Goal: Task Accomplishment & Management: Use online tool/utility

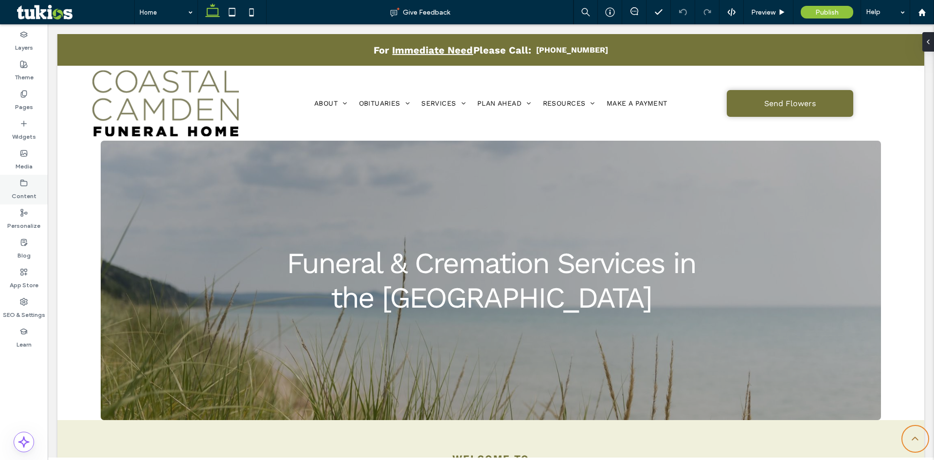
click at [31, 179] on div "Content" at bounding box center [24, 190] width 48 height 30
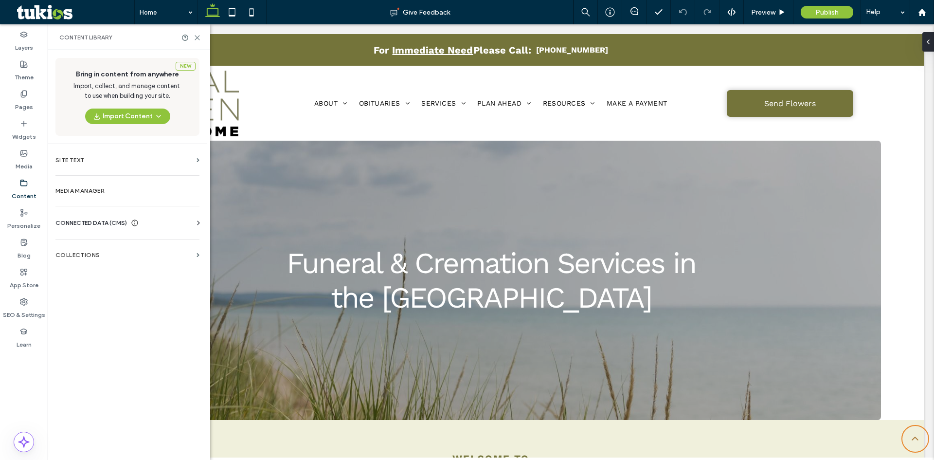
click at [83, 225] on span "CONNECTED DATA (CMS)" at bounding box center [90, 223] width 71 height 10
click at [94, 255] on section "Business Info" at bounding box center [129, 246] width 148 height 22
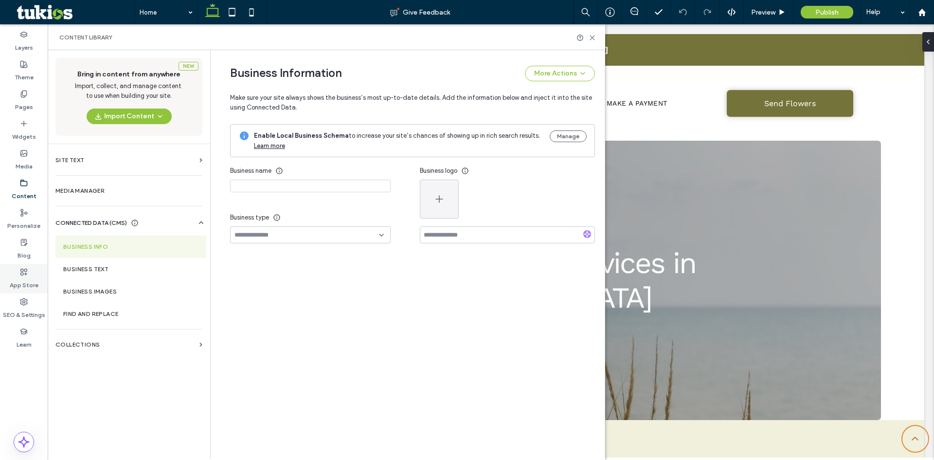
type input "**********"
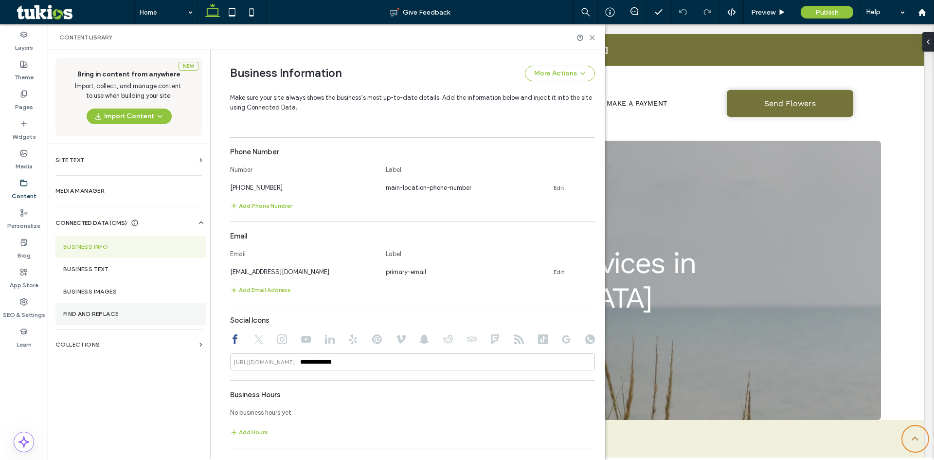
scroll to position [335, 0]
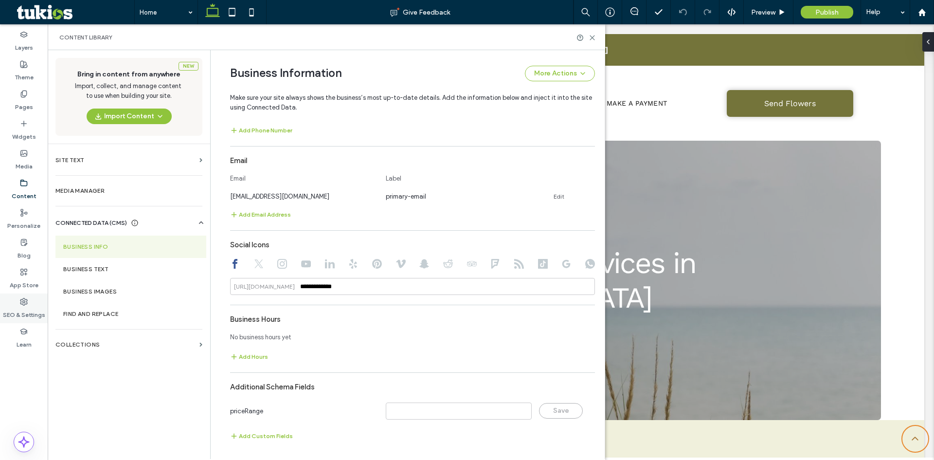
click at [24, 313] on label "SEO & Settings" at bounding box center [24, 312] width 42 height 14
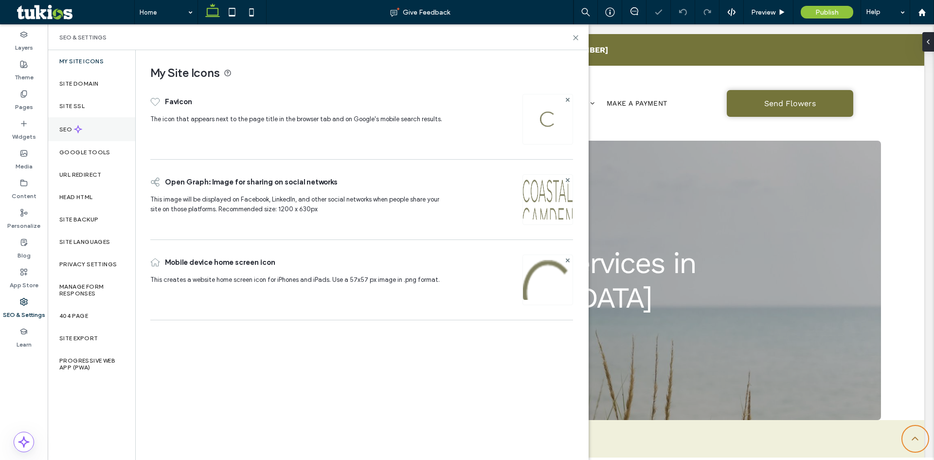
click at [111, 130] on div "SEO" at bounding box center [92, 129] width 88 height 24
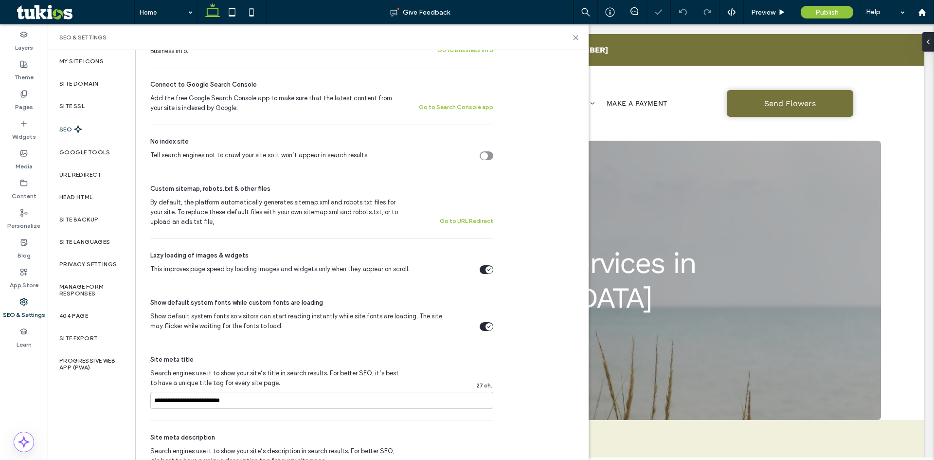
scroll to position [389, 0]
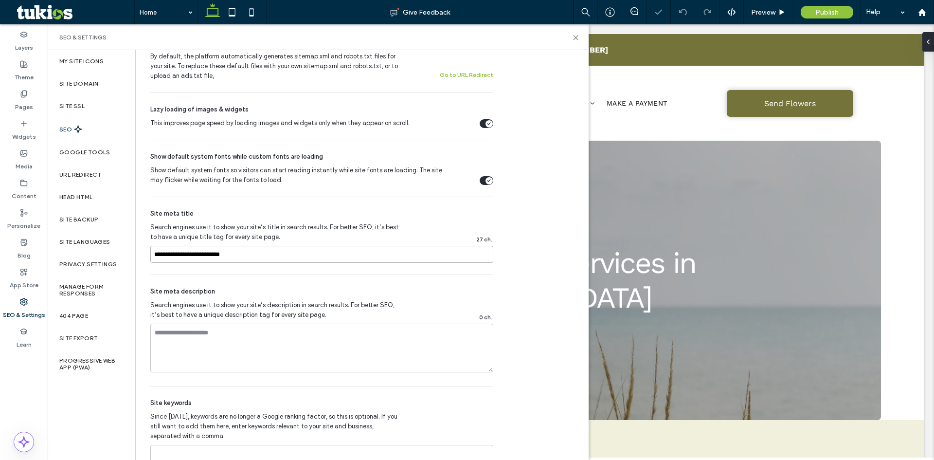
drag, startPoint x: 210, startPoint y: 258, endPoint x: 145, endPoint y: 251, distance: 65.0
click at [145, 251] on div "SEO Optimize your site to increase its visibility in relevant search results. N…" at bounding box center [318, 83] width 365 height 844
click at [104, 157] on div "Google Tools" at bounding box center [92, 152] width 88 height 22
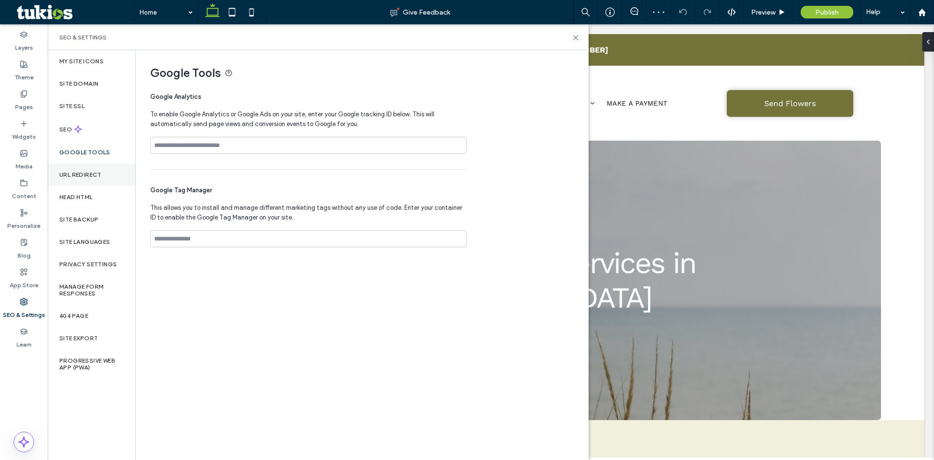
click at [97, 175] on label "URL Redirect" at bounding box center [80, 174] width 42 height 7
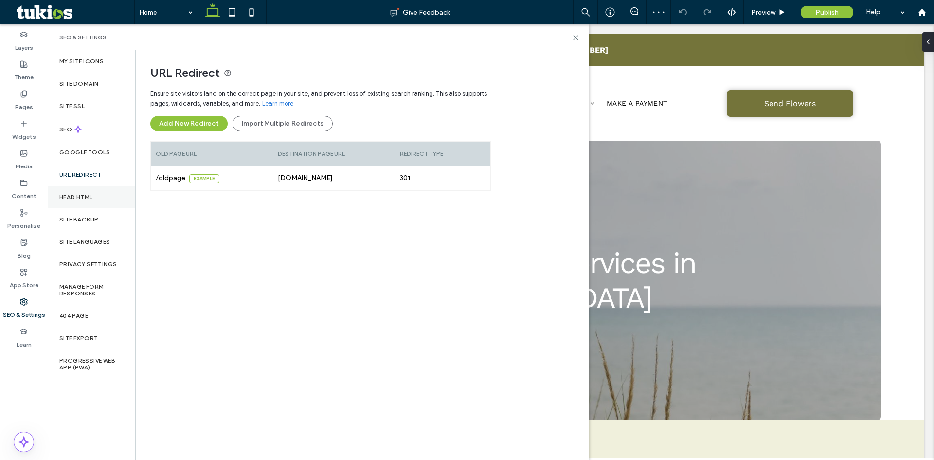
click at [96, 194] on div "Head HTML" at bounding box center [92, 197] width 88 height 22
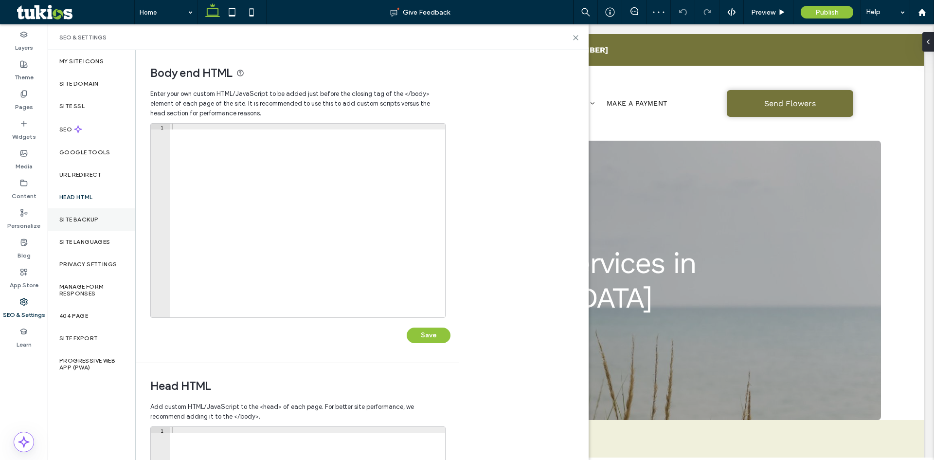
click at [102, 224] on div "Site Backup" at bounding box center [92, 219] width 88 height 22
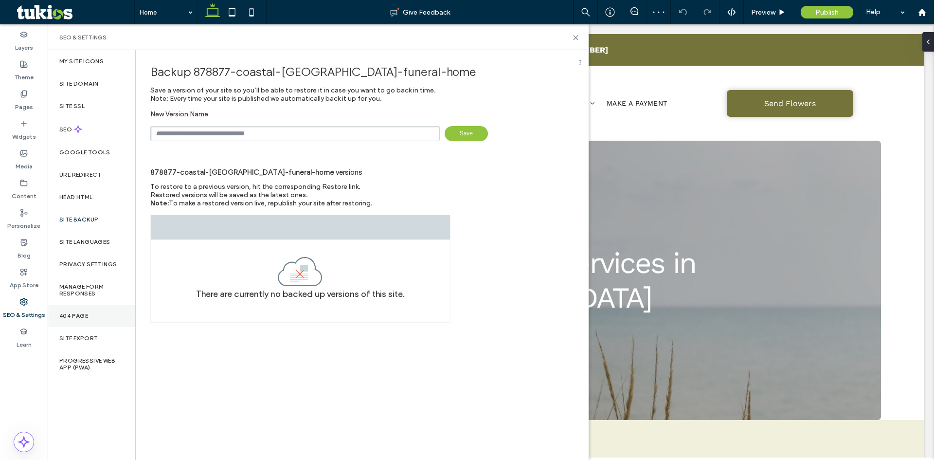
click at [106, 315] on div "404 Page" at bounding box center [92, 315] width 88 height 22
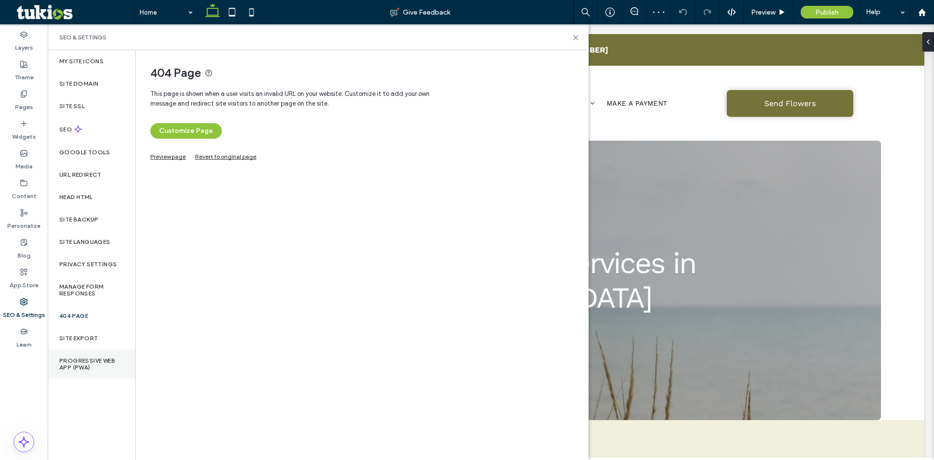
click at [90, 371] on div "Progressive Web App (PWA)" at bounding box center [92, 363] width 88 height 29
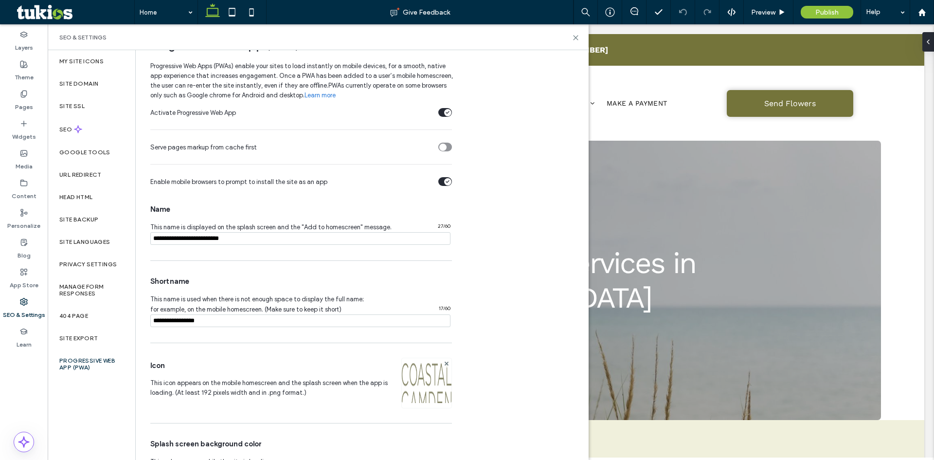
scroll to position [69, 0]
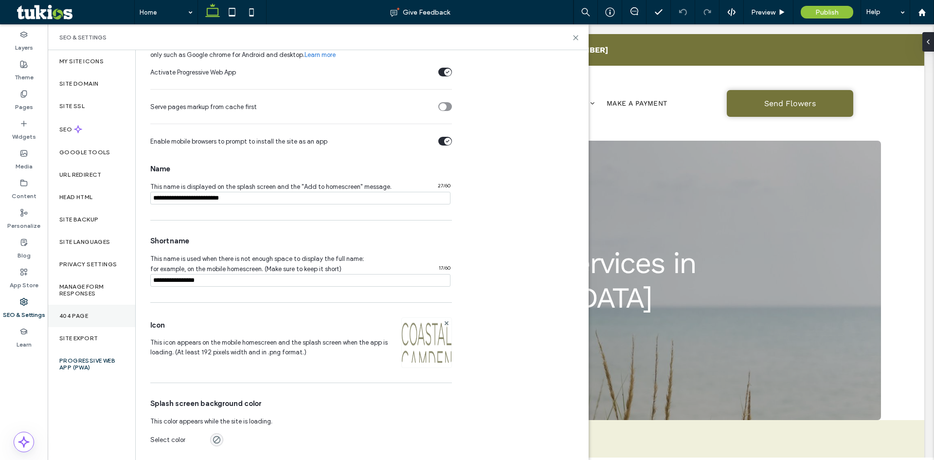
click at [96, 316] on div "404 Page" at bounding box center [92, 315] width 88 height 22
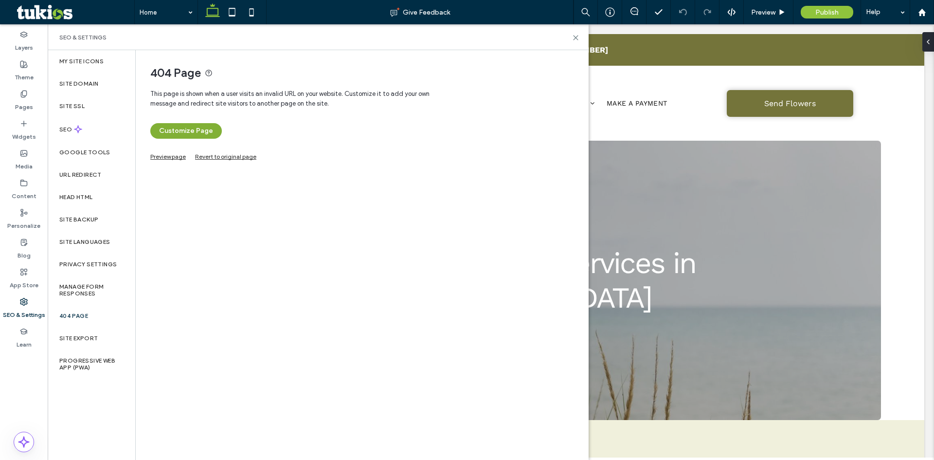
click at [195, 128] on button "Customize Page" at bounding box center [185, 131] width 71 height 16
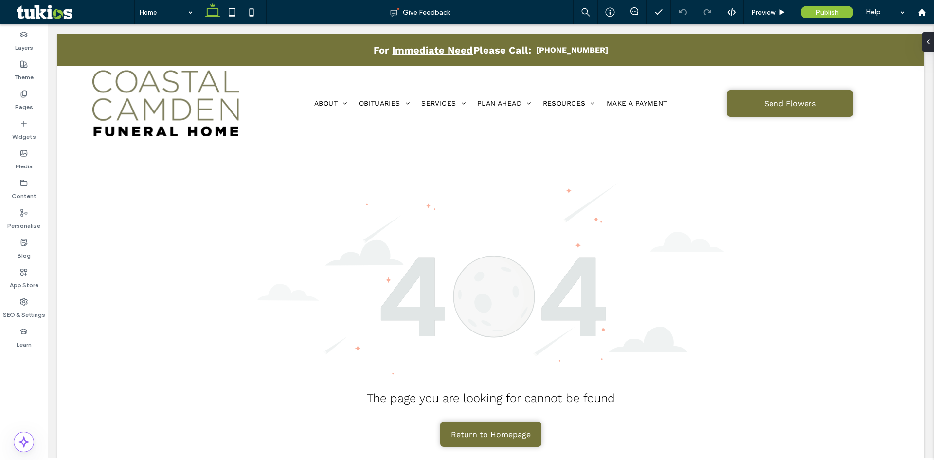
scroll to position [0, 0]
click at [765, 9] on span "Preview" at bounding box center [763, 12] width 24 height 8
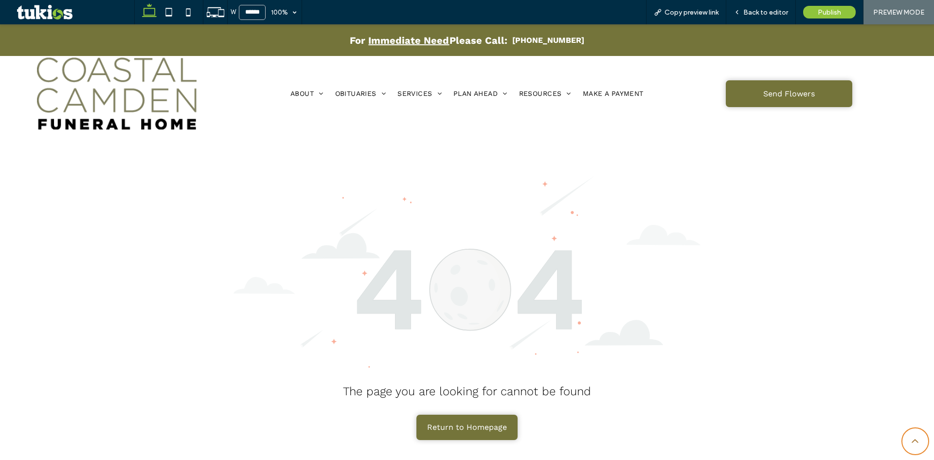
click at [489, 416] on link "Return to Homepage" at bounding box center [466, 426] width 101 height 25
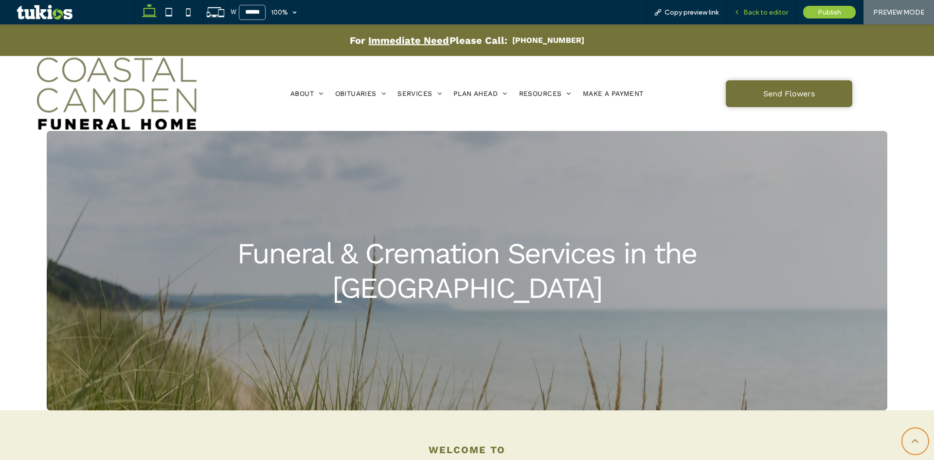
click at [746, 17] on div "Back to editor" at bounding box center [761, 12] width 70 height 24
click at [752, 6] on div "Back to editor" at bounding box center [761, 12] width 70 height 24
click at [752, 8] on span "Back to editor" at bounding box center [765, 12] width 45 height 8
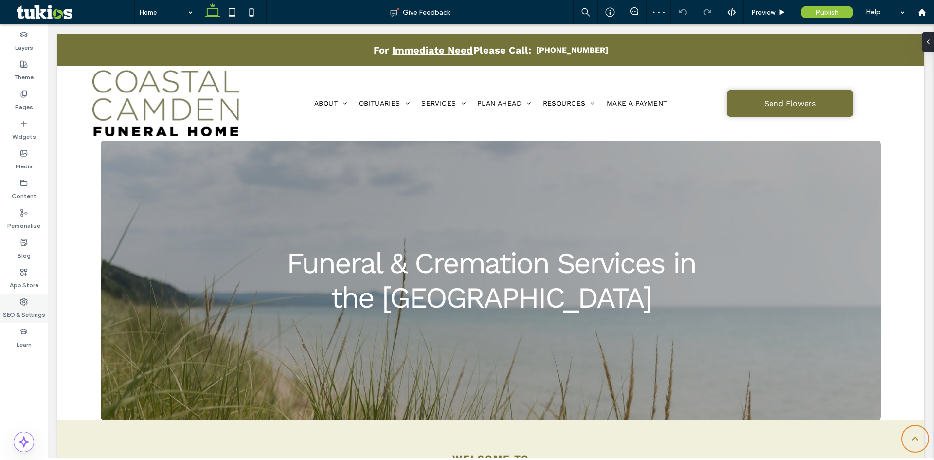
click at [32, 306] on label "SEO & Settings" at bounding box center [24, 312] width 42 height 14
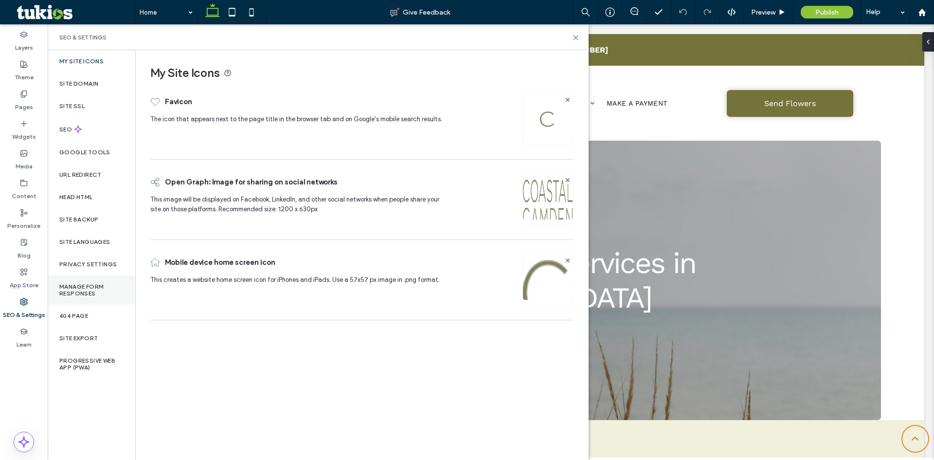
drag, startPoint x: 96, startPoint y: 319, endPoint x: 124, endPoint y: 281, distance: 47.3
click at [94, 320] on div "404 Page" at bounding box center [92, 315] width 88 height 22
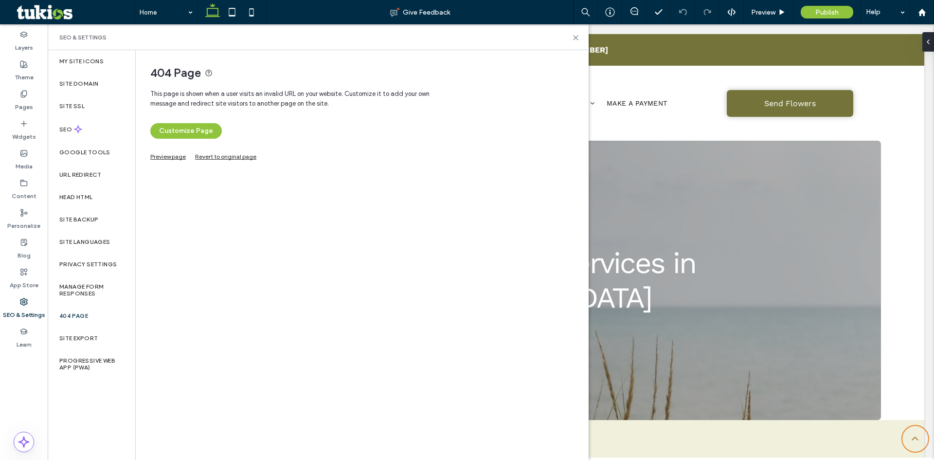
click at [173, 156] on link "Preview page" at bounding box center [168, 155] width 36 height 5
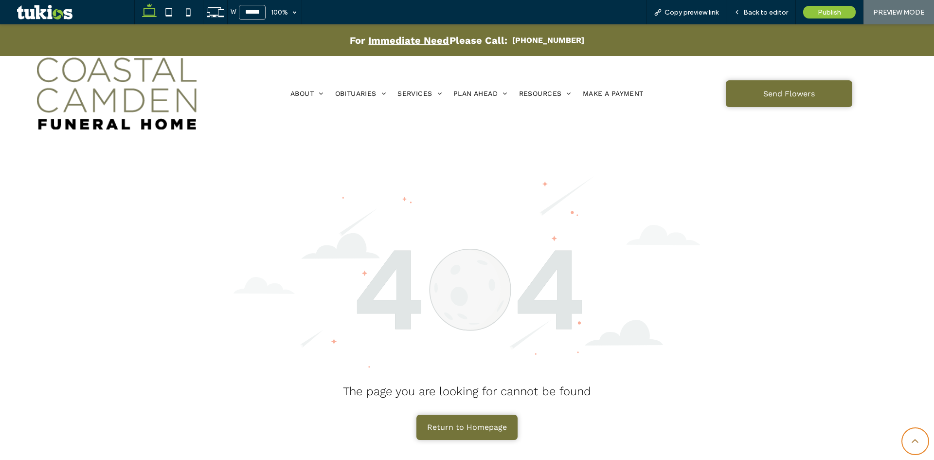
click at [458, 429] on span "Return to Homepage" at bounding box center [467, 426] width 80 height 19
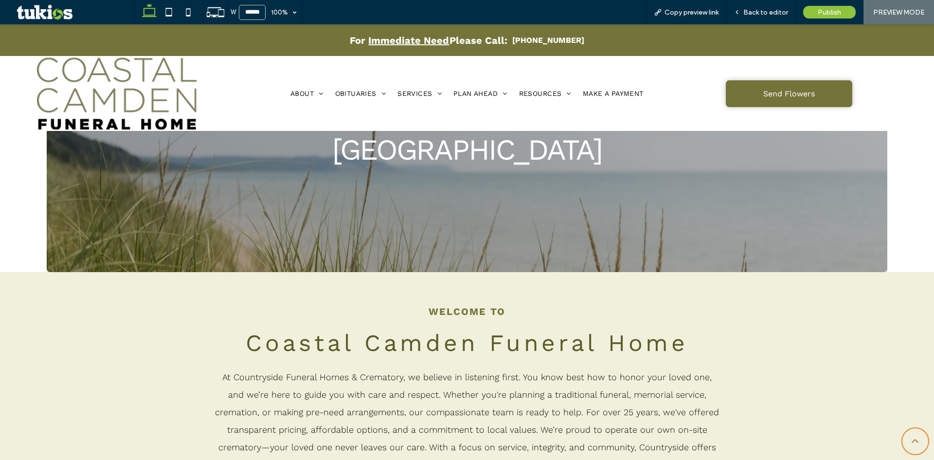
scroll to position [292, 0]
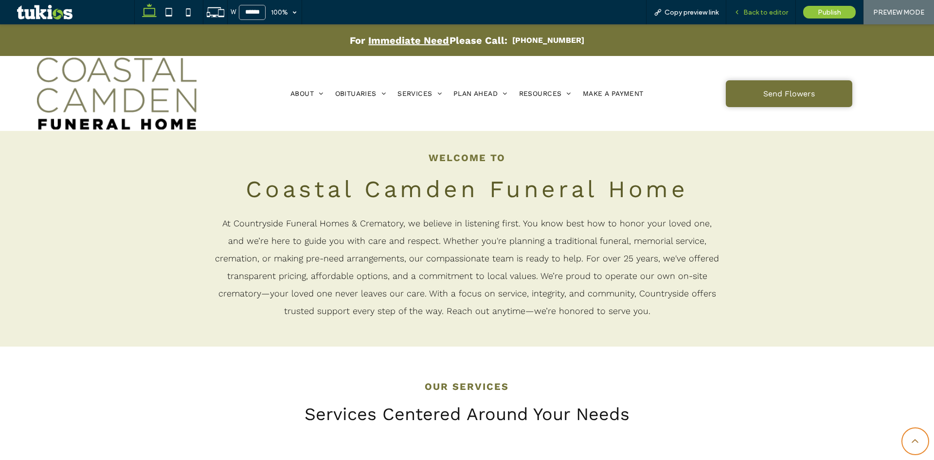
click at [764, 13] on span "Back to editor" at bounding box center [765, 12] width 45 height 8
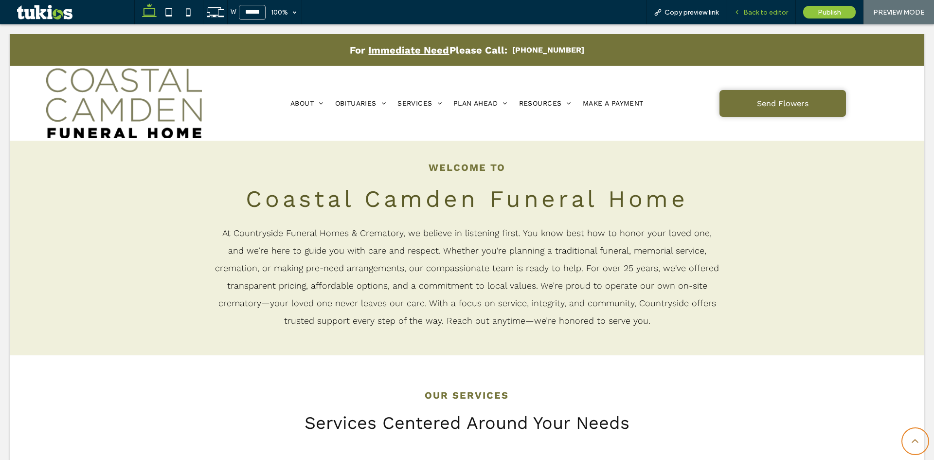
scroll to position [302, 0]
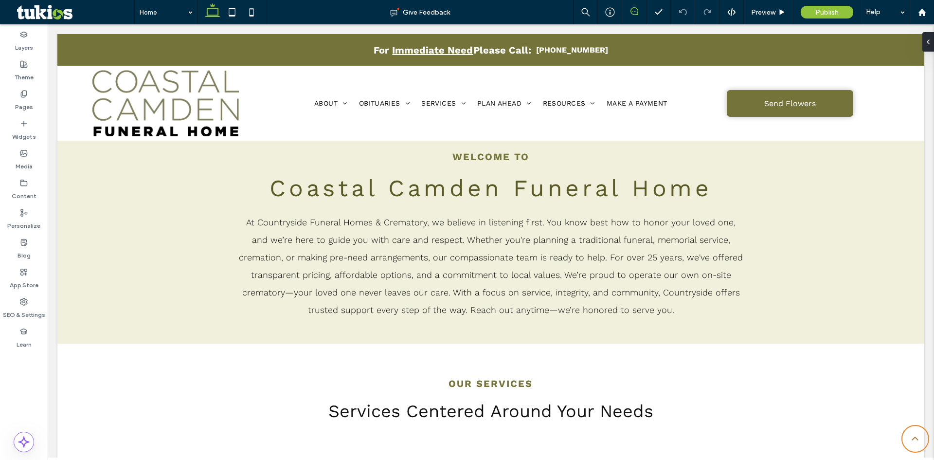
click at [632, 7] on icon at bounding box center [634, 11] width 8 height 8
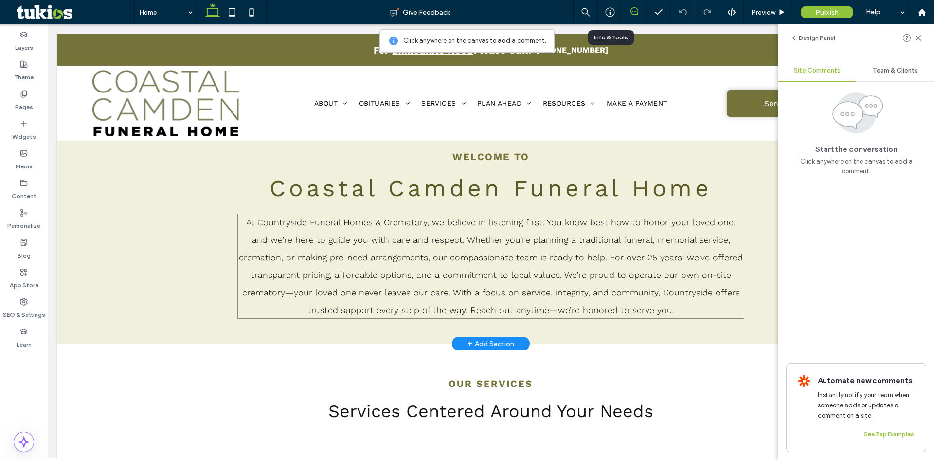
drag, startPoint x: 284, startPoint y: 232, endPoint x: 290, endPoint y: 235, distance: 7.4
click at [282, 232] on p "At Countryside Funeral Homes & Crematory, we believe in listening first. You kn…" at bounding box center [490, 265] width 507 height 105
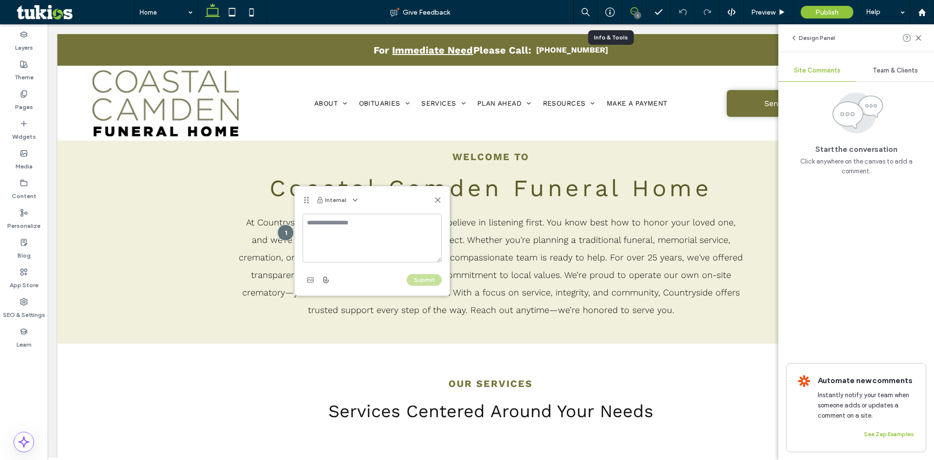
drag, startPoint x: 353, startPoint y: 241, endPoint x: 368, endPoint y: 245, distance: 15.6
click at [355, 241] on textarea at bounding box center [371, 237] width 139 height 49
type textarea "**********"
click at [435, 281] on button "Submit" at bounding box center [424, 280] width 35 height 12
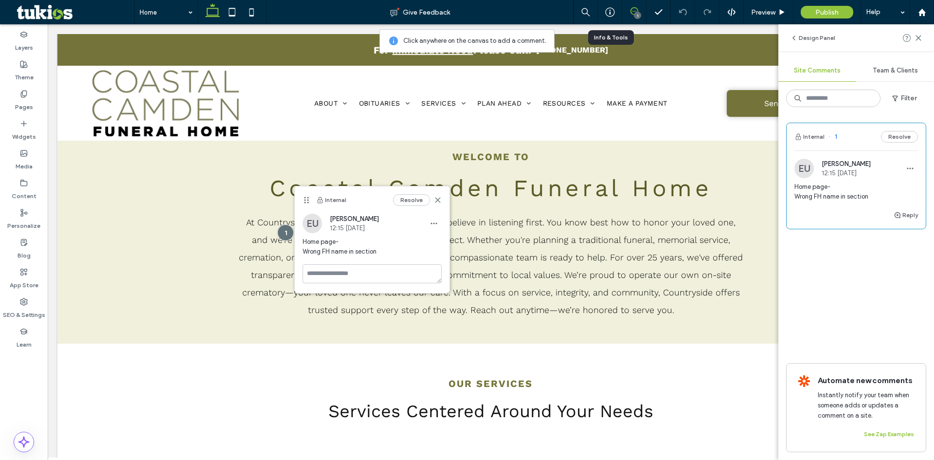
click at [920, 174] on div "EU Easton Ulrich 12:15 Oct 13 2025 Home page- Wrong FH name in section" at bounding box center [855, 184] width 139 height 51
click at [913, 168] on use "button" at bounding box center [910, 168] width 6 height 1
click at [840, 197] on span "Edit" at bounding box center [844, 194] width 12 height 10
click at [877, 208] on textarea "**********" at bounding box center [856, 216] width 124 height 49
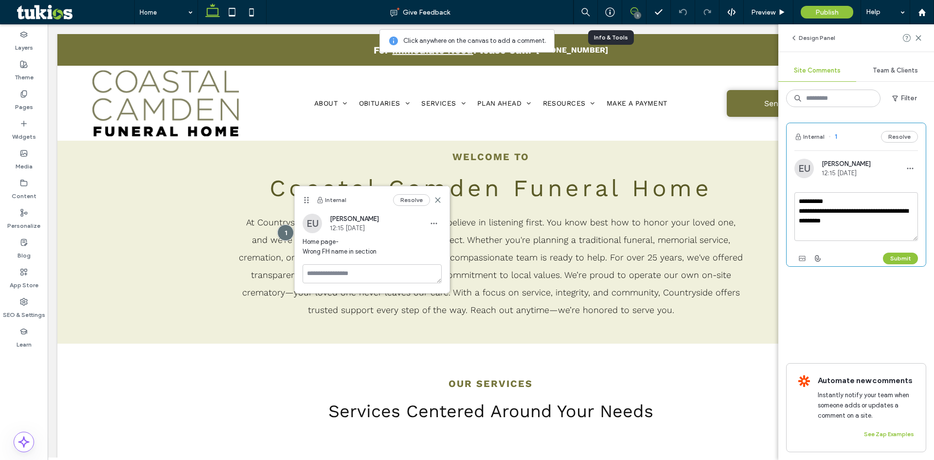
type textarea "**********"
click at [901, 265] on div "Submit" at bounding box center [856, 258] width 124 height 16
click at [901, 257] on button "Submit" at bounding box center [900, 258] width 35 height 12
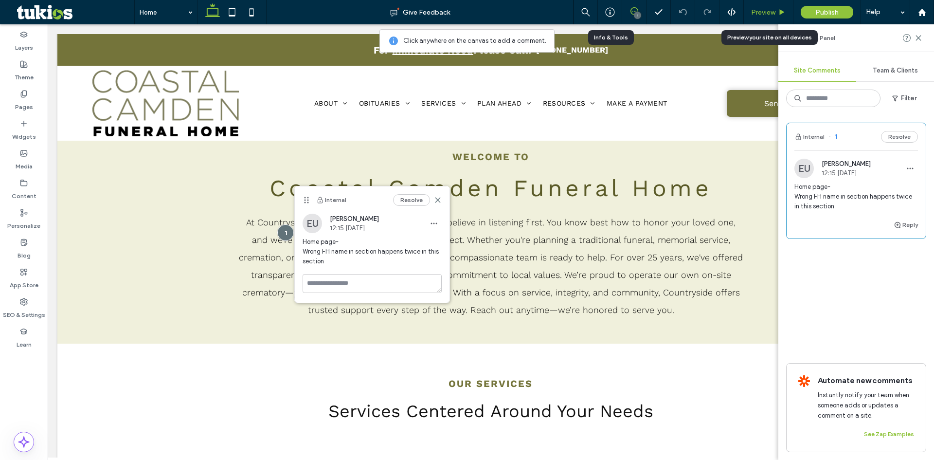
click at [769, 12] on span "Preview" at bounding box center [763, 12] width 24 height 8
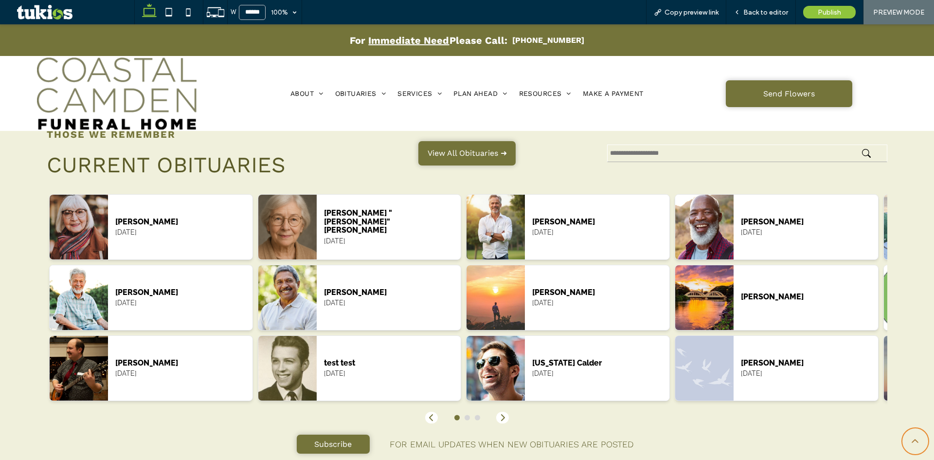
scroll to position [1412, 0]
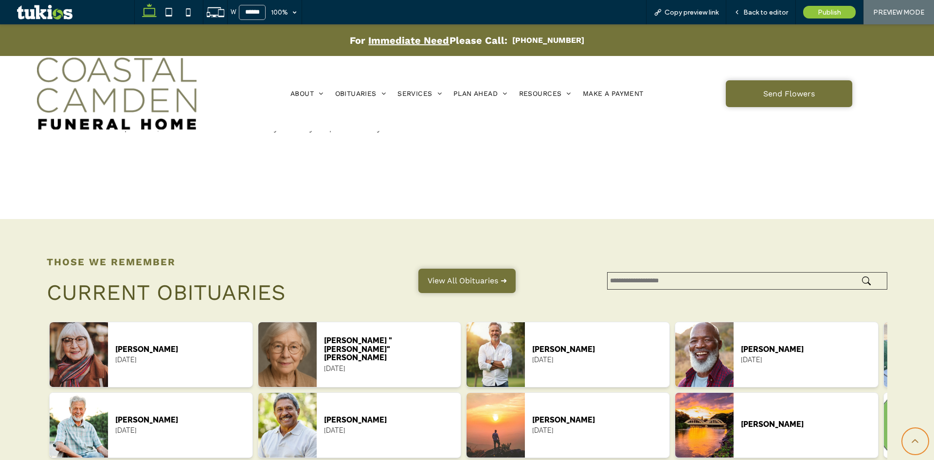
click at [695, 282] on input "text" at bounding box center [747, 281] width 280 height 18
type input "*"
click at [862, 276] on button "submit" at bounding box center [869, 280] width 15 height 9
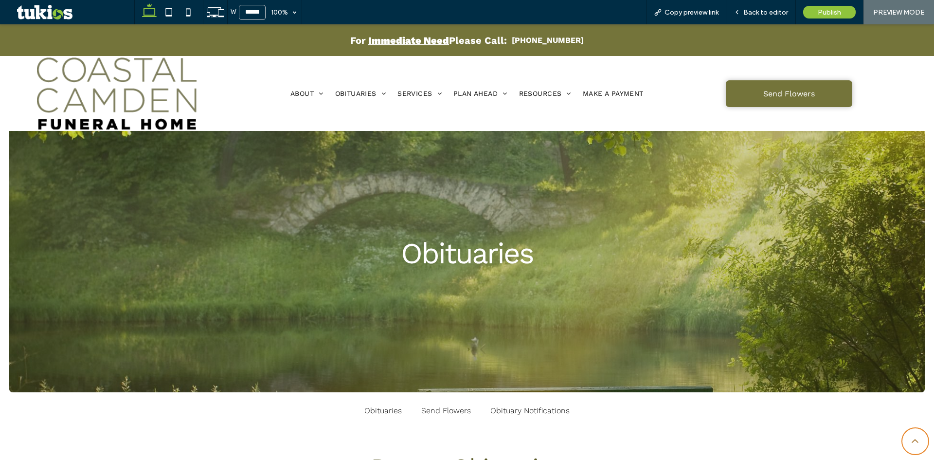
scroll to position [292, 0]
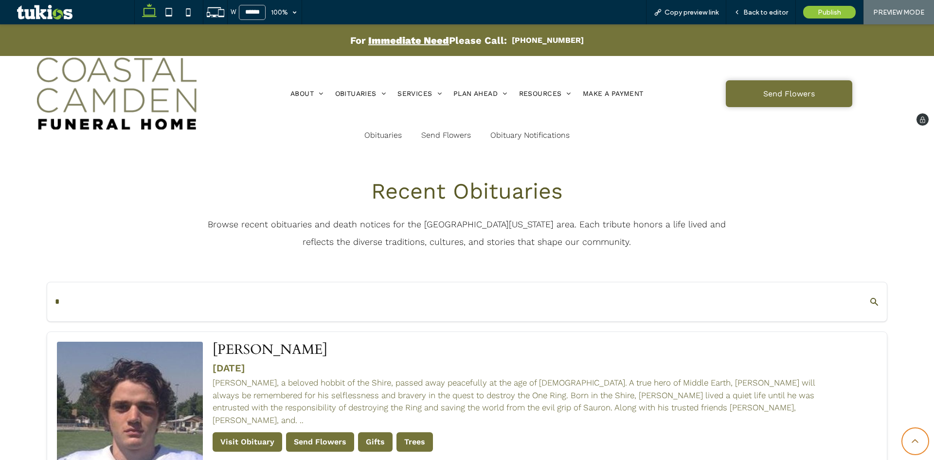
click at [165, 109] on img at bounding box center [117, 93] width 160 height 72
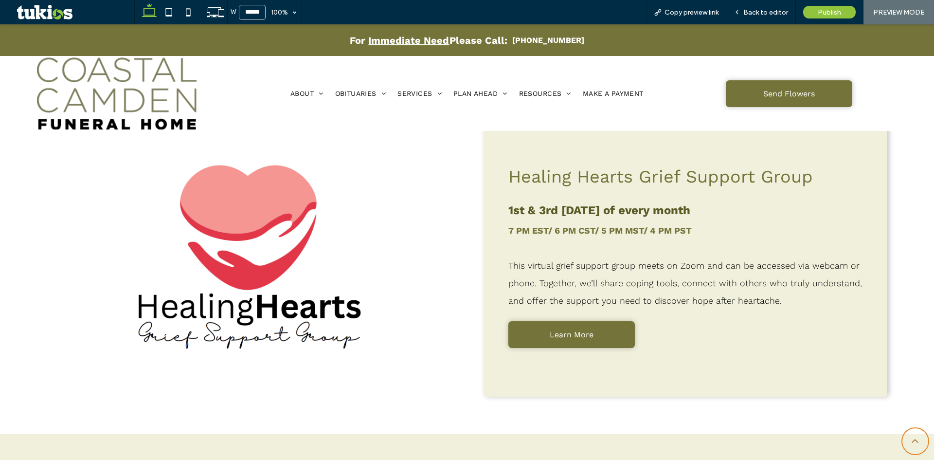
scroll to position [2383, 0]
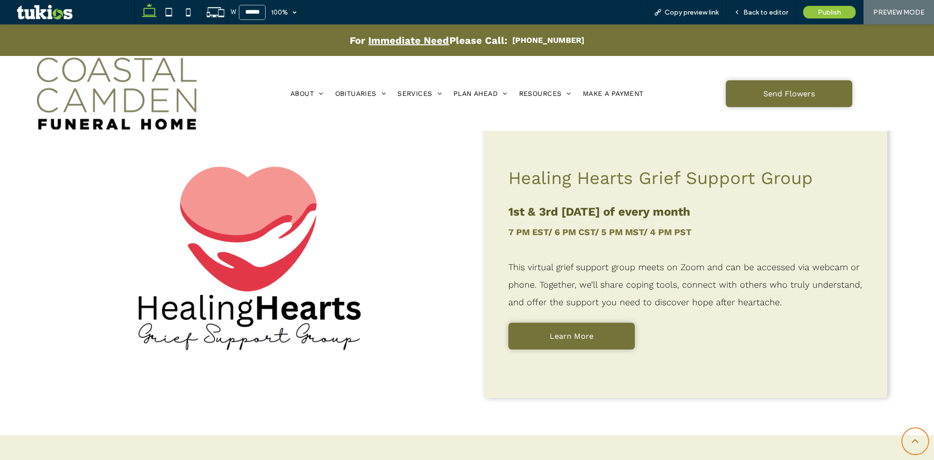
drag, startPoint x: 570, startPoint y: 342, endPoint x: 564, endPoint y: 329, distance: 14.8
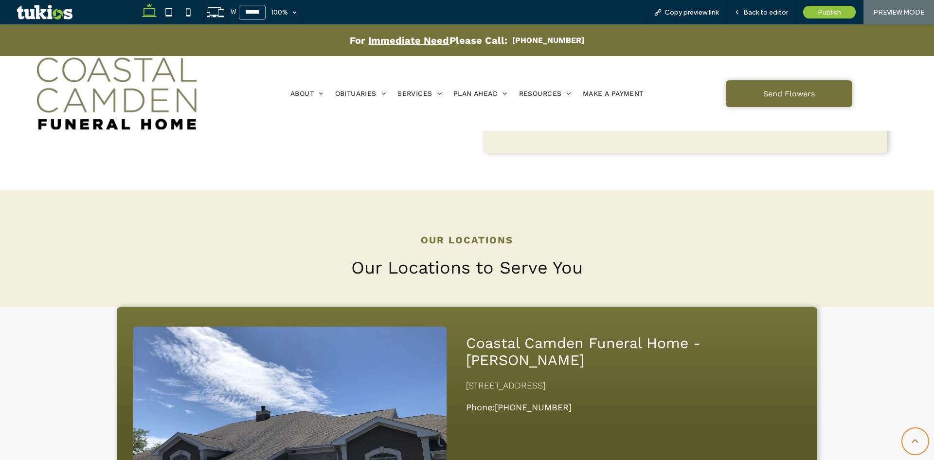
scroll to position [2772, 0]
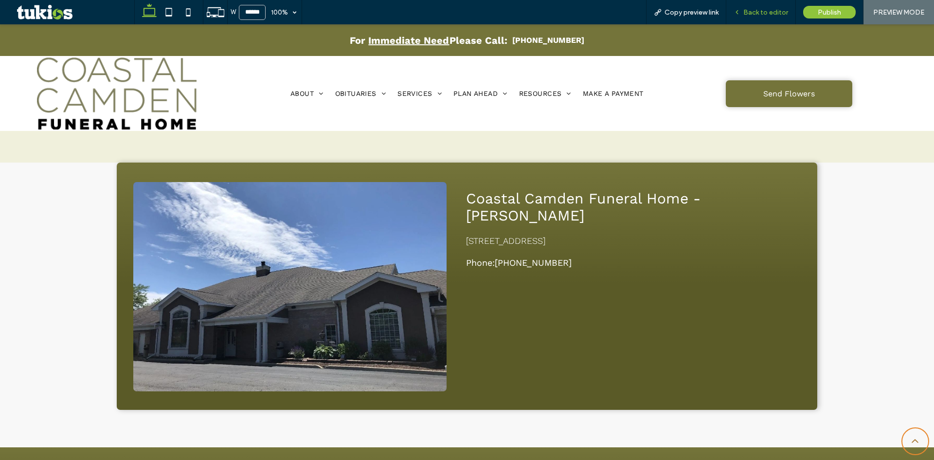
click at [744, 7] on div "Back to editor" at bounding box center [761, 12] width 70 height 24
click at [745, 12] on div "Back to editor" at bounding box center [760, 12] width 69 height 8
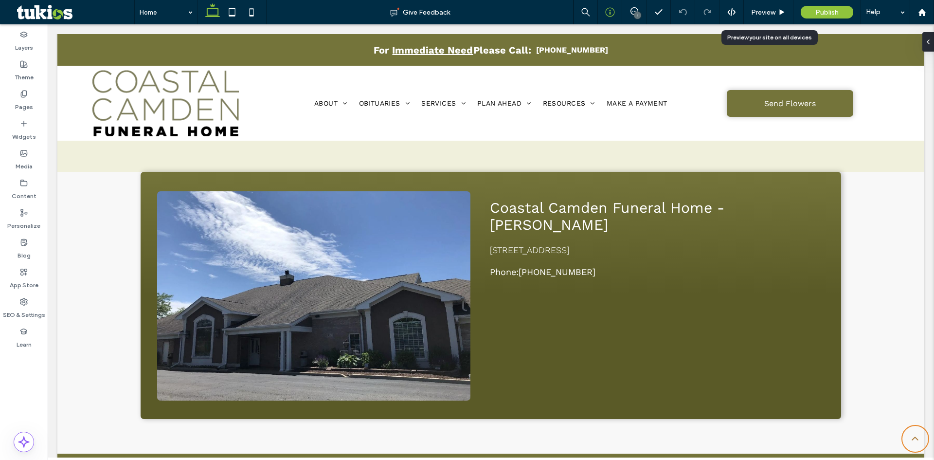
scroll to position [2762, 0]
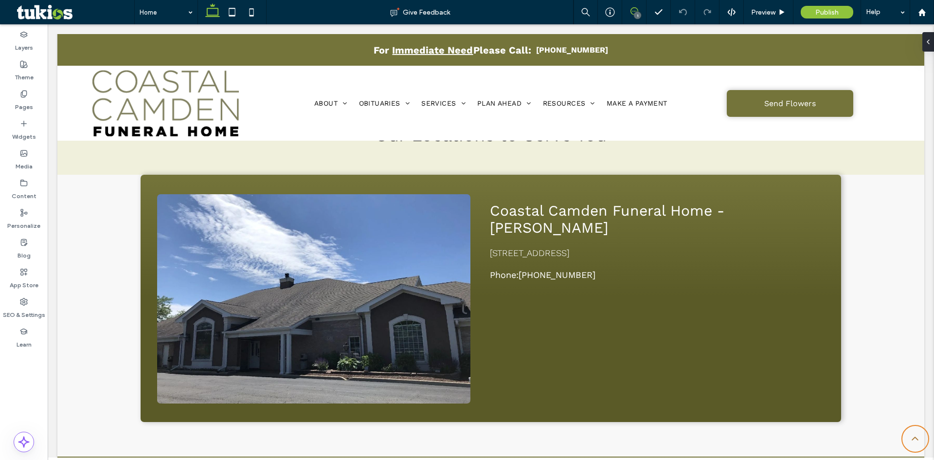
click at [641, 14] on span at bounding box center [634, 11] width 24 height 8
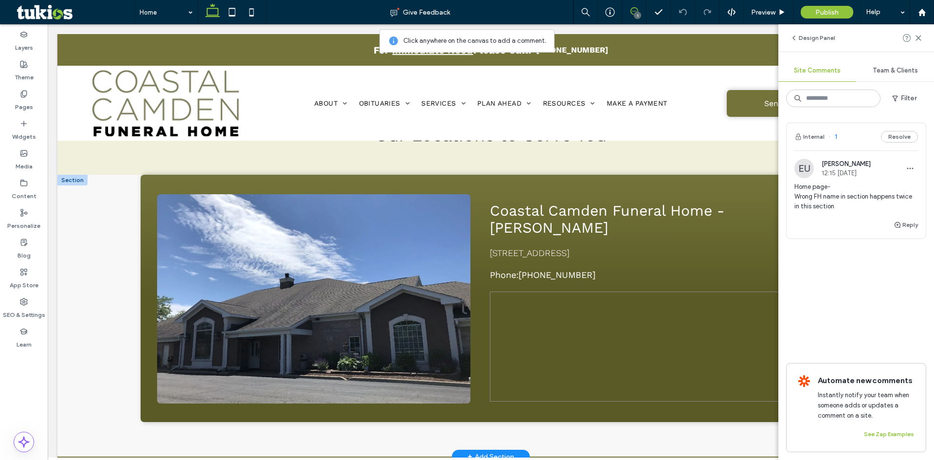
click at [533, 372] on div at bounding box center [657, 346] width 335 height 110
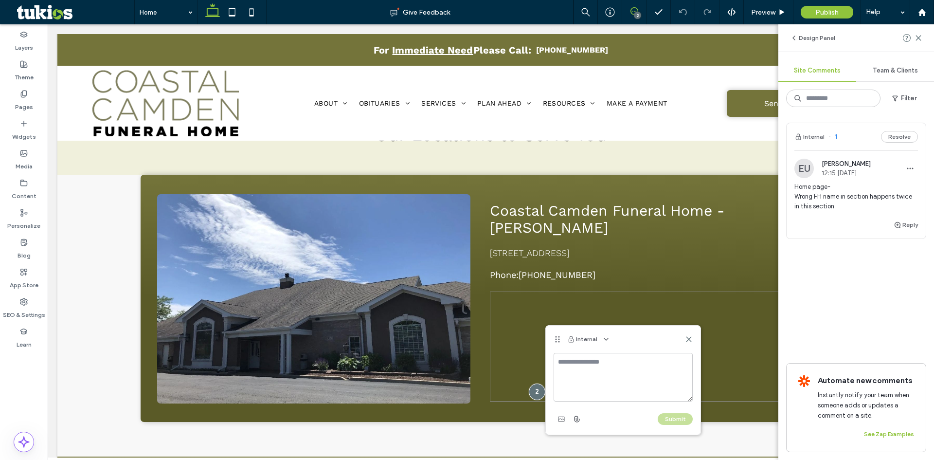
drag, startPoint x: 497, startPoint y: 349, endPoint x: 570, endPoint y: 392, distance: 84.8
click at [574, 388] on textarea at bounding box center [622, 377] width 139 height 49
type textarea "**********"
drag, startPoint x: 689, startPoint y: 418, endPoint x: 689, endPoint y: 412, distance: 5.8
click at [689, 417] on button "Submit" at bounding box center [675, 419] width 35 height 12
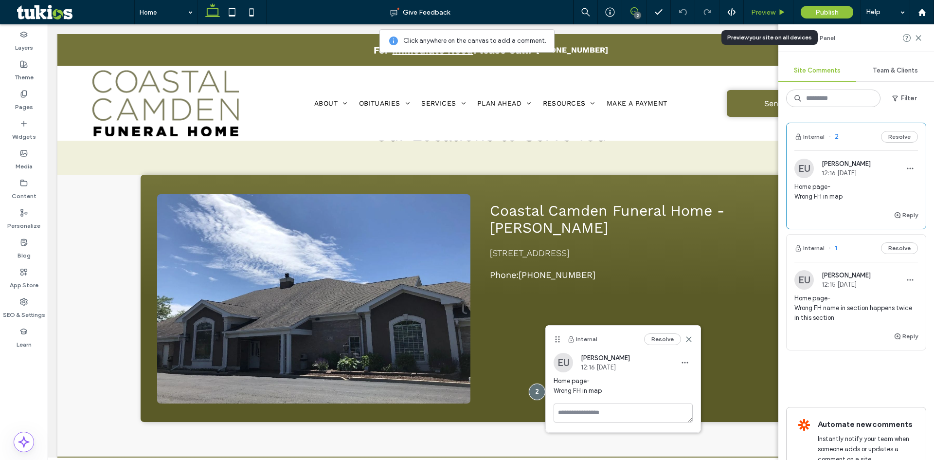
click at [774, 16] on span "Preview" at bounding box center [763, 12] width 24 height 8
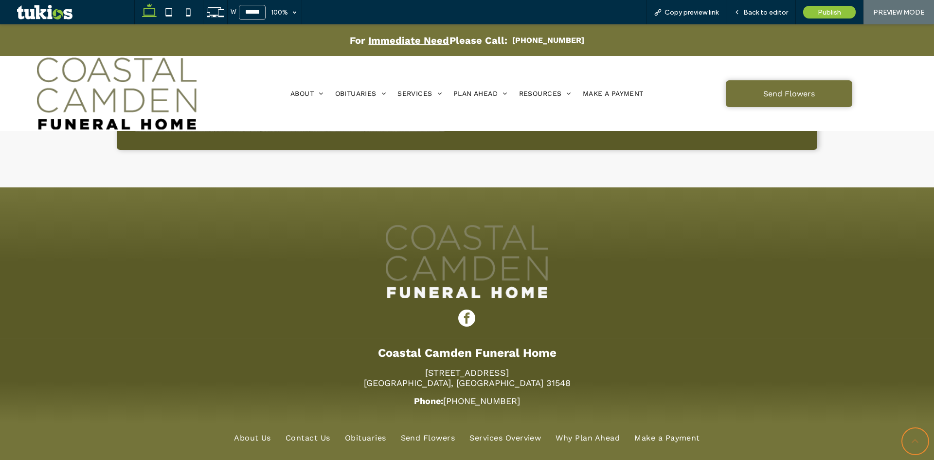
scroll to position [3064, 0]
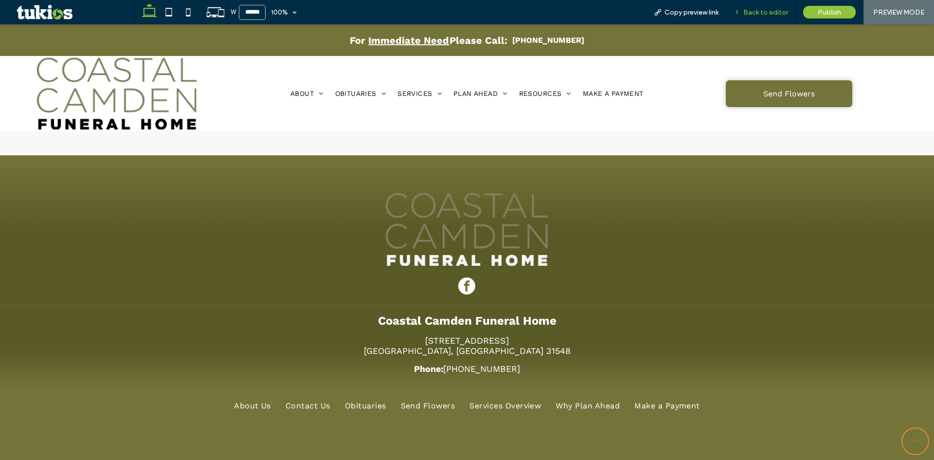
click at [759, 15] on span "Back to editor" at bounding box center [765, 12] width 45 height 8
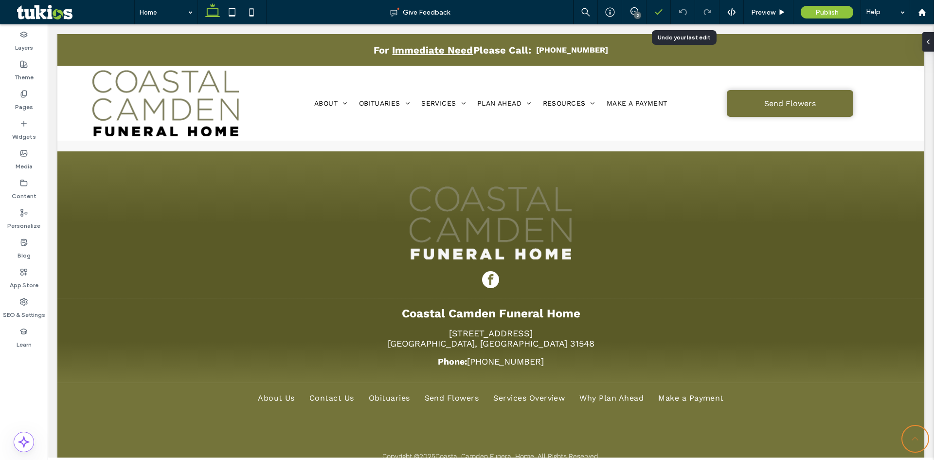
scroll to position [3066, 0]
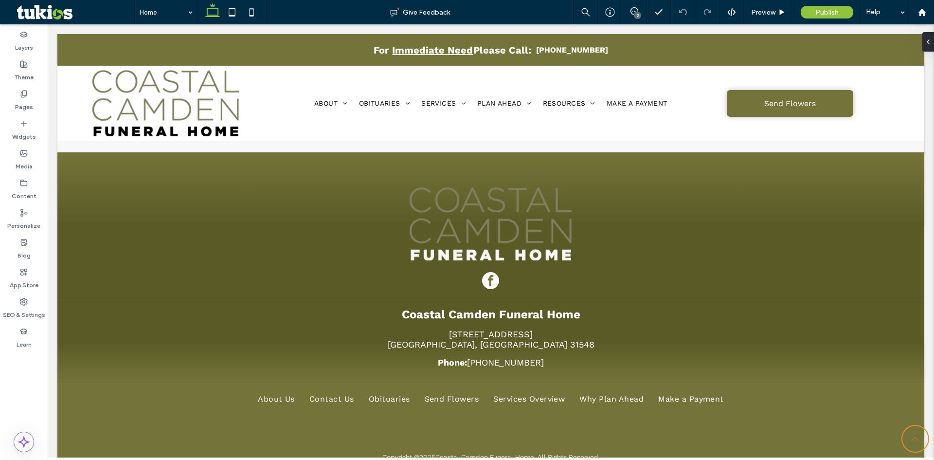
click at [634, 11] on use at bounding box center [634, 11] width 8 height 8
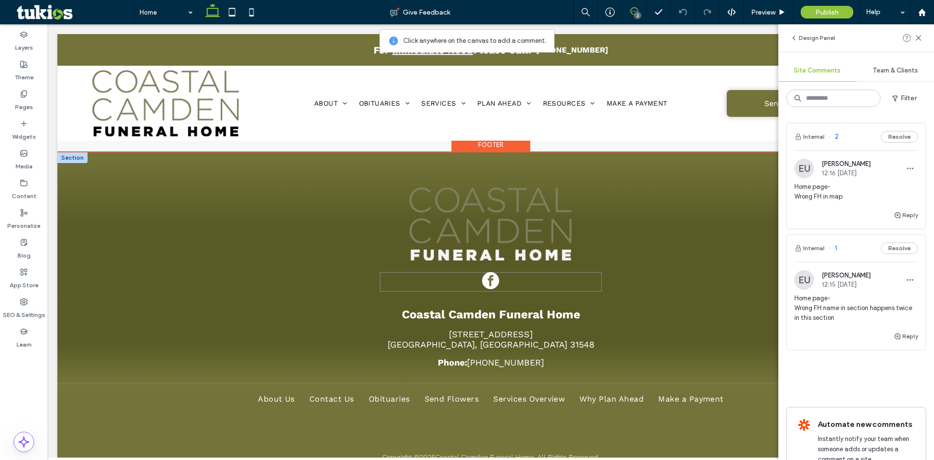
click at [490, 284] on span "facebook" at bounding box center [490, 280] width 17 height 17
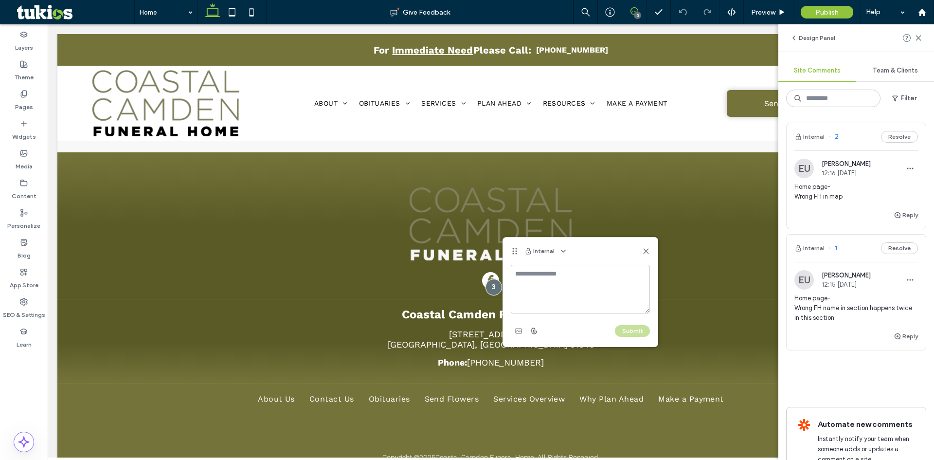
click at [533, 290] on textarea at bounding box center [580, 289] width 139 height 49
type textarea "**********"
click at [621, 329] on button "Submit" at bounding box center [632, 331] width 35 height 12
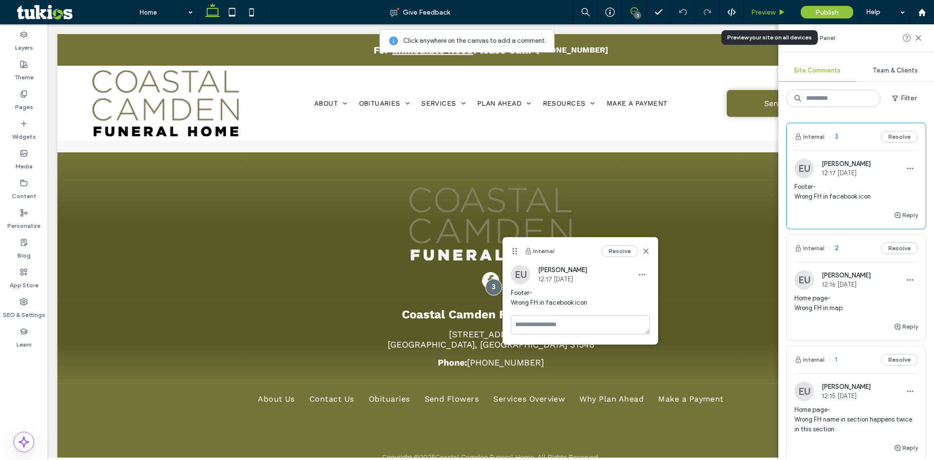
click at [769, 13] on span "Preview" at bounding box center [763, 12] width 24 height 8
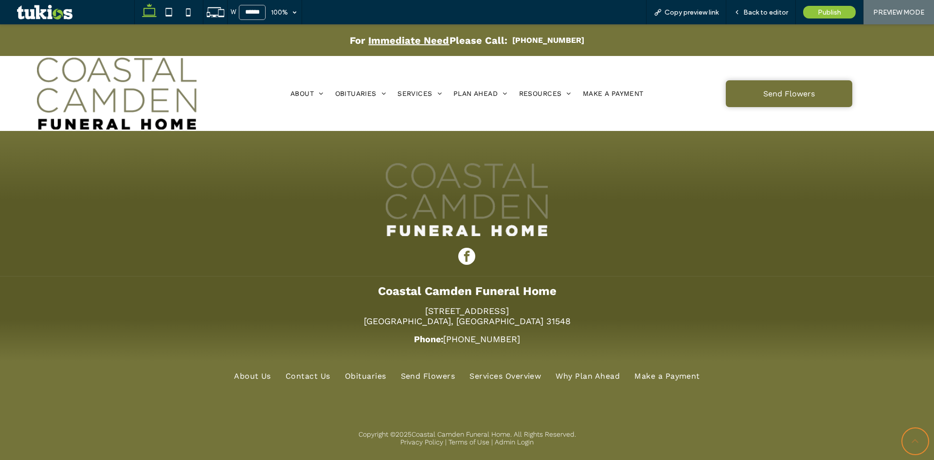
scroll to position [3095, 0]
drag, startPoint x: 457, startPoint y: 435, endPoint x: 464, endPoint y: 434, distance: 7.8
drag, startPoint x: 792, startPoint y: 340, endPoint x: 794, endPoint y: 304, distance: 35.6
drag, startPoint x: 791, startPoint y: 305, endPoint x: 744, endPoint y: 163, distance: 149.8
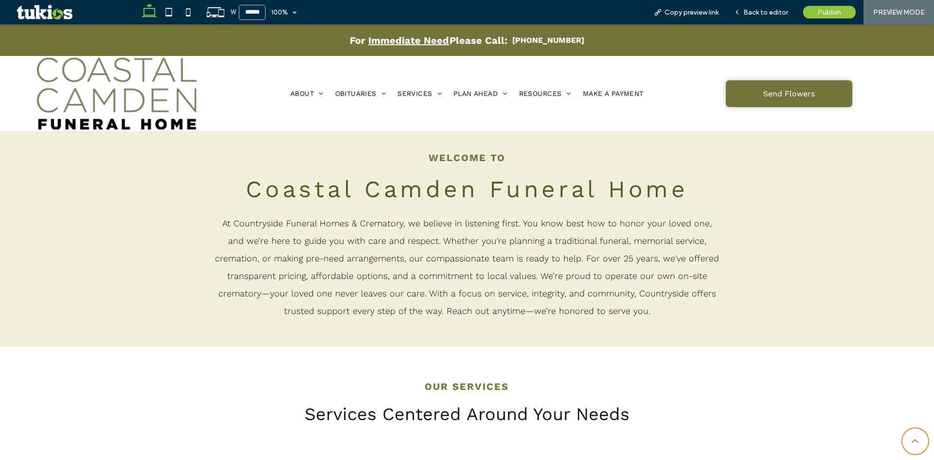
scroll to position [0, 0]
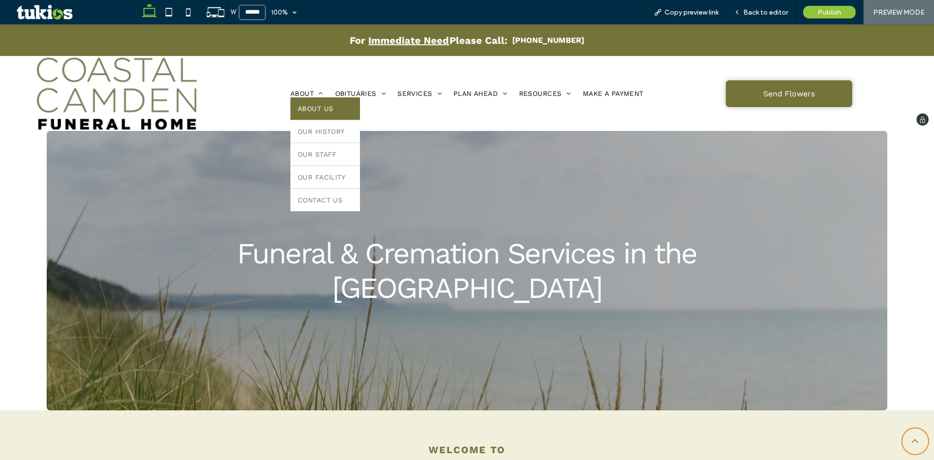
click at [315, 105] on span "About Us" at bounding box center [316, 109] width 36 height 8
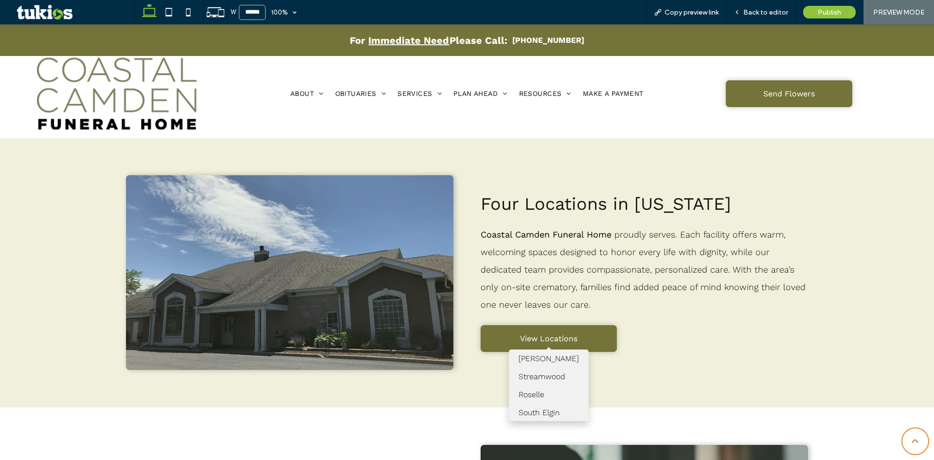
scroll to position [1029, 0]
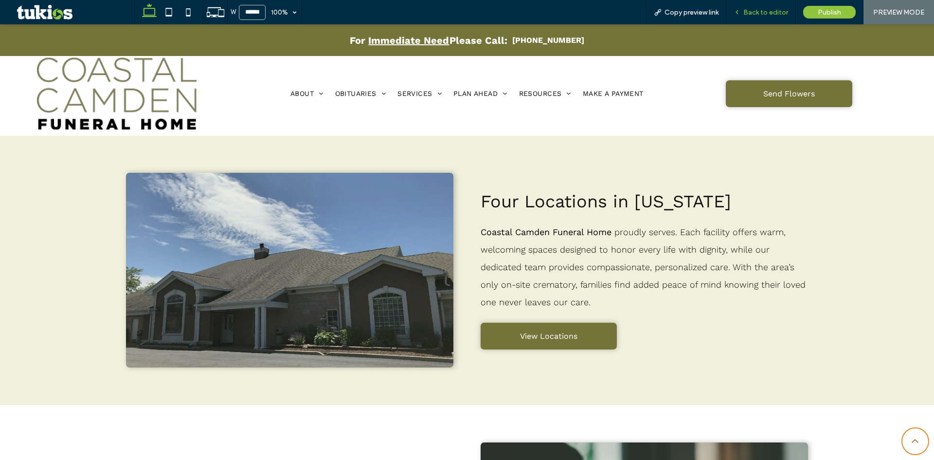
click at [751, 8] on span "Back to editor" at bounding box center [765, 12] width 45 height 8
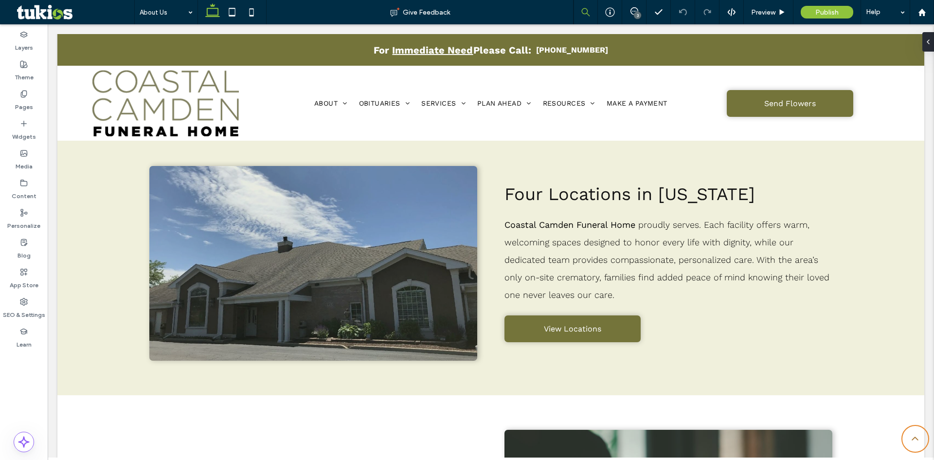
scroll to position [1030, 0]
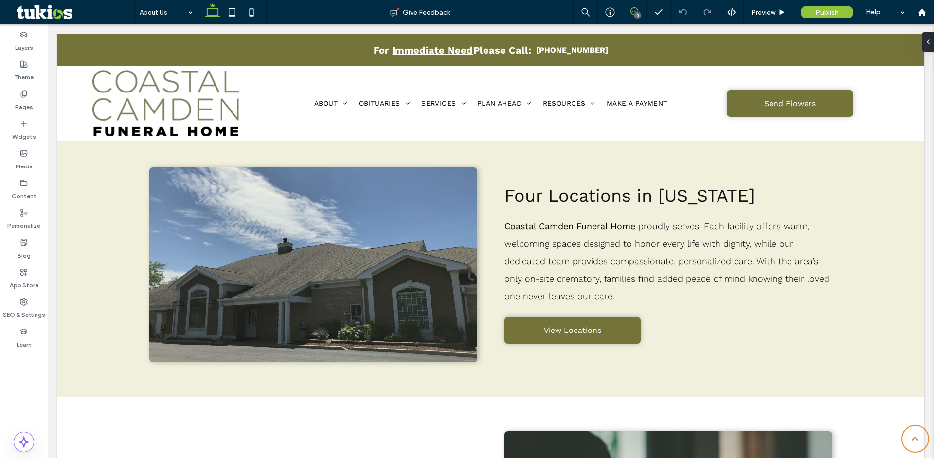
click at [634, 11] on icon at bounding box center [634, 11] width 8 height 8
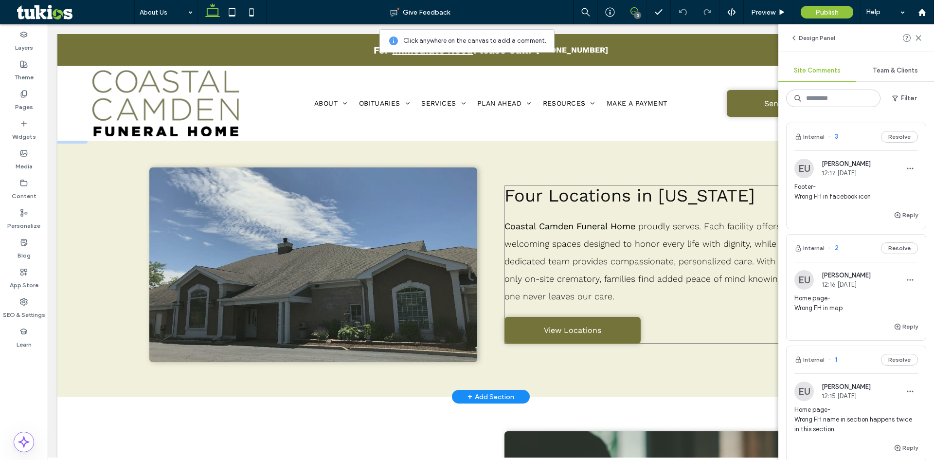
click at [669, 312] on div "Four Locations in Georgia Coastal Camden Funeral Home proudly serves. Each faci…" at bounding box center [668, 264] width 328 height 158
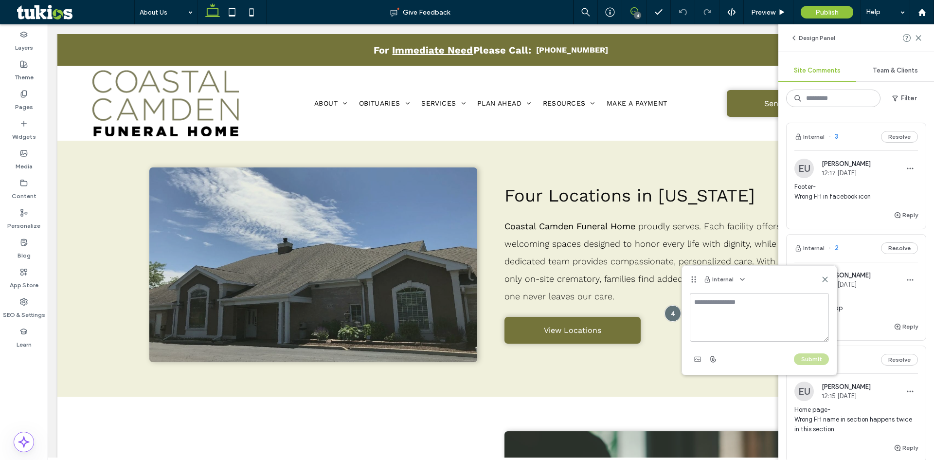
click at [707, 328] on textarea at bounding box center [759, 317] width 139 height 49
type textarea "**********"
click at [817, 363] on button "Submit" at bounding box center [811, 359] width 35 height 12
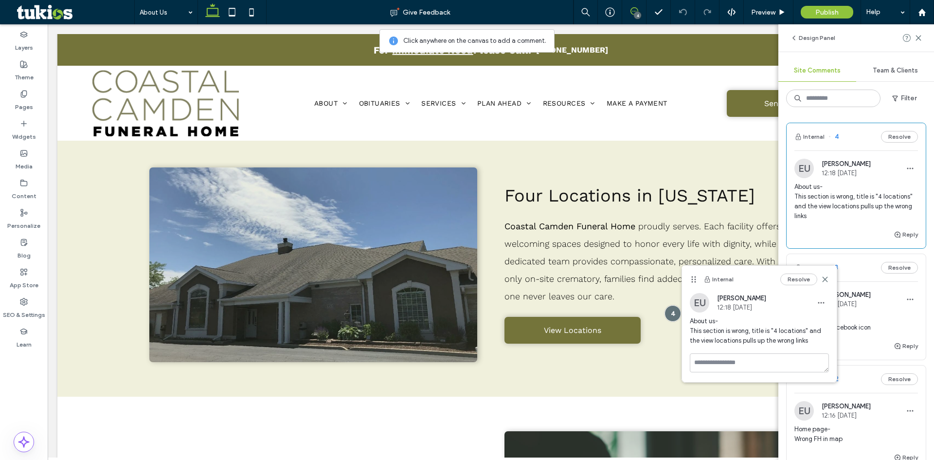
click at [842, 211] on span "About us- This section is wrong, title is "4 locations" and the view locations …" at bounding box center [856, 201] width 124 height 39
click at [769, 17] on div "Preview" at bounding box center [769, 12] width 50 height 24
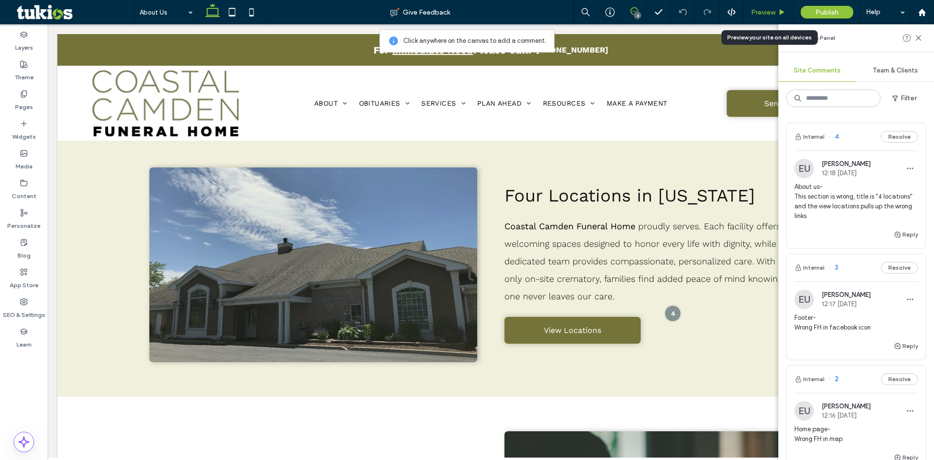
drag, startPoint x: 769, startPoint y: 21, endPoint x: 770, endPoint y: 10, distance: 11.8
click at [768, 14] on div "Preview" at bounding box center [769, 12] width 50 height 24
click at [770, 7] on div "Preview" at bounding box center [769, 12] width 50 height 24
click at [772, 11] on span "Preview" at bounding box center [763, 12] width 24 height 8
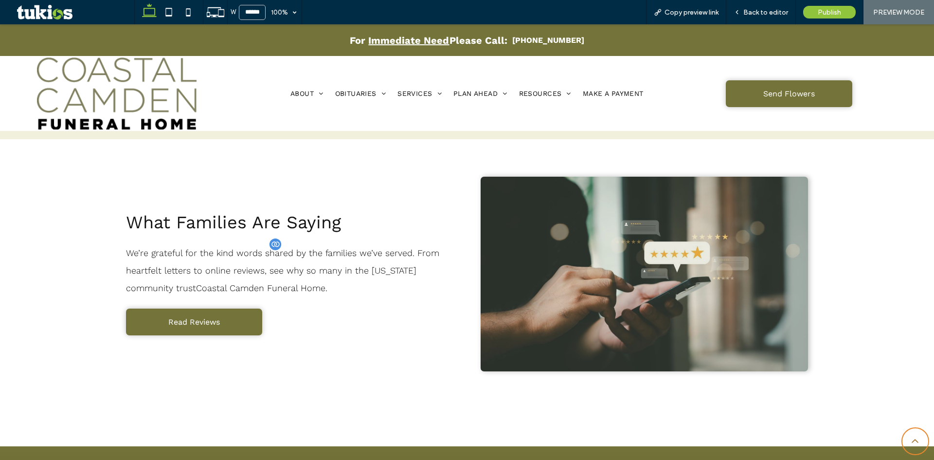
scroll to position [1333, 0]
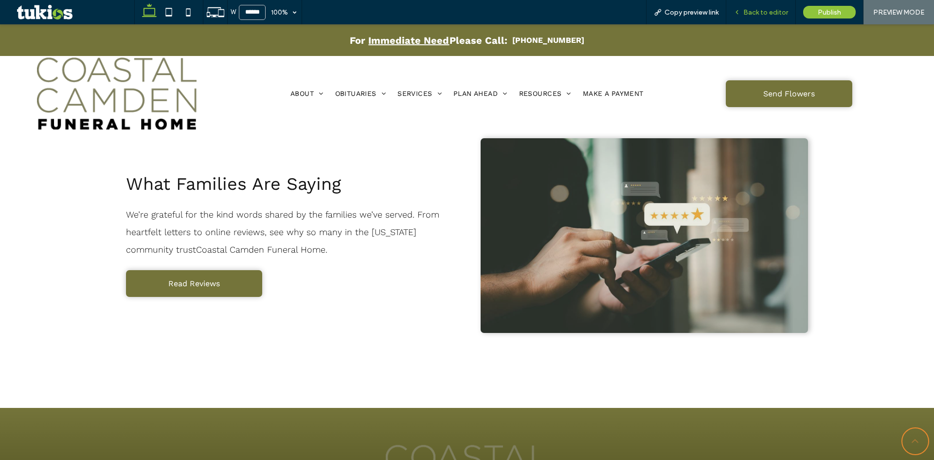
click at [743, 13] on div "Back to editor" at bounding box center [760, 12] width 69 height 8
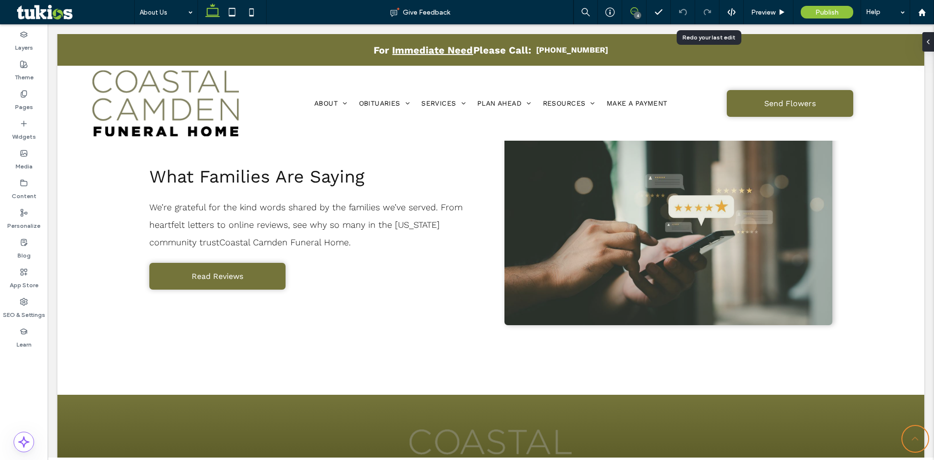
scroll to position [1328, 0]
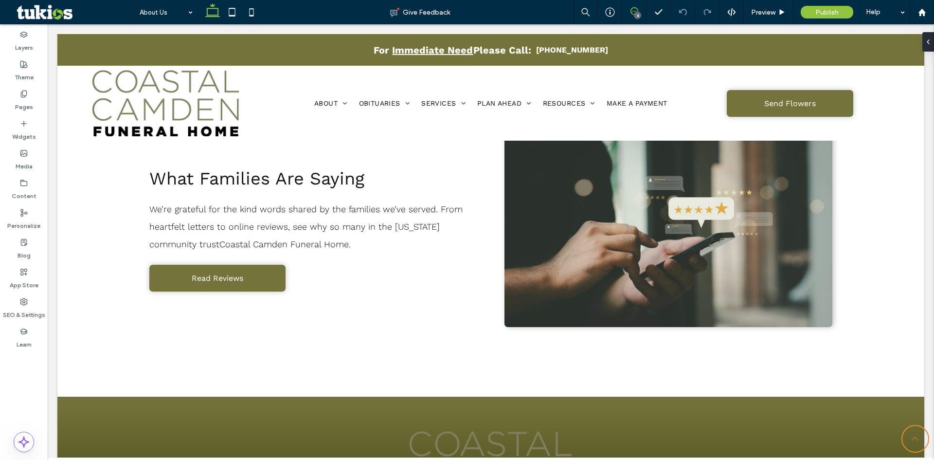
drag, startPoint x: 634, startPoint y: 12, endPoint x: 609, endPoint y: 22, distance: 26.6
click at [634, 11] on icon at bounding box center [634, 11] width 8 height 8
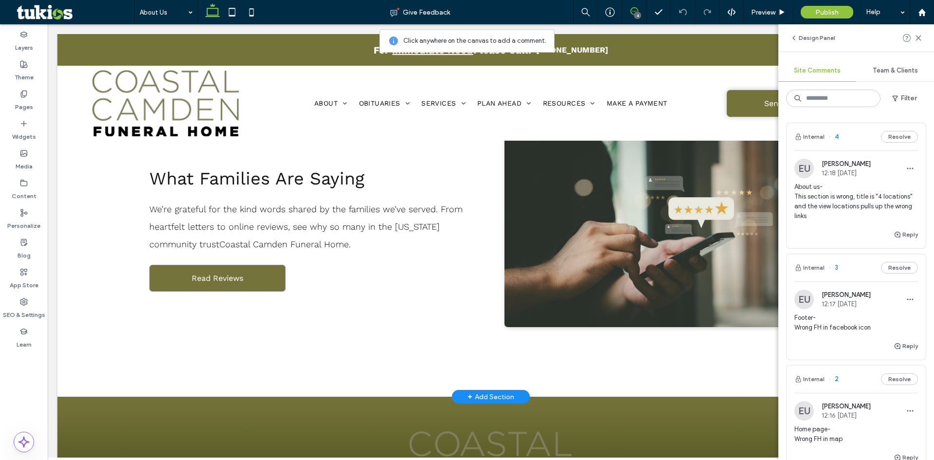
click at [281, 277] on link "Read Reviews" at bounding box center [217, 278] width 136 height 27
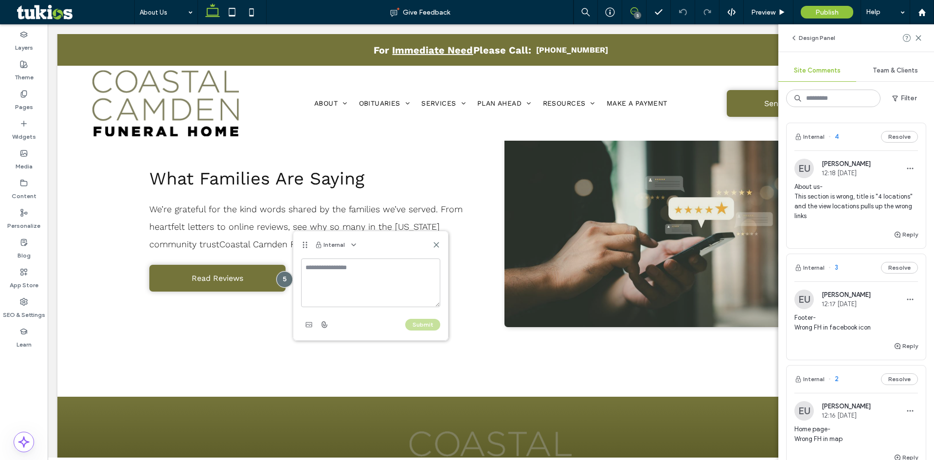
click at [347, 289] on textarea at bounding box center [370, 282] width 139 height 49
type textarea "**********"
click at [435, 329] on button "Submit" at bounding box center [422, 325] width 35 height 12
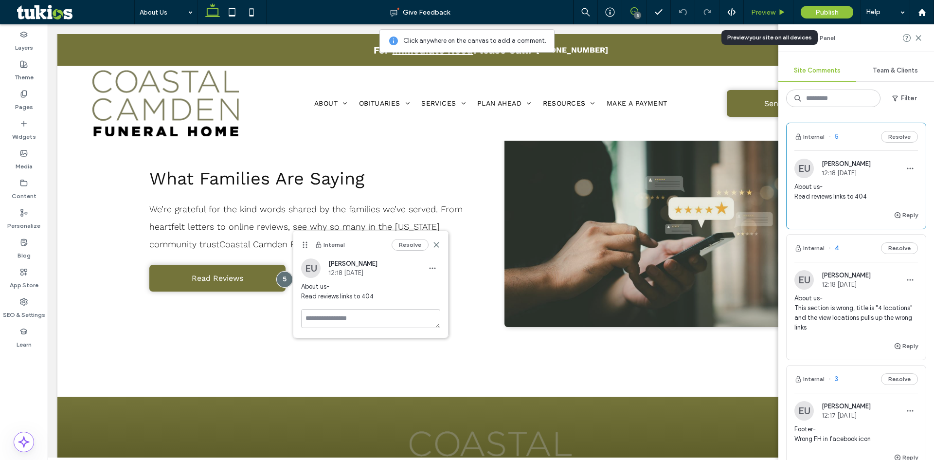
click at [773, 10] on span "Preview" at bounding box center [763, 12] width 24 height 8
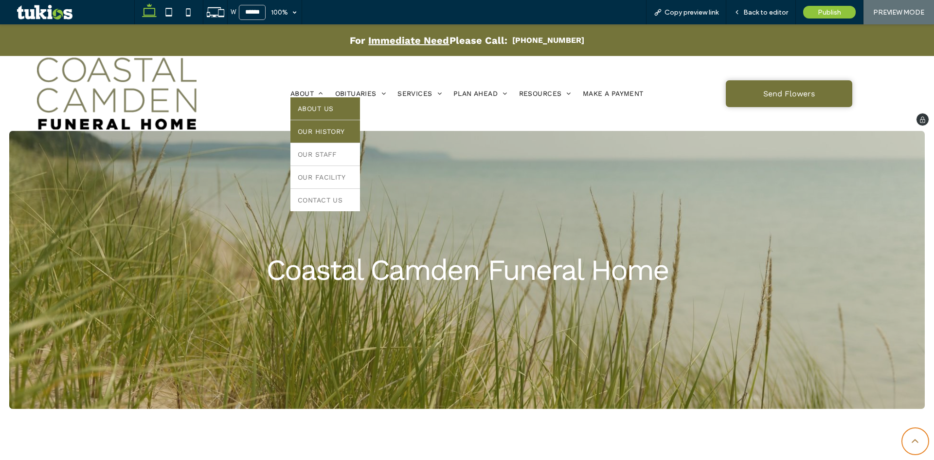
click at [310, 136] on link "Our History" at bounding box center [325, 131] width 70 height 22
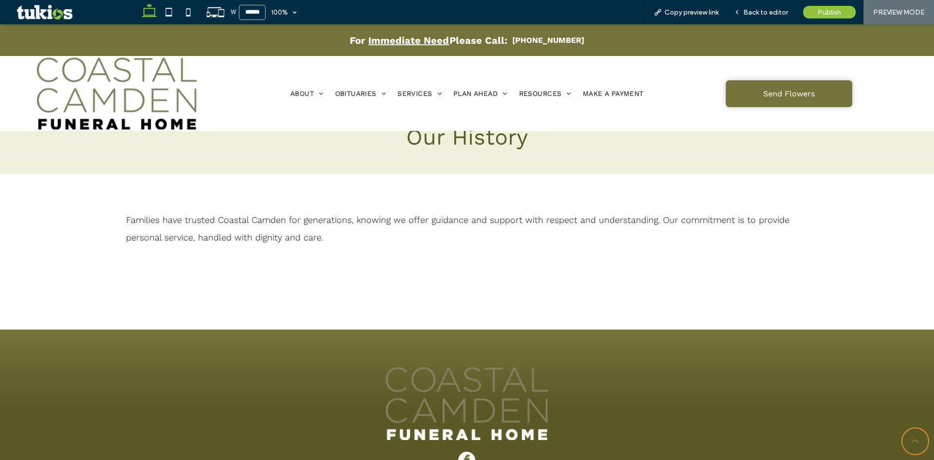
scroll to position [243, 0]
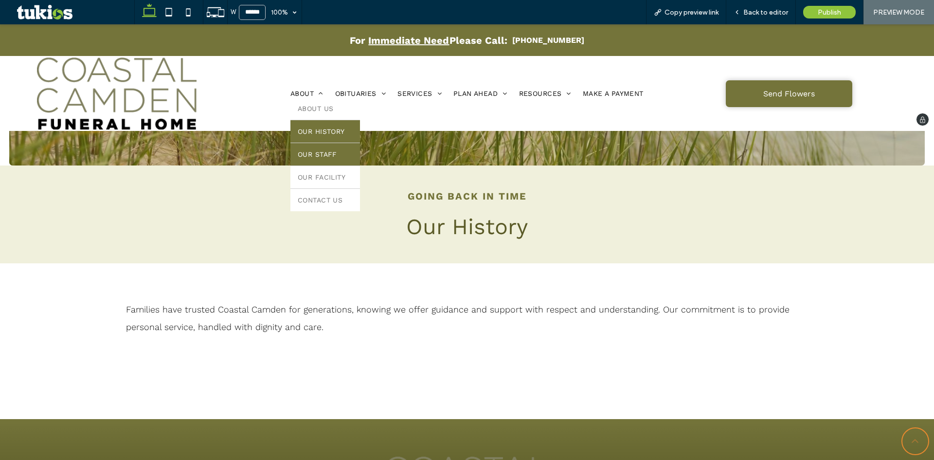
click at [302, 153] on span "Our Staff" at bounding box center [317, 154] width 39 height 8
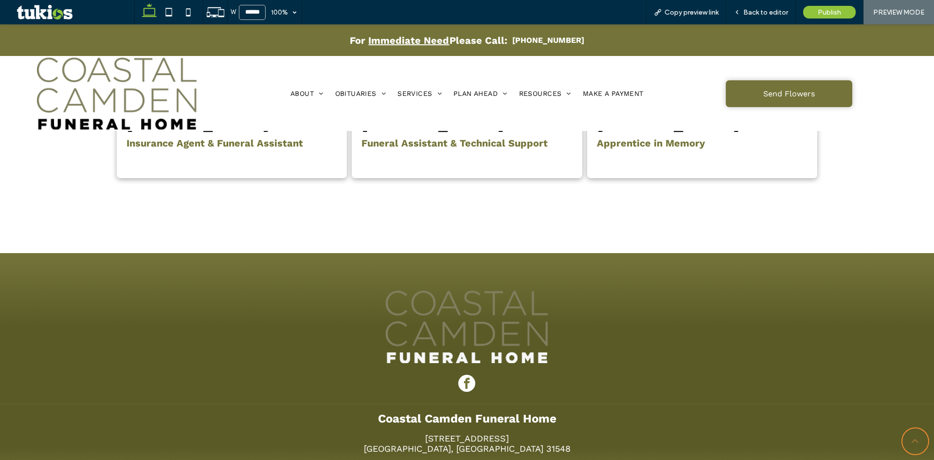
scroll to position [632, 0]
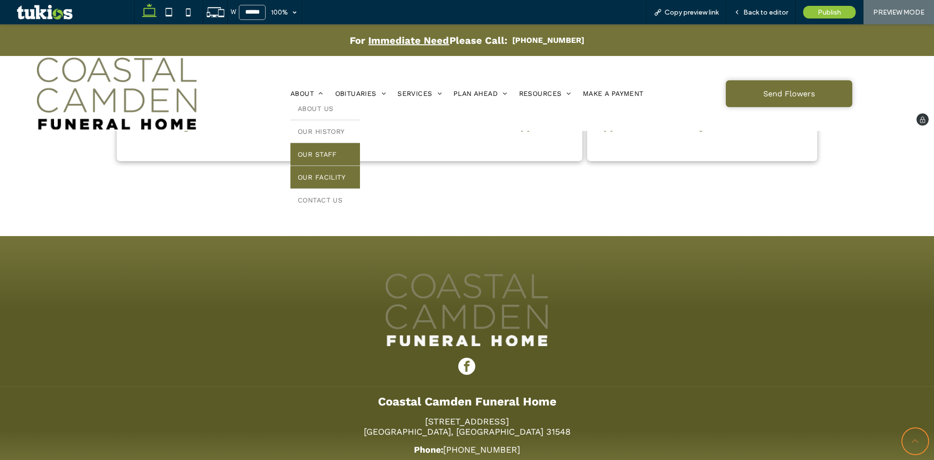
click at [323, 180] on span "Our Facility" at bounding box center [322, 177] width 48 height 8
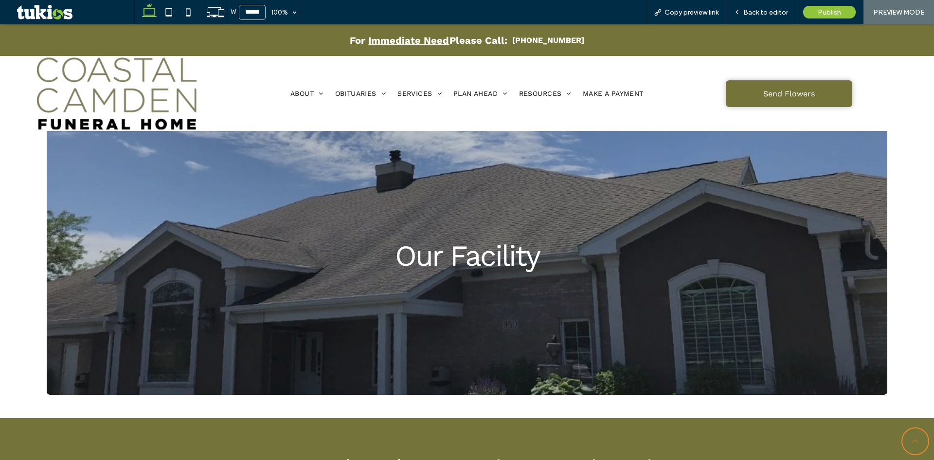
scroll to position [243, 0]
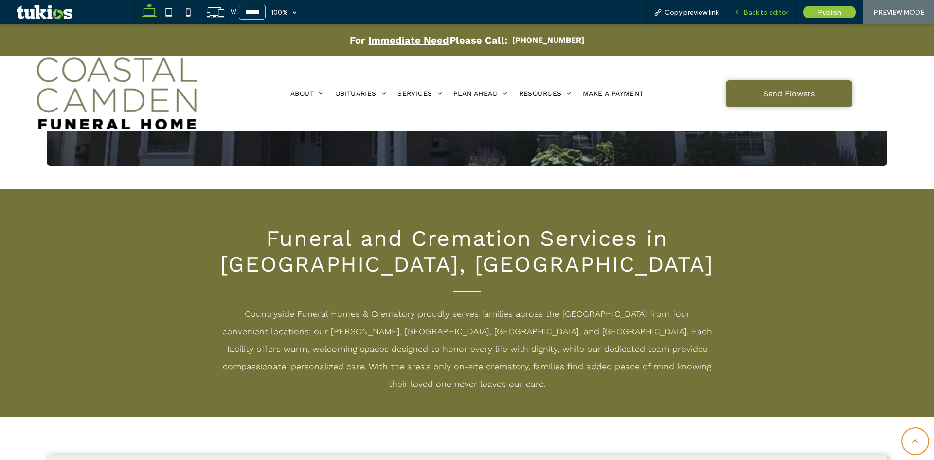
click at [776, 14] on span "Back to editor" at bounding box center [765, 12] width 45 height 8
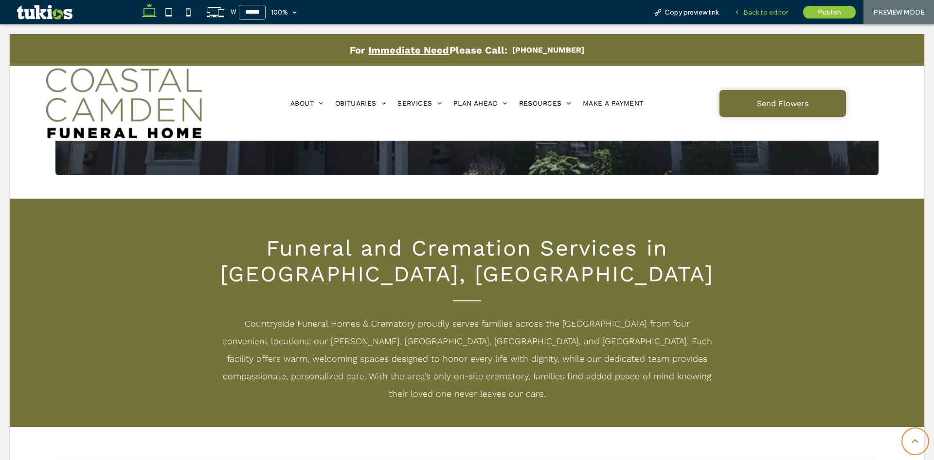
scroll to position [253, 0]
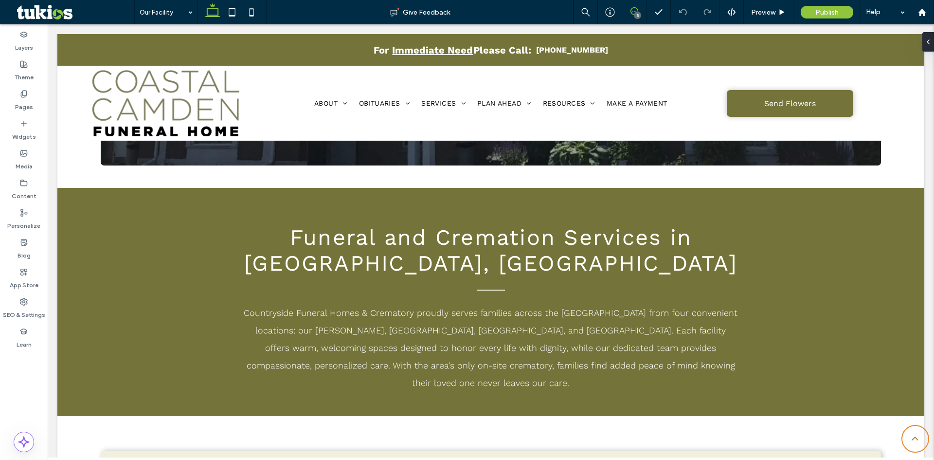
click at [631, 9] on use at bounding box center [634, 11] width 8 height 8
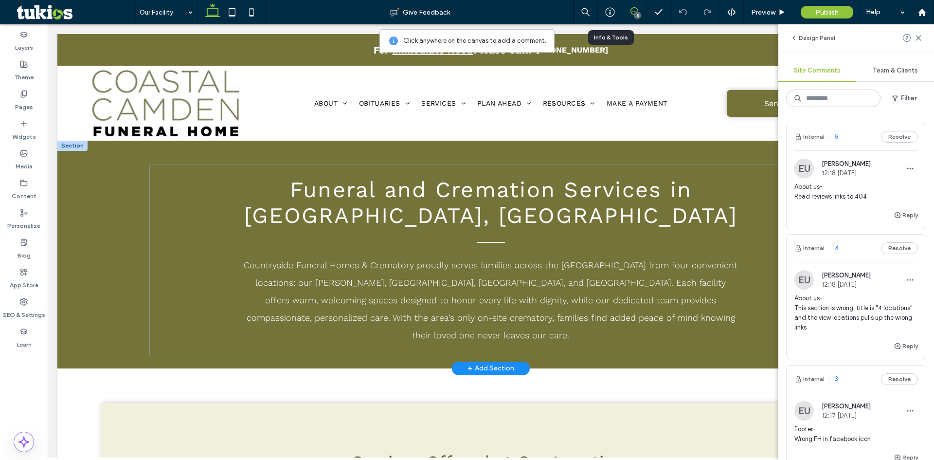
scroll to position [302, 0]
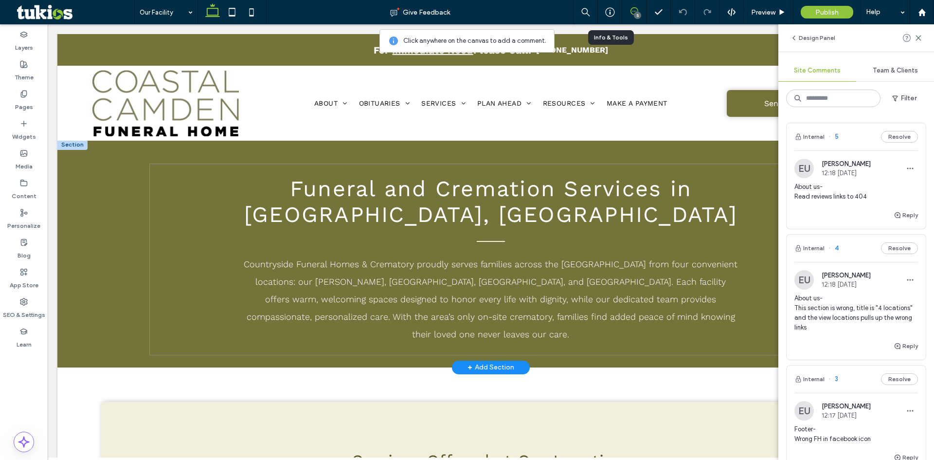
click at [218, 308] on div "Funeral and Cremation Services in Kingsland, GA Countryside Funeral Homes & Cre…" at bounding box center [490, 259] width 683 height 192
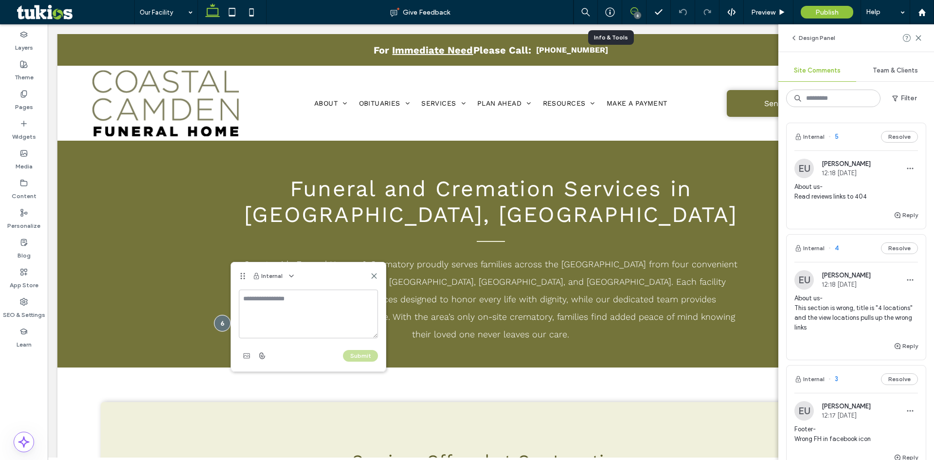
click at [333, 312] on textarea at bounding box center [308, 313] width 139 height 49
type textarea "**********"
click at [360, 349] on div "Submit" at bounding box center [308, 356] width 139 height 16
click at [363, 354] on button "Submit" at bounding box center [360, 356] width 35 height 12
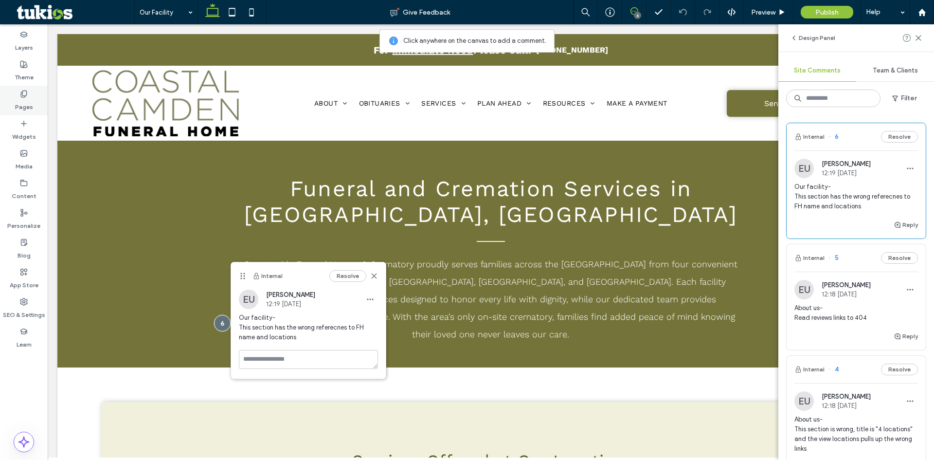
click at [33, 101] on div "Pages" at bounding box center [24, 101] width 48 height 30
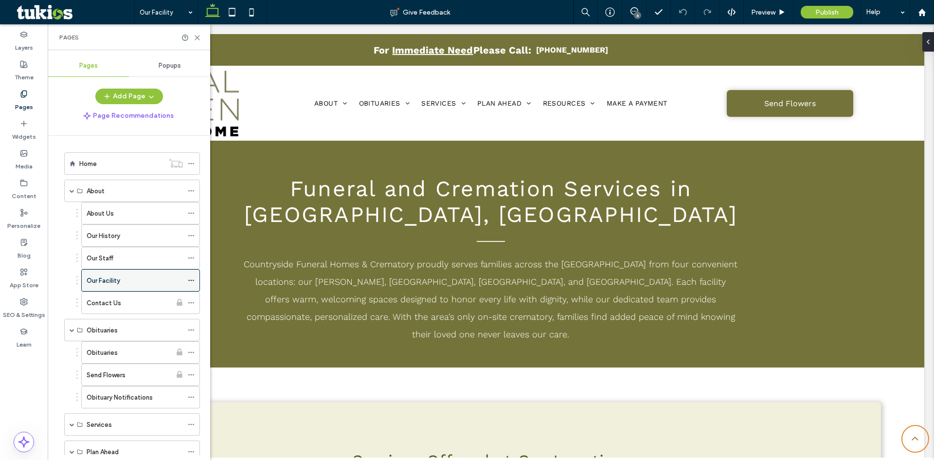
click at [189, 280] on use at bounding box center [190, 280] width 5 height 1
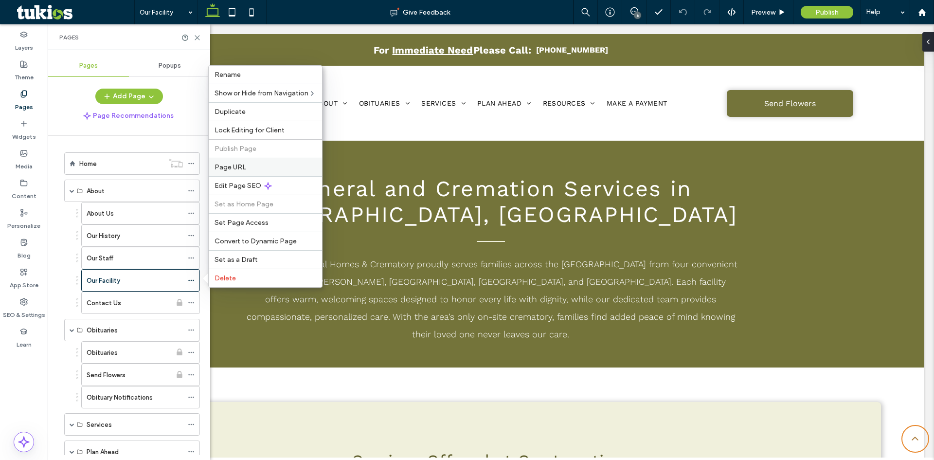
click at [244, 164] on span "Page URL" at bounding box center [230, 167] width 32 height 8
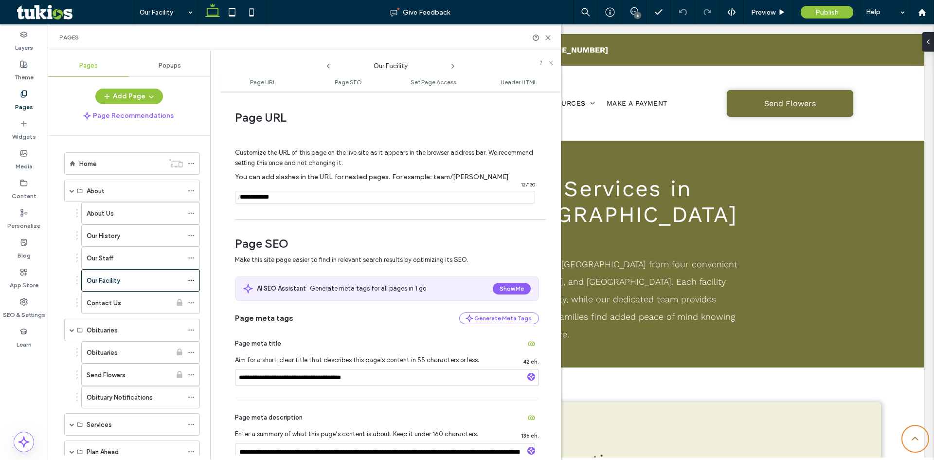
drag, startPoint x: 253, startPoint y: 196, endPoint x: 288, endPoint y: 213, distance: 39.1
click at [257, 197] on input "notEmpty" at bounding box center [385, 197] width 300 height 13
type input "**********"
click at [345, 134] on span at bounding box center [387, 140] width 304 height 16
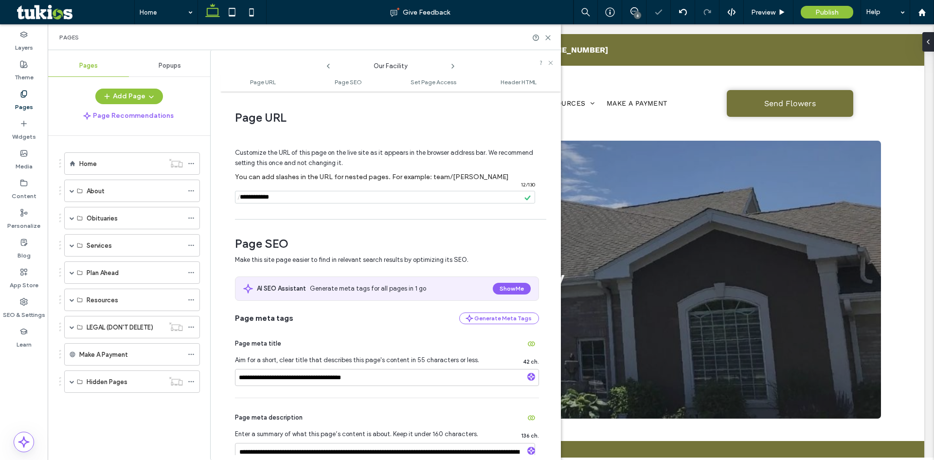
scroll to position [0, 0]
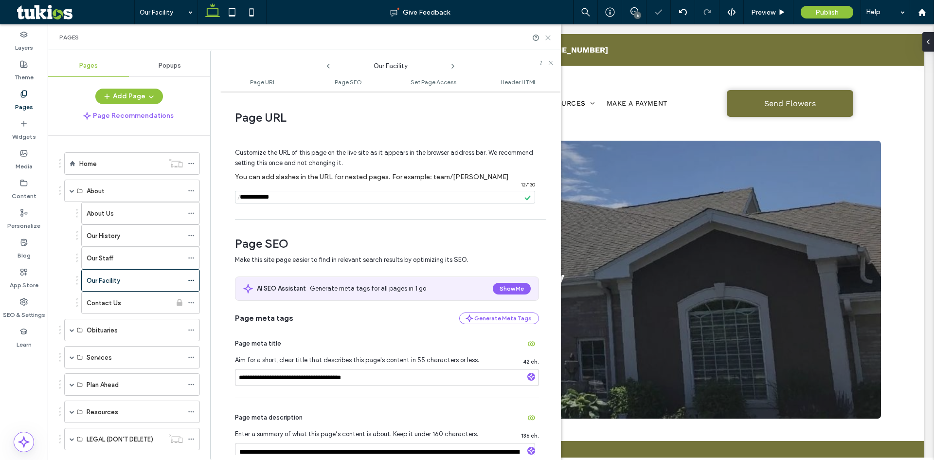
click at [548, 37] on use at bounding box center [548, 38] width 4 height 4
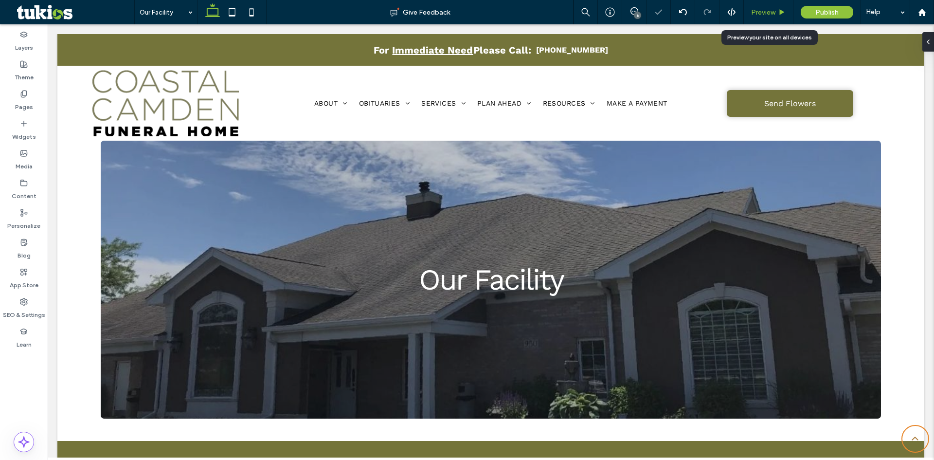
click at [753, 17] on div "Preview" at bounding box center [769, 12] width 50 height 24
click at [762, 13] on span "Preview" at bounding box center [763, 12] width 24 height 8
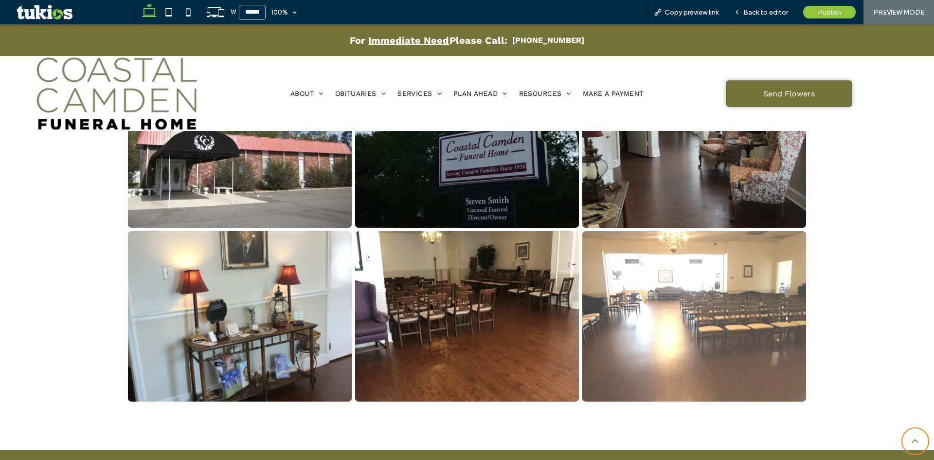
scroll to position [1702, 0]
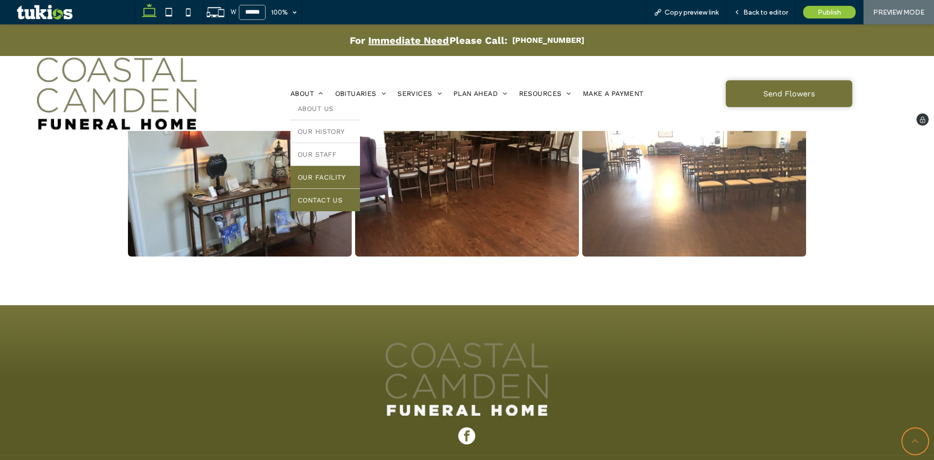
click at [326, 195] on link "Contact Us" at bounding box center [325, 200] width 70 height 22
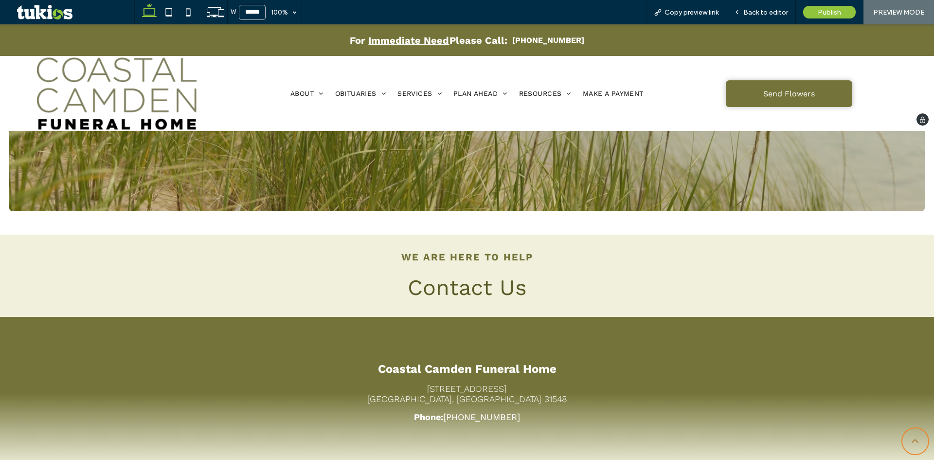
scroll to position [195, 0]
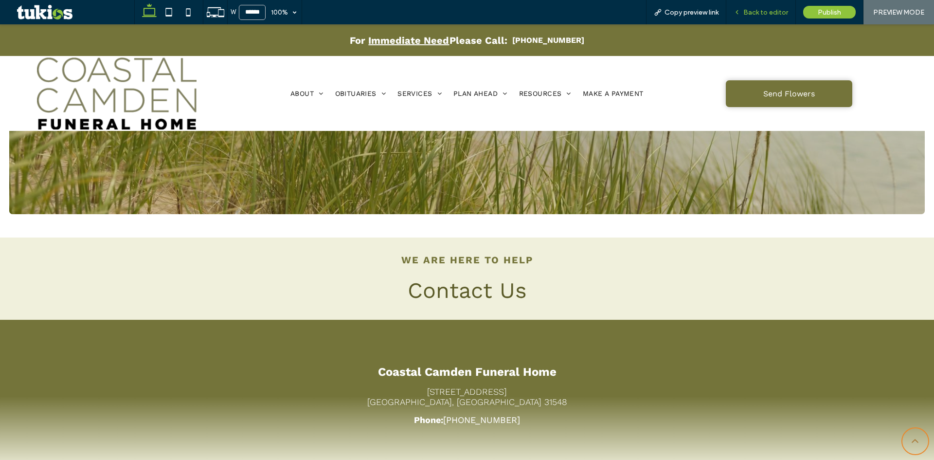
click at [766, 17] on div "Back to editor" at bounding box center [761, 12] width 70 height 24
click at [766, 12] on span "Back to editor" at bounding box center [765, 12] width 45 height 8
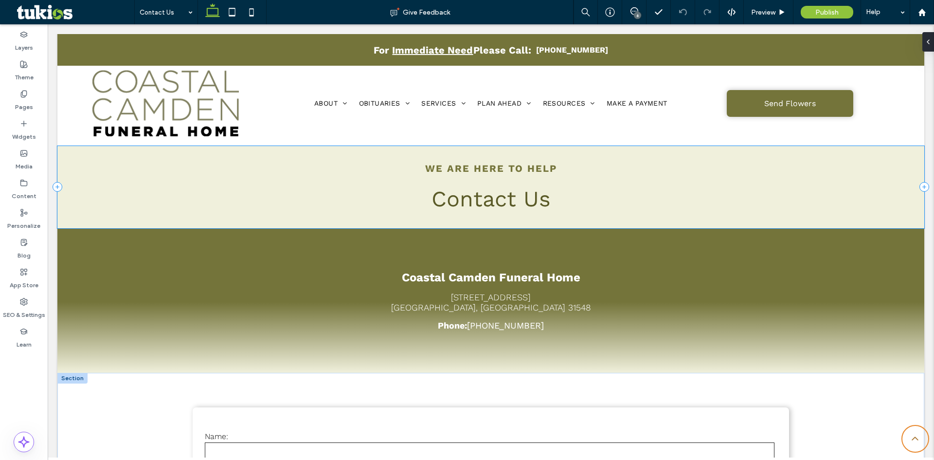
scroll to position [545, 0]
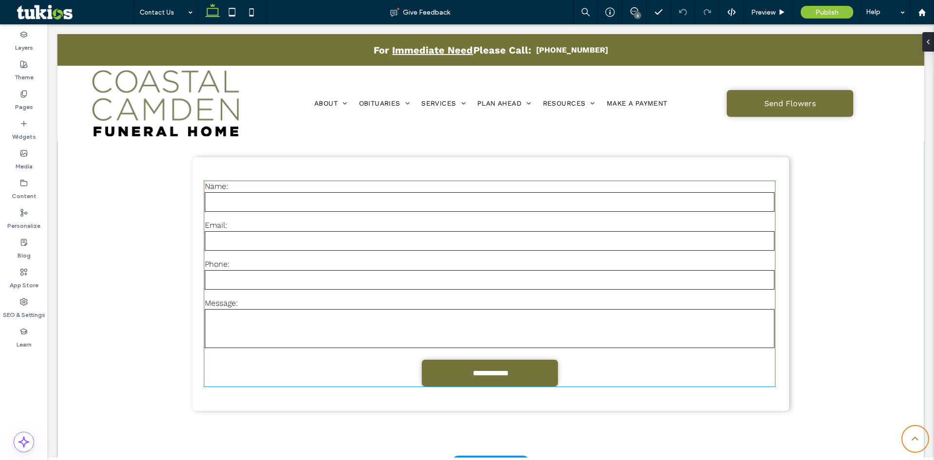
click at [468, 292] on div "Phone:" at bounding box center [489, 275] width 576 height 39
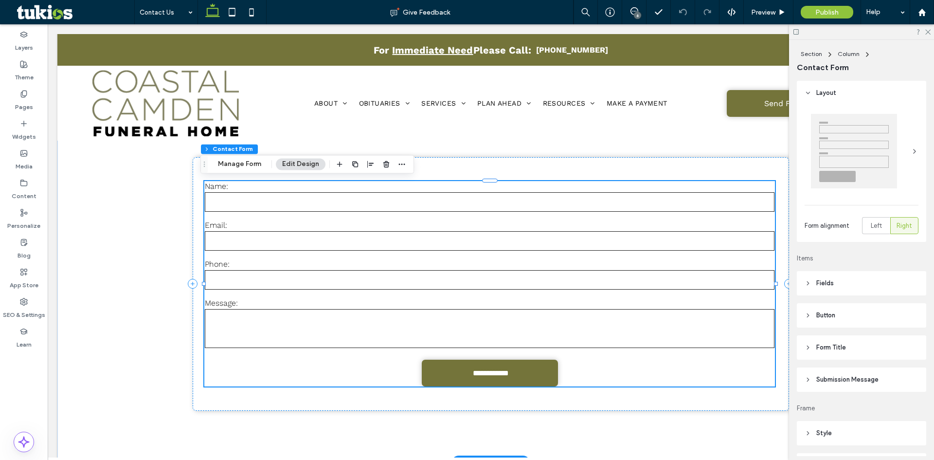
type input "*"
type input "***"
drag, startPoint x: 232, startPoint y: 164, endPoint x: 593, endPoint y: 141, distance: 362.1
click at [232, 164] on button "Manage Form" at bounding box center [240, 164] width 56 height 12
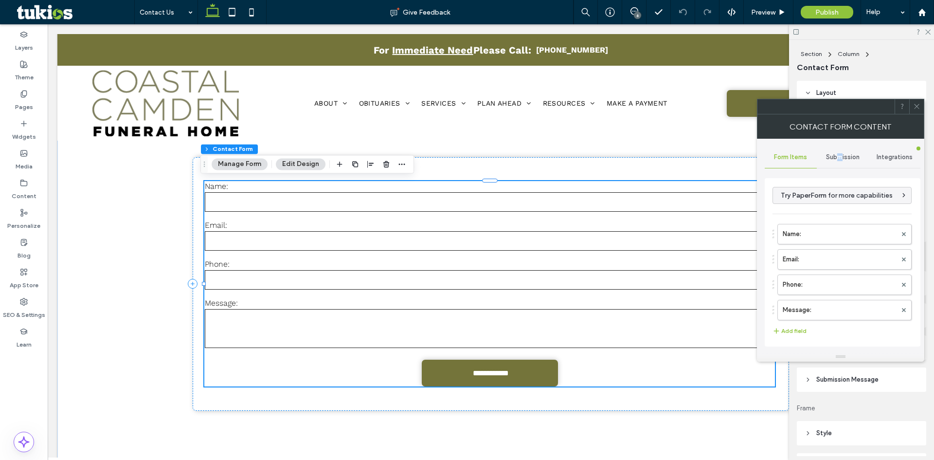
click at [836, 152] on div "Submission" at bounding box center [843, 156] width 52 height 21
click at [822, 199] on label "New submission notification" at bounding box center [843, 202] width 130 height 19
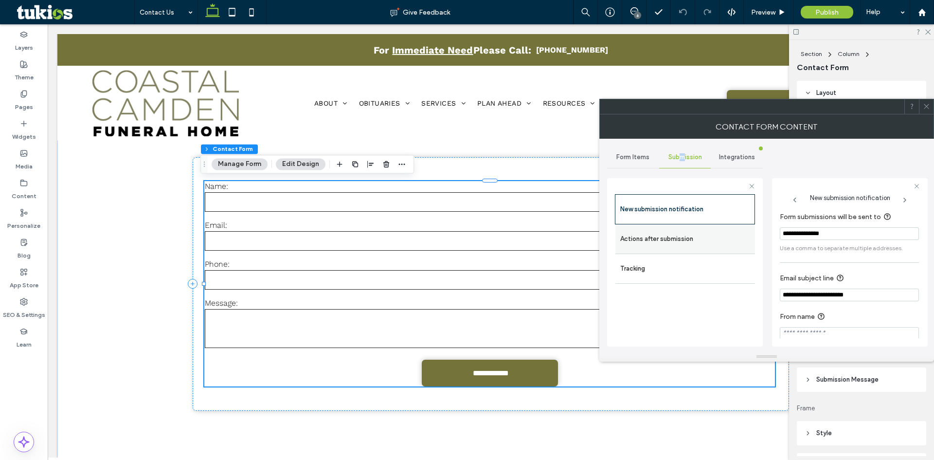
click at [728, 232] on label "Actions after submission" at bounding box center [685, 238] width 130 height 19
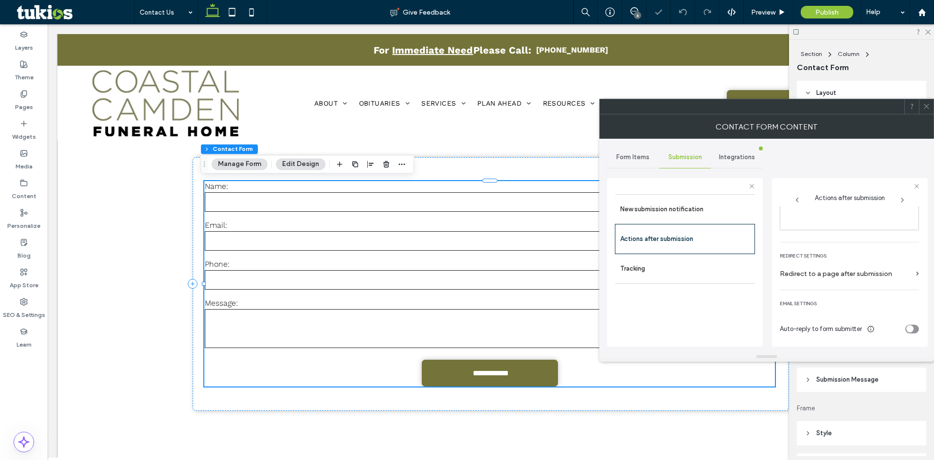
click at [906, 328] on div "toggle" at bounding box center [909, 328] width 7 height 7
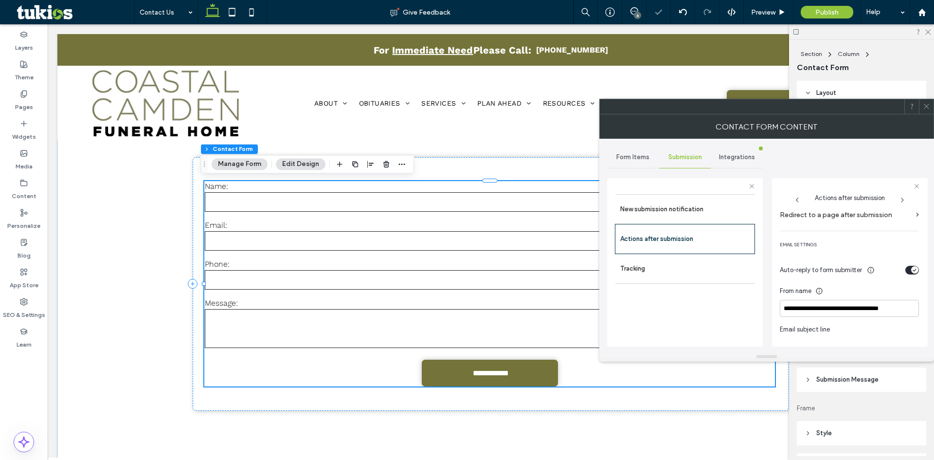
scroll to position [216, 0]
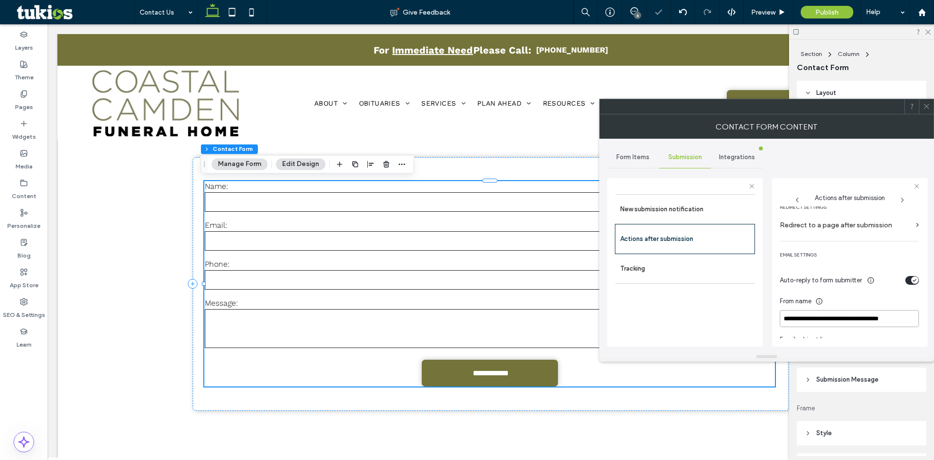
click at [871, 316] on input "**********" at bounding box center [849, 318] width 139 height 17
type input "**********"
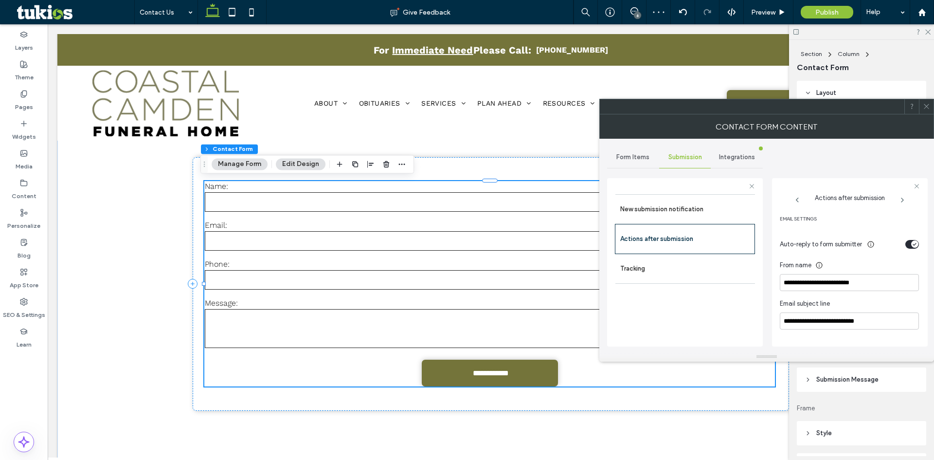
click at [912, 243] on icon "toggle" at bounding box center [914, 244] width 4 height 3
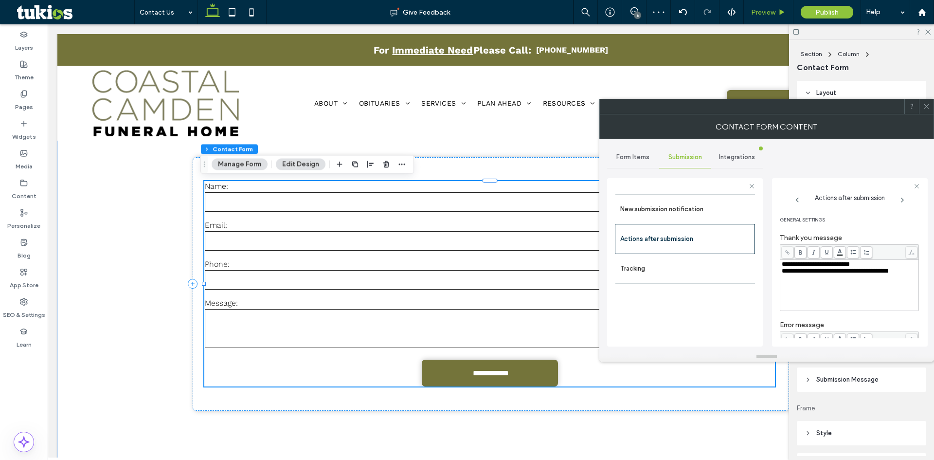
scroll to position [168, 0]
click at [773, 12] on span "Preview" at bounding box center [763, 12] width 24 height 8
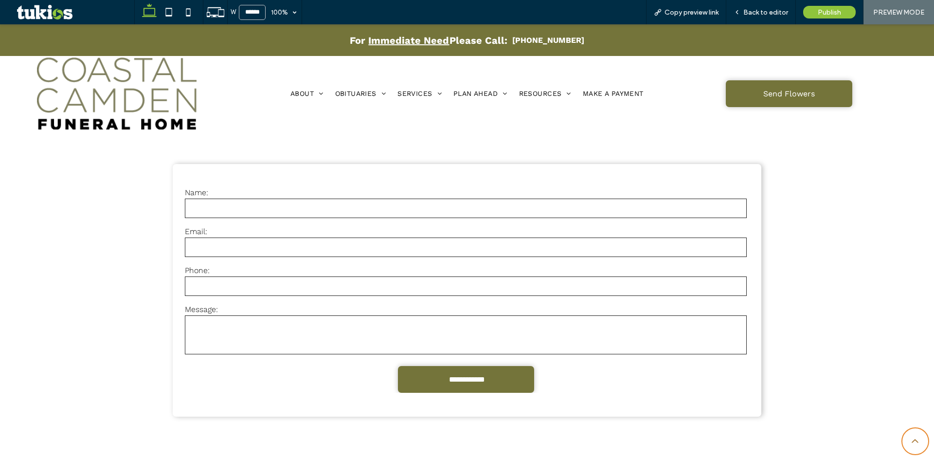
scroll to position [539, 0]
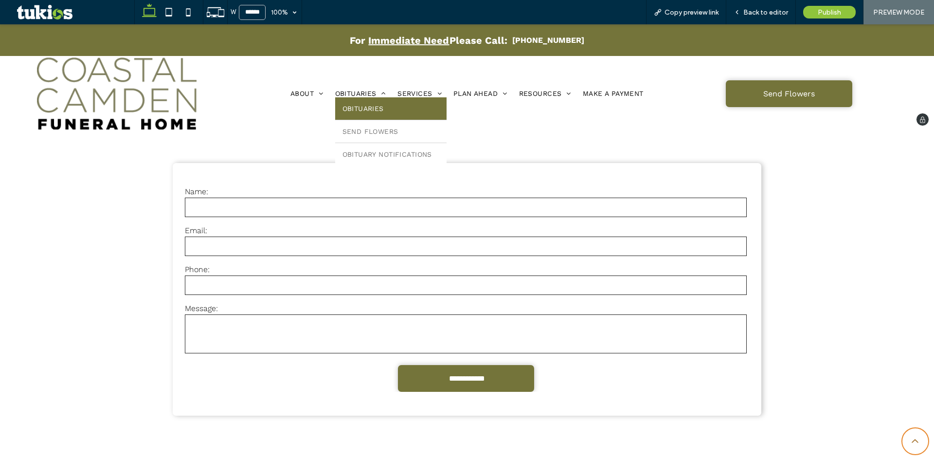
click at [352, 105] on span "Obituaries" at bounding box center [362, 109] width 41 height 8
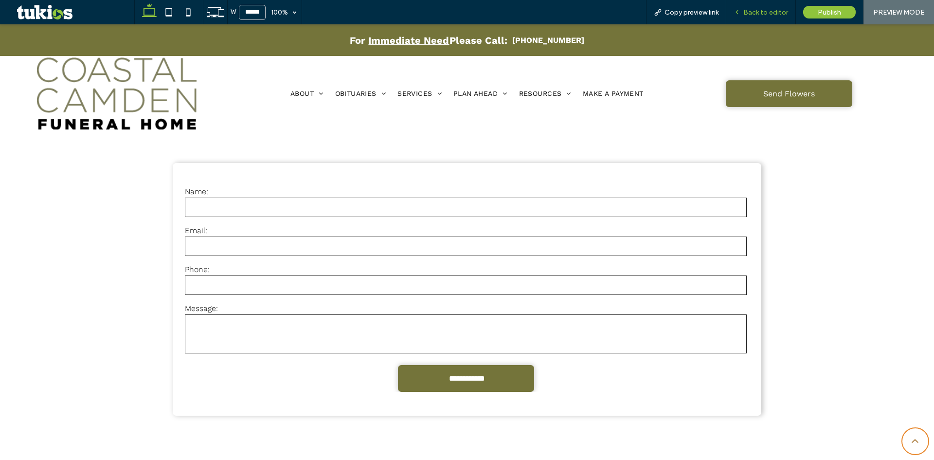
click at [757, 9] on span "Back to editor" at bounding box center [765, 12] width 45 height 8
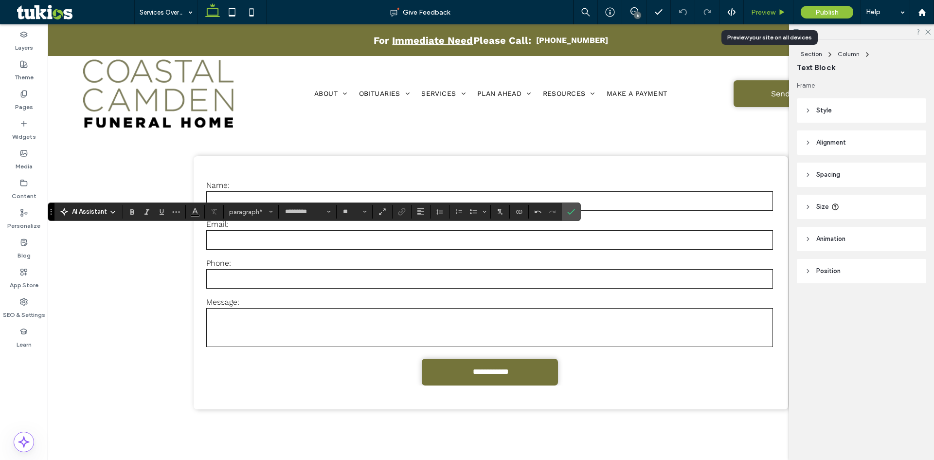
click at [765, 10] on span "Preview" at bounding box center [763, 12] width 24 height 8
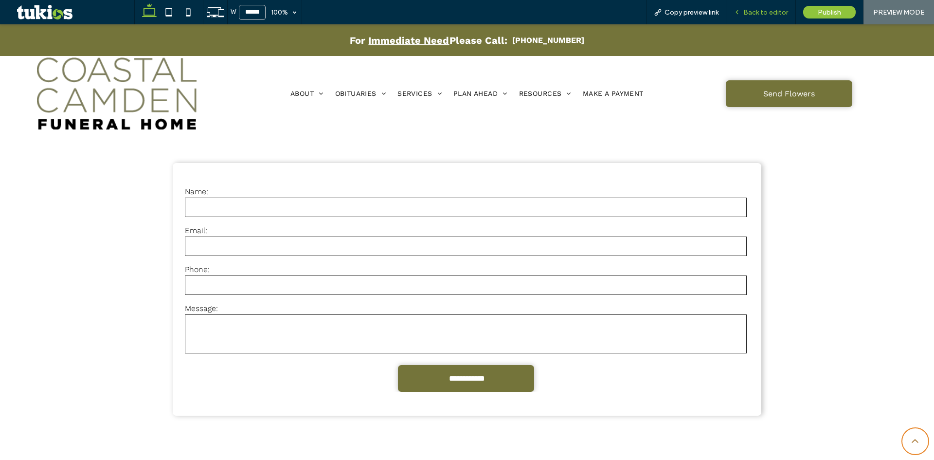
click at [772, 14] on span "Back to editor" at bounding box center [765, 12] width 45 height 8
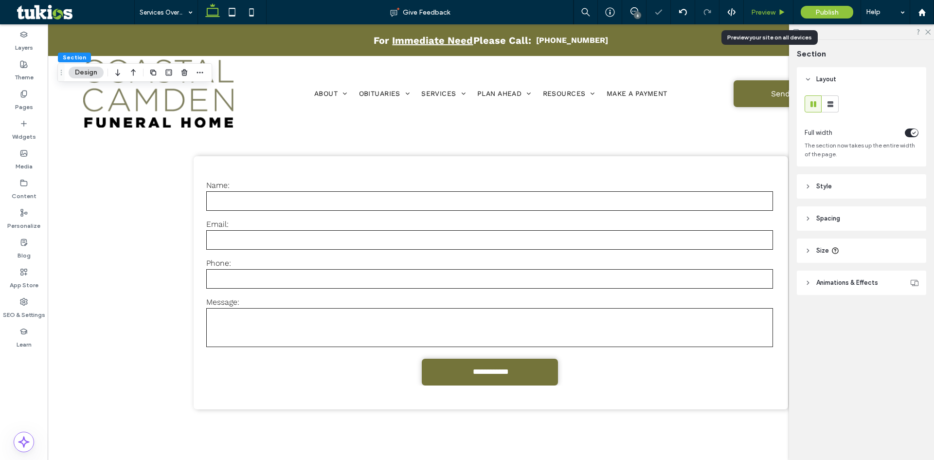
click at [756, 11] on span "Preview" at bounding box center [763, 12] width 24 height 8
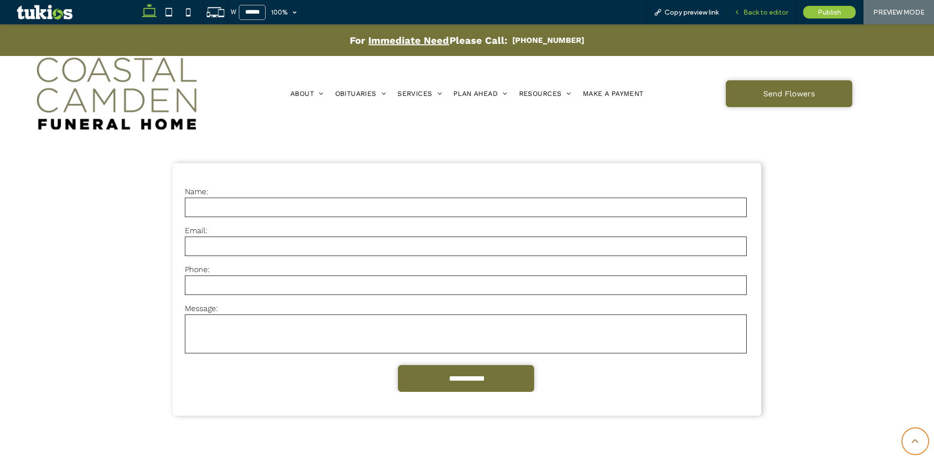
click at [770, 17] on div "Back to editor" at bounding box center [761, 12] width 70 height 24
click at [770, 10] on span "Back to editor" at bounding box center [765, 12] width 45 height 8
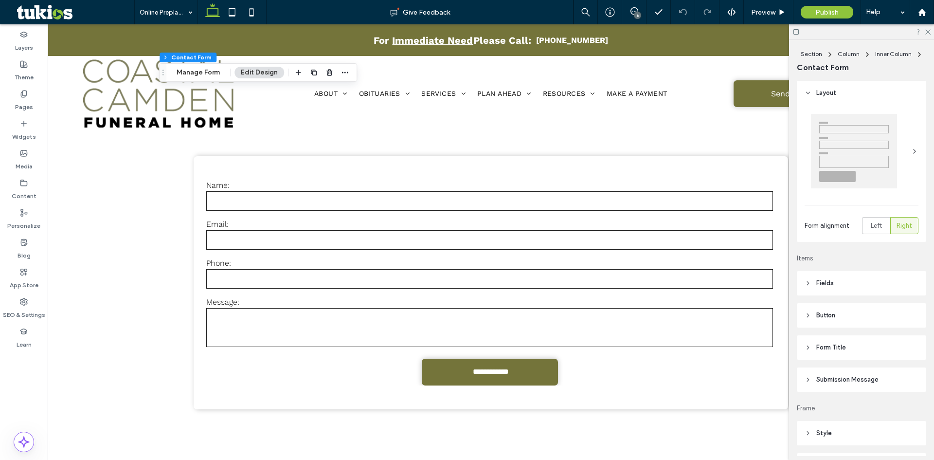
type input "*"
type input "***"
click at [186, 68] on button "Manage Form" at bounding box center [198, 73] width 56 height 12
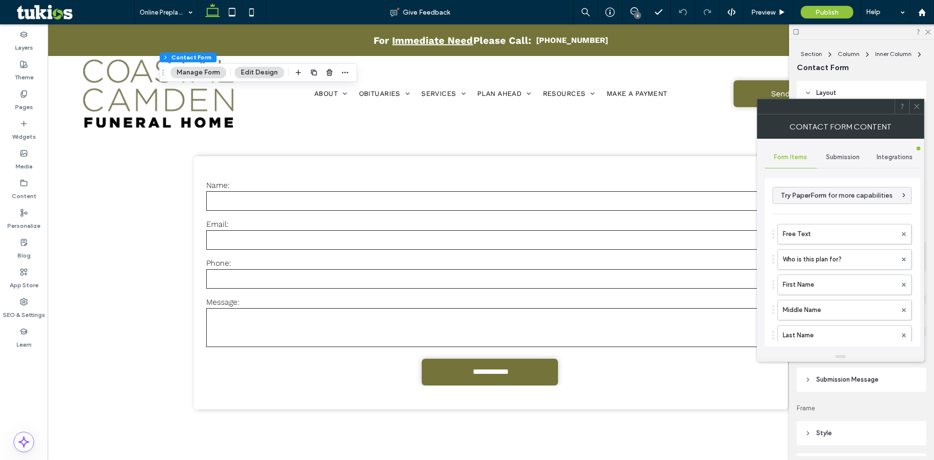
click at [826, 152] on div "Submission" at bounding box center [843, 156] width 52 height 21
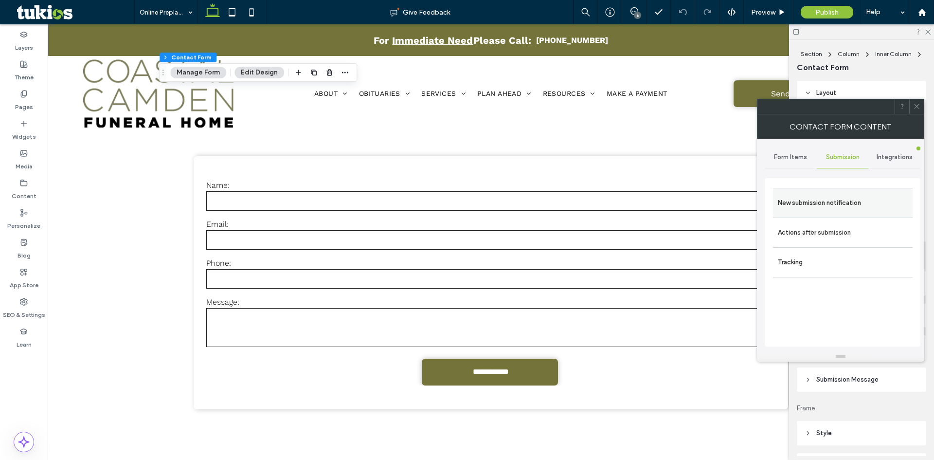
click at [803, 202] on label "New submission notification" at bounding box center [843, 202] width 130 height 19
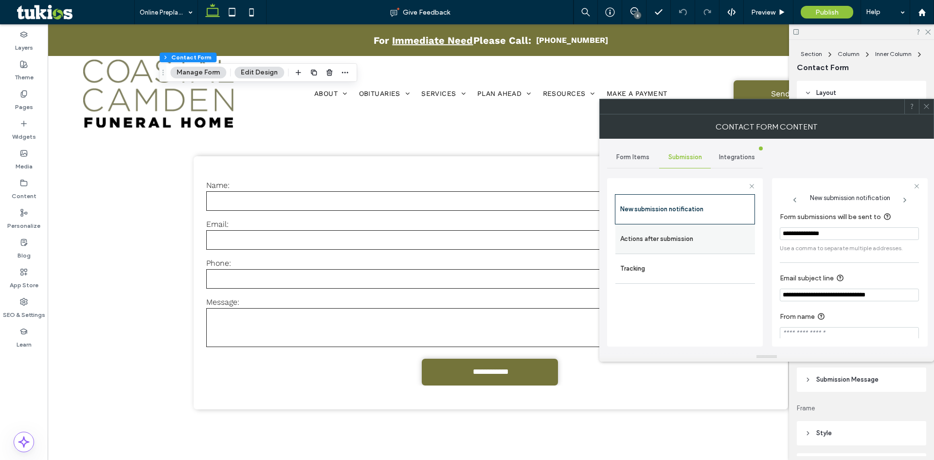
drag, startPoint x: 686, startPoint y: 234, endPoint x: 745, endPoint y: 242, distance: 59.3
click at [688, 234] on label "Actions after submission" at bounding box center [685, 238] width 130 height 19
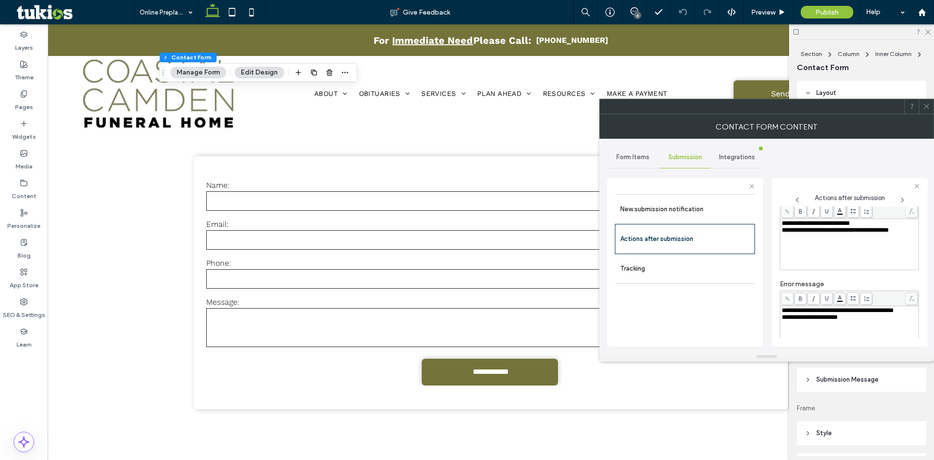
scroll to position [168, 0]
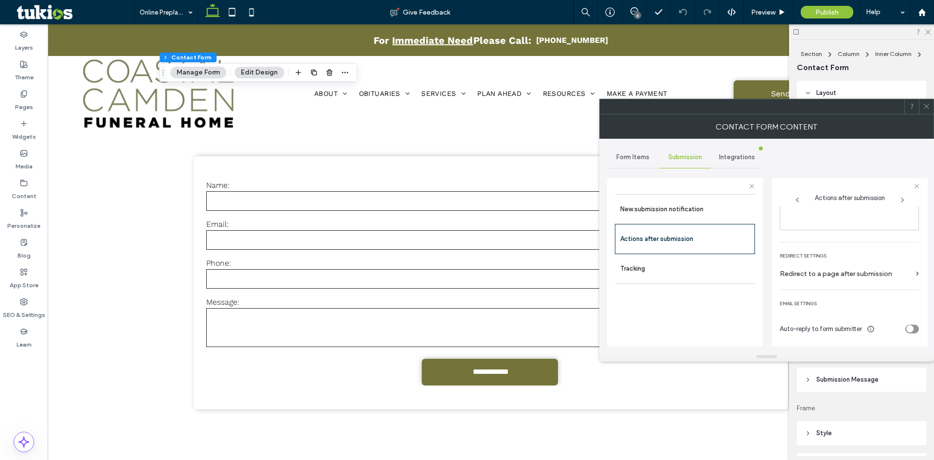
click at [907, 328] on icon "toggle" at bounding box center [909, 328] width 4 height 3
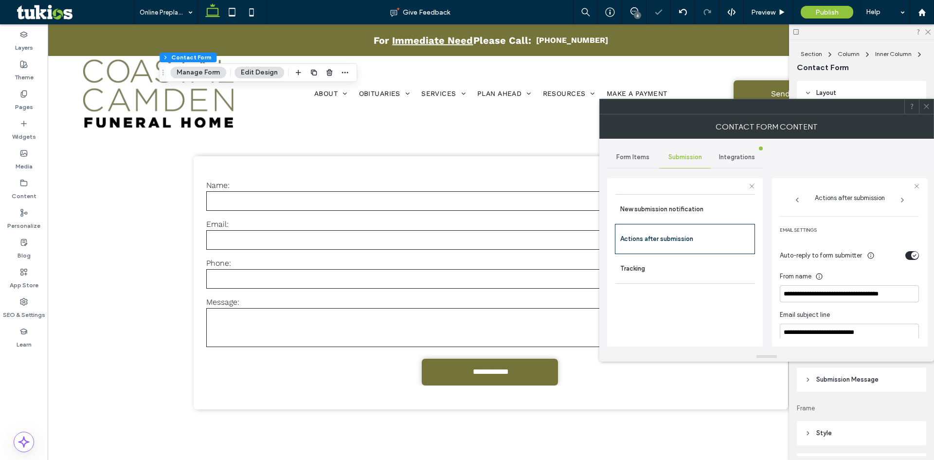
scroll to position [265, 0]
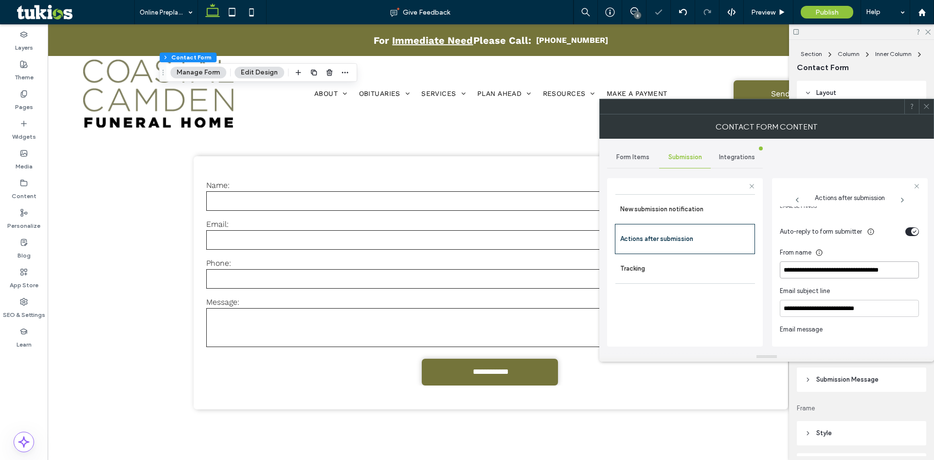
click at [834, 268] on input "**********" at bounding box center [849, 269] width 139 height 17
drag, startPoint x: 834, startPoint y: 268, endPoint x: 836, endPoint y: 275, distance: 7.1
click at [836, 274] on input "**********" at bounding box center [849, 269] width 139 height 17
click at [836, 275] on input "**********" at bounding box center [849, 269] width 139 height 17
type input "**********"
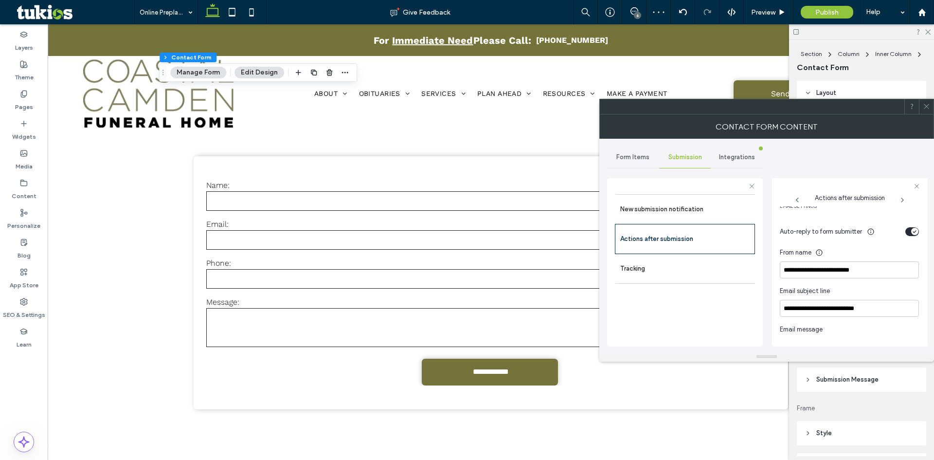
click at [906, 231] on div "toggle" at bounding box center [912, 231] width 14 height 9
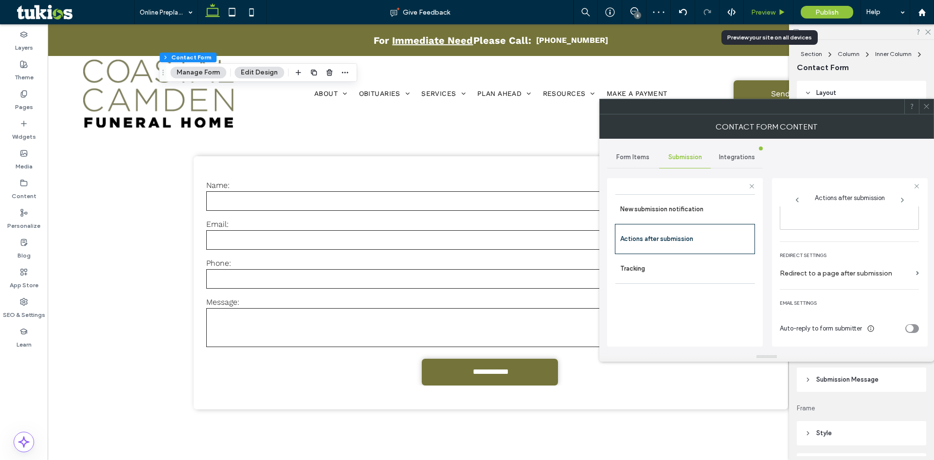
click at [777, 14] on div "Preview" at bounding box center [768, 12] width 49 height 8
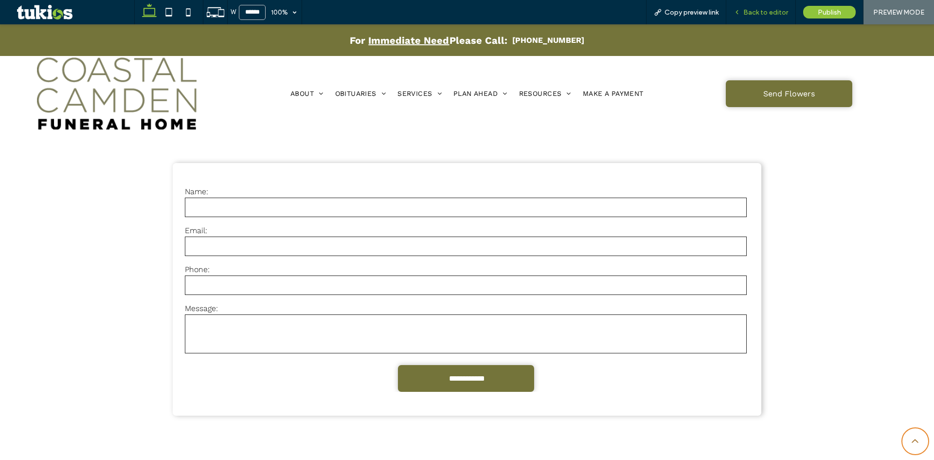
click at [770, 13] on span "Back to editor" at bounding box center [765, 12] width 45 height 8
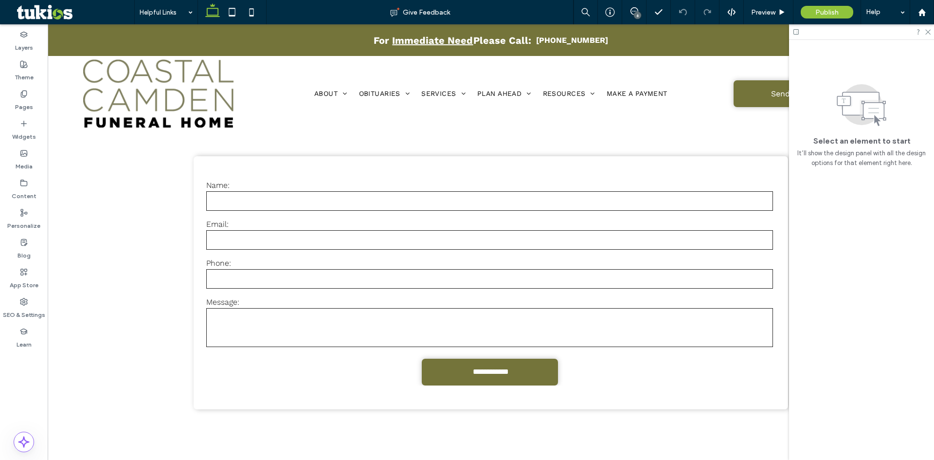
click at [637, 12] on div "6" at bounding box center [637, 15] width 7 height 7
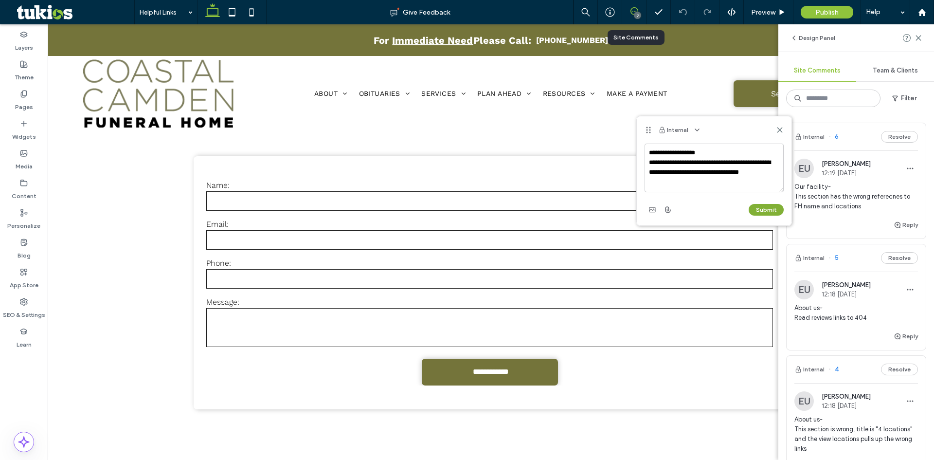
type textarea "**********"
click at [768, 211] on button "Submit" at bounding box center [765, 210] width 35 height 12
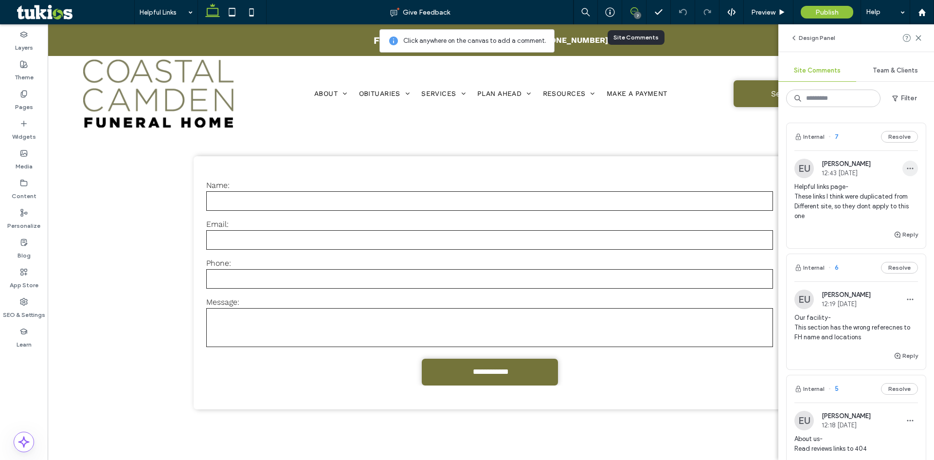
click at [902, 170] on span "button" at bounding box center [910, 168] width 16 height 16
click at [865, 199] on div "Edit" at bounding box center [866, 193] width 87 height 18
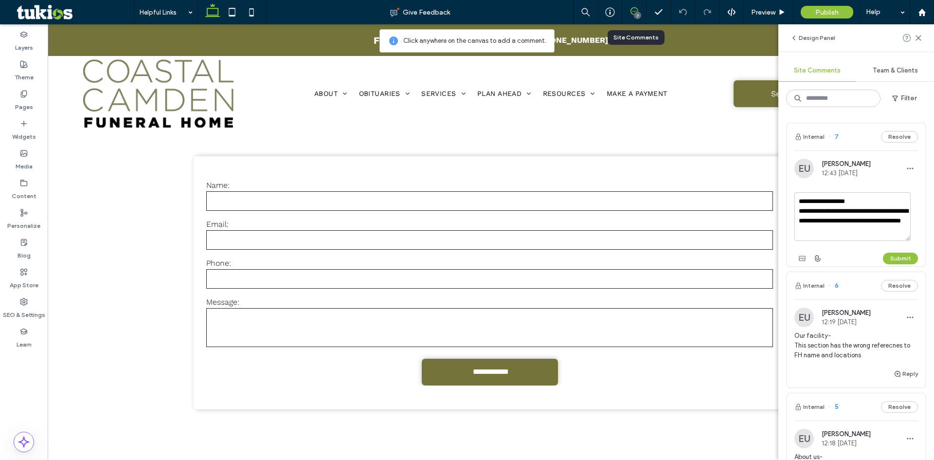
click at [814, 212] on textarea "**********" at bounding box center [852, 216] width 116 height 49
click at [825, 210] on textarea "**********" at bounding box center [852, 216] width 116 height 49
drag, startPoint x: 823, startPoint y: 211, endPoint x: 829, endPoint y: 213, distance: 6.0
click at [823, 211] on textarea "**********" at bounding box center [852, 216] width 116 height 49
type textarea "**********"
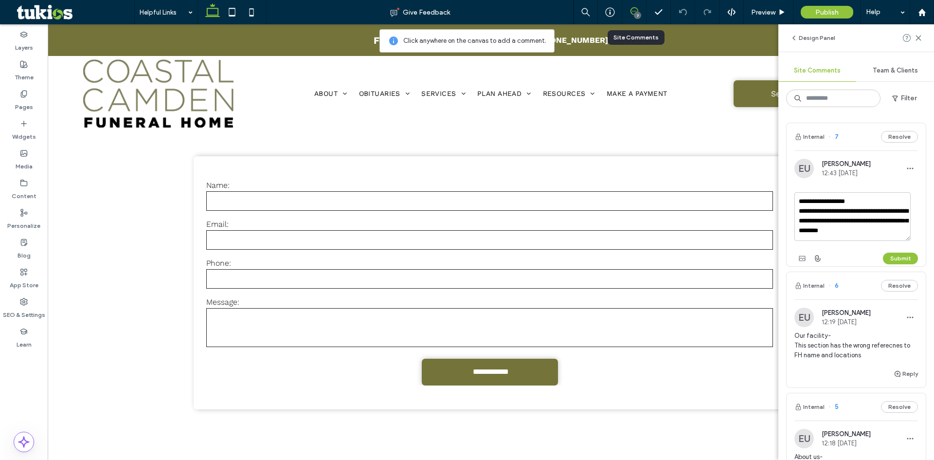
click at [899, 255] on button "Submit" at bounding box center [900, 258] width 35 height 12
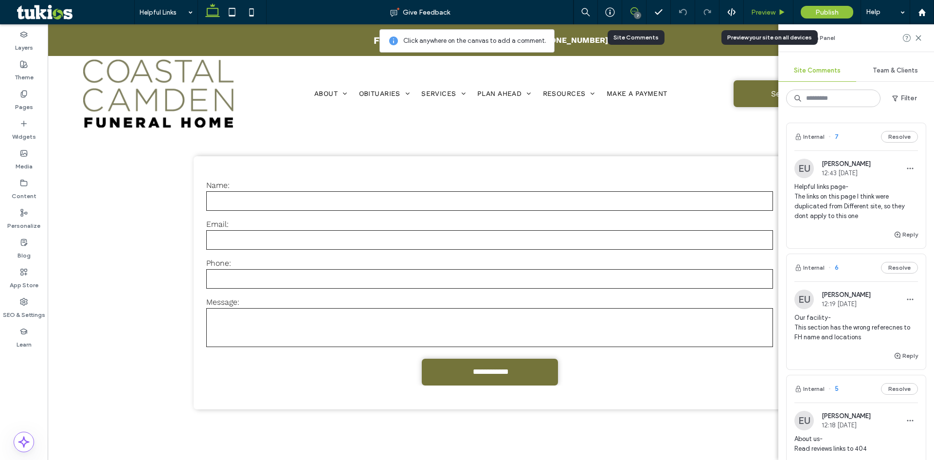
click at [780, 12] on icon at bounding box center [781, 12] width 7 height 7
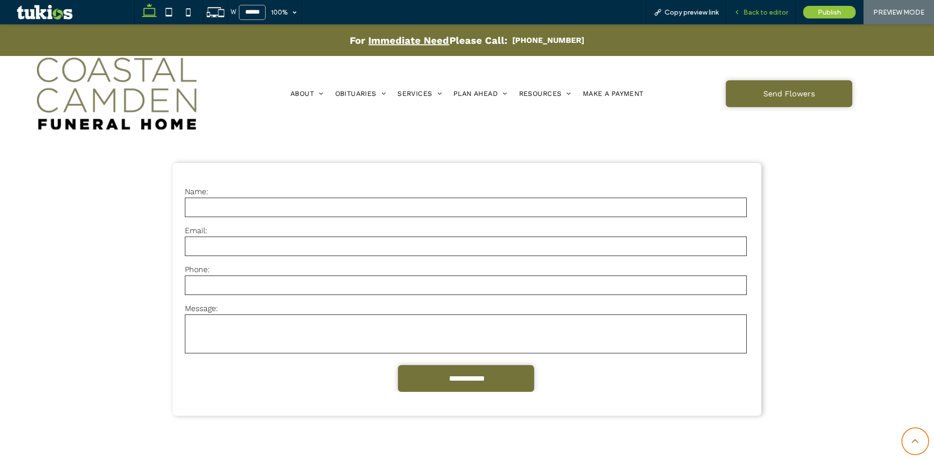
click at [763, 12] on span "Back to editor" at bounding box center [765, 12] width 45 height 8
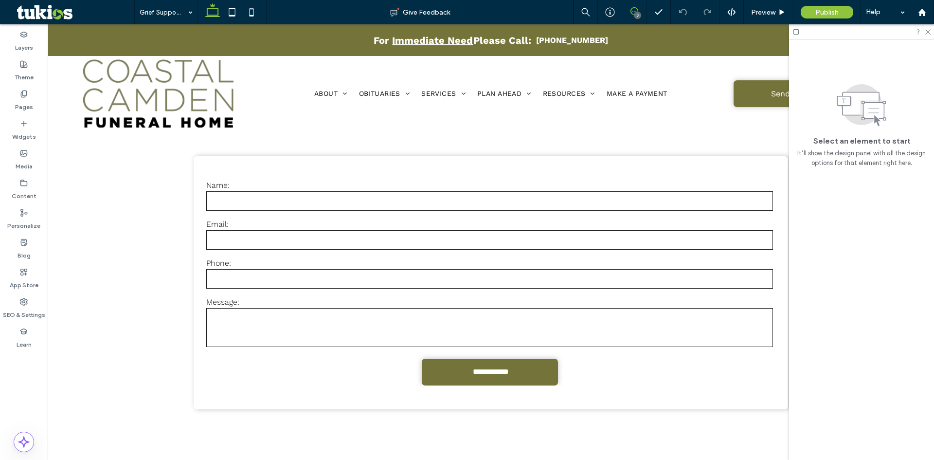
click at [634, 9] on icon at bounding box center [634, 11] width 8 height 8
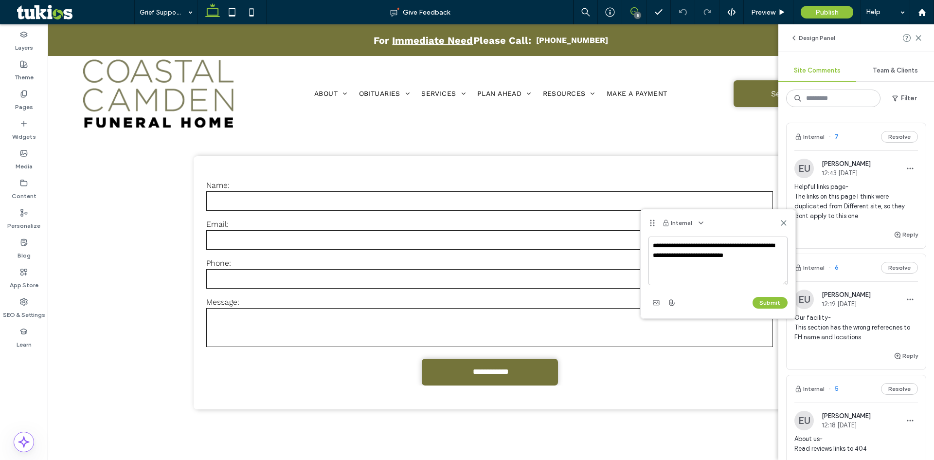
click at [699, 255] on textarea "**********" at bounding box center [717, 260] width 139 height 49
type textarea "**********"
click at [768, 298] on button "Submit" at bounding box center [769, 303] width 35 height 12
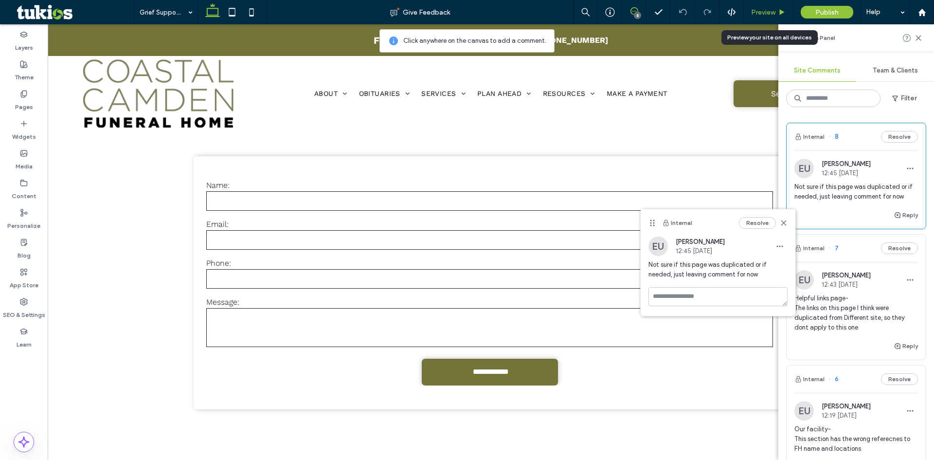
click at [761, 15] on span "Preview" at bounding box center [763, 12] width 24 height 8
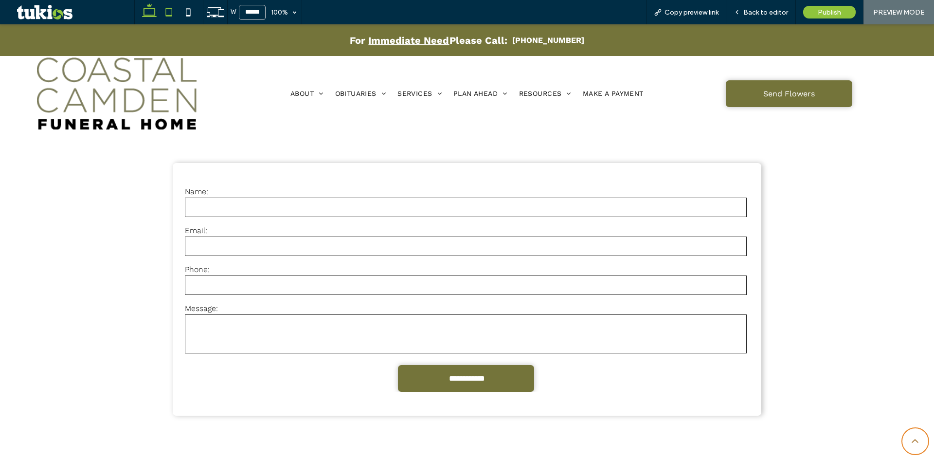
click at [170, 16] on use at bounding box center [169, 12] width 6 height 8
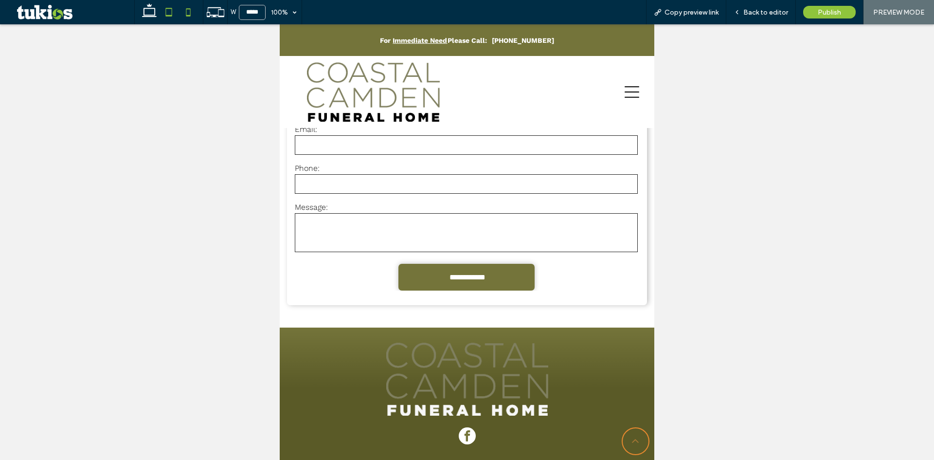
type input "*****"
click at [745, 9] on span "Back to editor" at bounding box center [765, 12] width 45 height 8
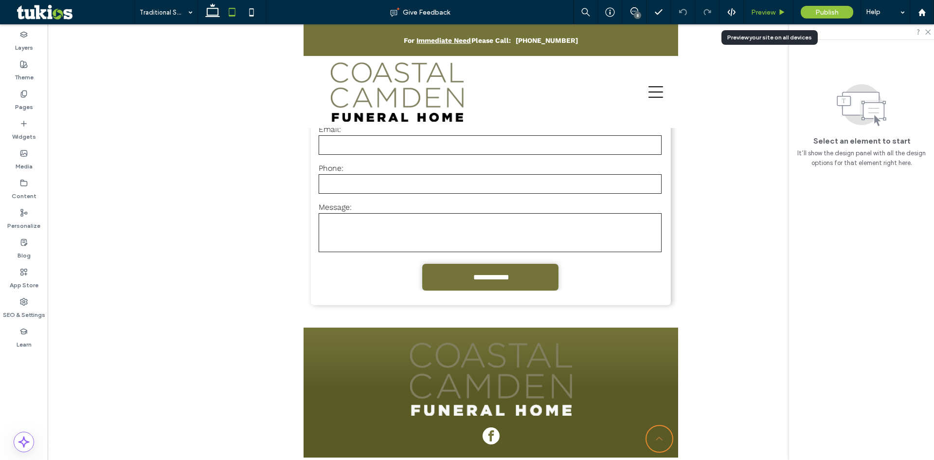
click at [765, 16] on span "Preview" at bounding box center [763, 12] width 24 height 8
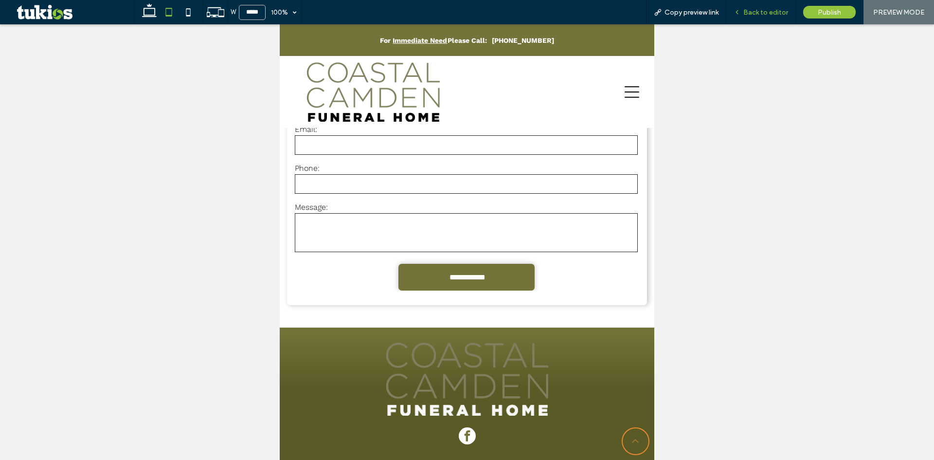
click at [774, 14] on span "Back to editor" at bounding box center [765, 12] width 45 height 8
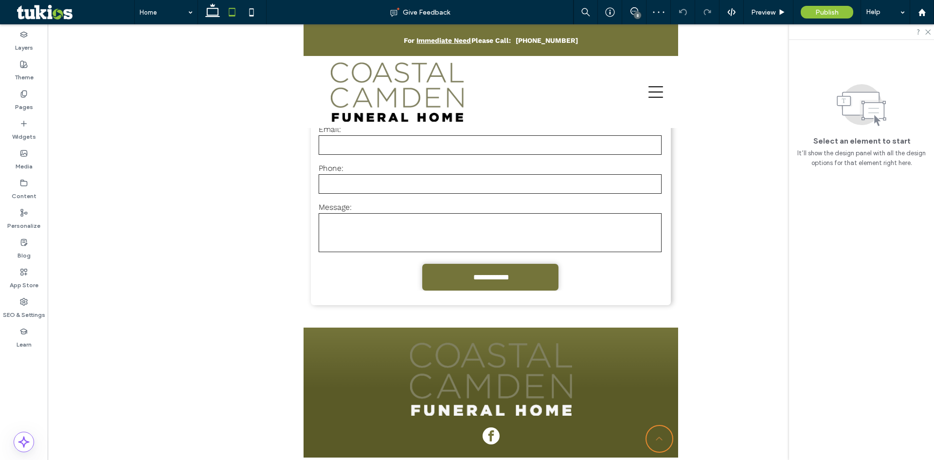
click at [637, 7] on icon at bounding box center [634, 11] width 8 height 8
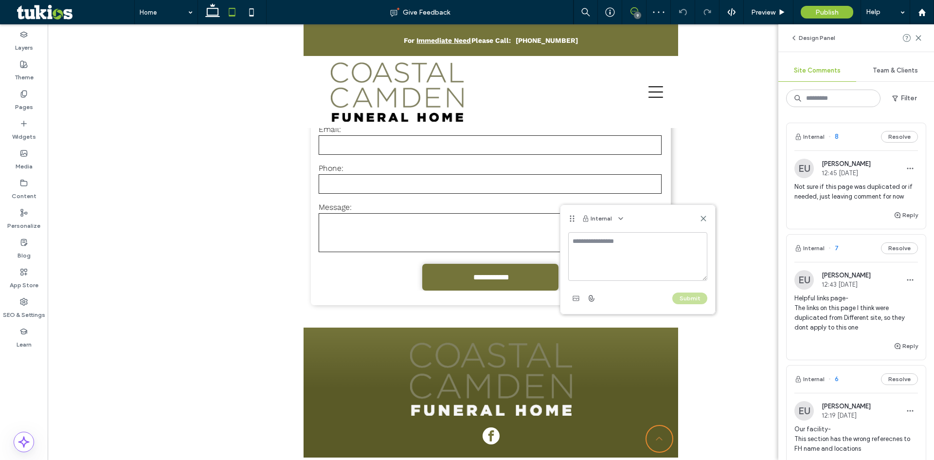
drag, startPoint x: 595, startPoint y: 254, endPoint x: 590, endPoint y: 249, distance: 7.9
click at [595, 254] on textarea at bounding box center [637, 256] width 139 height 49
type textarea "*"
type textarea "**********"
click at [698, 299] on button "Submit" at bounding box center [689, 298] width 35 height 12
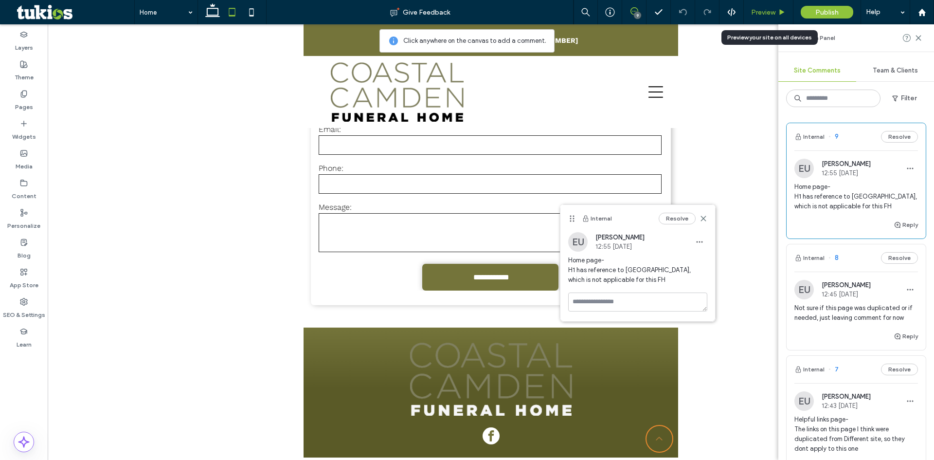
click at [758, 10] on span "Preview" at bounding box center [763, 12] width 24 height 8
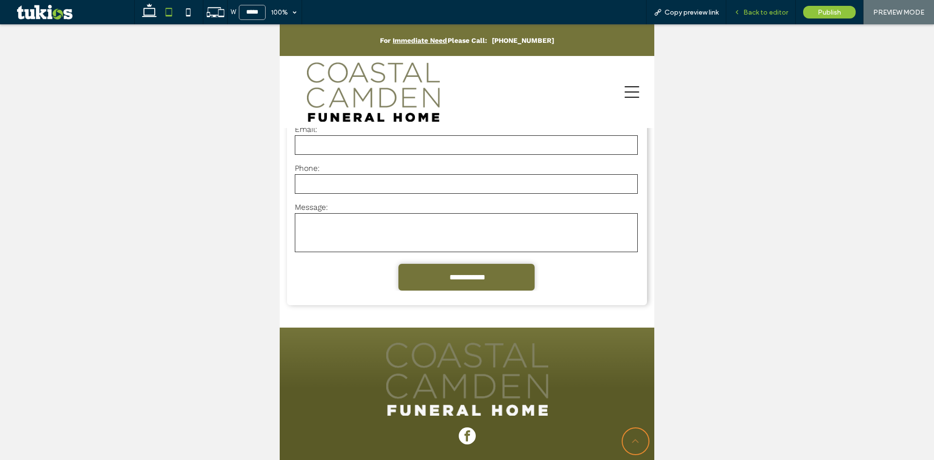
click at [771, 13] on span "Back to editor" at bounding box center [765, 12] width 45 height 8
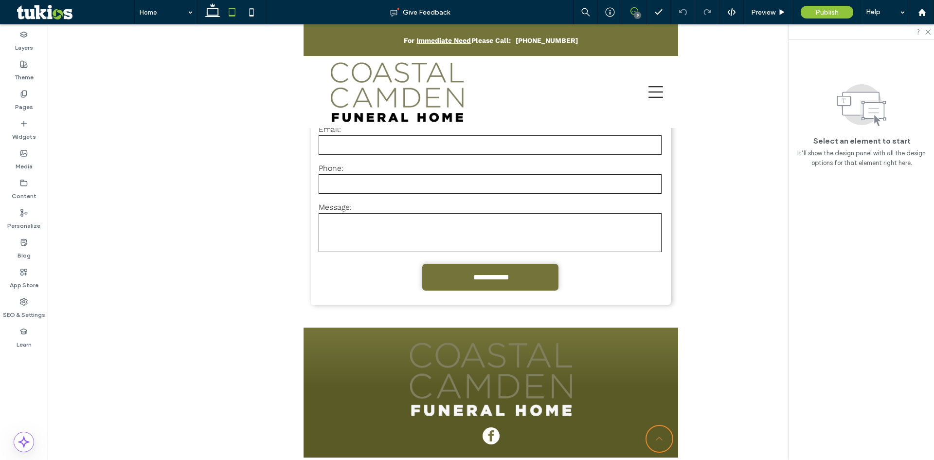
click at [638, 11] on use at bounding box center [634, 11] width 8 height 8
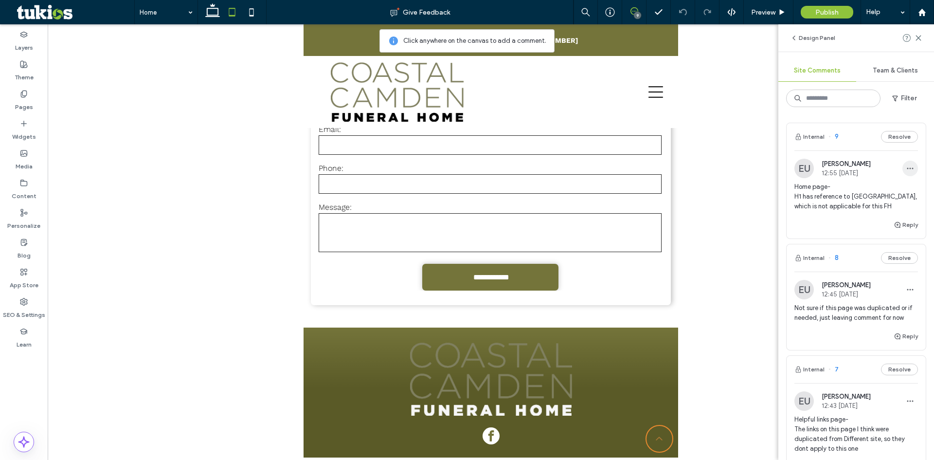
click at [906, 169] on icon "button" at bounding box center [910, 168] width 8 height 8
click at [836, 188] on div "Edit" at bounding box center [866, 193] width 87 height 18
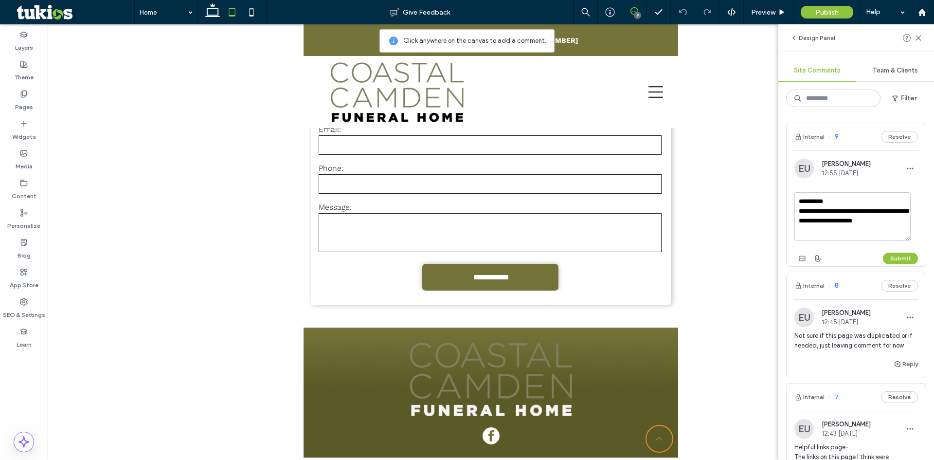
drag, startPoint x: 865, startPoint y: 210, endPoint x: 909, endPoint y: 200, distance: 45.8
click at [865, 210] on textarea "**********" at bounding box center [852, 216] width 116 height 49
type textarea "**********"
click at [893, 261] on button "Submit" at bounding box center [900, 258] width 35 height 12
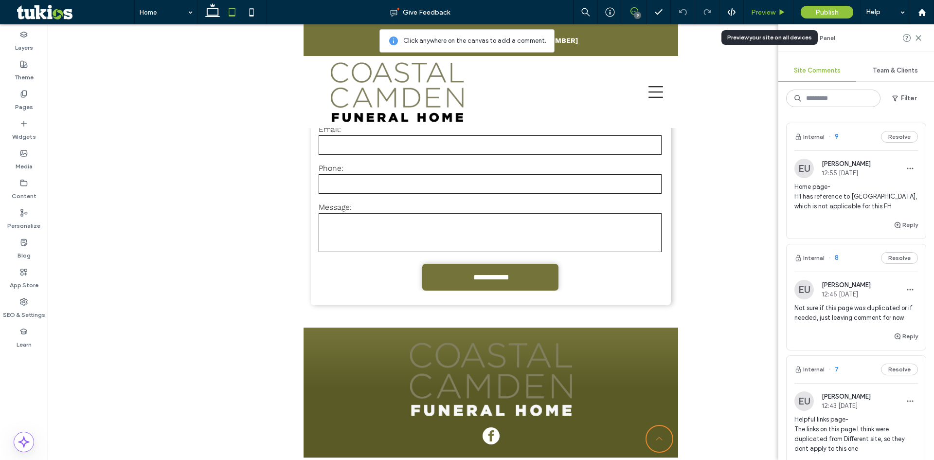
click at [778, 9] on icon at bounding box center [781, 12] width 7 height 7
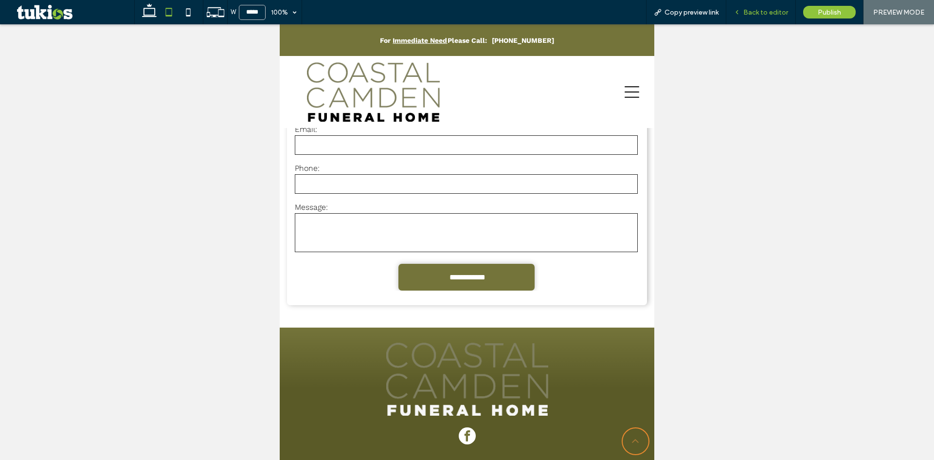
click at [743, 11] on div "Back to editor" at bounding box center [760, 12] width 69 height 8
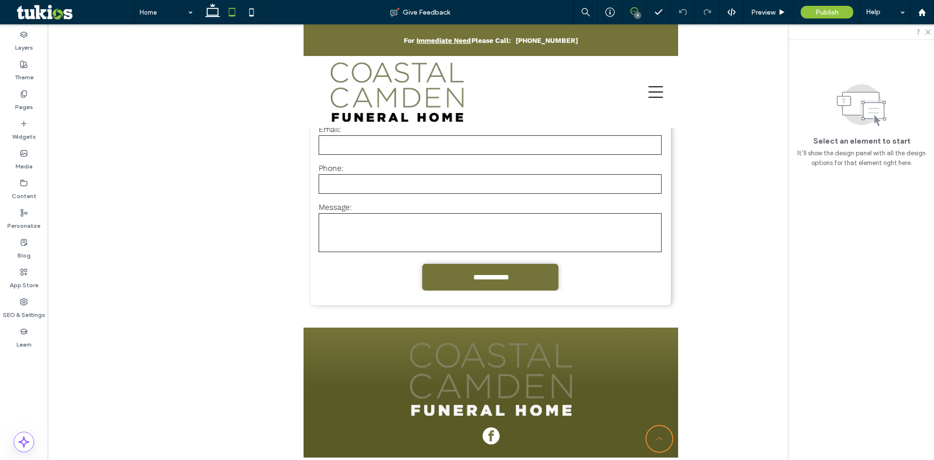
drag, startPoint x: 638, startPoint y: 12, endPoint x: 627, endPoint y: 14, distance: 10.9
click at [639, 13] on div "9" at bounding box center [637, 15] width 7 height 7
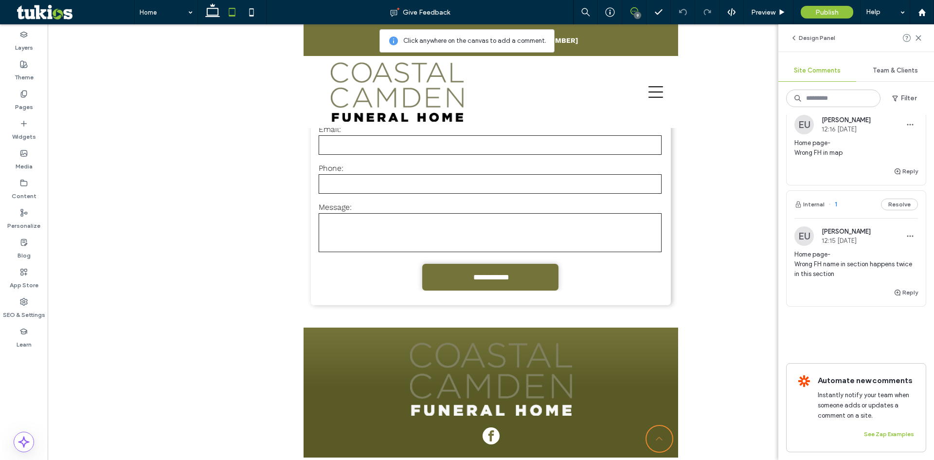
scroll to position [892, 0]
drag, startPoint x: 853, startPoint y: 264, endPoint x: 791, endPoint y: 247, distance: 63.7
click at [788, 246] on div "EU Easton Ulrich 12:15 Oct 13 2025 Home page- Wrong FH name in section happens …" at bounding box center [855, 256] width 139 height 60
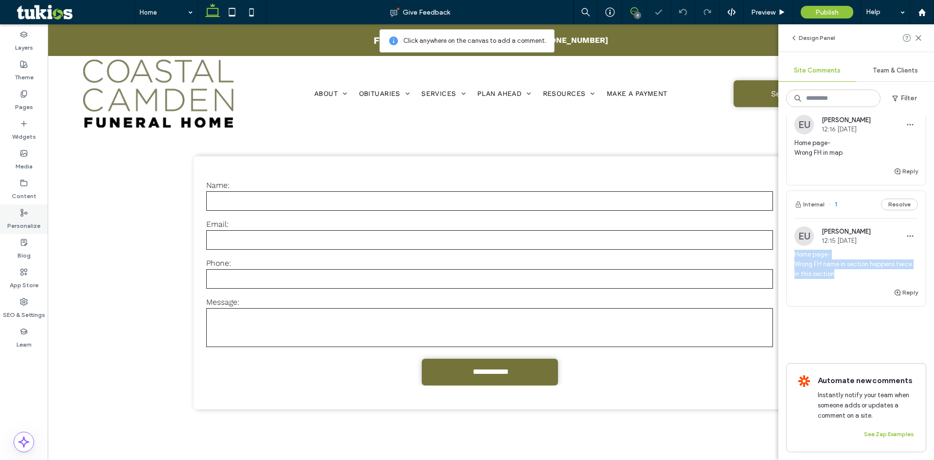
copy span "Home page- Wrong FH name in section happens twice in this section"
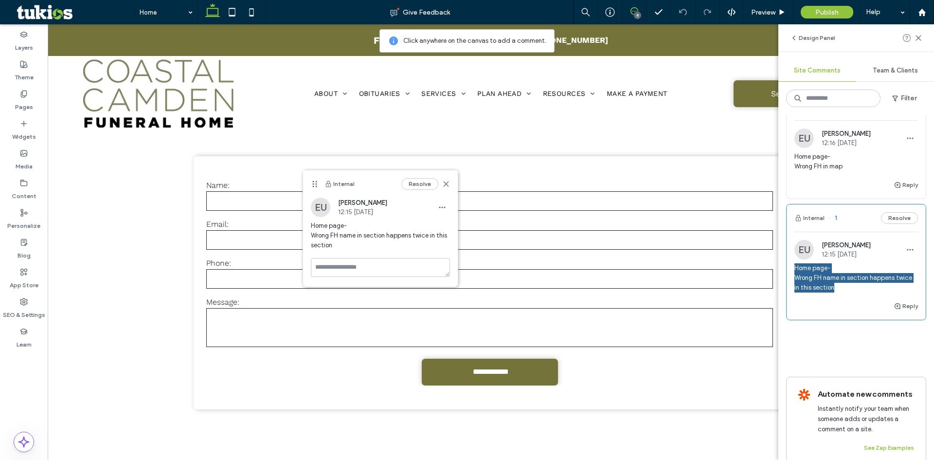
scroll to position [844, 0]
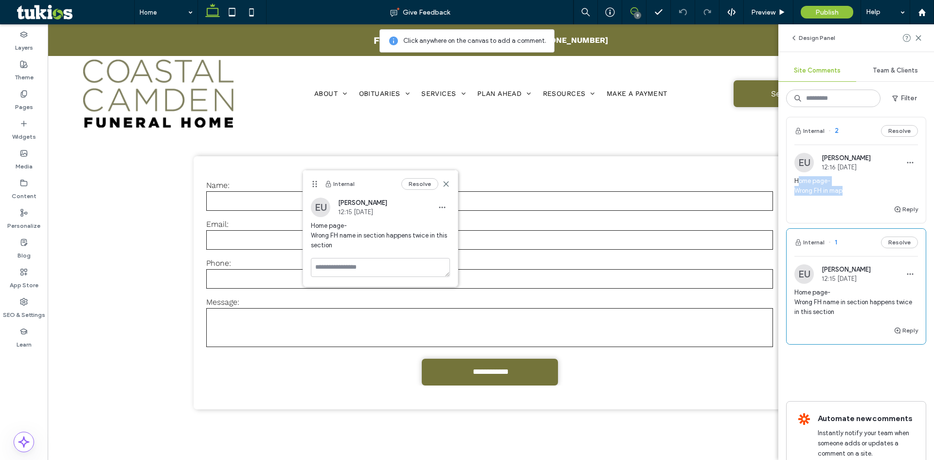
drag, startPoint x: 847, startPoint y: 195, endPoint x: 797, endPoint y: 183, distance: 52.0
click at [797, 183] on span "Home page- Wrong FH in map" at bounding box center [856, 185] width 124 height 19
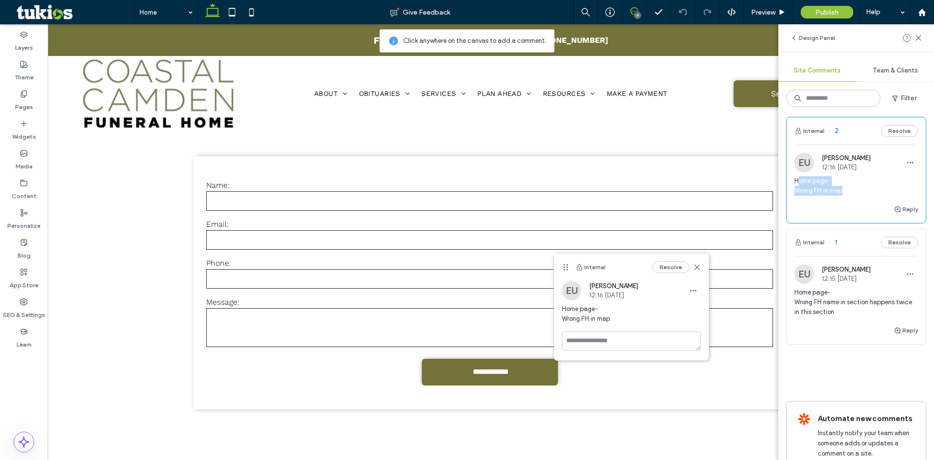
click at [798, 184] on span "Home page- Wrong FH in map" at bounding box center [856, 185] width 124 height 19
drag, startPoint x: 794, startPoint y: 179, endPoint x: 863, endPoint y: 200, distance: 71.7
click at [863, 200] on div "Home page- Wrong FH in map" at bounding box center [856, 189] width 124 height 27
copy span "Home page- Wrong FH in map"
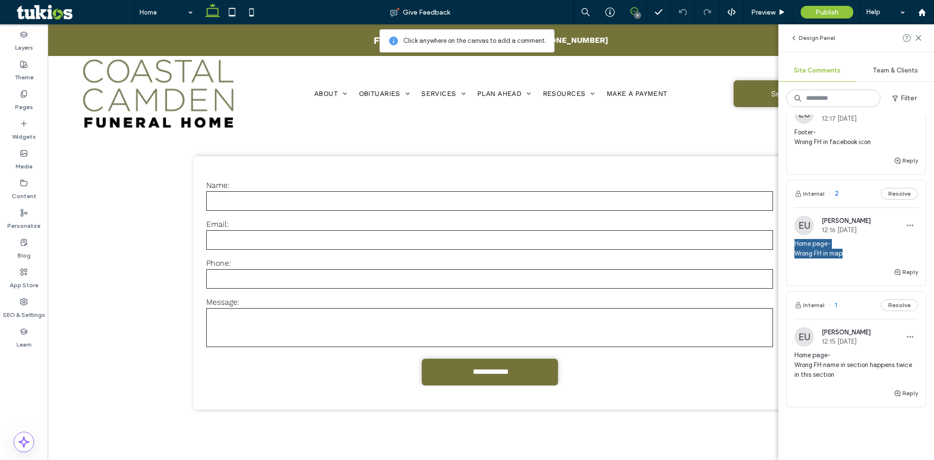
scroll to position [698, 0]
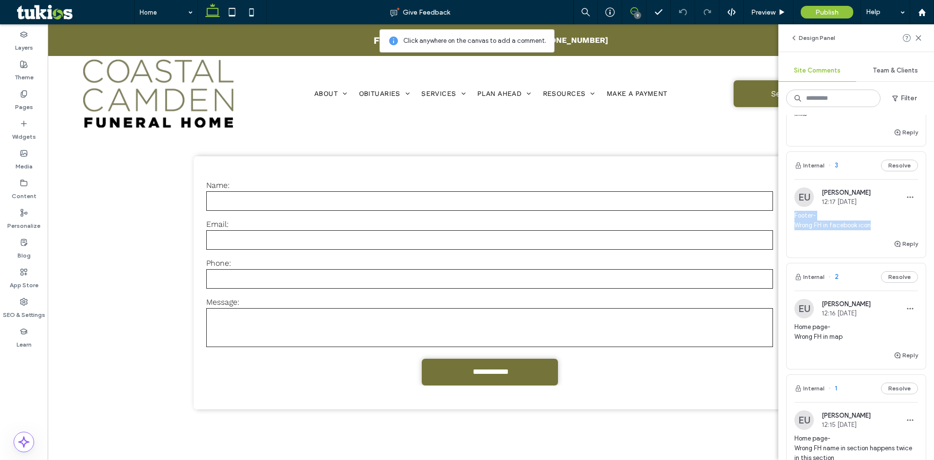
drag, startPoint x: 791, startPoint y: 215, endPoint x: 870, endPoint y: 230, distance: 80.1
click at [870, 230] on div "EU Easton Ulrich 12:17 Oct 13 2025 Footer- Wrong FH in facebook icon" at bounding box center [855, 212] width 139 height 51
copy span "Footer- Wrong FH in facebook icon"
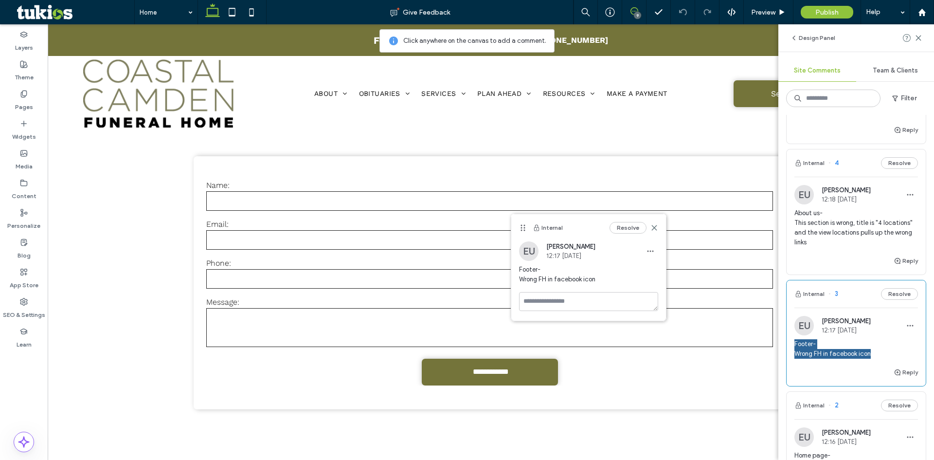
scroll to position [552, 0]
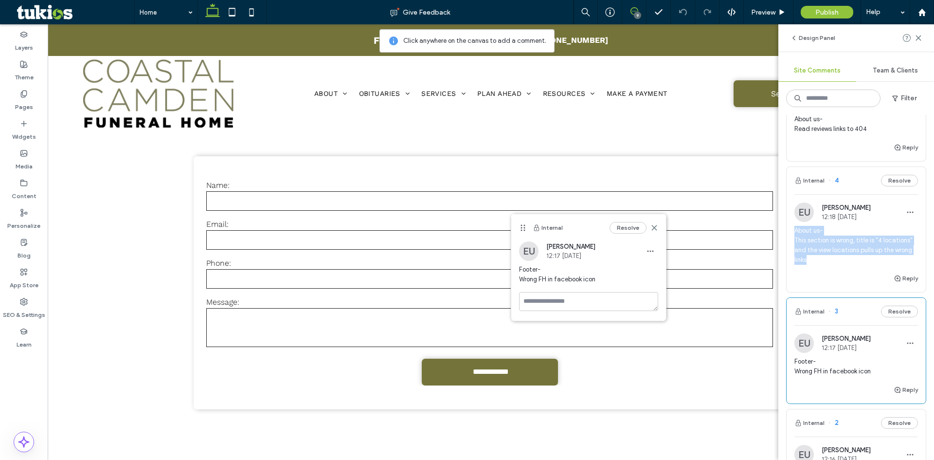
drag, startPoint x: 791, startPoint y: 229, endPoint x: 847, endPoint y: 262, distance: 64.3
click at [845, 263] on div "EU Easton Ulrich 12:18 Oct 13 2025 About us- This section is wrong, title is "4…" at bounding box center [855, 237] width 139 height 70
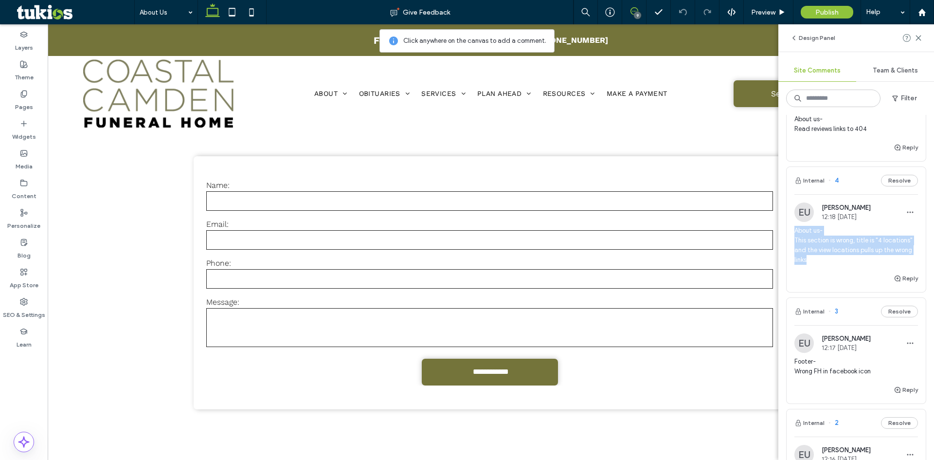
copy span "About us- This section is wrong, title is "4 locations" and the view locations …"
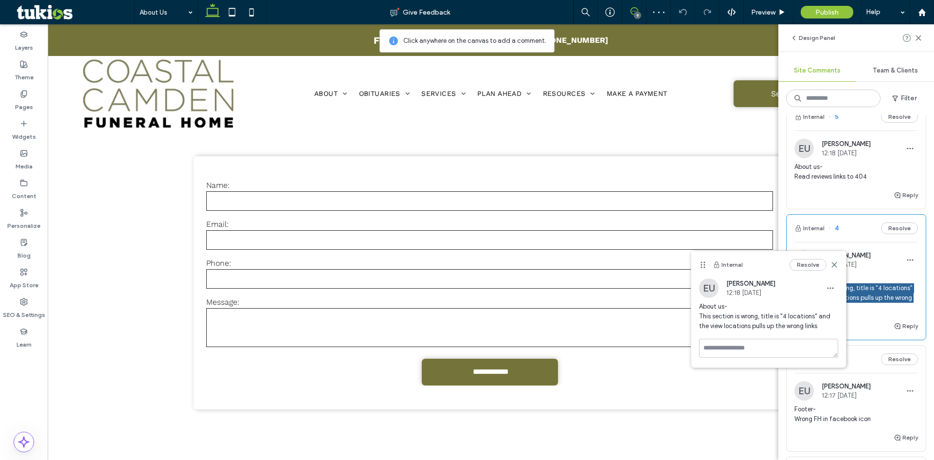
scroll to position [503, 0]
drag, startPoint x: 793, startPoint y: 166, endPoint x: 869, endPoint y: 180, distance: 76.6
click at [869, 180] on div "EU Easton Ulrich 12:18 Oct 13 2025 About us- Read reviews links to 404" at bounding box center [855, 165] width 139 height 51
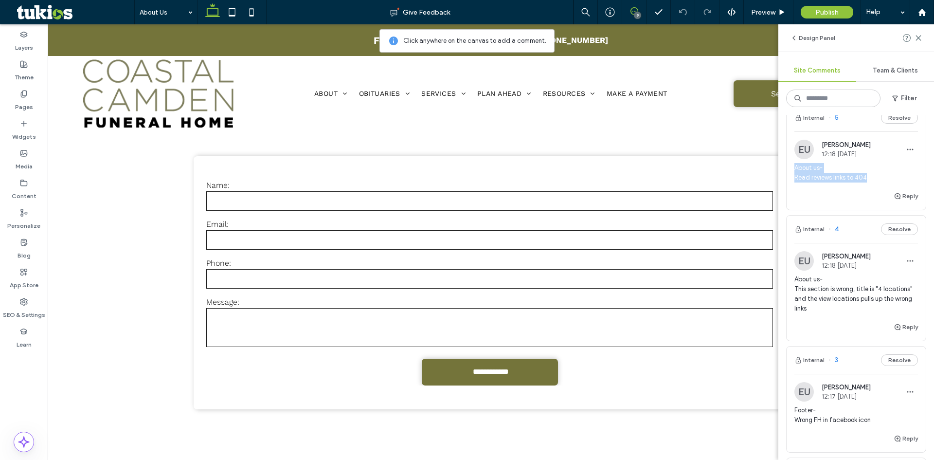
copy span "About us- Read reviews links to 404"
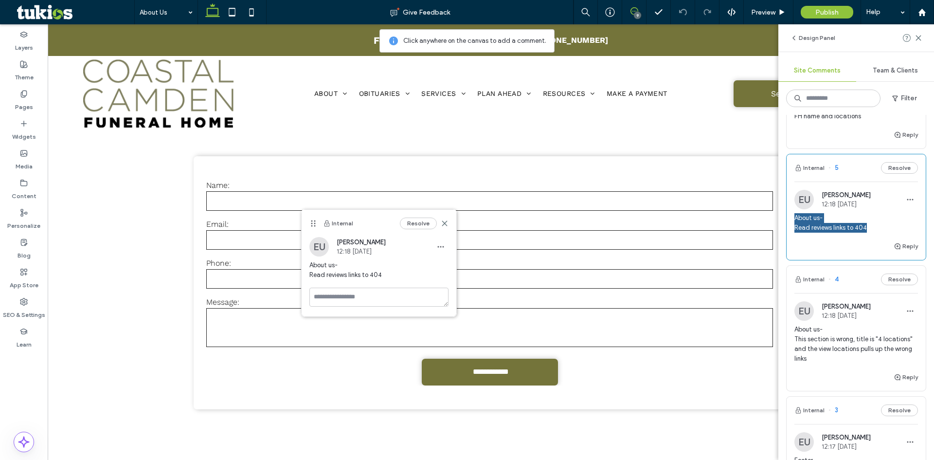
scroll to position [357, 0]
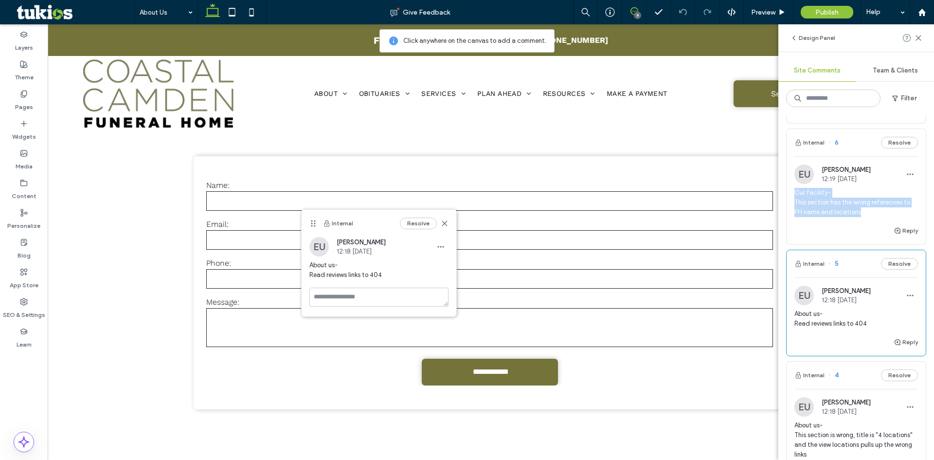
drag, startPoint x: 792, startPoint y: 193, endPoint x: 862, endPoint y: 212, distance: 73.0
click at [861, 212] on div "EU Easton Ulrich 12:19 Oct 13 2025 Our facility- This section has the wrong ref…" at bounding box center [855, 194] width 139 height 60
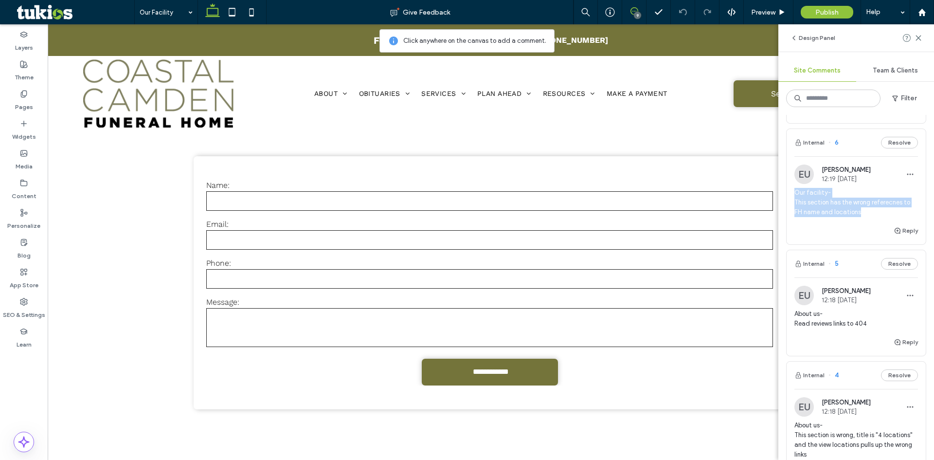
copy span "Our facility- This section has the wrong referecnes to FH name and locations"
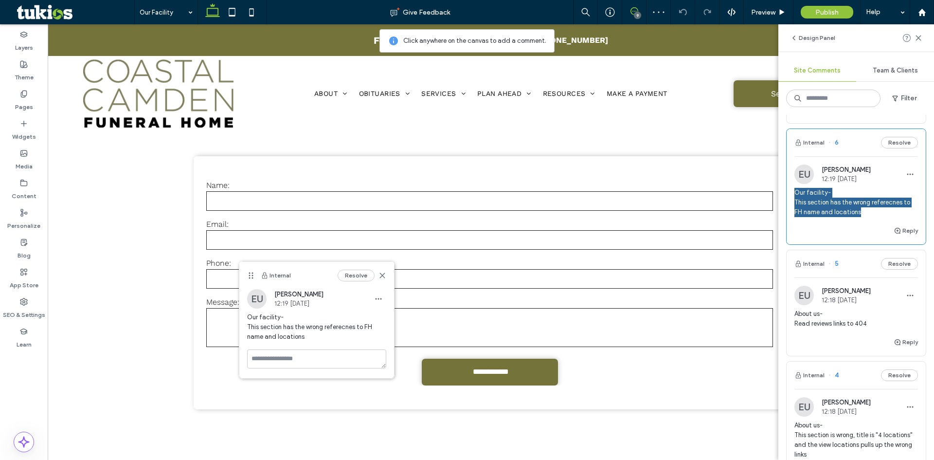
scroll to position [163, 0]
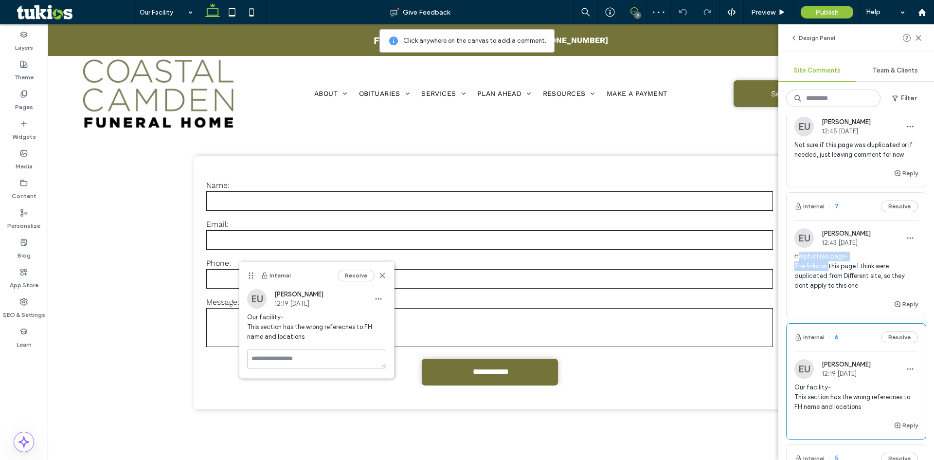
drag, startPoint x: 797, startPoint y: 250, endPoint x: 828, endPoint y: 267, distance: 35.0
click at [828, 267] on div "EU Easton Ulrich 12:43 Oct 13 2025 Helpful links page- The links on this page I…" at bounding box center [856, 263] width 124 height 70
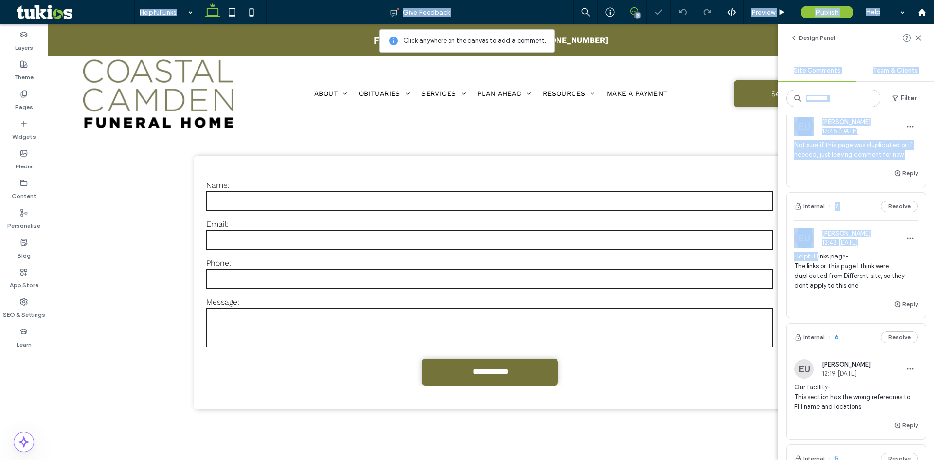
drag, startPoint x: 790, startPoint y: 254, endPoint x: 818, endPoint y: 260, distance: 27.8
click at [818, 260] on div "Helpful Links Give Feedback 9 Preview Publish Help Design Panel Site Comments T…" at bounding box center [467, 230] width 934 height 460
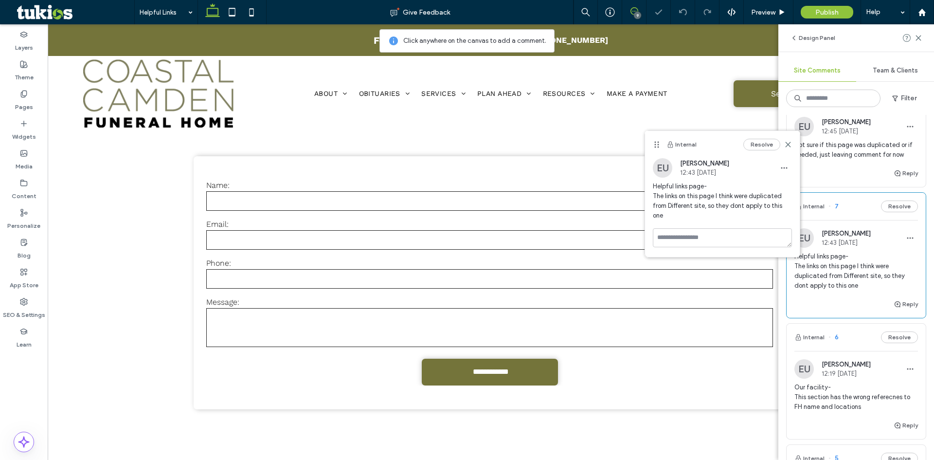
click at [801, 260] on span "Helpful links page- The links on this page I think were duplicated from Differe…" at bounding box center [856, 270] width 124 height 39
drag, startPoint x: 795, startPoint y: 257, endPoint x: 857, endPoint y: 289, distance: 70.0
click at [857, 289] on span "Helpful links page- The links on this page I think were duplicated from Differe…" at bounding box center [856, 270] width 124 height 39
copy span "Helpful links page- The links on this page I think were duplicated from Differe…"
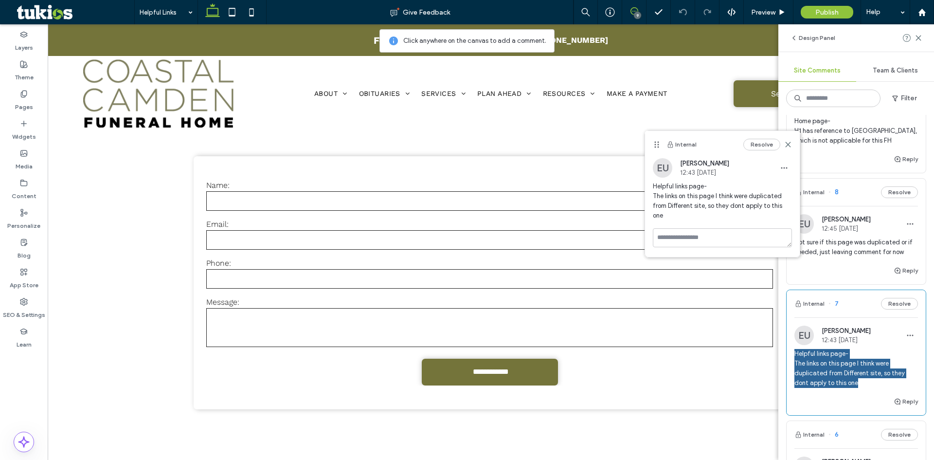
scroll to position [17, 0]
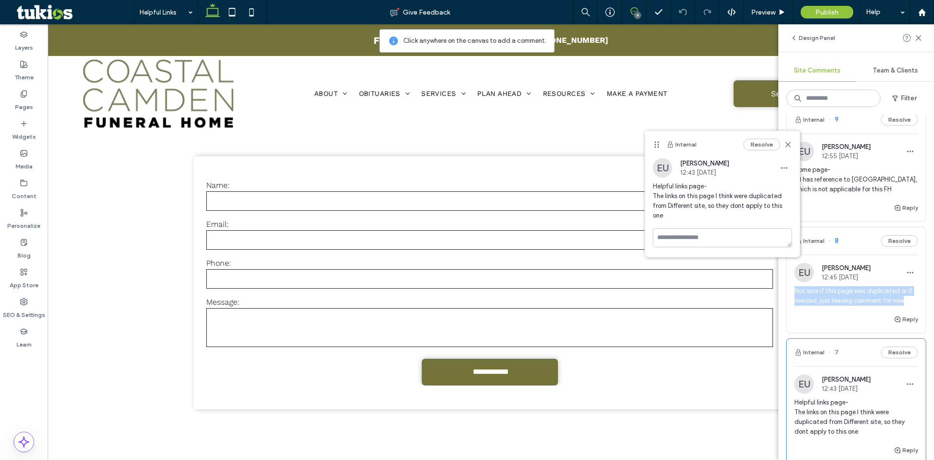
drag, startPoint x: 791, startPoint y: 290, endPoint x: 927, endPoint y: 301, distance: 136.6
click at [927, 301] on div "Internal 9 Resolve EU Easton Ulrich 12:55 Oct 13 2025 Home page- H1 has referen…" at bounding box center [856, 287] width 156 height 345
copy span "Not sure if this page was duplicated or if needed, just leaving comment for now"
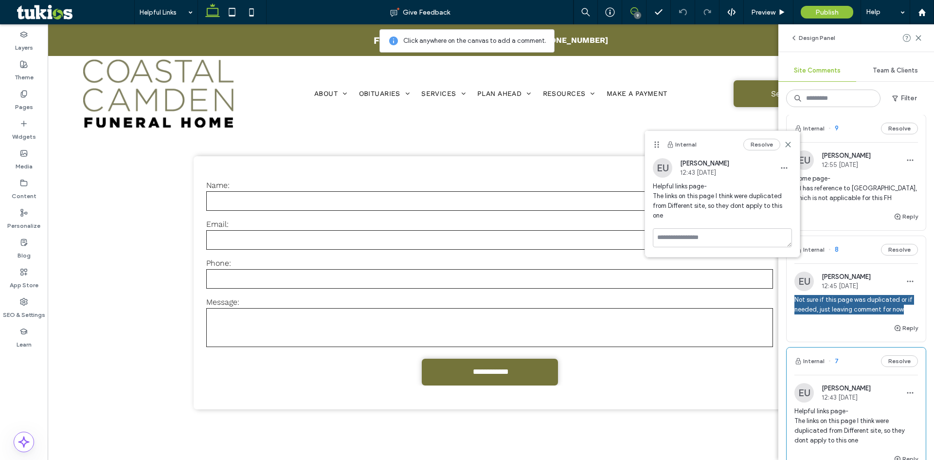
scroll to position [0, 0]
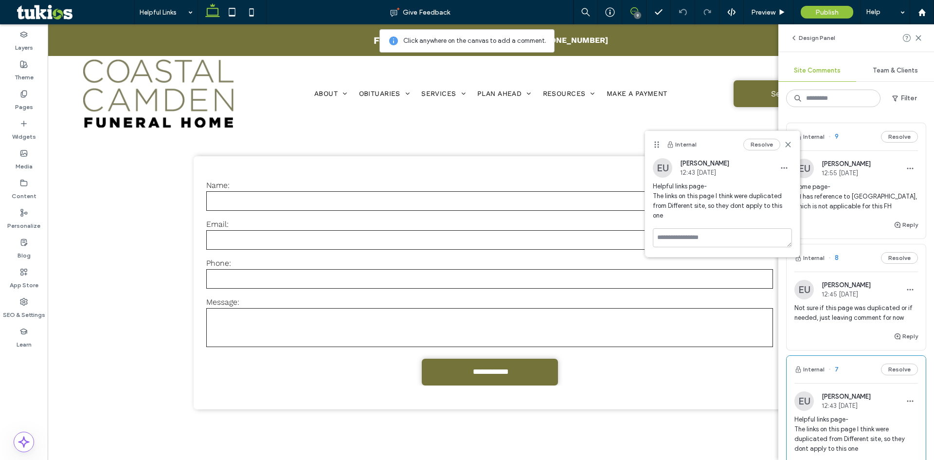
click at [811, 203] on span "Home page- H1 has reference to Fox River Valley, which is not applicable for th…" at bounding box center [856, 196] width 124 height 29
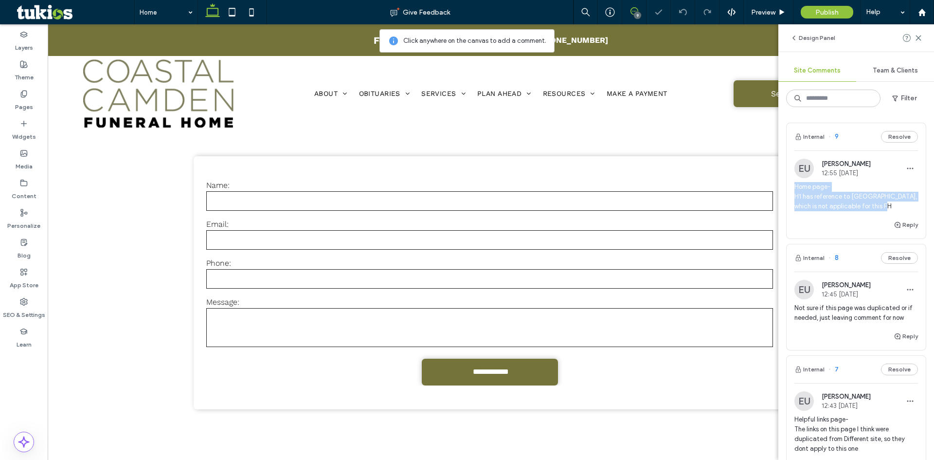
drag, startPoint x: 796, startPoint y: 188, endPoint x: 891, endPoint y: 210, distance: 98.4
click at [891, 210] on span "Home page- H1 has reference to Fox River Valley, which is not applicable for th…" at bounding box center [856, 196] width 124 height 29
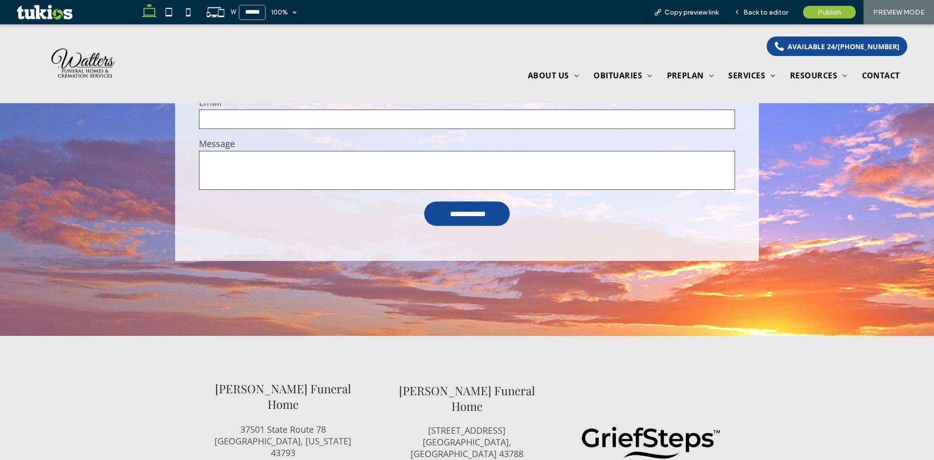
scroll to position [2566, 0]
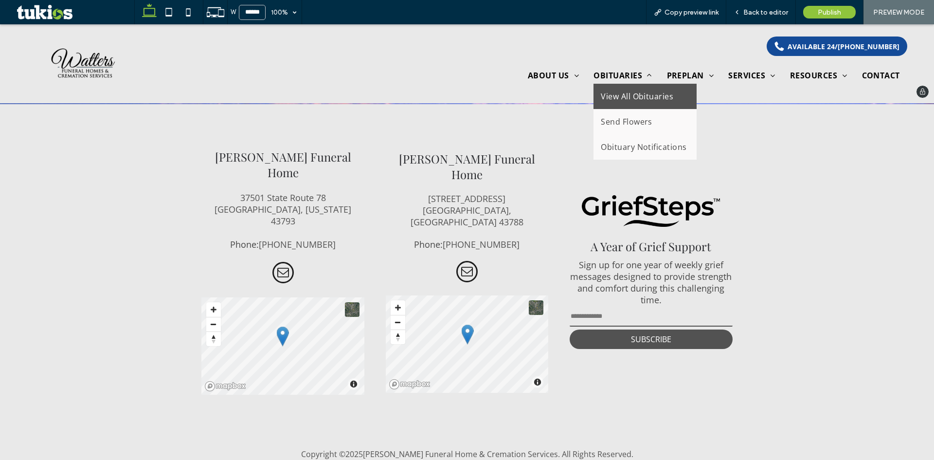
click at [644, 98] on span "View All Obituaries" at bounding box center [637, 96] width 72 height 11
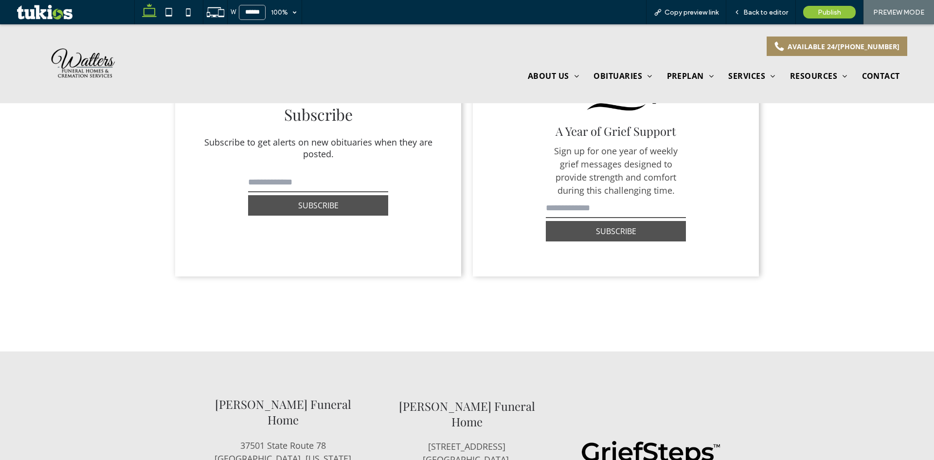
scroll to position [2667, 0]
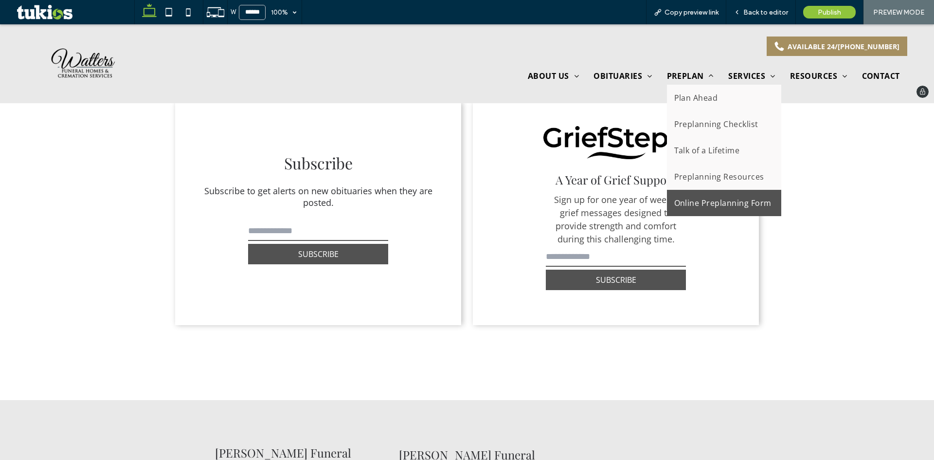
click at [708, 203] on span "Online Preplanning Form" at bounding box center [722, 203] width 97 height 12
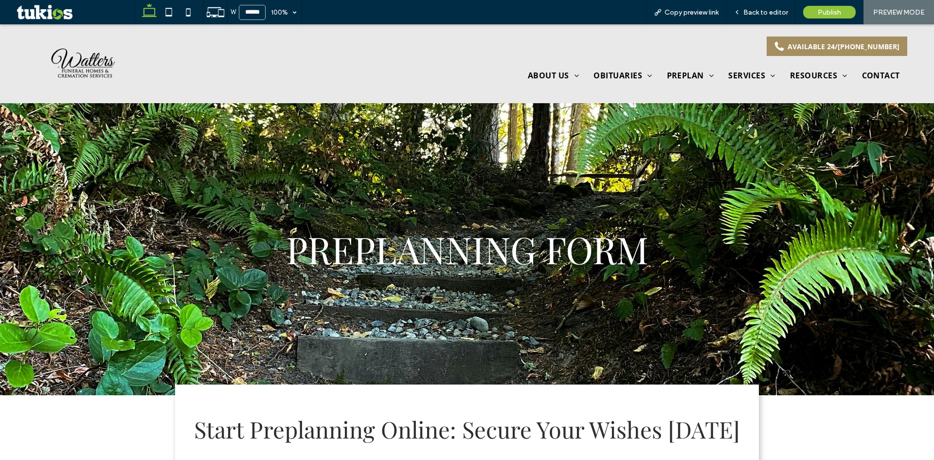
scroll to position [243, 0]
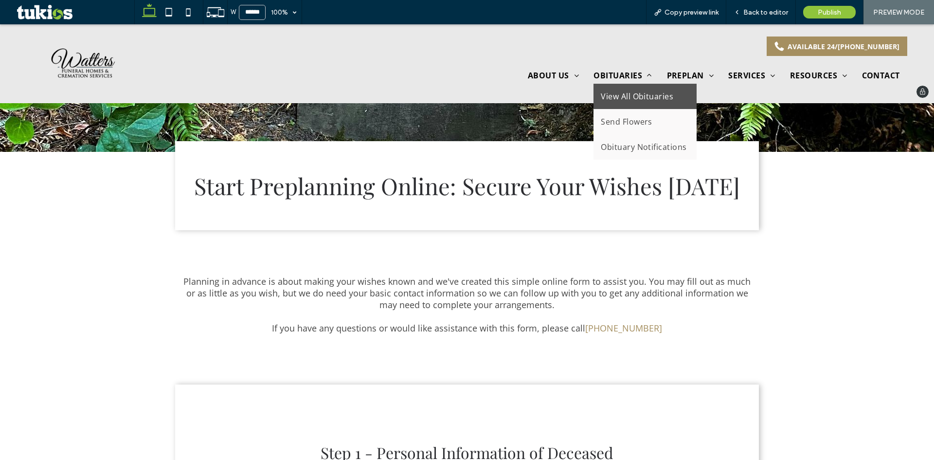
click at [617, 92] on span "View All Obituaries" at bounding box center [637, 96] width 72 height 11
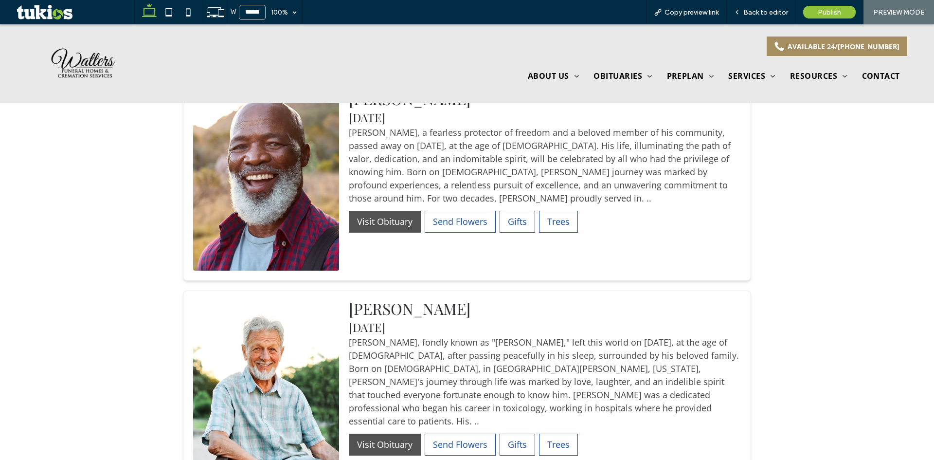
scroll to position [1119, 0]
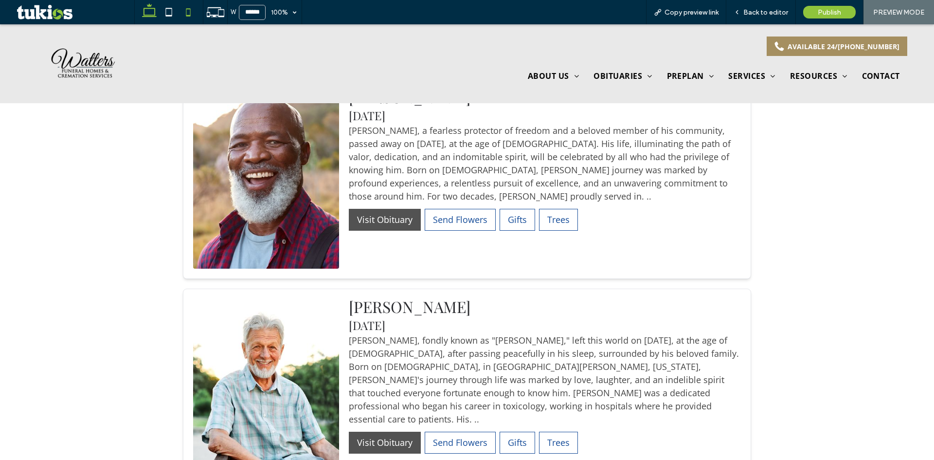
drag, startPoint x: 183, startPoint y: 11, endPoint x: 178, endPoint y: 19, distance: 10.0
click at [183, 11] on icon at bounding box center [187, 11] width 19 height 19
type input "*****"
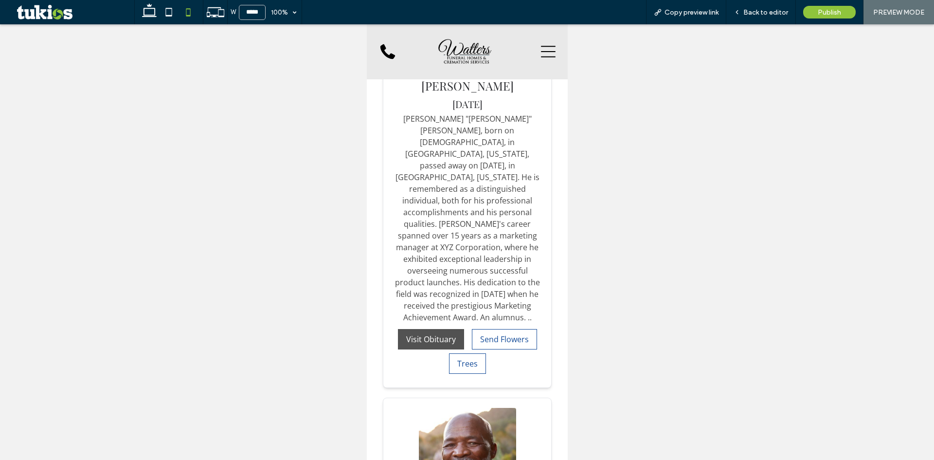
scroll to position [1323, 0]
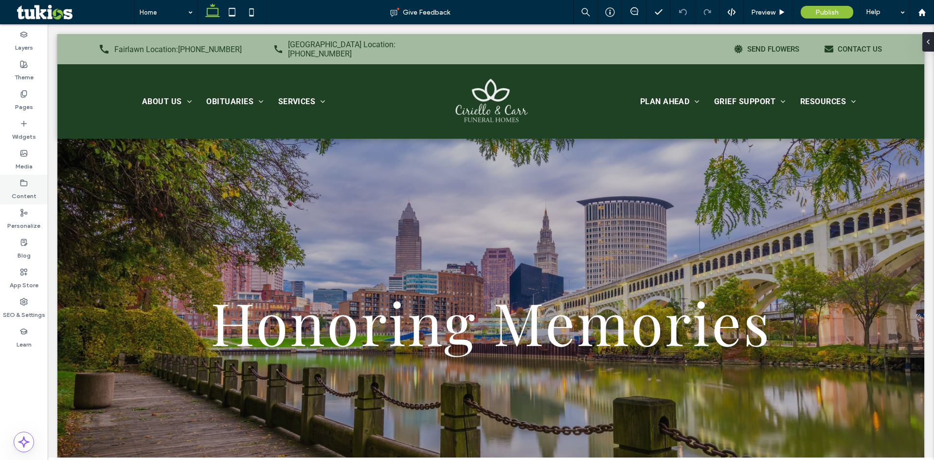
click at [18, 192] on label "Content" at bounding box center [24, 194] width 25 height 14
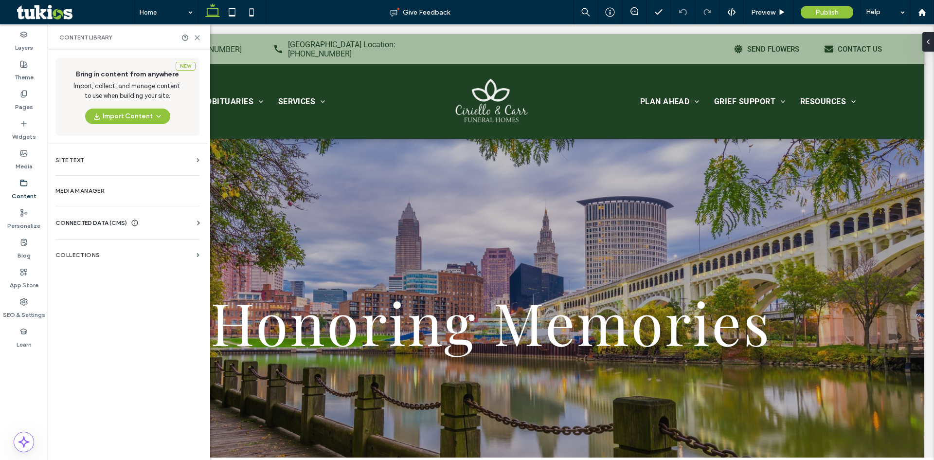
click at [110, 216] on div "CONNECTED DATA (CMS) Business Info Business Text Business Images Find and Repla…" at bounding box center [128, 222] width 160 height 25
click at [118, 232] on div "Business Info Business Text Business Images Find and Replace" at bounding box center [129, 232] width 148 height 8
click at [113, 219] on span "CONNECTED DATA (CMS)" at bounding box center [90, 223] width 71 height 10
click at [129, 245] on label "Business Info" at bounding box center [129, 246] width 132 height 7
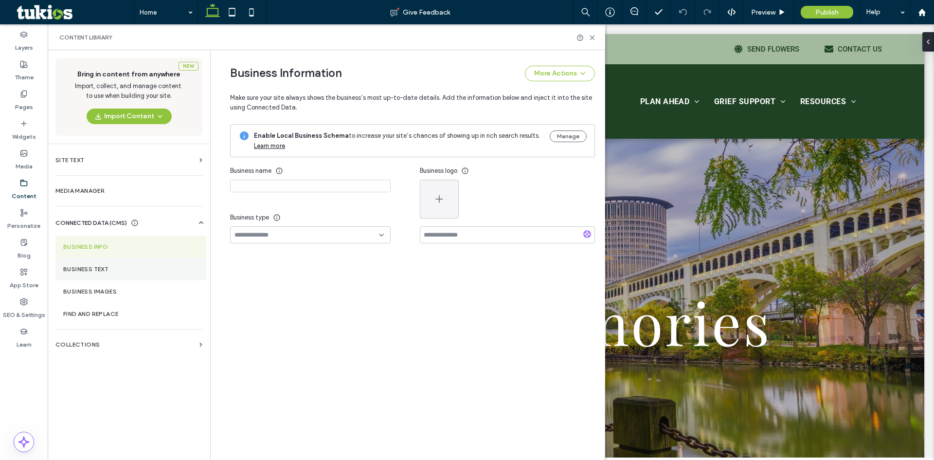
type input "**********"
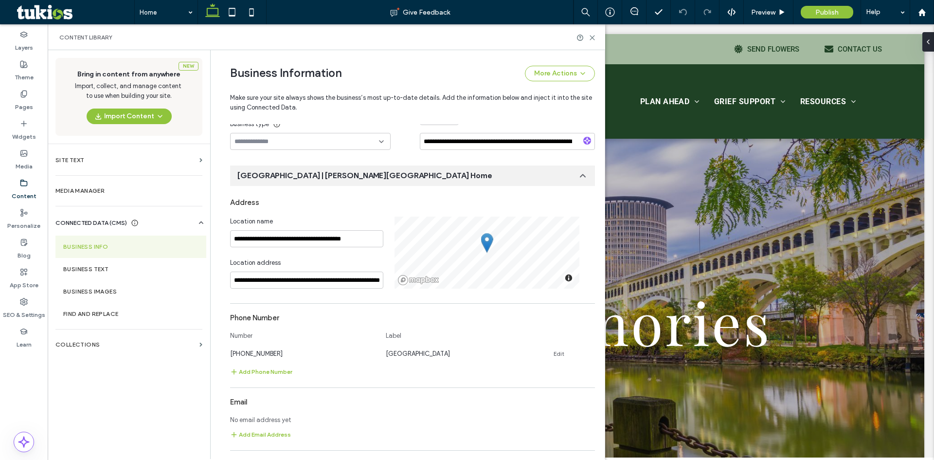
scroll to position [341, 0]
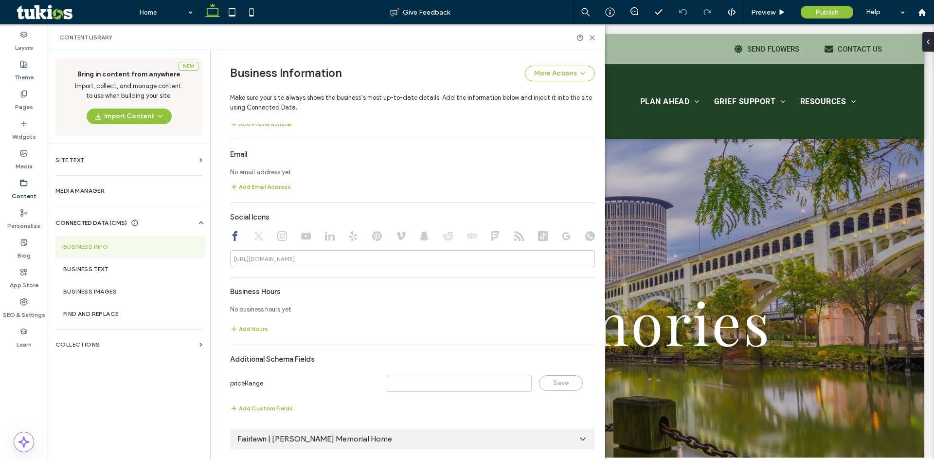
click at [356, 449] on section "**********" at bounding box center [412, 442] width 365 height 28
drag, startPoint x: 360, startPoint y: 427, endPoint x: 363, endPoint y: 431, distance: 5.2
click at [362, 425] on div "**********" at bounding box center [412, 188] width 365 height 541
click at [363, 432] on div "Fairlawn | Ciriello-Carr Memorial Home" at bounding box center [412, 438] width 365 height 20
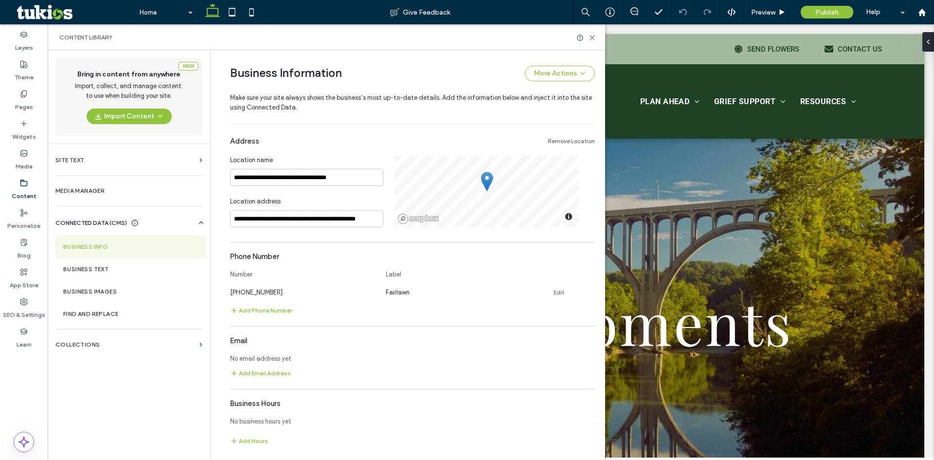
scroll to position [666, 0]
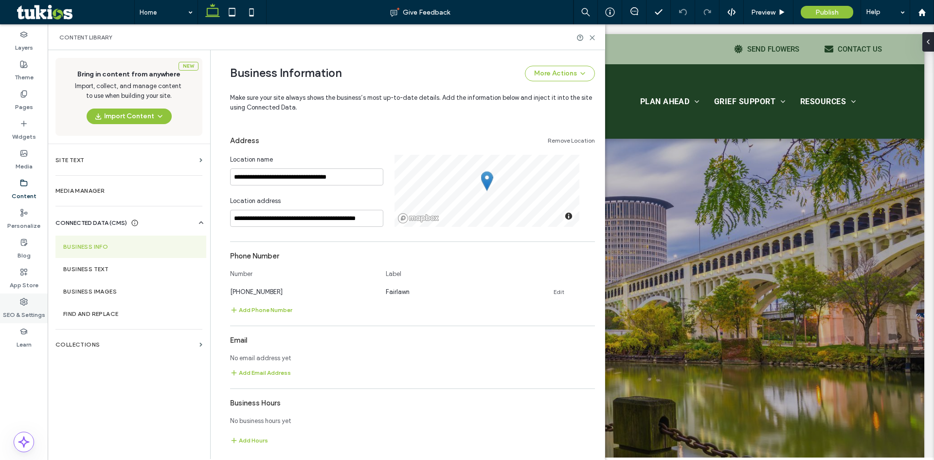
click at [21, 305] on icon at bounding box center [24, 302] width 8 height 8
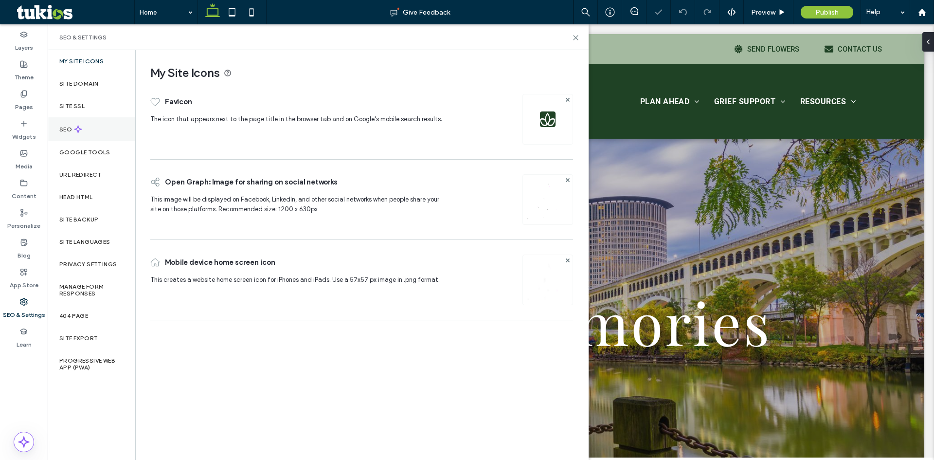
click at [100, 125] on div "SEO" at bounding box center [92, 129] width 88 height 24
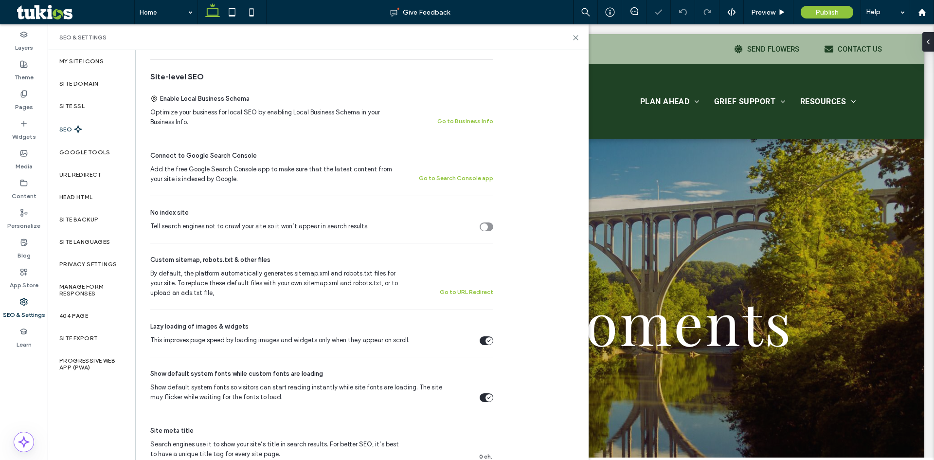
scroll to position [292, 0]
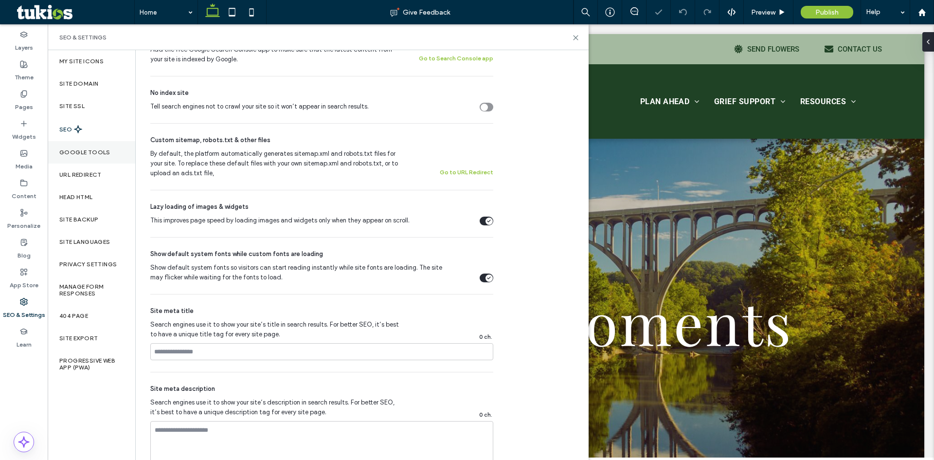
click at [95, 147] on div "Google Tools" at bounding box center [92, 152] width 88 height 22
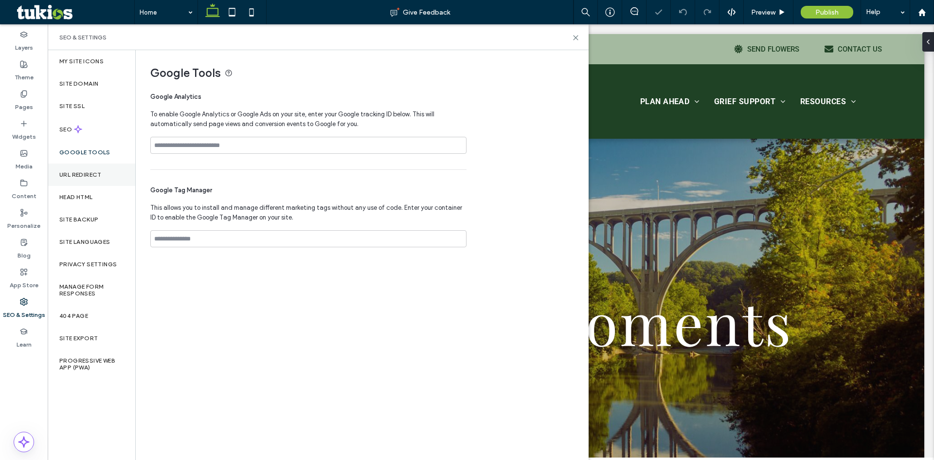
click at [92, 170] on div "URL Redirect" at bounding box center [92, 174] width 88 height 22
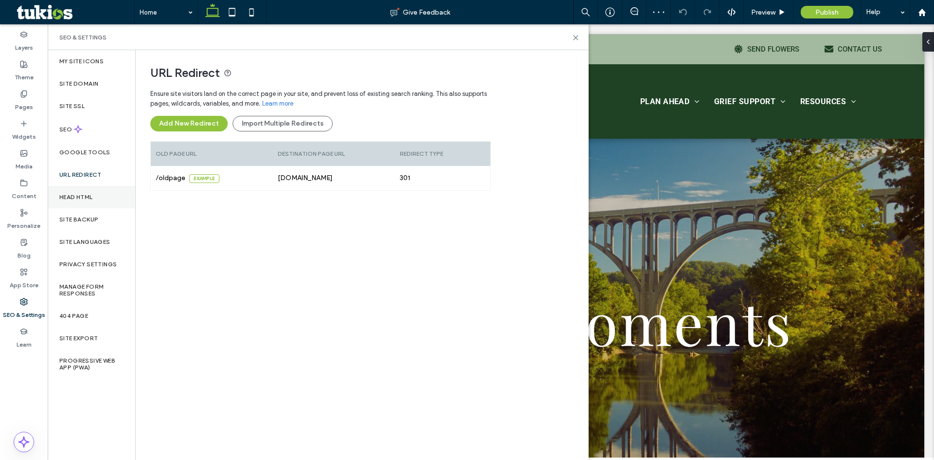
click at [93, 202] on div "Head HTML" at bounding box center [92, 197] width 88 height 22
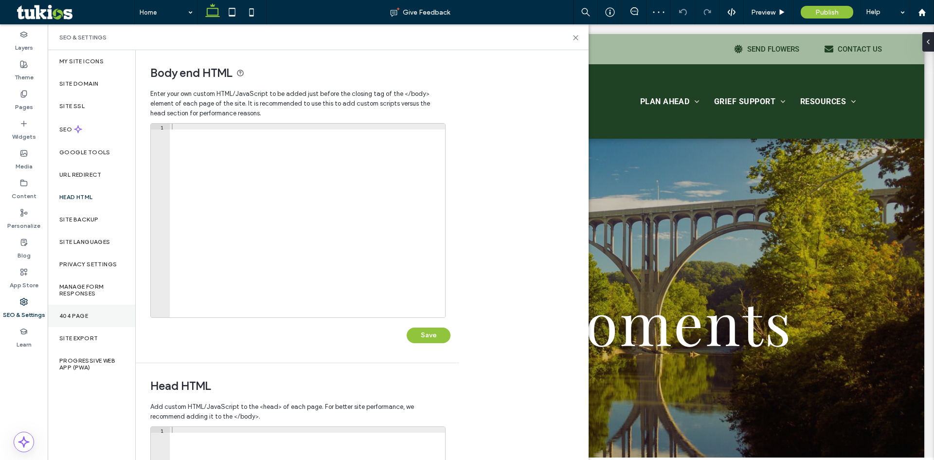
click at [80, 316] on label "404 Page" at bounding box center [73, 315] width 29 height 7
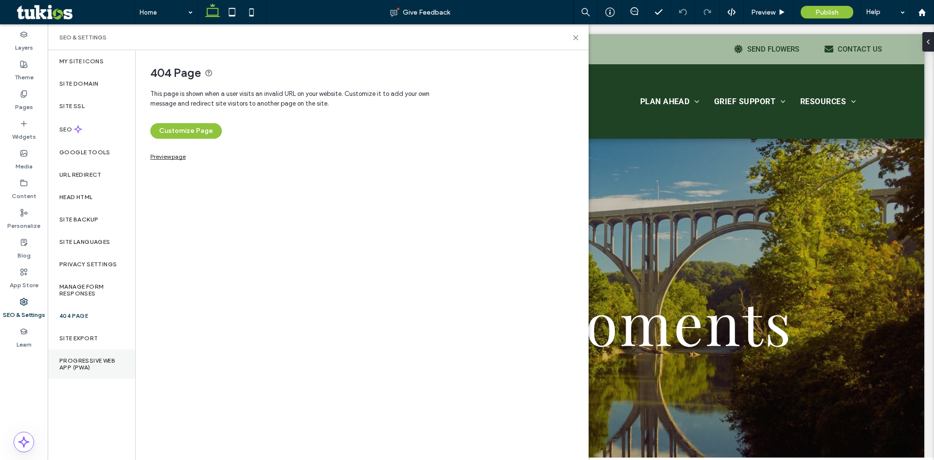
click at [98, 372] on div "Progressive Web App (PWA)" at bounding box center [92, 363] width 88 height 29
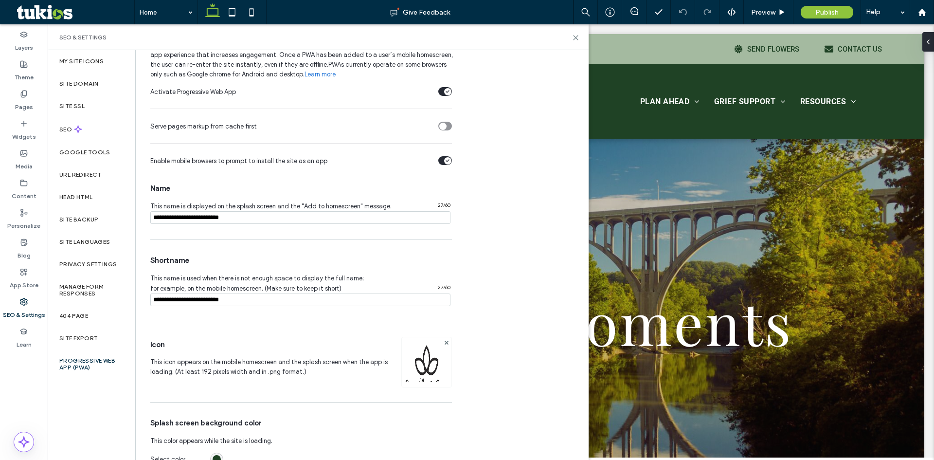
scroll to position [69, 0]
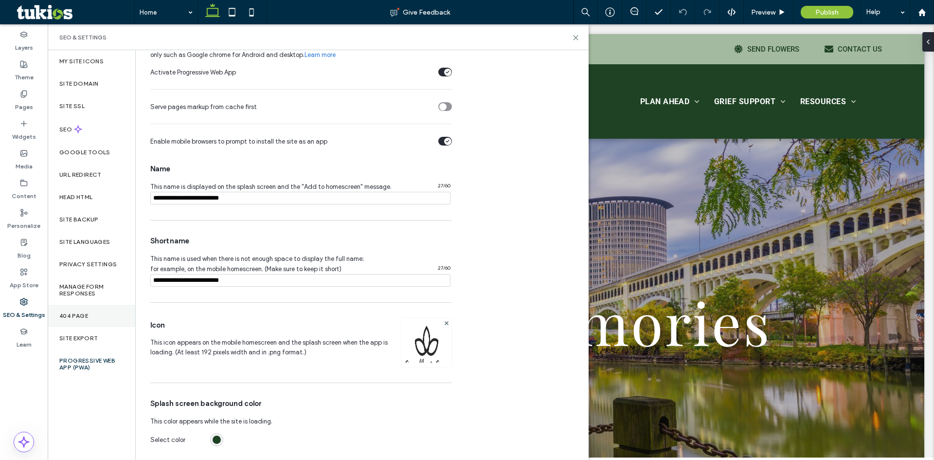
click at [97, 318] on div "404 Page" at bounding box center [92, 315] width 88 height 22
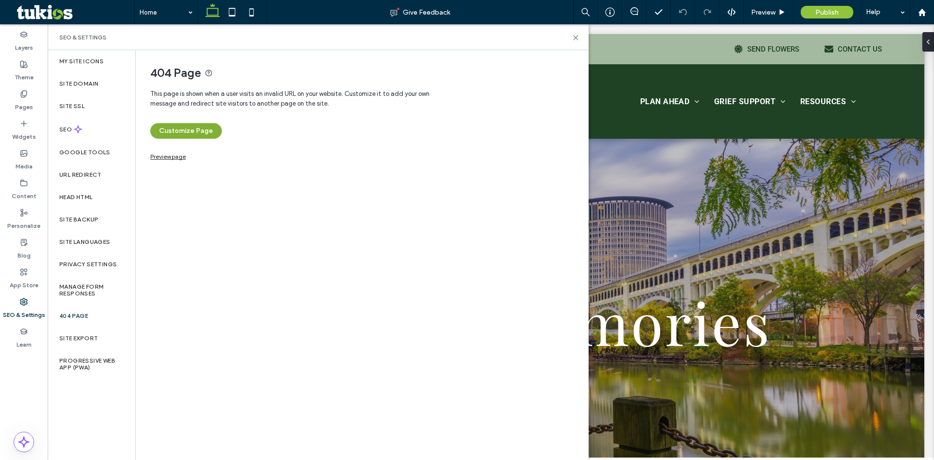
click at [196, 126] on button "Customize Page" at bounding box center [185, 131] width 71 height 16
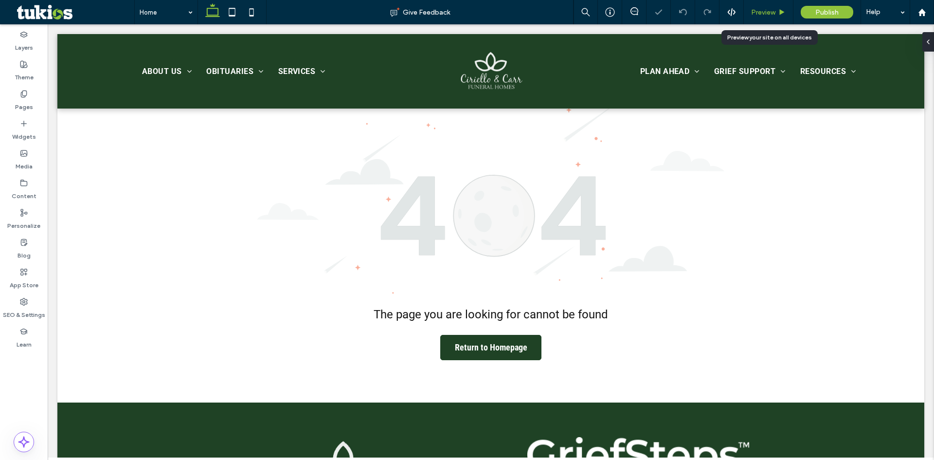
click at [758, 12] on span "Preview" at bounding box center [763, 12] width 24 height 8
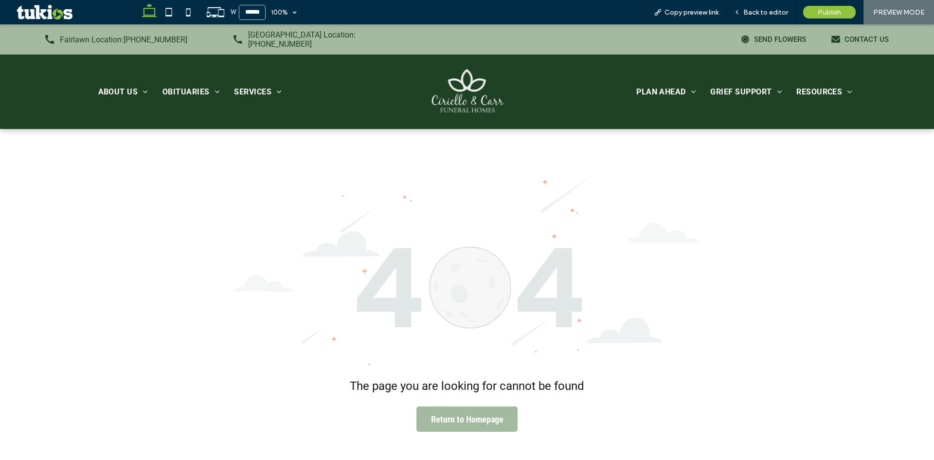
click at [466, 414] on span "Return to Homepage" at bounding box center [467, 419] width 72 height 20
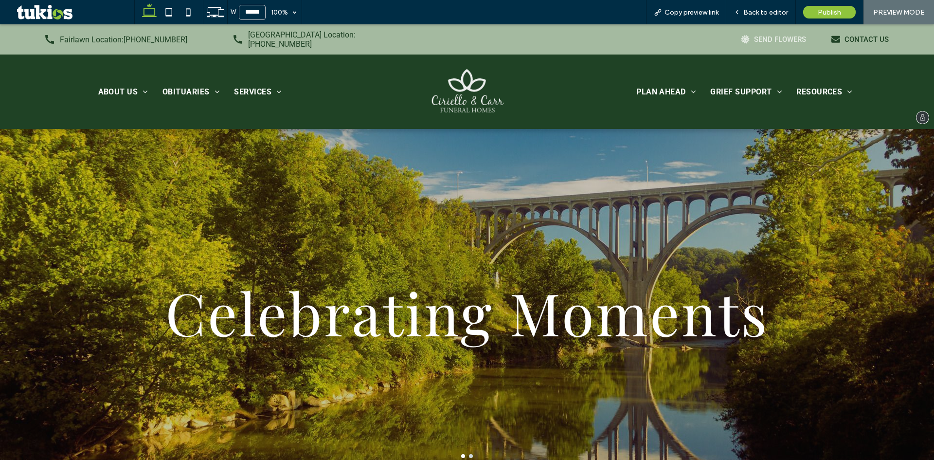
drag, startPoint x: 768, startPoint y: 35, endPoint x: 853, endPoint y: 36, distance: 84.6
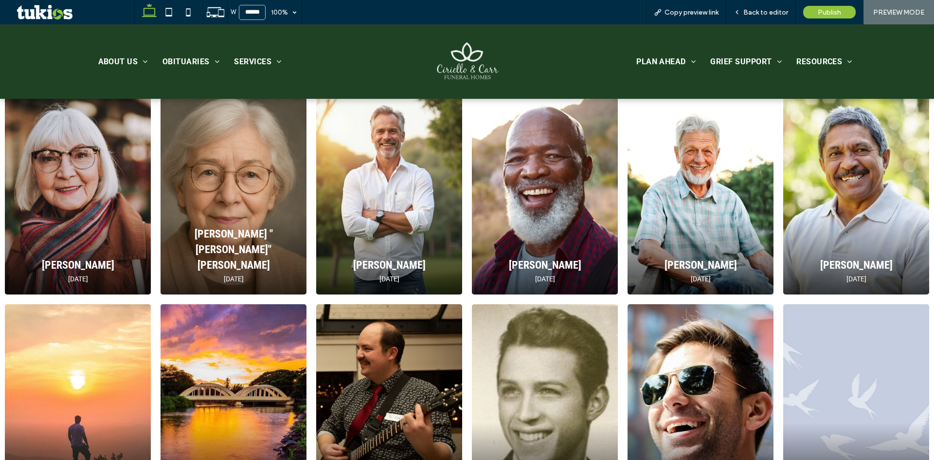
scroll to position [340, 0]
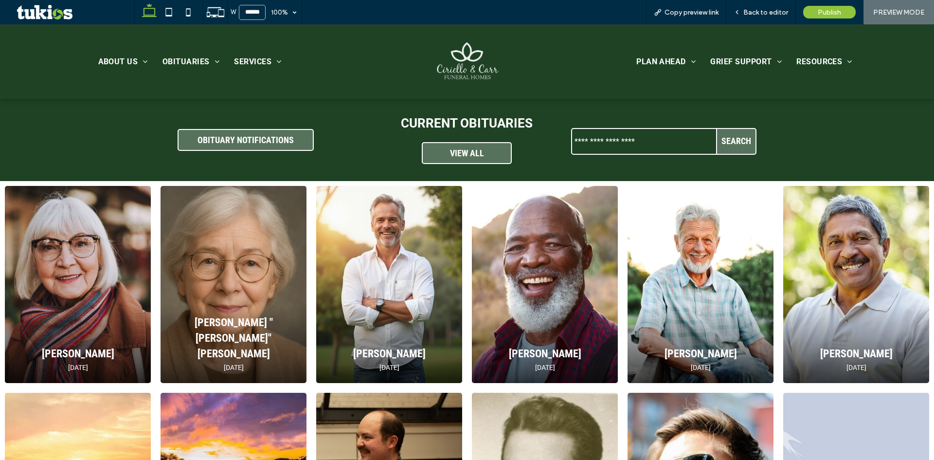
click at [593, 139] on input "text" at bounding box center [644, 141] width 144 height 22
type input "*"
click at [716, 129] on button "Search" at bounding box center [735, 141] width 39 height 25
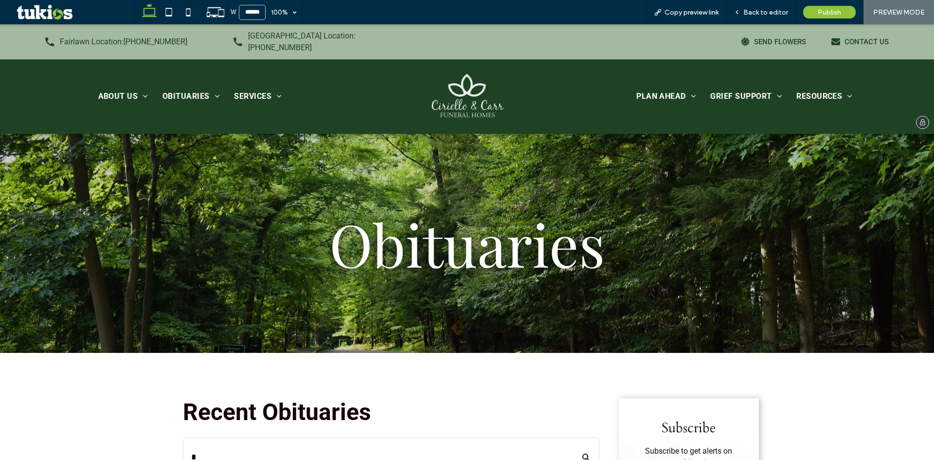
click at [471, 78] on img at bounding box center [467, 96] width 80 height 50
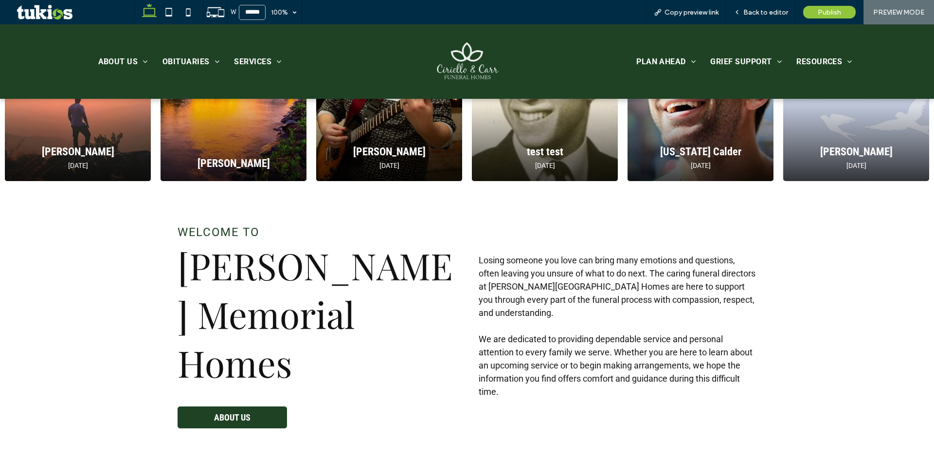
scroll to position [875, 0]
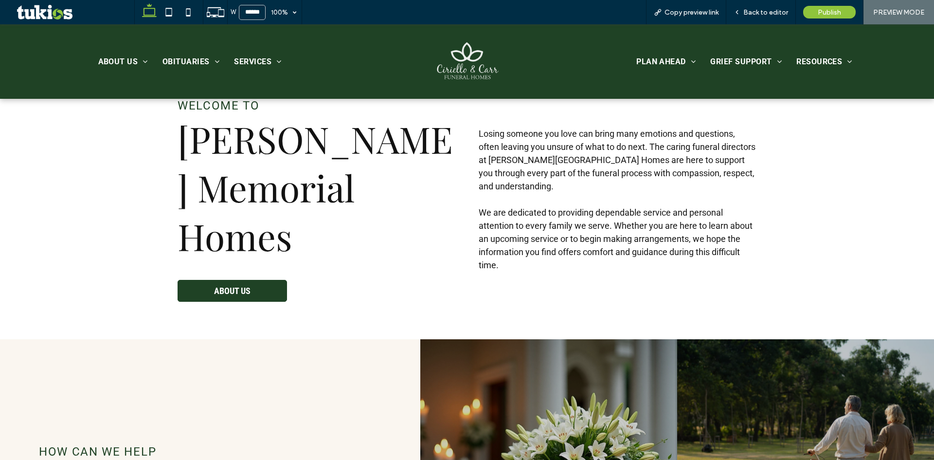
drag, startPoint x: 274, startPoint y: 293, endPoint x: 253, endPoint y: 275, distance: 27.9
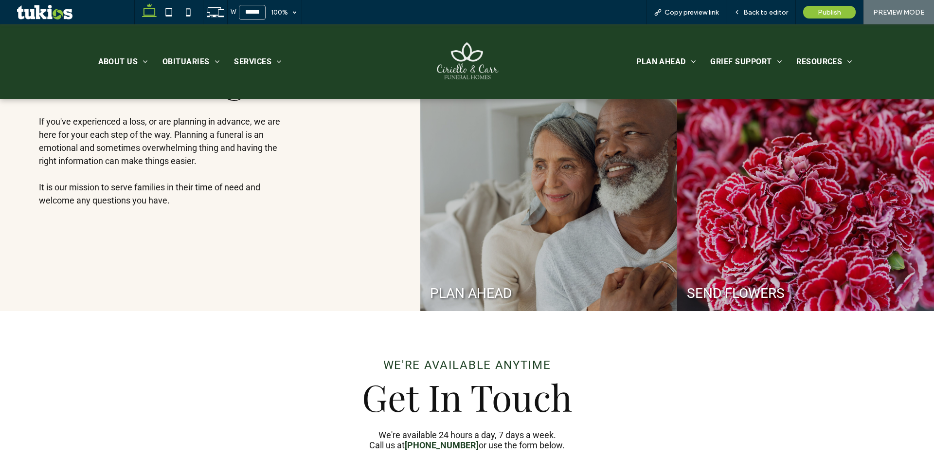
scroll to position [1508, 0]
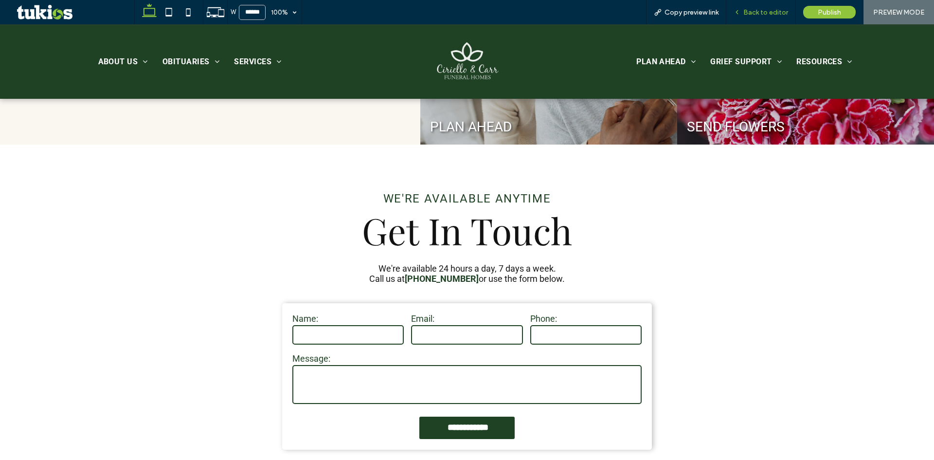
click at [780, 13] on span "Back to editor" at bounding box center [765, 12] width 45 height 8
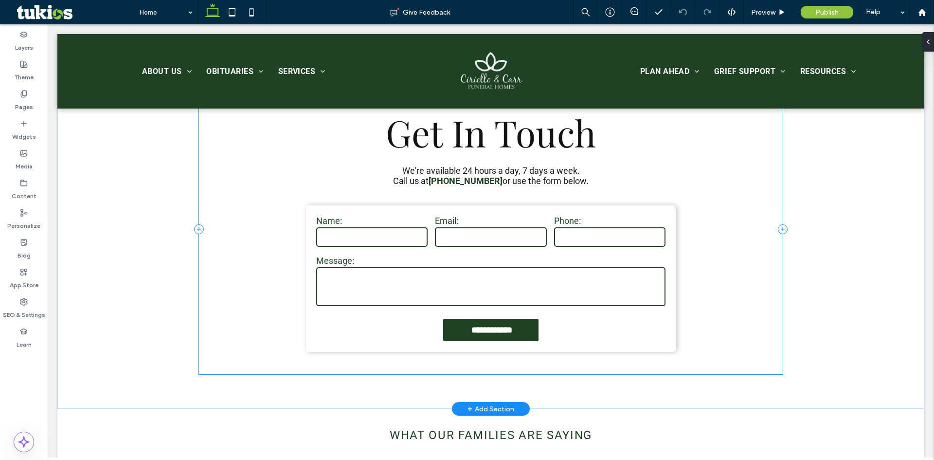
scroll to position [1633, 0]
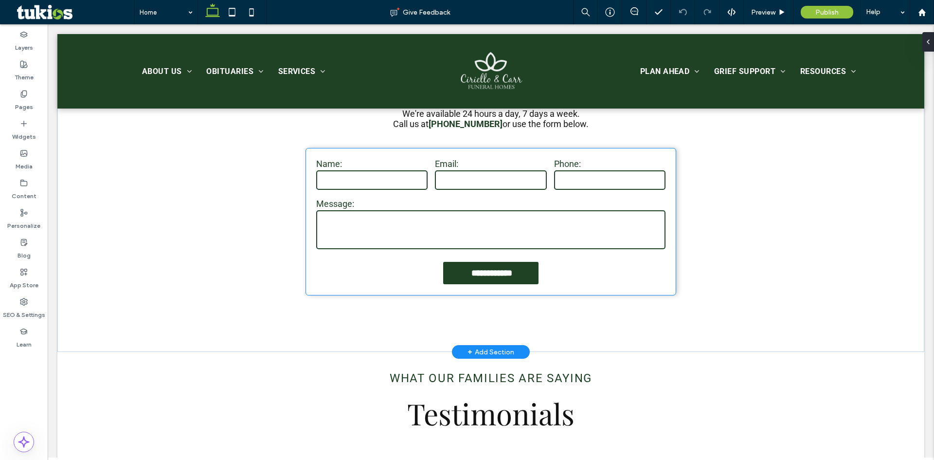
click at [489, 204] on label "Message:" at bounding box center [490, 203] width 349 height 10
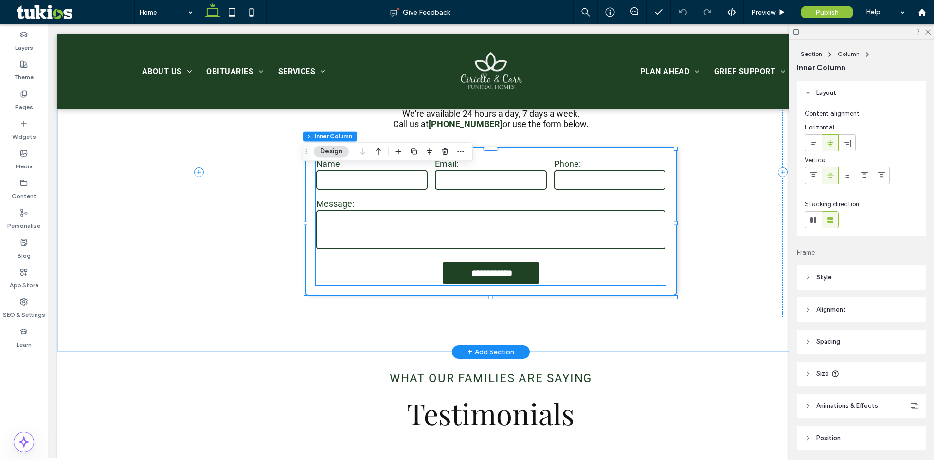
click at [423, 204] on label "Message:" at bounding box center [490, 203] width 349 height 10
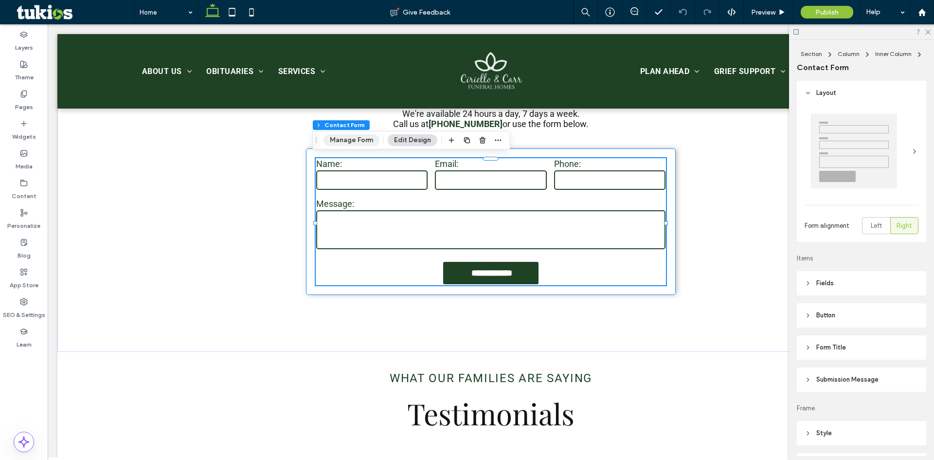
click at [346, 140] on button "Manage Form" at bounding box center [351, 140] width 56 height 12
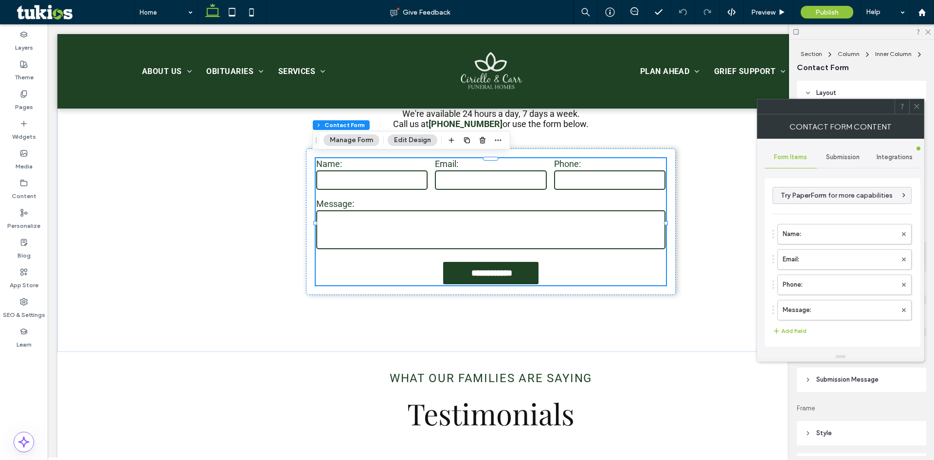
click at [859, 166] on div "Submission" at bounding box center [843, 156] width 52 height 21
drag, startPoint x: 827, startPoint y: 195, endPoint x: 801, endPoint y: 226, distance: 40.4
click at [826, 195] on label "New submission notification" at bounding box center [843, 202] width 130 height 19
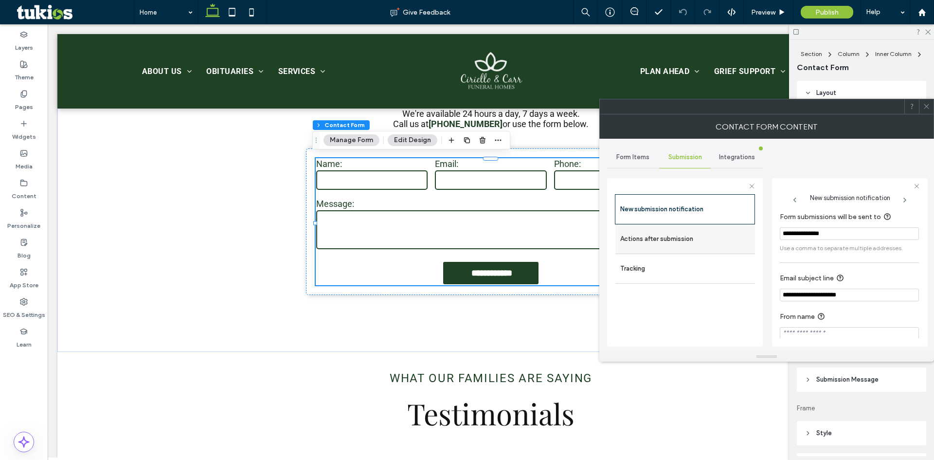
click at [746, 242] on label "Actions after submission" at bounding box center [685, 238] width 130 height 19
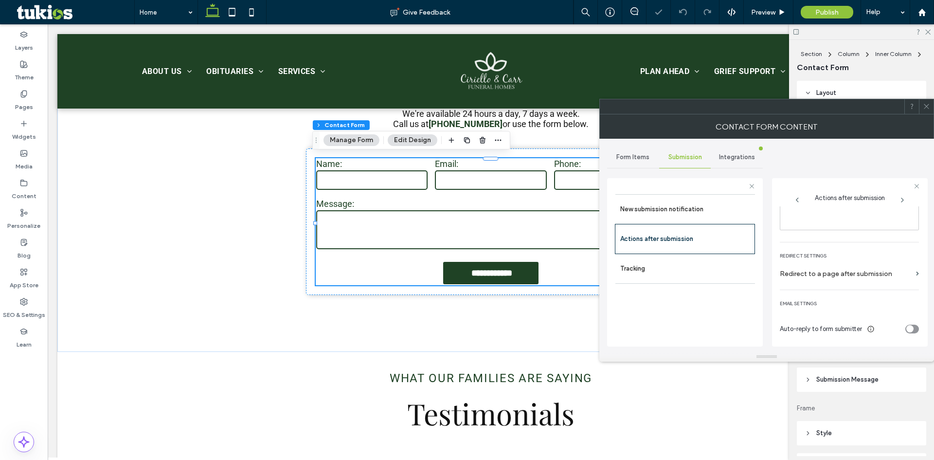
click at [907, 327] on icon "toggle" at bounding box center [909, 328] width 4 height 3
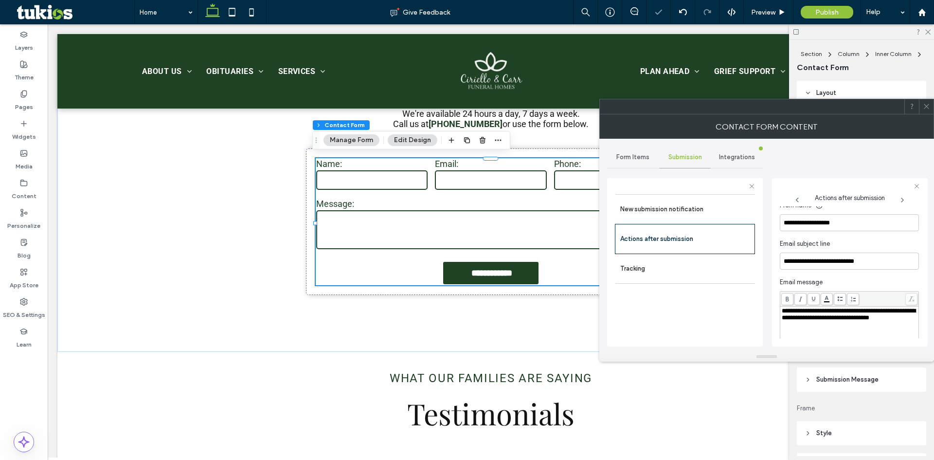
scroll to position [314, 0]
drag, startPoint x: 871, startPoint y: 225, endPoint x: 736, endPoint y: 229, distance: 134.8
click at [728, 229] on div "**********" at bounding box center [685, 260] width 156 height 181
type input "**********"
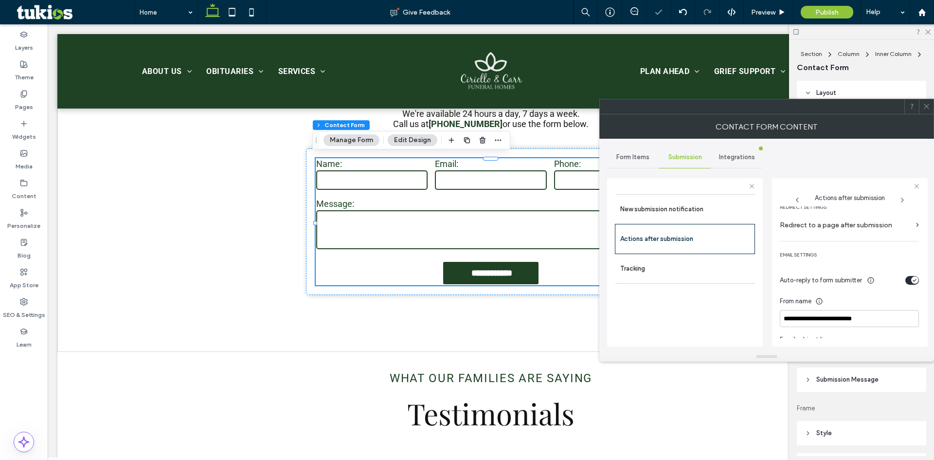
click at [905, 282] on div "toggle" at bounding box center [912, 280] width 14 height 9
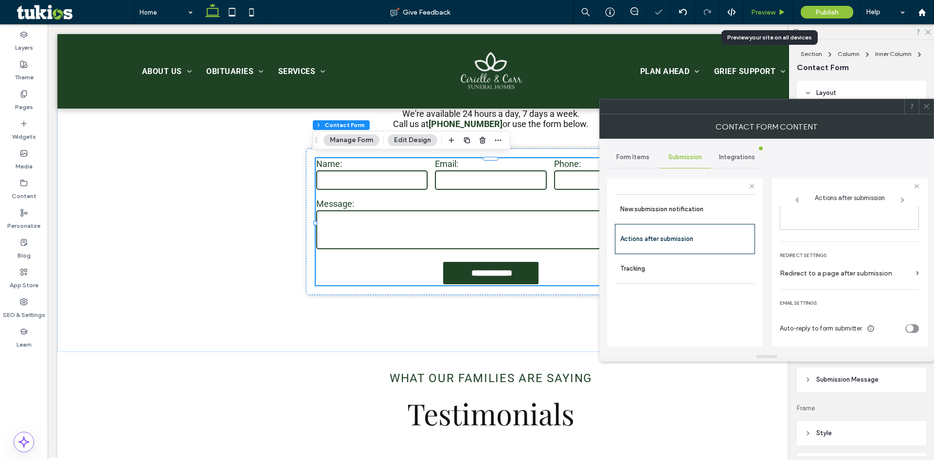
click at [769, 12] on span "Preview" at bounding box center [763, 12] width 24 height 8
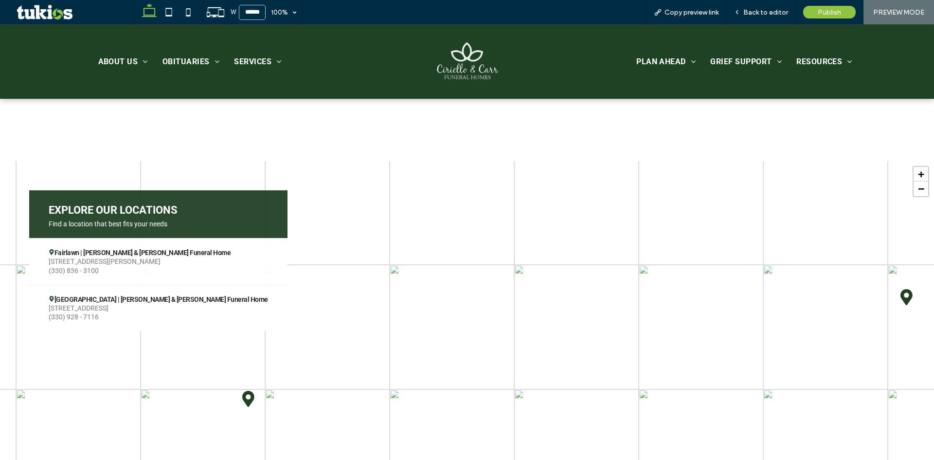
scroll to position [2196, 0]
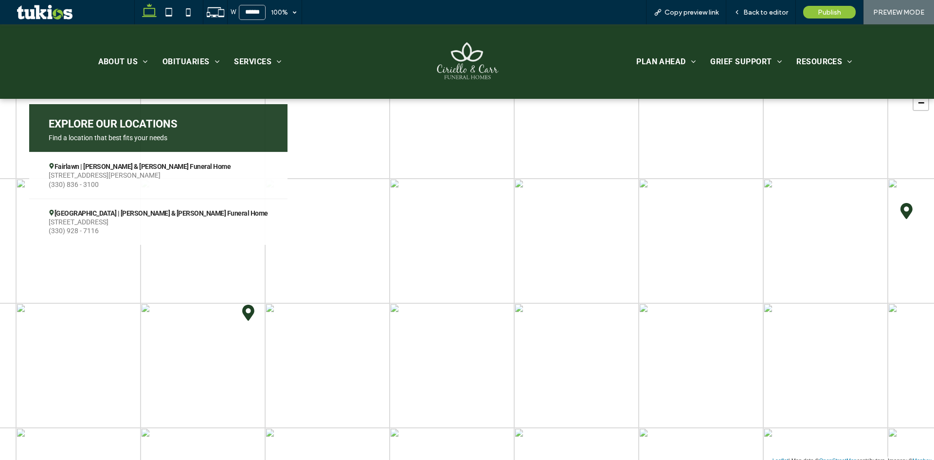
click at [186, 180] on span "(330) 836 - 3100" at bounding box center [158, 184] width 219 height 9
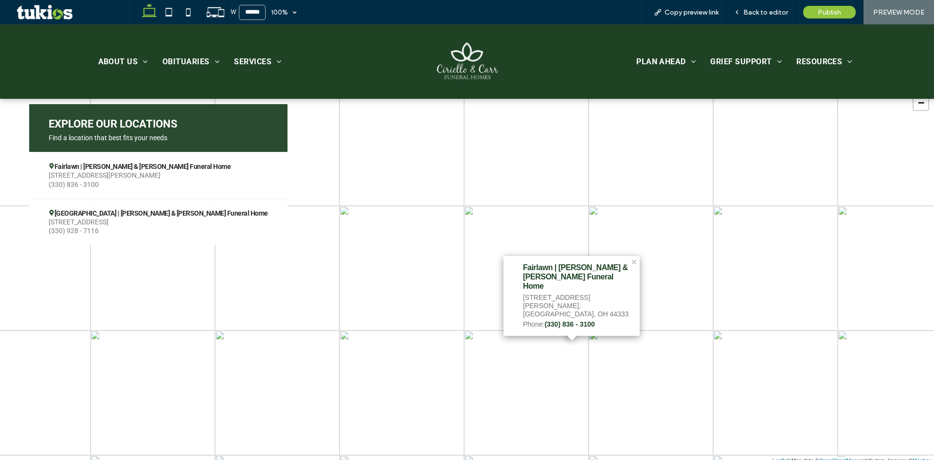
click at [157, 210] on span "Cuyahoga Falls | Ciriello & Carr Funeral Home" at bounding box center [158, 213] width 219 height 9
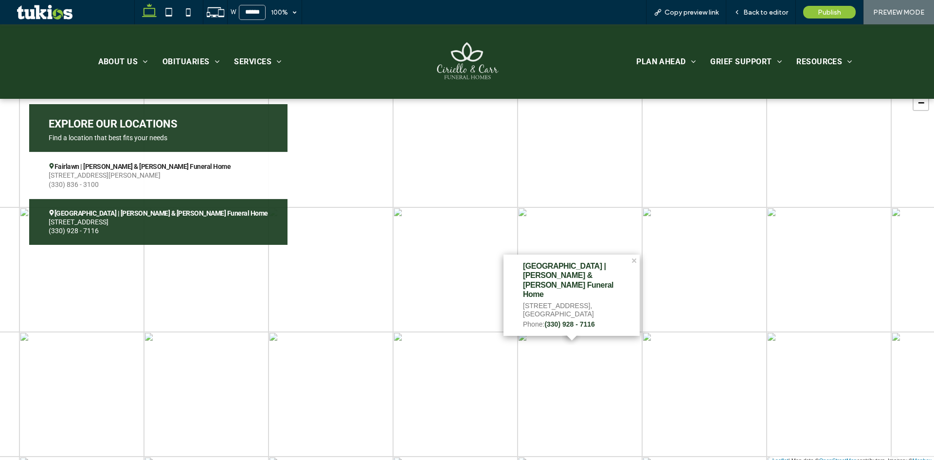
click at [169, 215] on span "Cuyahoga Falls | Ciriello & Carr Funeral Home" at bounding box center [158, 213] width 219 height 9
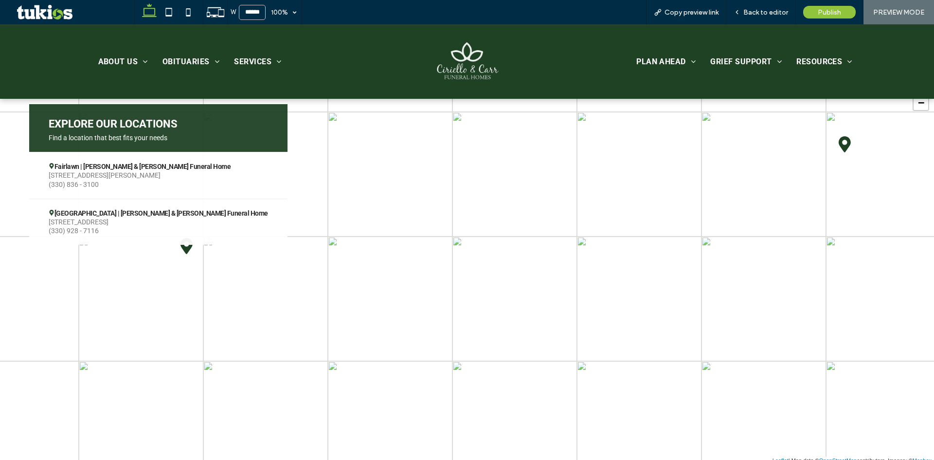
drag, startPoint x: 462, startPoint y: 288, endPoint x: 478, endPoint y: 221, distance: 68.9
click at [479, 221] on div "+ − Leaflet | Map data © OpenStreetMap contributors, Imagery © Mapbox" at bounding box center [467, 269] width 934 height 389
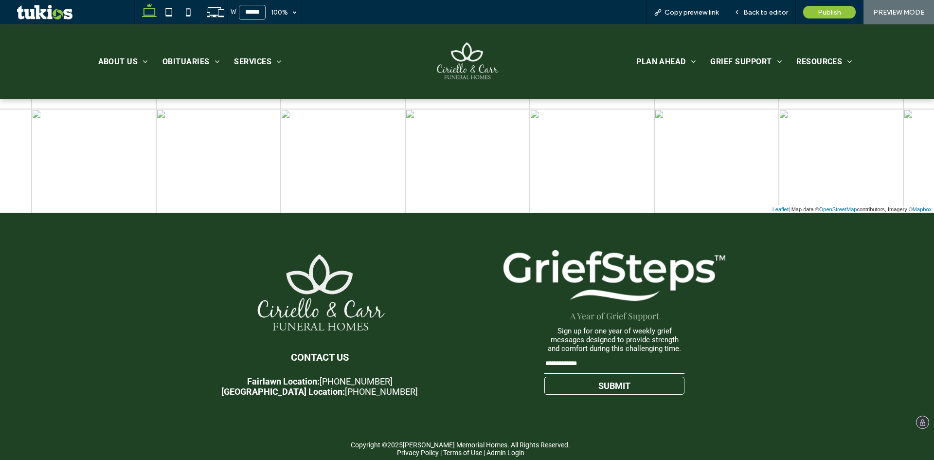
scroll to position [2451, 0]
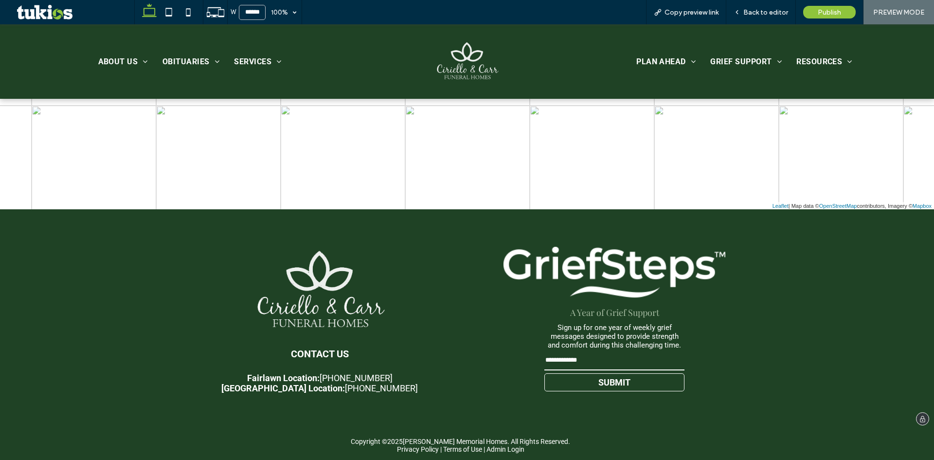
click at [615, 352] on input "email" at bounding box center [614, 360] width 140 height 19
type input "***"
click at [569, 383] on button "SUBMIT" at bounding box center [614, 382] width 140 height 18
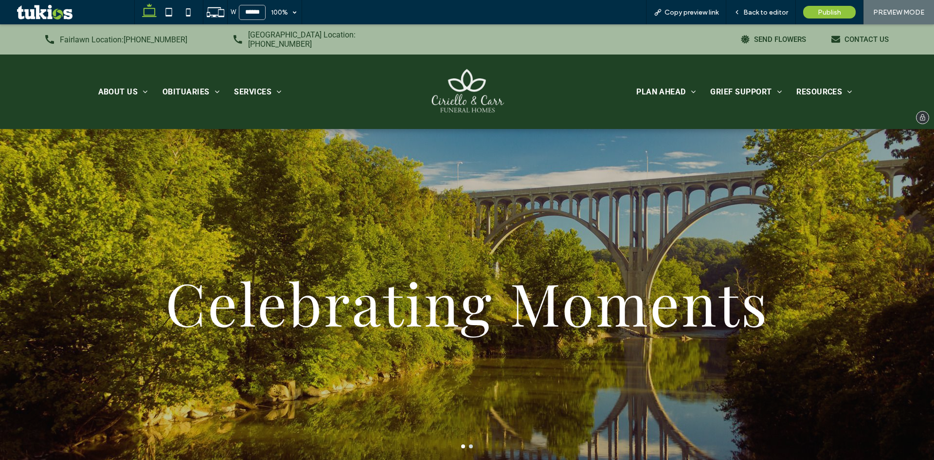
scroll to position [0, 0]
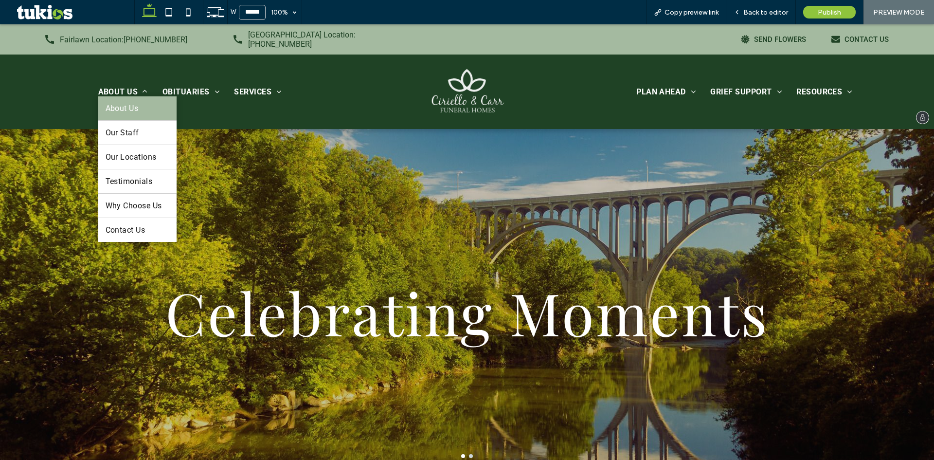
click at [134, 105] on link "About Us" at bounding box center [137, 108] width 78 height 24
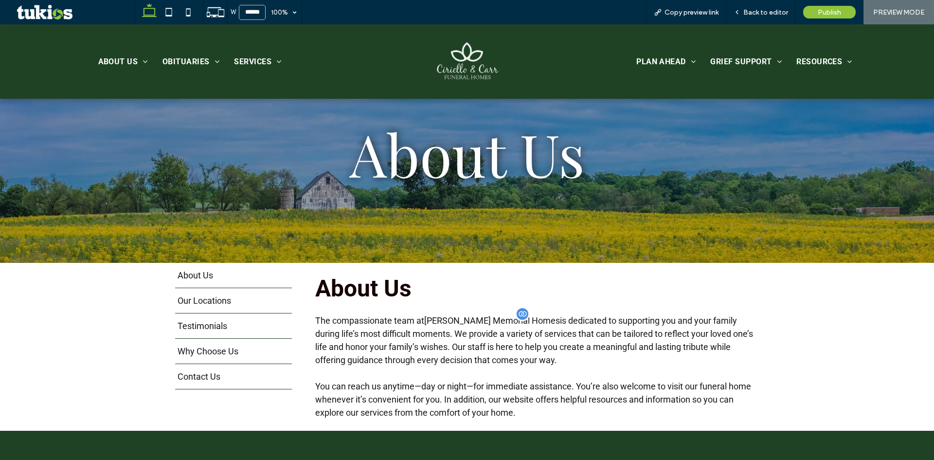
scroll to position [292, 0]
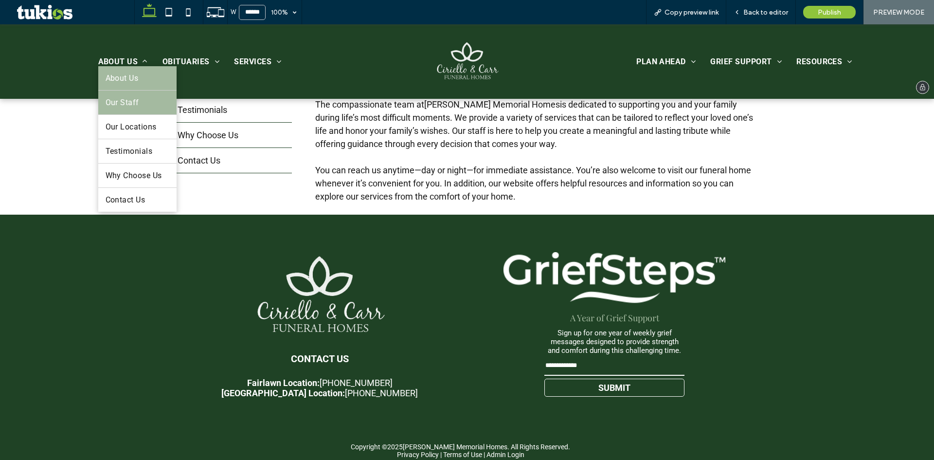
click at [140, 103] on link "Our Staff" at bounding box center [137, 102] width 78 height 24
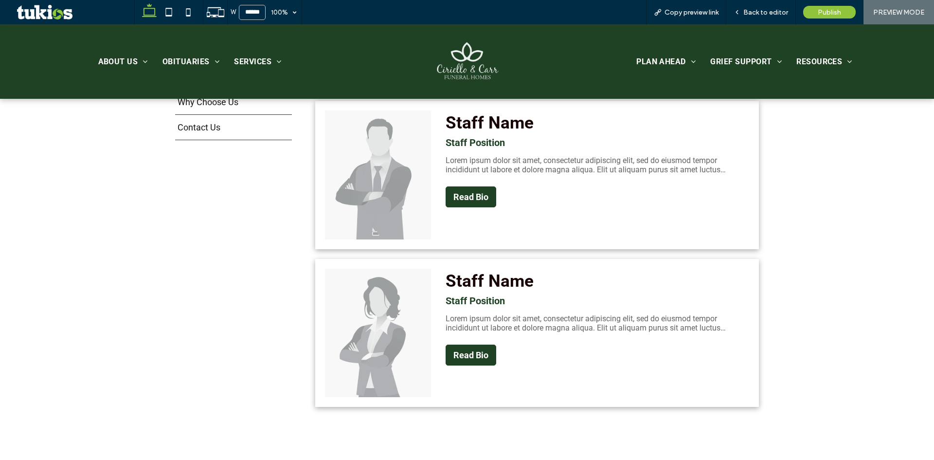
scroll to position [389, 0]
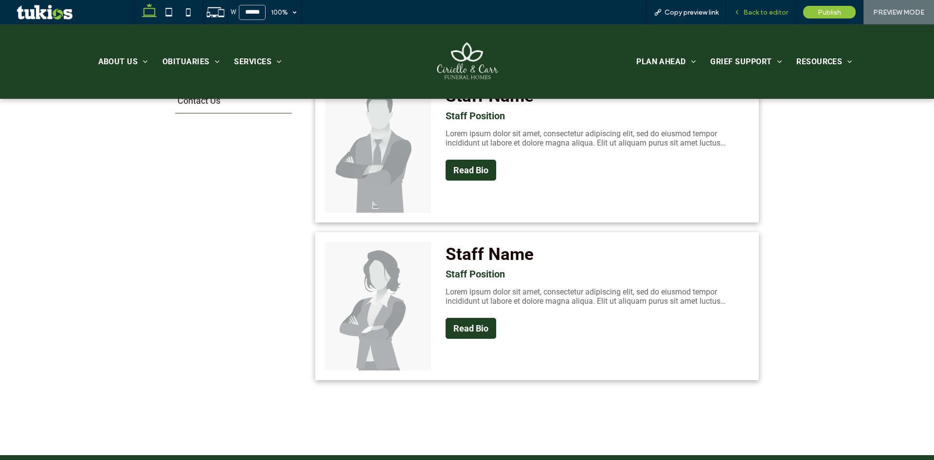
click at [757, 16] on span "Back to editor" at bounding box center [765, 12] width 45 height 8
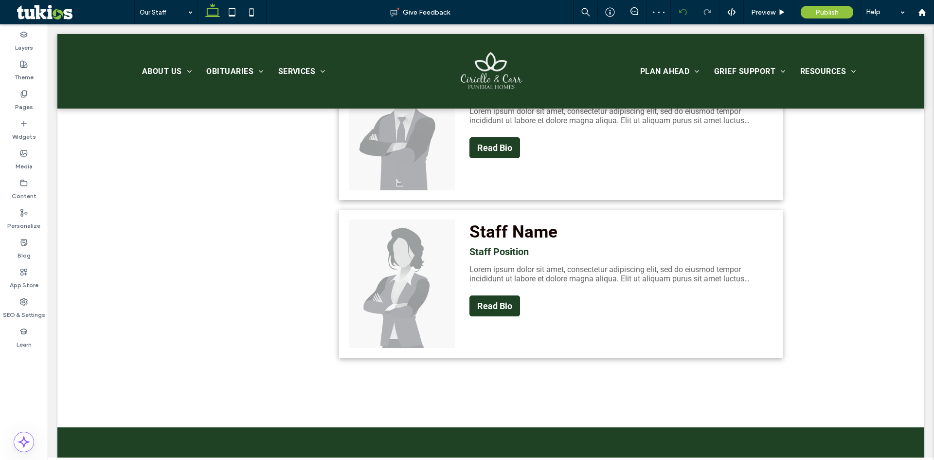
scroll to position [396, 0]
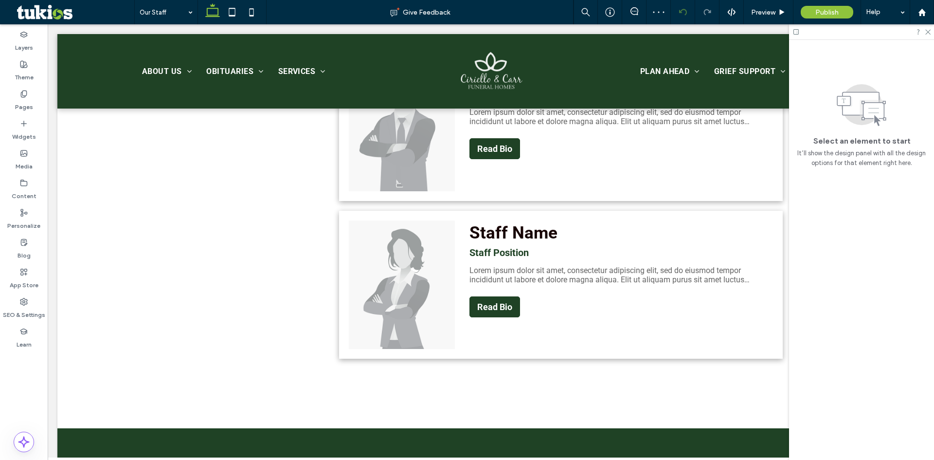
drag, startPoint x: 630, startPoint y: 11, endPoint x: 675, endPoint y: 8, distance: 44.8
click at [634, 11] on icon at bounding box center [634, 11] width 8 height 8
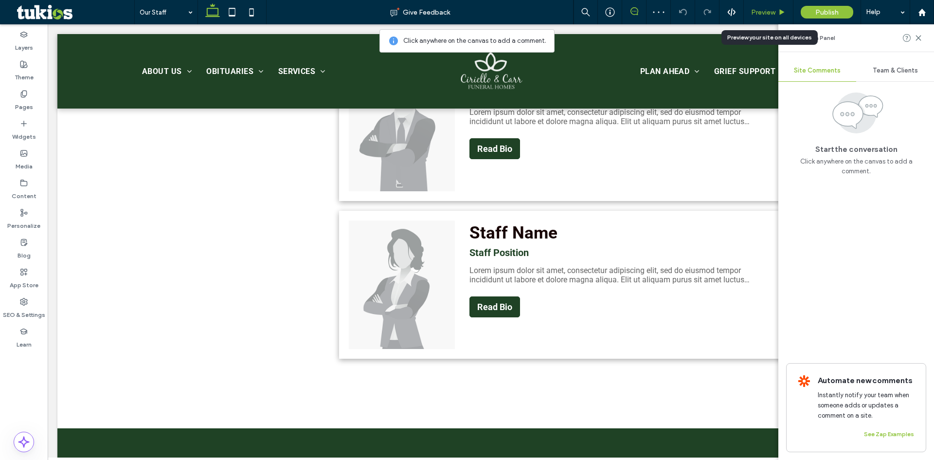
click at [771, 12] on span "Preview" at bounding box center [763, 12] width 24 height 8
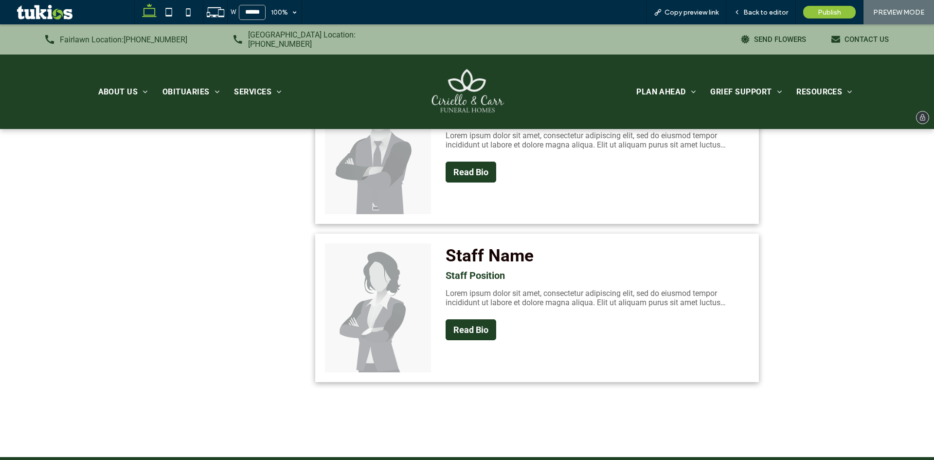
scroll to position [389, 0]
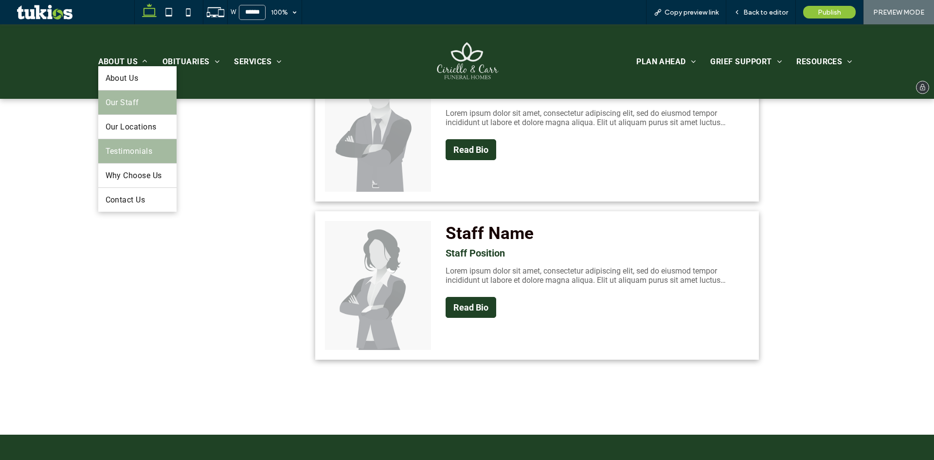
click at [132, 143] on link "Testimonials" at bounding box center [137, 151] width 78 height 24
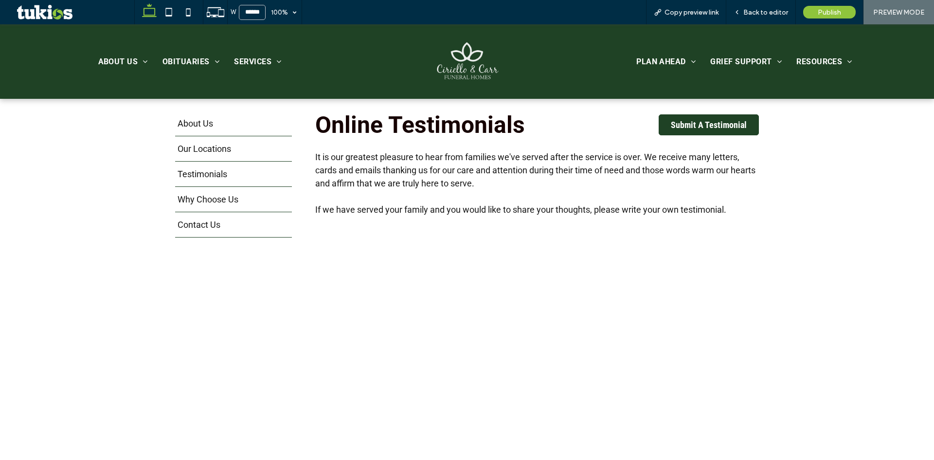
scroll to position [243, 0]
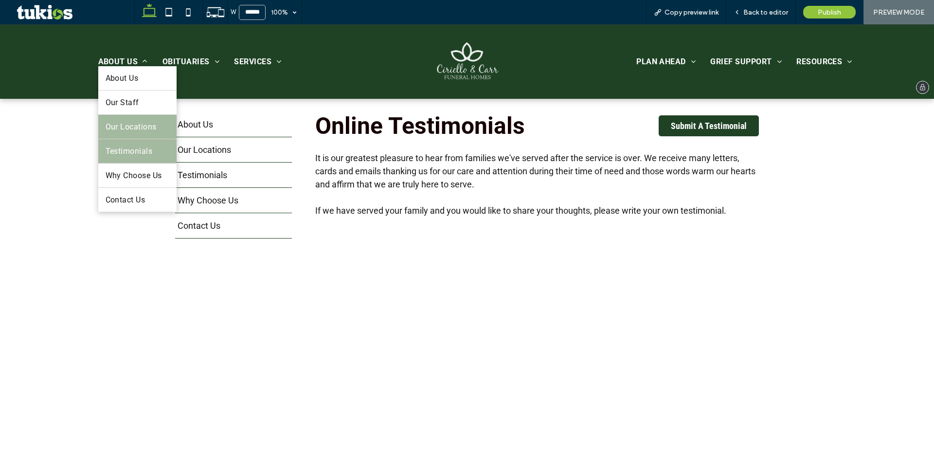
drag, startPoint x: 106, startPoint y: 130, endPoint x: 120, endPoint y: 183, distance: 54.7
click at [106, 130] on span "Our Locations" at bounding box center [131, 126] width 51 height 9
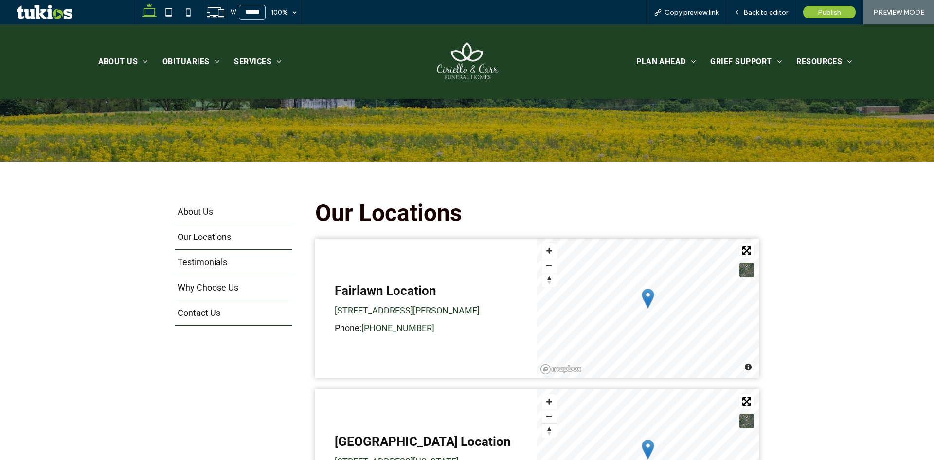
scroll to position [292, 0]
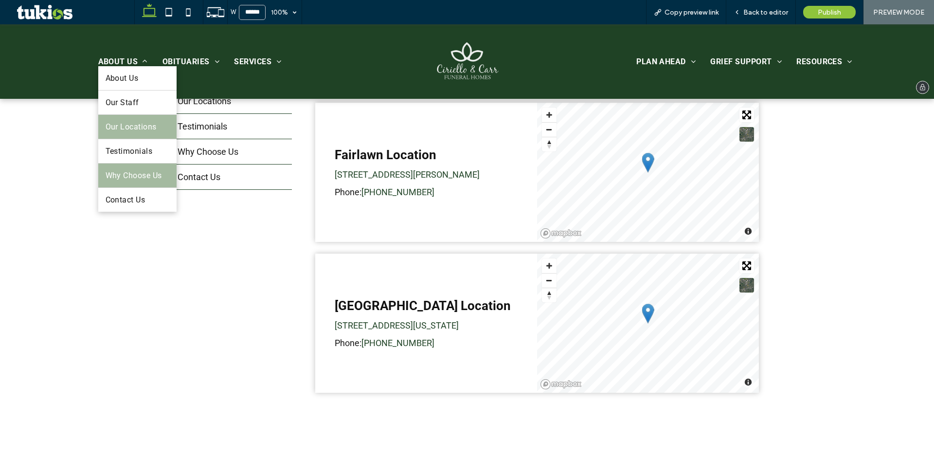
click at [131, 181] on link "Why Choose Us" at bounding box center [137, 175] width 78 height 24
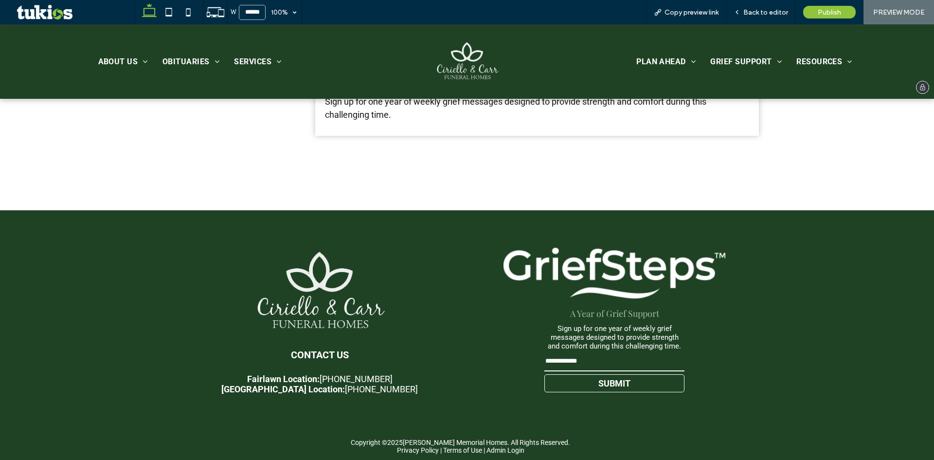
scroll to position [1130, 0]
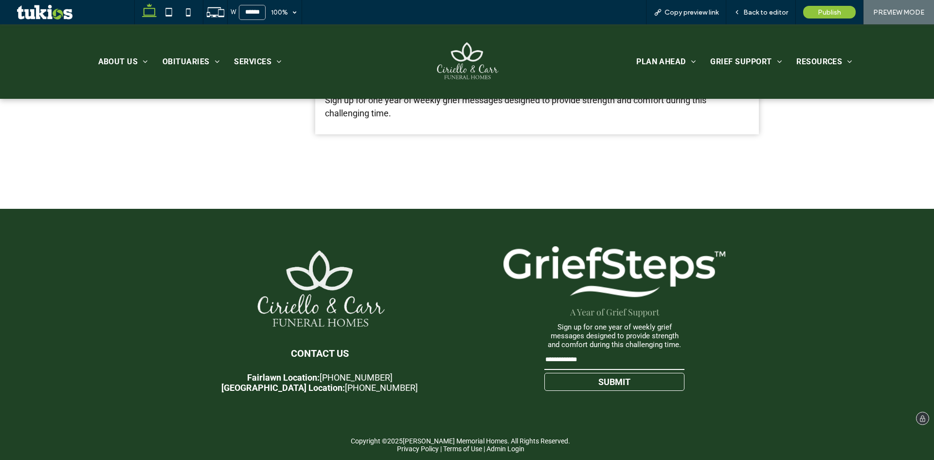
click at [127, 211] on div "CONTACT US Fairlawn Location: (330)-836-3100 Cuyahoga Falls Location: (330)-928…" at bounding box center [467, 319] width 934 height 221
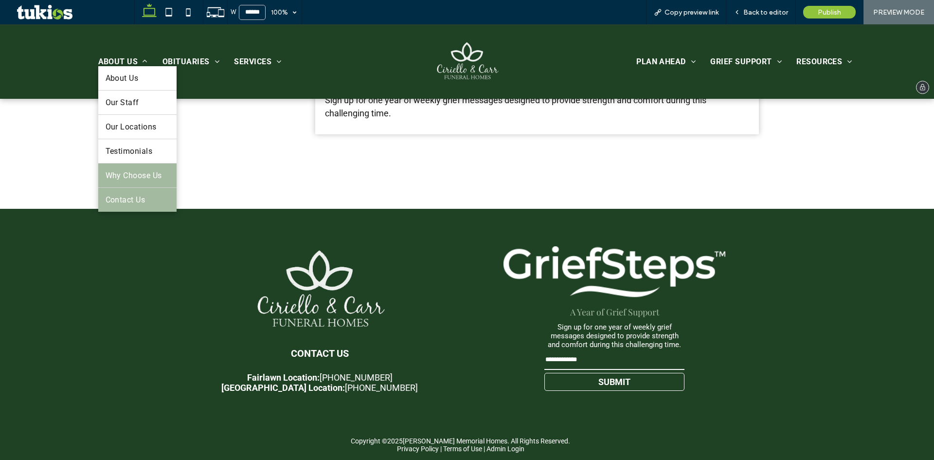
click at [138, 199] on span "Contact Us" at bounding box center [126, 199] width 40 height 9
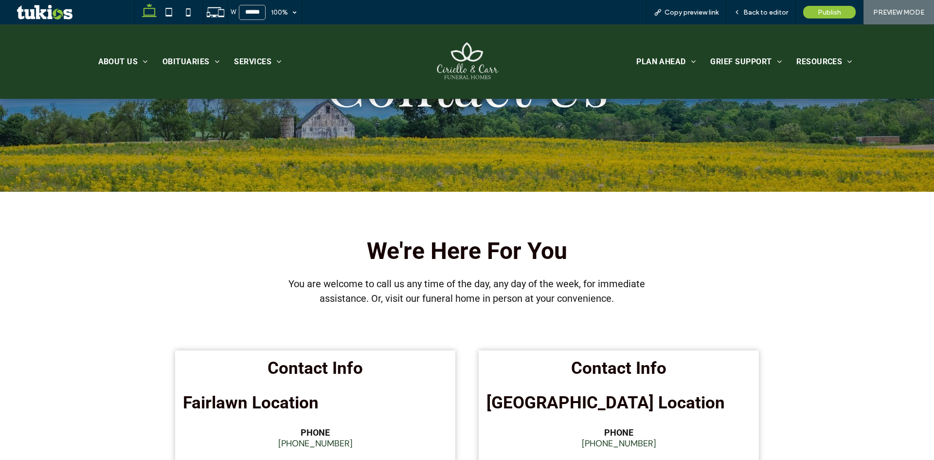
scroll to position [292, 0]
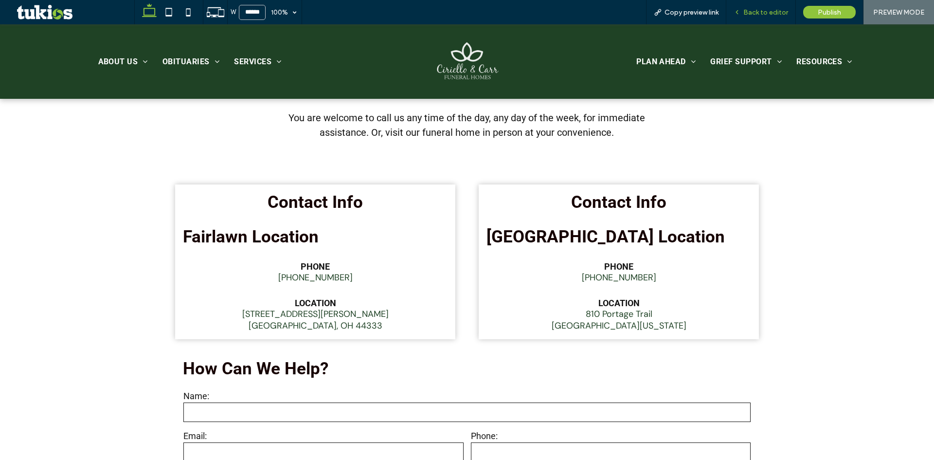
click at [760, 7] on div "Back to editor" at bounding box center [761, 12] width 70 height 24
click at [755, 16] on span "Back to editor" at bounding box center [765, 12] width 45 height 8
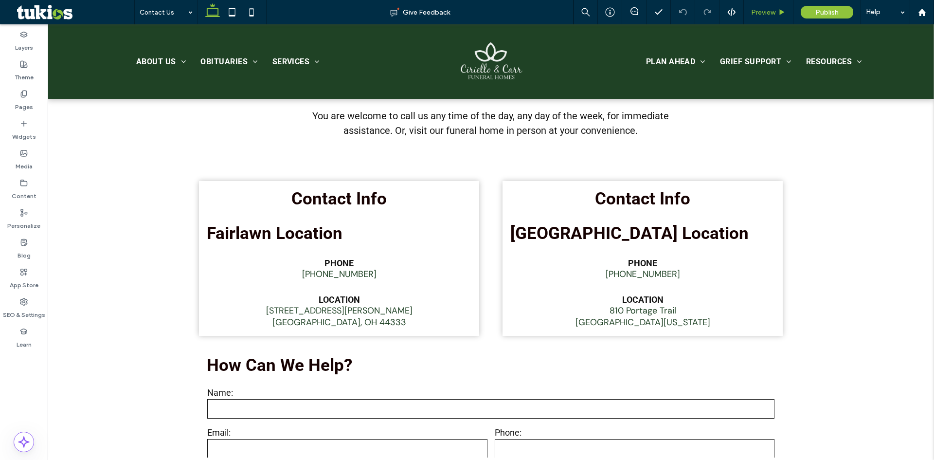
scroll to position [302, 0]
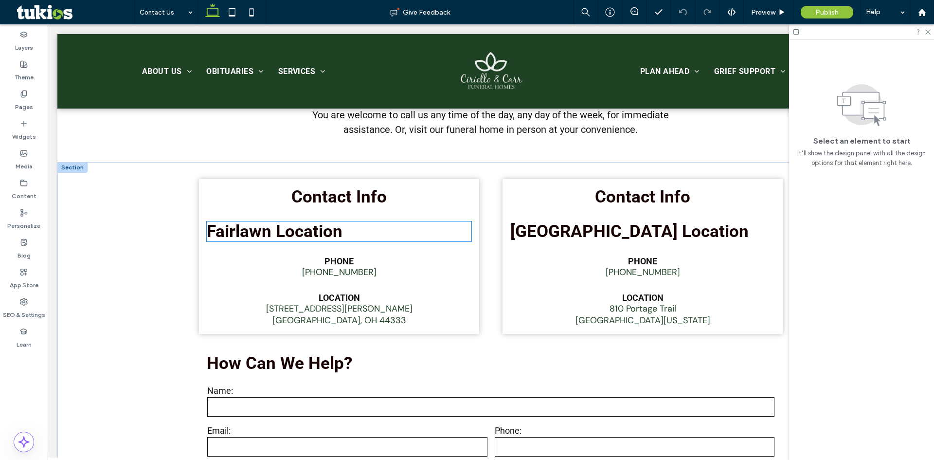
click at [326, 248] on div "Contact Info Fairlawn Location PHONE (330)-836-3100 LOCATION 39 S. Miller Rd Fa…" at bounding box center [339, 256] width 280 height 155
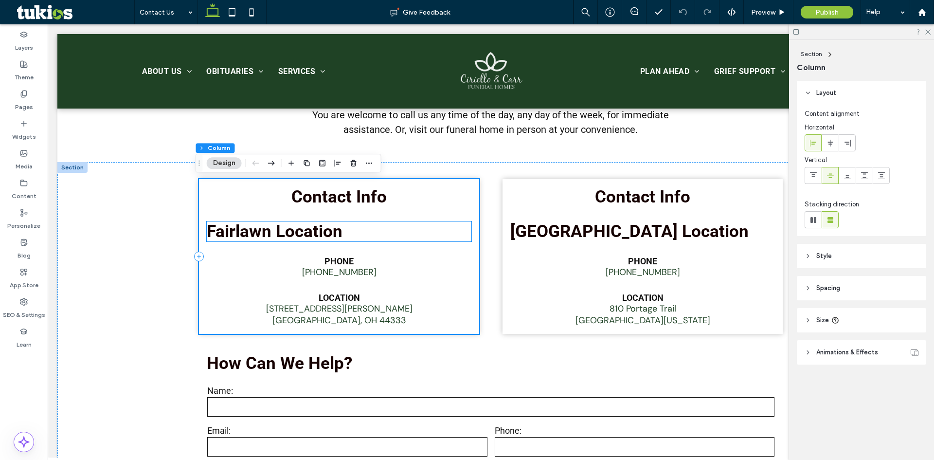
click at [325, 236] on span "Fairlawn Location" at bounding box center [275, 231] width 136 height 20
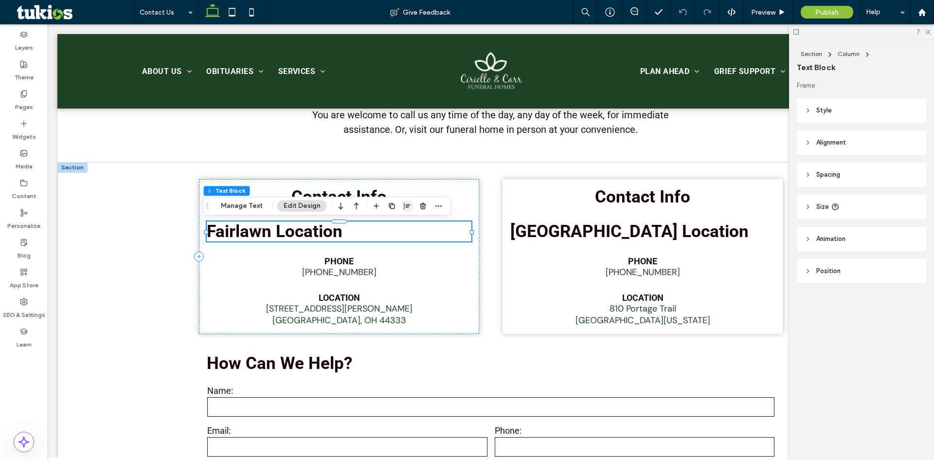
click at [404, 205] on icon "button" at bounding box center [408, 206] width 8 height 8
click at [395, 226] on use "center" at bounding box center [397, 224] width 5 height 7
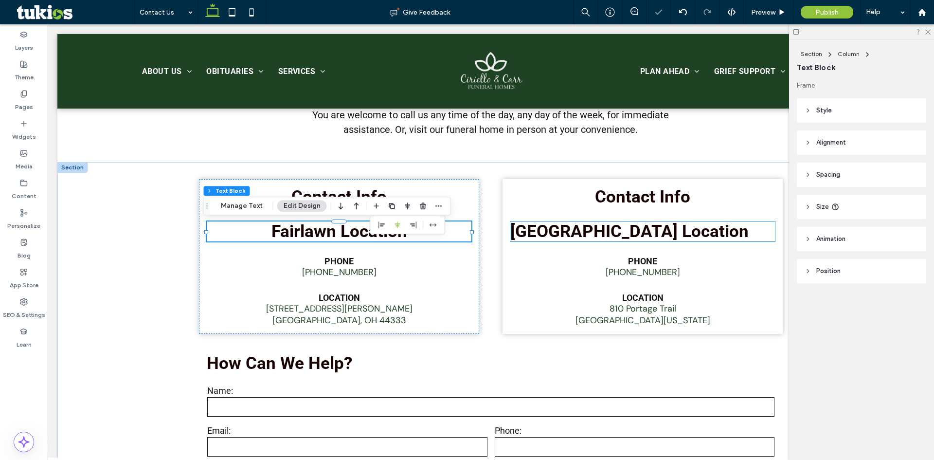
click at [609, 237] on span "Cuyahoga Falls Location" at bounding box center [629, 231] width 238 height 20
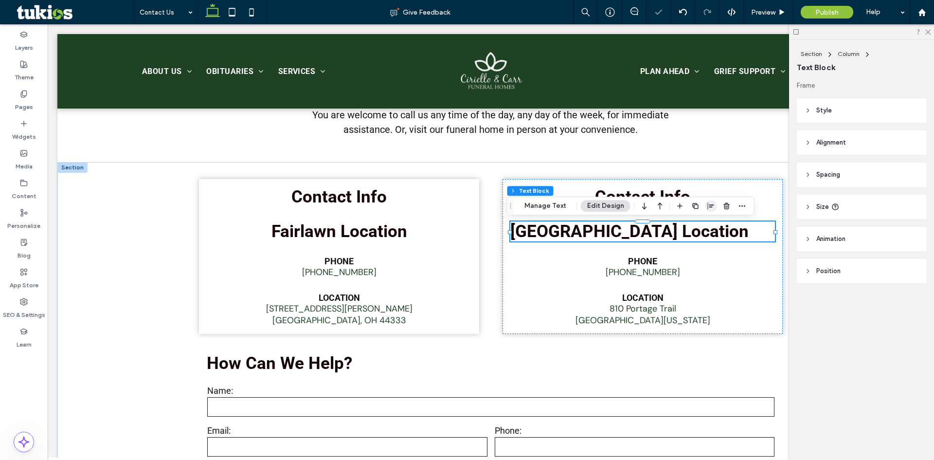
click at [707, 210] on icon "button" at bounding box center [711, 206] width 8 height 8
click at [698, 225] on icon "center" at bounding box center [701, 225] width 8 height 8
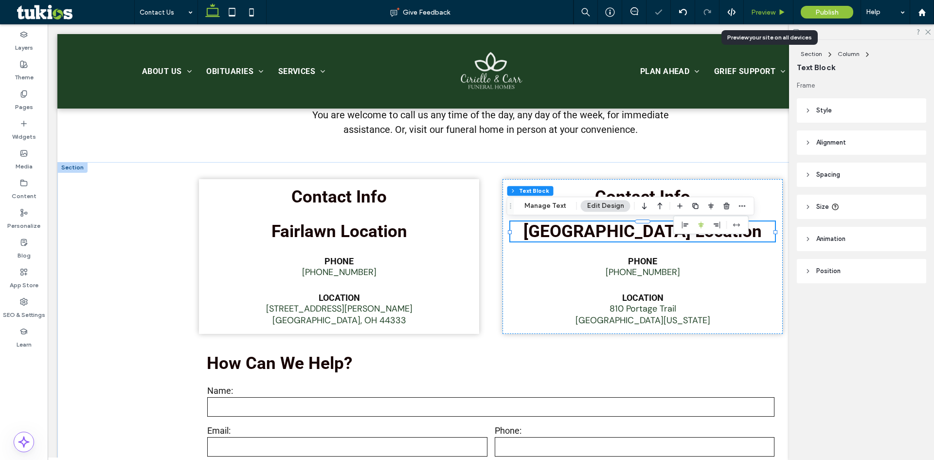
click at [773, 12] on span "Preview" at bounding box center [763, 12] width 24 height 8
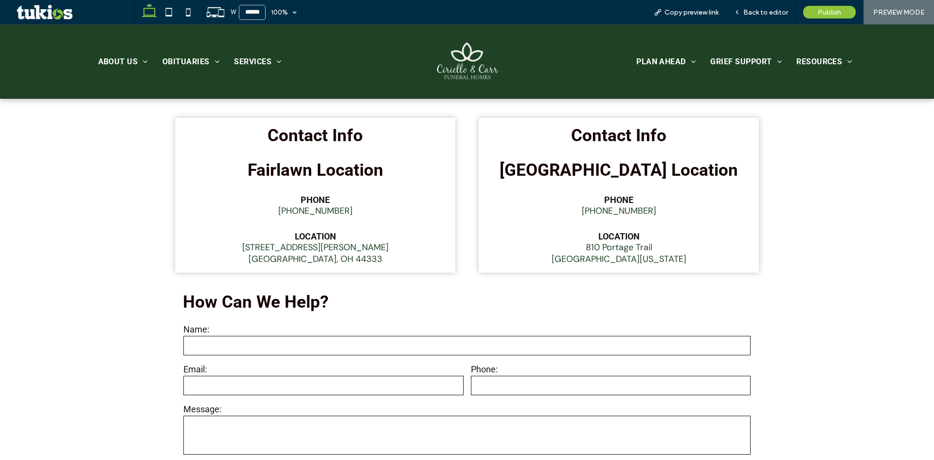
scroll to position [486, 0]
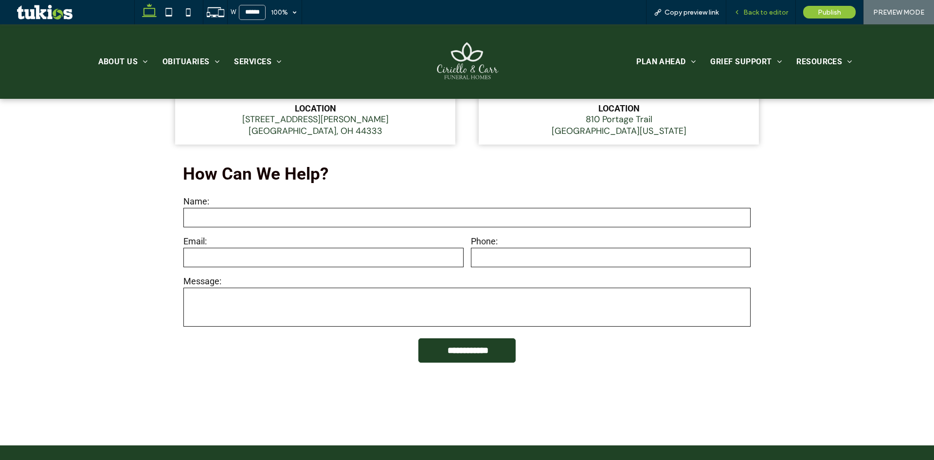
click at [746, 12] on span "Back to editor" at bounding box center [765, 12] width 45 height 8
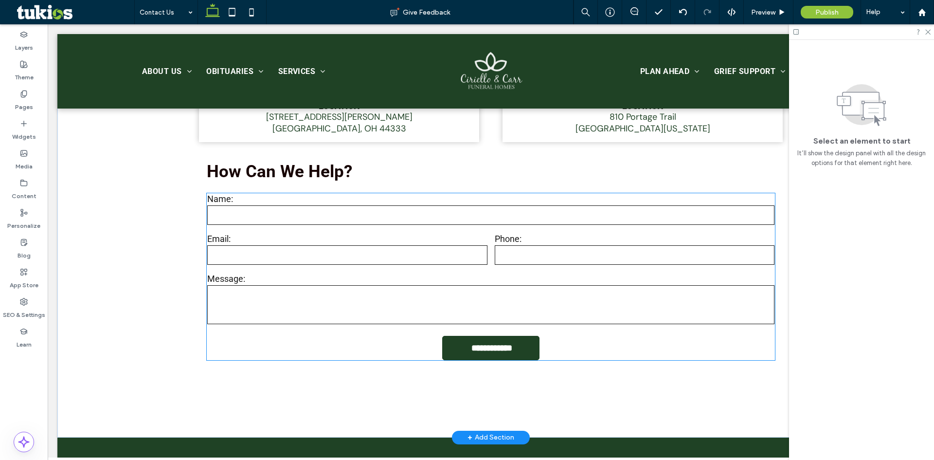
scroll to position [491, 0]
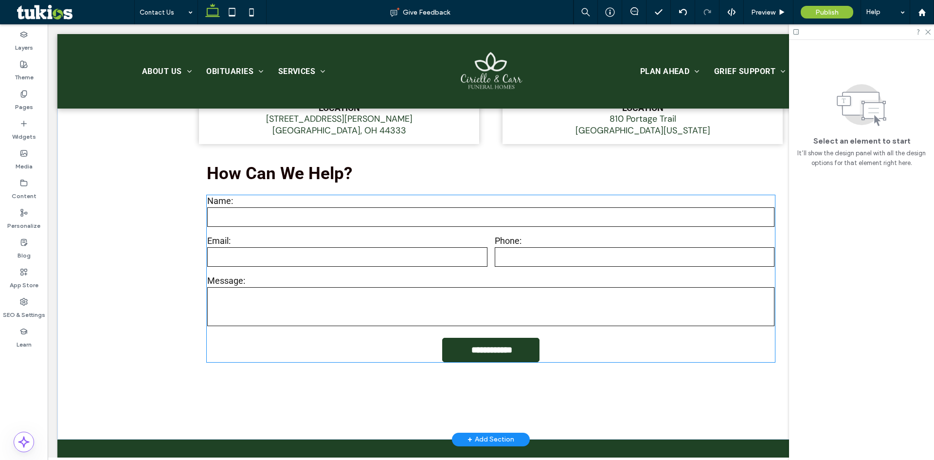
click at [469, 278] on div "Message:" at bounding box center [491, 301] width 574 height 59
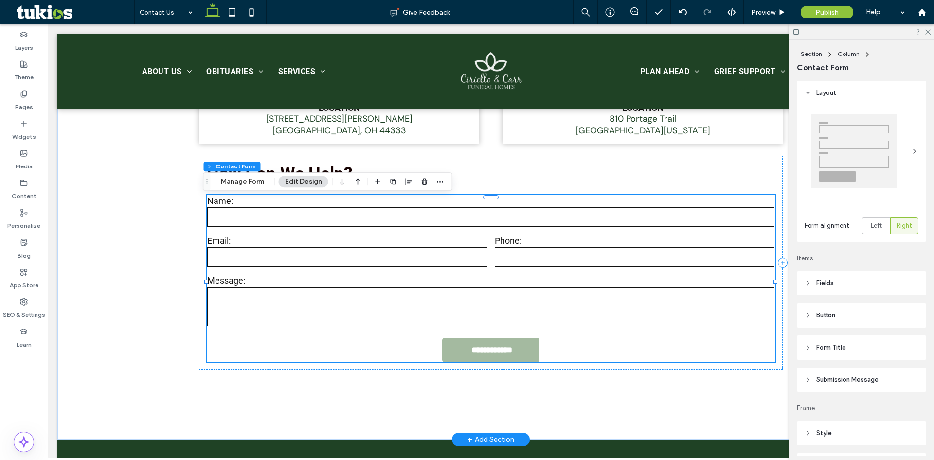
type input "*"
type input "***"
type input "*"
type input "***"
click at [459, 280] on label "Message:" at bounding box center [490, 280] width 567 height 10
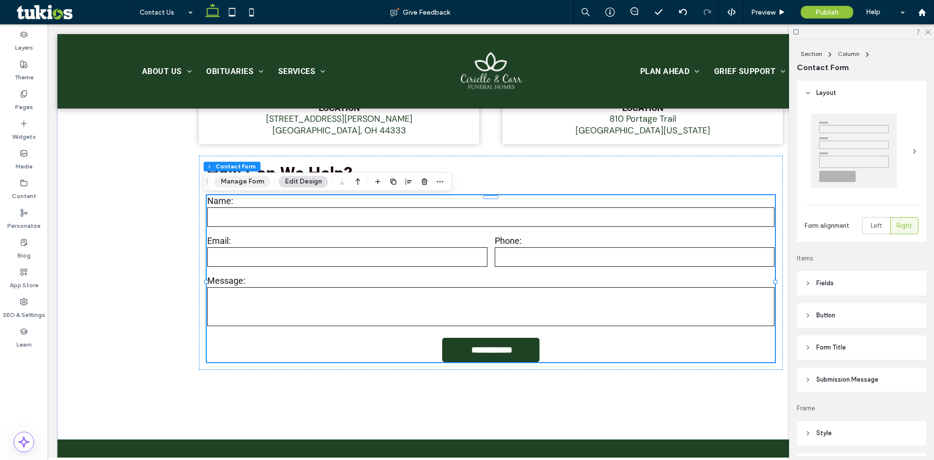
click at [229, 179] on button "Manage Form" at bounding box center [242, 182] width 56 height 12
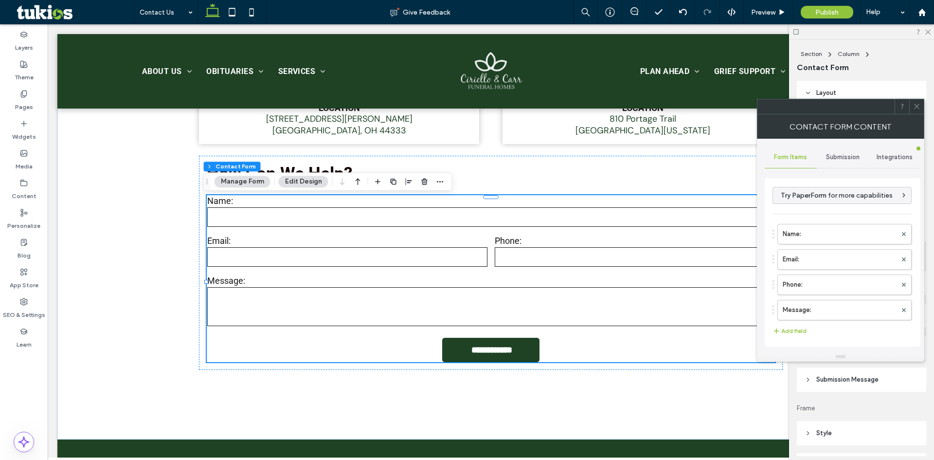
drag, startPoint x: 848, startPoint y: 151, endPoint x: 848, endPoint y: 169, distance: 17.5
click at [850, 151] on div "Submission" at bounding box center [843, 156] width 52 height 21
click at [822, 206] on label "New submission notification" at bounding box center [843, 202] width 130 height 19
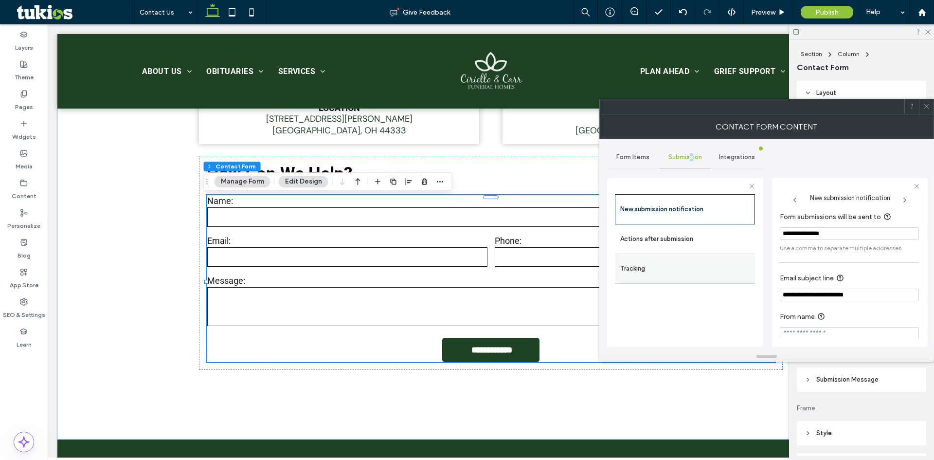
drag, startPoint x: 693, startPoint y: 241, endPoint x: 722, endPoint y: 254, distance: 32.0
click at [693, 242] on label "Actions after submission" at bounding box center [685, 238] width 130 height 19
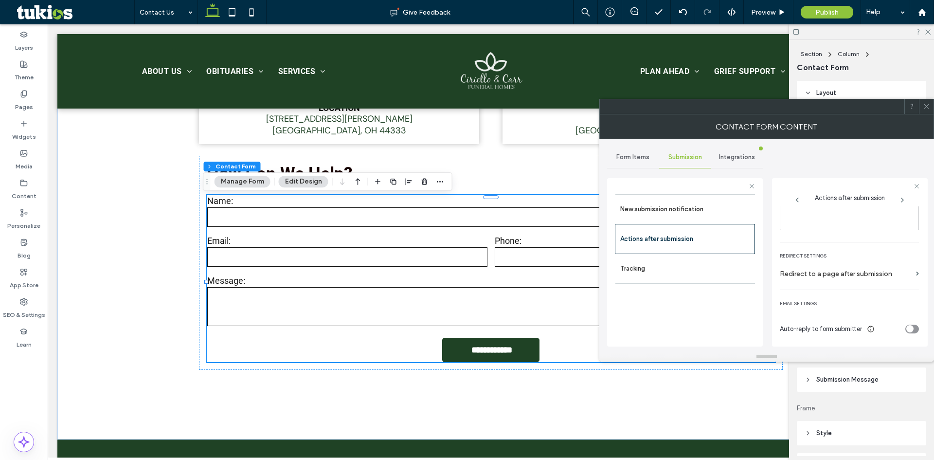
click at [907, 329] on icon "toggle" at bounding box center [909, 328] width 4 height 3
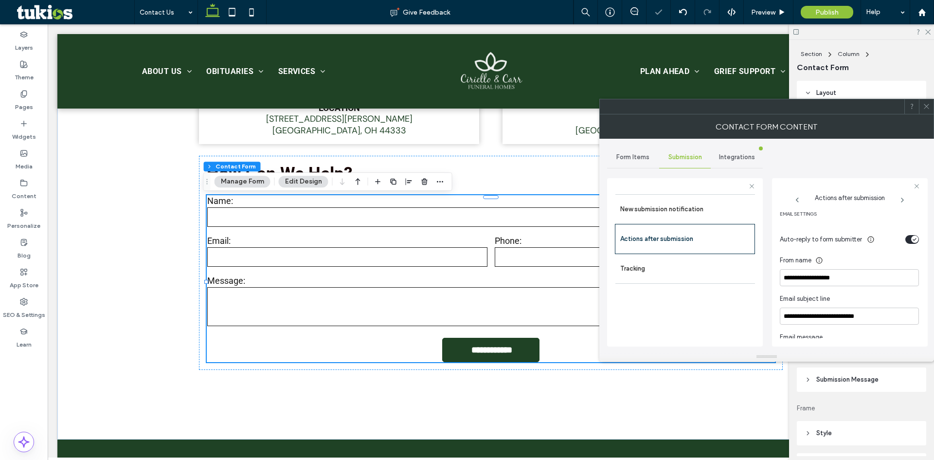
scroll to position [265, 0]
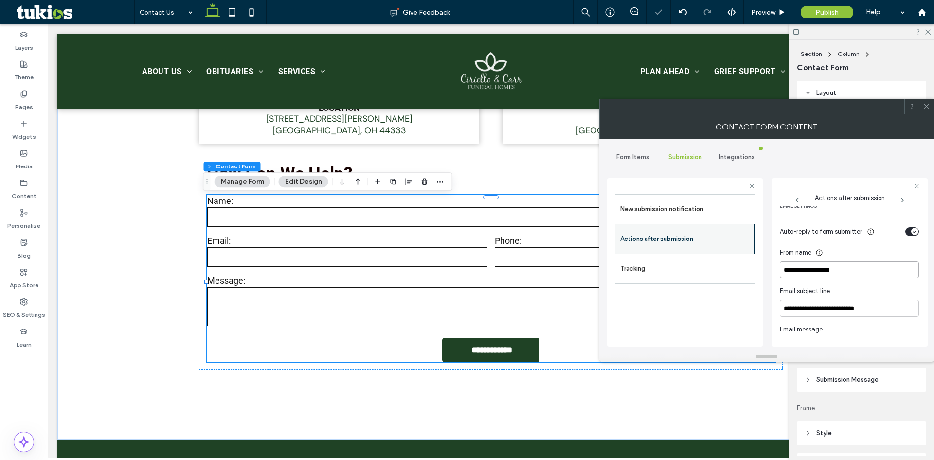
drag, startPoint x: 750, startPoint y: 250, endPoint x: 699, endPoint y: 251, distance: 51.1
click at [695, 253] on div "**********" at bounding box center [685, 260] width 156 height 181
type input "**********"
drag, startPoint x: 910, startPoint y: 225, endPoint x: 915, endPoint y: 235, distance: 11.5
click at [911, 227] on div "Auto-reply to form submitter" at bounding box center [849, 231] width 139 height 17
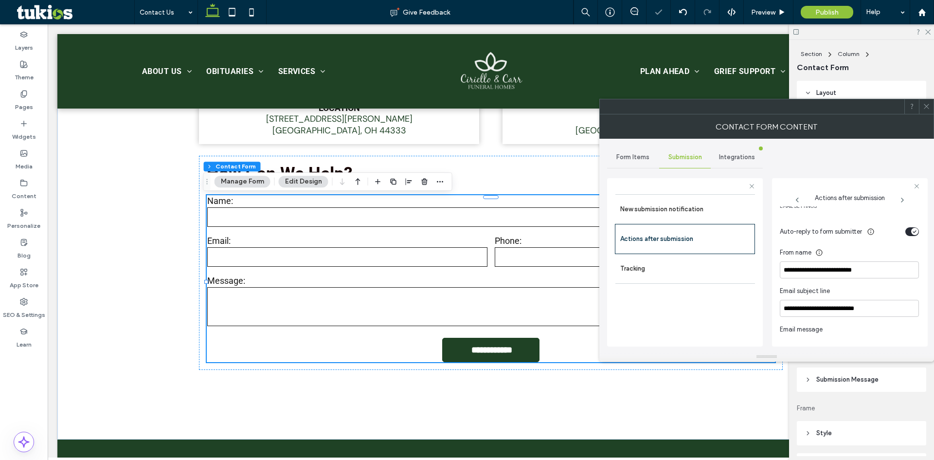
click at [915, 235] on div "**********" at bounding box center [850, 271] width 140 height 131
click at [911, 235] on div "toggle" at bounding box center [914, 231] width 7 height 7
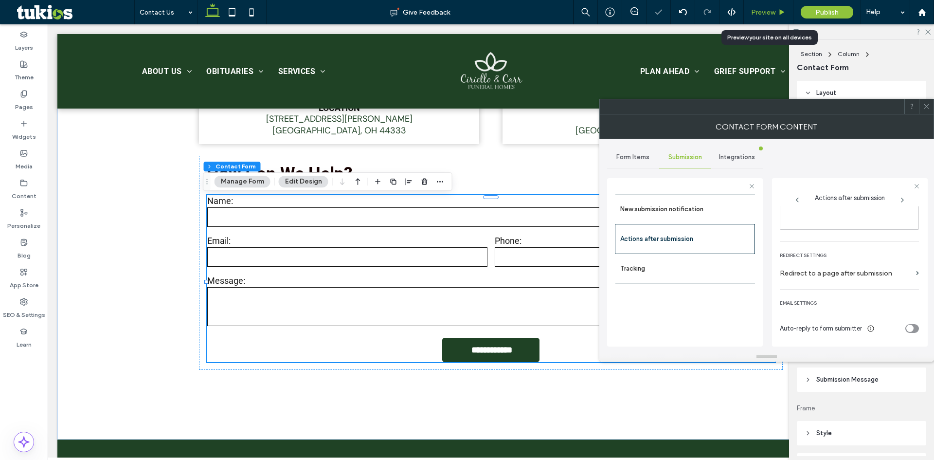
drag, startPoint x: 779, startPoint y: 12, endPoint x: 741, endPoint y: 58, distance: 59.5
click at [779, 12] on icon at bounding box center [781, 12] width 7 height 7
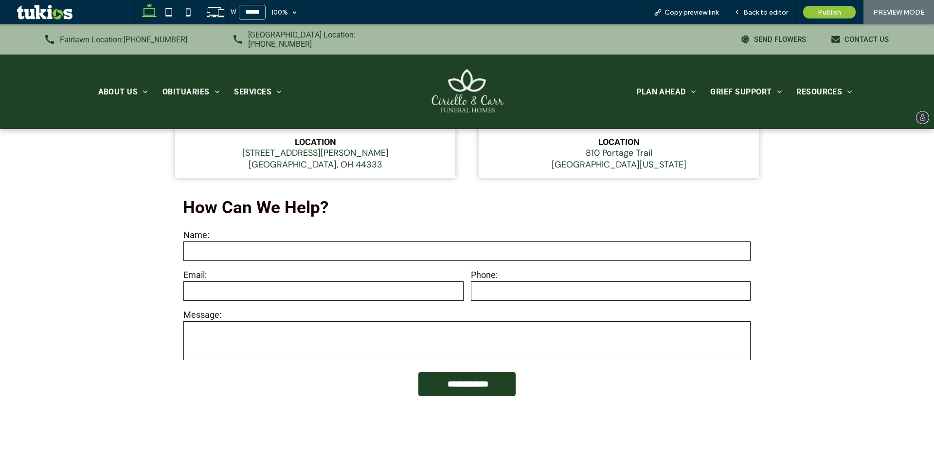
scroll to position [486, 0]
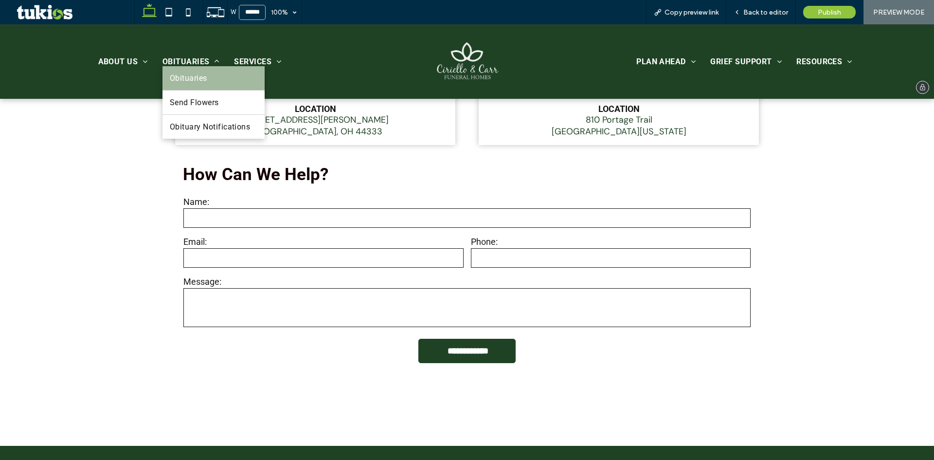
click at [182, 81] on span "Obituaries" at bounding box center [188, 77] width 37 height 9
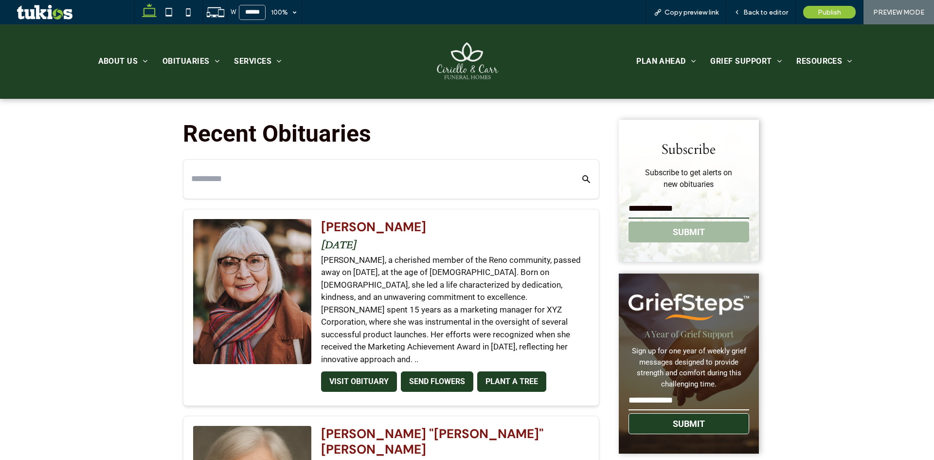
click at [709, 231] on button "SUBMIT" at bounding box center [688, 231] width 121 height 21
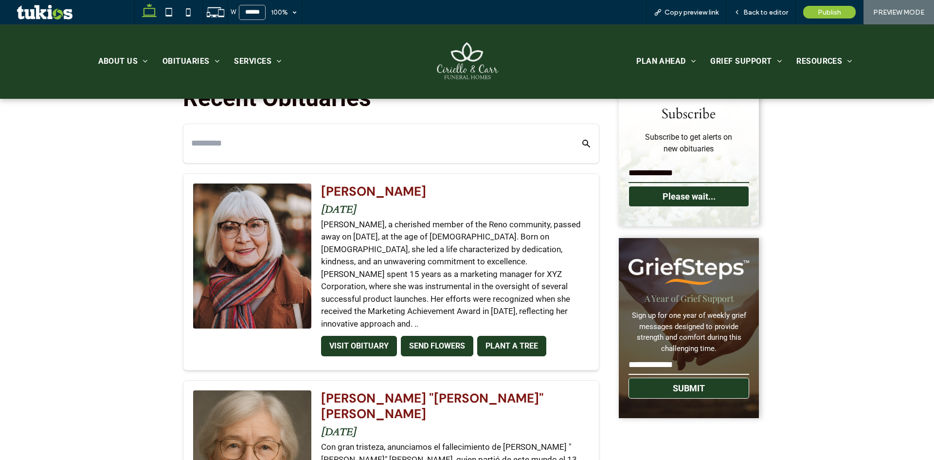
scroll to position [340, 0]
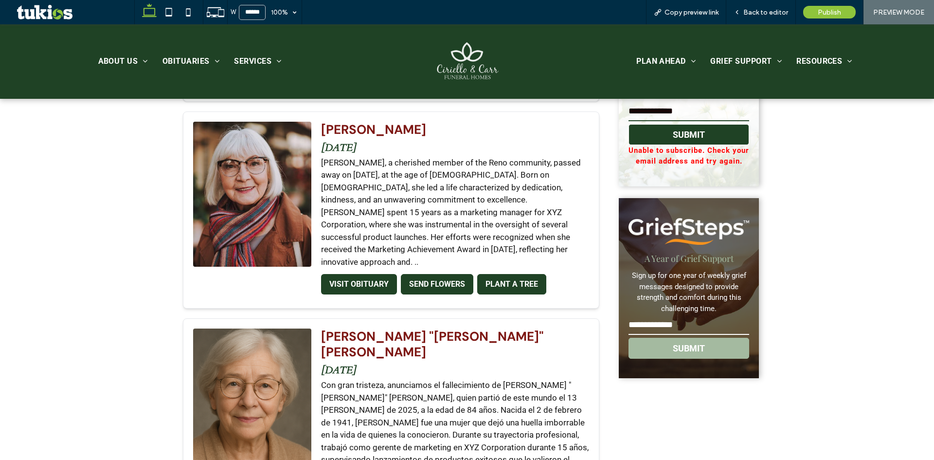
click at [690, 353] on button "SUBMIT" at bounding box center [688, 348] width 121 height 21
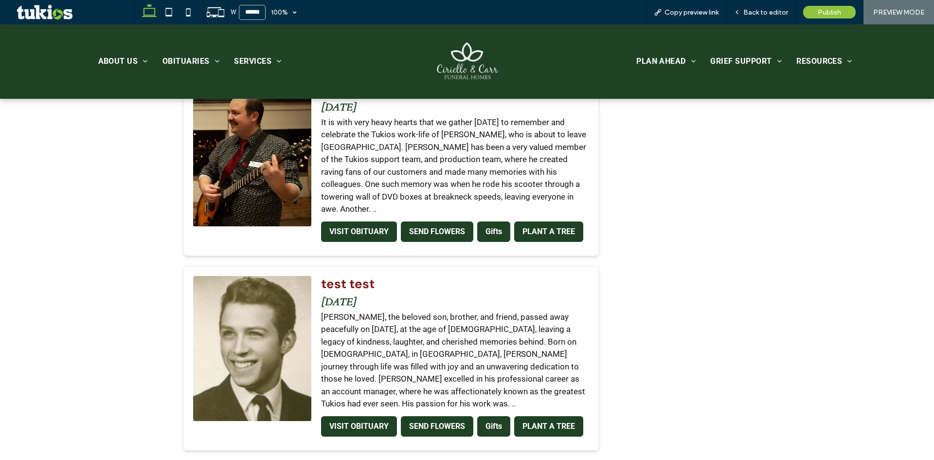
drag, startPoint x: 684, startPoint y: 397, endPoint x: 660, endPoint y: 207, distance: 191.6
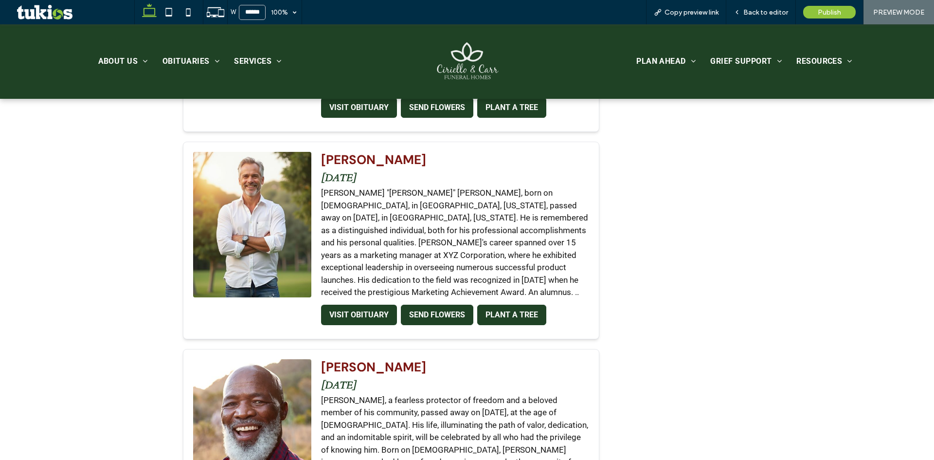
scroll to position [0, 0]
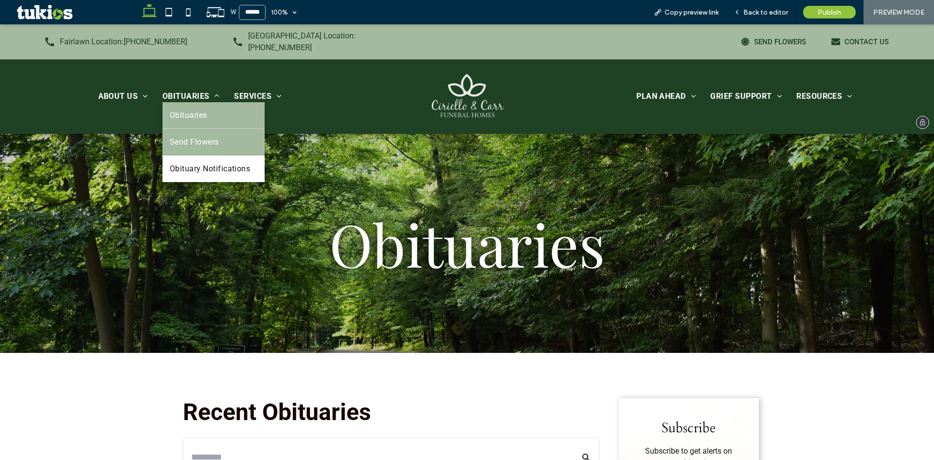
click at [205, 136] on span "Send Flowers" at bounding box center [194, 142] width 49 height 12
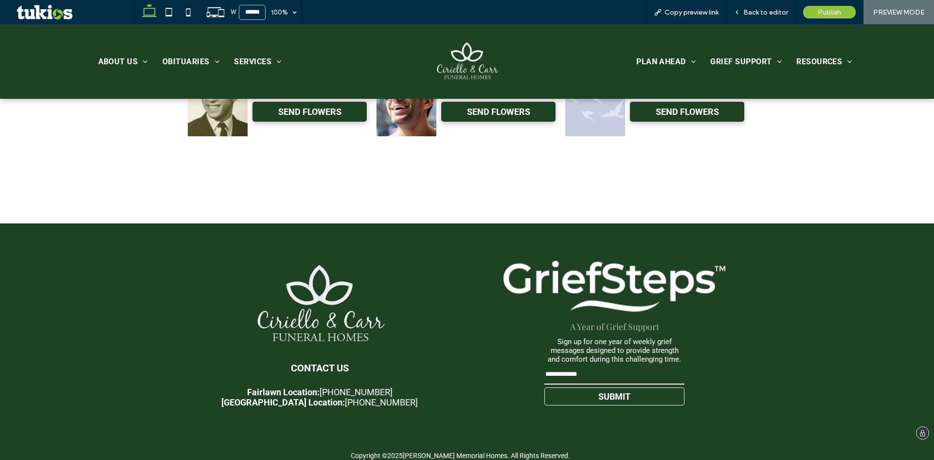
scroll to position [724, 0]
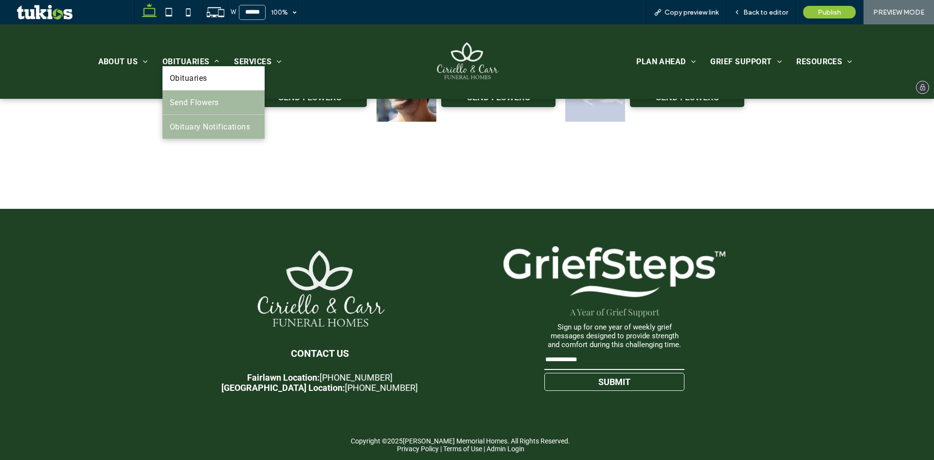
click at [195, 124] on span "Obituary Notifications" at bounding box center [210, 126] width 81 height 9
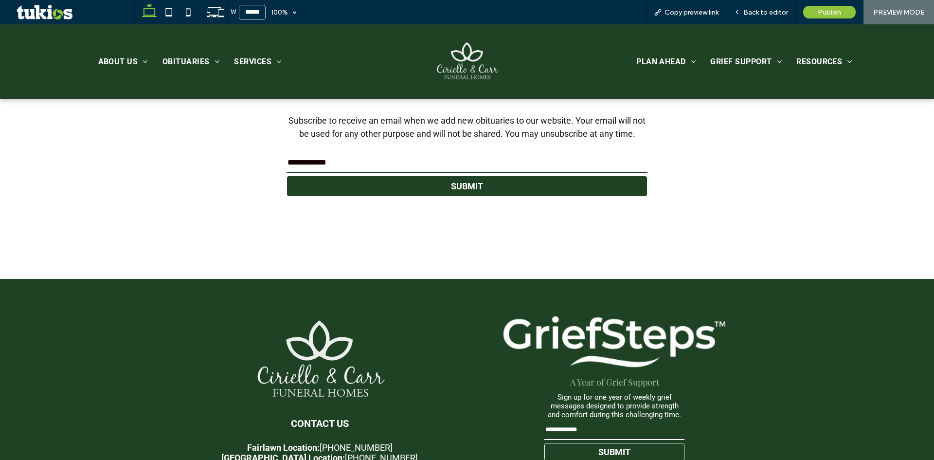
scroll to position [292, 0]
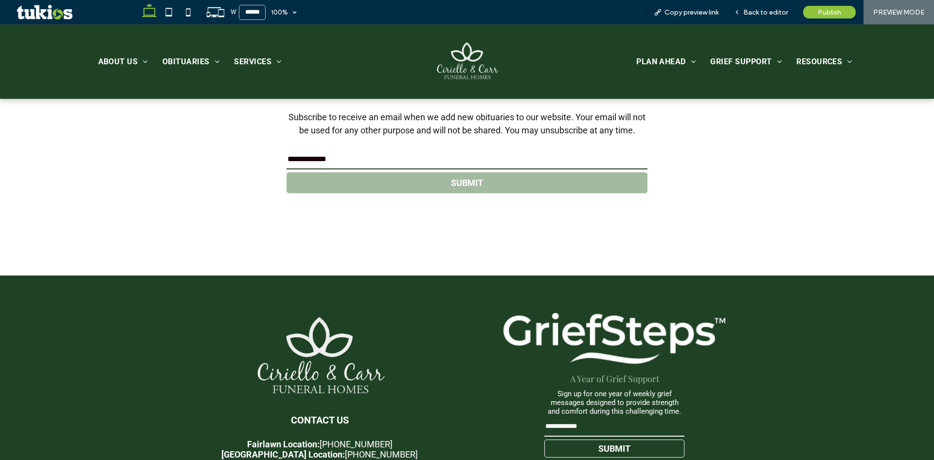
click at [411, 179] on button "SUBMIT" at bounding box center [466, 182] width 361 height 21
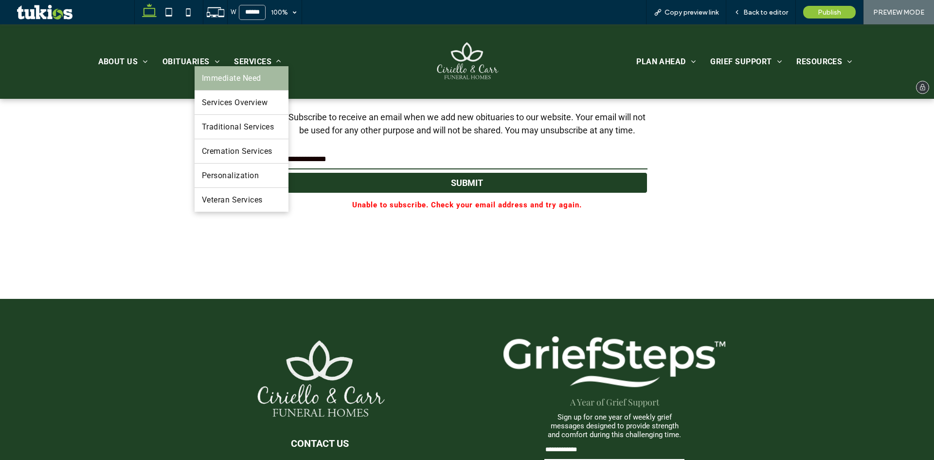
click at [262, 77] on link "Immediate Need" at bounding box center [242, 78] width 94 height 24
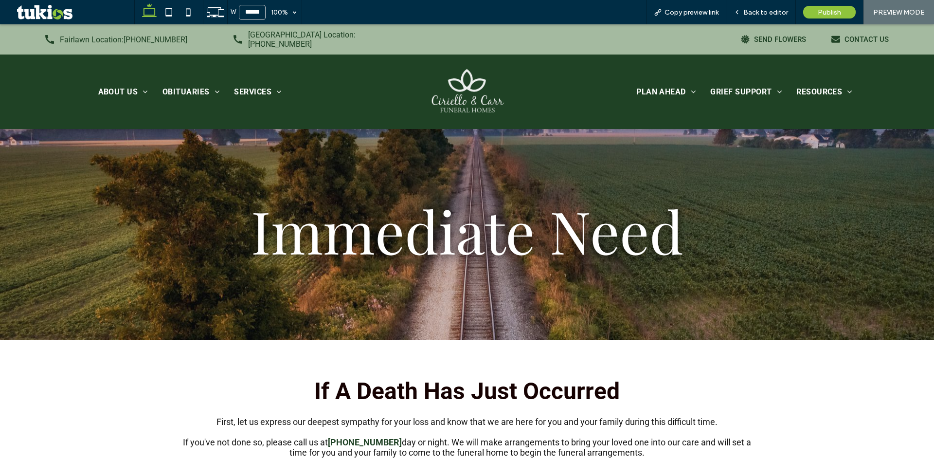
scroll to position [146, 0]
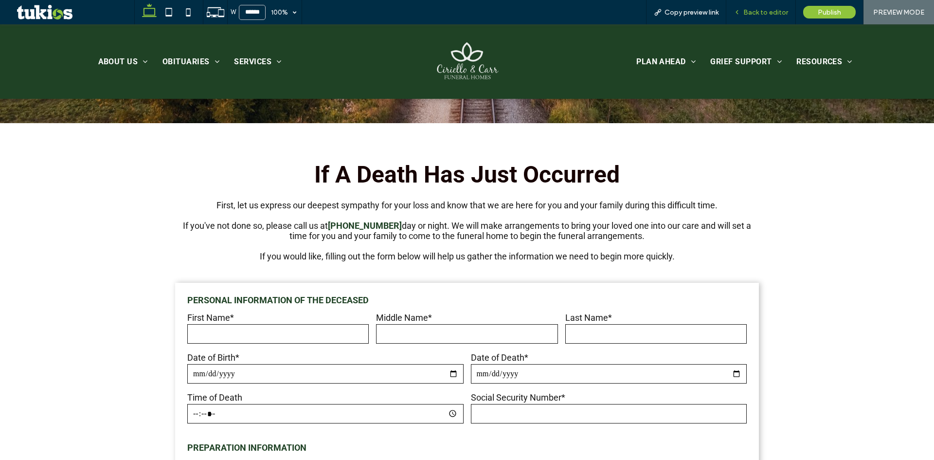
drag, startPoint x: 764, startPoint y: 14, endPoint x: 751, endPoint y: 0, distance: 18.9
click at [764, 14] on span "Back to editor" at bounding box center [765, 12] width 45 height 8
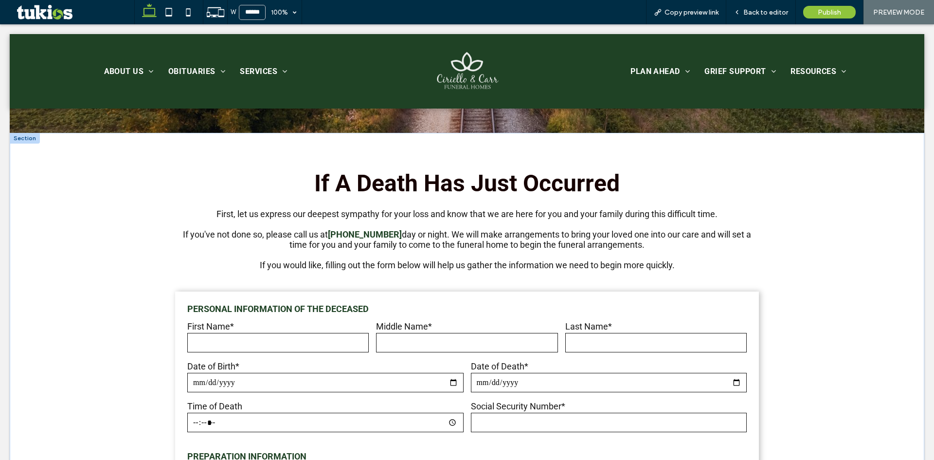
scroll to position [204, 0]
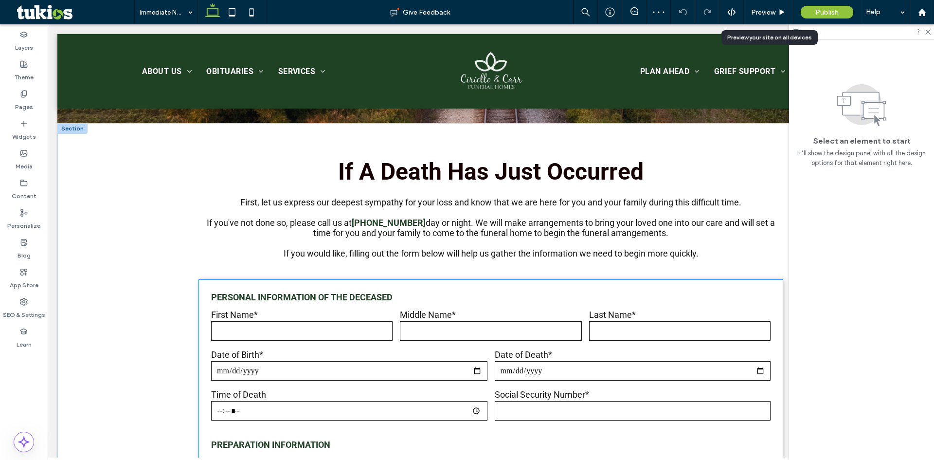
click at [420, 359] on label "Date of Birth*" at bounding box center [349, 354] width 276 height 10
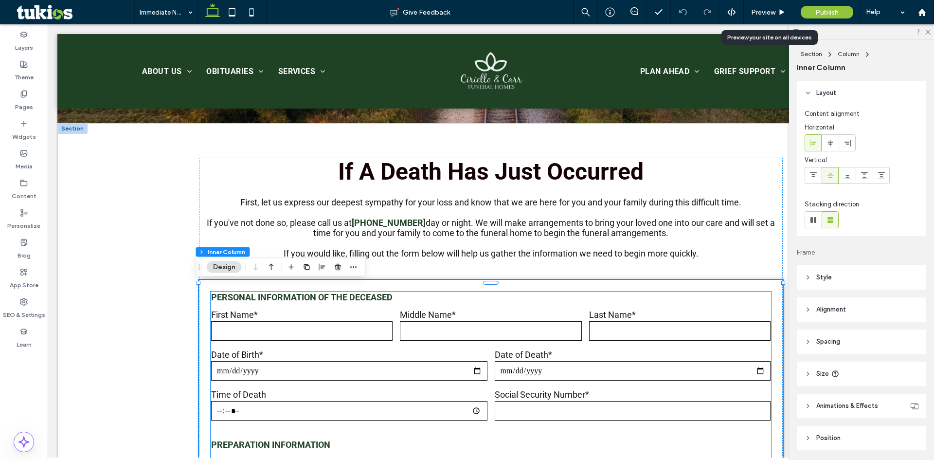
click at [261, 335] on input "text" at bounding box center [301, 330] width 181 height 19
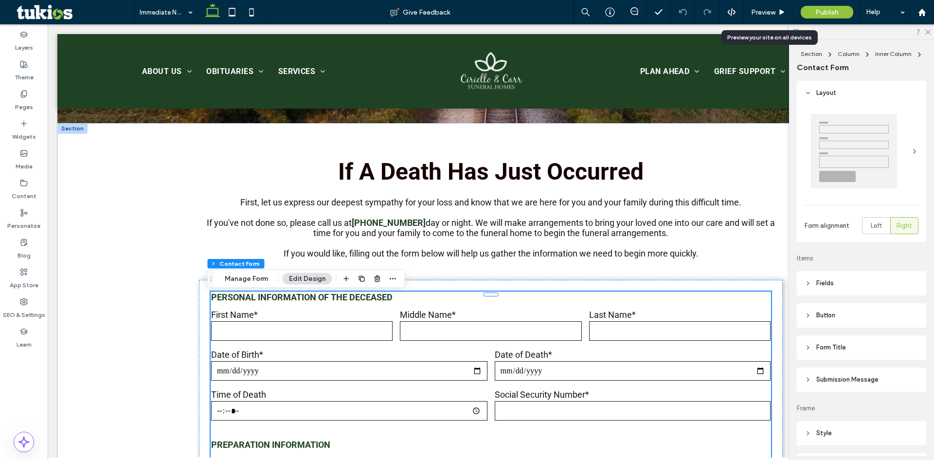
type input "*"
type input "***"
type input "*"
type input "***"
click at [231, 277] on button "Manage Form" at bounding box center [246, 279] width 56 height 12
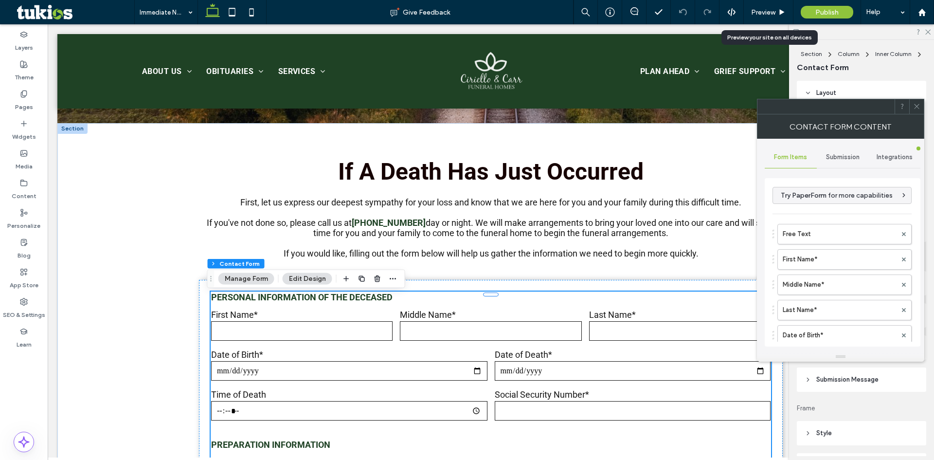
click at [847, 159] on span "Submission" at bounding box center [843, 157] width 34 height 8
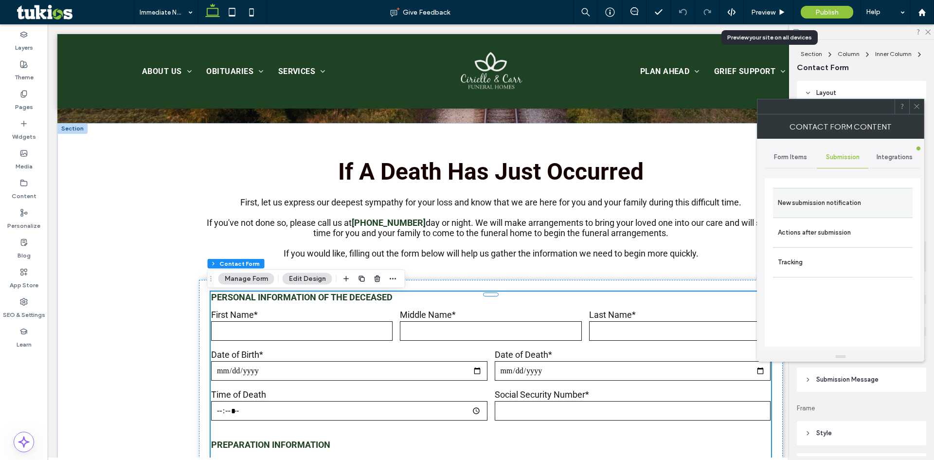
click at [829, 198] on label "New submission notification" at bounding box center [843, 202] width 130 height 19
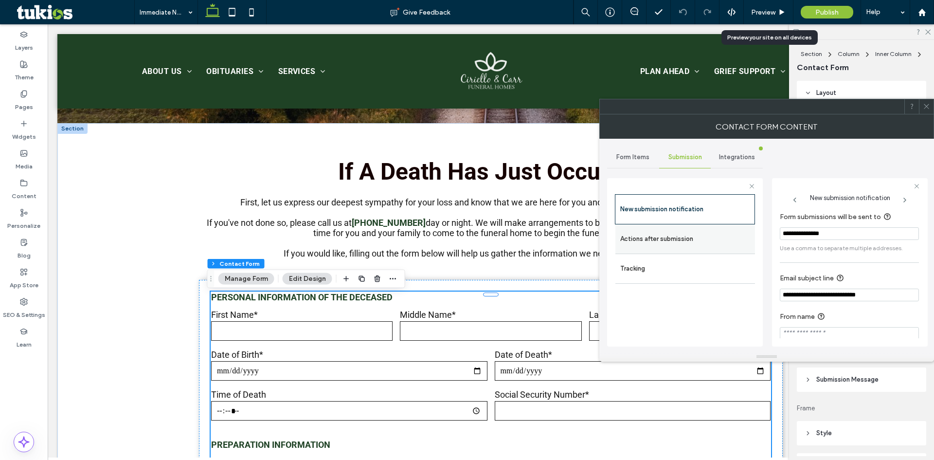
click at [719, 235] on label "Actions after submission" at bounding box center [685, 238] width 130 height 19
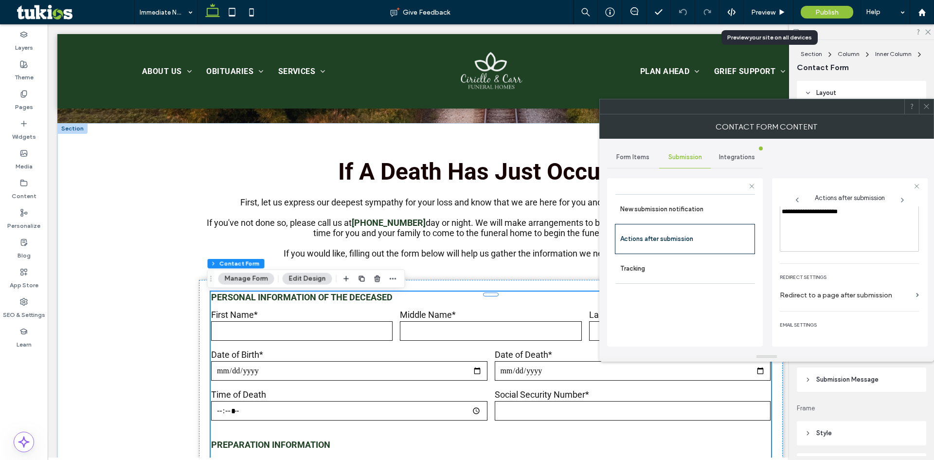
scroll to position [168, 0]
click at [913, 326] on div "toggle" at bounding box center [912, 328] width 14 height 9
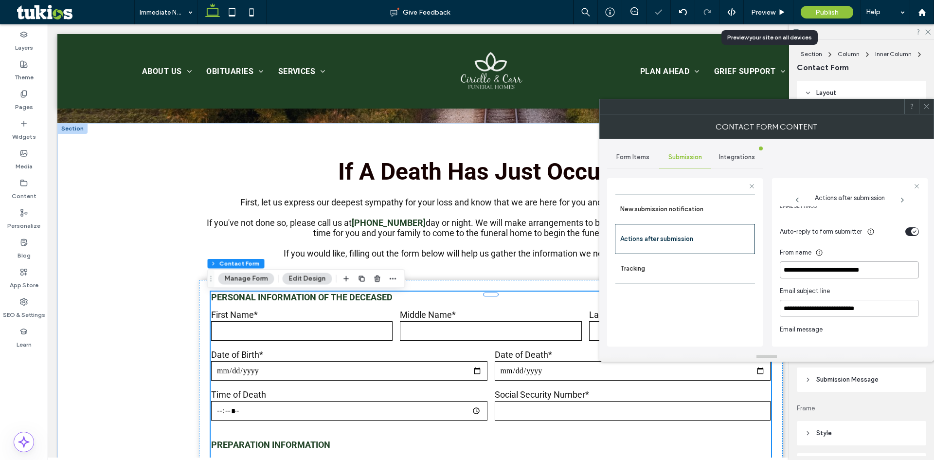
drag, startPoint x: 892, startPoint y: 269, endPoint x: 773, endPoint y: 276, distance: 119.8
click at [778, 274] on div "**********" at bounding box center [850, 262] width 156 height 168
type input "**********"
drag, startPoint x: 907, startPoint y: 228, endPoint x: 902, endPoint y: 227, distance: 5.1
click at [906, 229] on div "toggle" at bounding box center [912, 231] width 14 height 9
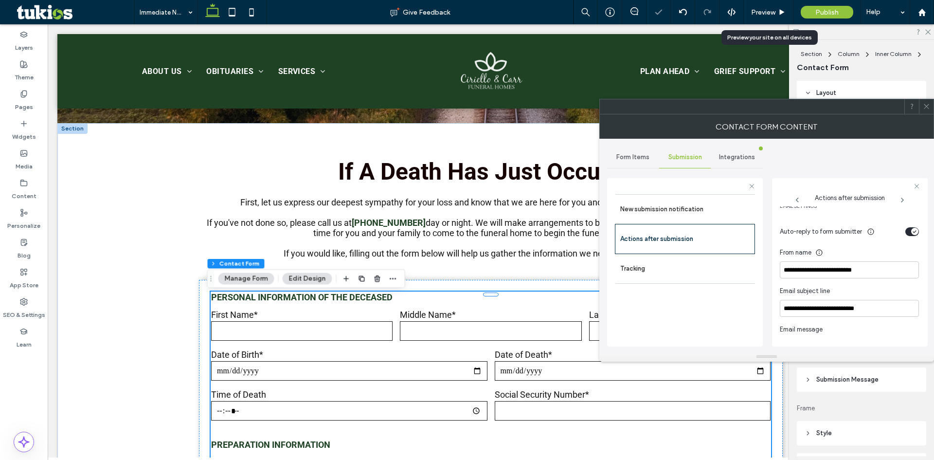
scroll to position [168, 0]
click at [762, 13] on span "Preview" at bounding box center [763, 12] width 24 height 8
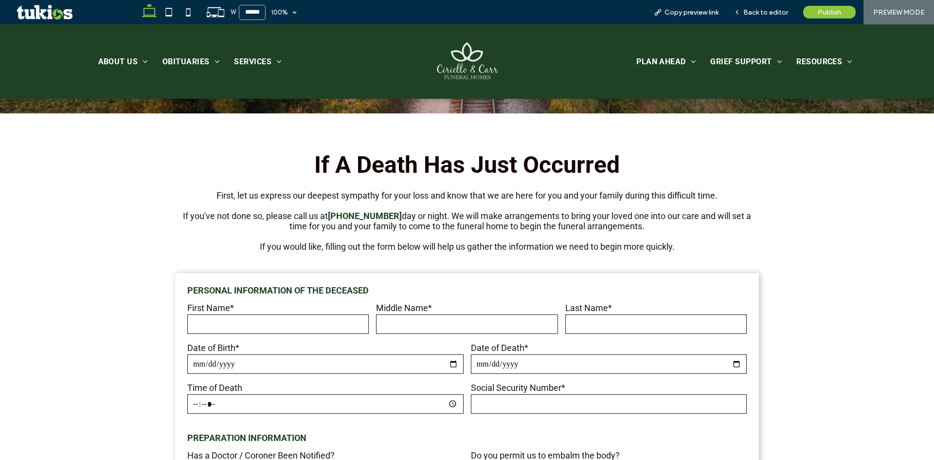
scroll to position [195, 0]
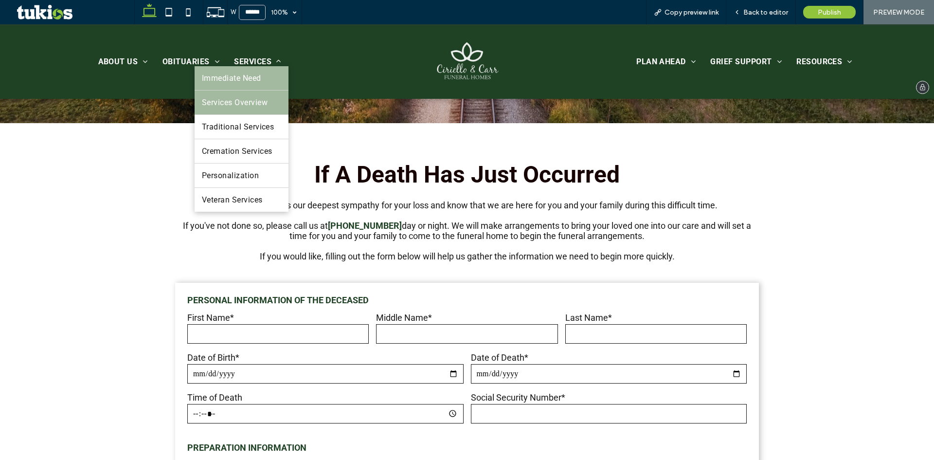
click at [248, 93] on link "Services Overview" at bounding box center [242, 102] width 94 height 24
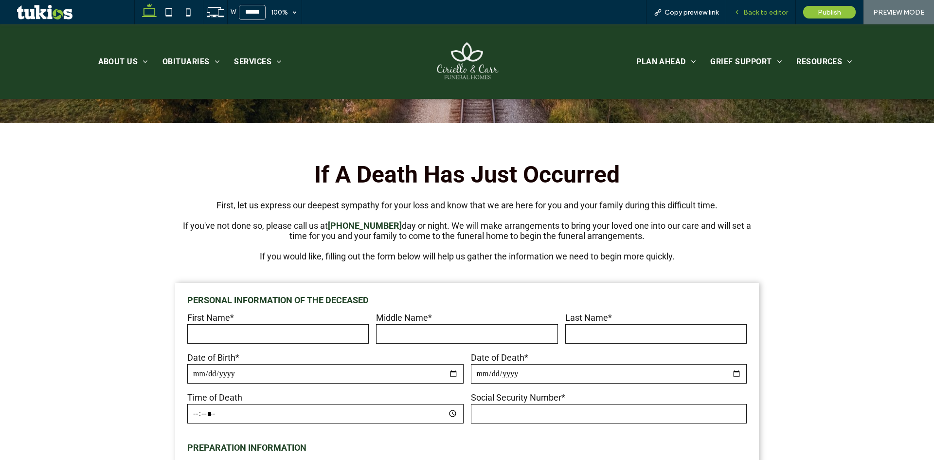
click at [748, 13] on span "Back to editor" at bounding box center [765, 12] width 45 height 8
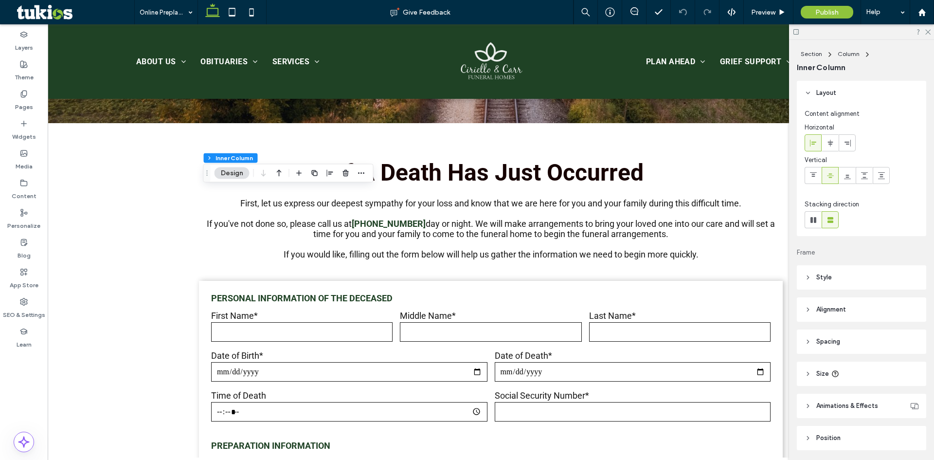
scroll to position [33, 0]
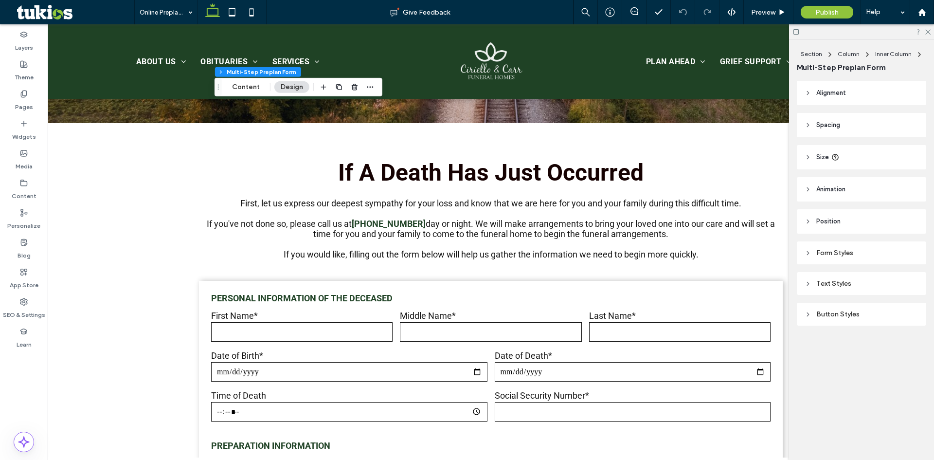
click at [859, 161] on header "Size" at bounding box center [861, 157] width 129 height 24
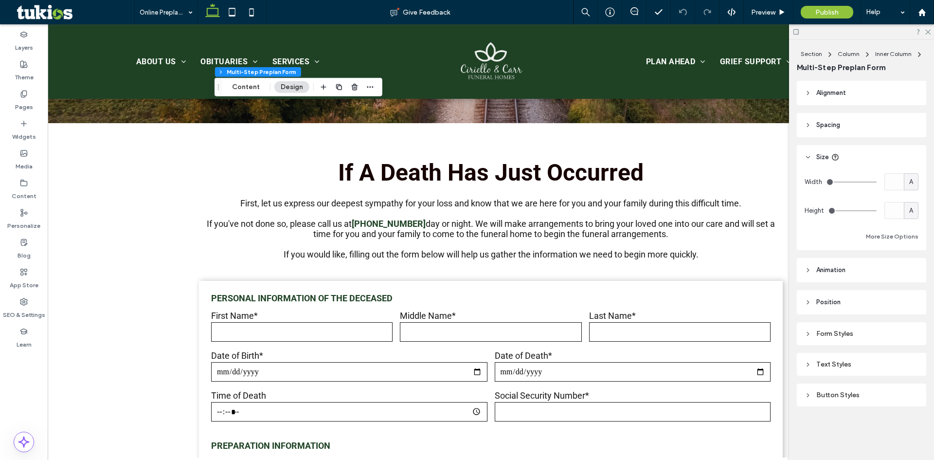
click at [909, 184] on span "A" at bounding box center [911, 182] width 4 height 10
click at [910, 215] on span "%" at bounding box center [911, 216] width 6 height 10
type input "**"
click at [894, 183] on input "****" at bounding box center [893, 181] width 19 height 17
type input "***"
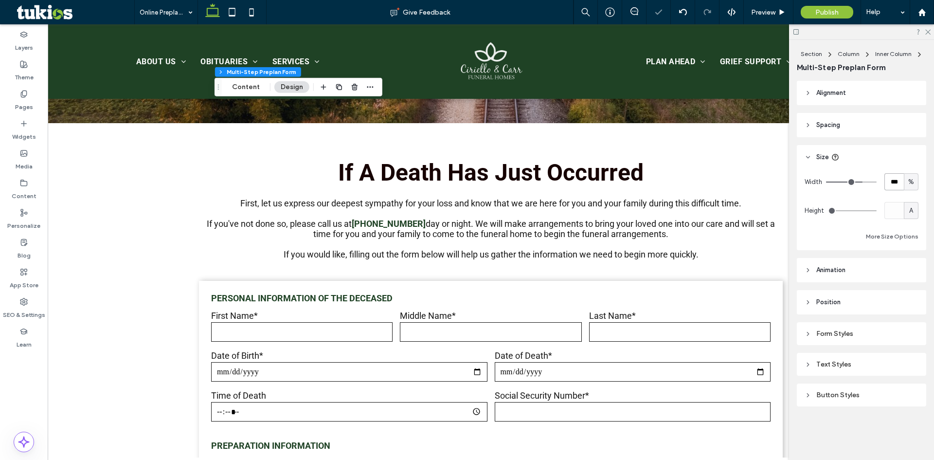
type input "***"
click at [771, 13] on span "Preview" at bounding box center [763, 12] width 24 height 8
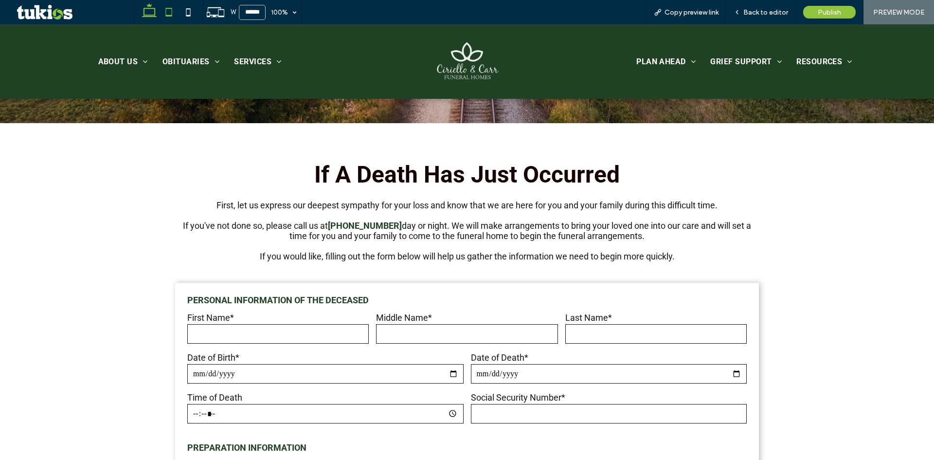
click at [170, 19] on icon at bounding box center [168, 11] width 19 height 19
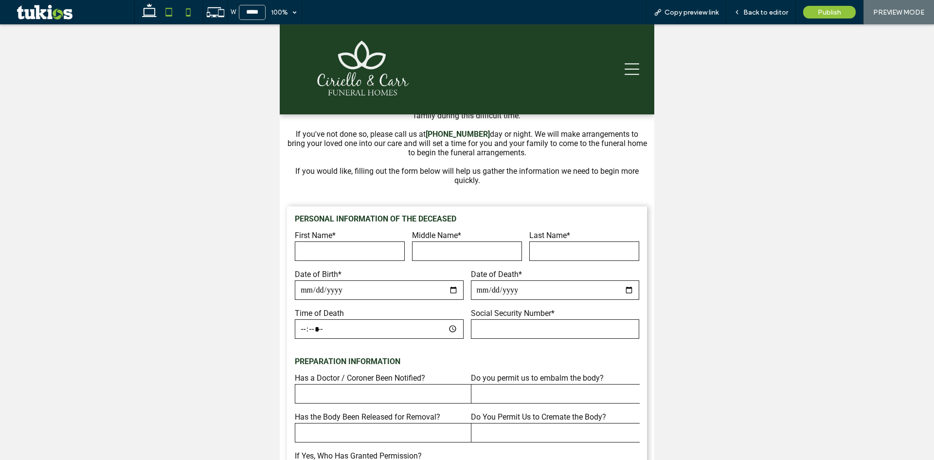
click at [186, 5] on icon at bounding box center [187, 11] width 19 height 19
type input "*****"
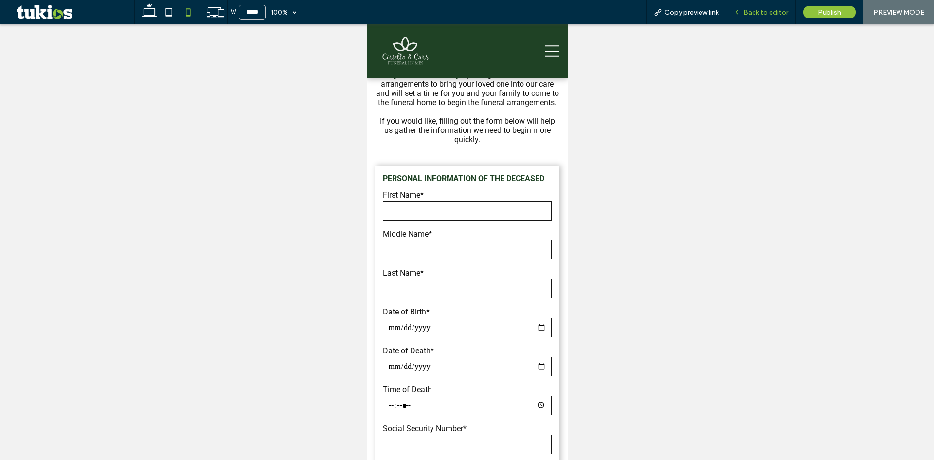
click at [778, 13] on span "Back to editor" at bounding box center [765, 12] width 45 height 8
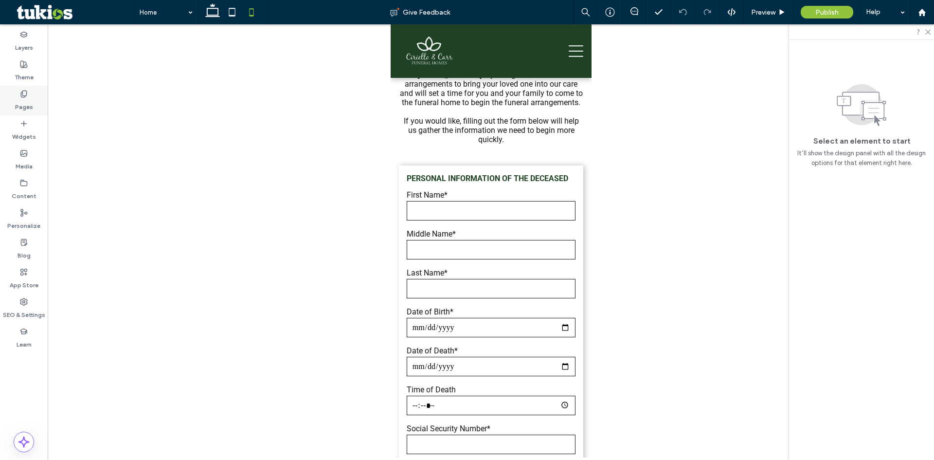
click at [26, 104] on label "Pages" at bounding box center [24, 105] width 18 height 14
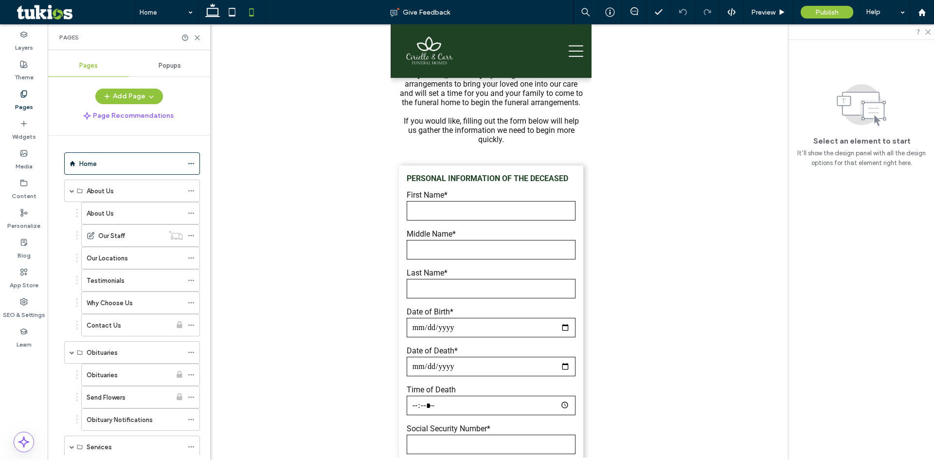
click at [138, 223] on div "About Us" at bounding box center [135, 212] width 96 height 21
click at [135, 265] on div "Our Locations" at bounding box center [135, 257] width 96 height 21
click at [141, 280] on div "Testimonials" at bounding box center [135, 280] width 96 height 10
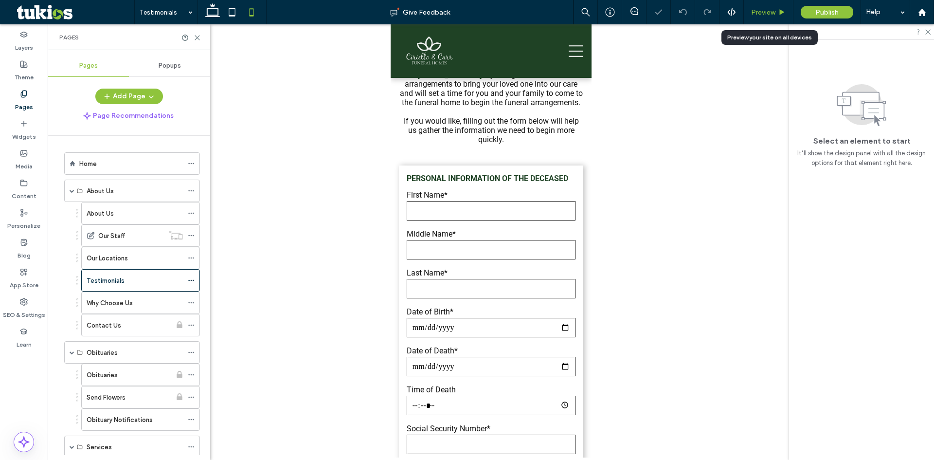
click at [781, 5] on div "Preview" at bounding box center [769, 12] width 50 height 24
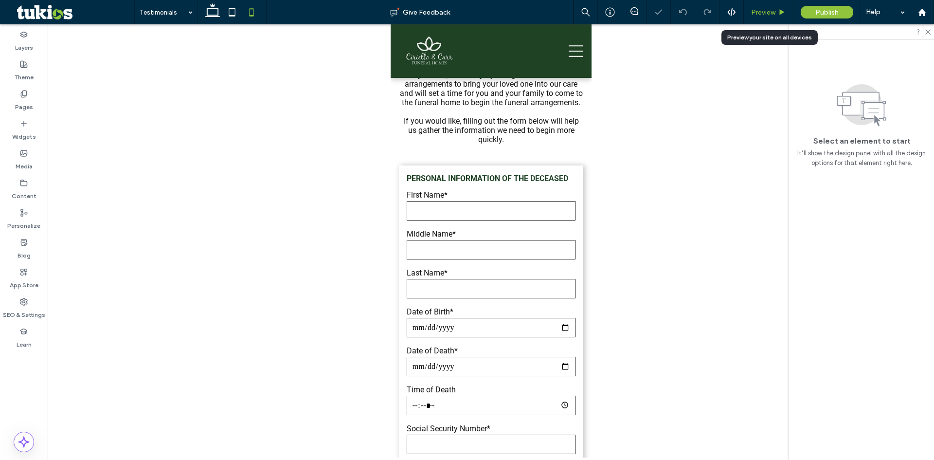
click at [770, 11] on span "Preview" at bounding box center [763, 12] width 24 height 8
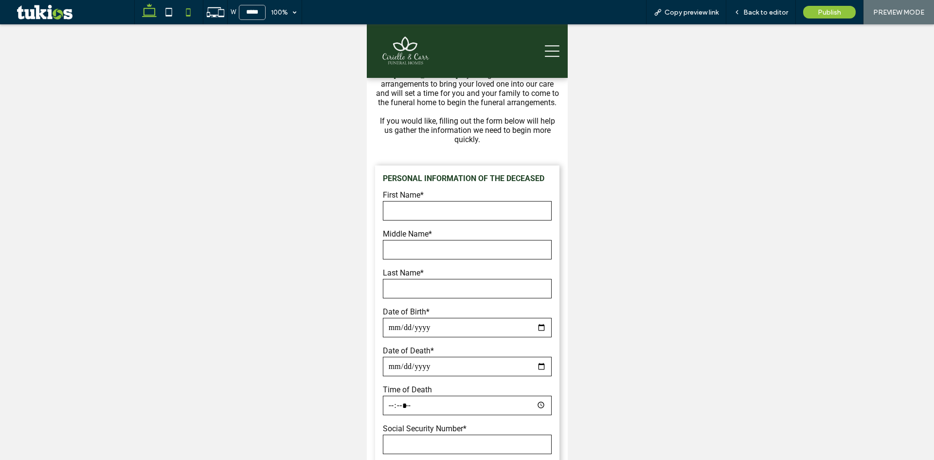
click at [148, 15] on use at bounding box center [149, 10] width 15 height 14
type input "******"
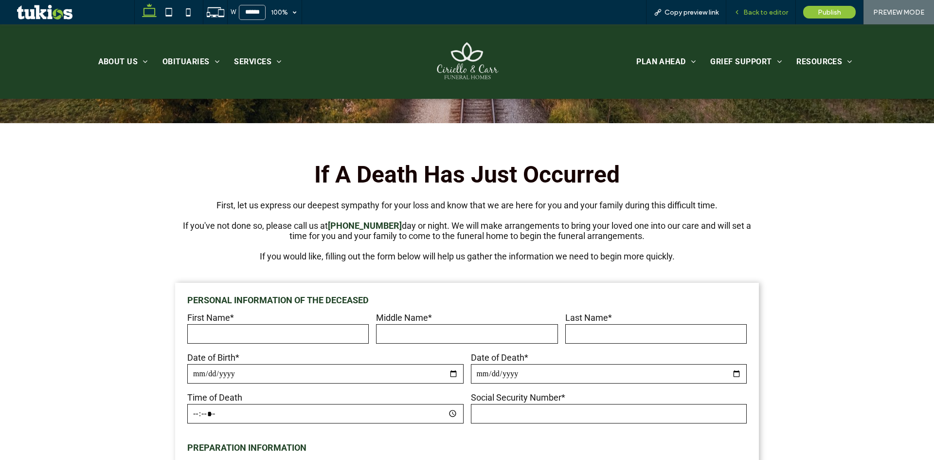
click at [750, 9] on span "Back to editor" at bounding box center [765, 12] width 45 height 8
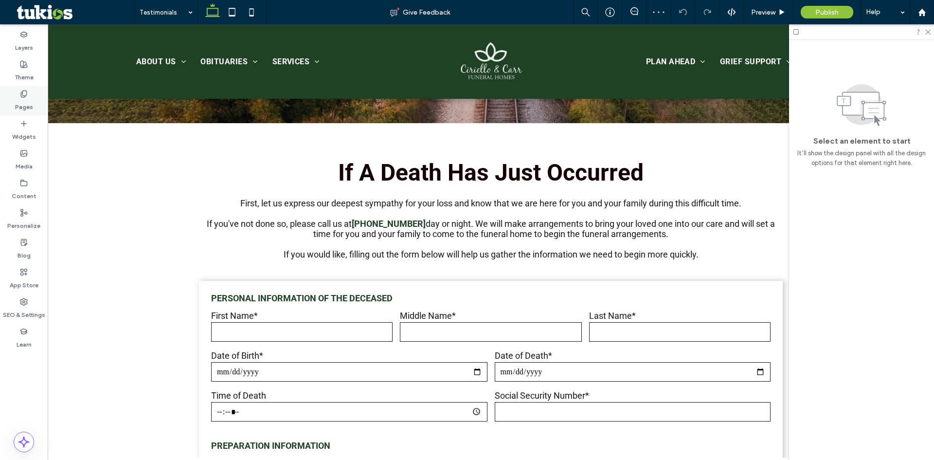
click at [17, 97] on div "Pages" at bounding box center [24, 101] width 48 height 30
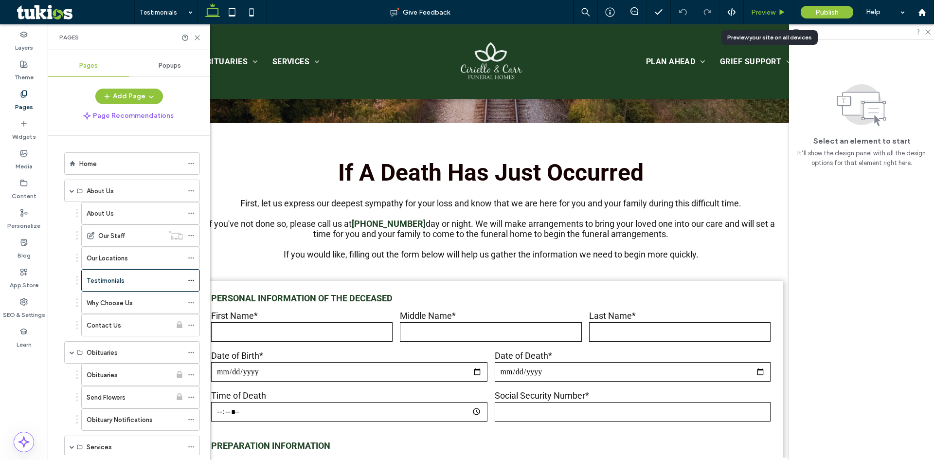
click at [771, 10] on span "Preview" at bounding box center [763, 12] width 24 height 8
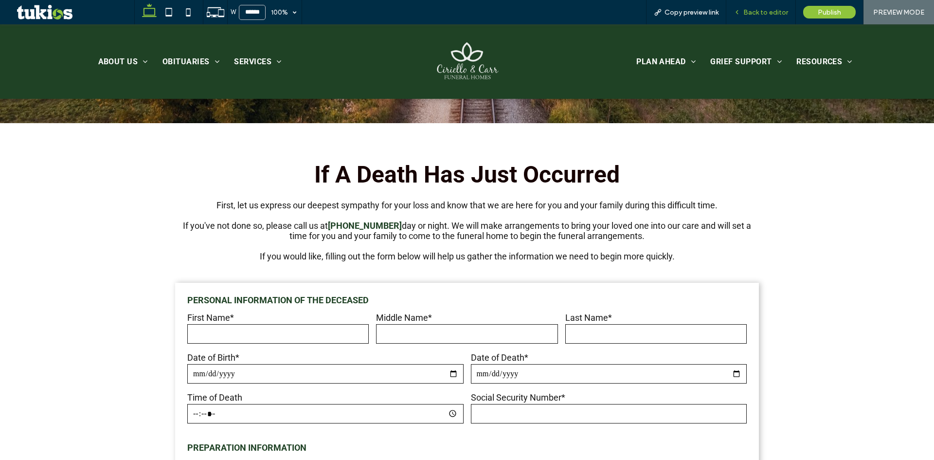
click at [740, 13] on icon at bounding box center [736, 12] width 7 height 7
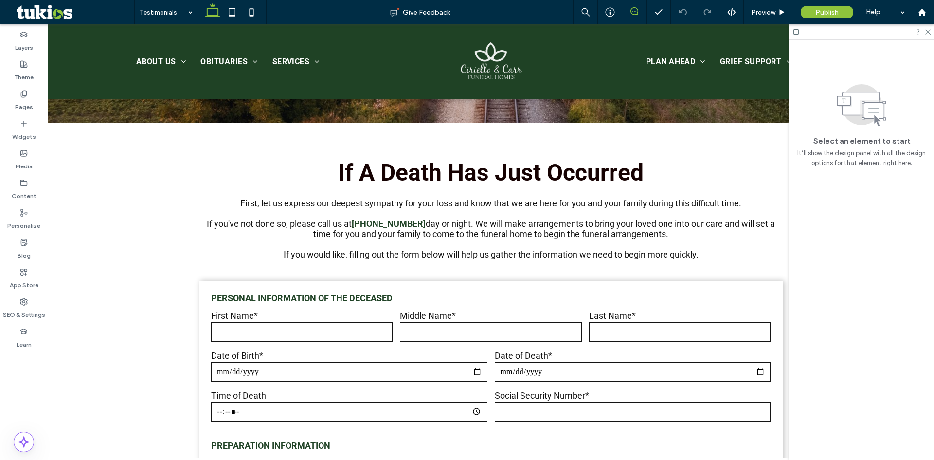
click at [638, 12] on span at bounding box center [634, 11] width 24 height 8
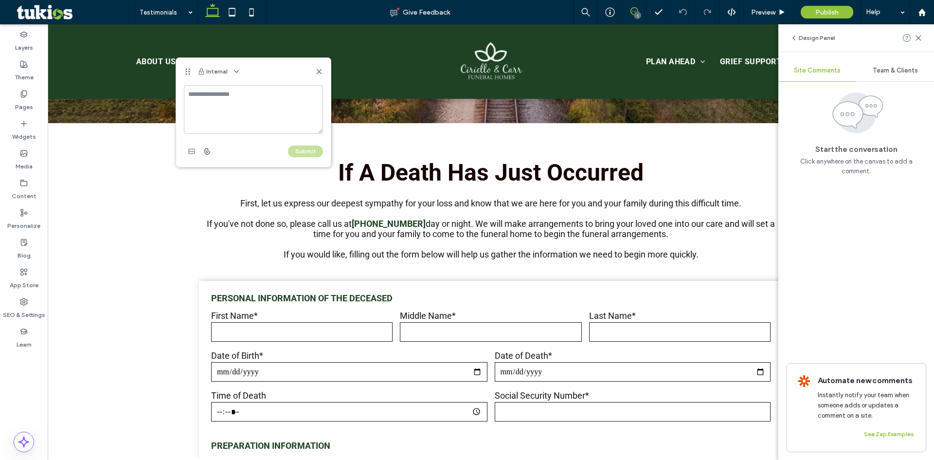
click at [216, 112] on textarea at bounding box center [253, 109] width 139 height 49
type textarea "**********"
click at [312, 155] on button "Submit" at bounding box center [305, 151] width 35 height 12
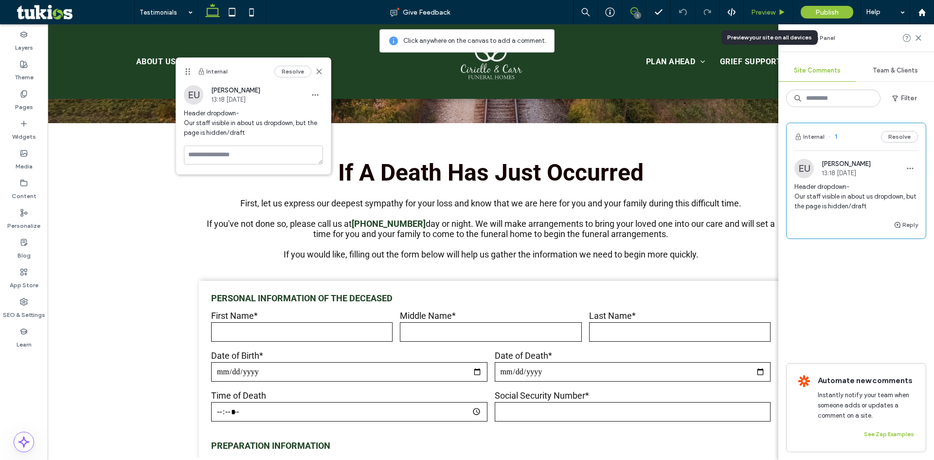
click at [757, 14] on span "Preview" at bounding box center [763, 12] width 24 height 8
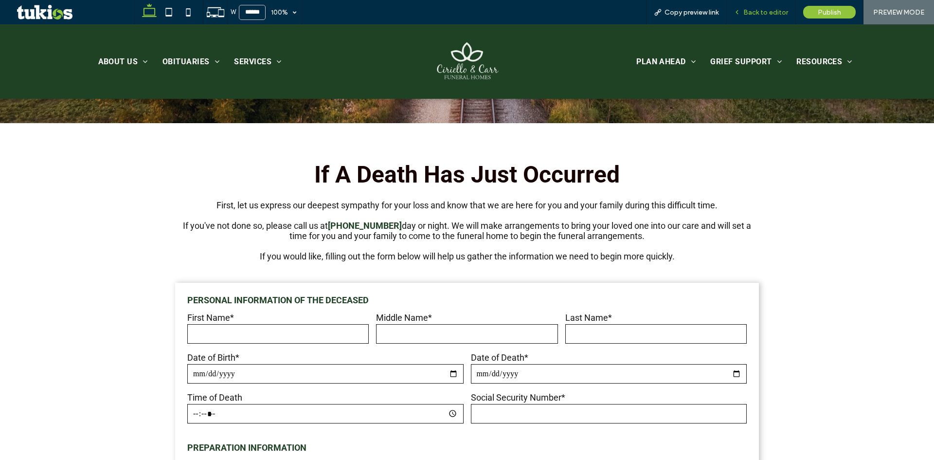
click at [770, 13] on span "Back to editor" at bounding box center [765, 12] width 45 height 8
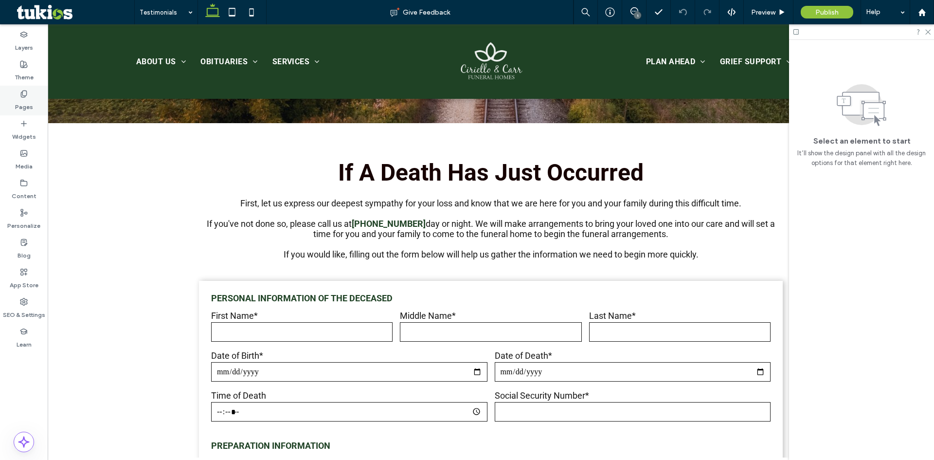
click at [36, 98] on div "Pages" at bounding box center [24, 101] width 48 height 30
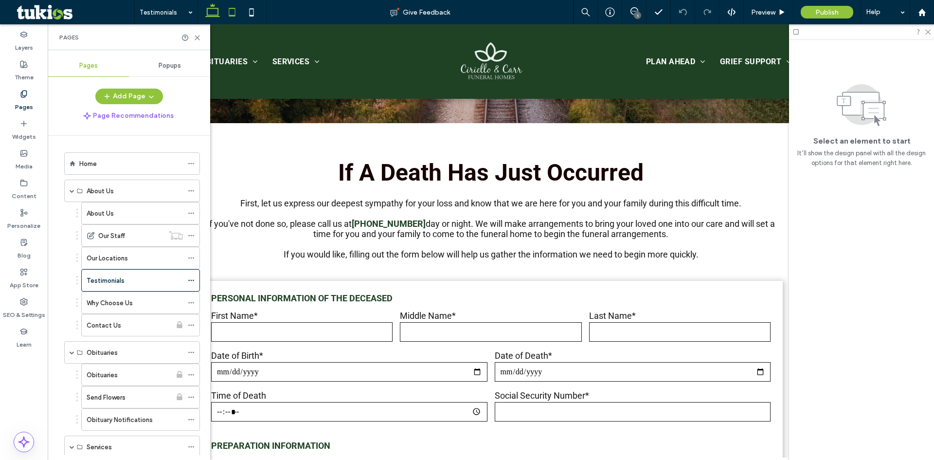
click at [232, 9] on use at bounding box center [232, 12] width 6 height 8
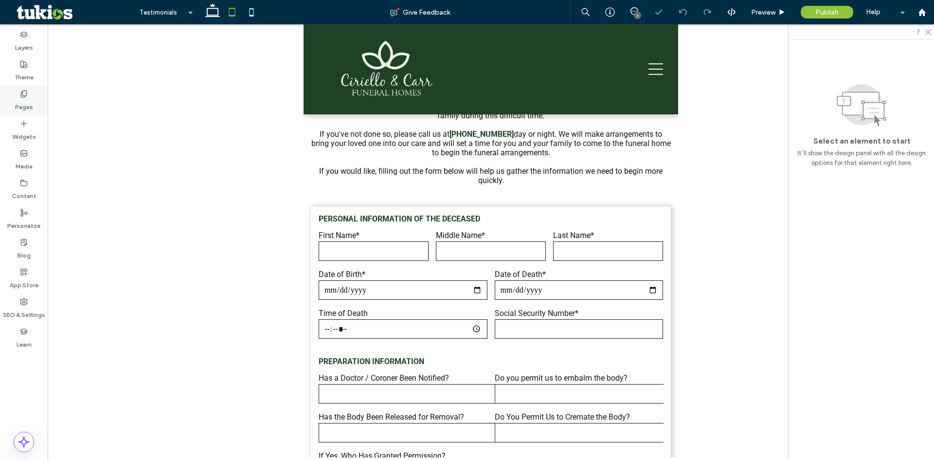
click at [26, 107] on label "Pages" at bounding box center [24, 105] width 18 height 14
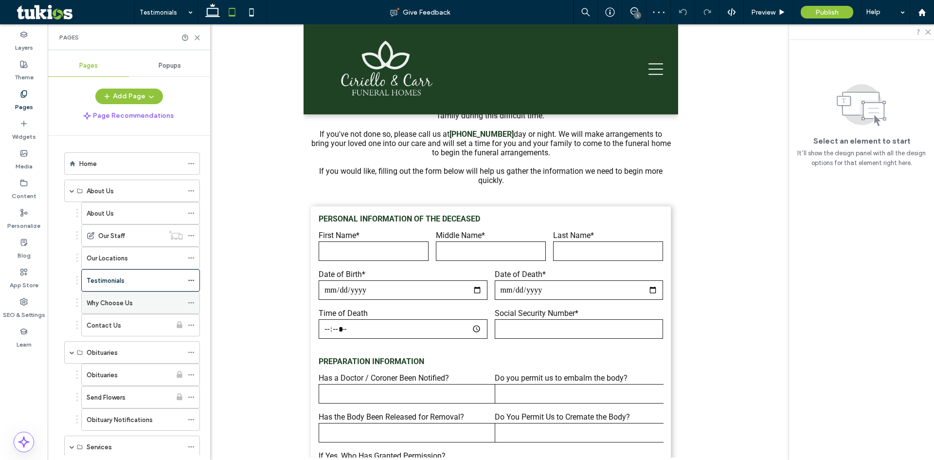
click at [137, 306] on div "Why Choose Us" at bounding box center [135, 303] width 96 height 10
click at [136, 334] on div "Contact Us" at bounding box center [129, 324] width 85 height 21
click at [143, 420] on label "Obituary Notifications" at bounding box center [120, 419] width 66 height 17
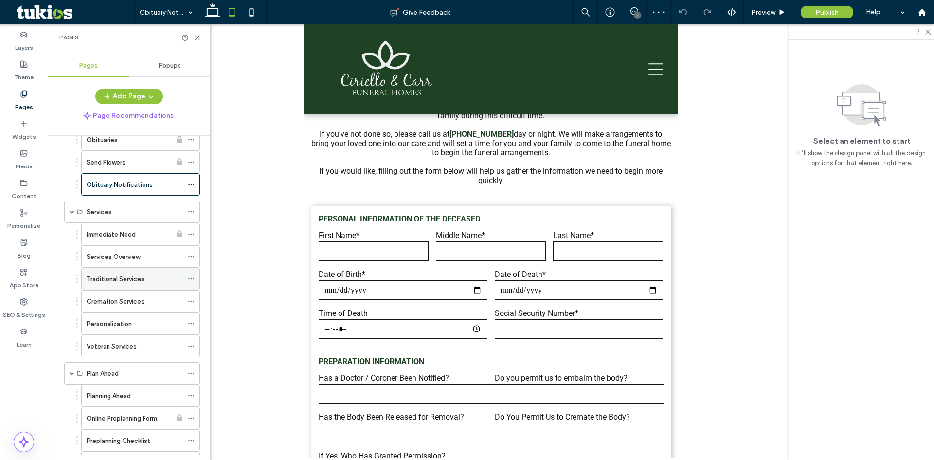
scroll to position [243, 0]
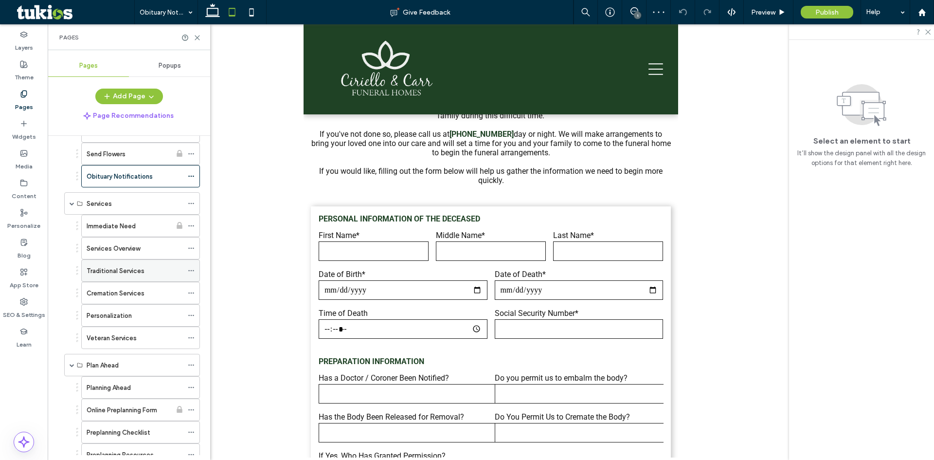
click at [160, 276] on div "Traditional Services" at bounding box center [135, 270] width 96 height 21
click at [146, 410] on label "Online Preplanning Form" at bounding box center [122, 409] width 71 height 17
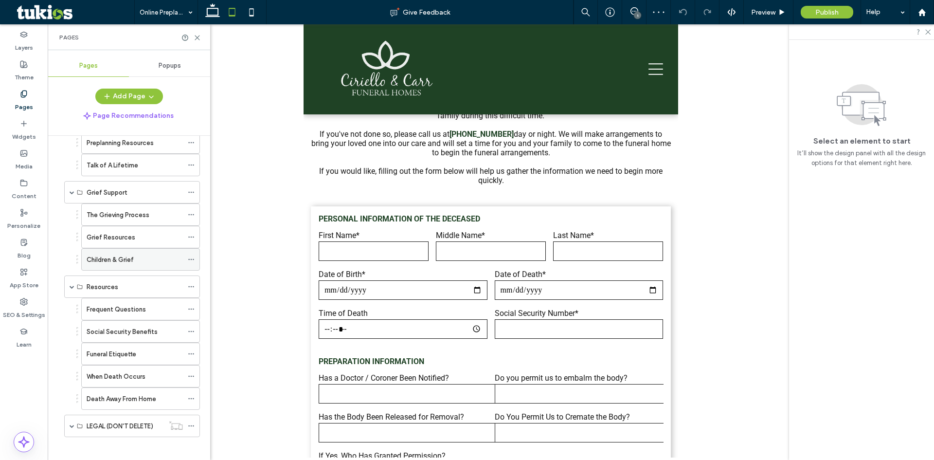
scroll to position [561, 0]
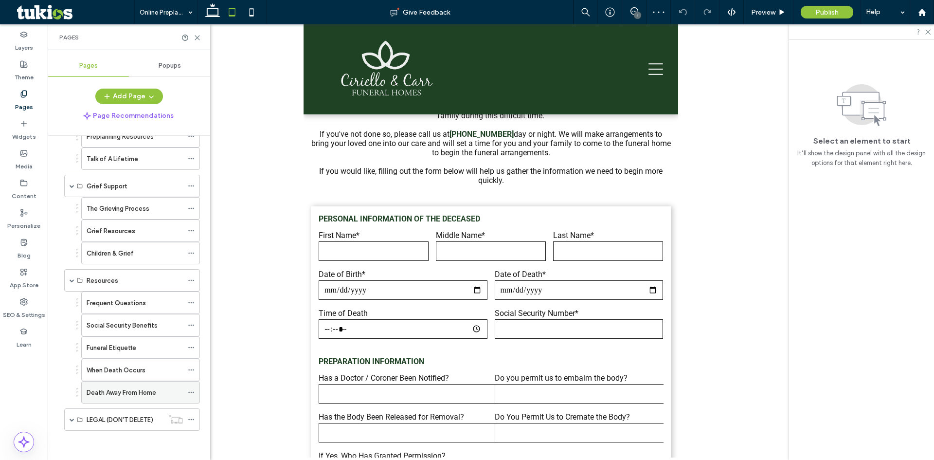
click at [154, 392] on label "Death Away From Home" at bounding box center [122, 392] width 70 height 17
click at [247, 12] on icon at bounding box center [251, 11] width 19 height 19
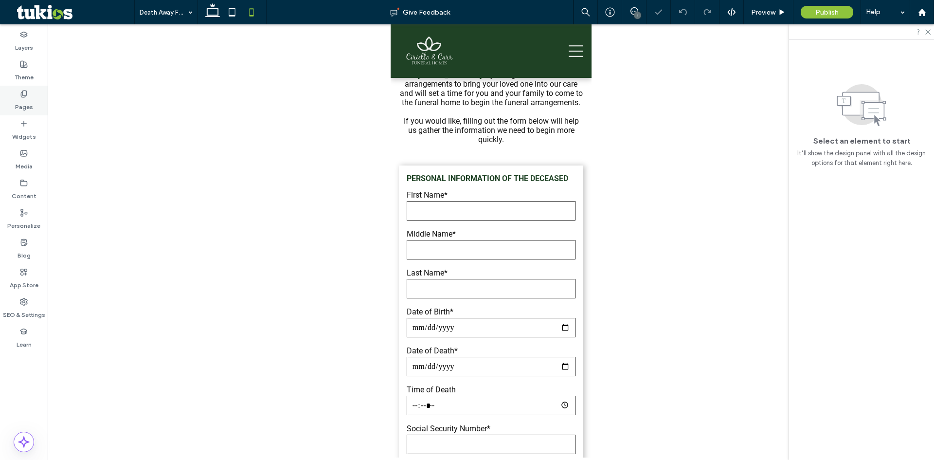
click at [34, 104] on div "Pages" at bounding box center [24, 101] width 48 height 30
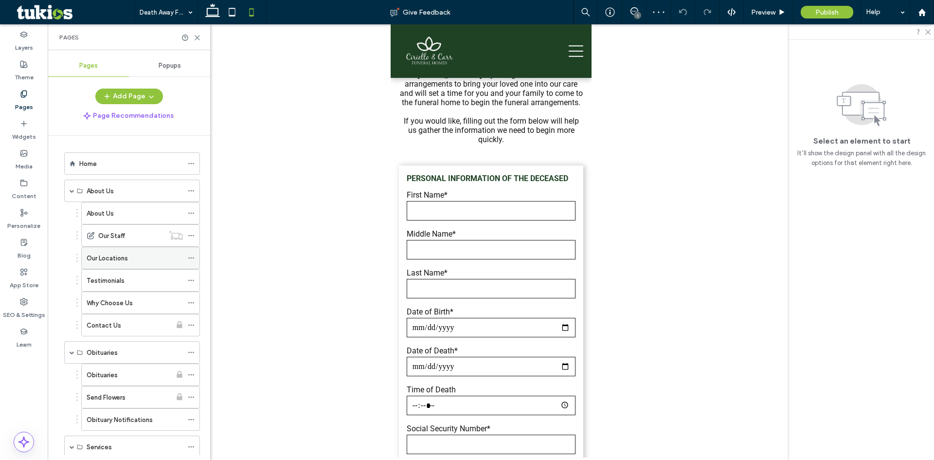
click at [137, 261] on div "Our Locations" at bounding box center [135, 258] width 96 height 10
click at [144, 304] on div "Why Choose Us" at bounding box center [135, 303] width 96 height 10
click at [782, 9] on icon at bounding box center [781, 12] width 7 height 7
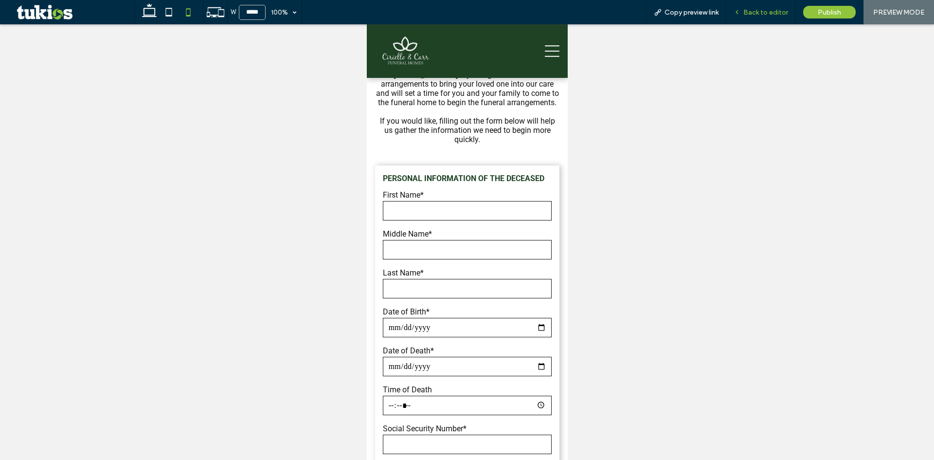
click at [750, 12] on span "Back to editor" at bounding box center [765, 12] width 45 height 8
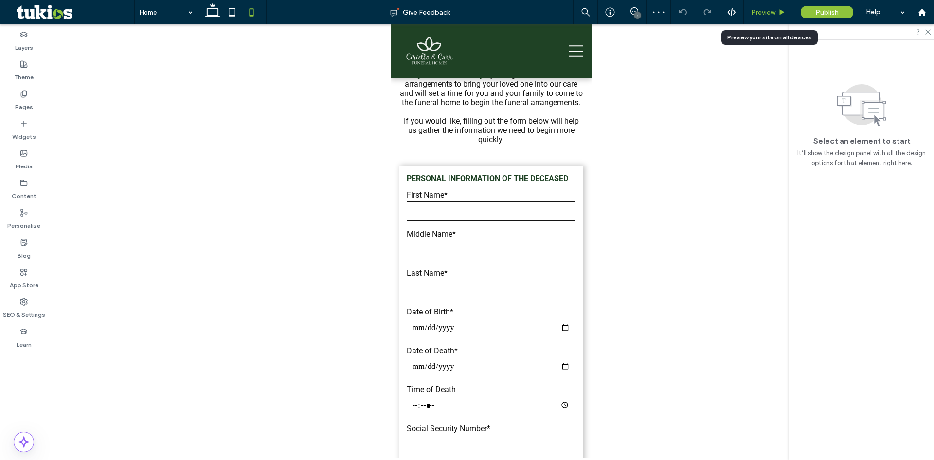
click at [756, 14] on span "Preview" at bounding box center [763, 12] width 24 height 8
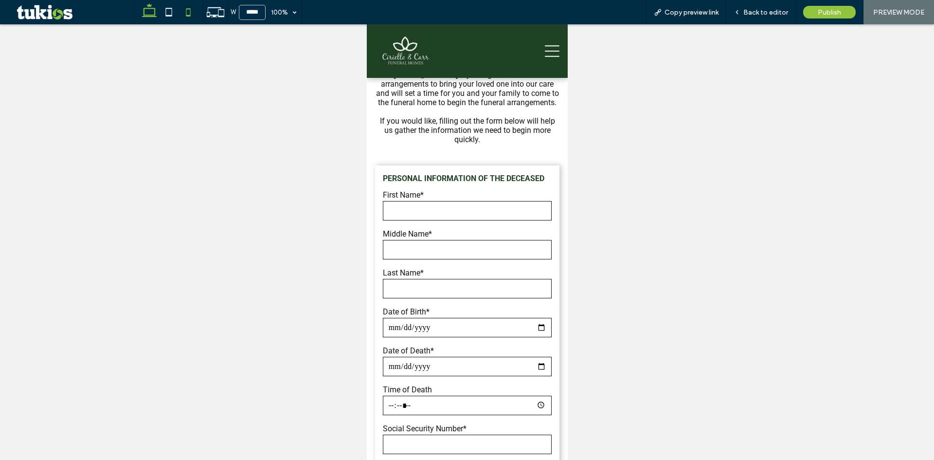
click at [141, 12] on icon at bounding box center [149, 11] width 19 height 19
type input "******"
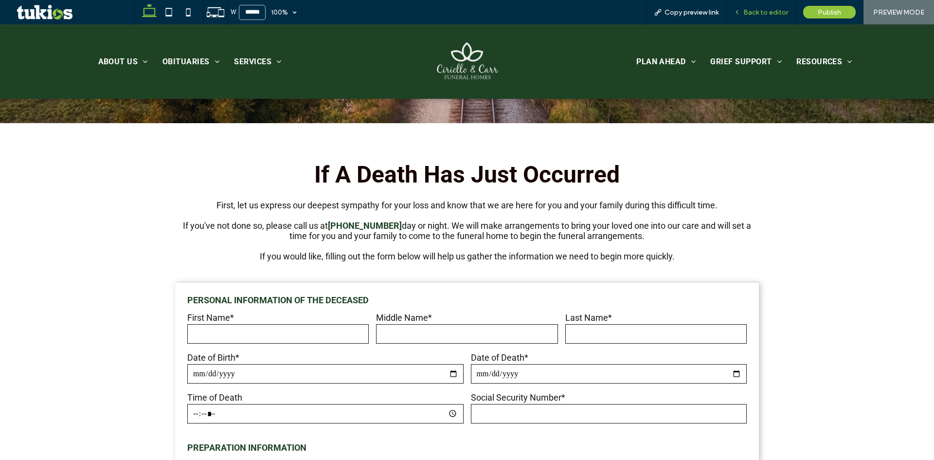
click at [764, 16] on span "Back to editor" at bounding box center [765, 12] width 45 height 8
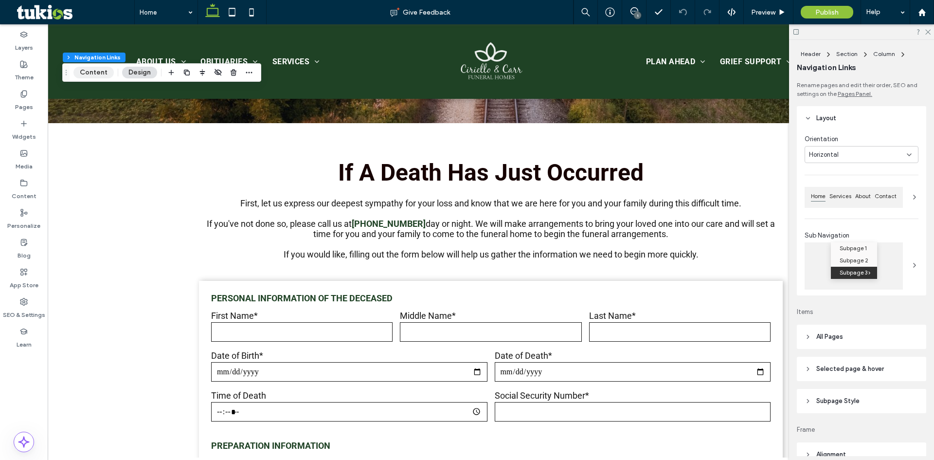
click at [83, 69] on button "Content" at bounding box center [93, 73] width 40 height 12
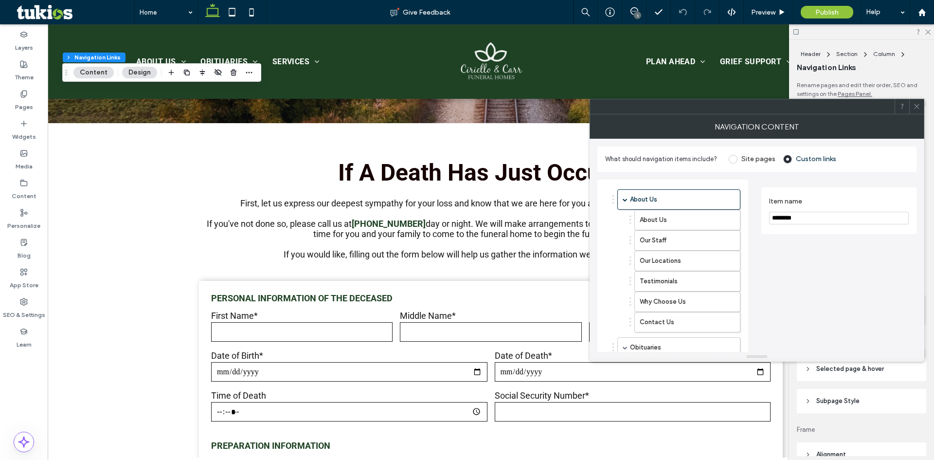
click at [918, 107] on use at bounding box center [916, 106] width 5 height 5
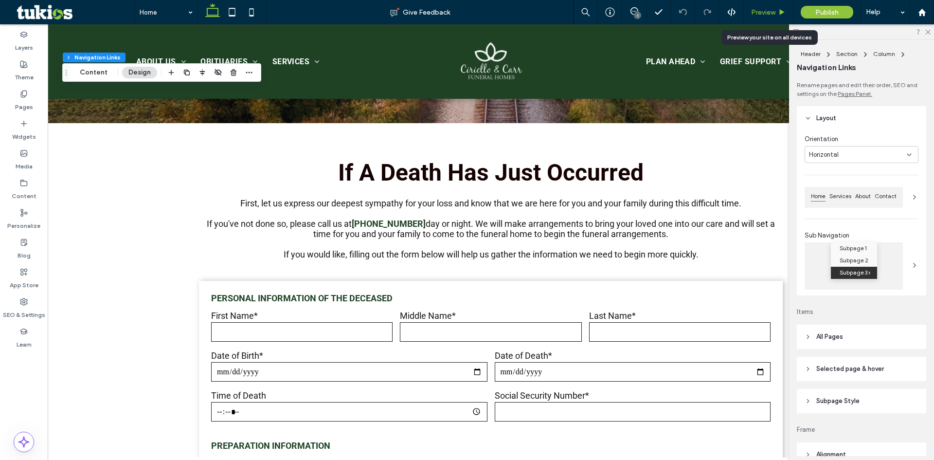
click at [780, 11] on icon at bounding box center [781, 12] width 7 height 7
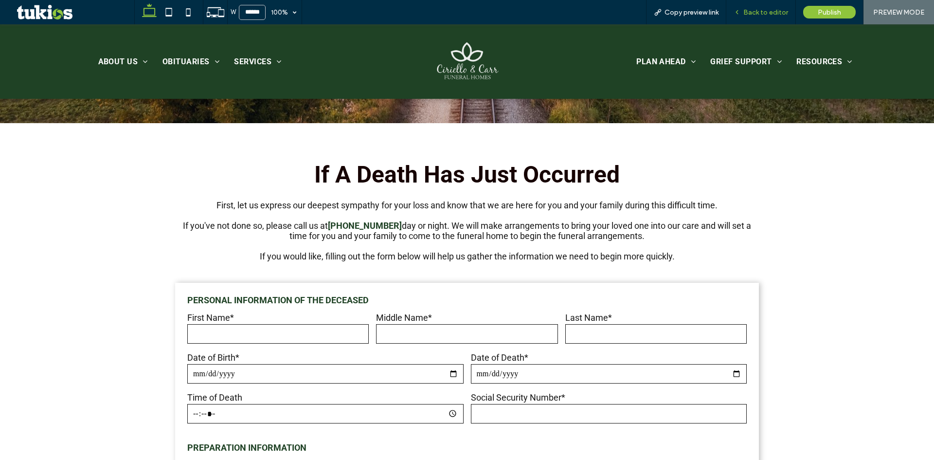
click at [750, 12] on span "Back to editor" at bounding box center [765, 12] width 45 height 8
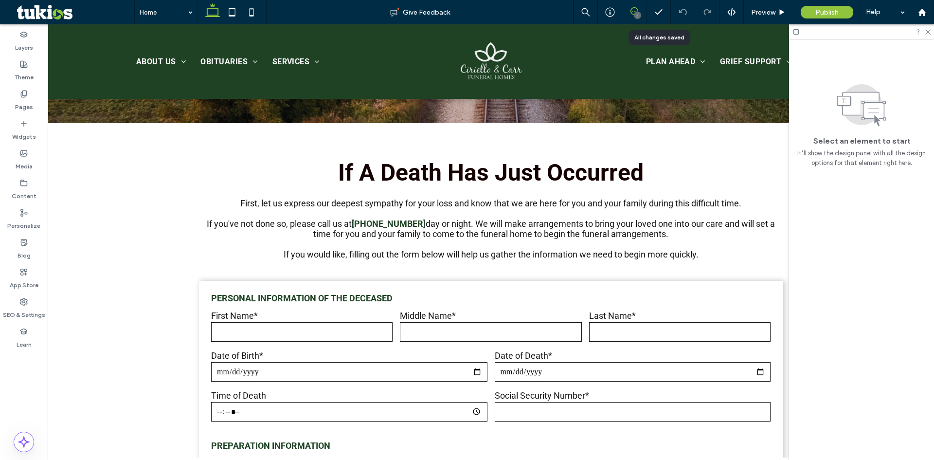
click at [634, 11] on use at bounding box center [634, 11] width 8 height 8
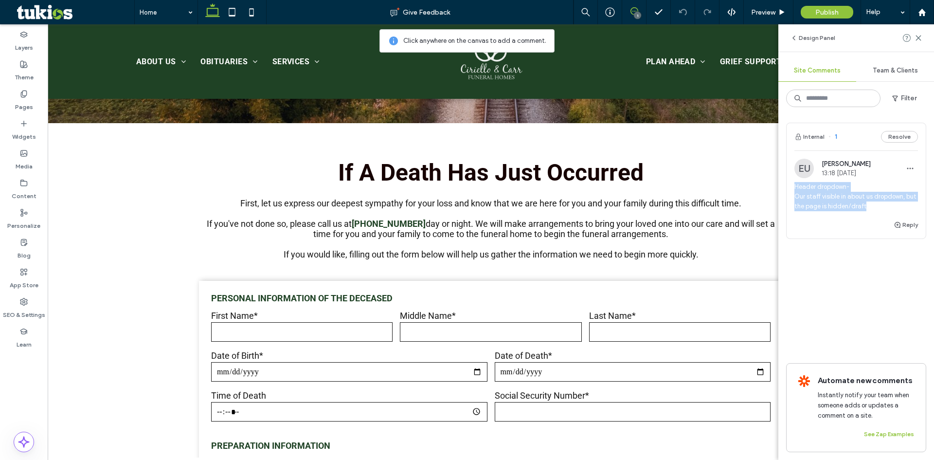
drag, startPoint x: 794, startPoint y: 185, endPoint x: 873, endPoint y: 214, distance: 84.5
click at [873, 214] on div "EU Easton Ulrich 13:18 Oct 13 2025 Header dropdown- Our staff visible in about …" at bounding box center [855, 189] width 139 height 60
copy span "Header dropdown- Our staff visible in about us dropdown, but the page is hidden…"
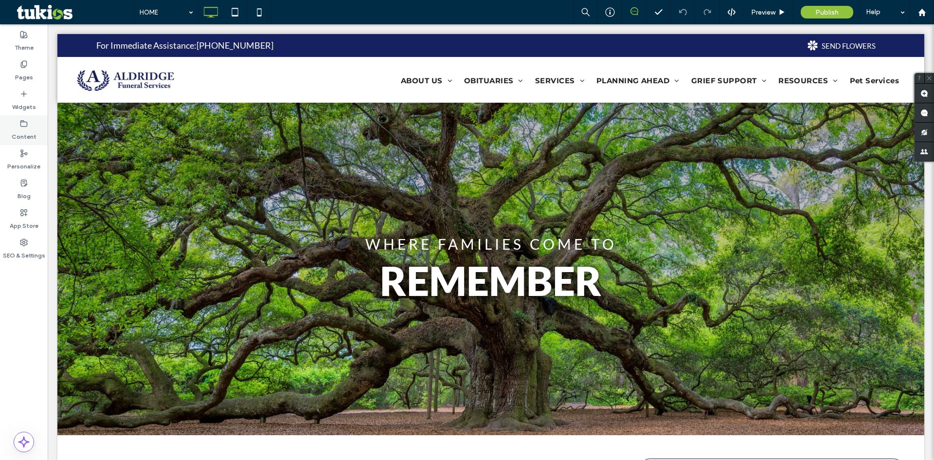
click at [33, 123] on div "Content" at bounding box center [24, 130] width 48 height 30
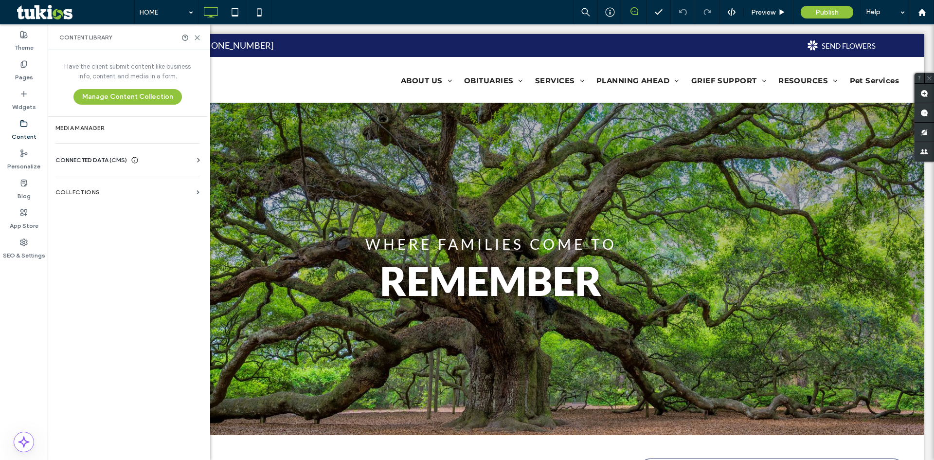
click at [101, 165] on div "Business Info Business Text Business Images Find and Replace" at bounding box center [129, 169] width 148 height 8
click at [101, 160] on section "CONNECTED DATA (CMS) Business Info Business Text Business Images Find and Repla…" at bounding box center [129, 164] width 148 height 18
click at [101, 159] on span "CONNECTED DATA (CMS)" at bounding box center [90, 160] width 71 height 10
click at [106, 180] on label "Business Info" at bounding box center [129, 183] width 132 height 7
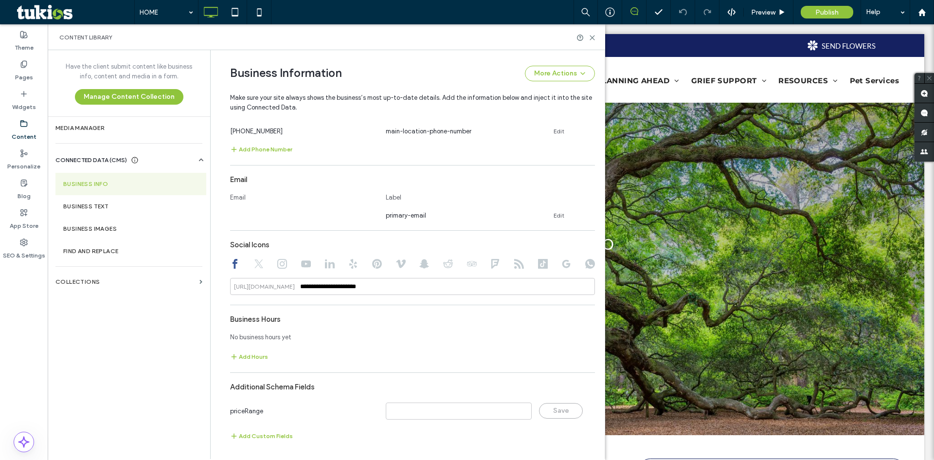
scroll to position [72, 0]
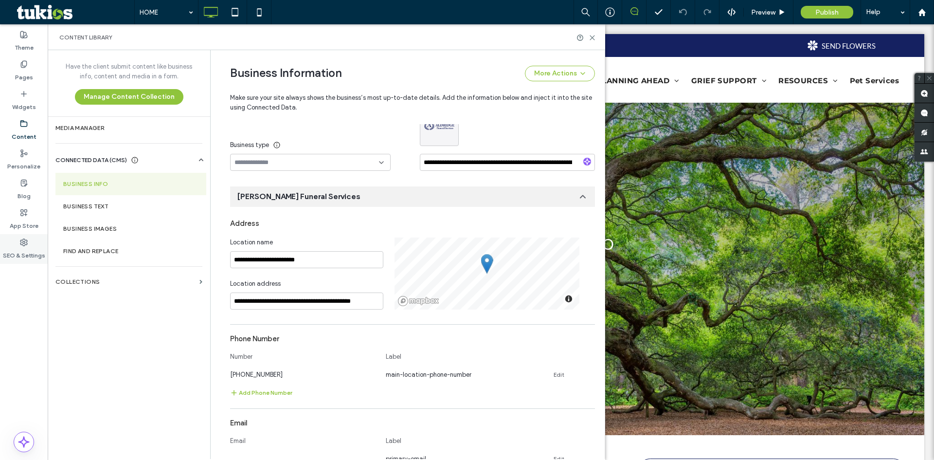
click at [25, 236] on div "SEO & Settings" at bounding box center [24, 249] width 48 height 30
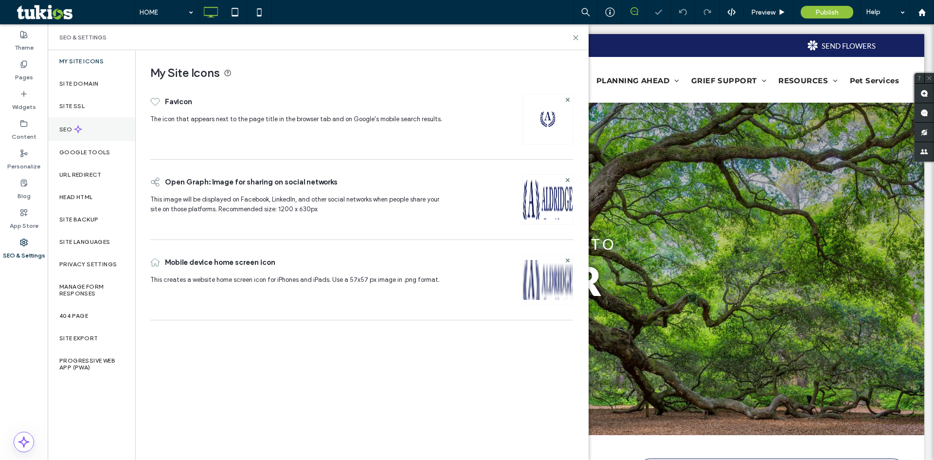
click at [94, 132] on div "SEO" at bounding box center [92, 129] width 88 height 24
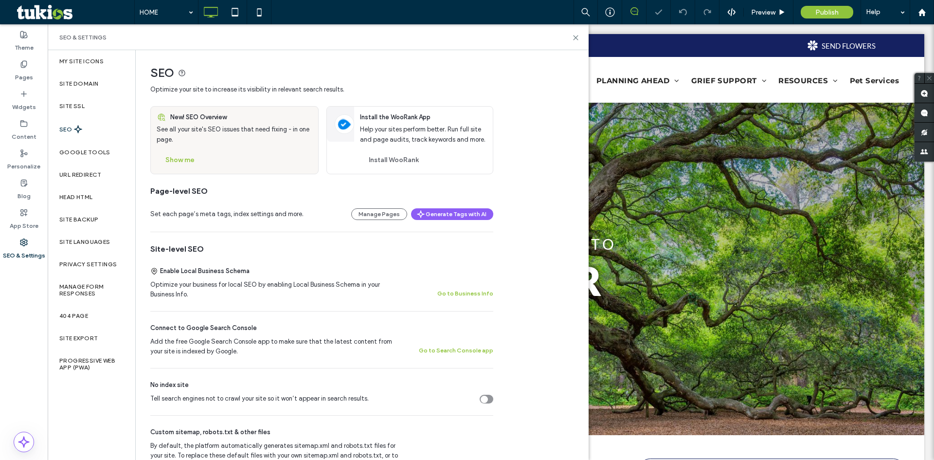
scroll to position [389, 0]
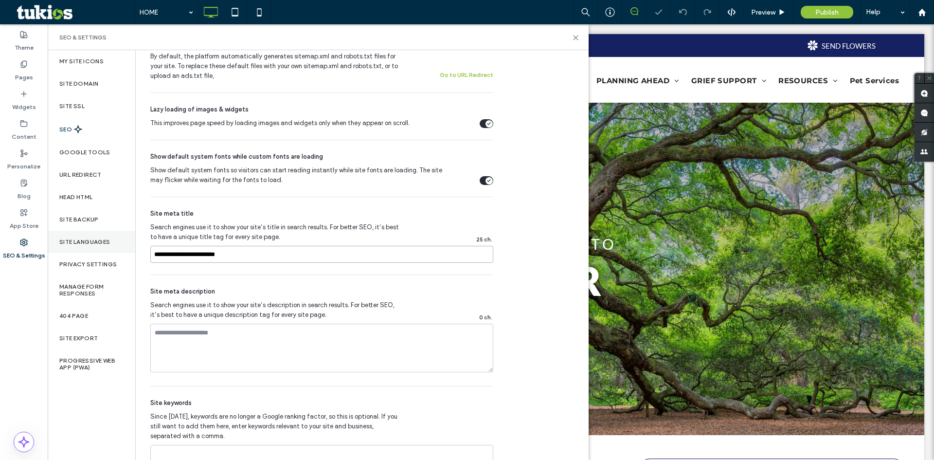
drag, startPoint x: 125, startPoint y: 245, endPoint x: 119, endPoint y: 246, distance: 5.9
click at [119, 246] on div "My Site Icons Site Domain Site SSL SEO Google Tools URL Redirect Head HTML Site…" at bounding box center [318, 254] width 541 height 409
click at [104, 148] on div "Google Tools" at bounding box center [92, 152] width 88 height 22
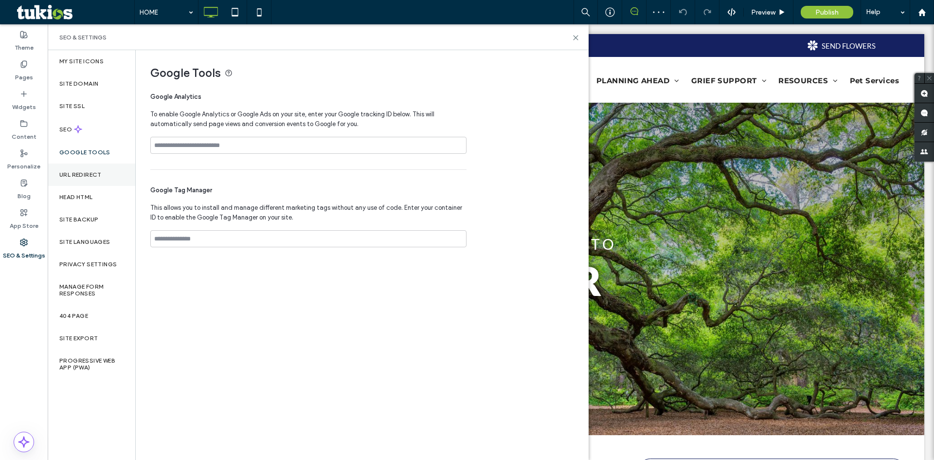
click at [110, 174] on div "URL Redirect" at bounding box center [92, 174] width 88 height 22
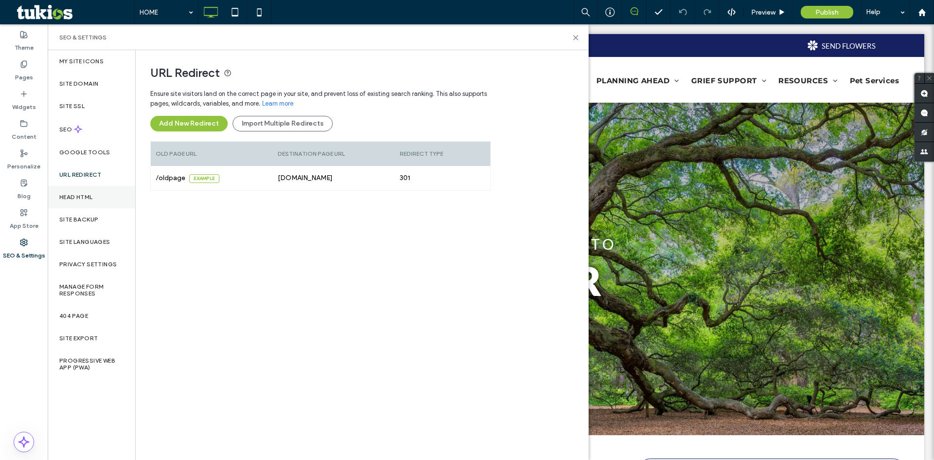
click at [116, 198] on div "Head HTML" at bounding box center [92, 197] width 88 height 22
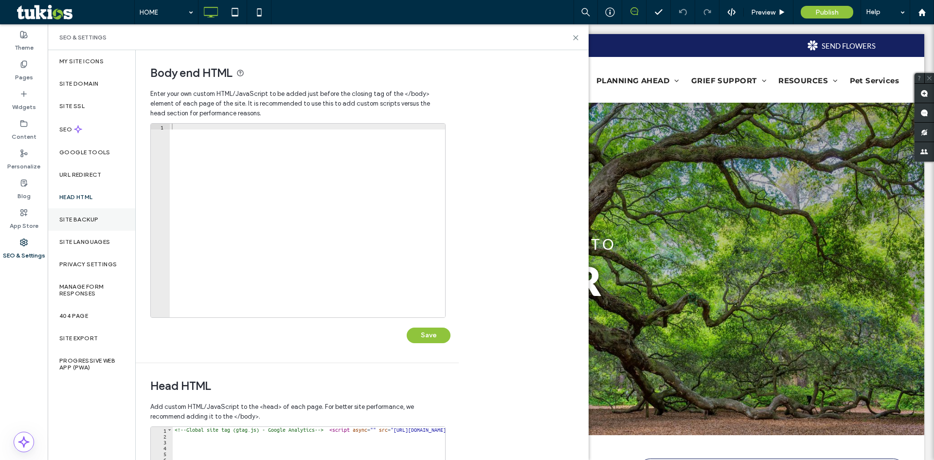
click at [104, 220] on div "Site Backup" at bounding box center [92, 219] width 88 height 22
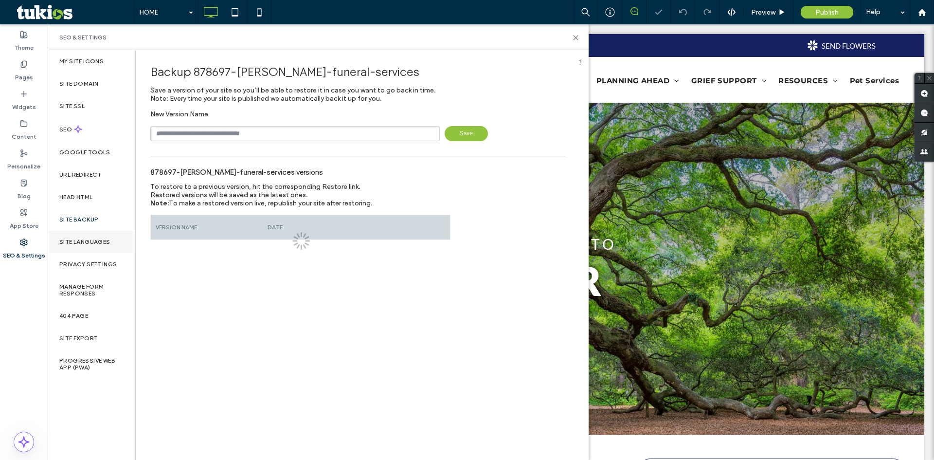
click at [102, 239] on label "Site Languages" at bounding box center [84, 241] width 51 height 7
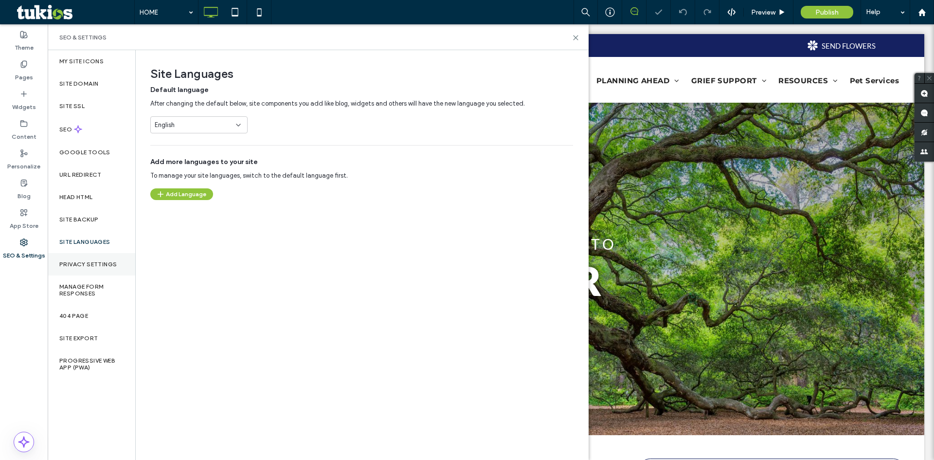
click at [101, 262] on label "Privacy Settings" at bounding box center [87, 264] width 57 height 7
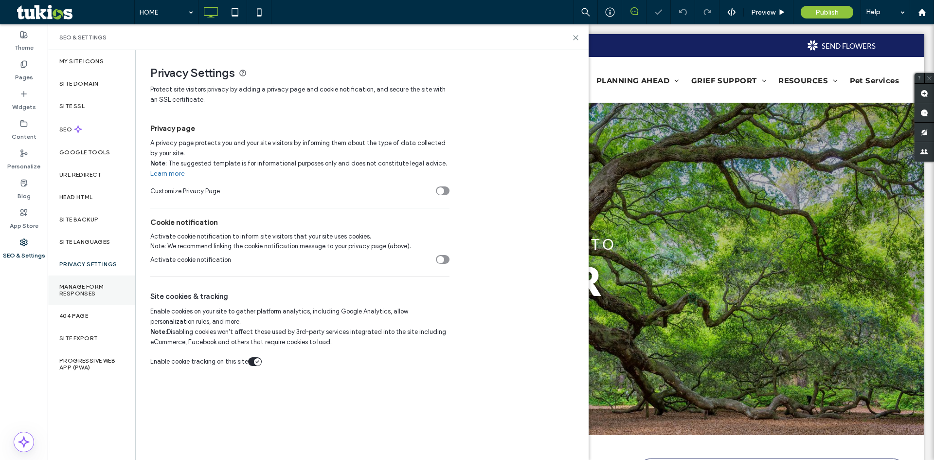
click at [100, 292] on label "Manage Form Responses" at bounding box center [91, 290] width 64 height 14
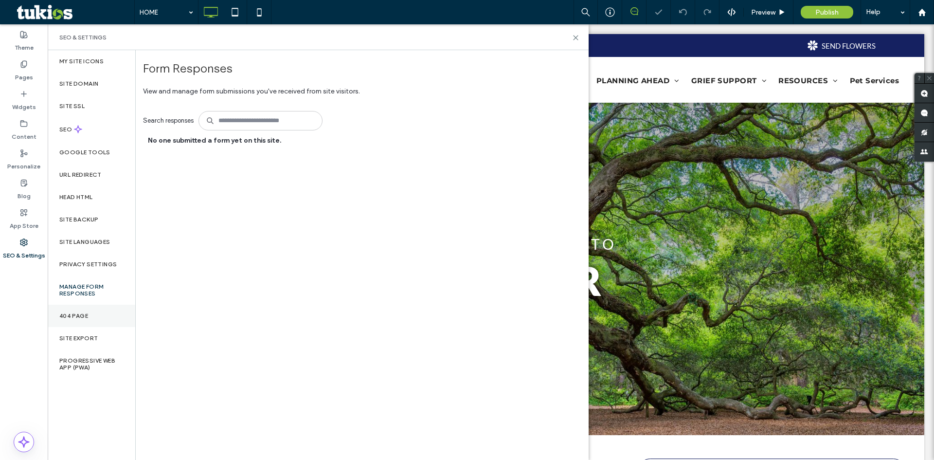
click at [88, 316] on label "404 Page" at bounding box center [73, 315] width 29 height 7
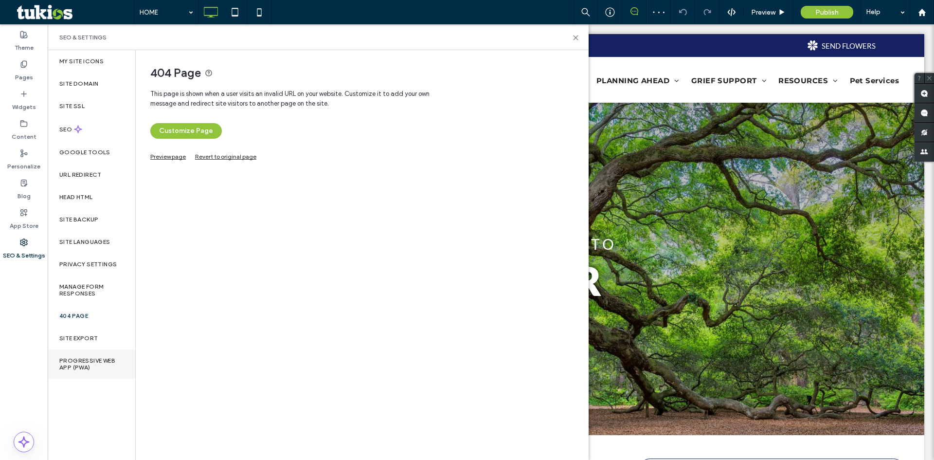
click at [103, 359] on label "Progressive Web App (PWA)" at bounding box center [91, 364] width 64 height 14
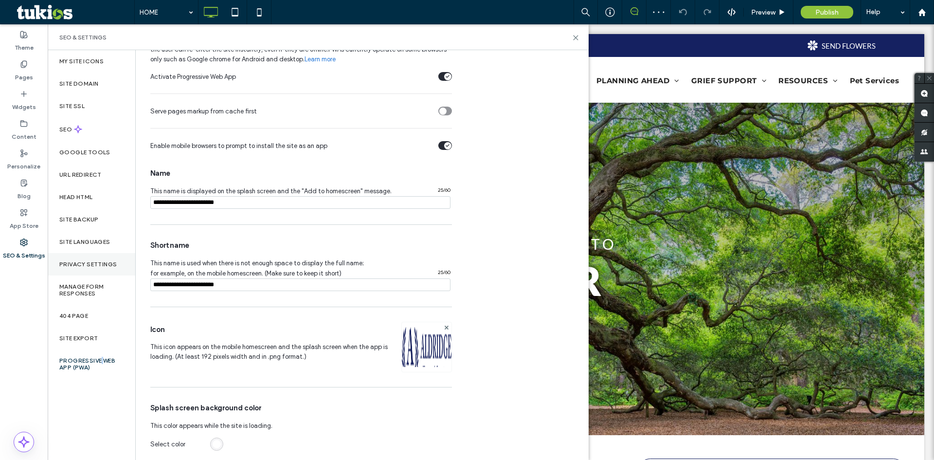
scroll to position [69, 0]
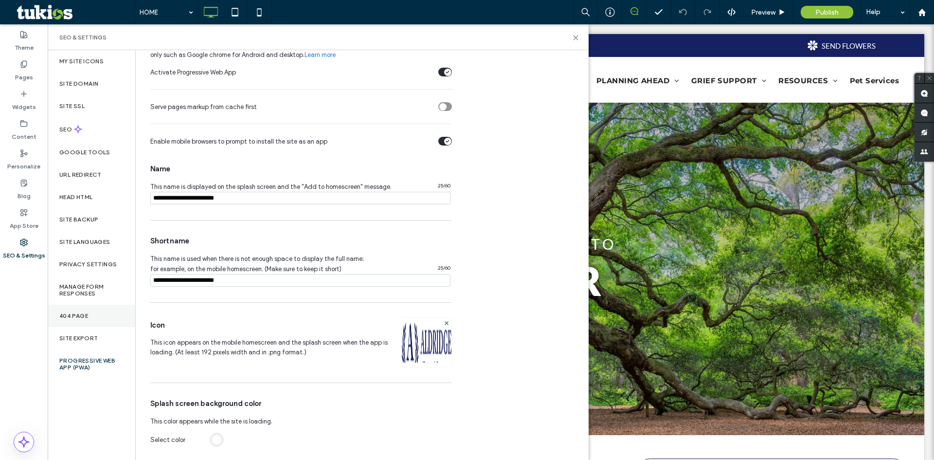
click at [101, 314] on div "404 Page" at bounding box center [92, 315] width 88 height 22
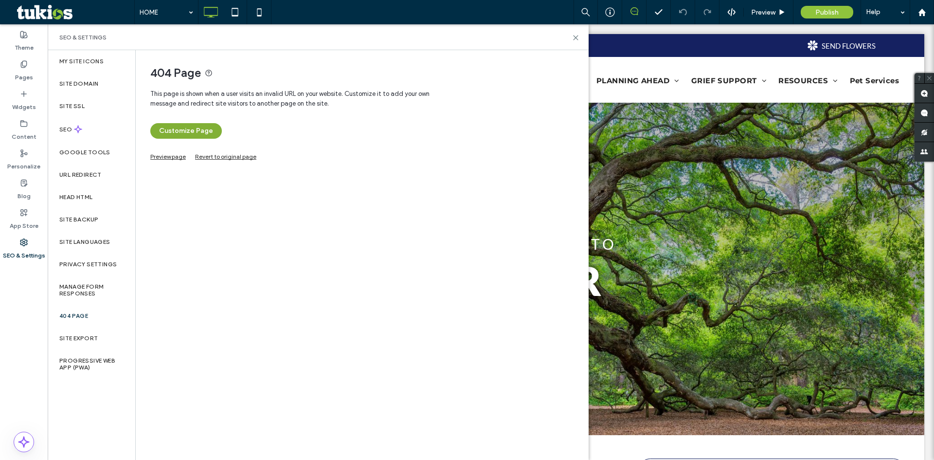
click at [179, 135] on button "Customize Page" at bounding box center [185, 131] width 71 height 16
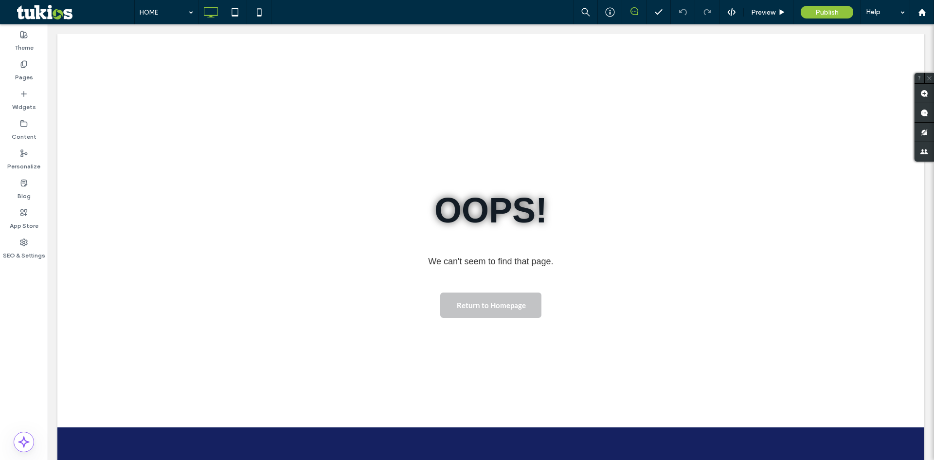
scroll to position [0, 0]
click at [757, 12] on span "Preview" at bounding box center [763, 12] width 24 height 8
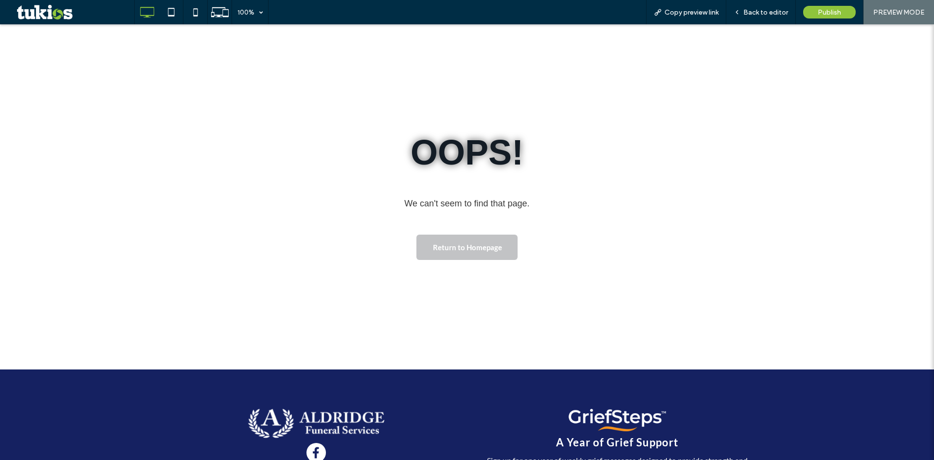
scroll to position [43, 0]
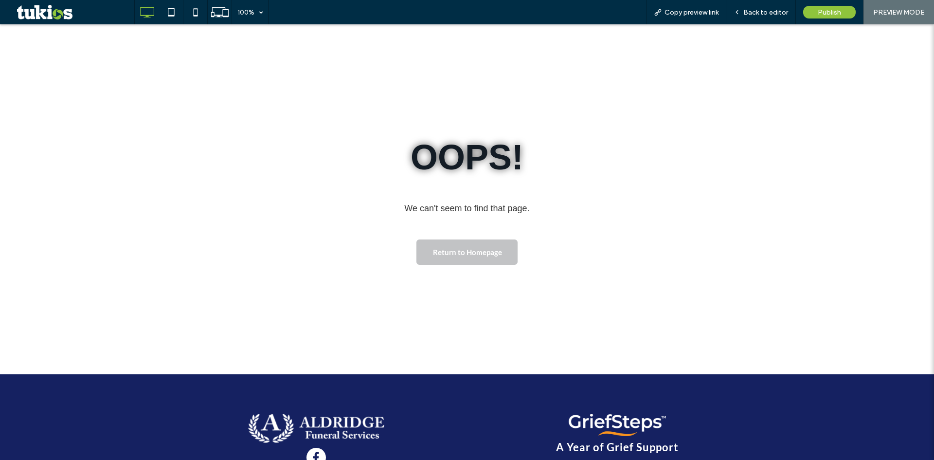
click at [486, 262] on link "Return to Homepage" at bounding box center [466, 251] width 101 height 25
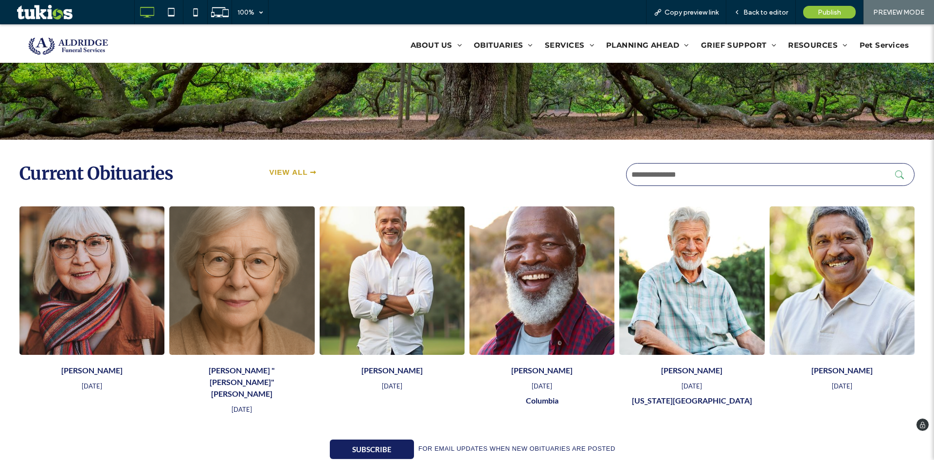
scroll to position [292, 0]
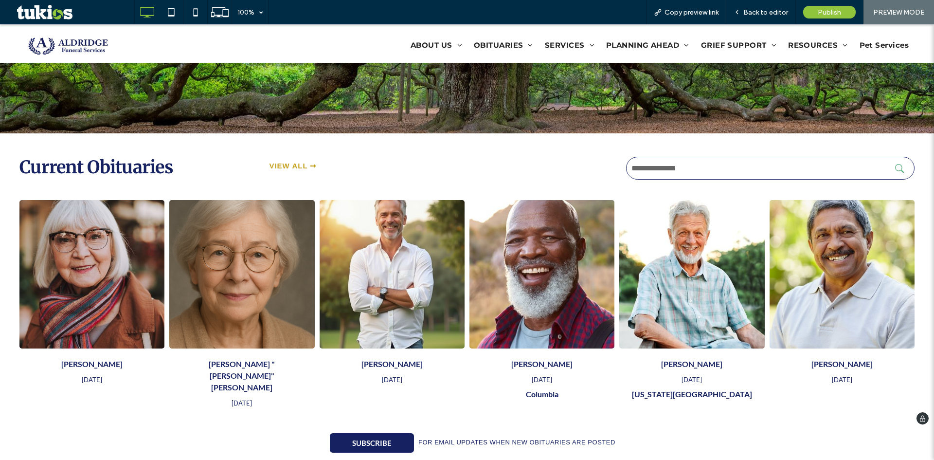
drag, startPoint x: 302, startPoint y: 166, endPoint x: 462, endPoint y: 362, distance: 252.3
drag, startPoint x: 365, startPoint y: 445, endPoint x: 368, endPoint y: 434, distance: 11.2
click at [714, 170] on input "text" at bounding box center [770, 168] width 288 height 23
click at [895, 164] on button "submit" at bounding box center [902, 168] width 15 height 9
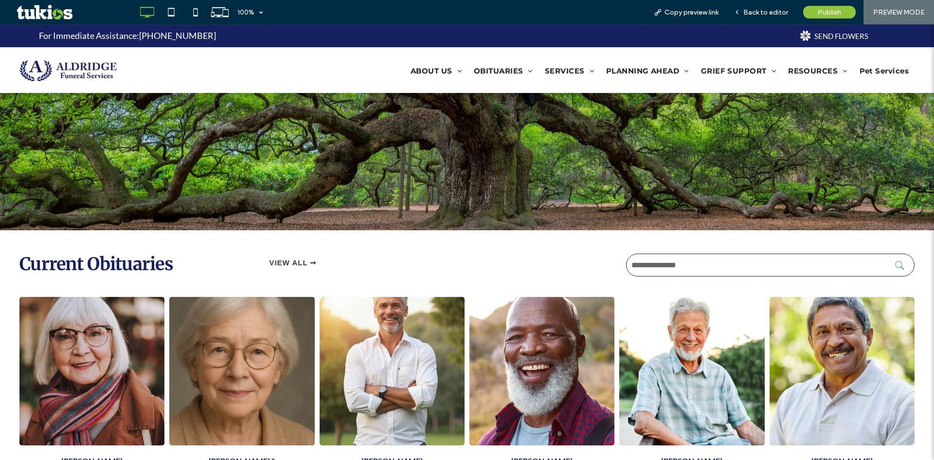
scroll to position [340, 0]
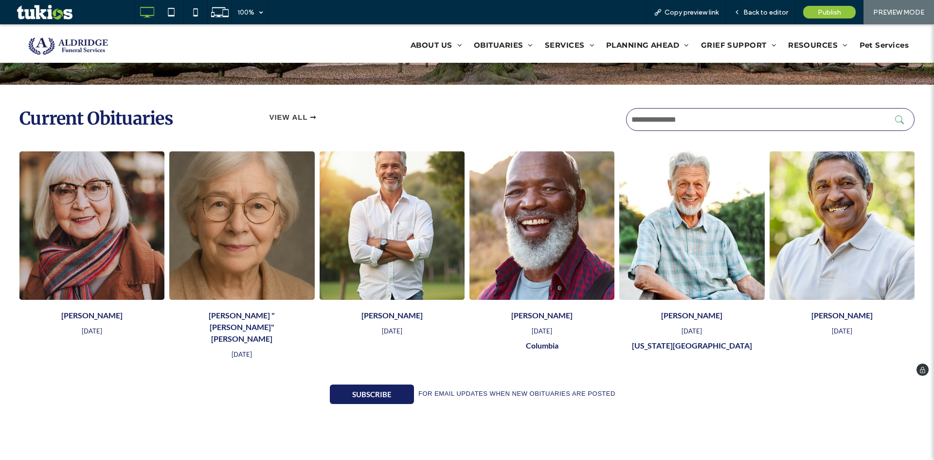
click at [663, 118] on input "text" at bounding box center [770, 119] width 288 height 23
type input "*"
click at [895, 115] on button "submit" at bounding box center [902, 119] width 15 height 9
click at [752, 10] on span "Back to editor" at bounding box center [765, 12] width 45 height 8
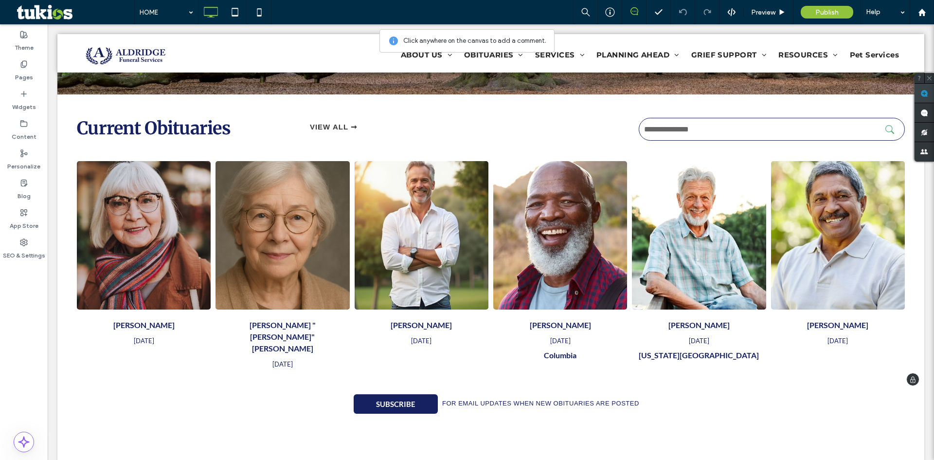
click at [921, 86] on span at bounding box center [923, 93] width 19 height 19
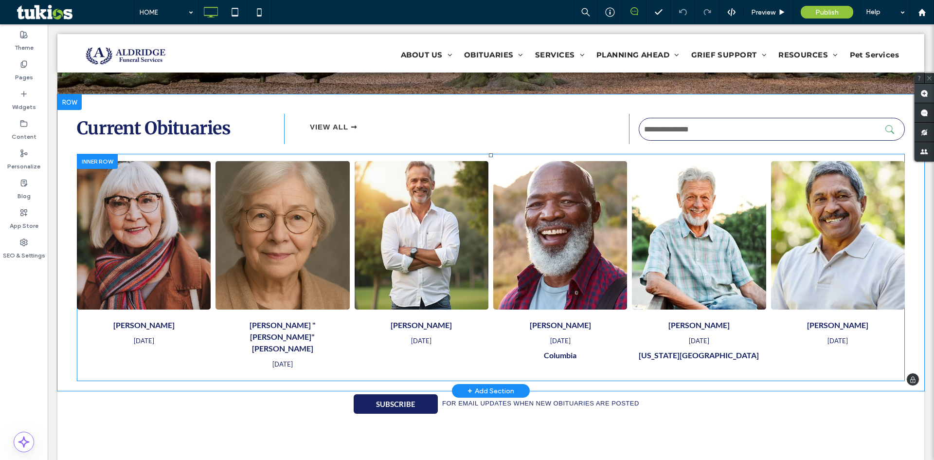
click at [925, 95] on use at bounding box center [924, 93] width 8 height 8
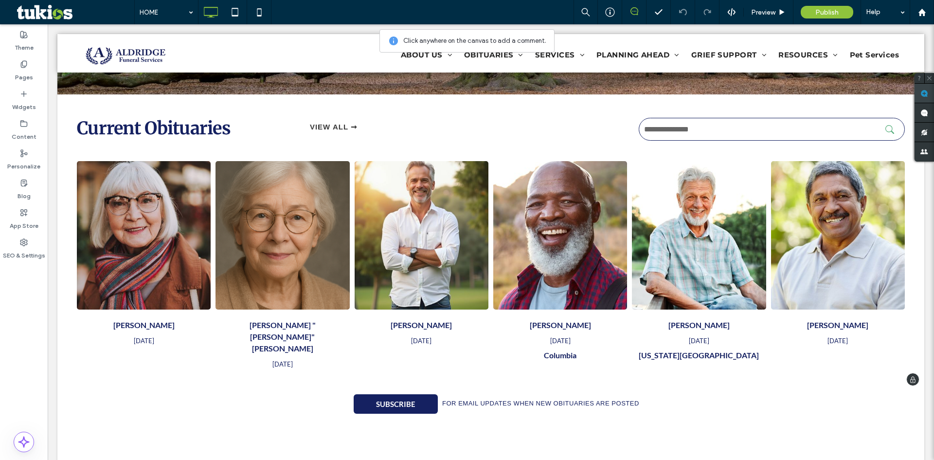
click at [917, 90] on span at bounding box center [923, 93] width 19 height 19
click at [639, 141] on form at bounding box center [772, 129] width 266 height 26
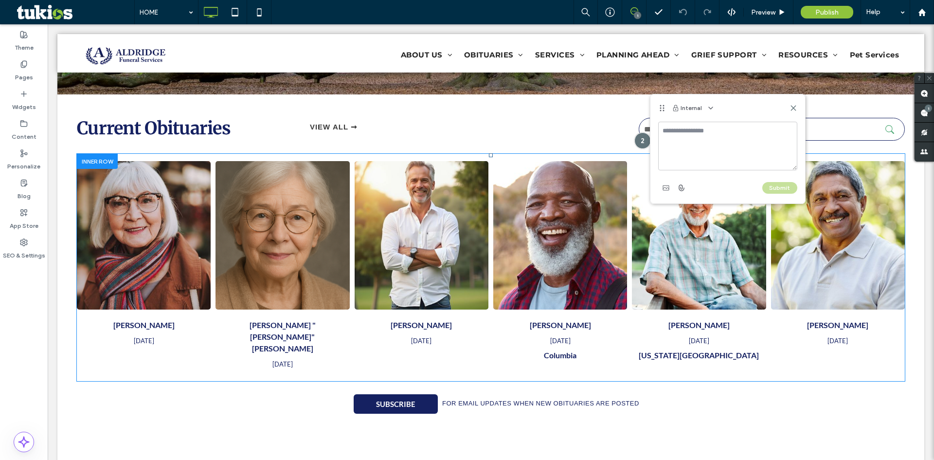
drag, startPoint x: 601, startPoint y: 116, endPoint x: 670, endPoint y: 145, distance: 74.8
click at [674, 141] on textarea at bounding box center [727, 146] width 139 height 49
type textarea "**********"
click at [782, 190] on button "Submit" at bounding box center [779, 188] width 35 height 12
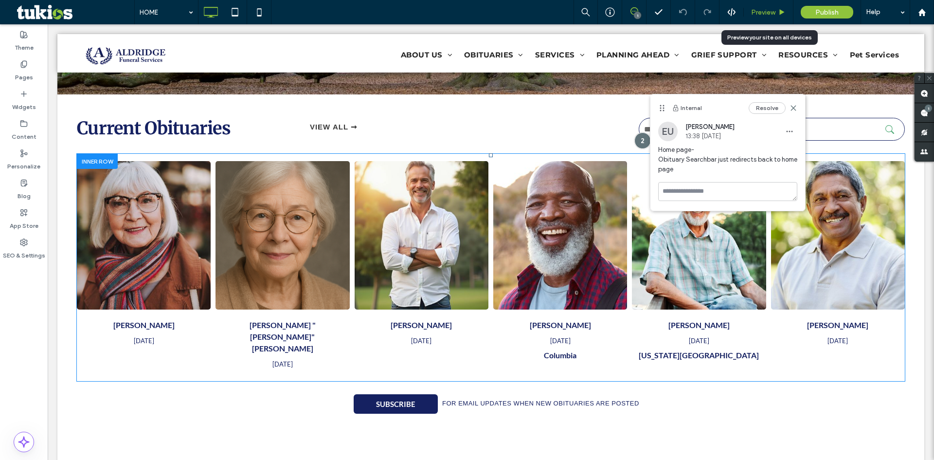
click at [764, 15] on span "Preview" at bounding box center [763, 12] width 24 height 8
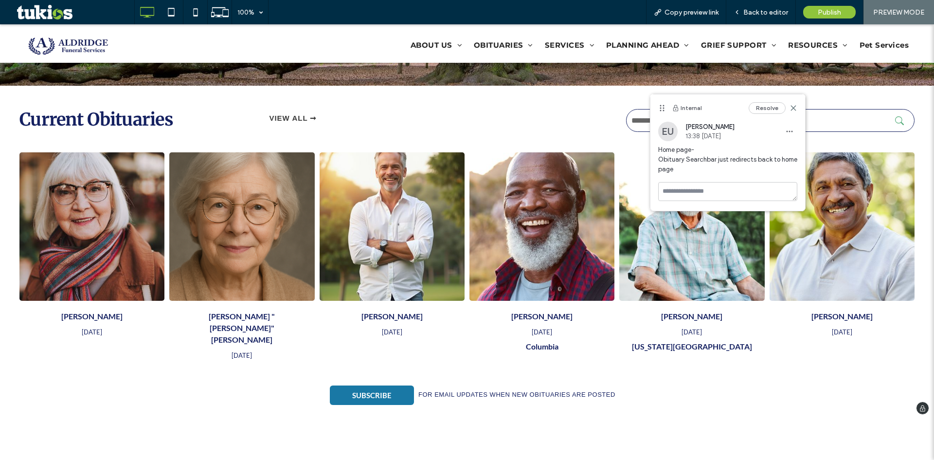
scroll to position [339, 0]
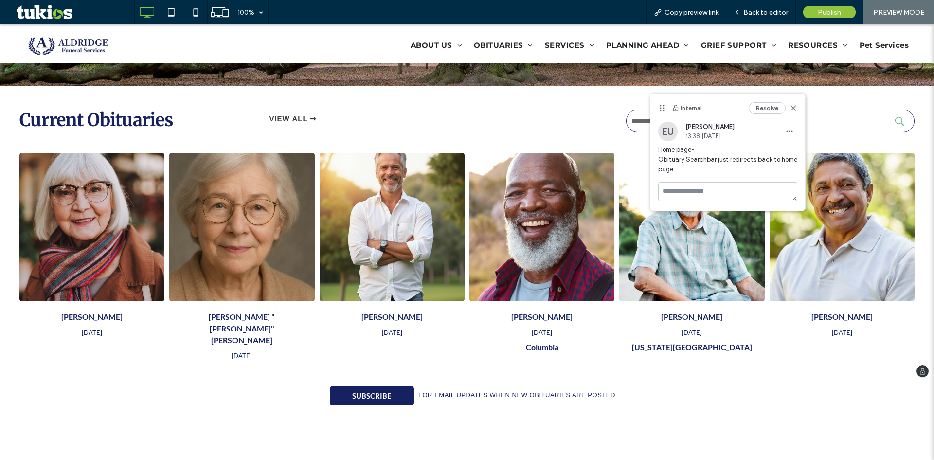
click at [502, 115] on div "VIEW ALL ➞ Click To Paste" at bounding box center [429, 121] width 373 height 30
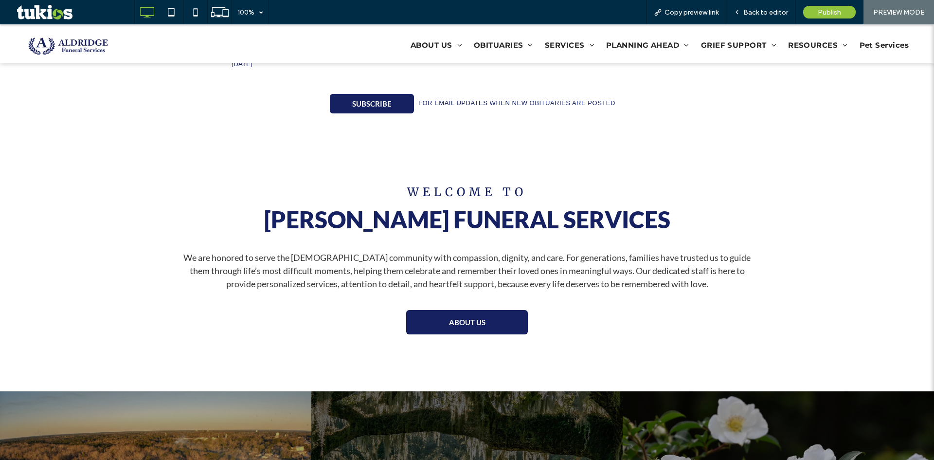
scroll to position [825, 0]
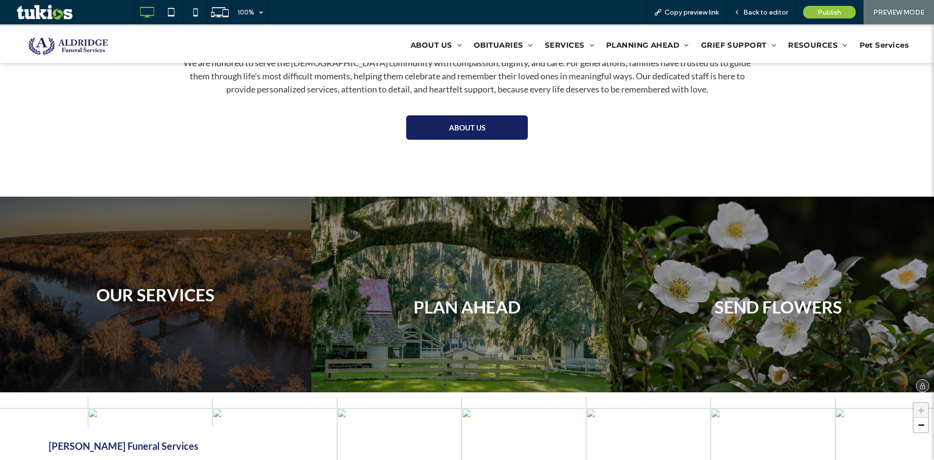
drag, startPoint x: 124, startPoint y: 305, endPoint x: 143, endPoint y: 295, distance: 22.2
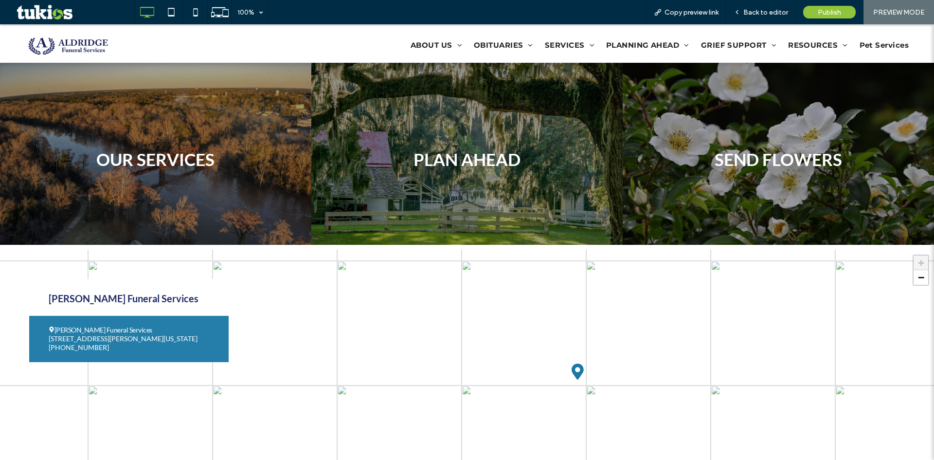
scroll to position [1068, 0]
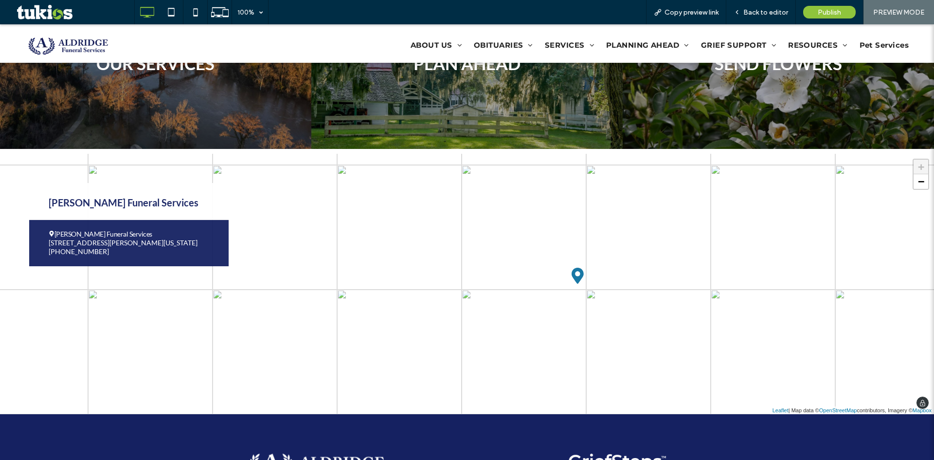
click at [111, 247] on span "(229) 928-8683" at bounding box center [129, 251] width 160 height 9
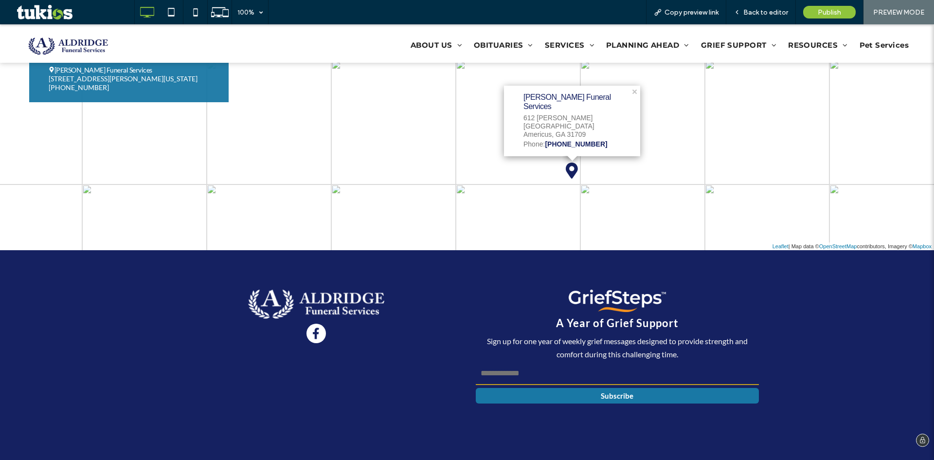
scroll to position [1250, 0]
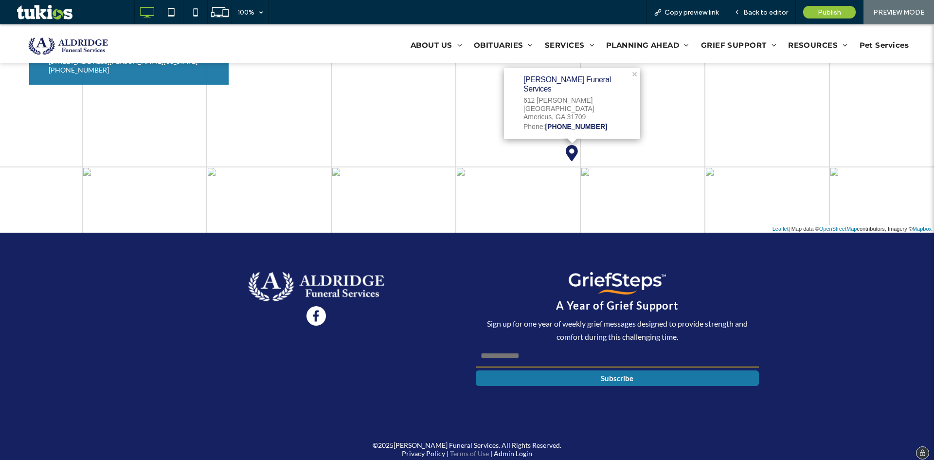
drag, startPoint x: 420, startPoint y: 447, endPoint x: 453, endPoint y: 451, distance: 33.2
drag, startPoint x: 455, startPoint y: 451, endPoint x: 483, endPoint y: 427, distance: 36.2
click at [516, 350] on input "email" at bounding box center [617, 355] width 283 height 23
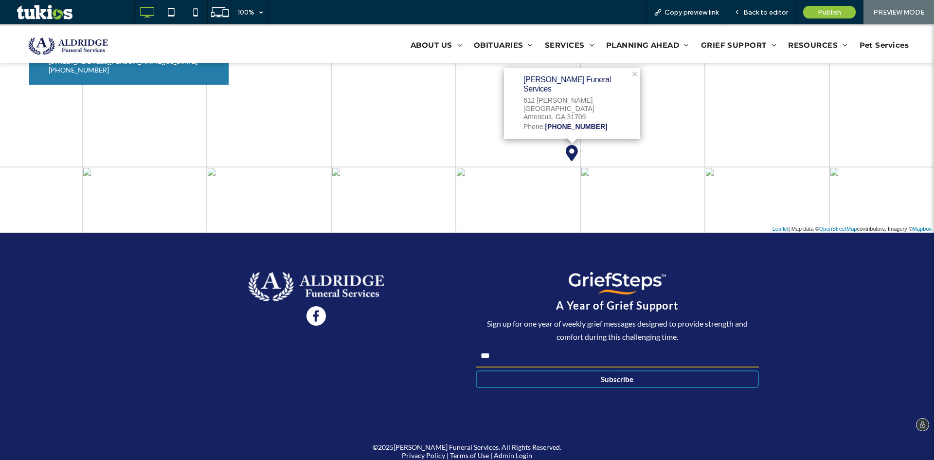
type input "***"
drag, startPoint x: 505, startPoint y: 376, endPoint x: 496, endPoint y: 382, distance: 10.9
click at [505, 376] on button "Subscribe" at bounding box center [617, 379] width 283 height 18
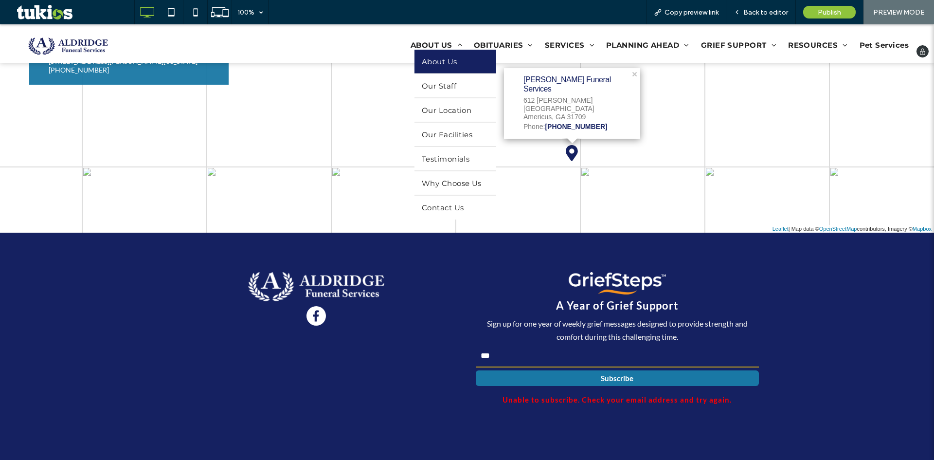
drag, startPoint x: 431, startPoint y: 60, endPoint x: 452, endPoint y: 96, distance: 42.3
click at [431, 60] on span "About Us" at bounding box center [440, 60] width 36 height 9
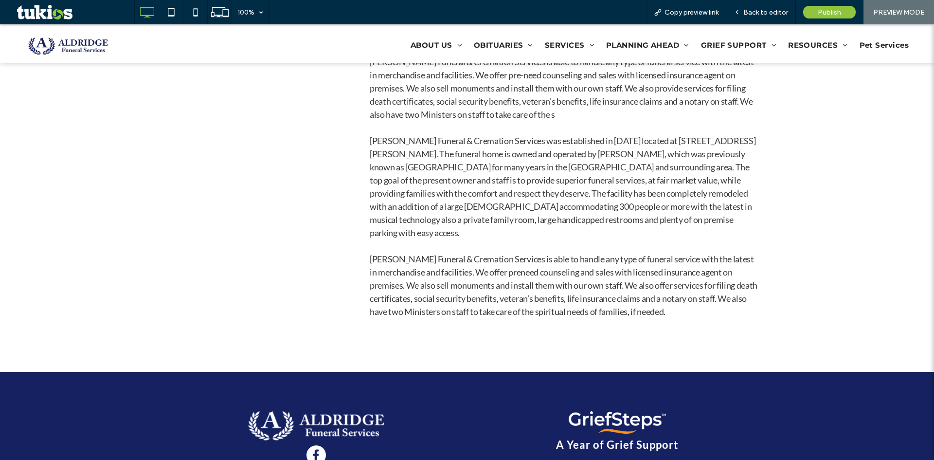
scroll to position [875, 0]
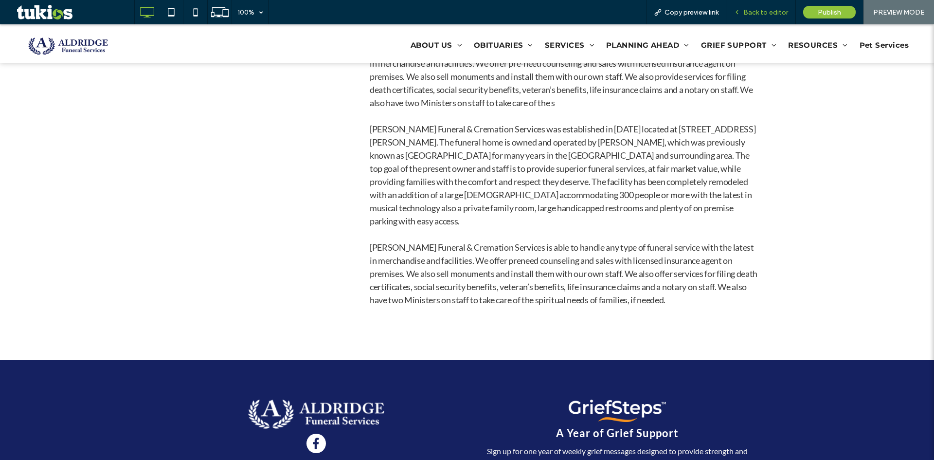
click at [746, 9] on span "Back to editor" at bounding box center [765, 12] width 45 height 8
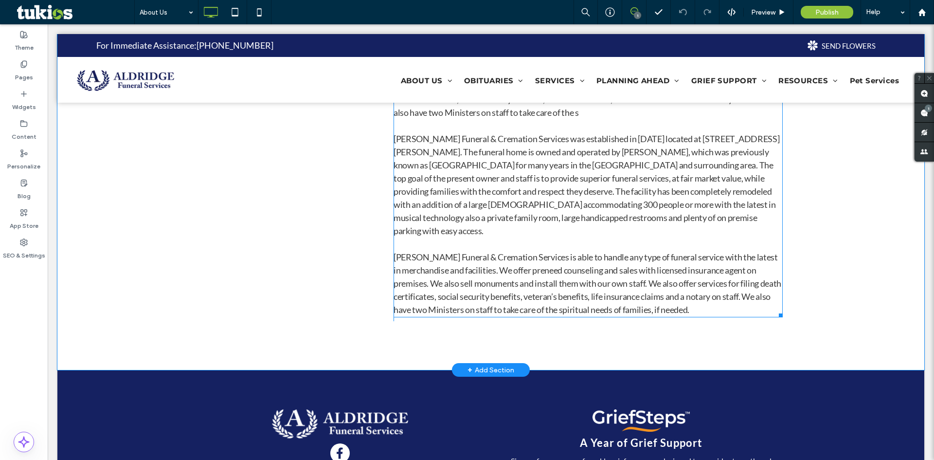
click at [524, 152] on span "Aldridge Funeral & Cremation Services was established in April of 2002 located …" at bounding box center [586, 184] width 386 height 103
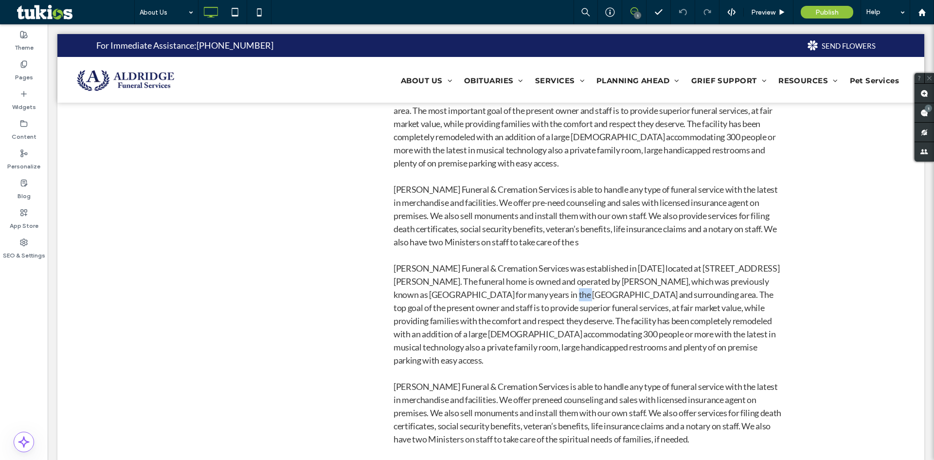
type input "****"
type input "**"
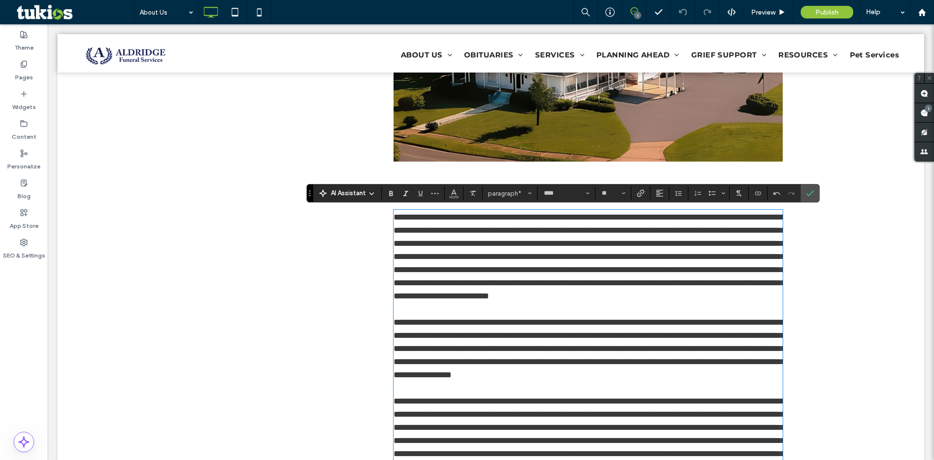
click at [578, 237] on p "**********" at bounding box center [587, 257] width 389 height 92
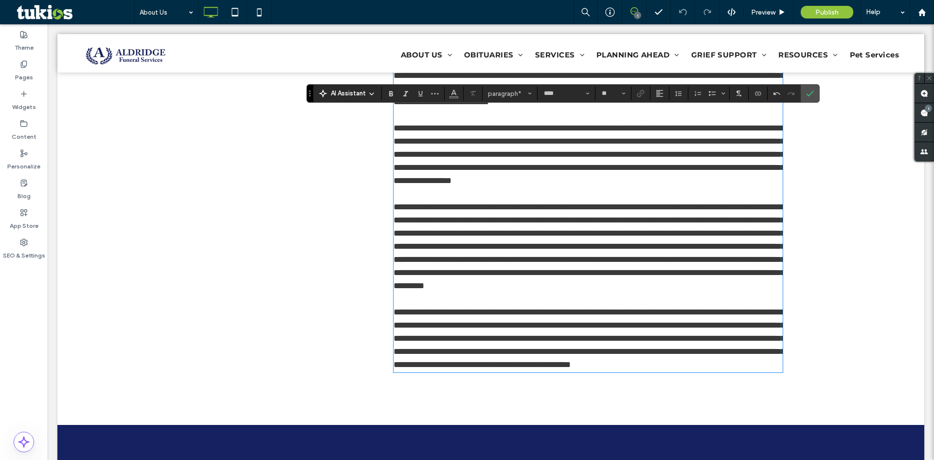
scroll to position [795, 0]
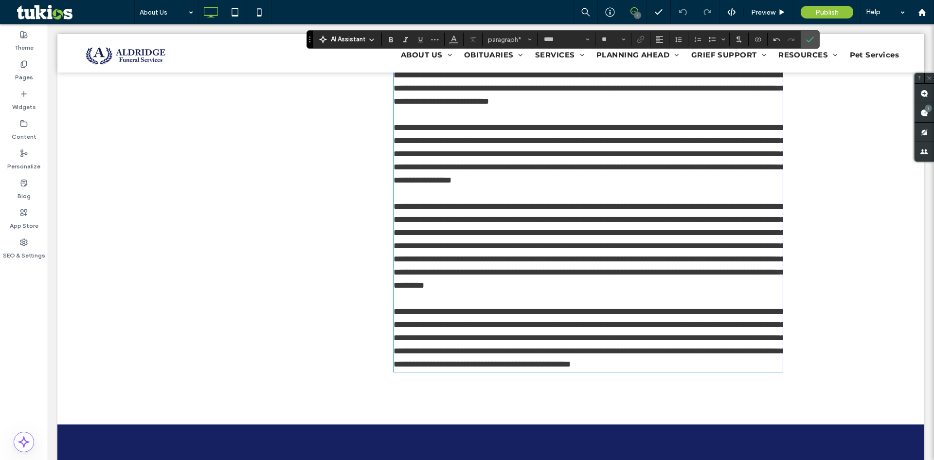
click at [646, 325] on span "**********" at bounding box center [588, 337] width 391 height 61
click at [771, 11] on span "Preview" at bounding box center [763, 12] width 24 height 8
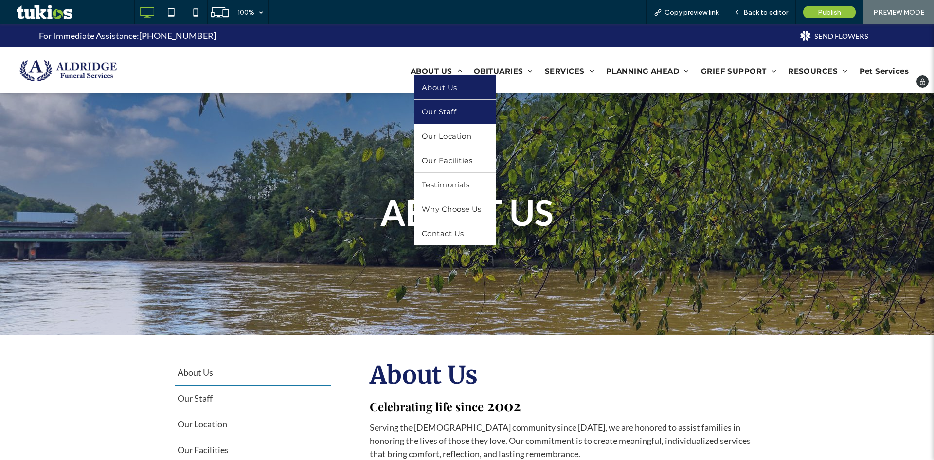
click at [444, 113] on span "Our Staff" at bounding box center [439, 111] width 35 height 9
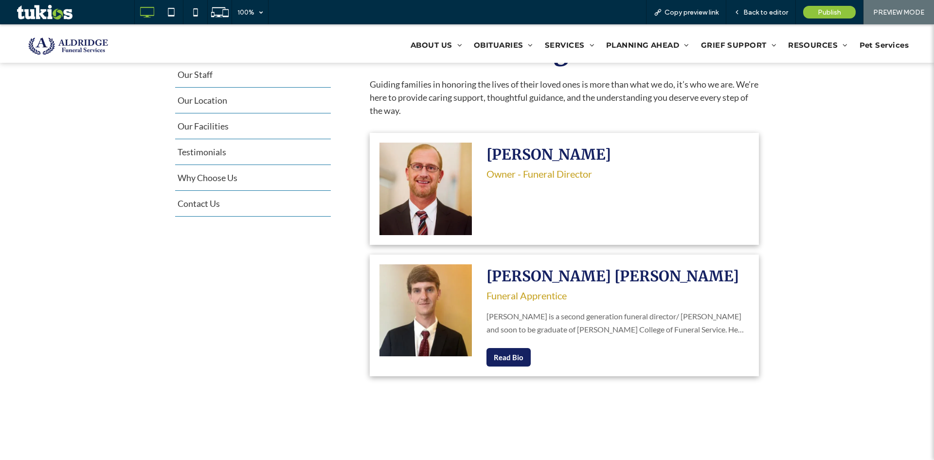
scroll to position [340, 0]
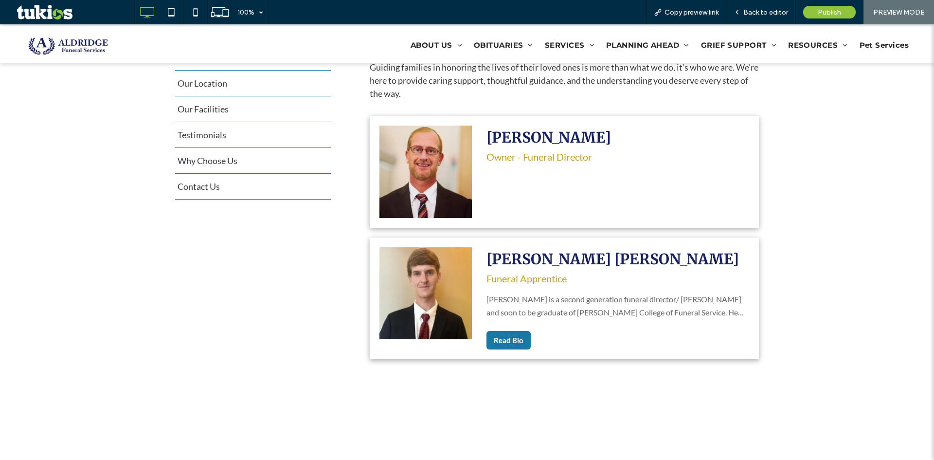
click at [511, 342] on button "Read Bio" at bounding box center [508, 340] width 44 height 18
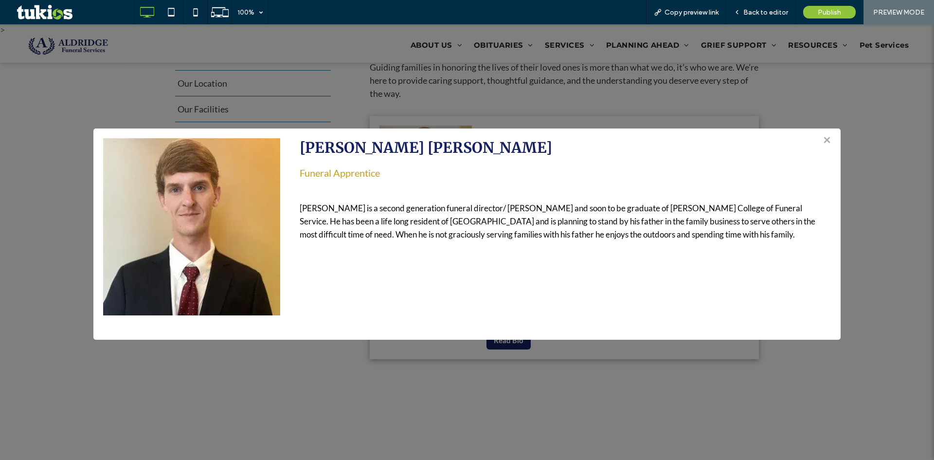
click at [604, 364] on div "> × Mr. Hunter J. Aldridge Funeral Apprentice Hunter Aldridge is a second gener…" at bounding box center [467, 241] width 934 height 435
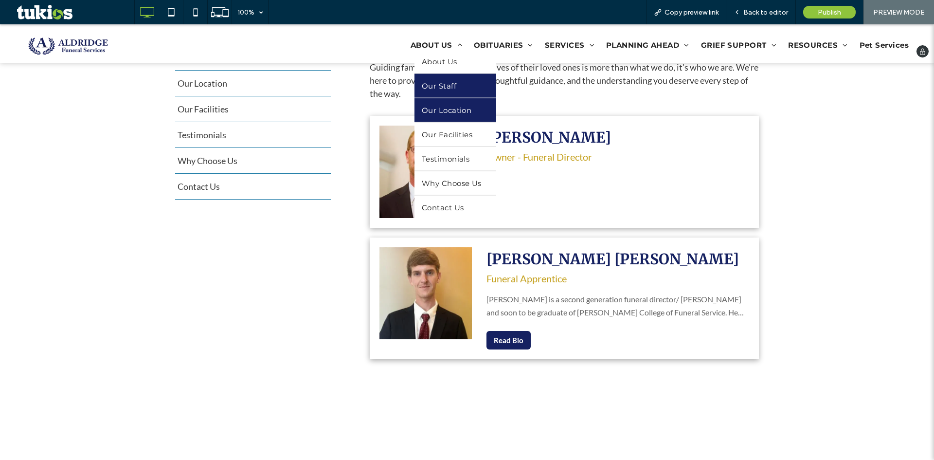
click at [454, 103] on link "Our Location" at bounding box center [455, 110] width 82 height 24
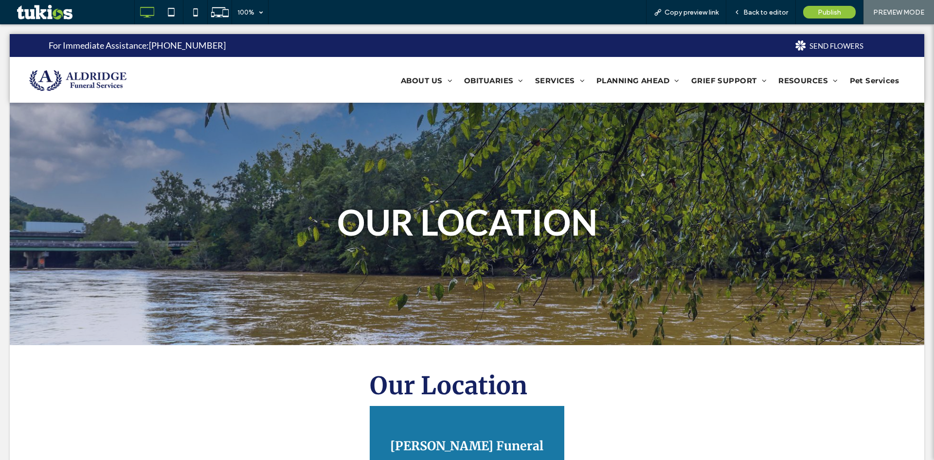
scroll to position [0, 0]
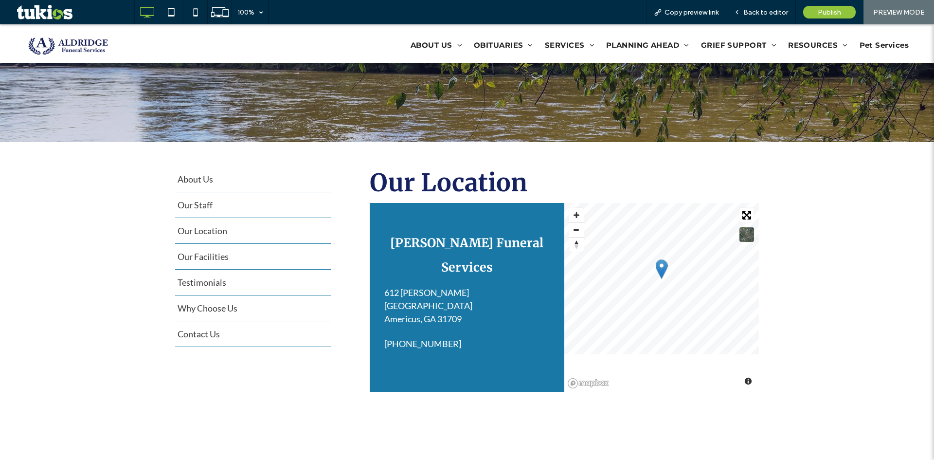
scroll to position [195, 0]
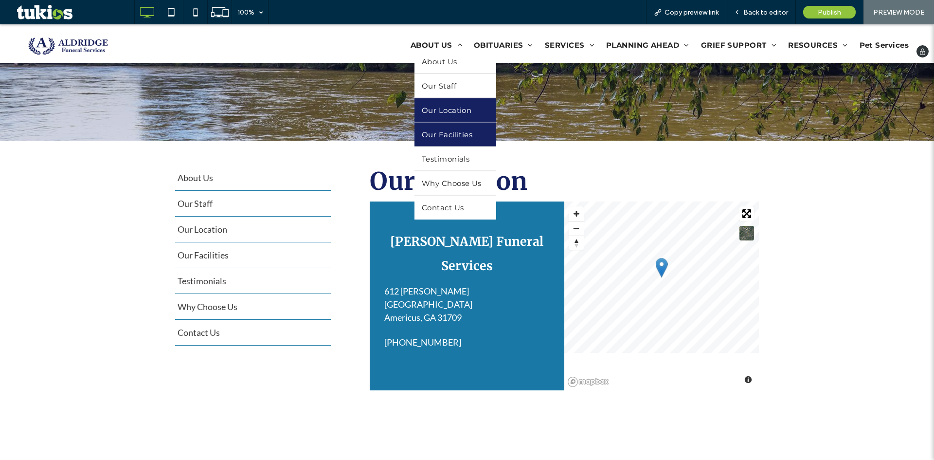
click at [453, 123] on link "Our Facilities" at bounding box center [455, 134] width 82 height 24
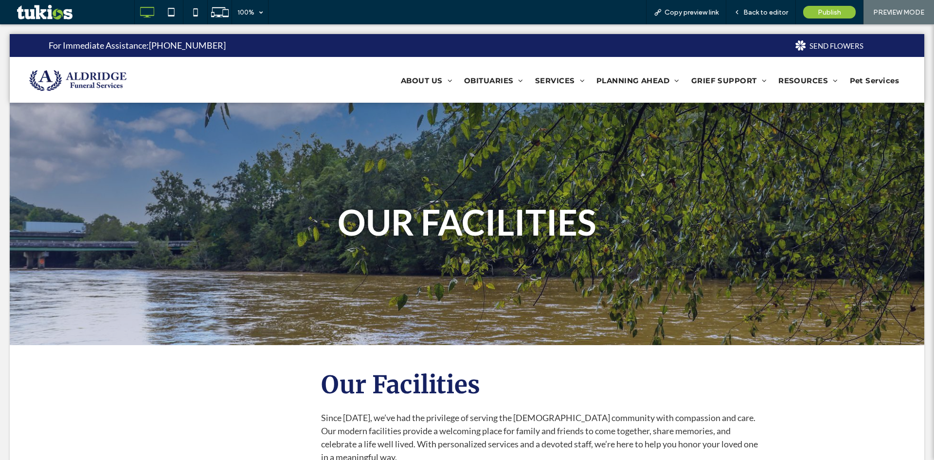
scroll to position [0, 0]
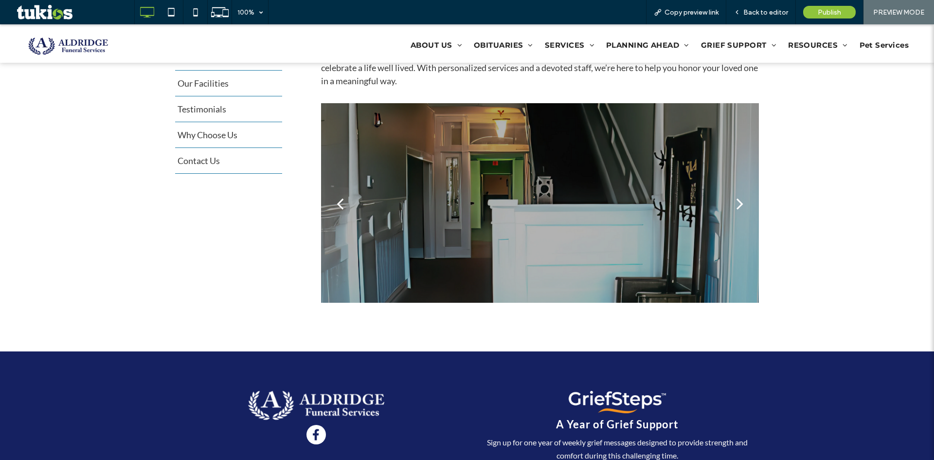
scroll to position [246, 0]
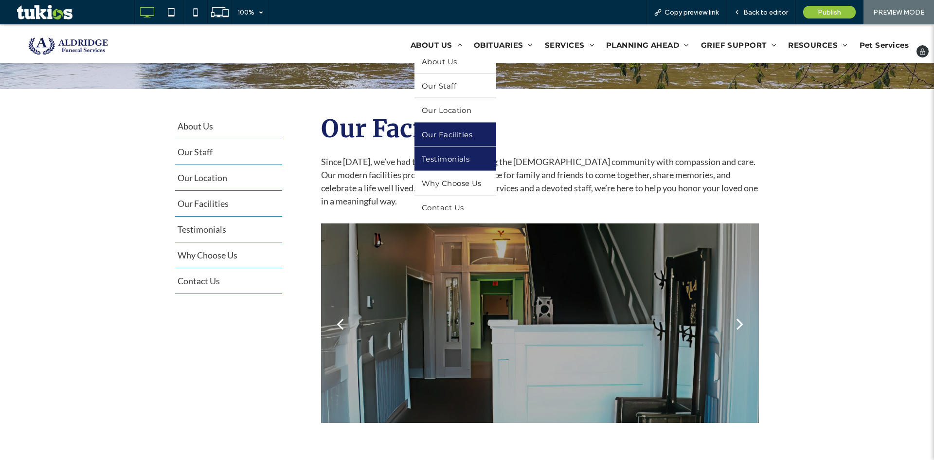
click at [440, 154] on span "Testimonials" at bounding box center [446, 158] width 48 height 9
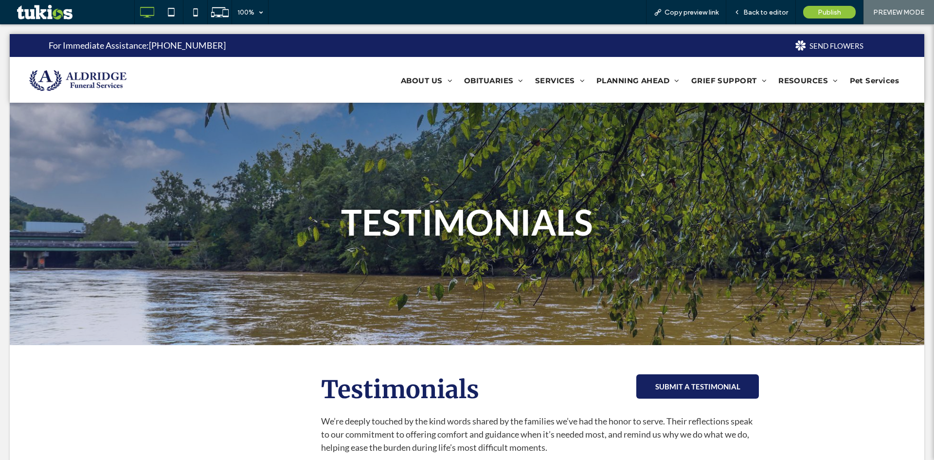
scroll to position [0, 0]
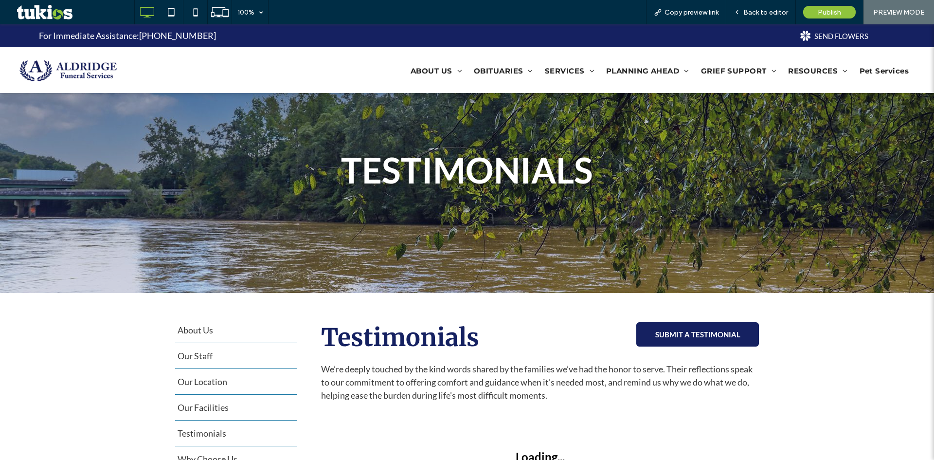
scroll to position [195, 0]
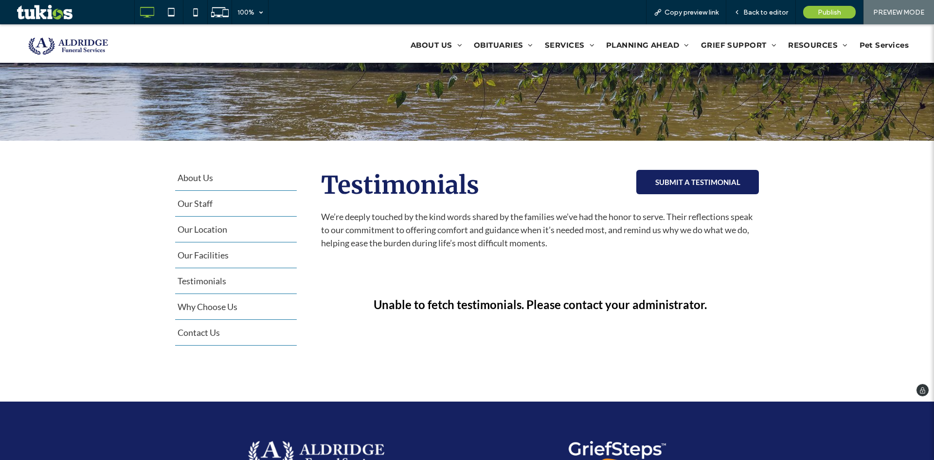
click at [670, 168] on div "SUBMIT A TESTIMONIAL Click To Paste" at bounding box center [667, 185] width 182 height 40
click at [669, 176] on span "SUBMIT A TESTIMONIAL" at bounding box center [698, 182] width 92 height 18
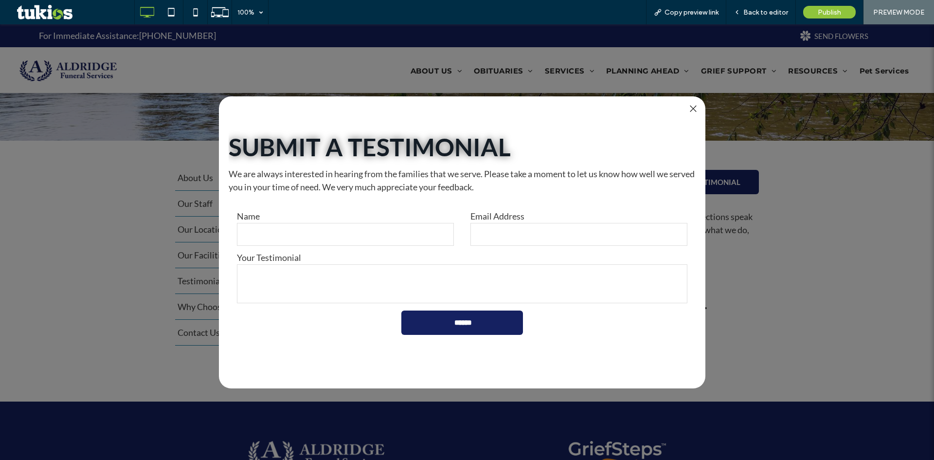
click at [303, 239] on input "text" at bounding box center [345, 234] width 217 height 23
type input "*"
type textarea "*"
click at [693, 108] on div at bounding box center [692, 108] width 13 height 13
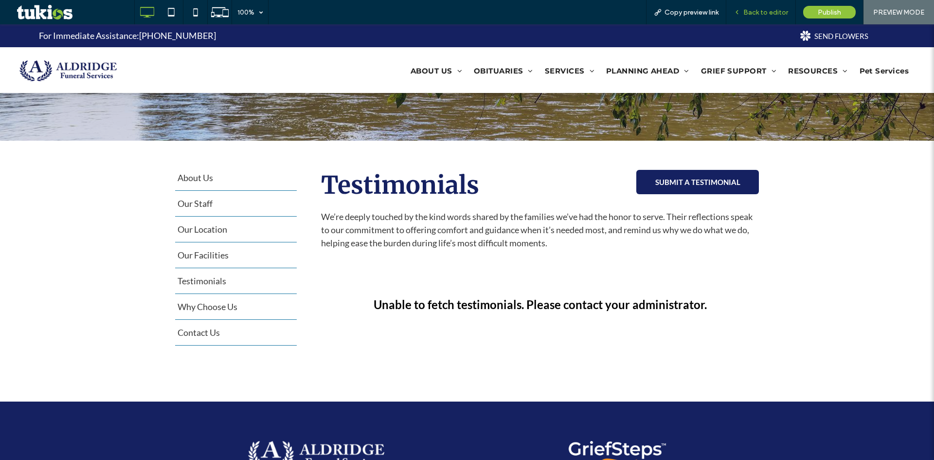
click at [751, 9] on span "Back to editor" at bounding box center [765, 12] width 45 height 8
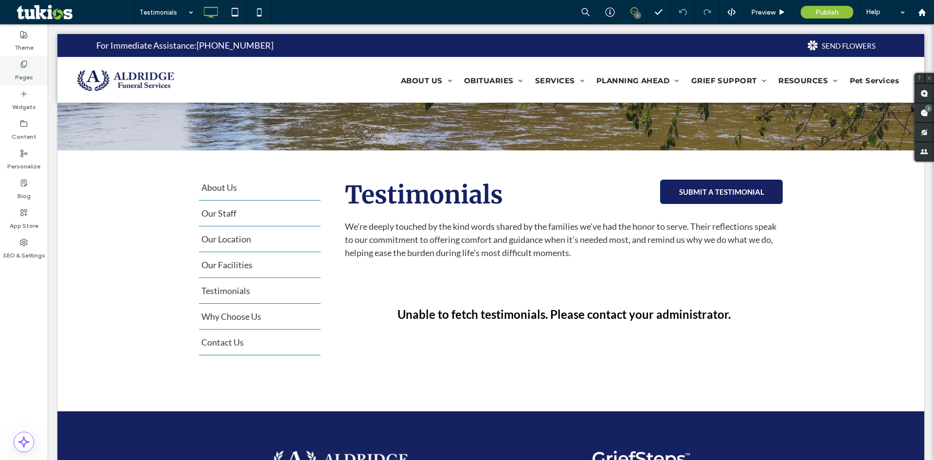
drag, startPoint x: 18, startPoint y: 50, endPoint x: 15, endPoint y: 62, distance: 12.6
click at [17, 53] on div "Theme" at bounding box center [24, 41] width 48 height 30
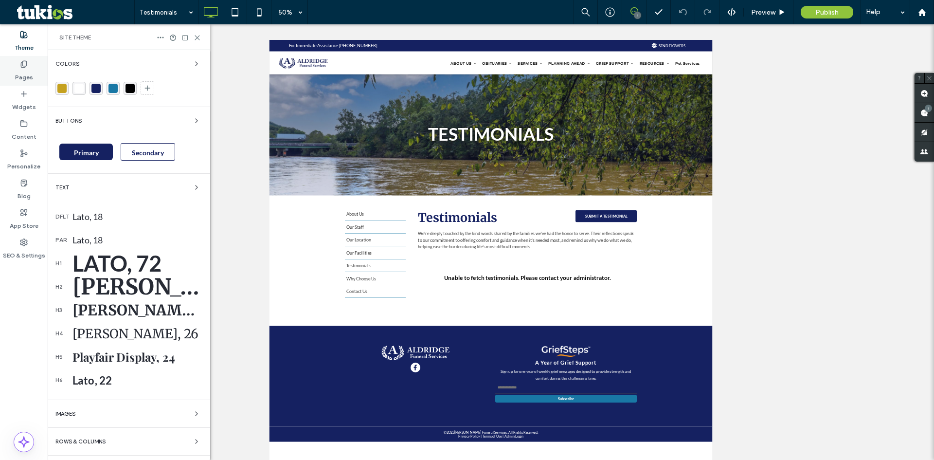
click at [16, 68] on div "Pages" at bounding box center [24, 71] width 48 height 30
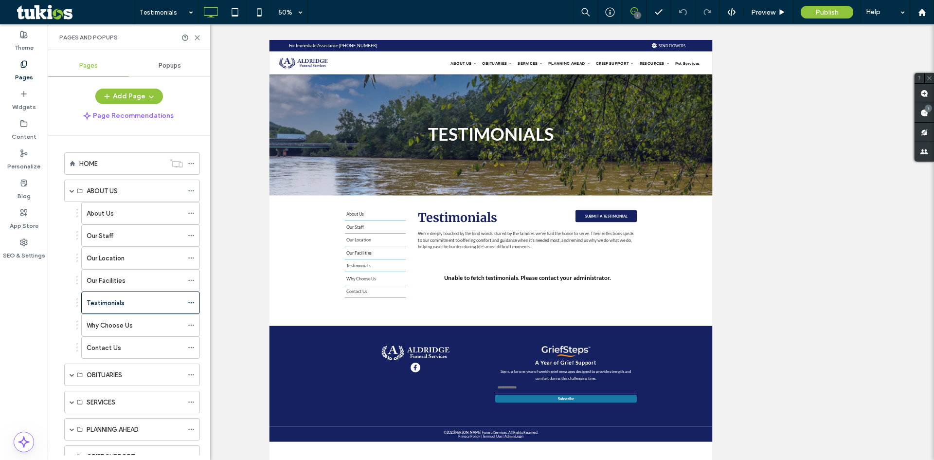
click at [176, 68] on div "Colors" at bounding box center [128, 64] width 147 height 12
click at [30, 40] on label "Theme" at bounding box center [24, 45] width 19 height 14
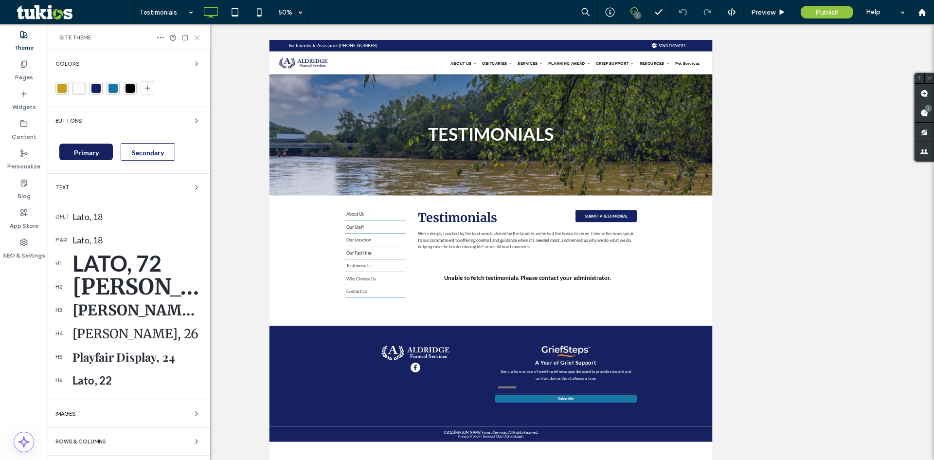
click at [194, 38] on icon at bounding box center [197, 37] width 7 height 7
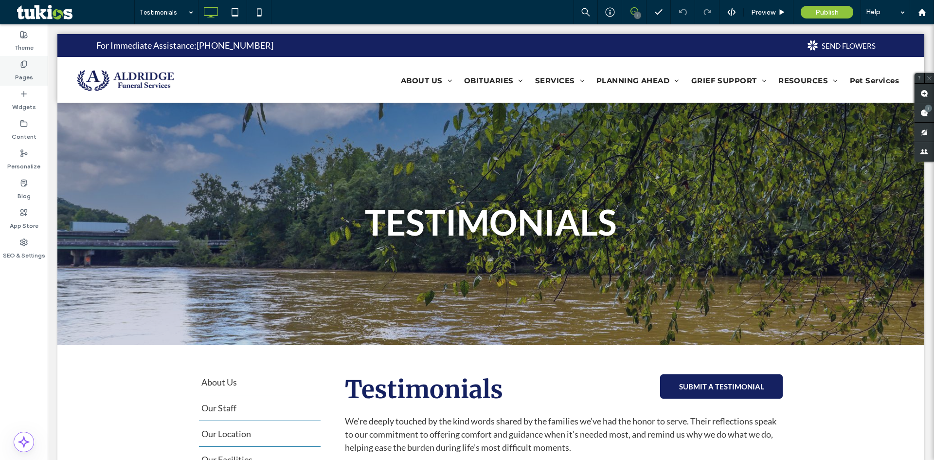
click at [32, 68] on label "Pages" at bounding box center [24, 75] width 18 height 14
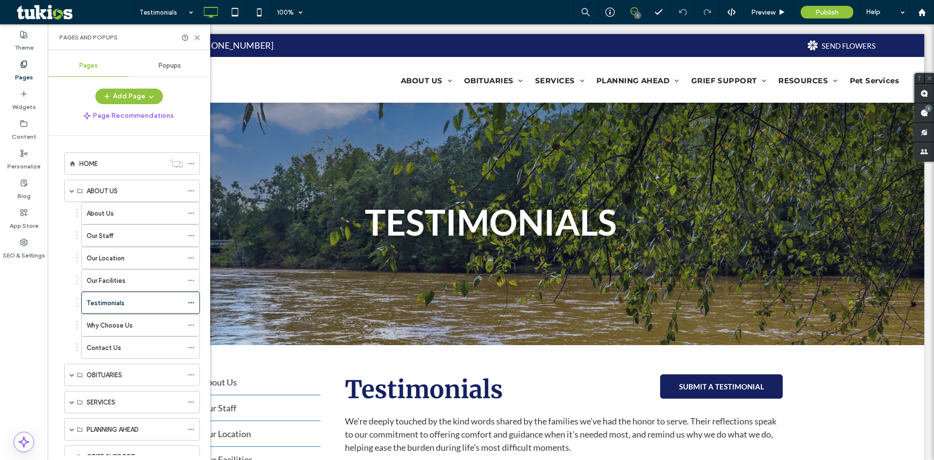
click at [167, 68] on span "Popups" at bounding box center [170, 66] width 22 height 8
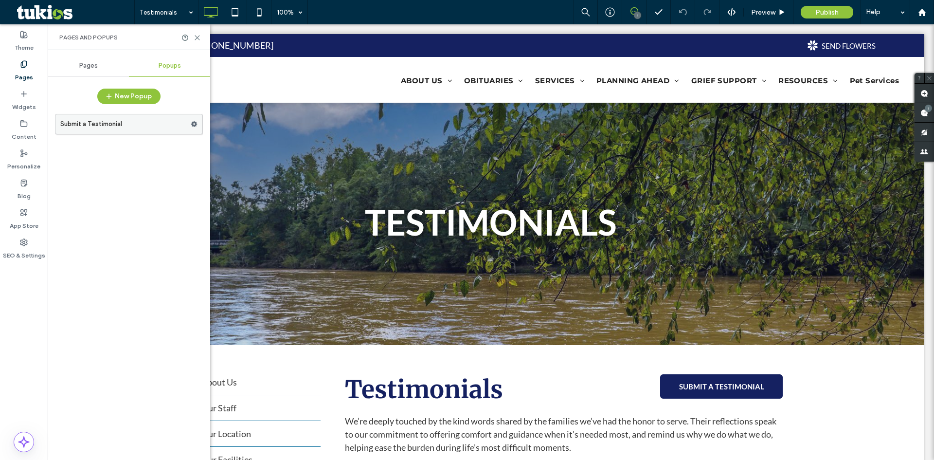
click at [136, 124] on label "Submit a Testimonial" at bounding box center [125, 123] width 130 height 19
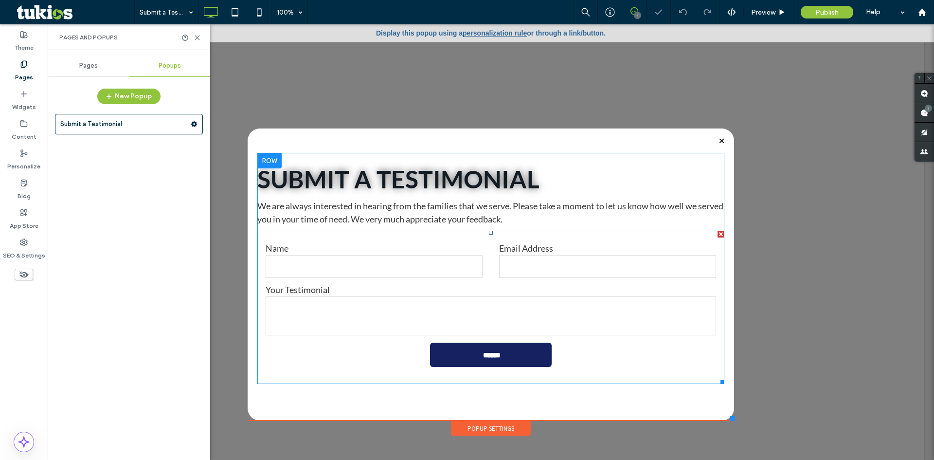
click at [486, 266] on div "Name" at bounding box center [373, 261] width 233 height 36
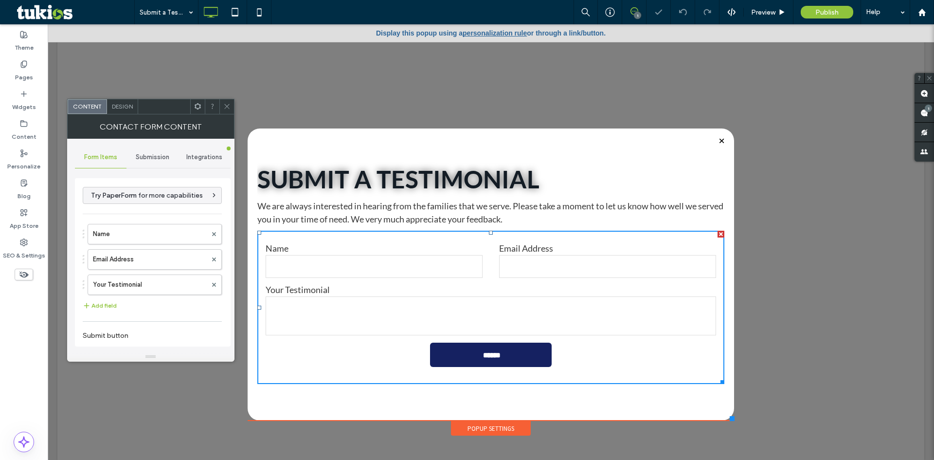
click at [141, 157] on span "Submission" at bounding box center [153, 157] width 34 height 8
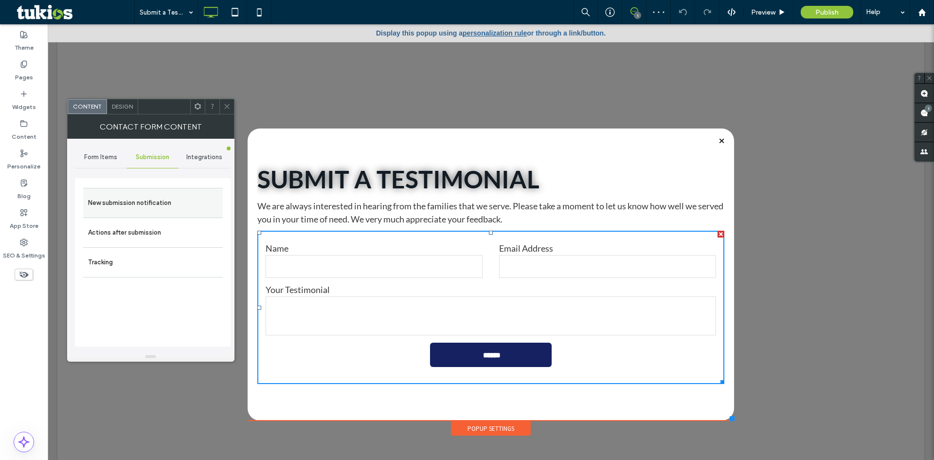
click at [125, 200] on label "New submission notification" at bounding box center [153, 202] width 130 height 19
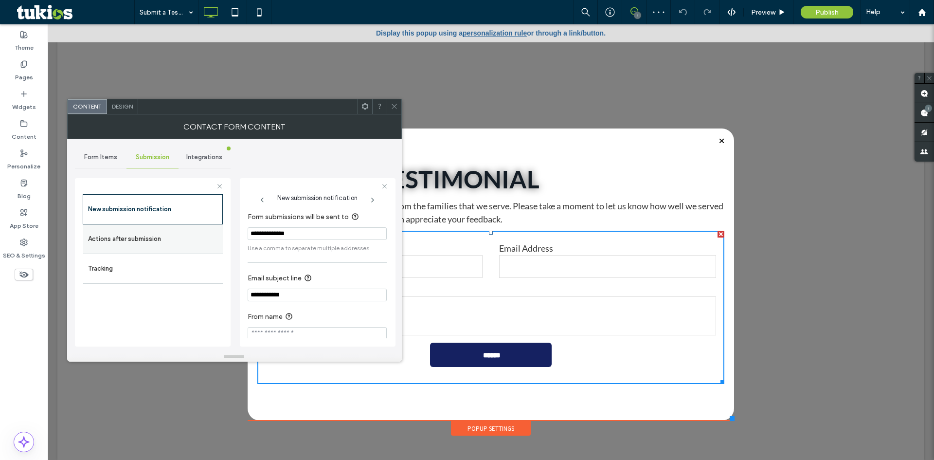
click at [118, 231] on label "Actions after submission" at bounding box center [153, 238] width 130 height 19
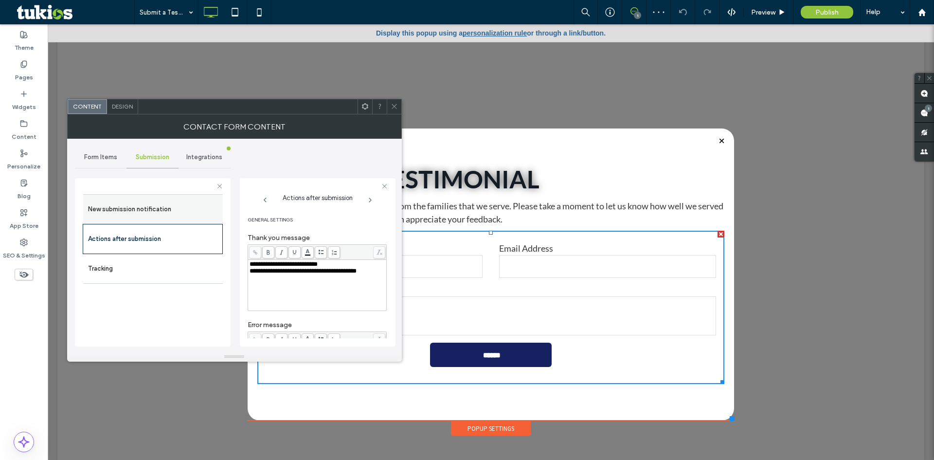
click at [201, 199] on label "New submission notification" at bounding box center [153, 208] width 130 height 19
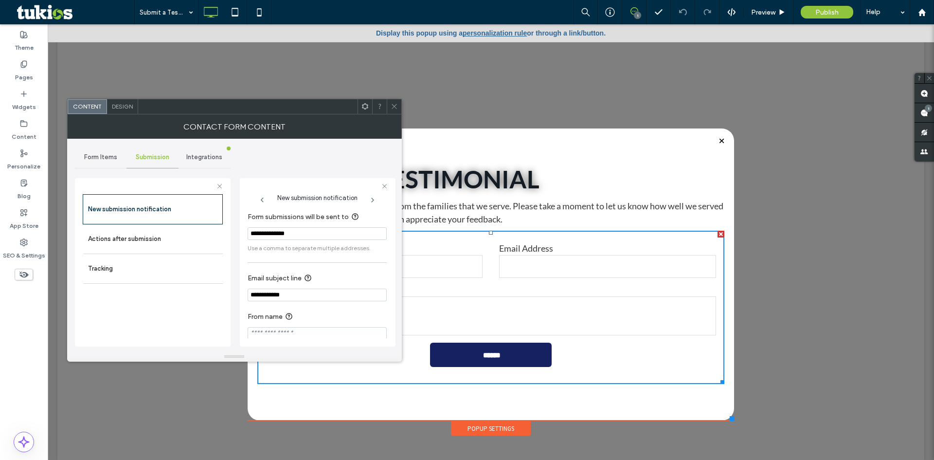
click at [285, 232] on input "**********" at bounding box center [317, 233] width 139 height 13
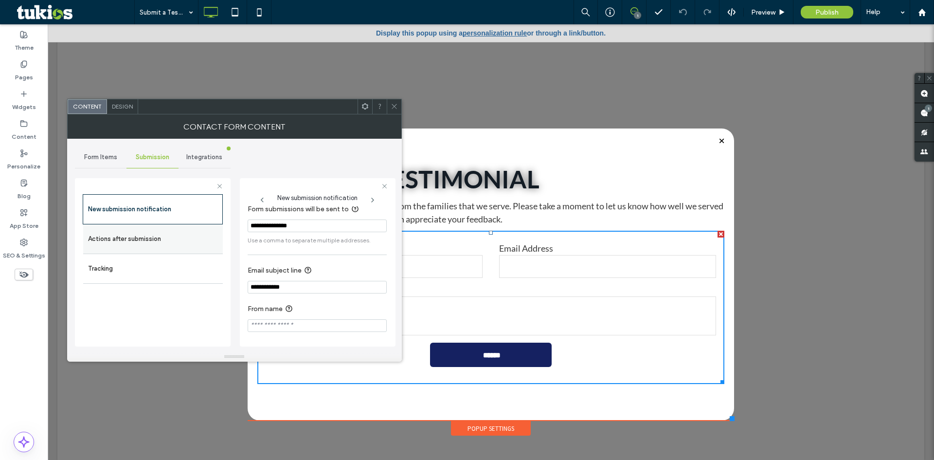
type input "**********"
click at [160, 241] on label "Actions after submission" at bounding box center [153, 238] width 130 height 19
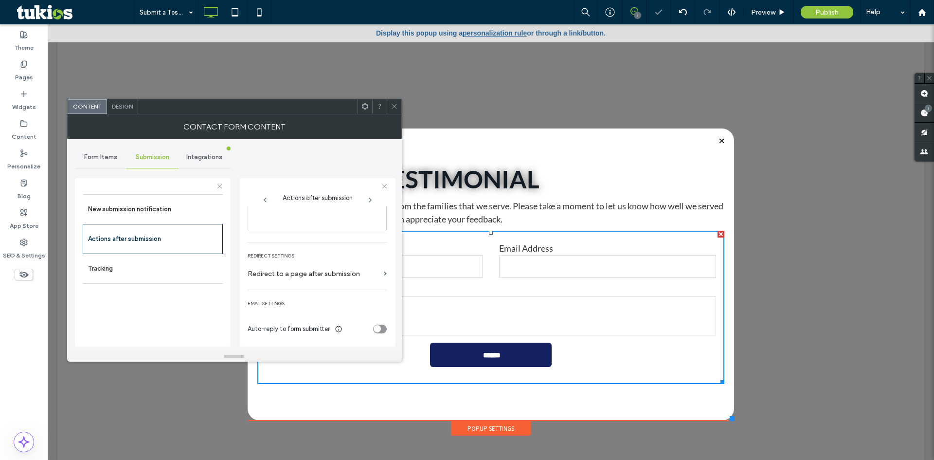
click at [379, 329] on div "toggle" at bounding box center [380, 328] width 14 height 9
drag, startPoint x: 348, startPoint y: 274, endPoint x: 230, endPoint y: 264, distance: 119.1
click at [230, 264] on div "**********" at bounding box center [153, 260] width 156 height 181
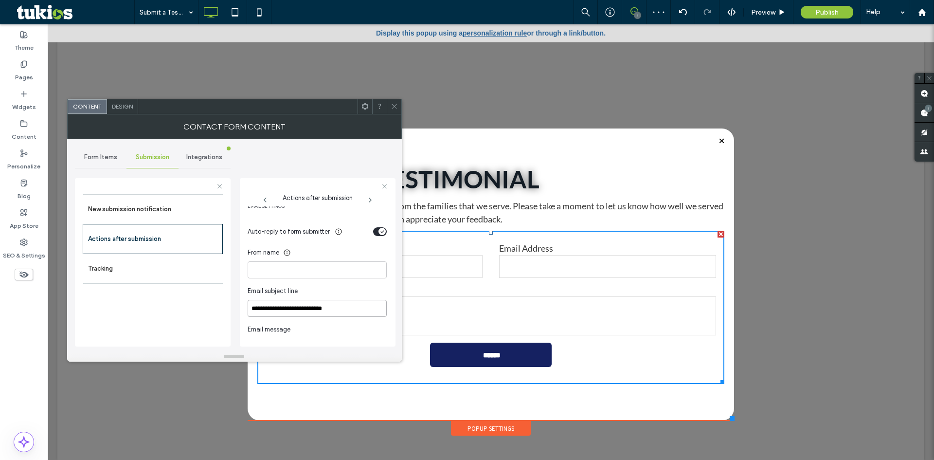
type input "**********"
click at [378, 231] on div "toggle" at bounding box center [381, 231] width 7 height 7
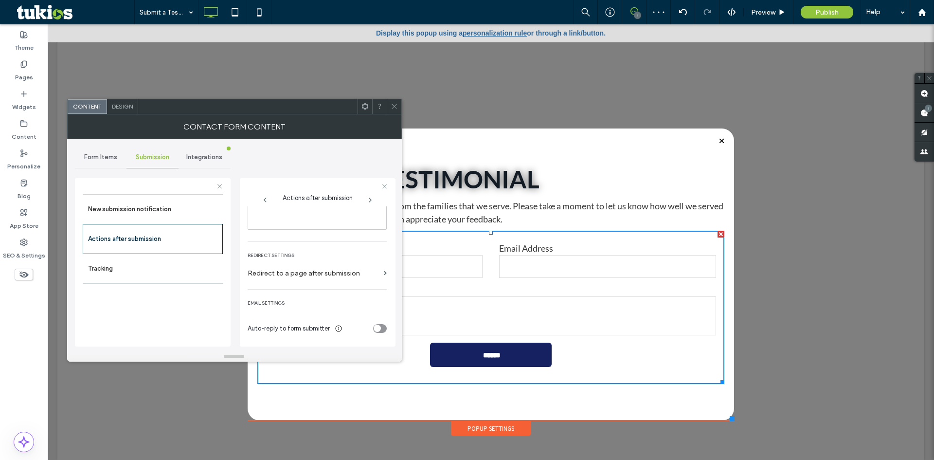
scroll to position [168, 0]
click at [21, 78] on label "Pages" at bounding box center [24, 75] width 18 height 14
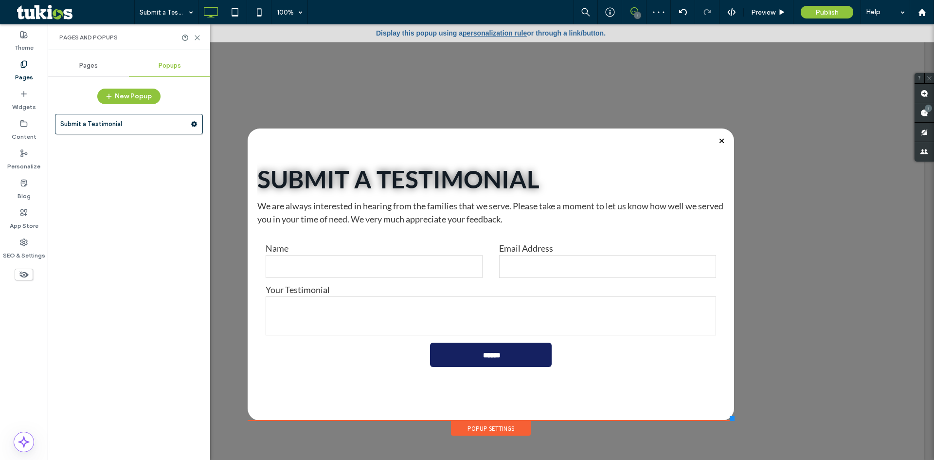
click at [81, 52] on div "Pages Popups New Popup Submit a Testimonial" at bounding box center [129, 254] width 162 height 409
click at [83, 62] on span "Pages" at bounding box center [88, 66] width 18 height 8
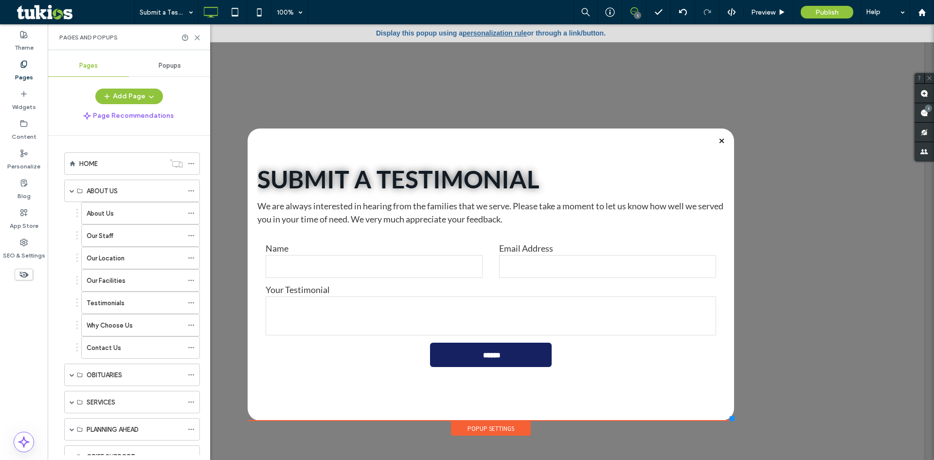
click at [148, 298] on div "Testimonials" at bounding box center [135, 303] width 96 height 10
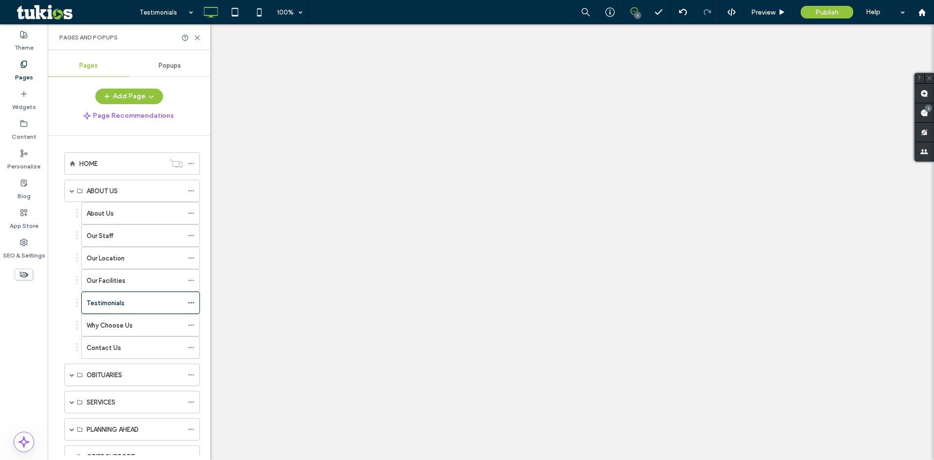
scroll to position [0, 0]
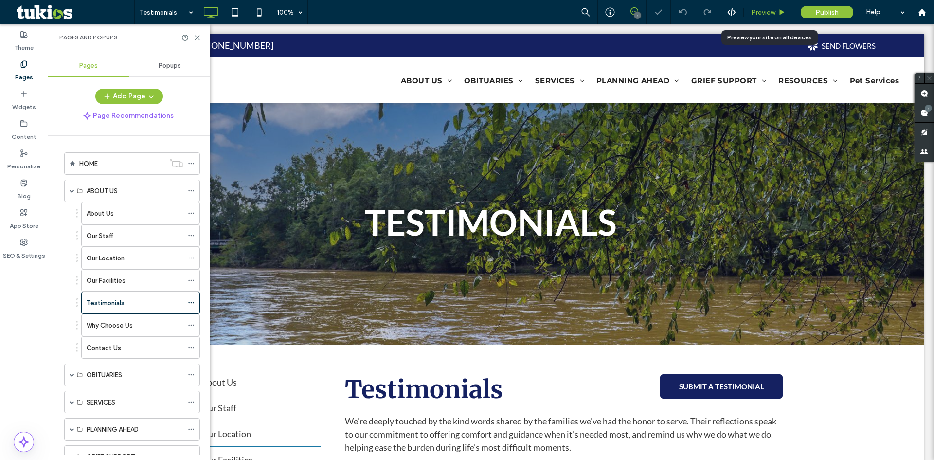
click at [769, 11] on span "Preview" at bounding box center [763, 12] width 24 height 8
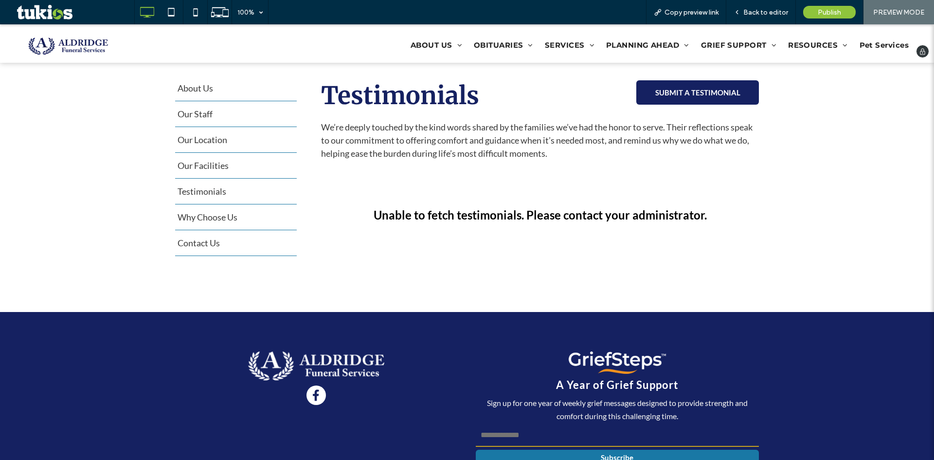
scroll to position [292, 0]
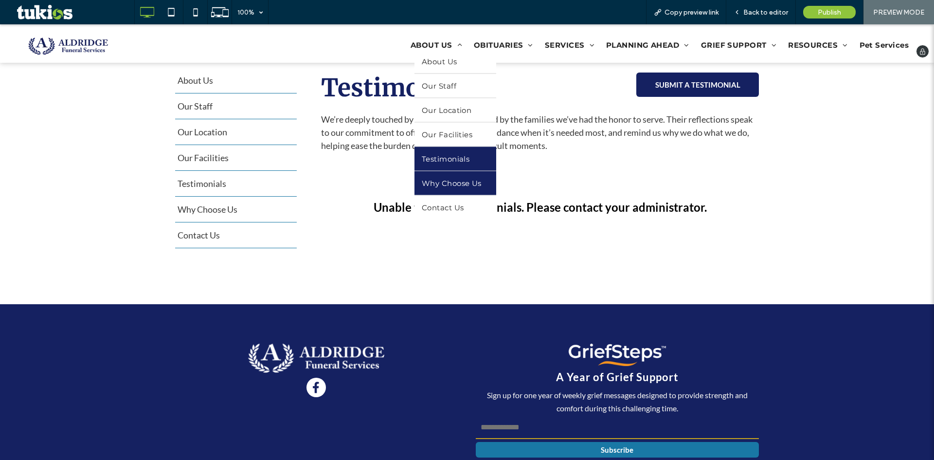
click at [458, 186] on span "Why Choose Us" at bounding box center [452, 182] width 60 height 9
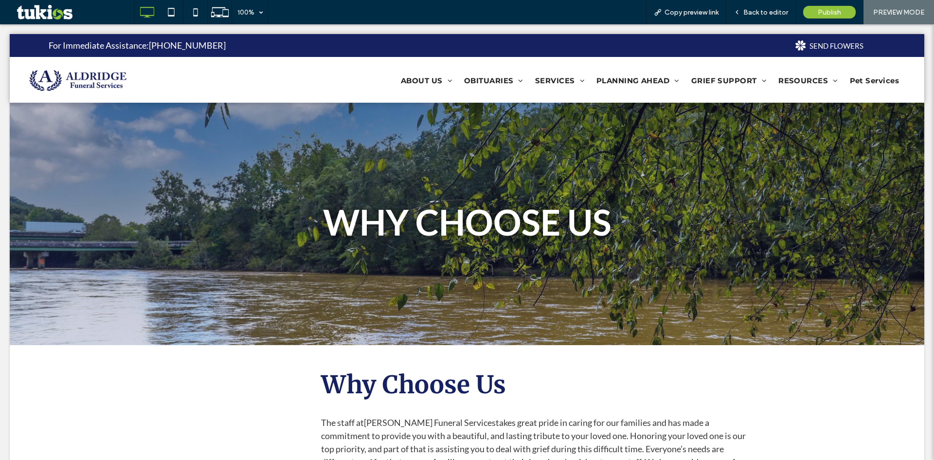
scroll to position [0, 0]
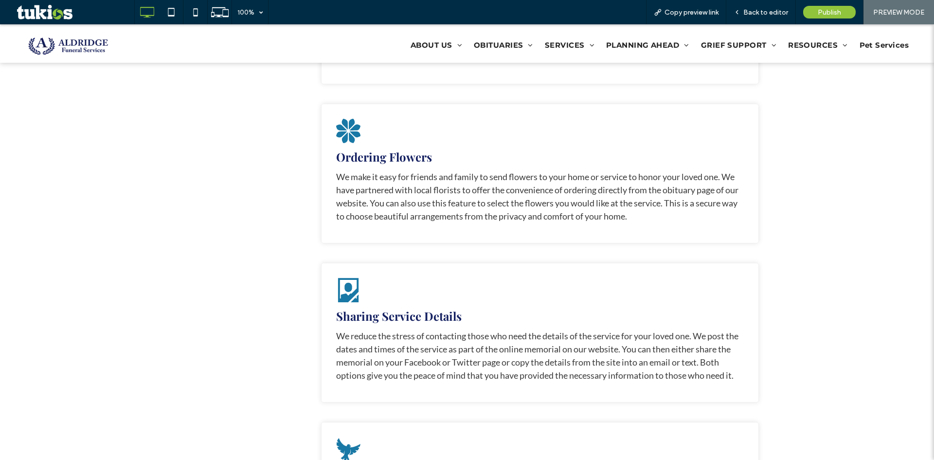
scroll to position [973, 0]
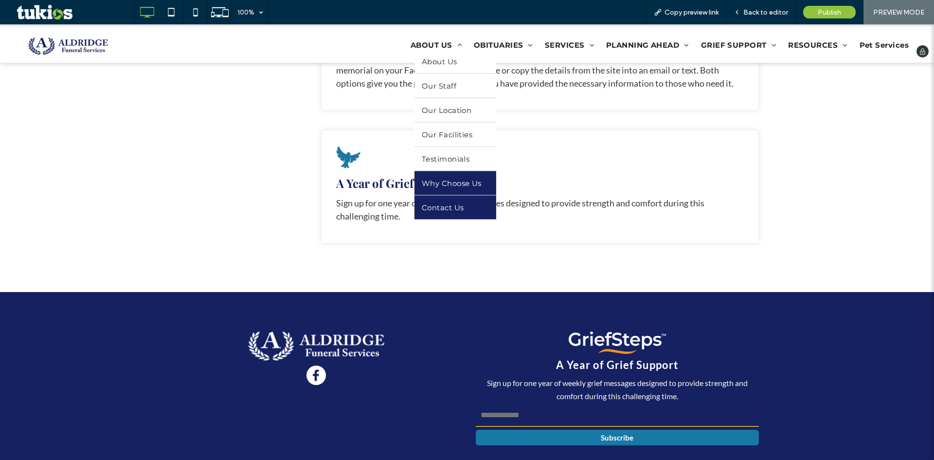
click at [447, 211] on span "Contact Us" at bounding box center [443, 206] width 42 height 9
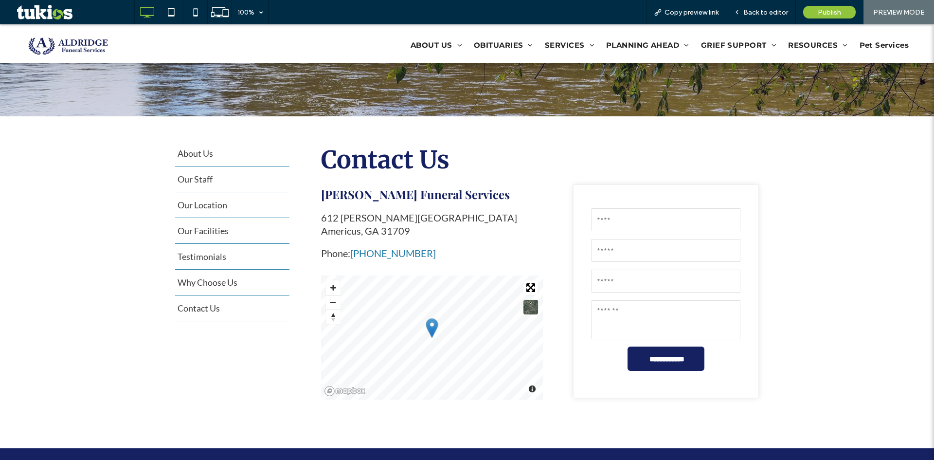
scroll to position [243, 0]
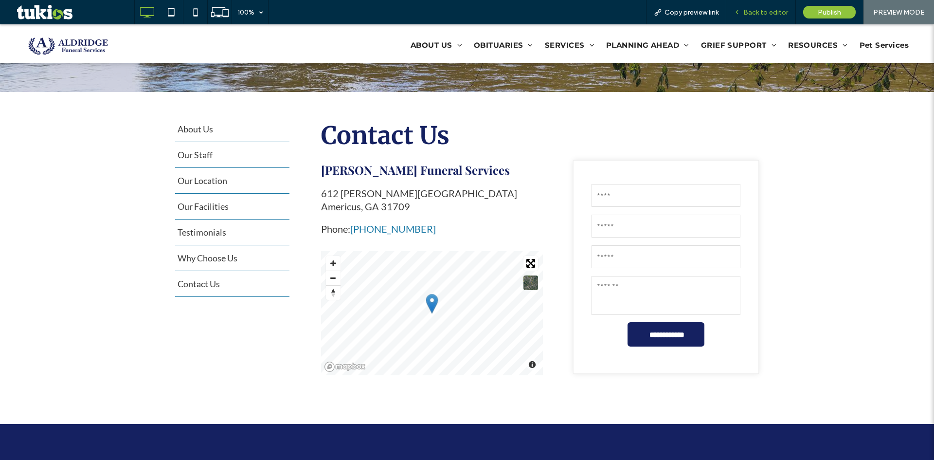
click at [768, 18] on div "Back to editor" at bounding box center [761, 12] width 70 height 24
click at [768, 15] on span "Back to editor" at bounding box center [765, 12] width 45 height 8
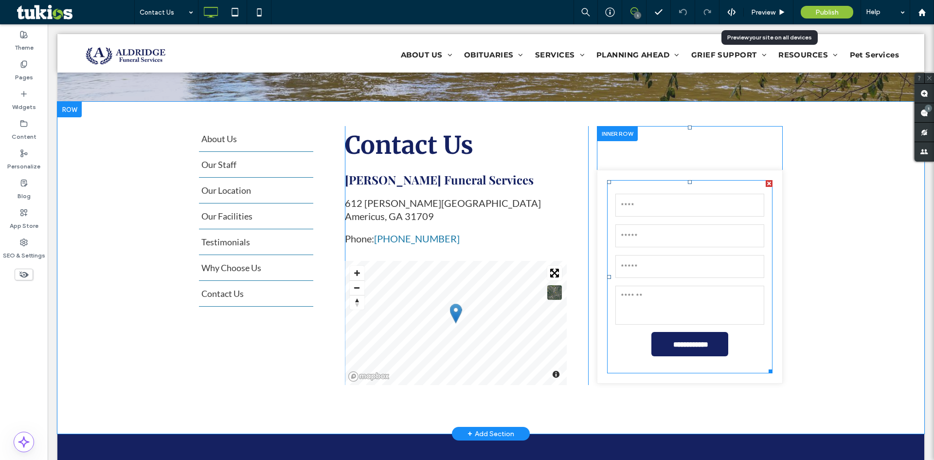
click at [629, 255] on input "email" at bounding box center [689, 266] width 149 height 23
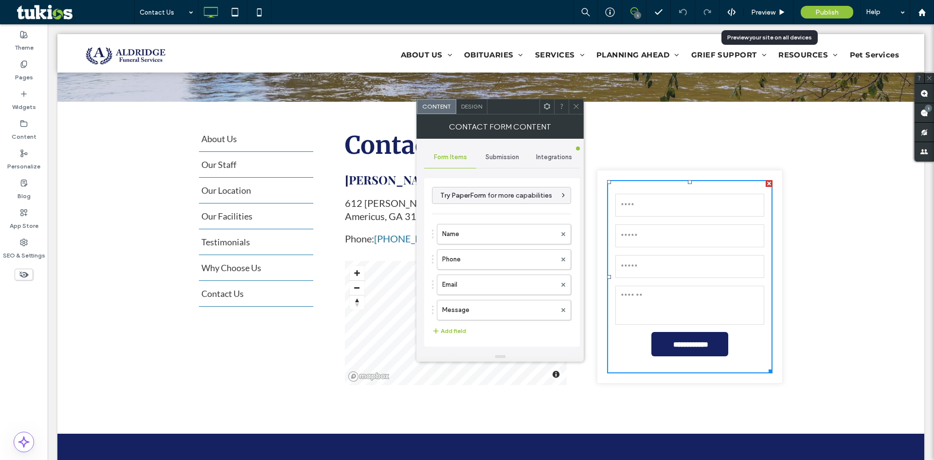
click at [495, 158] on span "Submission" at bounding box center [502, 157] width 34 height 8
click at [478, 196] on label "New submission notification" at bounding box center [502, 202] width 130 height 19
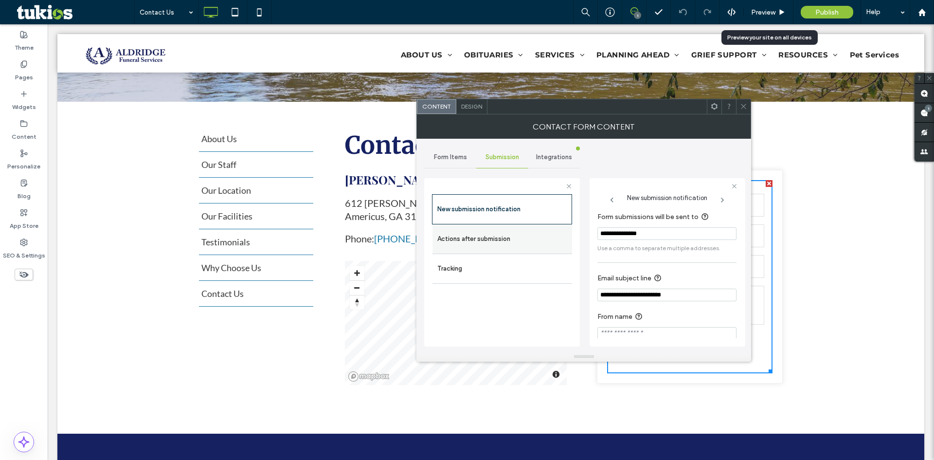
click at [438, 243] on label "Actions after submission" at bounding box center [502, 238] width 130 height 19
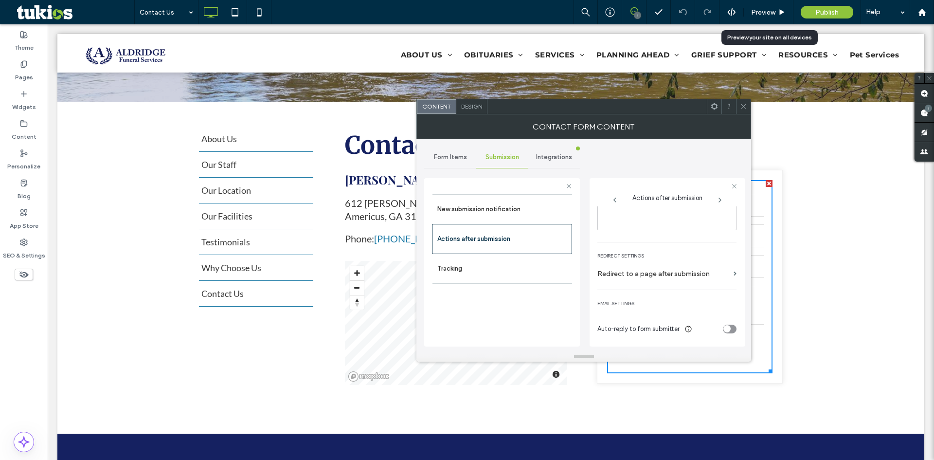
click at [724, 332] on div "toggle" at bounding box center [726, 328] width 7 height 7
click at [730, 232] on icon "toggle" at bounding box center [732, 231] width 4 height 3
click at [760, 13] on span "Preview" at bounding box center [763, 12] width 24 height 8
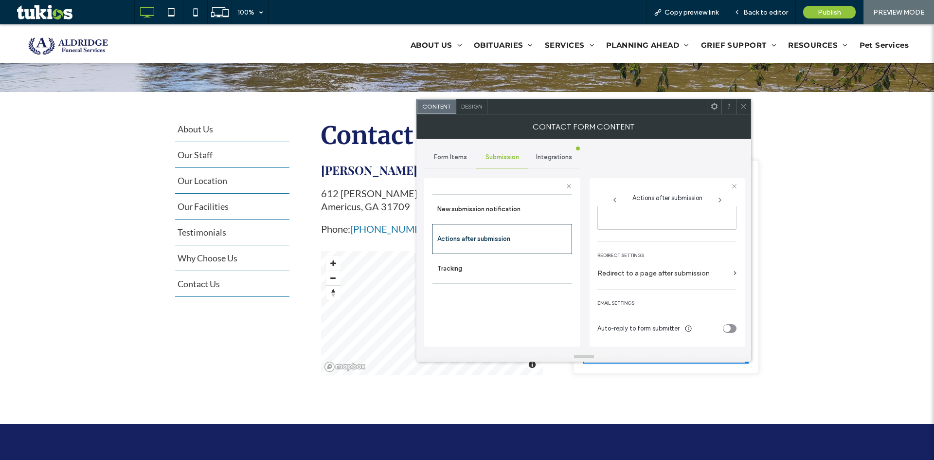
click at [742, 109] on icon at bounding box center [743, 106] width 7 height 7
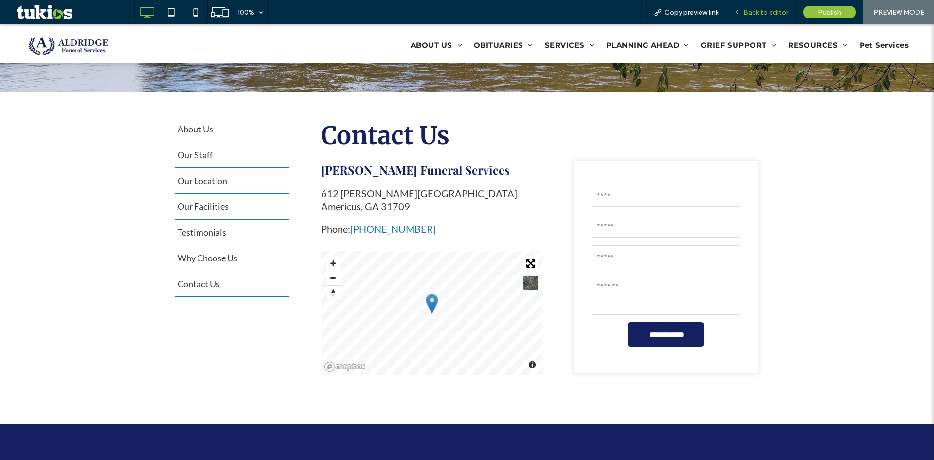
click at [780, 11] on span "Back to editor" at bounding box center [765, 12] width 45 height 8
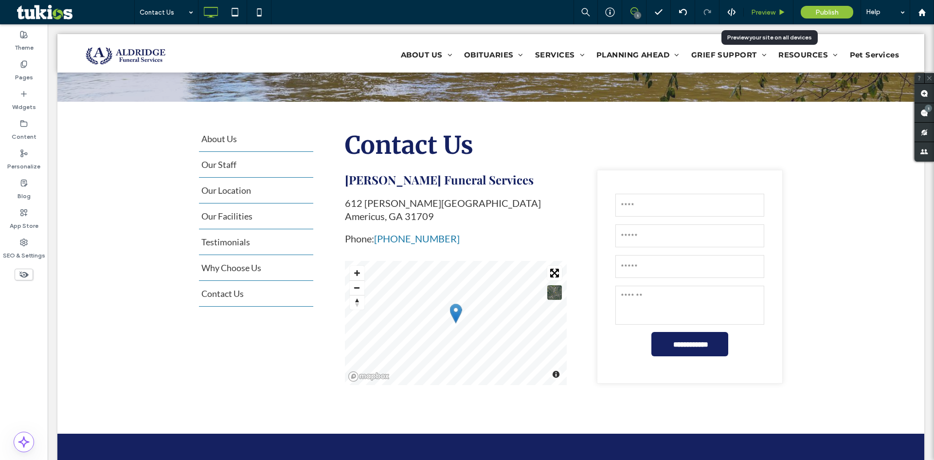
click at [774, 15] on span "Preview" at bounding box center [763, 12] width 24 height 8
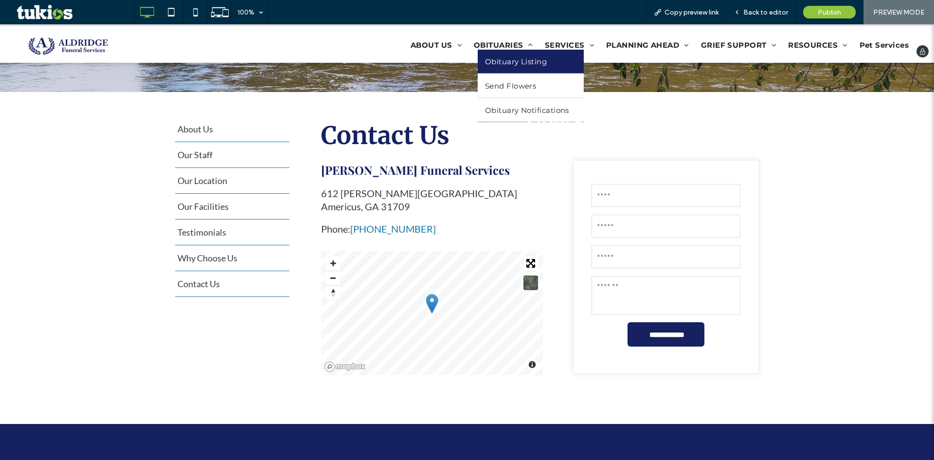
click at [505, 69] on link "Obituary Listing" at bounding box center [531, 61] width 106 height 24
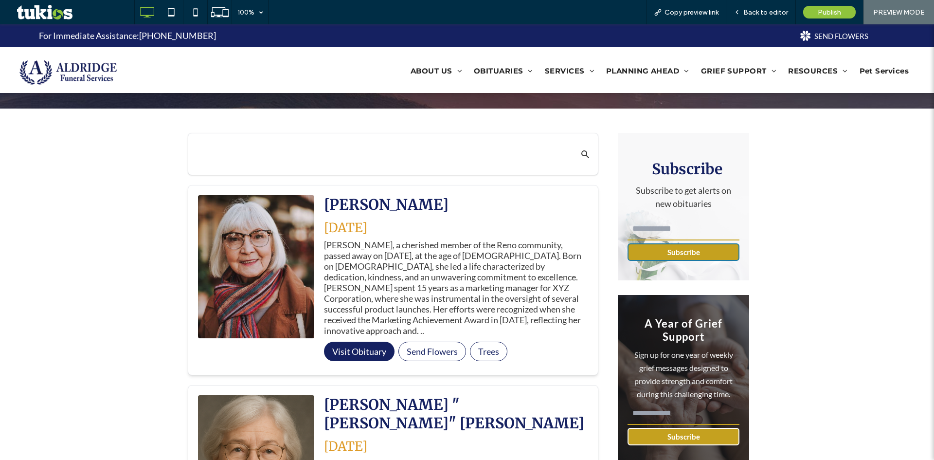
scroll to position [243, 0]
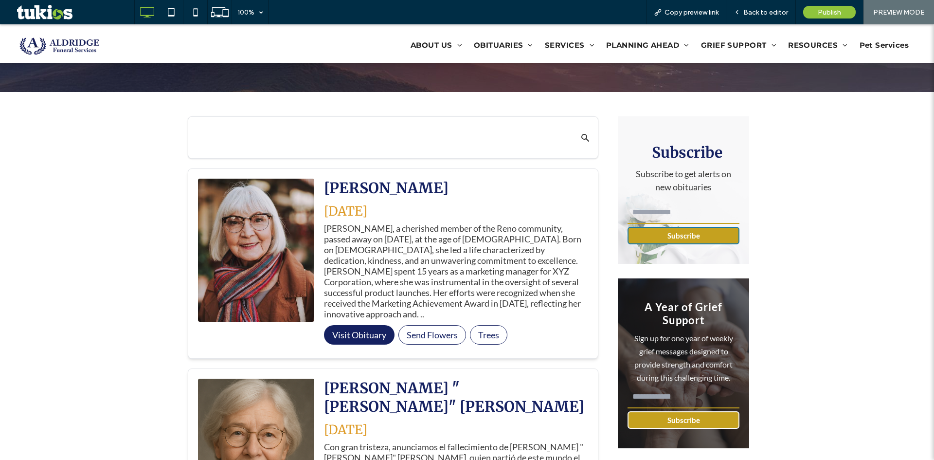
click at [693, 229] on button "Subscribe" at bounding box center [683, 236] width 112 height 18
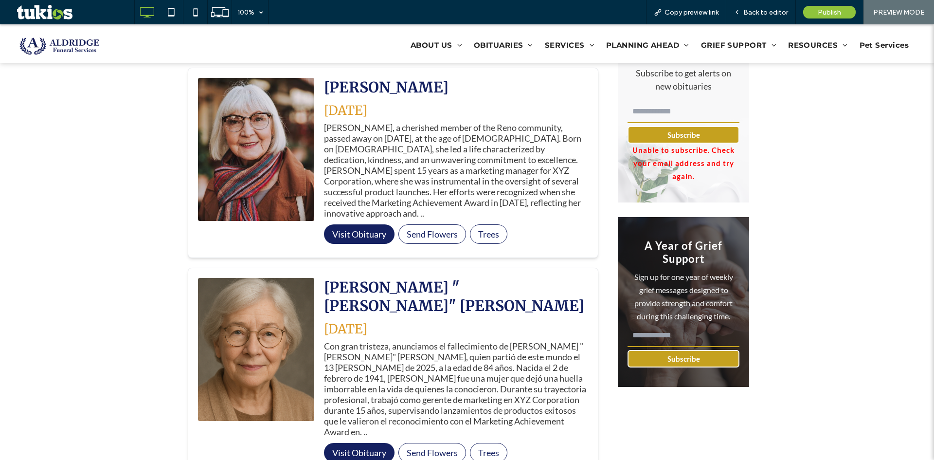
scroll to position [438, 0]
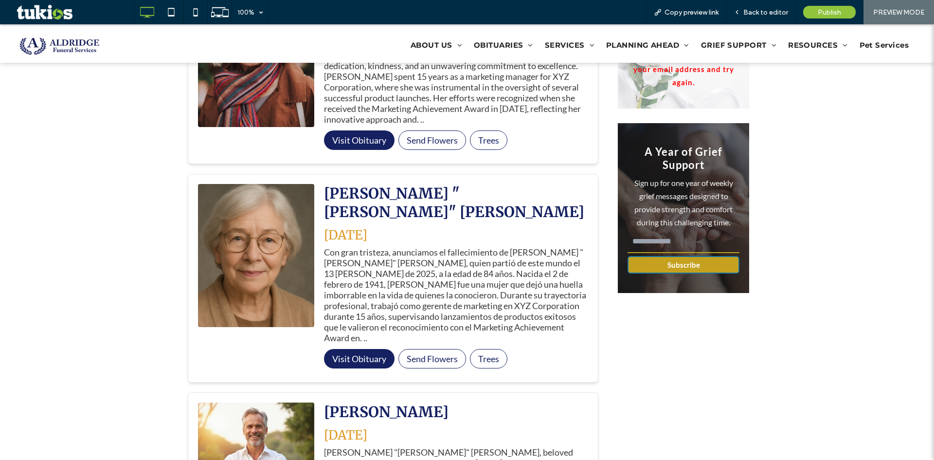
drag, startPoint x: 679, startPoint y: 231, endPoint x: 682, endPoint y: 256, distance: 25.0
click at [682, 256] on form "Subscribe" at bounding box center [683, 251] width 112 height 45
click at [653, 263] on button "Subscribe" at bounding box center [683, 265] width 112 height 18
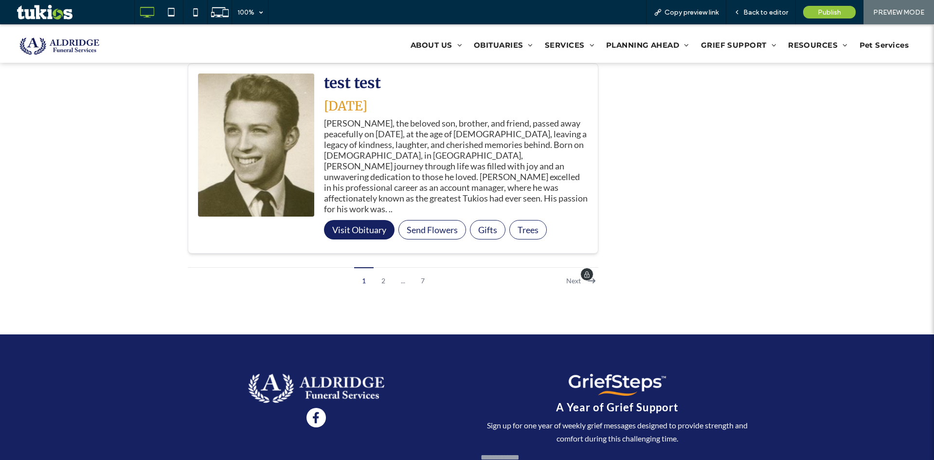
scroll to position [2151, 0]
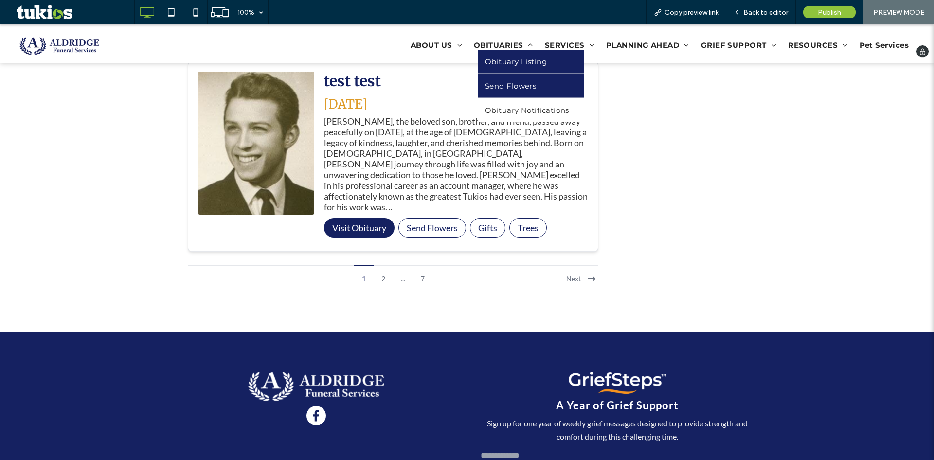
click at [506, 84] on span "Send Flowers" at bounding box center [510, 85] width 51 height 9
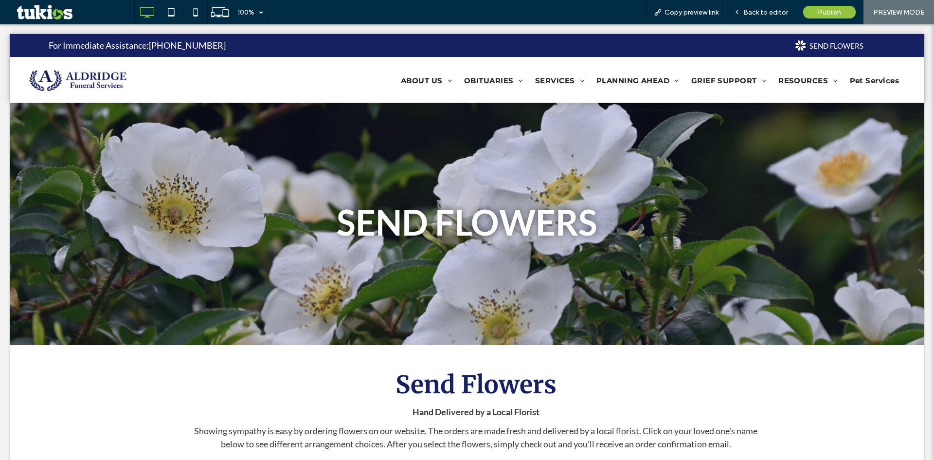
scroll to position [0, 0]
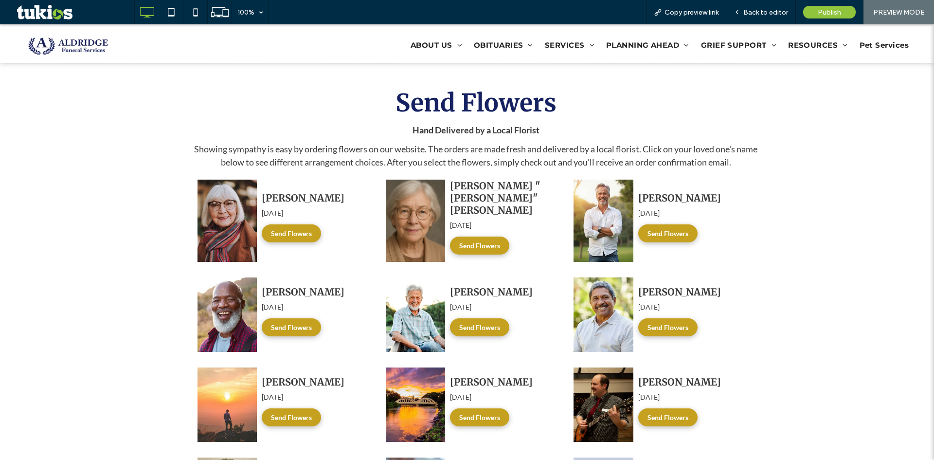
scroll to position [292, 0]
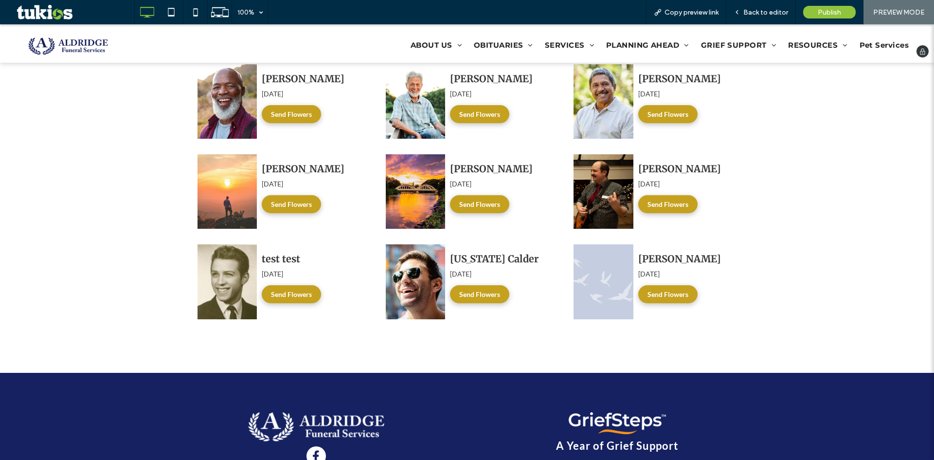
scroll to position [329, 0]
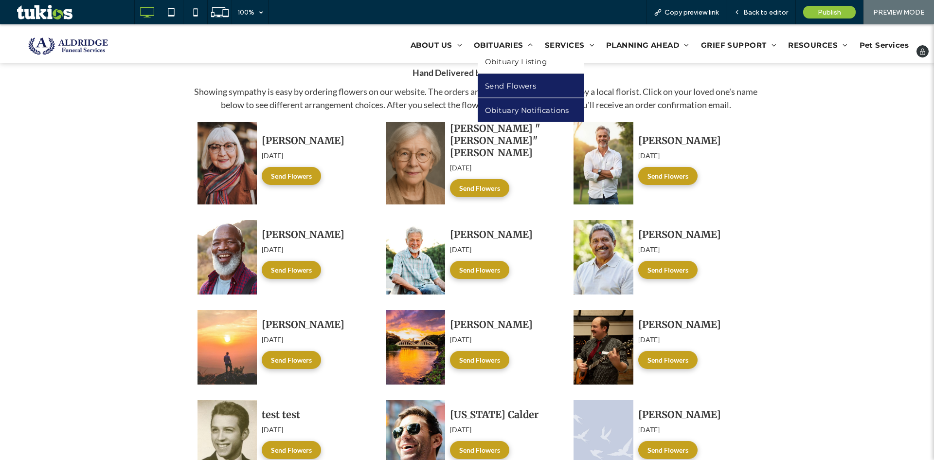
click at [525, 101] on link "Obituary Notifications" at bounding box center [531, 110] width 106 height 24
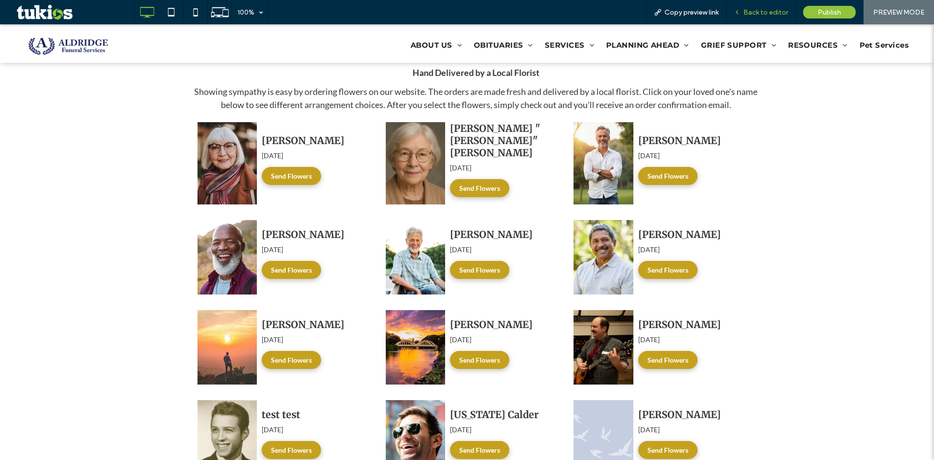
click at [769, 16] on span "Back to editor" at bounding box center [765, 12] width 45 height 8
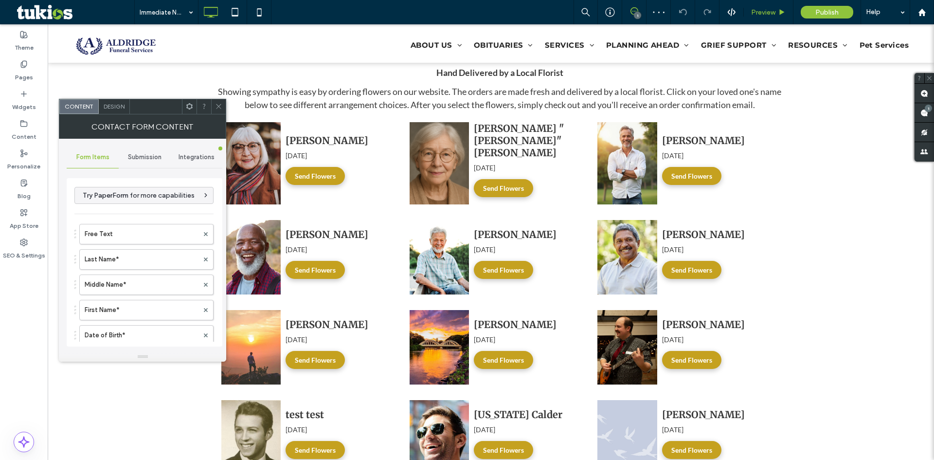
type input "**********"
drag, startPoint x: 114, startPoint y: 164, endPoint x: 155, endPoint y: 166, distance: 40.9
click at [121, 163] on div "Form Items Submission Integrations" at bounding box center [145, 156] width 156 height 21
click at [155, 166] on div "Submission" at bounding box center [145, 156] width 52 height 21
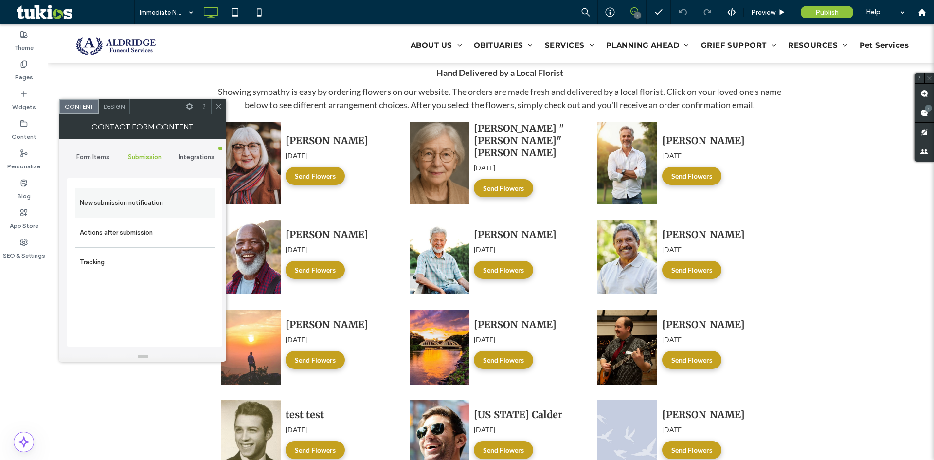
click at [142, 208] on label "New submission notification" at bounding box center [145, 202] width 130 height 19
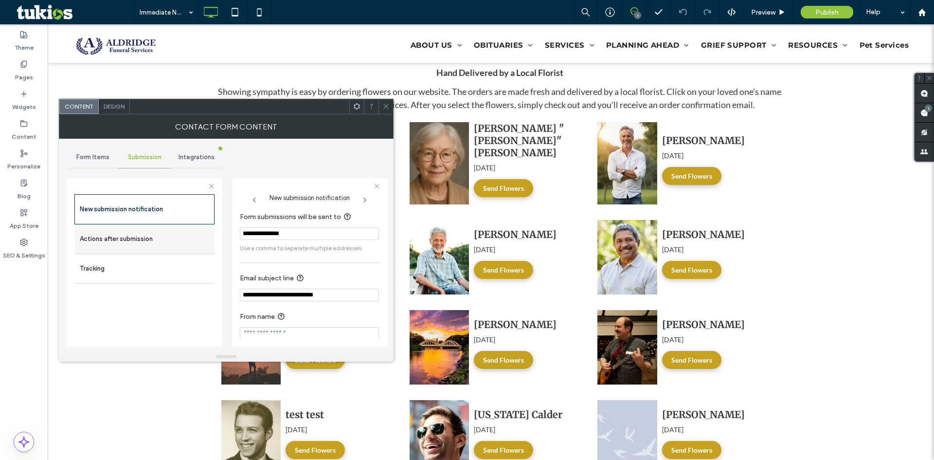
drag, startPoint x: 107, startPoint y: 239, endPoint x: 128, endPoint y: 236, distance: 21.5
click at [107, 239] on label "Actions after submission" at bounding box center [145, 238] width 130 height 19
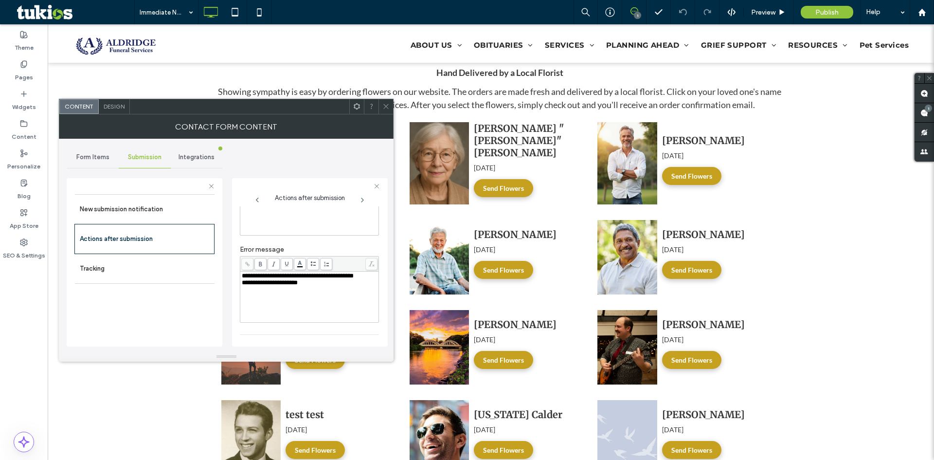
scroll to position [168, 0]
click at [371, 329] on div "toggle" at bounding box center [372, 328] width 14 height 9
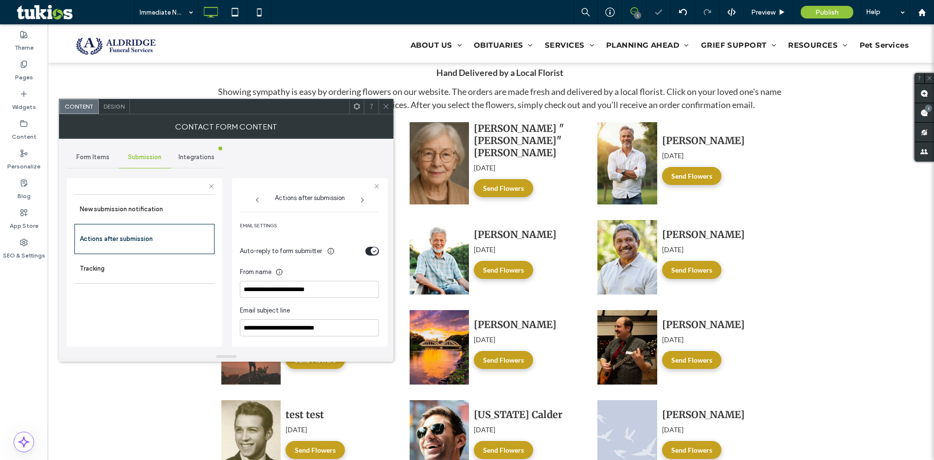
scroll to position [265, 0]
drag, startPoint x: 247, startPoint y: 261, endPoint x: 374, endPoint y: 242, distance: 128.9
click at [372, 265] on input "**********" at bounding box center [309, 269] width 139 height 17
click at [371, 235] on div "toggle" at bounding box center [374, 231] width 7 height 7
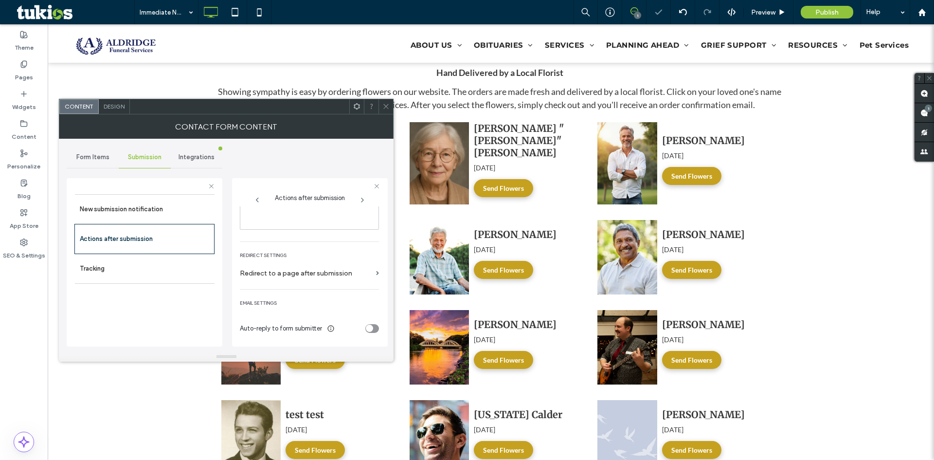
click at [389, 107] on icon at bounding box center [385, 106] width 7 height 7
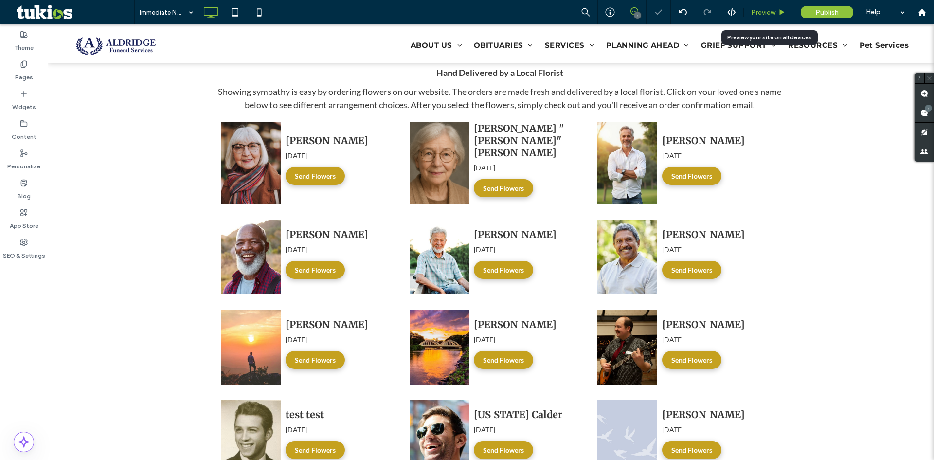
click at [764, 10] on span "Preview" at bounding box center [763, 12] width 24 height 8
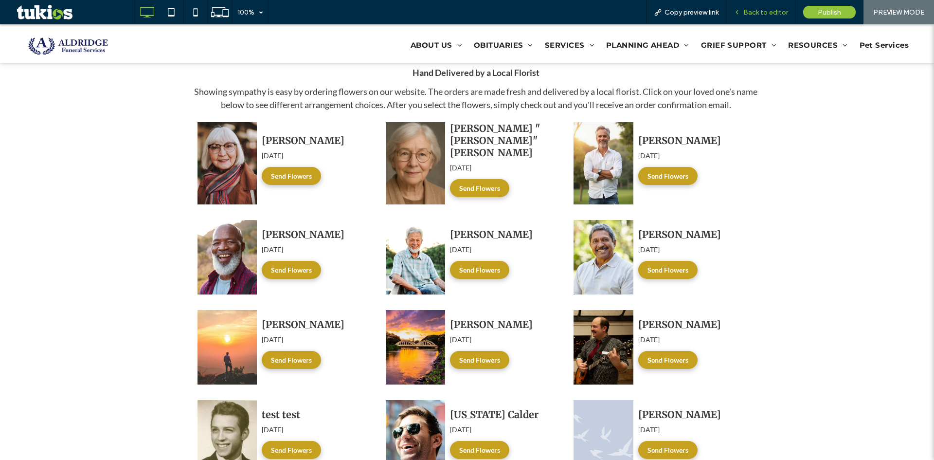
click at [747, 11] on span "Back to editor" at bounding box center [765, 12] width 45 height 8
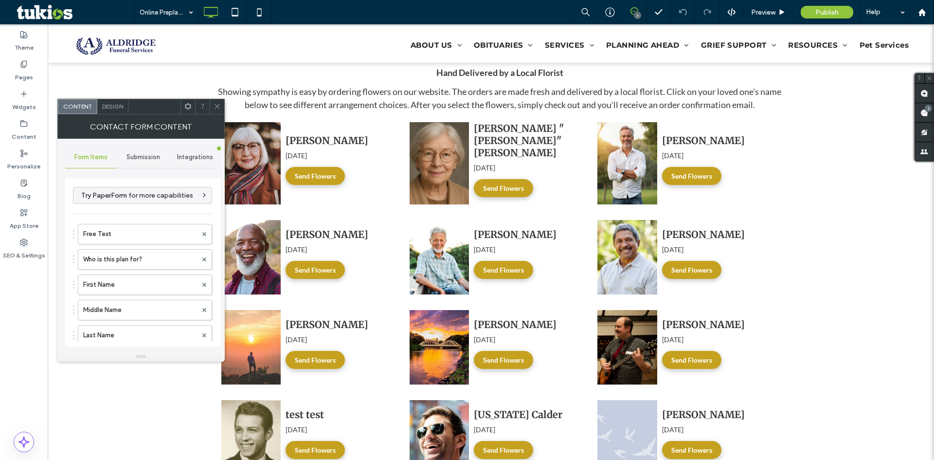
click at [152, 164] on div "Submission" at bounding box center [143, 156] width 52 height 21
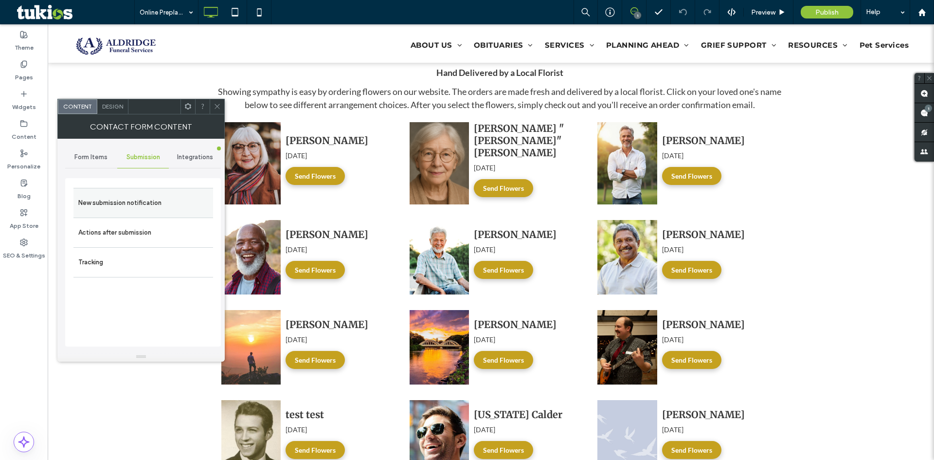
click at [152, 206] on label "New submission notification" at bounding box center [143, 202] width 130 height 19
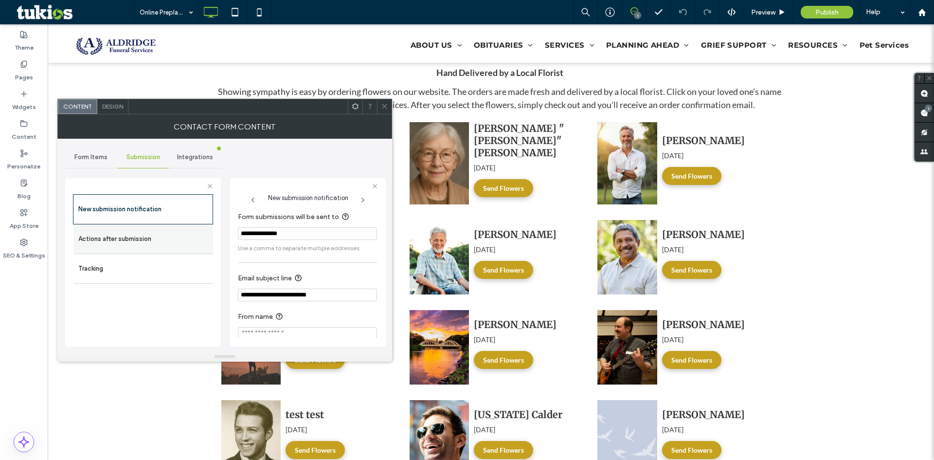
click at [106, 233] on label "Actions after submission" at bounding box center [143, 238] width 130 height 19
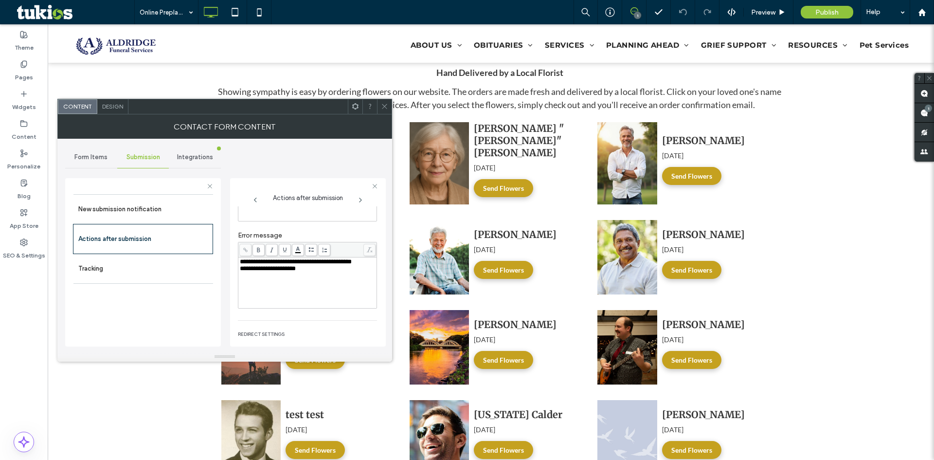
scroll to position [168, 0]
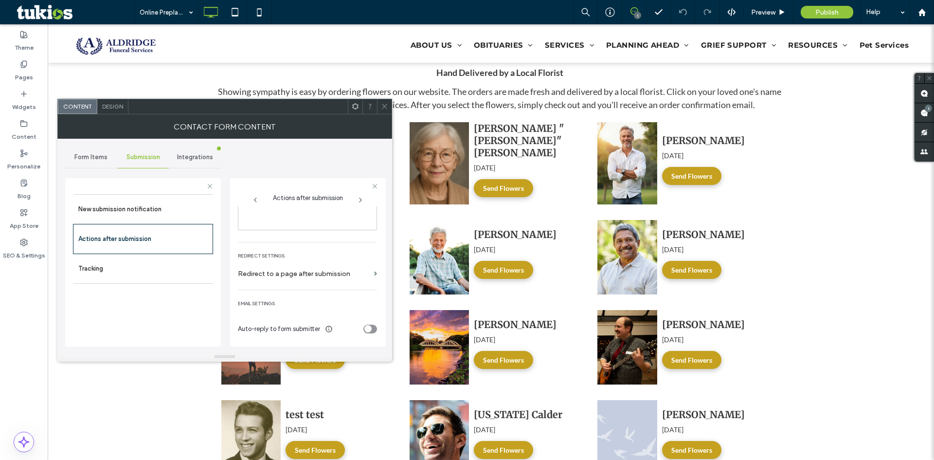
click at [368, 332] on div "toggle" at bounding box center [370, 328] width 14 height 9
drag, startPoint x: 367, startPoint y: 222, endPoint x: 367, endPoint y: 236, distance: 14.1
click at [367, 229] on div "**********" at bounding box center [307, 312] width 139 height 239
click at [367, 236] on div "Auto-reply to form submitter" at bounding box center [307, 231] width 139 height 17
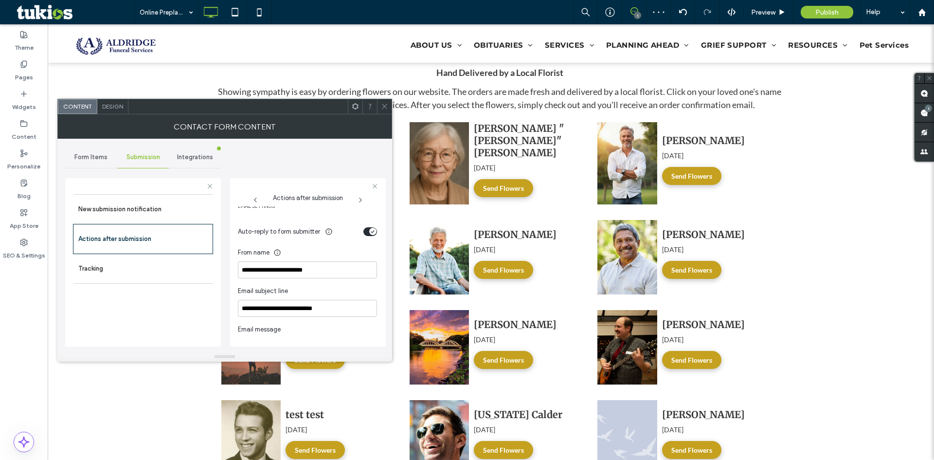
click at [364, 234] on div "toggle" at bounding box center [370, 231] width 14 height 9
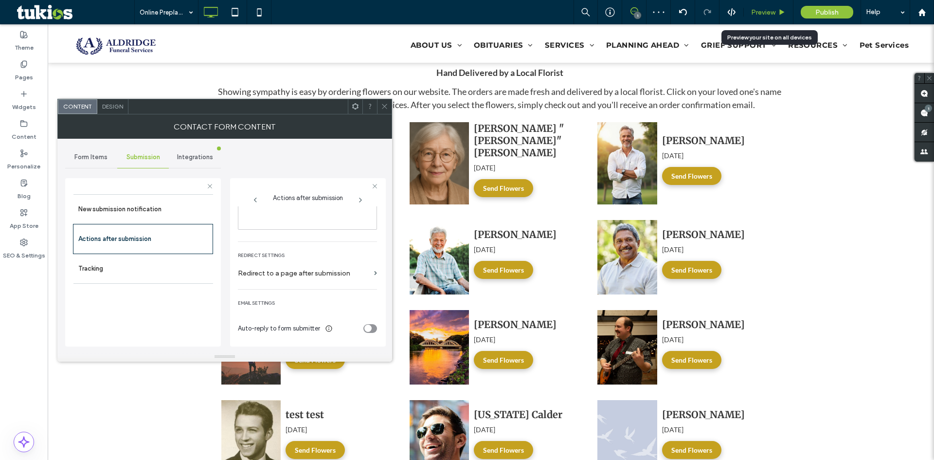
click at [772, 15] on span "Preview" at bounding box center [763, 12] width 24 height 8
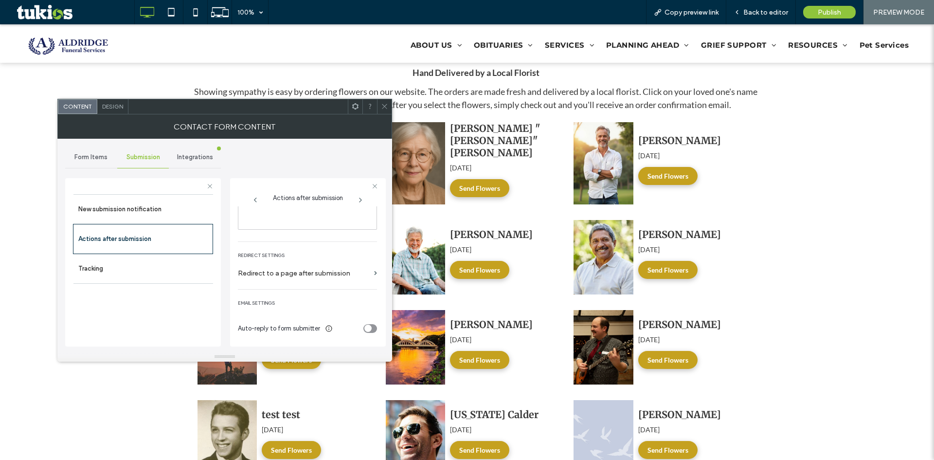
click at [385, 104] on icon at bounding box center [384, 106] width 7 height 7
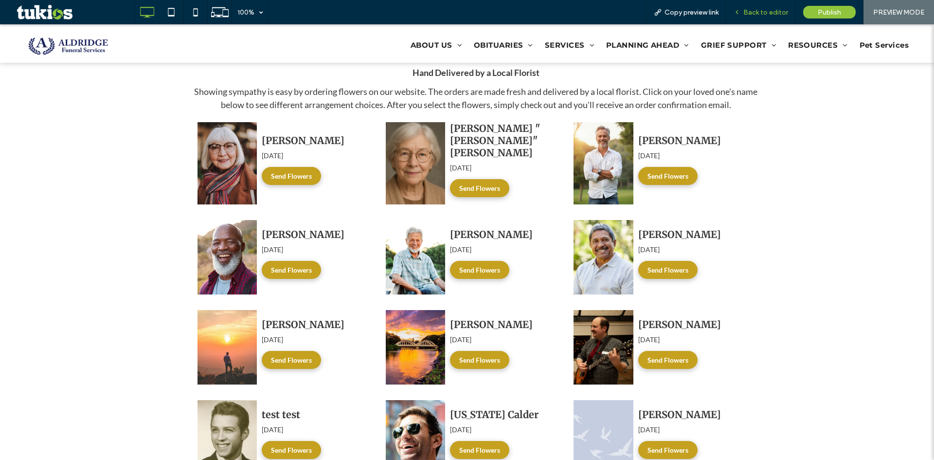
click at [767, 13] on span "Back to editor" at bounding box center [765, 12] width 45 height 8
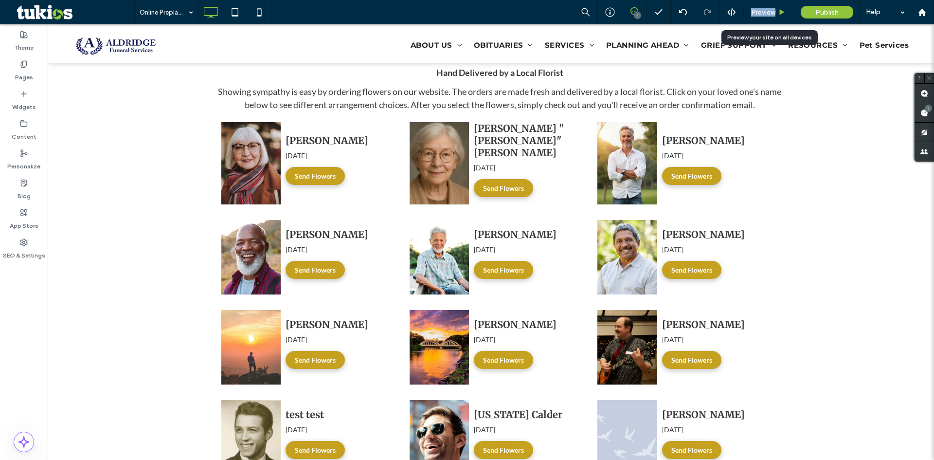
click at [767, 12] on span "Preview" at bounding box center [763, 12] width 24 height 8
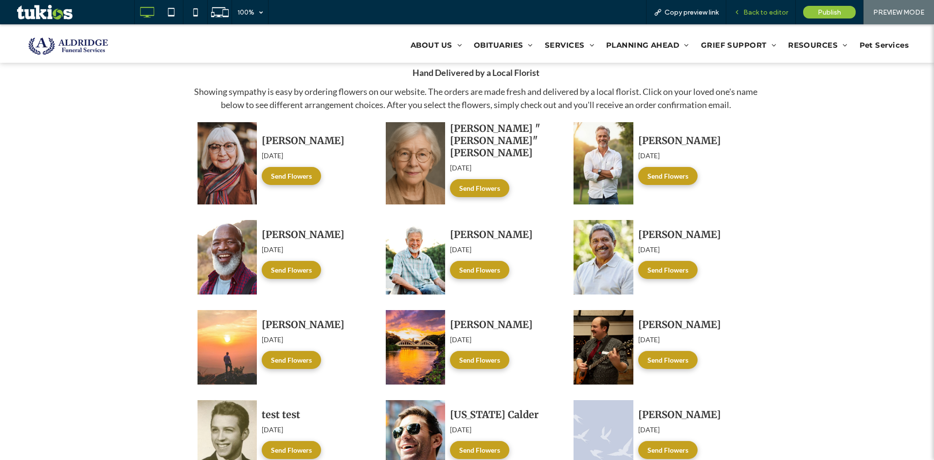
click at [758, 17] on div "Back to editor" at bounding box center [761, 12] width 70 height 24
click at [758, 15] on span "Back to editor" at bounding box center [765, 12] width 45 height 8
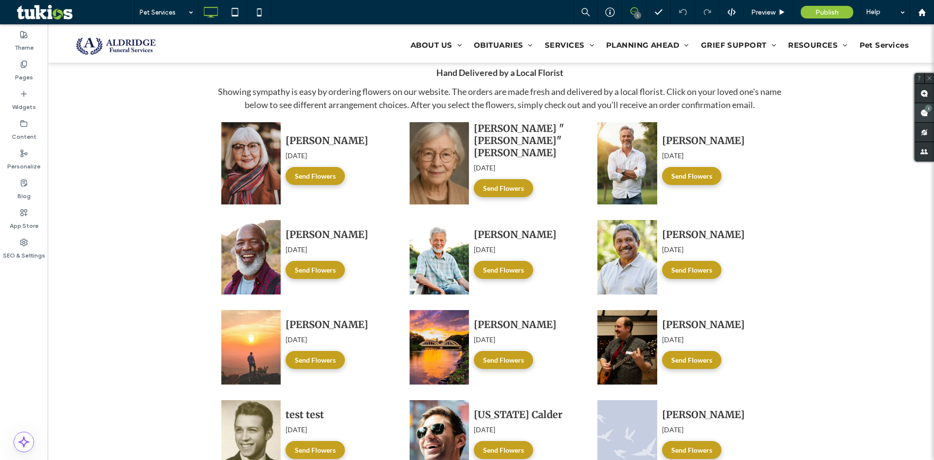
click at [926, 116] on span at bounding box center [923, 112] width 19 height 19
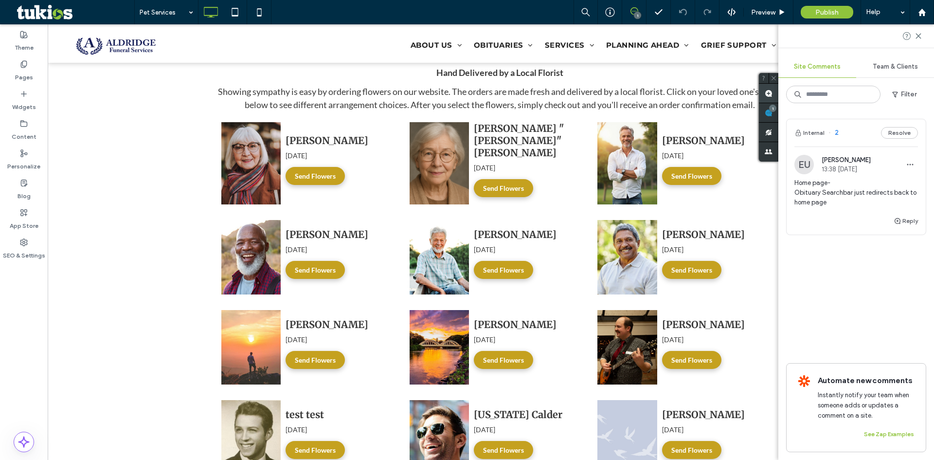
click at [766, 95] on span at bounding box center [768, 93] width 19 height 19
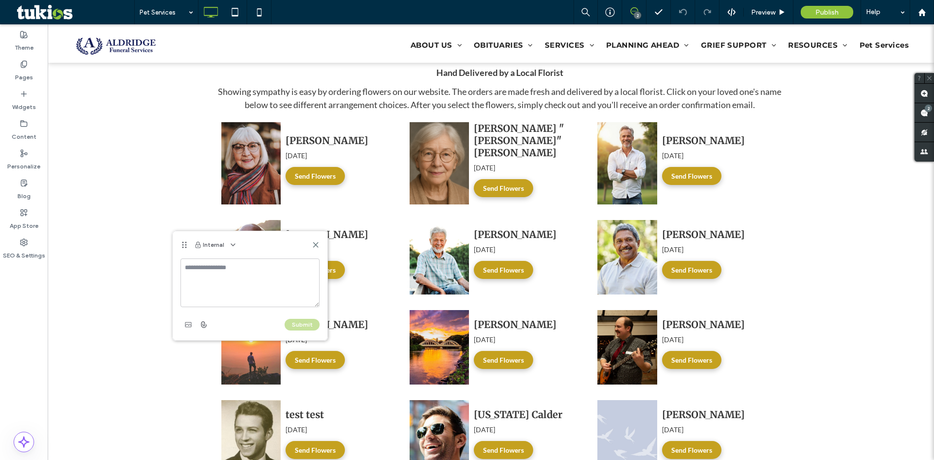
drag, startPoint x: 240, startPoint y: 282, endPoint x: 230, endPoint y: 278, distance: 11.4
click at [232, 279] on textarea at bounding box center [249, 282] width 139 height 49
type textarea "**********"
click at [313, 324] on button "Submit" at bounding box center [301, 325] width 35 height 12
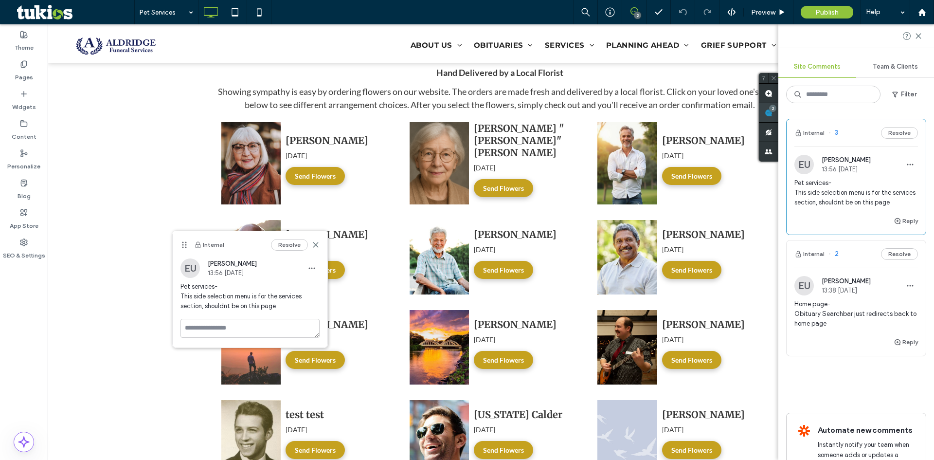
click at [778, 115] on span at bounding box center [768, 112] width 19 height 19
click at [762, 11] on span "Preview" at bounding box center [763, 12] width 24 height 8
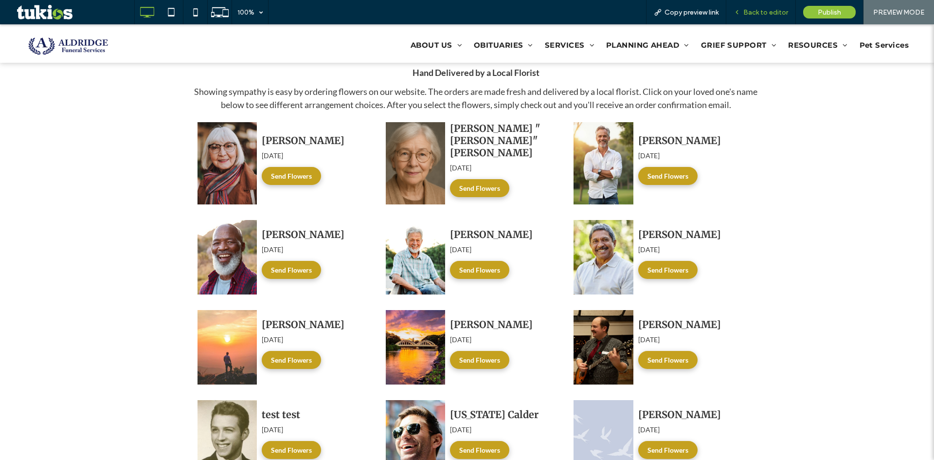
click at [767, 10] on span "Back to editor" at bounding box center [765, 12] width 45 height 8
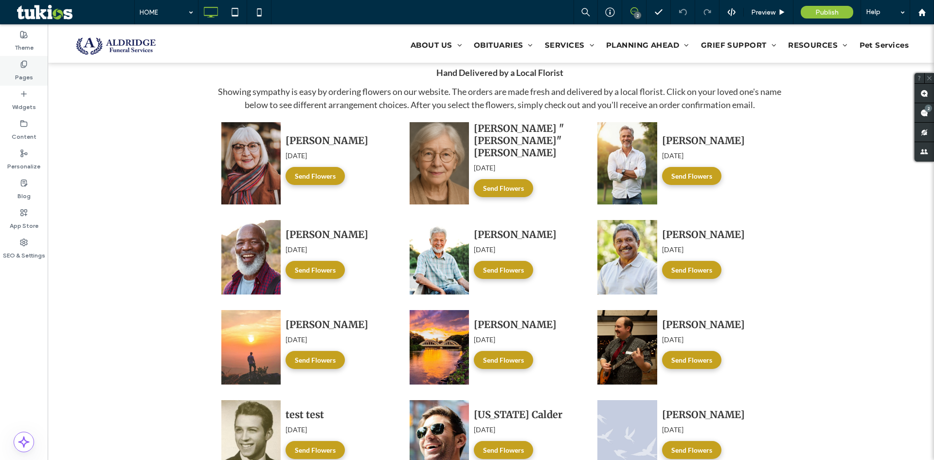
click at [36, 69] on div "Pages" at bounding box center [24, 71] width 48 height 30
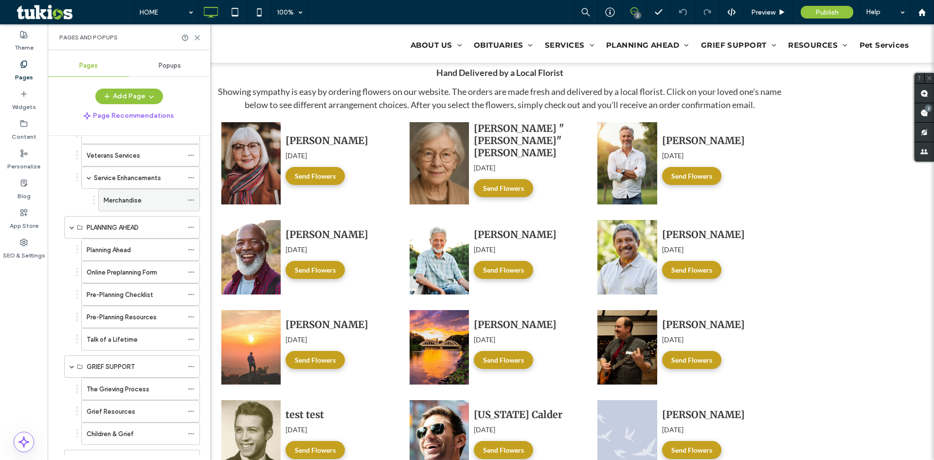
scroll to position [700, 0]
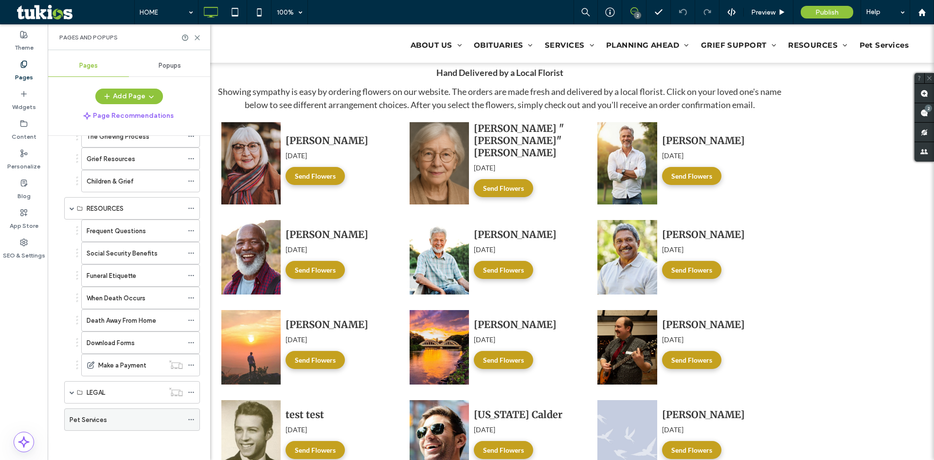
click at [189, 421] on icon at bounding box center [191, 419] width 7 height 7
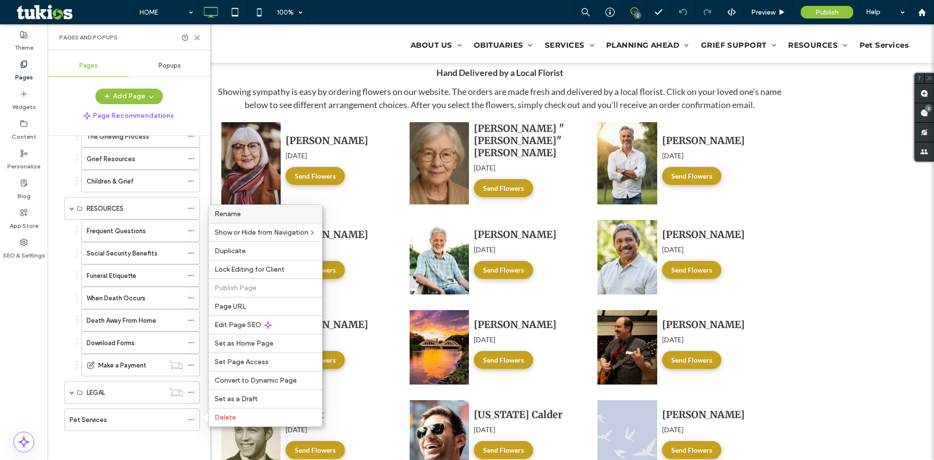
click at [249, 216] on label "Rename" at bounding box center [265, 214] width 102 height 8
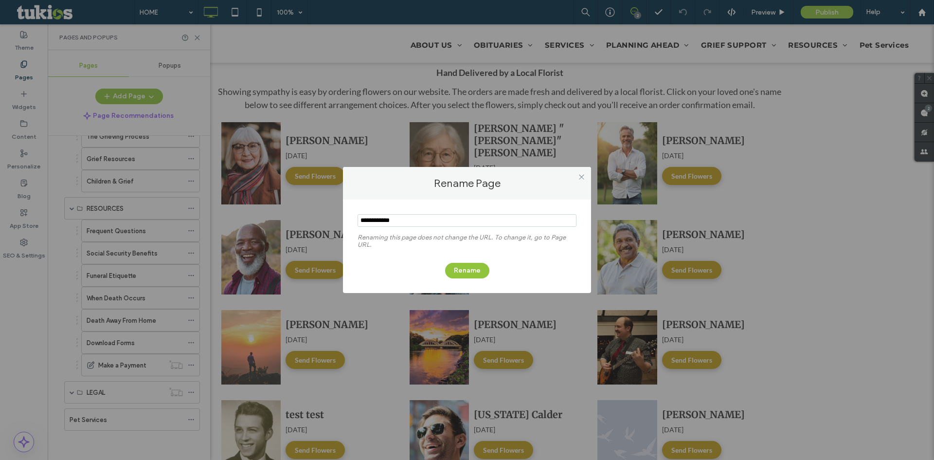
drag, startPoint x: 396, startPoint y: 221, endPoint x: 365, endPoint y: 227, distance: 31.6
click at [365, 227] on input "notEmpty" at bounding box center [466, 220] width 219 height 13
type input "**********"
click at [468, 272] on button "Rename" at bounding box center [467, 271] width 44 height 16
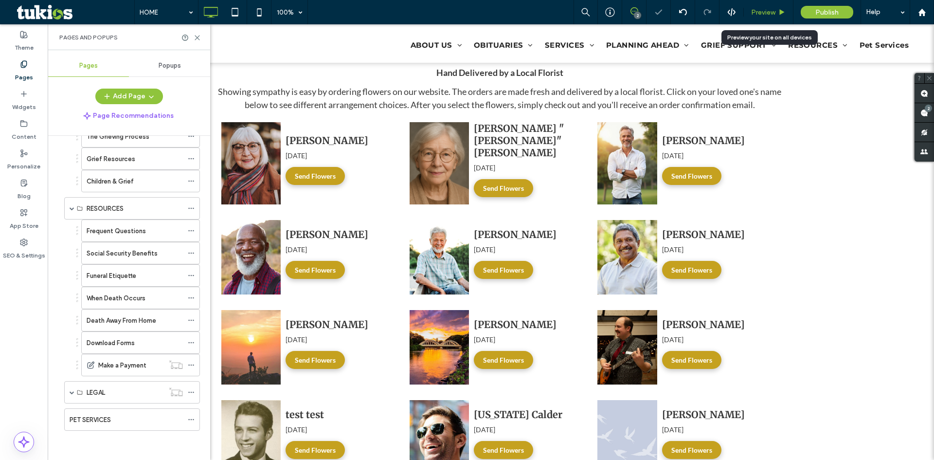
click at [780, 12] on use at bounding box center [782, 11] width 5 height 5
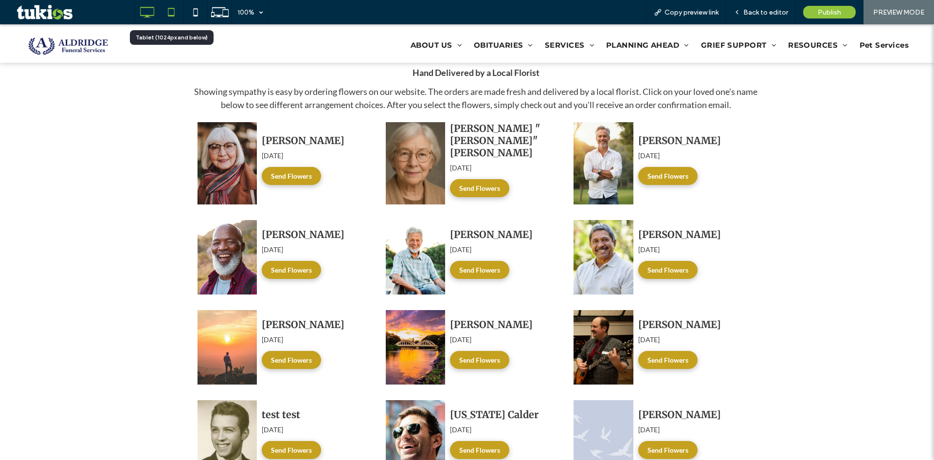
click at [161, 13] on icon at bounding box center [170, 11] width 19 height 19
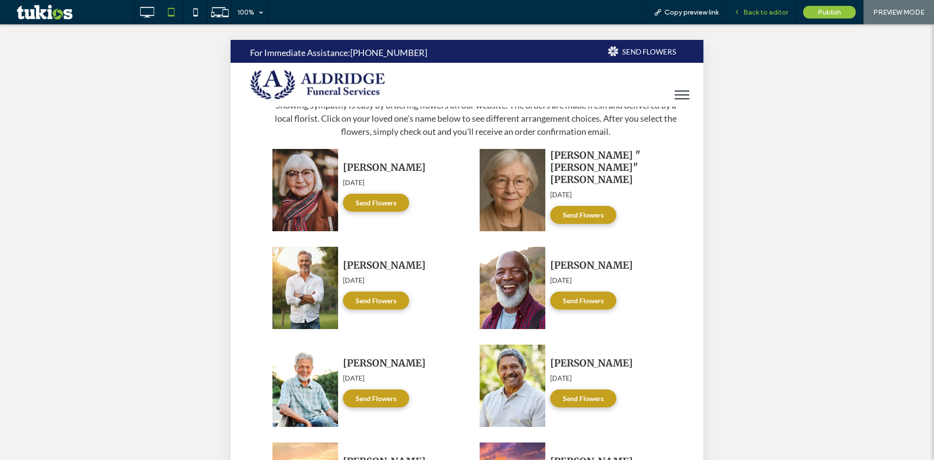
click at [740, 13] on icon at bounding box center [736, 12] width 7 height 7
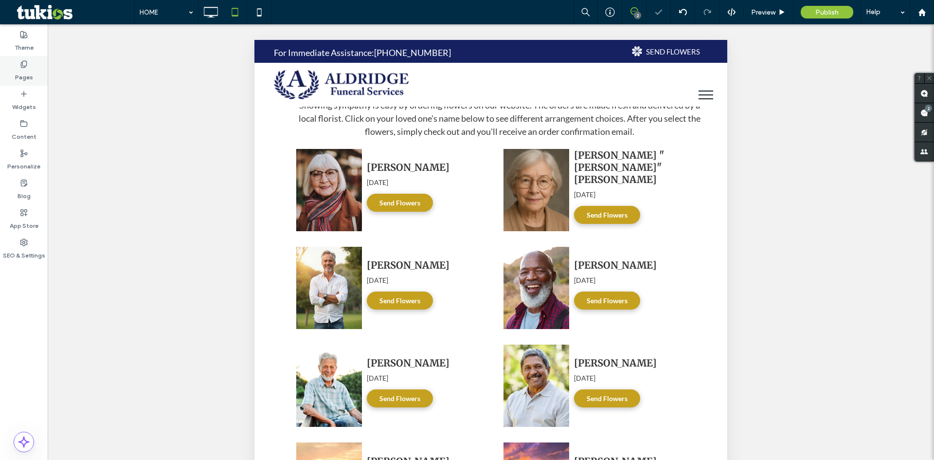
click at [28, 76] on label "Pages" at bounding box center [24, 75] width 18 height 14
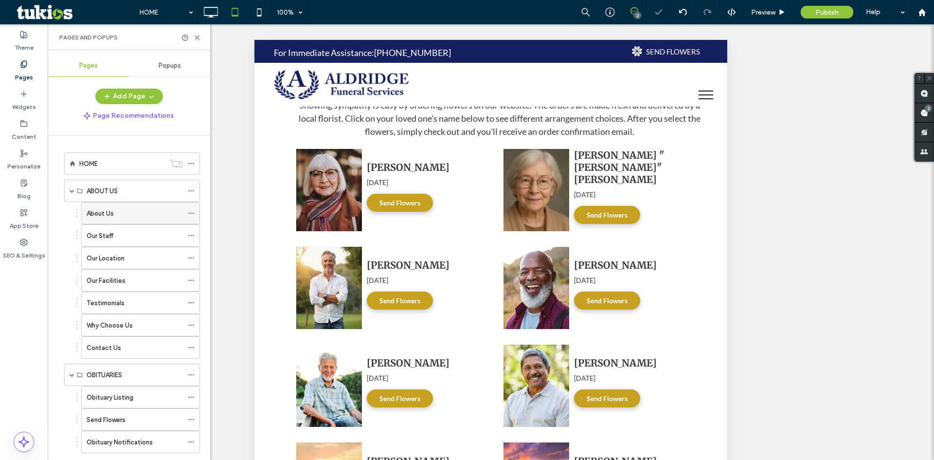
click at [139, 205] on div "About Us" at bounding box center [135, 212] width 96 height 21
click at [144, 245] on div "Our Staff" at bounding box center [135, 235] width 96 height 21
click at [153, 260] on div "Our Location" at bounding box center [135, 258] width 96 height 10
click at [153, 282] on div "Our Facilities" at bounding box center [135, 280] width 96 height 10
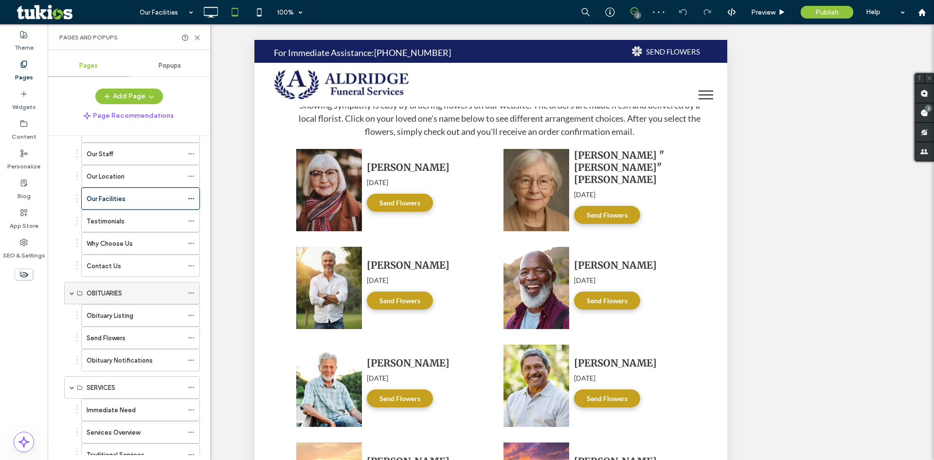
scroll to position [97, 0]
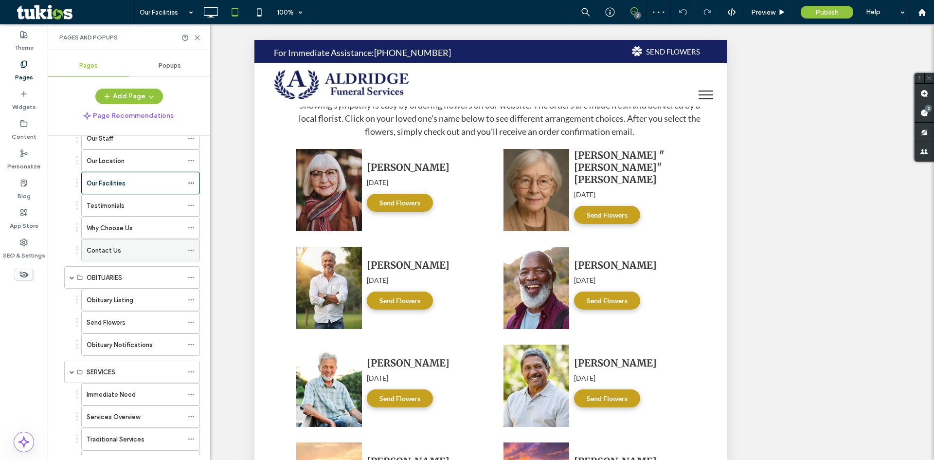
click at [145, 255] on div "Contact Us" at bounding box center [135, 249] width 96 height 21
click at [148, 305] on div "Obituary Listing" at bounding box center [135, 299] width 96 height 21
click at [154, 346] on div "Obituary Notifications" at bounding box center [135, 344] width 96 height 10
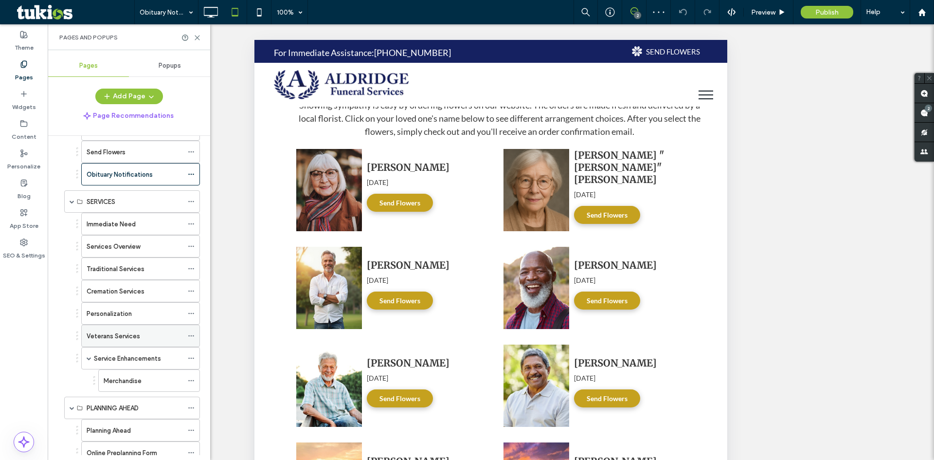
scroll to position [292, 0]
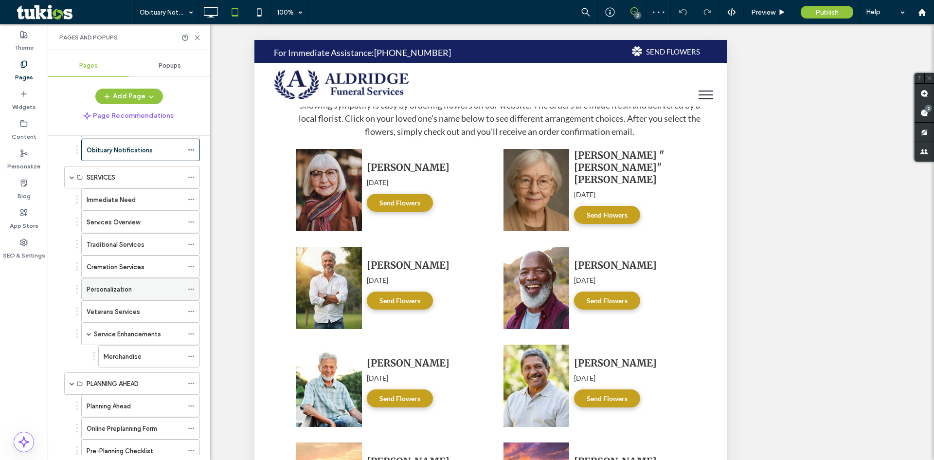
click at [151, 279] on div "Personalization" at bounding box center [135, 288] width 96 height 21
click at [152, 311] on div "Veterans Services" at bounding box center [135, 311] width 96 height 10
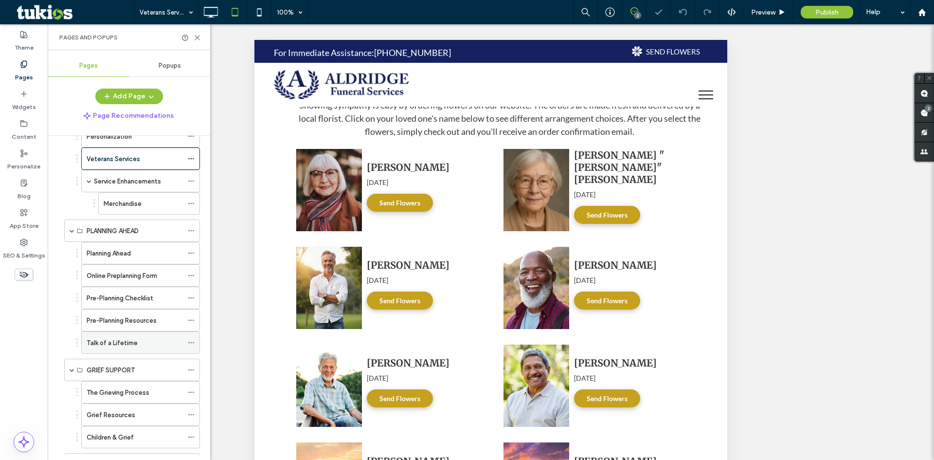
scroll to position [486, 0]
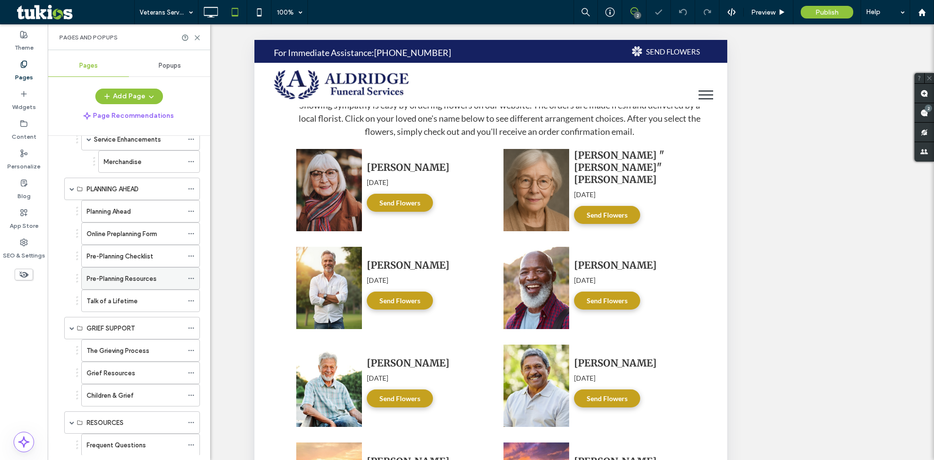
click at [165, 283] on div "Pre-Planning Resources" at bounding box center [135, 278] width 96 height 10
click at [259, 9] on use at bounding box center [259, 12] width 4 height 8
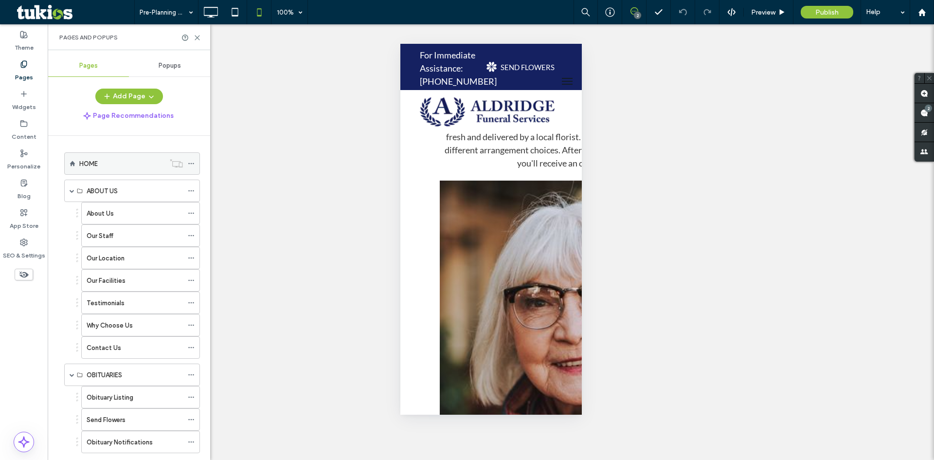
click at [130, 170] on div "HOME" at bounding box center [122, 163] width 86 height 21
click at [146, 212] on div "About Us" at bounding box center [135, 213] width 96 height 10
click at [152, 282] on div "Our Facilities" at bounding box center [135, 280] width 96 height 10
click at [148, 302] on div "Testimonials" at bounding box center [135, 303] width 96 height 10
click at [140, 332] on div "Why Choose Us" at bounding box center [135, 324] width 96 height 21
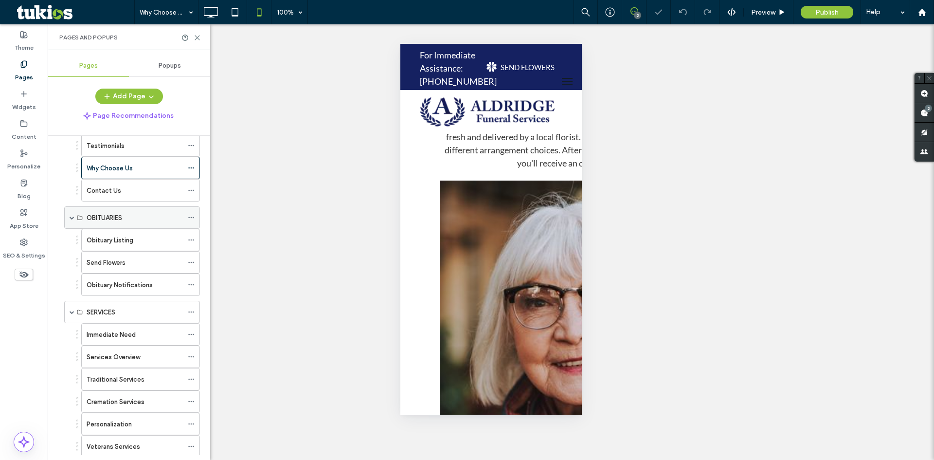
scroll to position [195, 0]
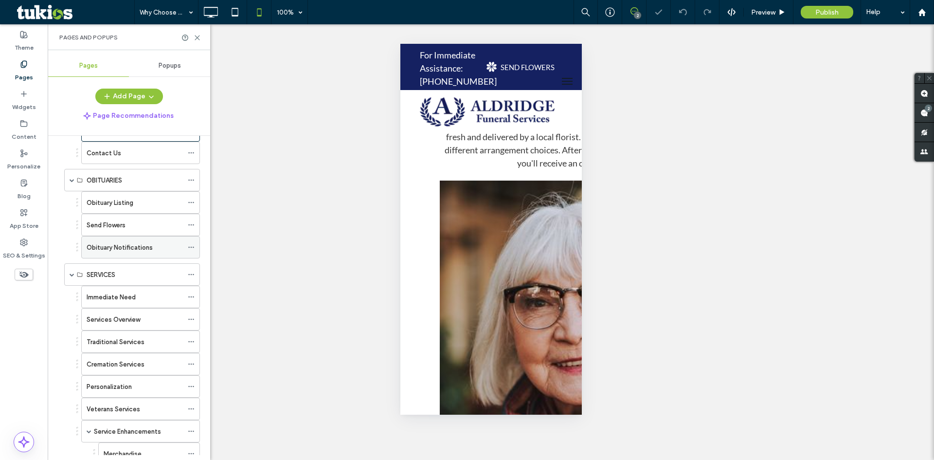
click at [145, 248] on label "Obituary Notifications" at bounding box center [120, 247] width 66 height 17
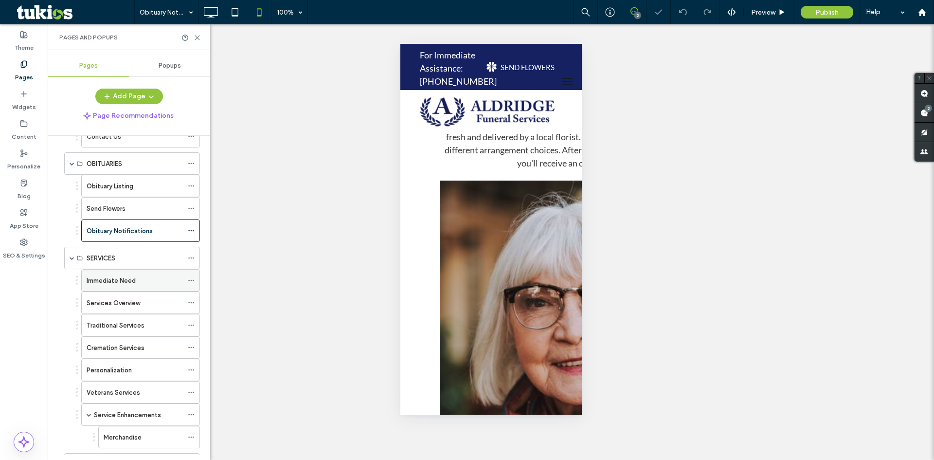
scroll to position [243, 0]
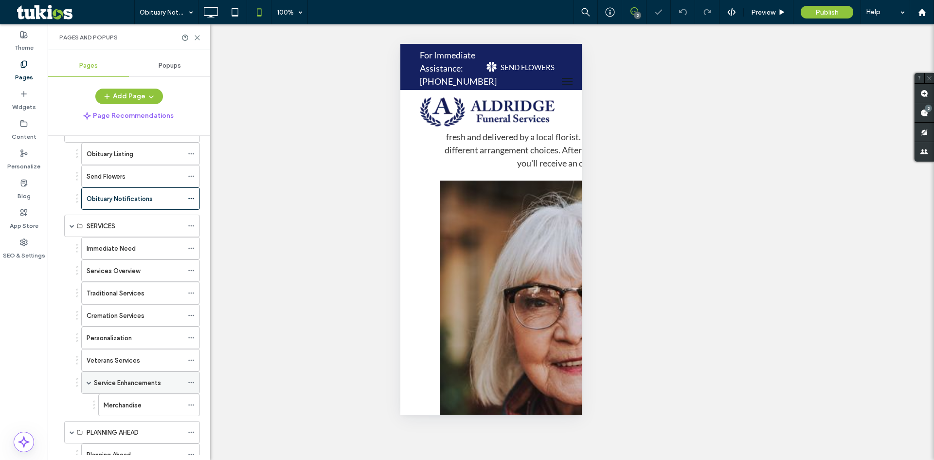
click at [137, 383] on label "Service Enhancements" at bounding box center [127, 382] width 67 height 17
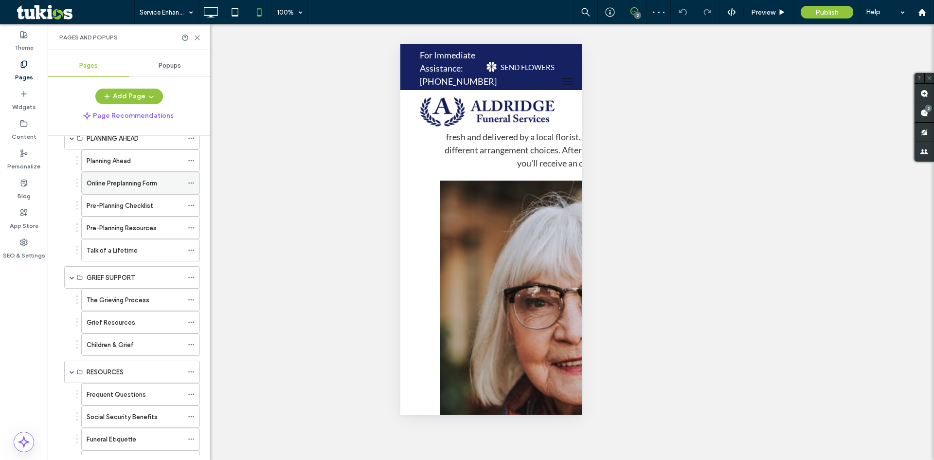
scroll to position [535, 0]
click at [152, 186] on label "Online Preplanning Form" at bounding box center [122, 185] width 71 height 17
click at [160, 228] on div "Pre-Planning Resources" at bounding box center [135, 230] width 96 height 10
click at [157, 205] on div "Pre-Planning Checklist" at bounding box center [135, 207] width 96 height 10
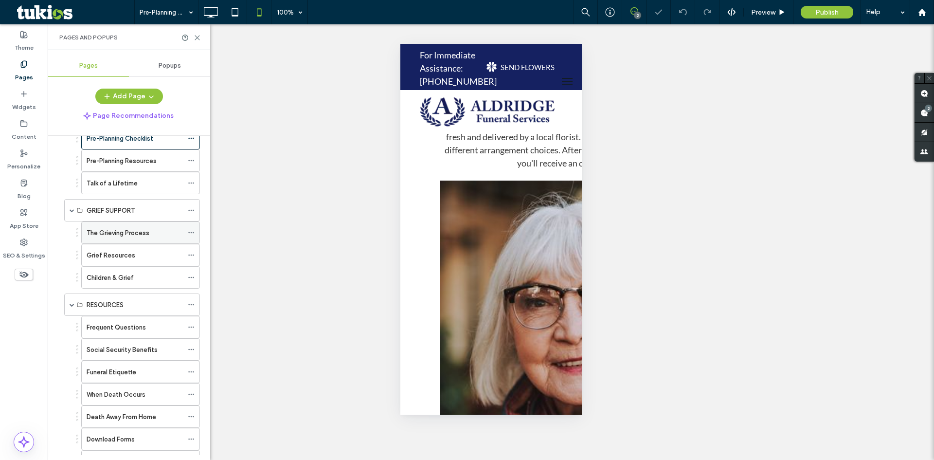
scroll to position [700, 0]
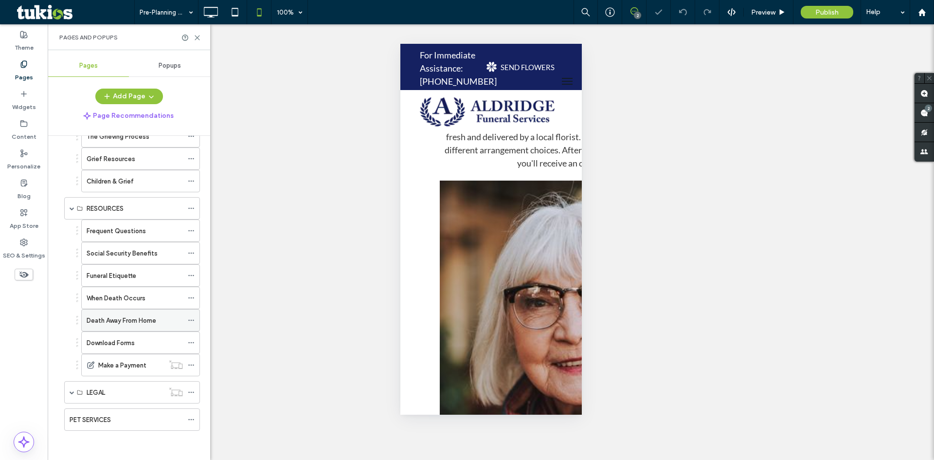
click at [147, 310] on ol "Frequent Questions Social Security Benefits Funeral Etiquette When Death Occurs…" at bounding box center [134, 297] width 131 height 157
click at [147, 320] on label "Death Away From Home" at bounding box center [122, 320] width 70 height 17
click at [209, 9] on icon at bounding box center [210, 11] width 19 height 19
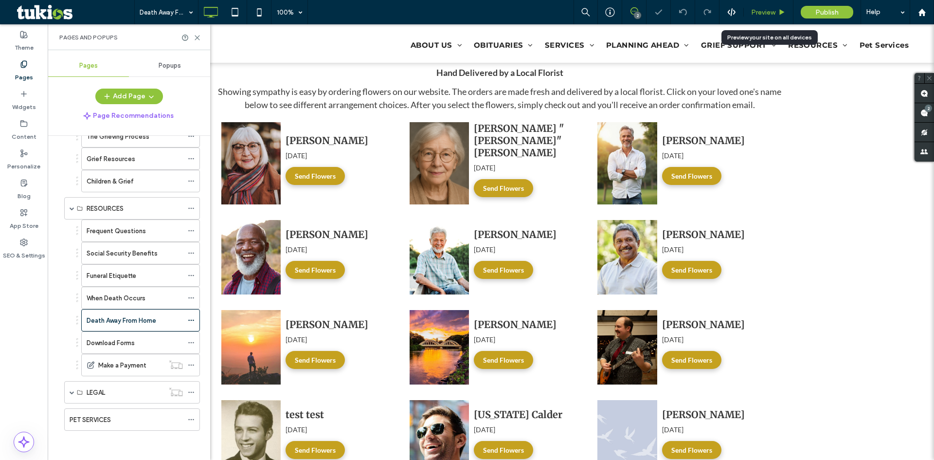
click at [767, 12] on span "Preview" at bounding box center [763, 12] width 24 height 8
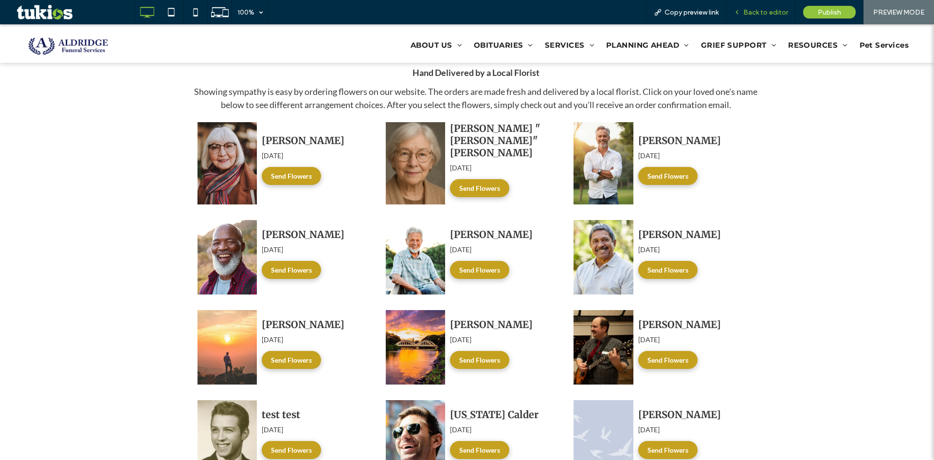
click at [766, 13] on span "Back to editor" at bounding box center [765, 12] width 45 height 8
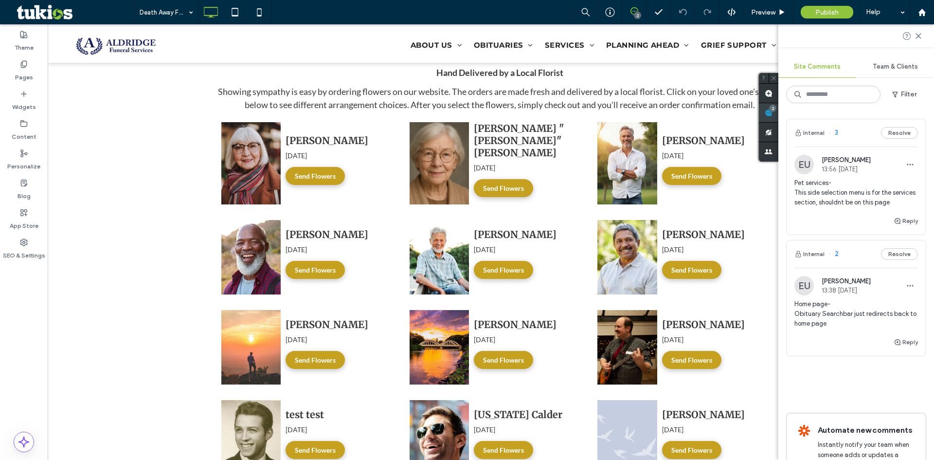
click at [772, 112] on use at bounding box center [769, 113] width 8 height 8
drag, startPoint x: 837, startPoint y: 332, endPoint x: 795, endPoint y: 312, distance: 46.5
click at [795, 312] on span "Home page- Obituary Searchbar just redirects back to home page" at bounding box center [856, 313] width 124 height 29
copy span "Home page- Obituary Searchbar just redirects back to home page"
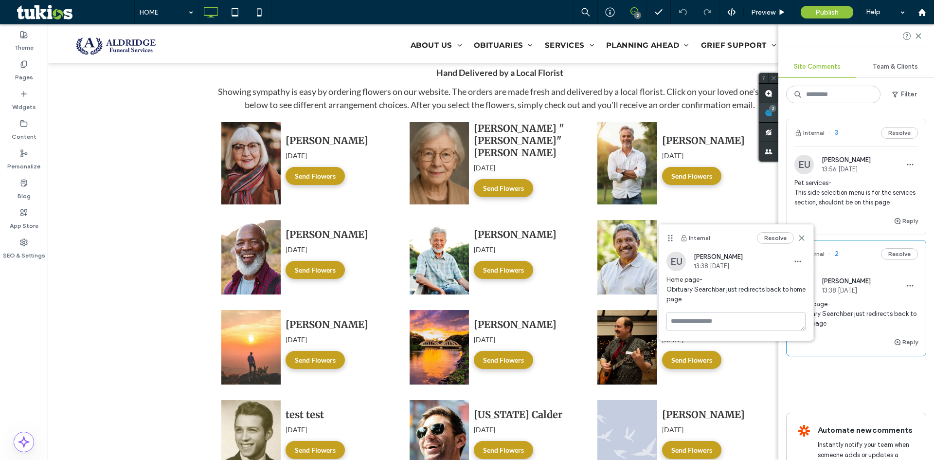
click at [778, 112] on span at bounding box center [768, 112] width 19 height 19
drag, startPoint x: 824, startPoint y: 211, endPoint x: 796, endPoint y: 182, distance: 40.6
click at [793, 183] on div "EU Easton Ulrich 13:56 [DATE] Pet services- This side selection menu is for the…" at bounding box center [855, 185] width 139 height 60
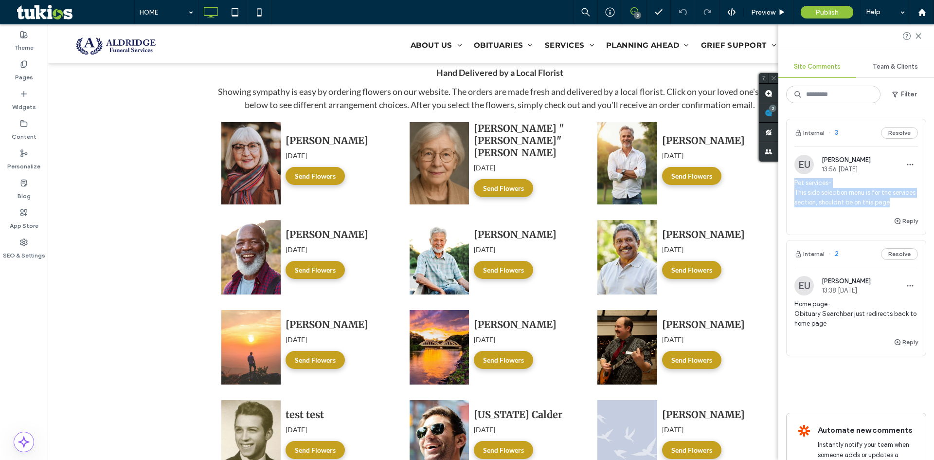
copy span "Pet services- This side selection menu is for the services section, shouldnt be…"
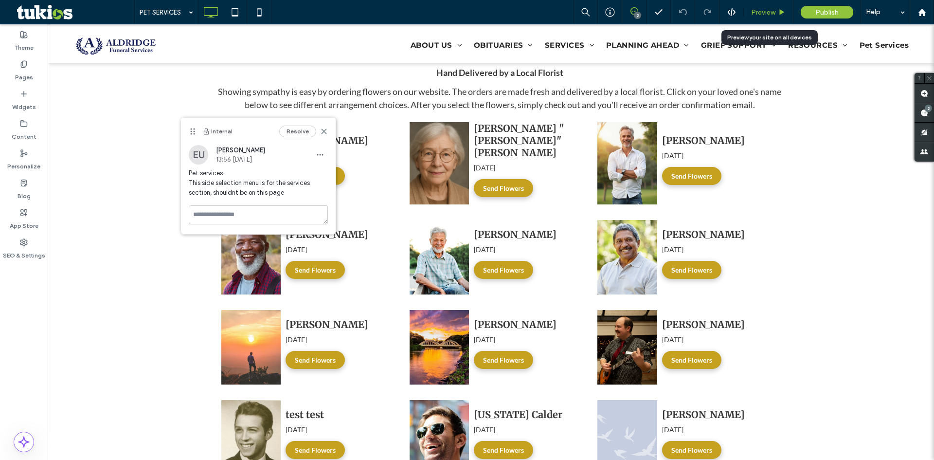
click at [768, 11] on span "Preview" at bounding box center [763, 12] width 24 height 8
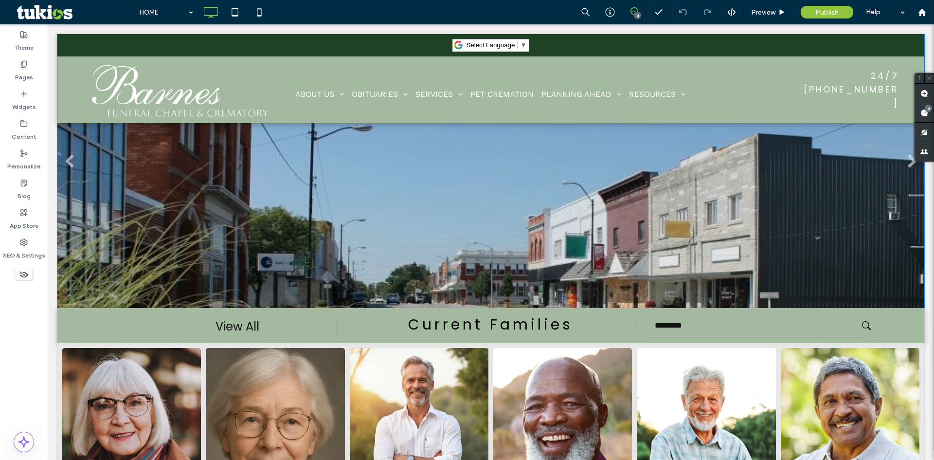
scroll to position [146, 0]
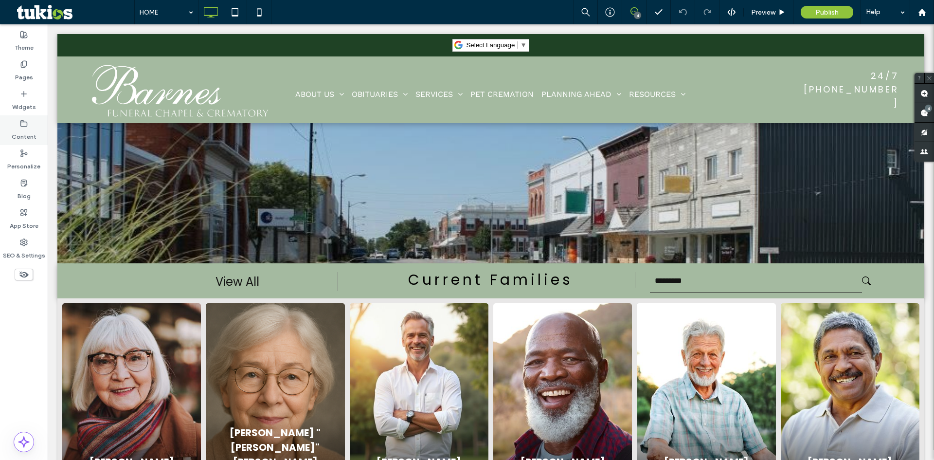
click at [38, 124] on div "Content" at bounding box center [24, 130] width 48 height 30
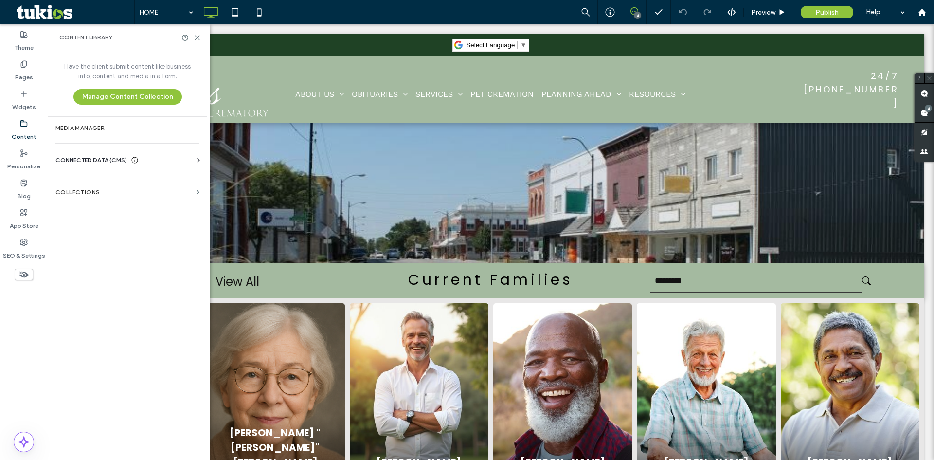
click at [85, 164] on span "CONNECTED DATA (CMS)" at bounding box center [90, 160] width 71 height 10
click at [97, 185] on label "Business Info" at bounding box center [129, 183] width 132 height 7
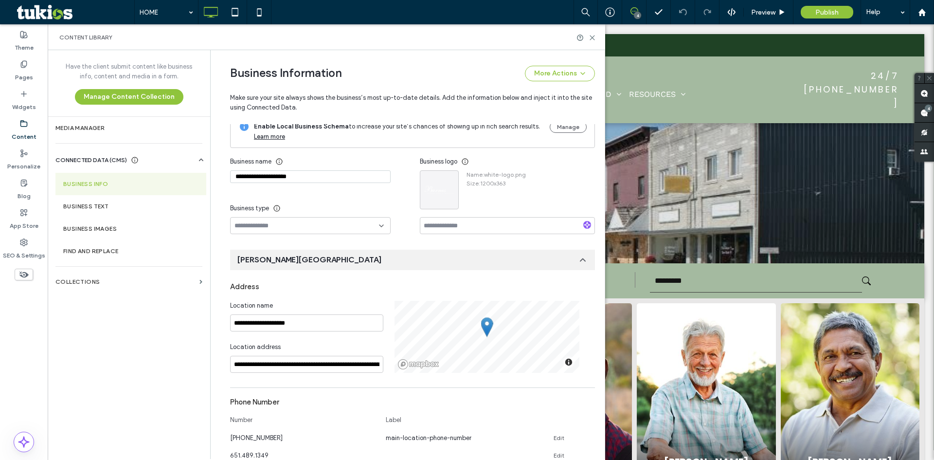
scroll to position [0, 0]
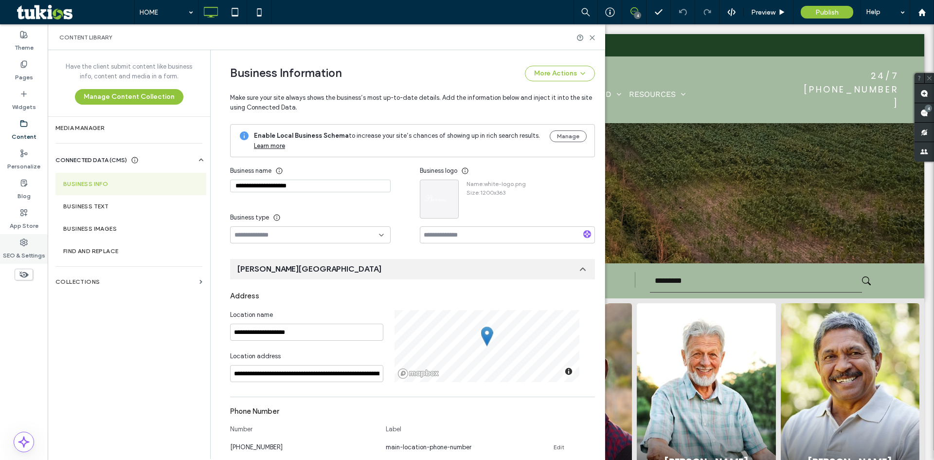
click at [34, 247] on label "SEO & Settings" at bounding box center [24, 253] width 42 height 14
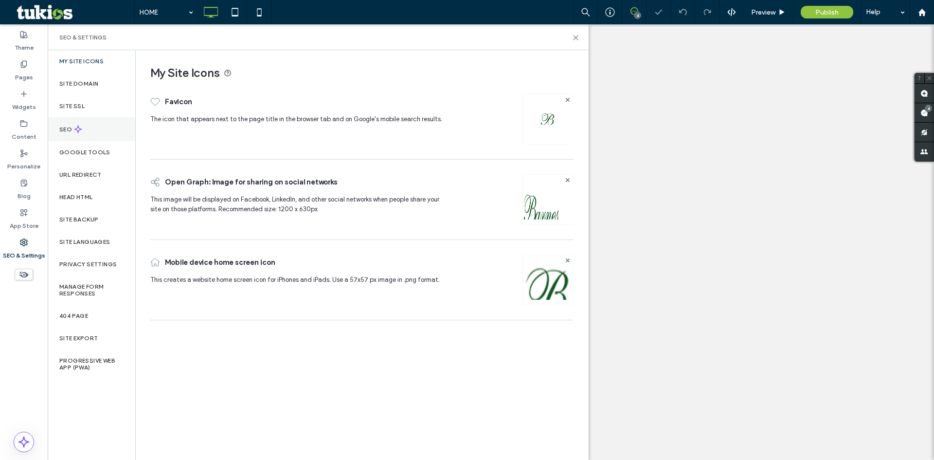
click at [92, 125] on div "SEO" at bounding box center [92, 129] width 88 height 24
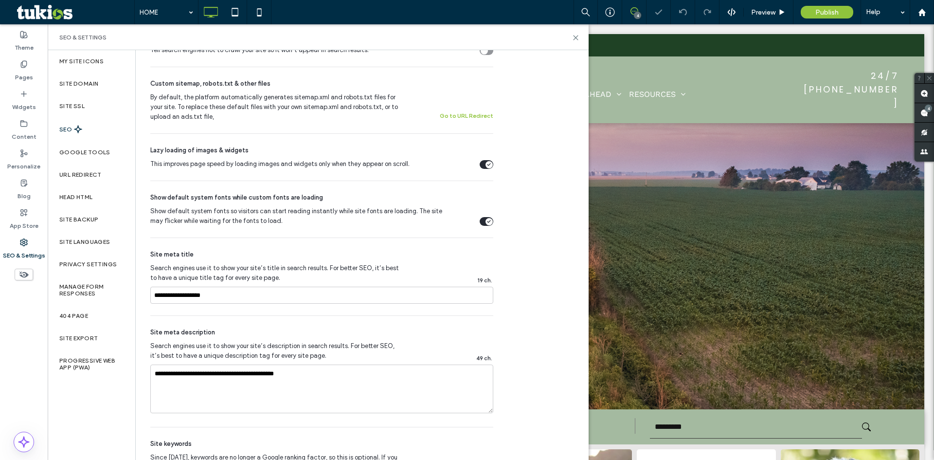
scroll to position [438, 0]
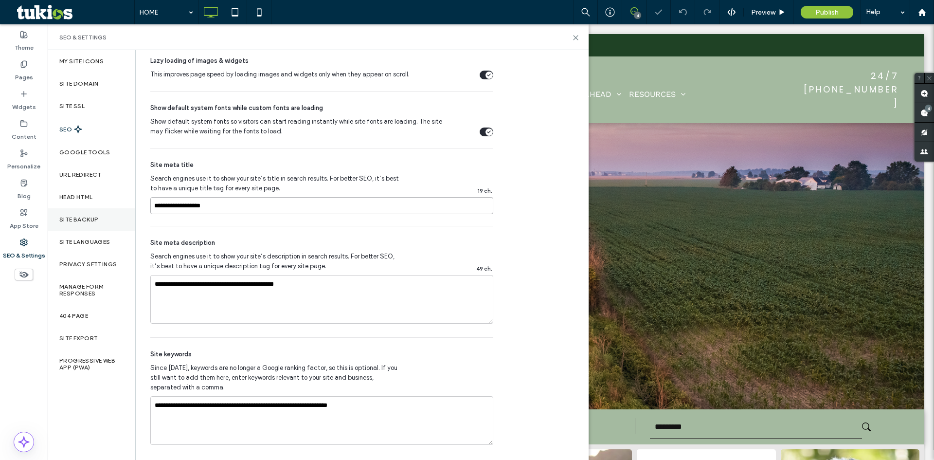
drag, startPoint x: 253, startPoint y: 199, endPoint x: 114, endPoint y: 209, distance: 139.0
click at [89, 197] on div "My Site Icons Site Domain Site SSL SEO Google Tools URL Redirect Head HTML Site…" at bounding box center [318, 254] width 541 height 409
drag, startPoint x: 357, startPoint y: 296, endPoint x: 78, endPoint y: 257, distance: 281.8
click at [78, 257] on div "My Site Icons Site Domain Site SSL SEO Google Tools URL Redirect Head HTML Site…" at bounding box center [318, 254] width 541 height 409
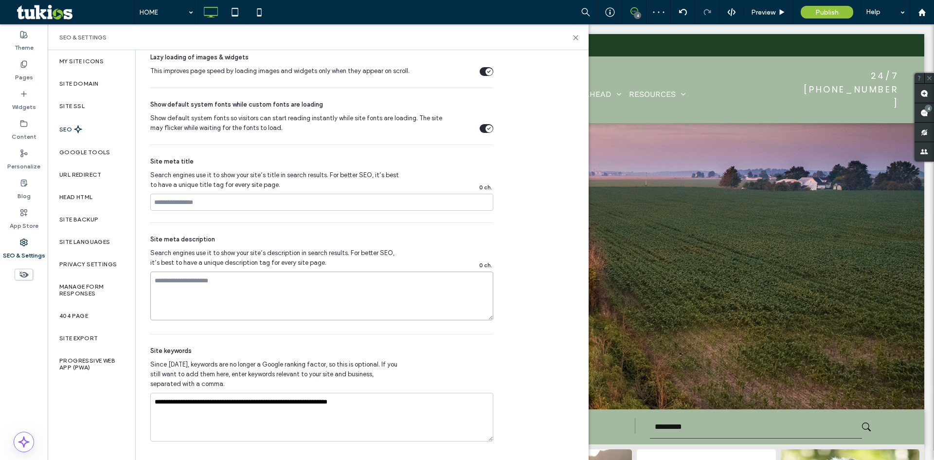
scroll to position [443, 0]
drag, startPoint x: 418, startPoint y: 397, endPoint x: 132, endPoint y: 385, distance: 286.2
click at [136, 386] on div "SEO Optimize your site to increase its visibility in relevant search results. N…" at bounding box center [318, 29] width 365 height 844
drag, startPoint x: 96, startPoint y: 152, endPoint x: 95, endPoint y: 163, distance: 11.3
click at [96, 152] on label "Google Tools" at bounding box center [84, 152] width 51 height 7
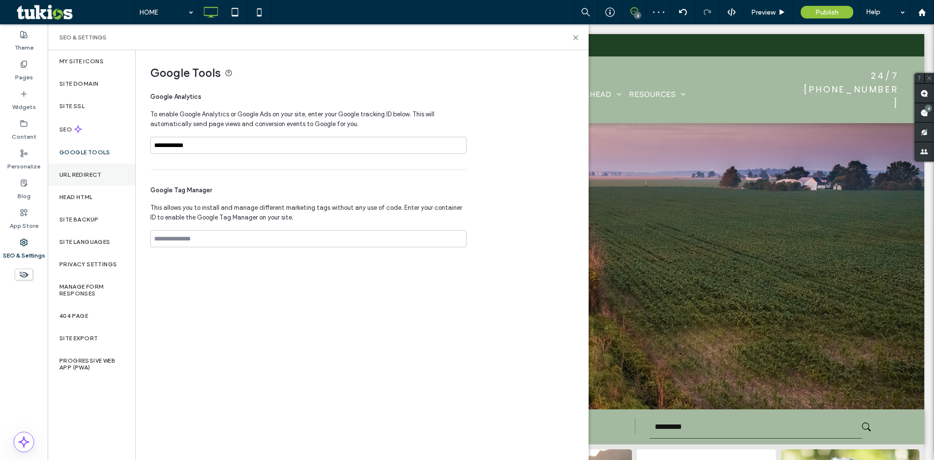
click at [95, 170] on div "URL Redirect" at bounding box center [92, 174] width 88 height 22
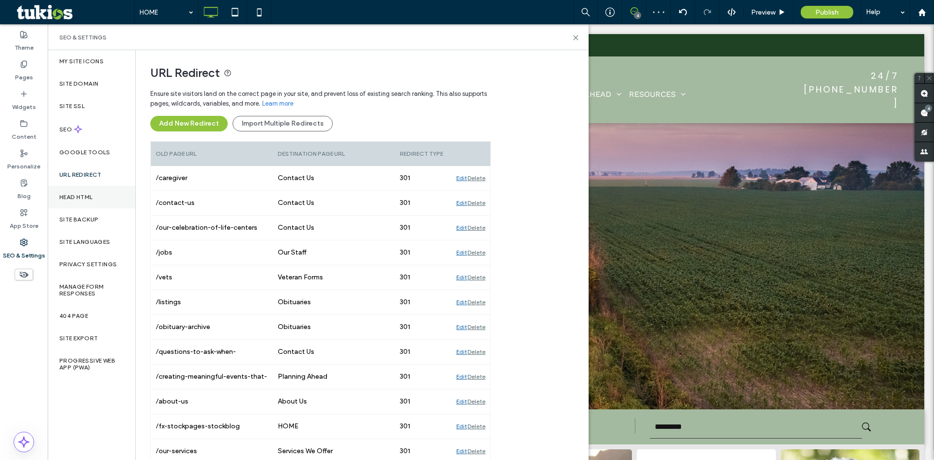
click at [98, 196] on div "Head HTML" at bounding box center [92, 197] width 88 height 22
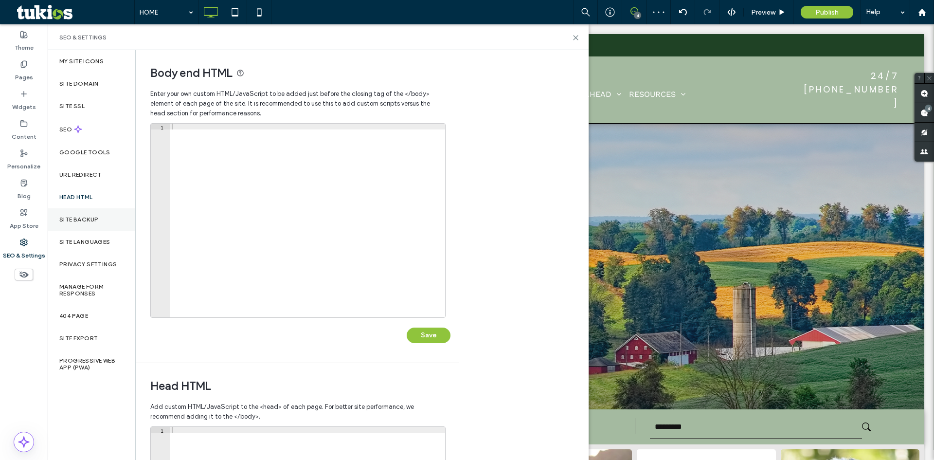
click at [101, 222] on div "Site Backup" at bounding box center [92, 219] width 88 height 22
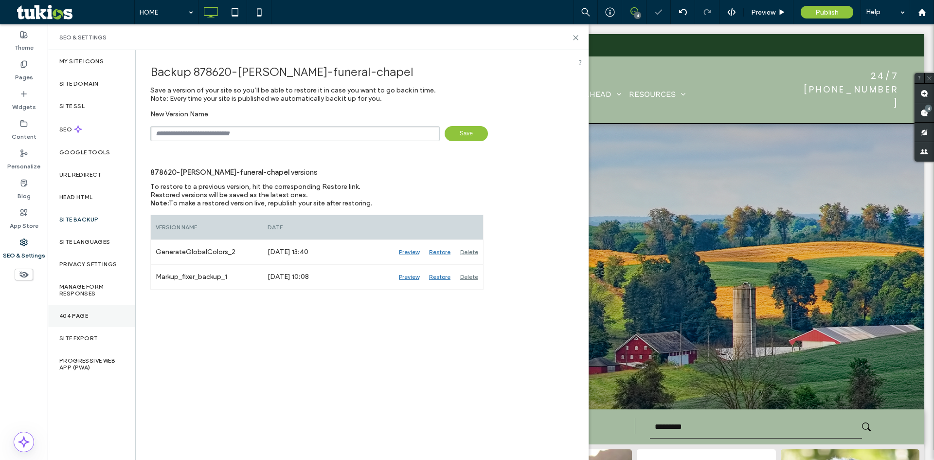
click at [115, 311] on div "404 Page" at bounding box center [92, 315] width 88 height 22
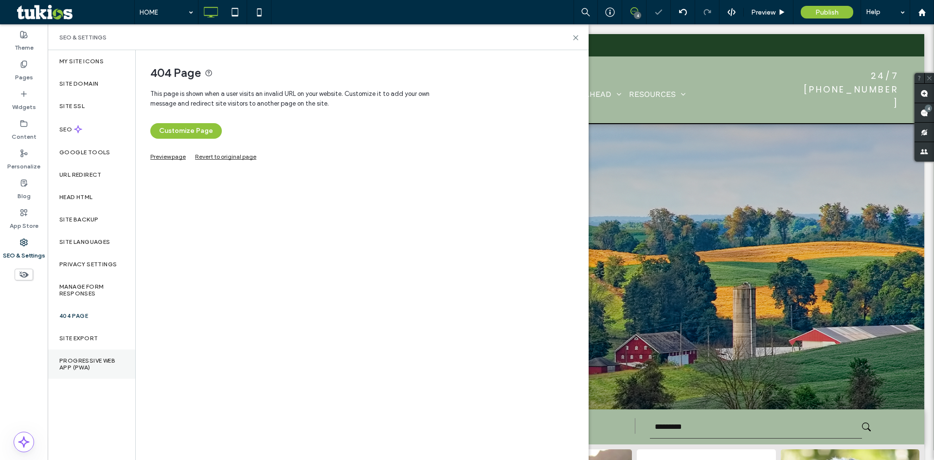
click at [108, 364] on label "Progressive Web App (PWA)" at bounding box center [91, 364] width 64 height 14
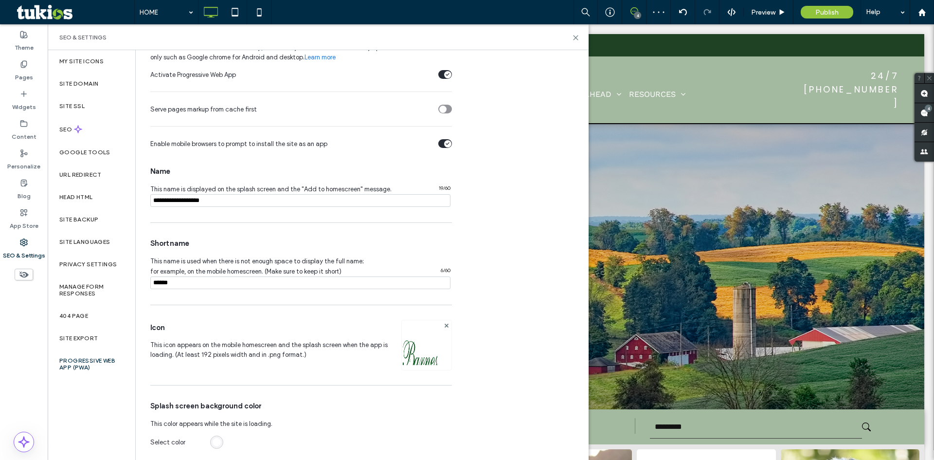
scroll to position [69, 0]
click at [125, 320] on div "404 Page" at bounding box center [92, 315] width 88 height 22
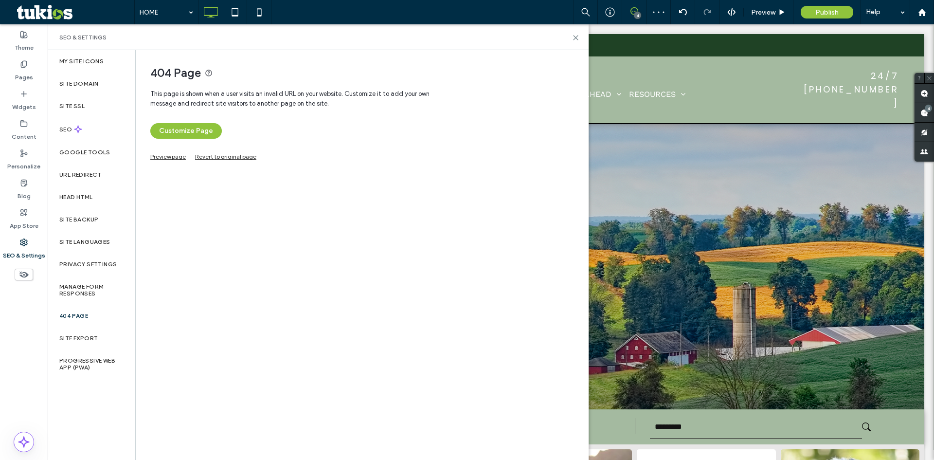
click at [190, 133] on button "Customize Page" at bounding box center [185, 131] width 71 height 16
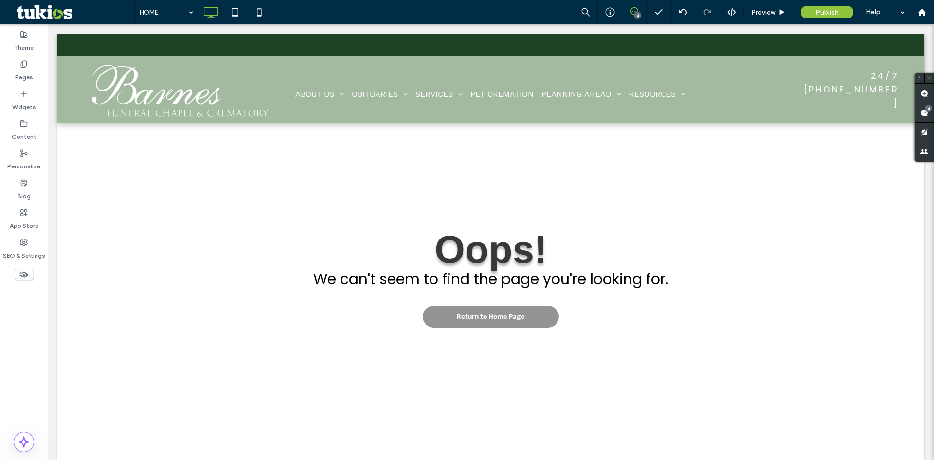
scroll to position [0, 0]
click at [757, 14] on span "Preview" at bounding box center [763, 12] width 24 height 8
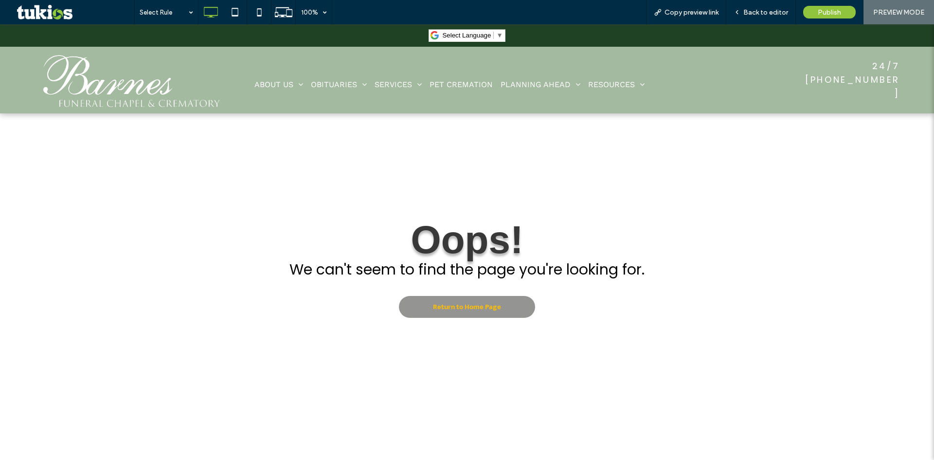
click at [480, 302] on span "Return to Home Page" at bounding box center [467, 307] width 68 height 22
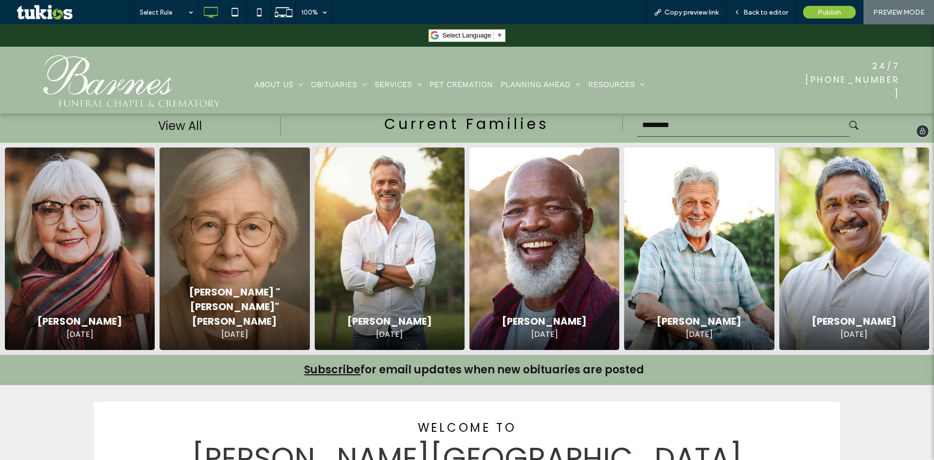
scroll to position [293, 0]
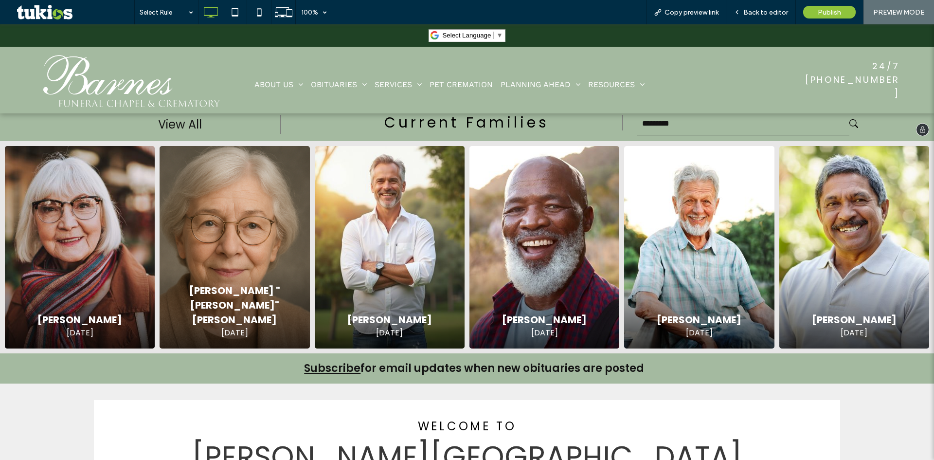
click at [671, 125] on input "text" at bounding box center [743, 123] width 212 height 23
click at [849, 119] on button "submit" at bounding box center [856, 123] width 14 height 9
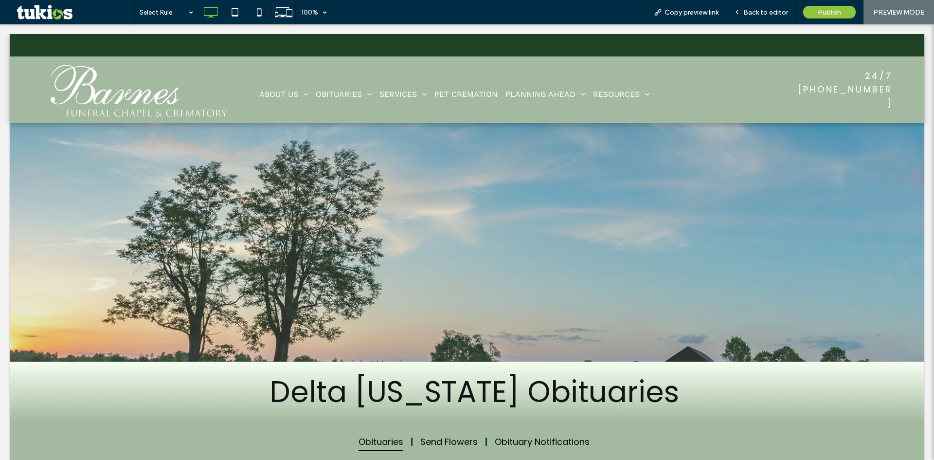
scroll to position [0, 0]
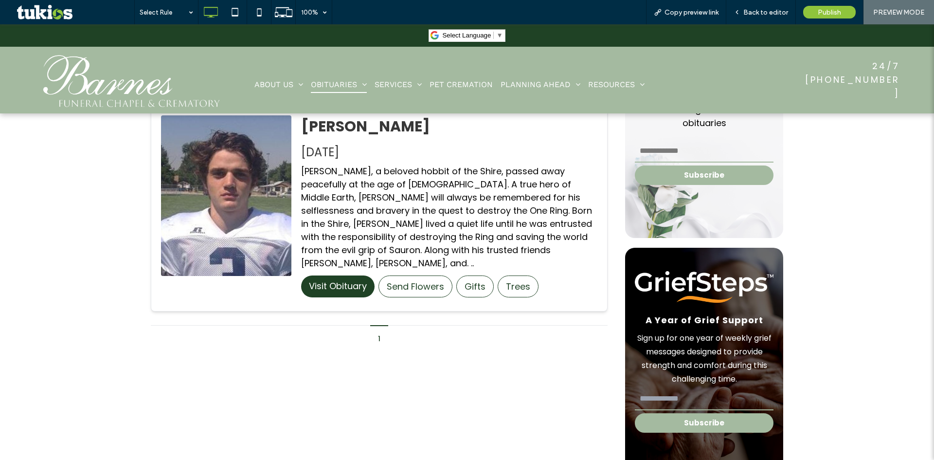
scroll to position [438, 0]
click at [63, 74] on img at bounding box center [131, 80] width 182 height 55
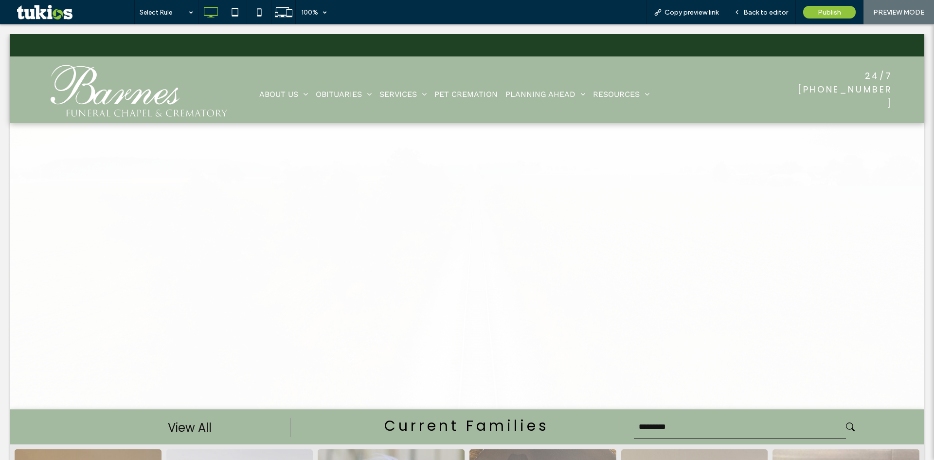
scroll to position [0, 0]
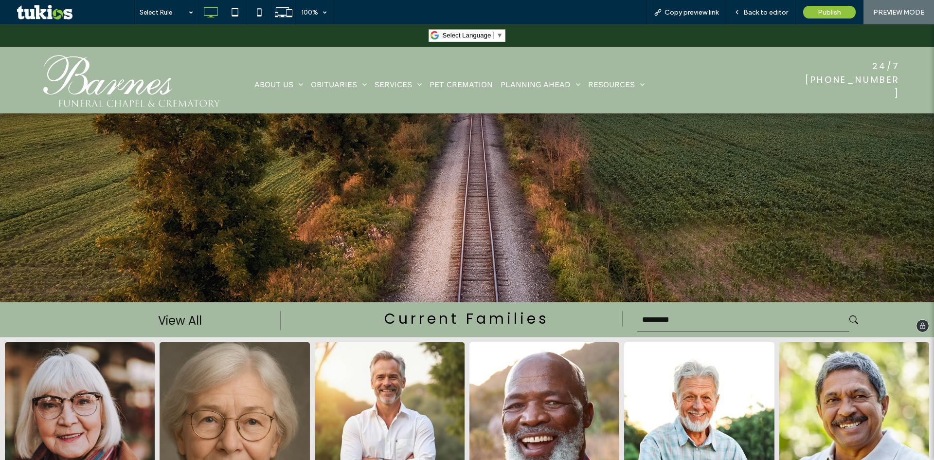
click at [684, 328] on input "text" at bounding box center [743, 319] width 212 height 23
type input "*"
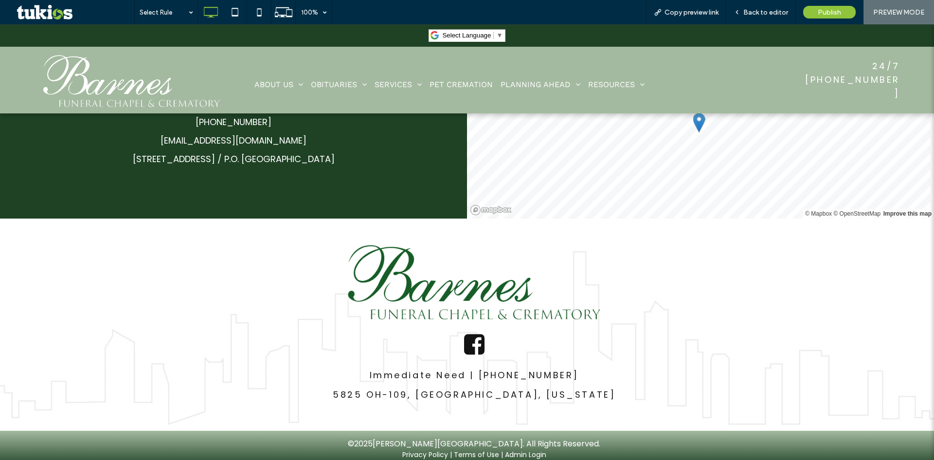
scroll to position [1496, 0]
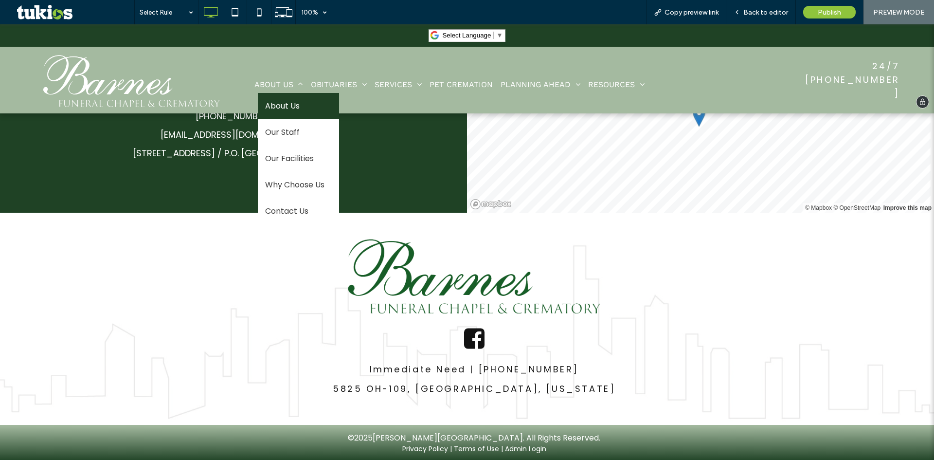
drag, startPoint x: 274, startPoint y: 100, endPoint x: 275, endPoint y: 124, distance: 24.3
click at [274, 100] on span "About Us" at bounding box center [282, 106] width 35 height 12
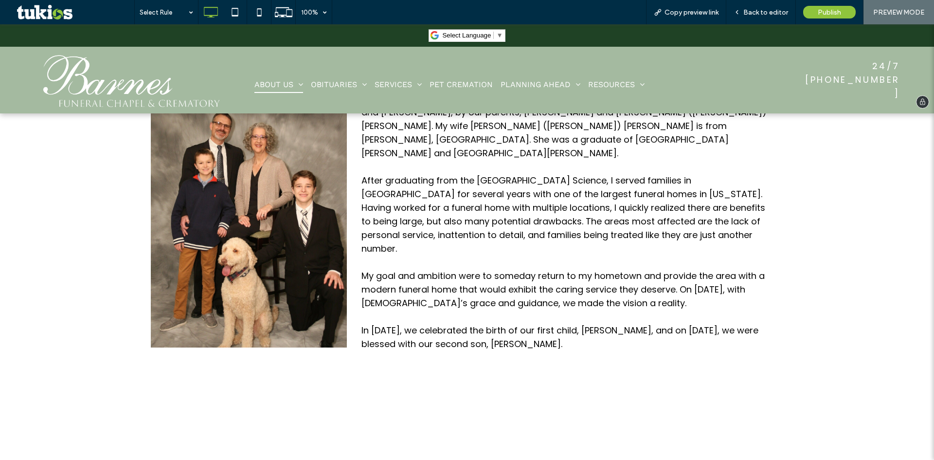
scroll to position [340, 0]
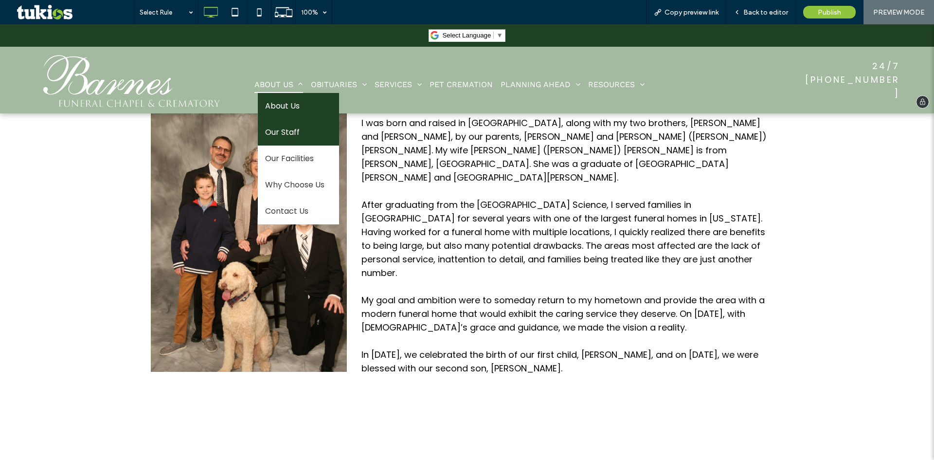
click at [297, 130] on span "Our Staff" at bounding box center [282, 132] width 35 height 12
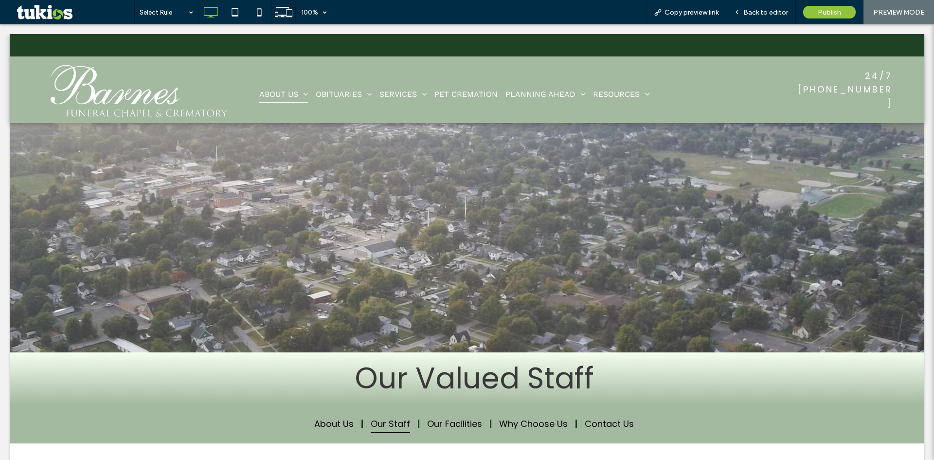
scroll to position [0, 0]
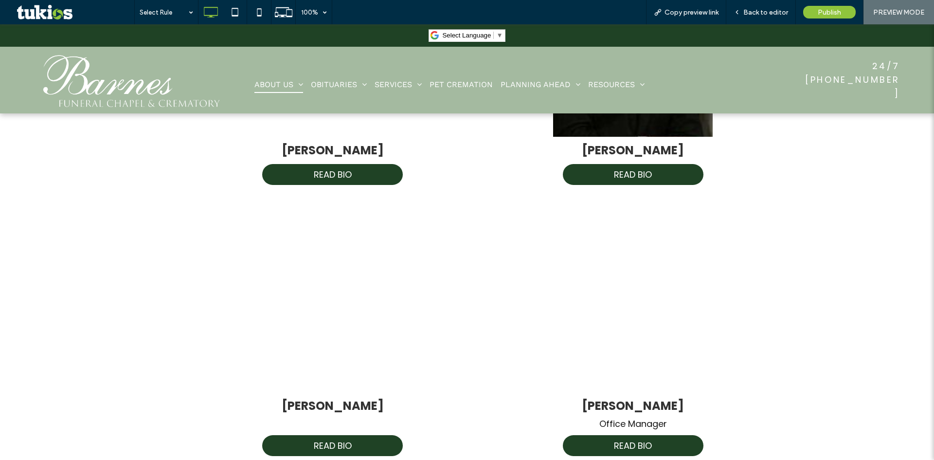
scroll to position [973, 0]
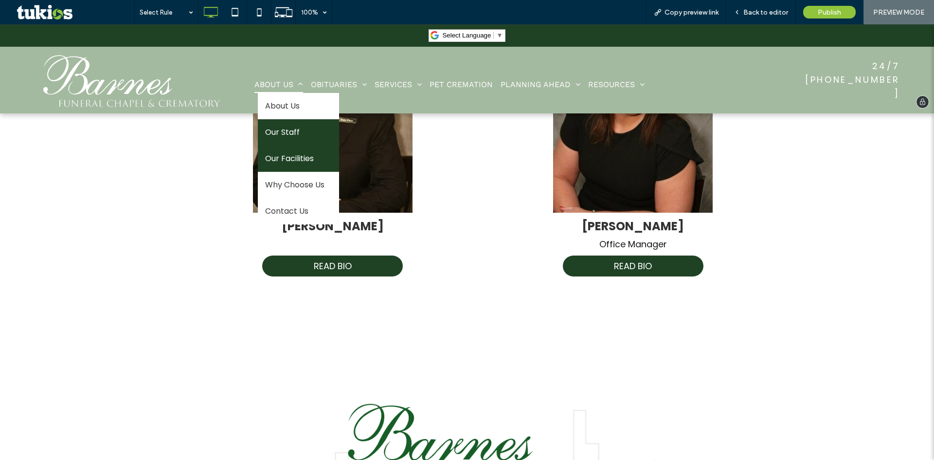
click at [299, 147] on link "Our Facilities" at bounding box center [298, 158] width 81 height 26
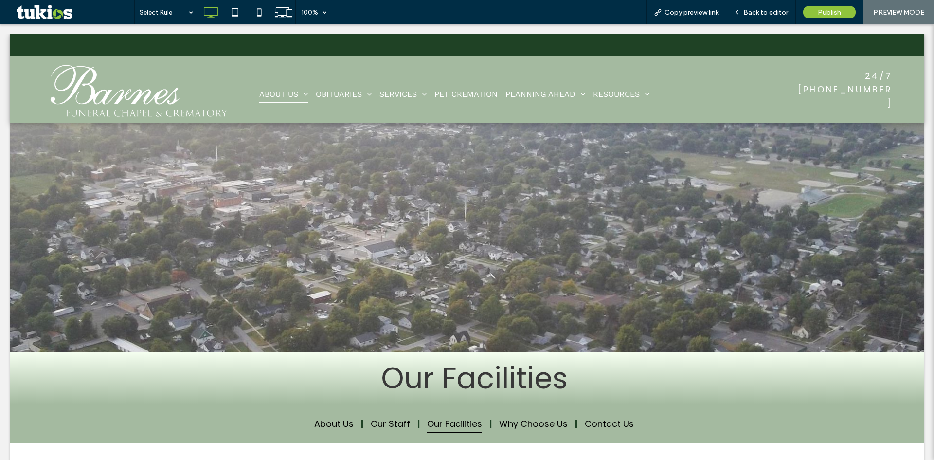
scroll to position [0, 0]
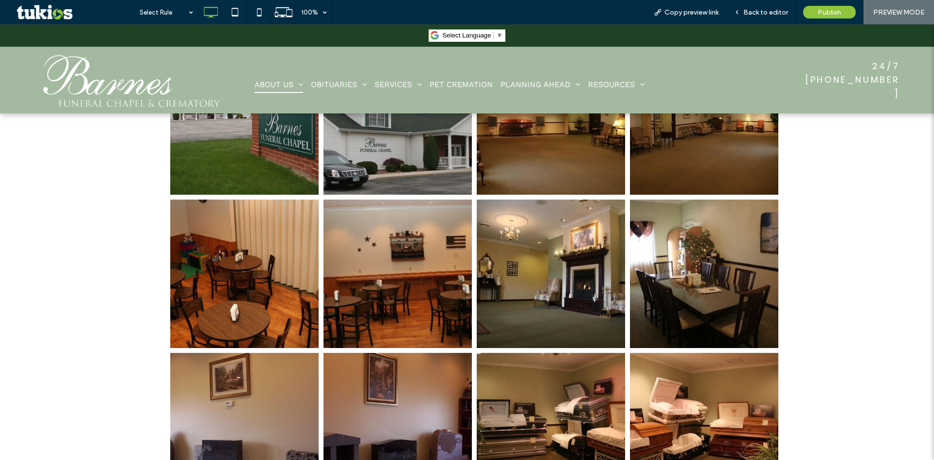
scroll to position [438, 0]
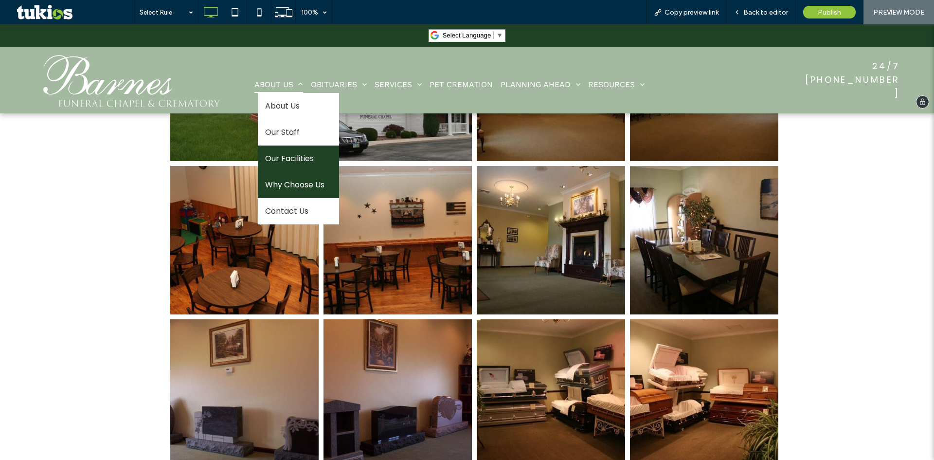
drag, startPoint x: 299, startPoint y: 182, endPoint x: 299, endPoint y: 206, distance: 24.3
click at [299, 182] on span "Why Choose Us" at bounding box center [294, 185] width 59 height 12
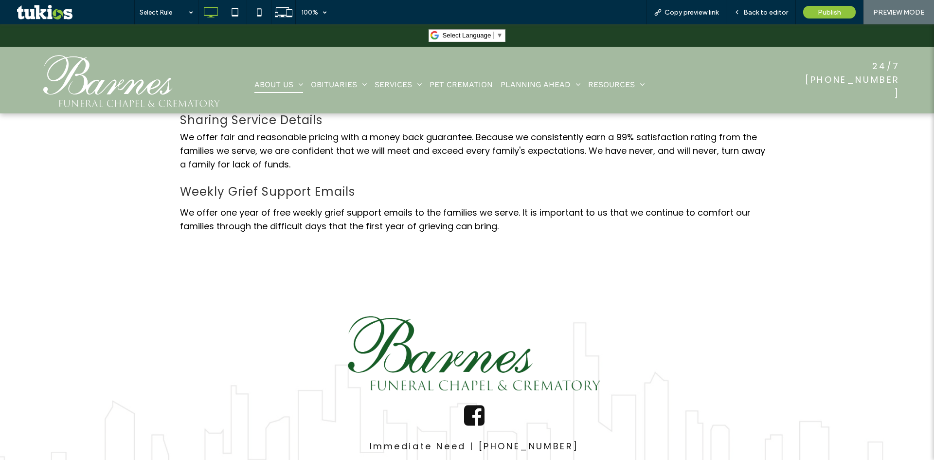
scroll to position [1175, 0]
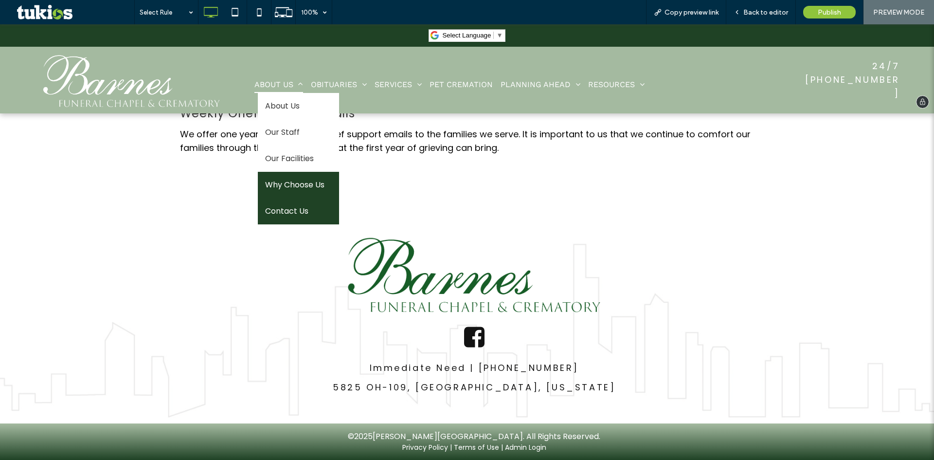
click at [295, 206] on span "Contact Us" at bounding box center [286, 211] width 43 height 12
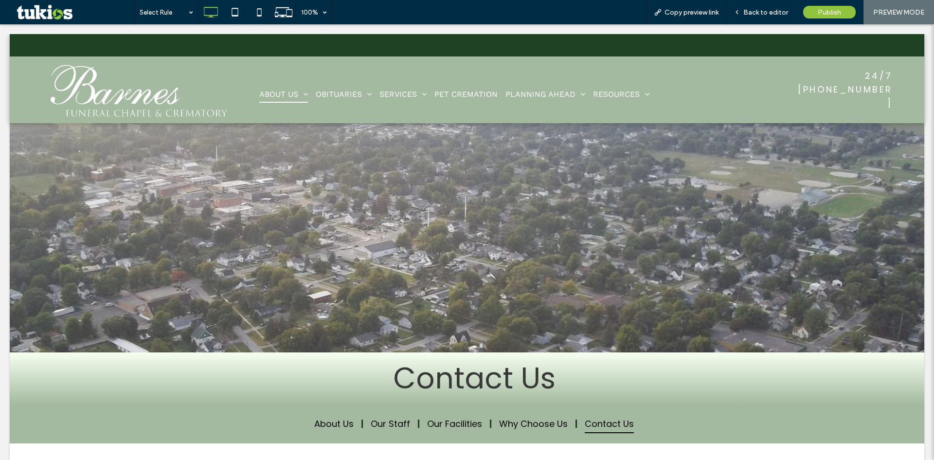
scroll to position [0, 0]
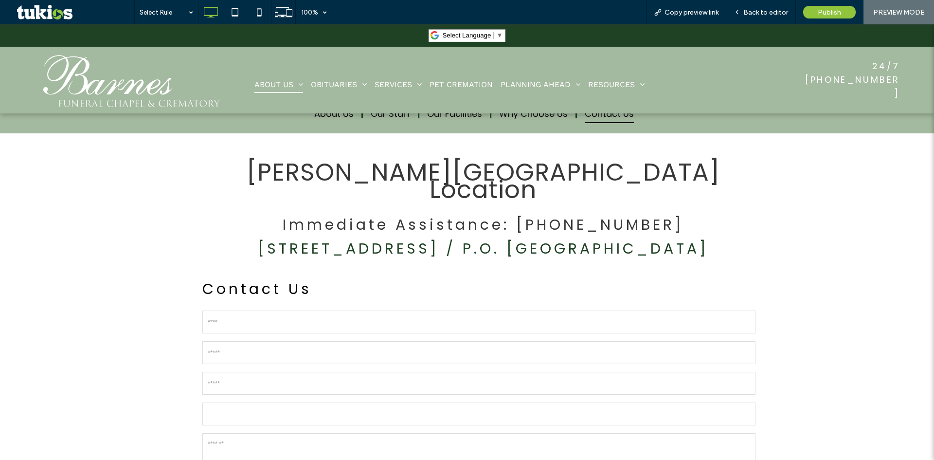
scroll to position [438, 0]
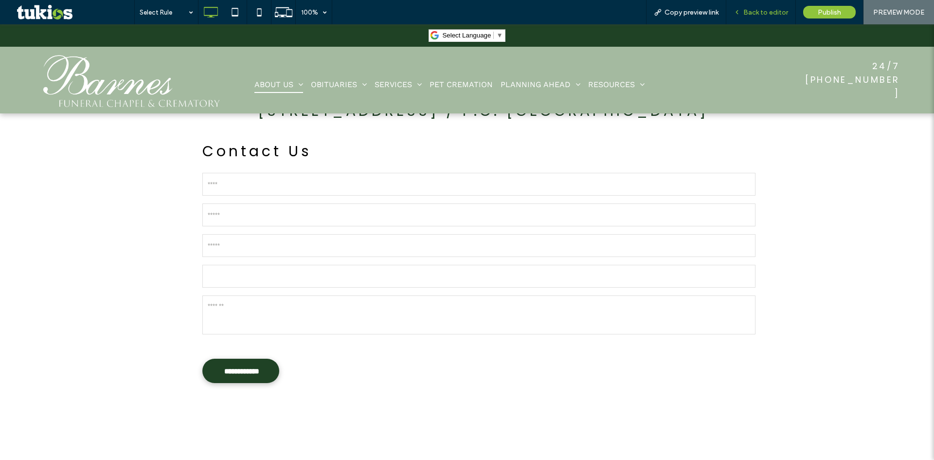
click at [753, 12] on span "Back to editor" at bounding box center [765, 12] width 45 height 8
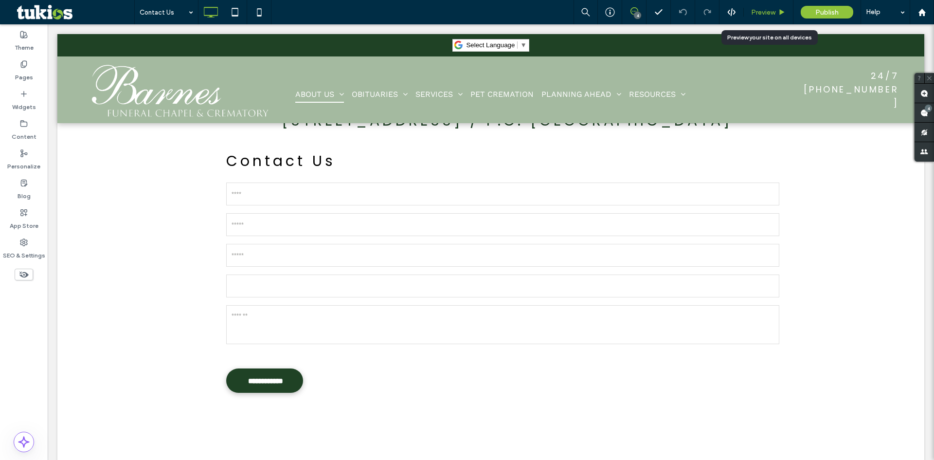
click at [775, 12] on span "Preview" at bounding box center [763, 12] width 24 height 8
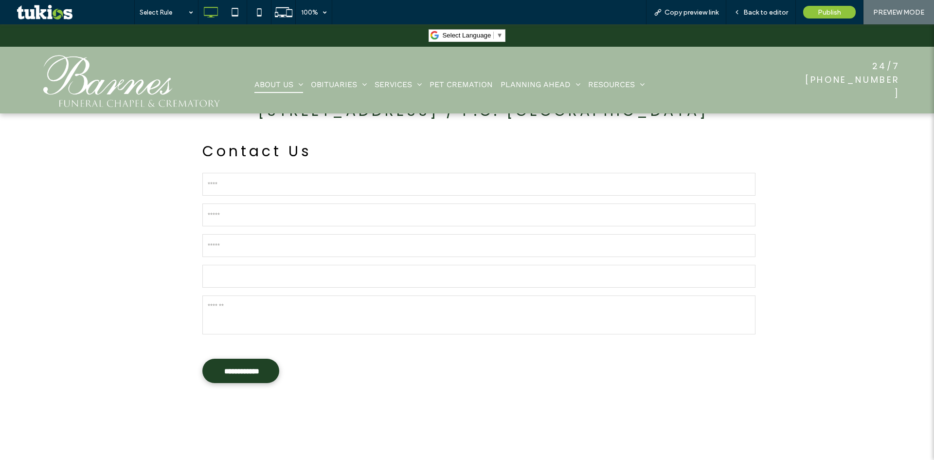
click at [224, 265] on input "text" at bounding box center [478, 276] width 553 height 23
drag, startPoint x: 243, startPoint y: 233, endPoint x: 234, endPoint y: 266, distance: 34.2
click at [243, 234] on input "email" at bounding box center [478, 245] width 553 height 23
drag, startPoint x: 213, startPoint y: 289, endPoint x: 215, endPoint y: 282, distance: 7.4
click at [213, 295] on textarea at bounding box center [478, 314] width 553 height 39
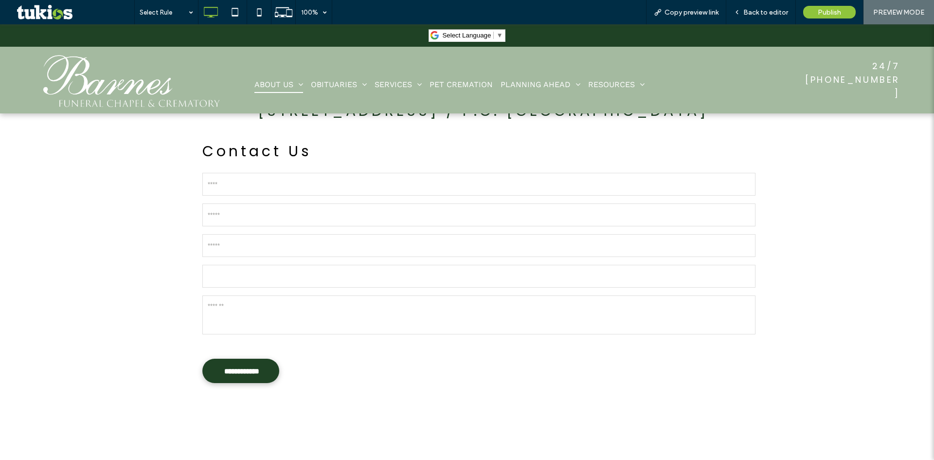
click at [230, 234] on input "email" at bounding box center [478, 245] width 553 height 23
click at [218, 265] on input "text" at bounding box center [478, 276] width 553 height 23
click at [232, 203] on input "tel" at bounding box center [478, 214] width 553 height 23
drag, startPoint x: 240, startPoint y: 164, endPoint x: 237, endPoint y: 170, distance: 6.5
click at [240, 173] on input "text" at bounding box center [478, 184] width 553 height 23
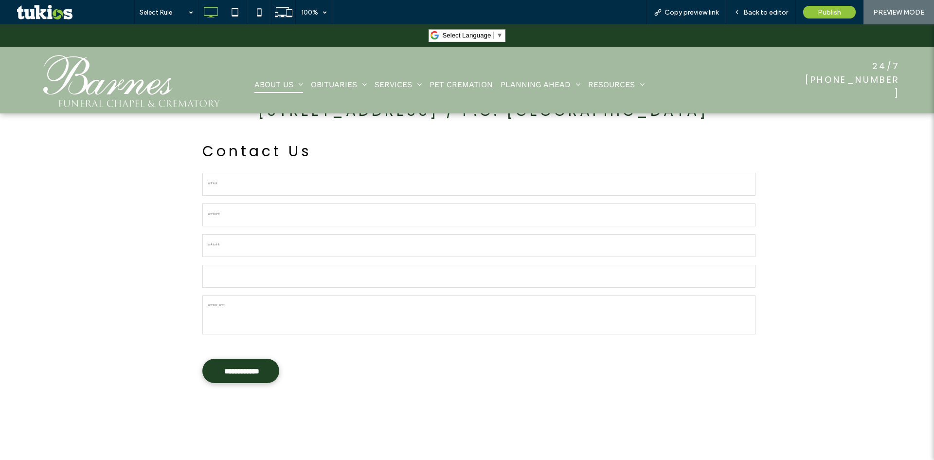
click at [218, 265] on input "text" at bounding box center [478, 276] width 553 height 23
click at [216, 265] on input "text" at bounding box center [478, 276] width 553 height 23
drag, startPoint x: 141, startPoint y: 235, endPoint x: 245, endPoint y: 141, distance: 140.1
click at [143, 235] on div "**********" at bounding box center [467, 228] width 934 height 465
click at [750, 10] on span "Back to editor" at bounding box center [765, 12] width 45 height 8
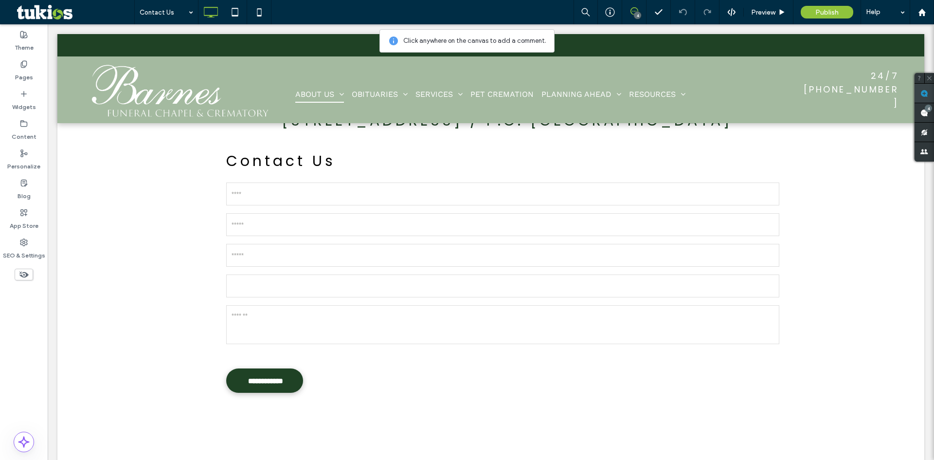
drag, startPoint x: 922, startPoint y: 98, endPoint x: 917, endPoint y: 111, distance: 13.5
click at [922, 99] on span at bounding box center [923, 93] width 19 height 19
click at [813, 249] on div "**********" at bounding box center [490, 237] width 867 height 465
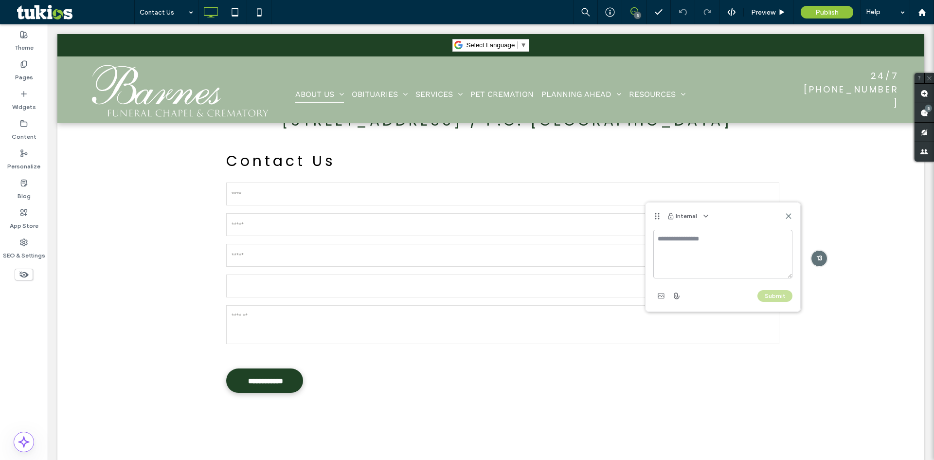
click at [758, 252] on textarea at bounding box center [722, 254] width 139 height 49
type textarea "**********"
click at [782, 297] on button "Submit" at bounding box center [774, 296] width 35 height 12
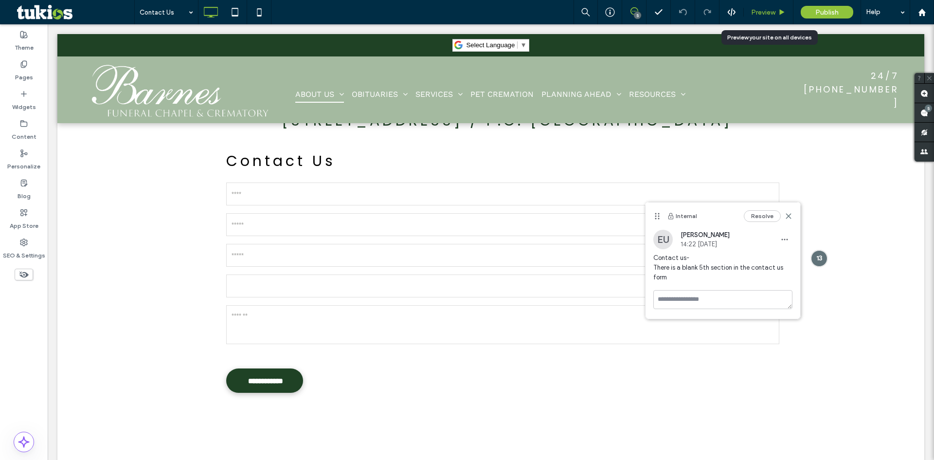
click at [767, 7] on div "Preview" at bounding box center [769, 12] width 50 height 24
click at [766, 7] on div "Preview" at bounding box center [769, 12] width 50 height 24
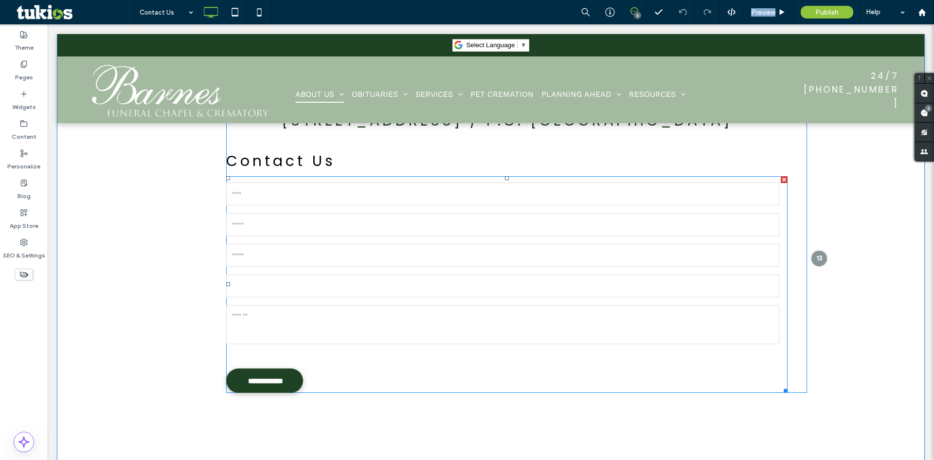
click at [543, 244] on input "email" at bounding box center [502, 255] width 553 height 23
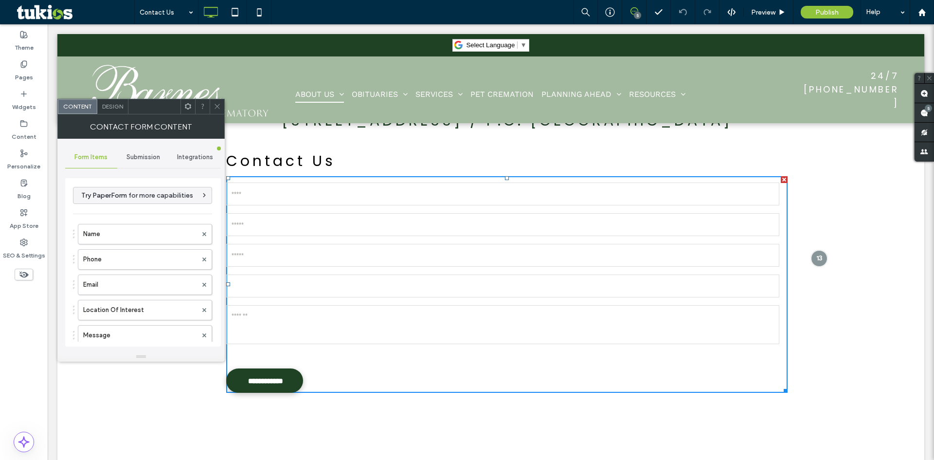
drag, startPoint x: 125, startPoint y: 157, endPoint x: 131, endPoint y: 168, distance: 12.8
click at [126, 157] on div "Submission" at bounding box center [143, 156] width 52 height 21
click at [145, 215] on div "New submission notification" at bounding box center [143, 203] width 140 height 30
click at [122, 211] on label "New submission notification" at bounding box center [143, 202] width 130 height 19
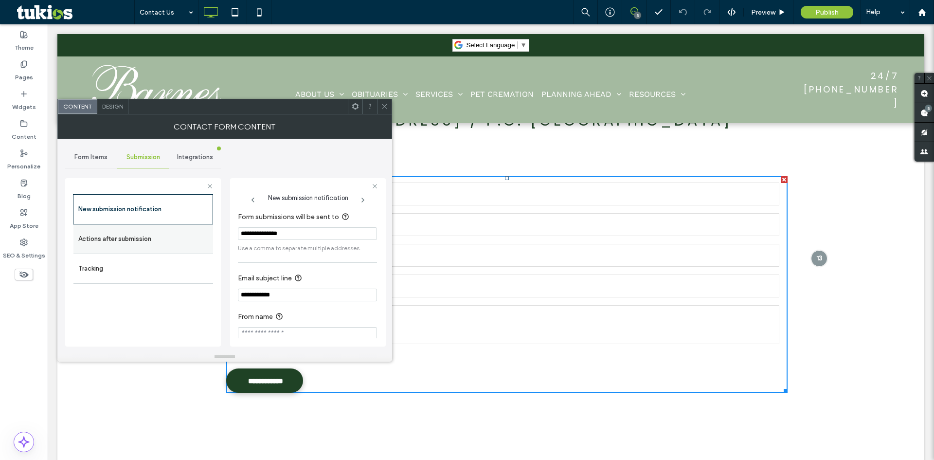
click at [122, 232] on label "Actions after submission" at bounding box center [143, 238] width 130 height 19
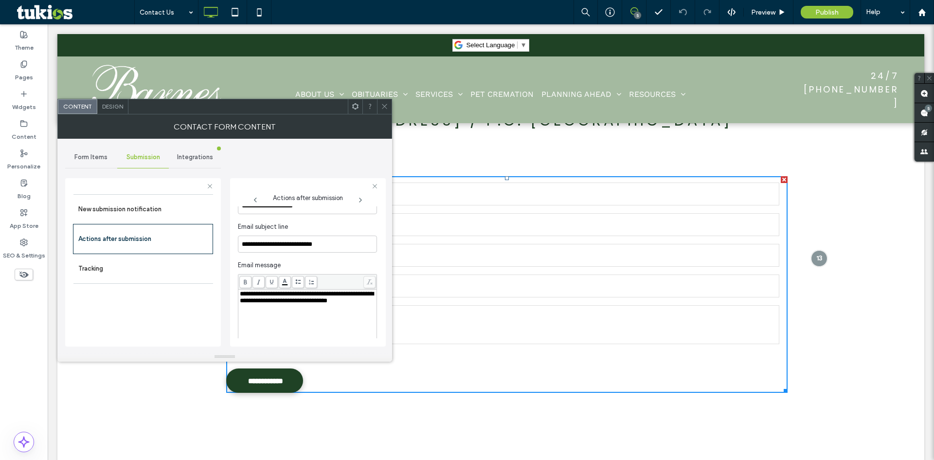
scroll to position [275, 0]
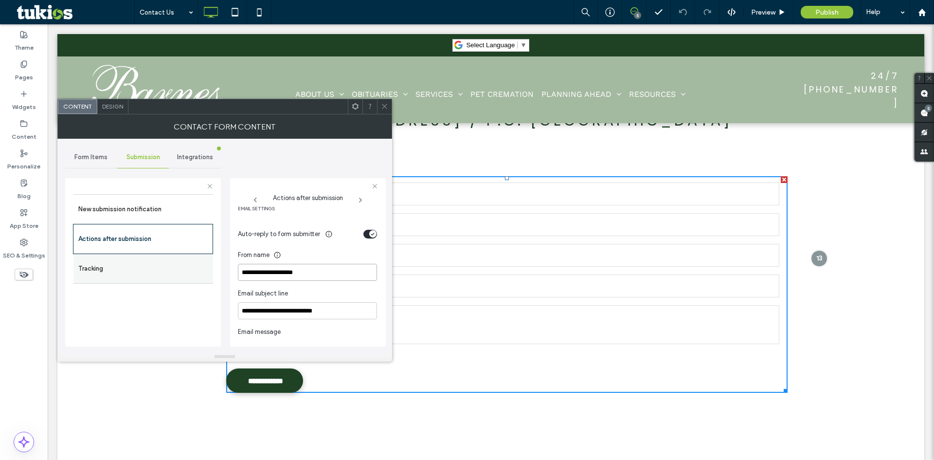
drag, startPoint x: 294, startPoint y: 274, endPoint x: 180, endPoint y: 263, distance: 114.4
click at [187, 278] on div "**********" at bounding box center [143, 260] width 156 height 181
type input "*"
type input "**********"
drag, startPoint x: 372, startPoint y: 231, endPoint x: 363, endPoint y: 252, distance: 22.7
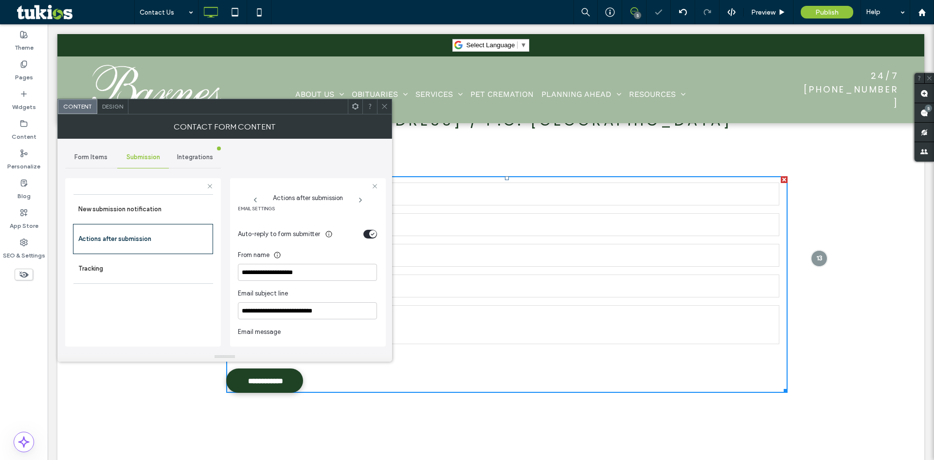
click at [371, 233] on div "toggle" at bounding box center [372, 233] width 7 height 7
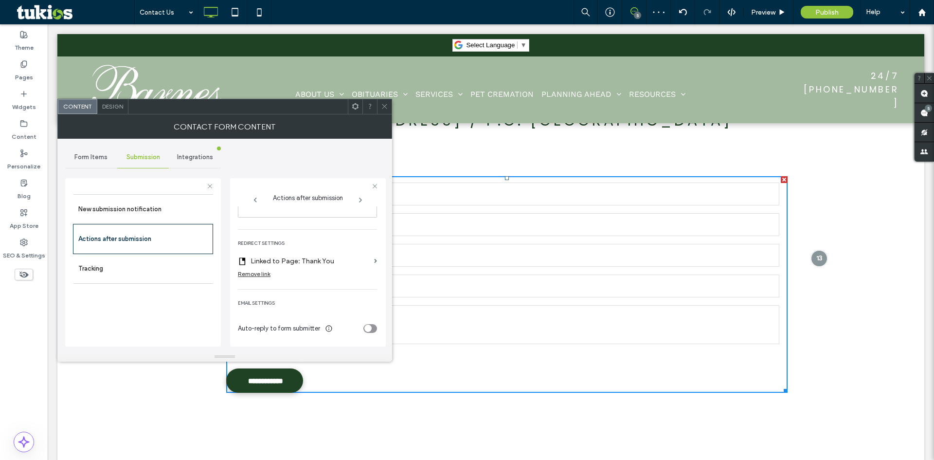
click at [367, 322] on div "Auto-reply to form submitter" at bounding box center [307, 328] width 139 height 17
click at [366, 331] on div "toggle" at bounding box center [367, 327] width 7 height 7
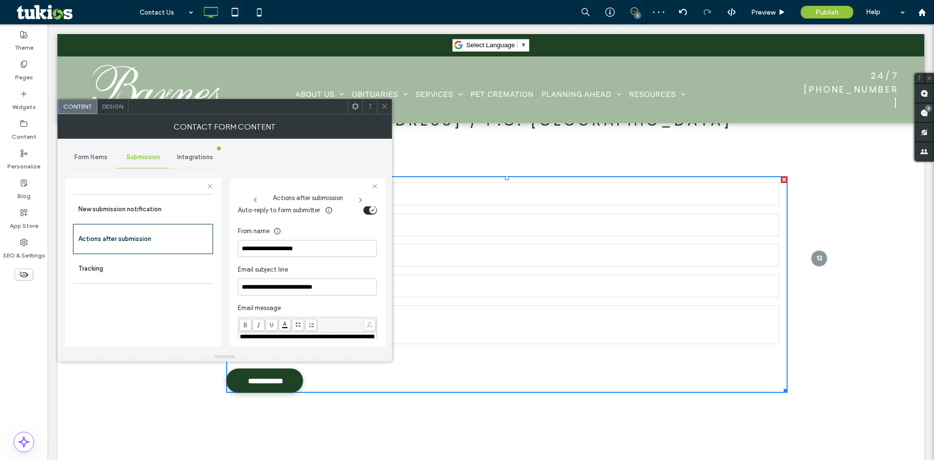
scroll to position [275, 0]
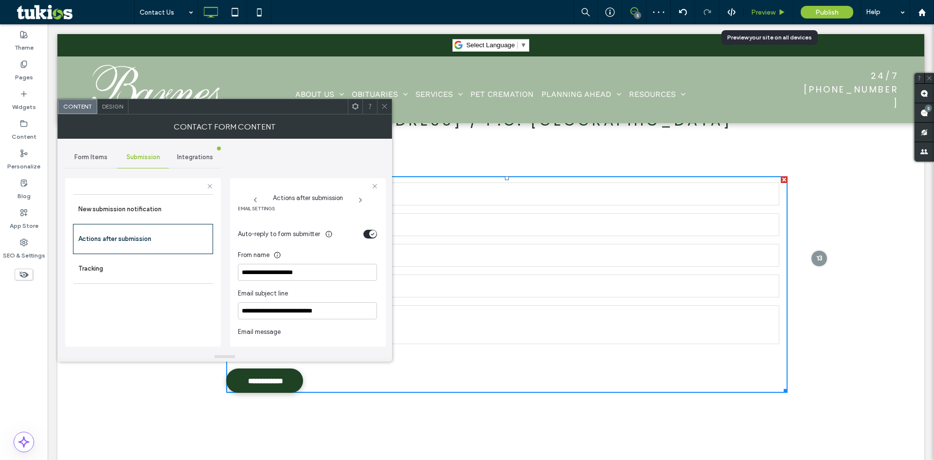
click at [778, 16] on div "Preview" at bounding box center [768, 12] width 49 height 8
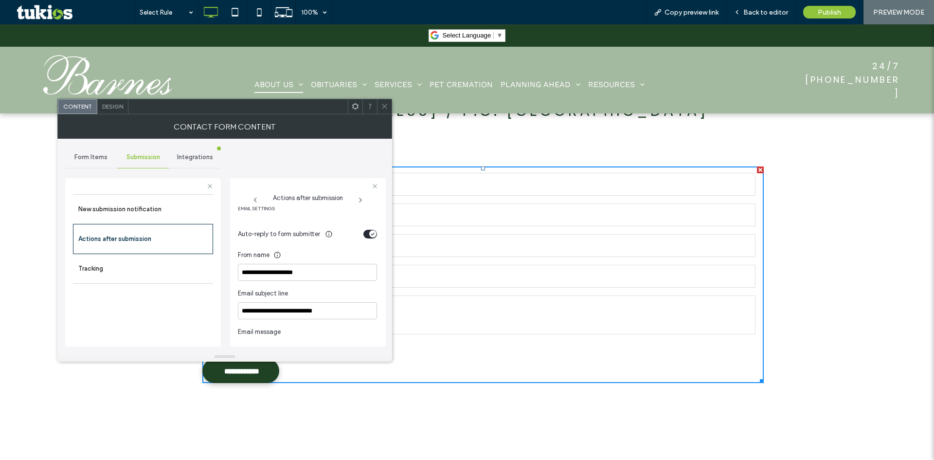
click at [384, 109] on icon at bounding box center [384, 106] width 7 height 7
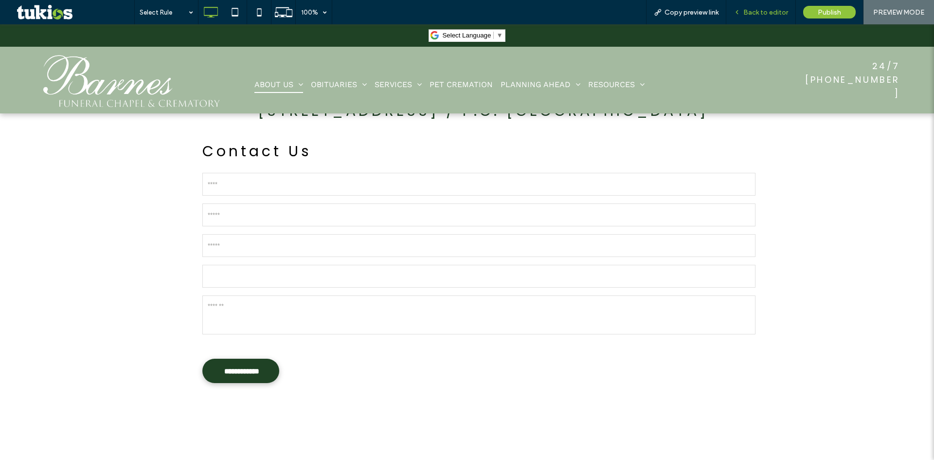
click at [769, 12] on span "Back to editor" at bounding box center [765, 12] width 45 height 8
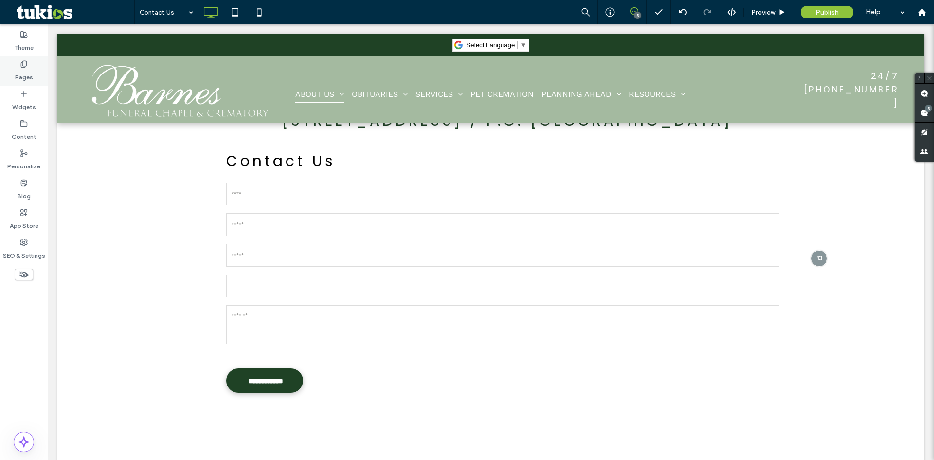
click at [24, 78] on label "Pages" at bounding box center [24, 75] width 18 height 14
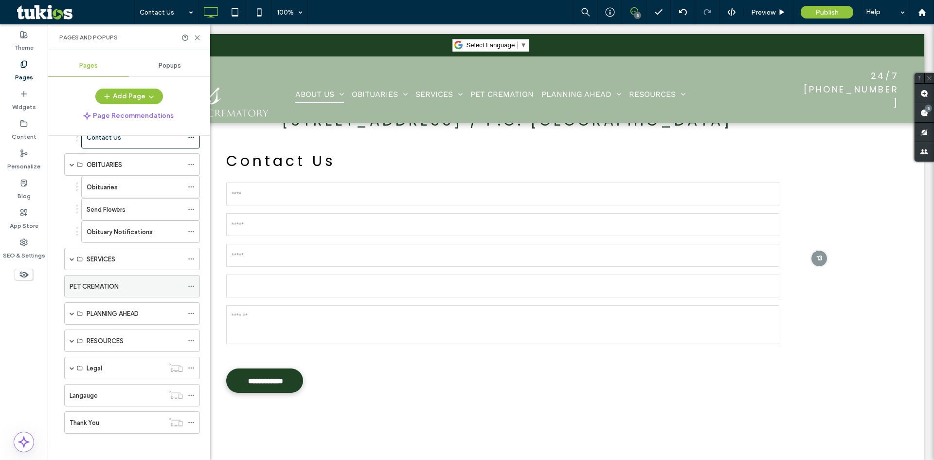
scroll to position [168, 0]
click at [100, 413] on div "Thank You" at bounding box center [117, 419] width 94 height 21
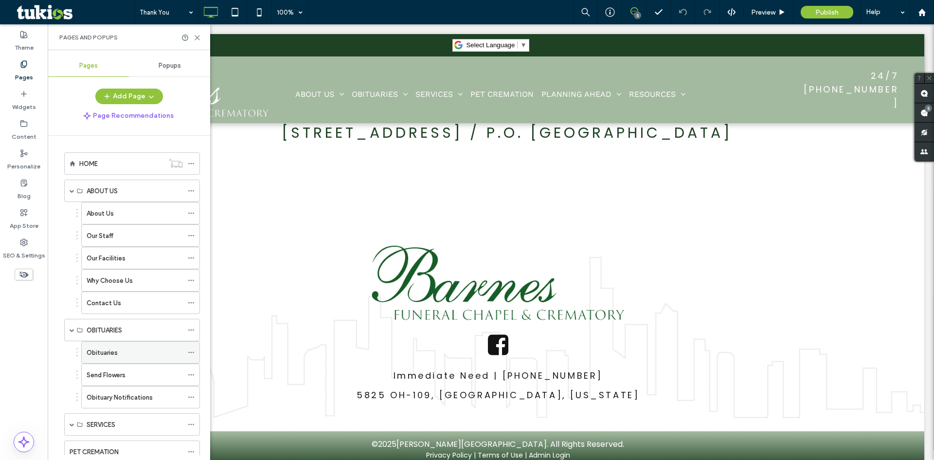
click at [131, 351] on div "Obituaries" at bounding box center [135, 352] width 96 height 10
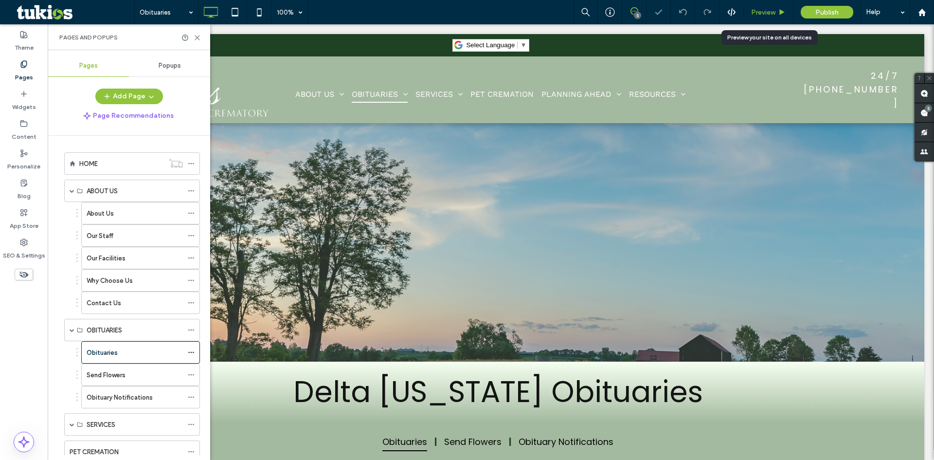
click at [769, 14] on span "Preview" at bounding box center [763, 12] width 24 height 8
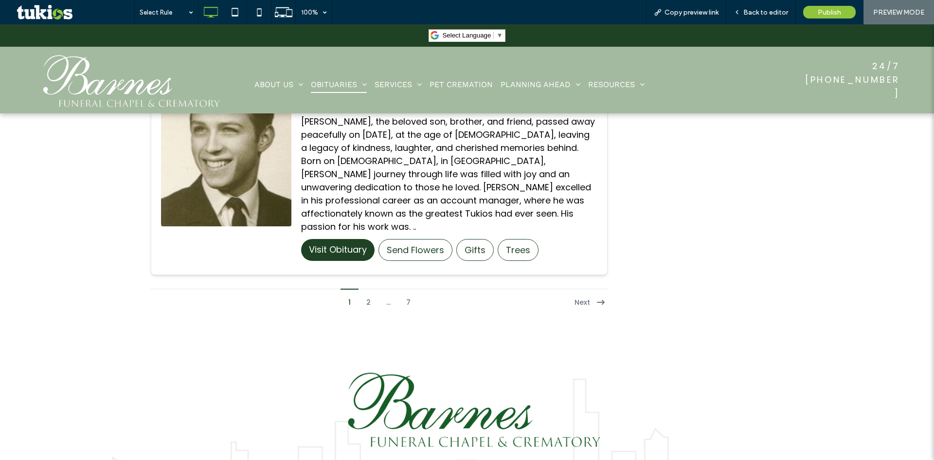
scroll to position [2570, 0]
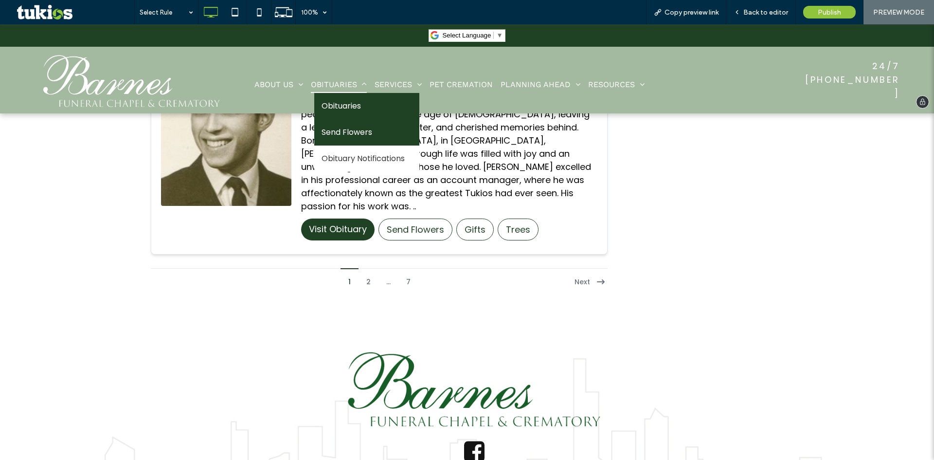
click at [368, 122] on link "Send Flowers" at bounding box center [366, 132] width 105 height 26
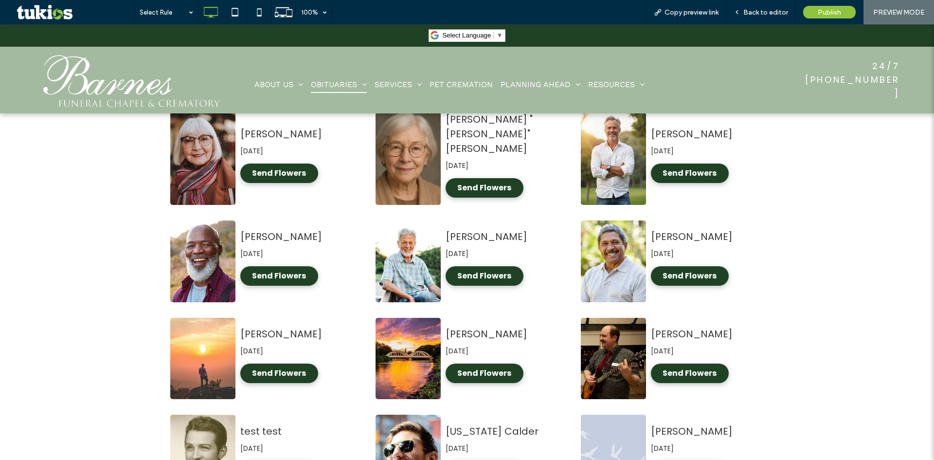
scroll to position [872, 0]
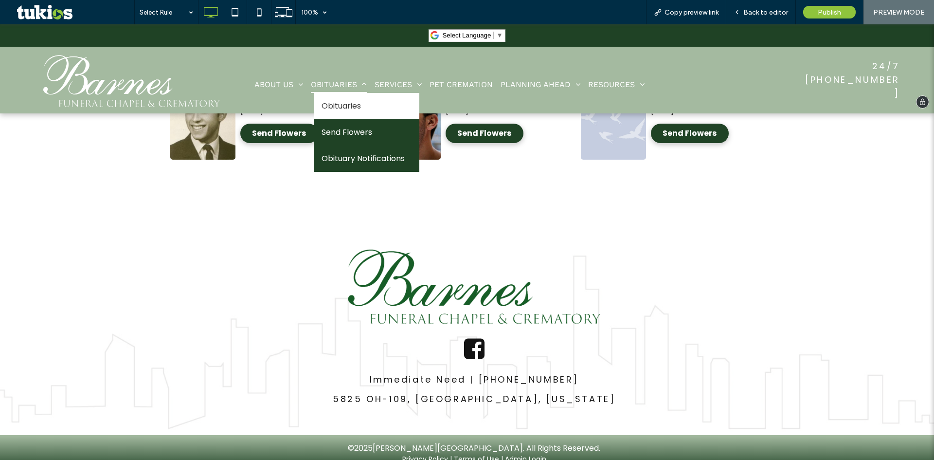
click at [341, 156] on span "Obituary Notifications" at bounding box center [362, 159] width 83 height 12
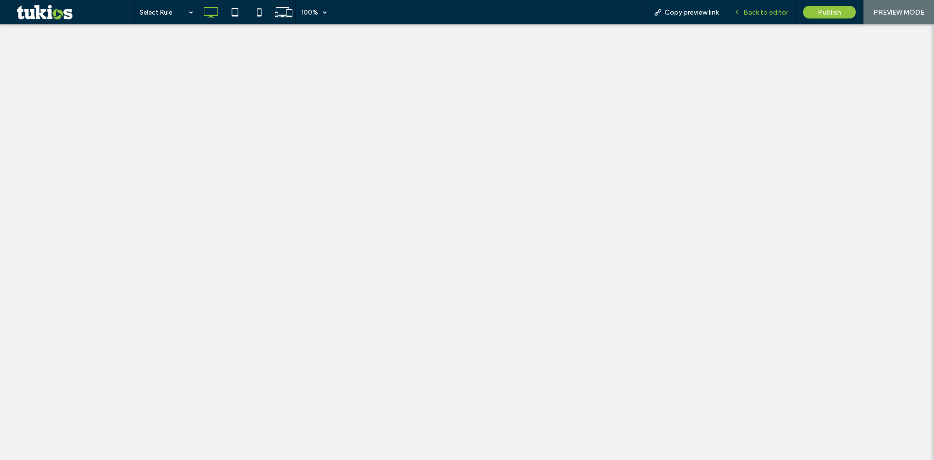
click at [753, 8] on span "Back to editor" at bounding box center [765, 12] width 45 height 8
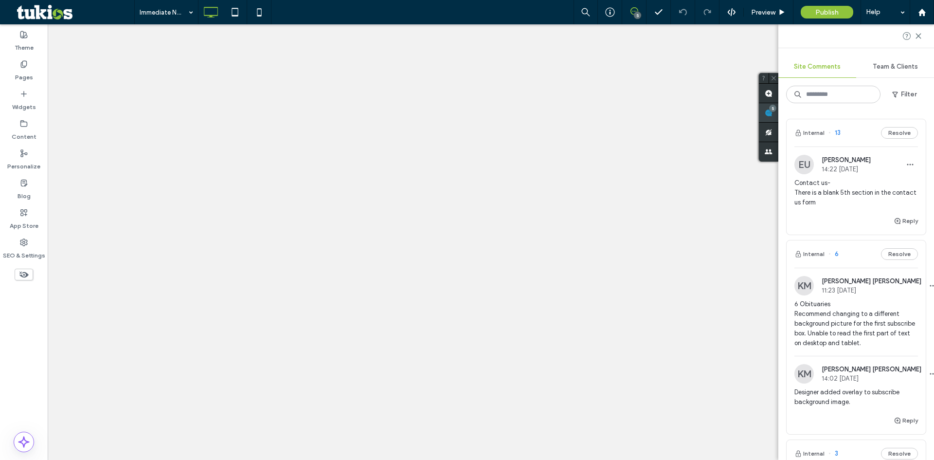
click at [772, 114] on use at bounding box center [769, 113] width 8 height 8
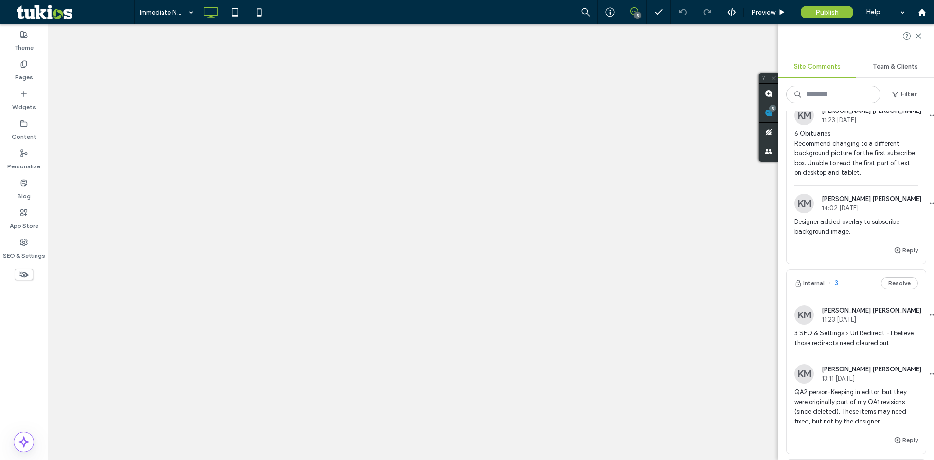
scroll to position [195, 0]
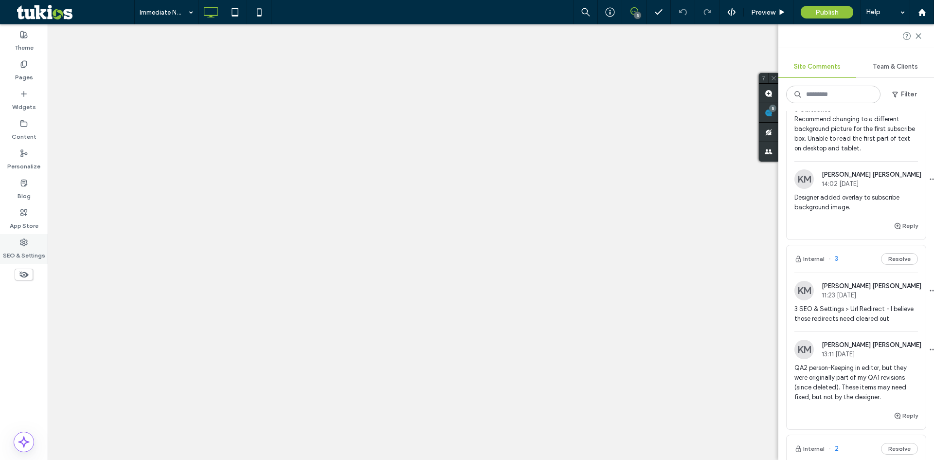
click at [40, 249] on label "SEO & Settings" at bounding box center [24, 253] width 42 height 14
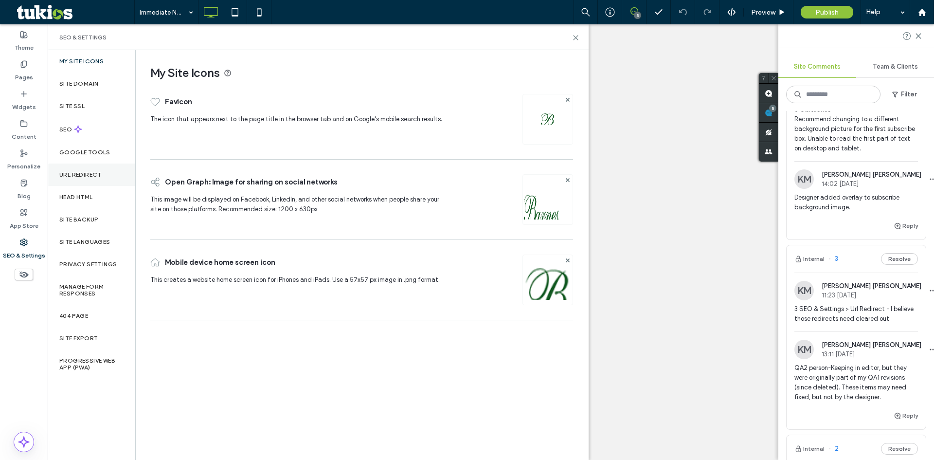
click at [105, 167] on div "URL Redirect" at bounding box center [92, 174] width 88 height 22
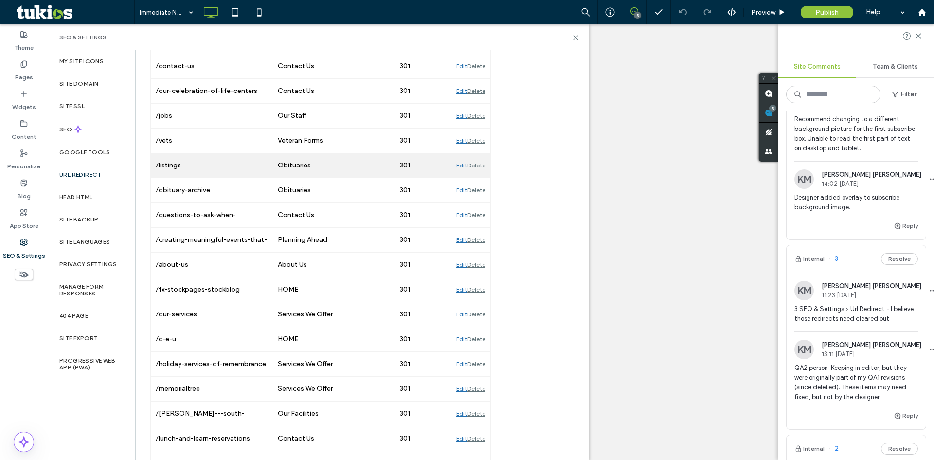
scroll to position [0, 0]
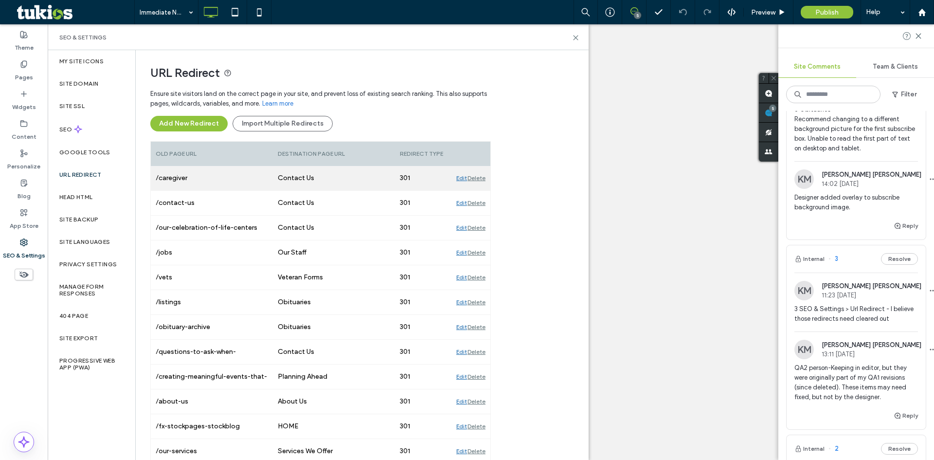
click at [482, 179] on div "Delete" at bounding box center [476, 178] width 18 height 24
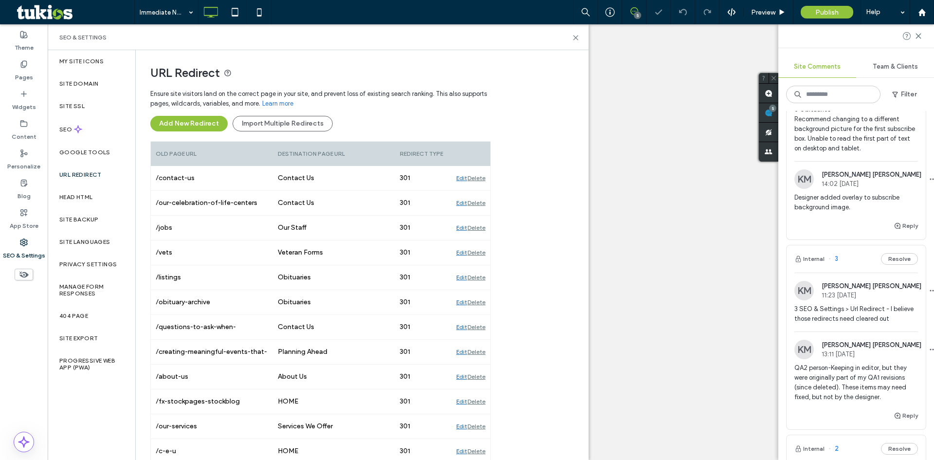
click at [482, 179] on div "Delete" at bounding box center [476, 178] width 18 height 24
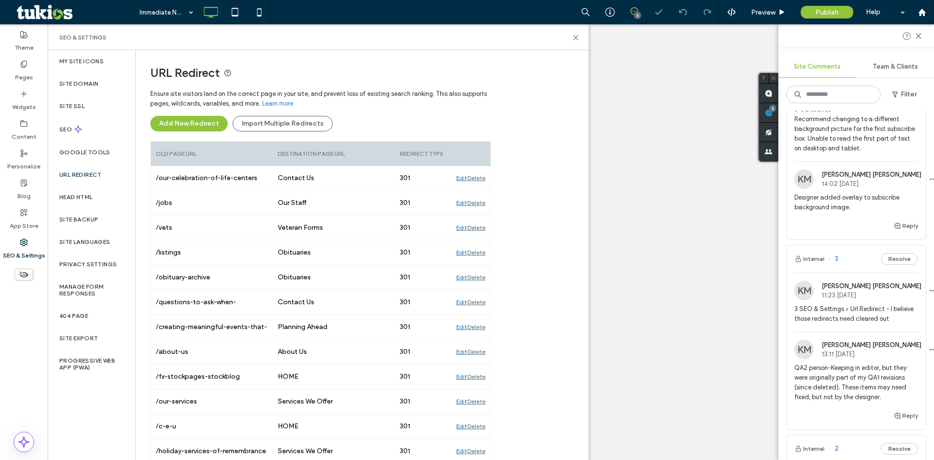
click at [482, 179] on div "Delete" at bounding box center [476, 178] width 18 height 24
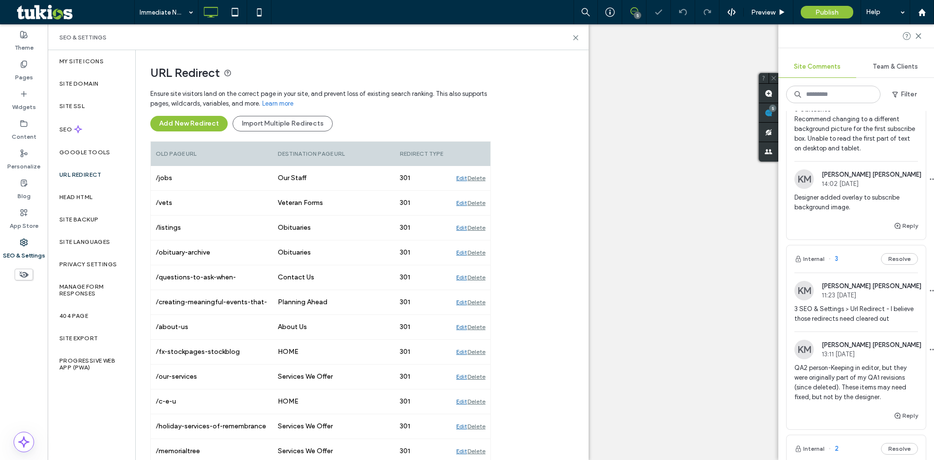
click at [482, 179] on div "Delete" at bounding box center [476, 178] width 18 height 24
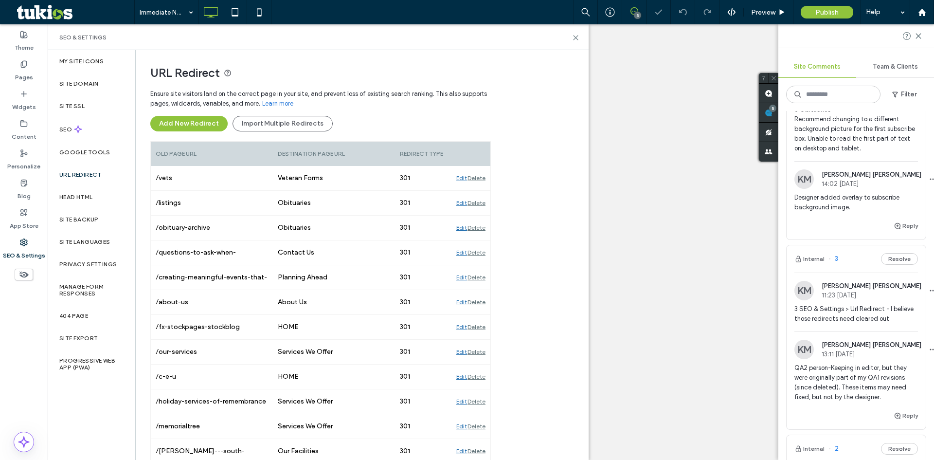
click at [482, 179] on div "Delete" at bounding box center [476, 178] width 18 height 24
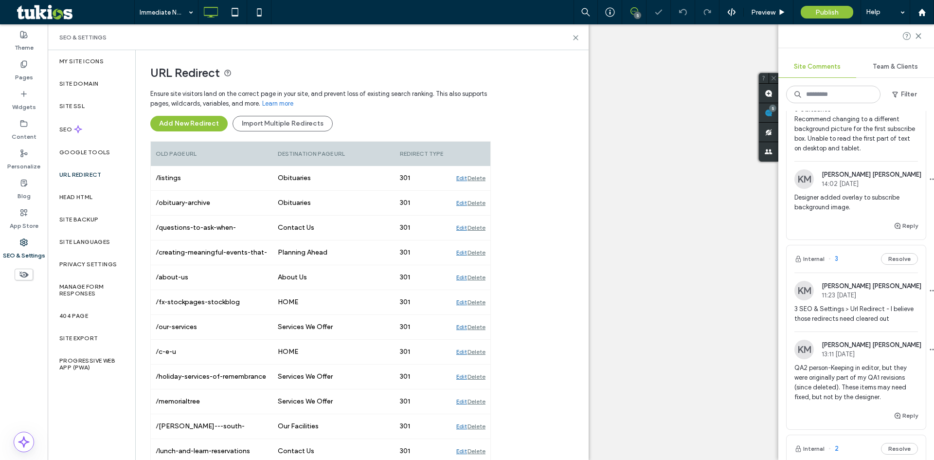
click at [482, 179] on div "Delete" at bounding box center [476, 178] width 18 height 24
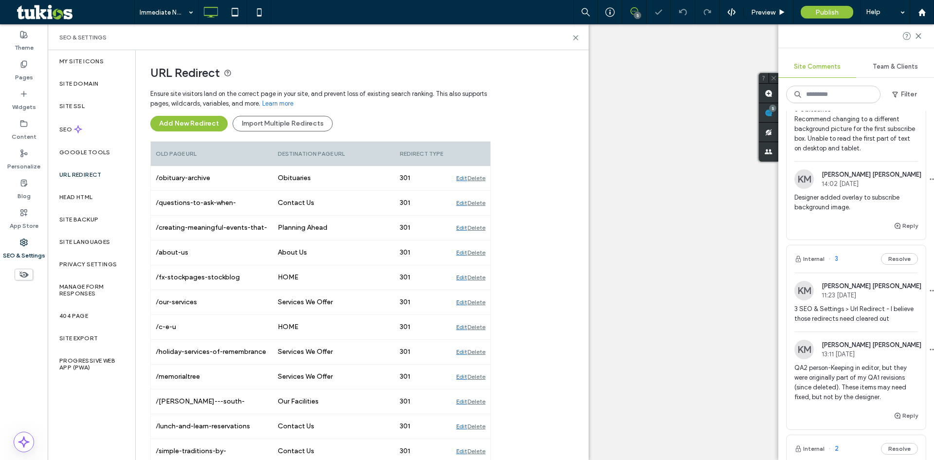
click at [482, 179] on div "Delete" at bounding box center [476, 178] width 18 height 24
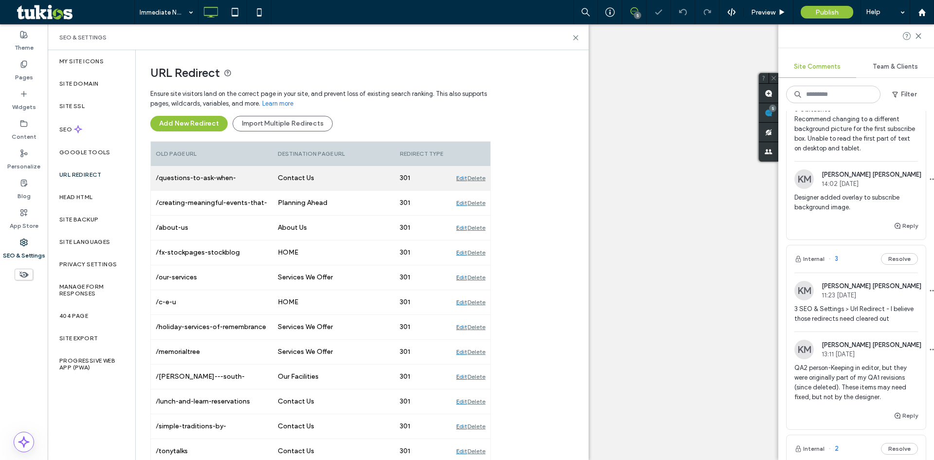
click at [482, 179] on div "Delete" at bounding box center [476, 178] width 18 height 24
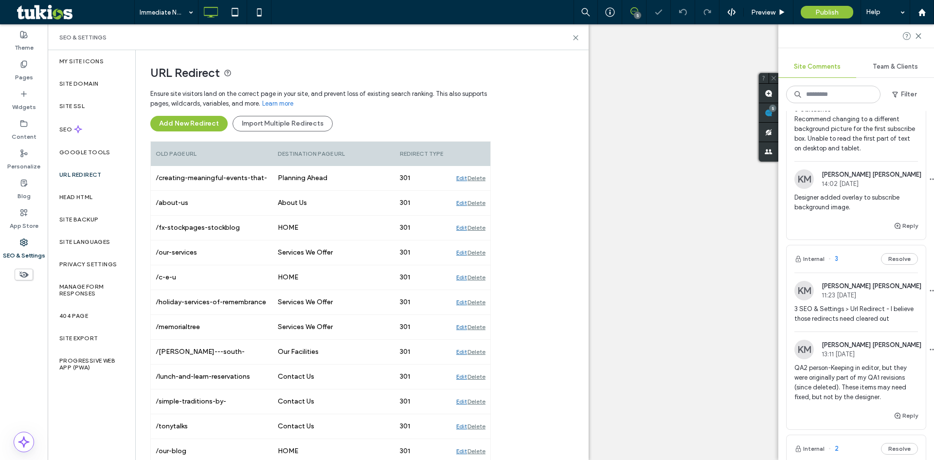
click at [482, 179] on div "Delete" at bounding box center [476, 178] width 18 height 24
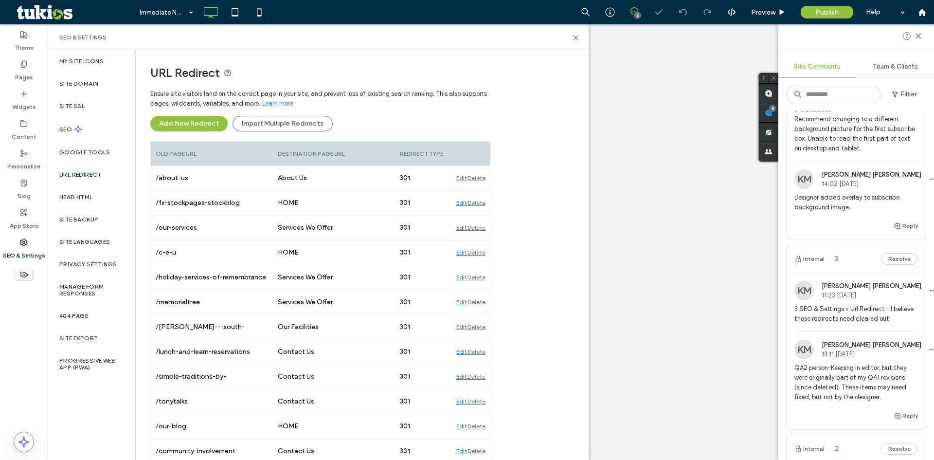
click at [482, 179] on div "Delete" at bounding box center [476, 178] width 18 height 24
click at [482, 191] on div "Delete" at bounding box center [476, 203] width 18 height 24
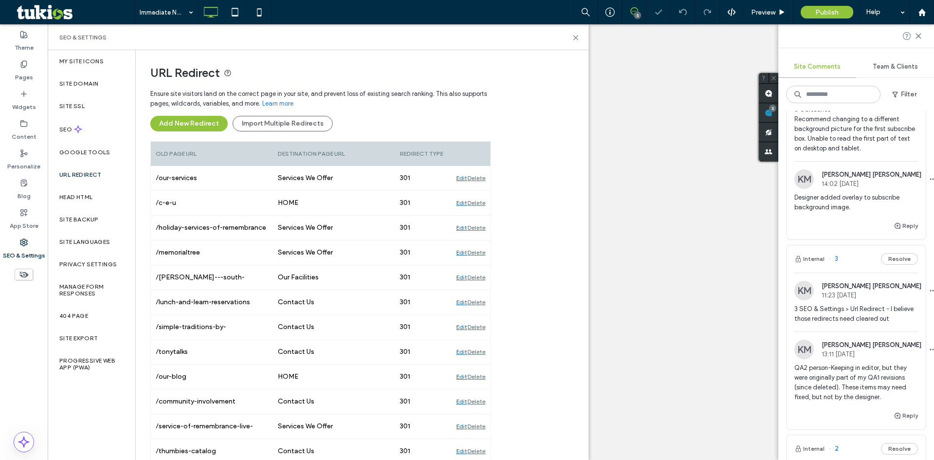
click at [482, 179] on div "Delete" at bounding box center [476, 178] width 18 height 24
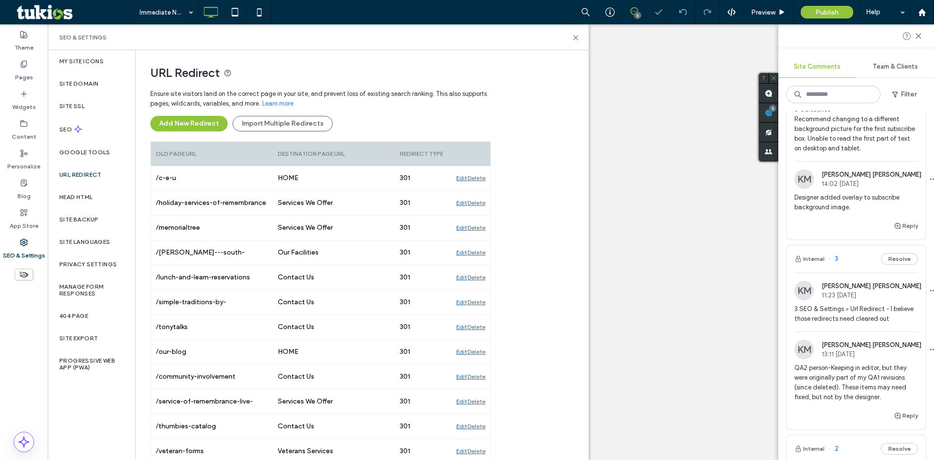
click at [482, 179] on div "Delete" at bounding box center [476, 178] width 18 height 24
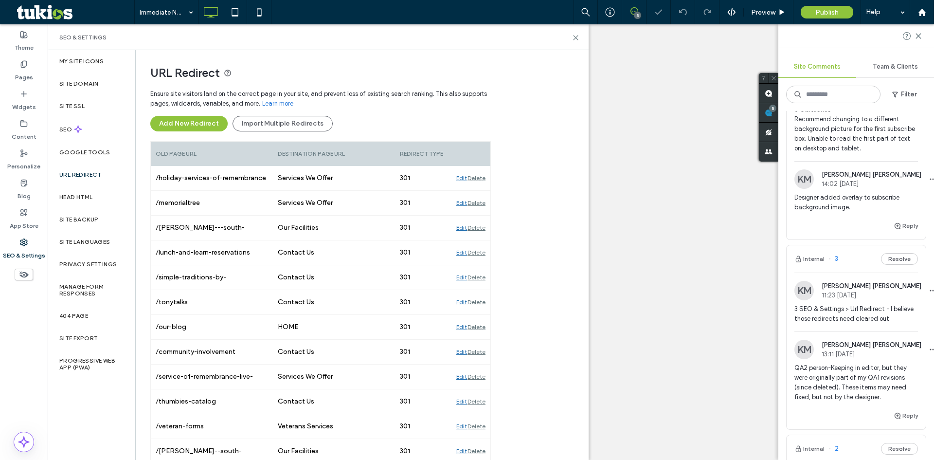
click at [481, 179] on div "Delete" at bounding box center [476, 178] width 18 height 24
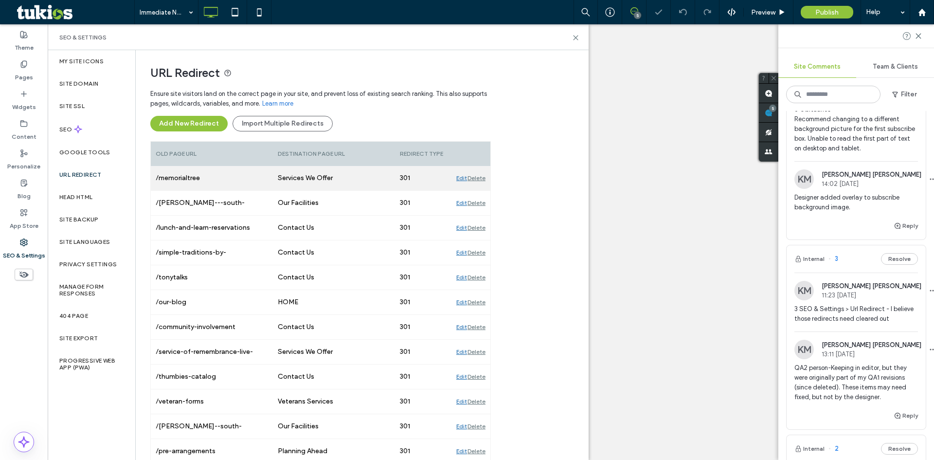
click at [481, 180] on div "Delete" at bounding box center [476, 178] width 18 height 24
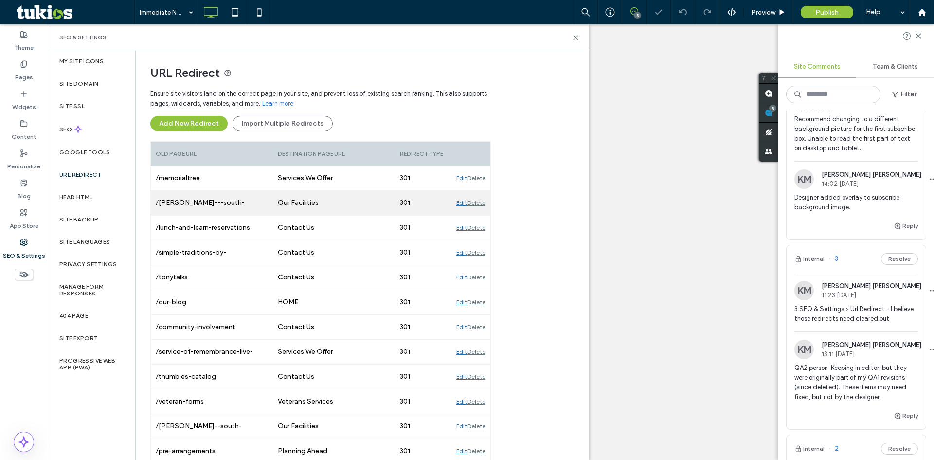
click at [479, 191] on div "Delete" at bounding box center [476, 203] width 18 height 24
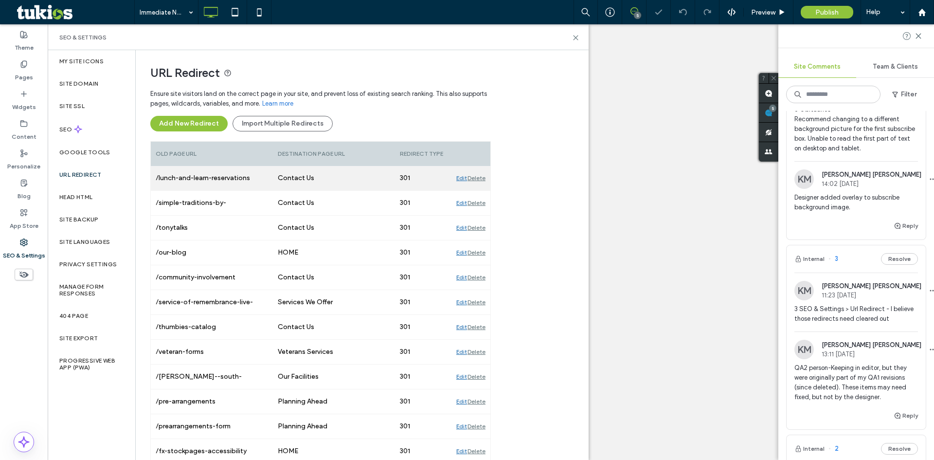
click at [479, 179] on div "Delete" at bounding box center [476, 178] width 18 height 24
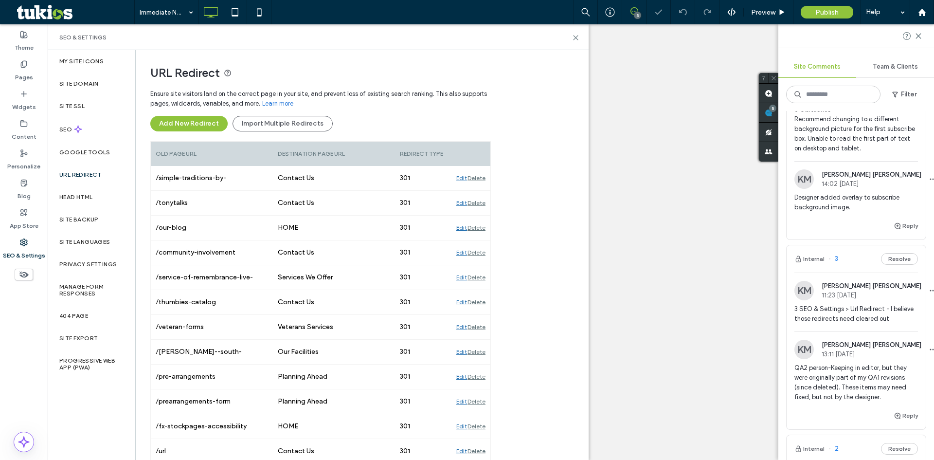
click at [479, 179] on div "Delete" at bounding box center [476, 178] width 18 height 24
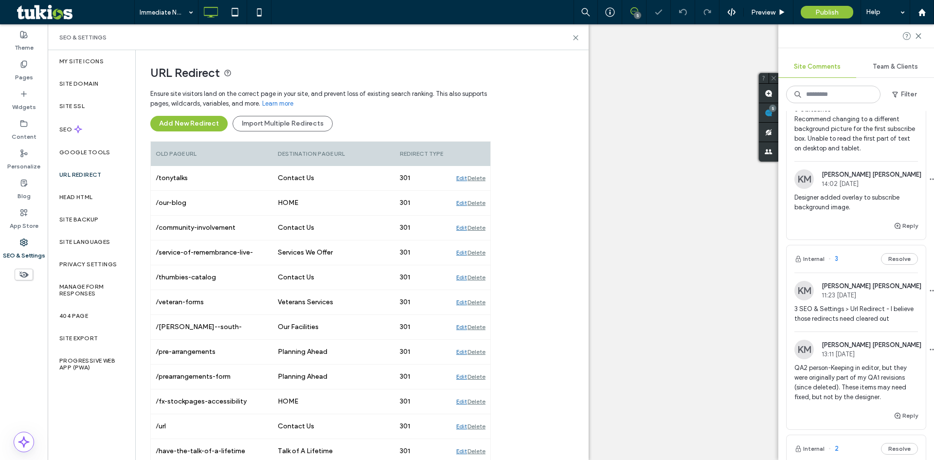
click at [479, 179] on div "Delete" at bounding box center [476, 178] width 18 height 24
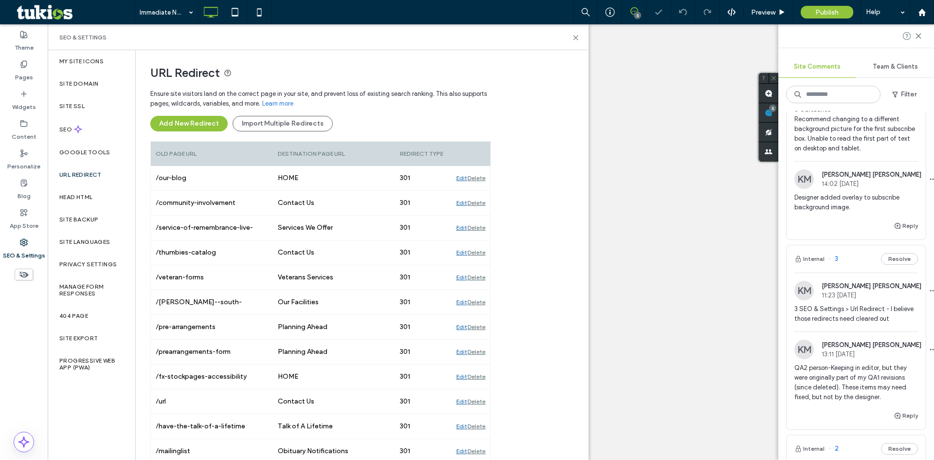
click at [479, 179] on div "Delete" at bounding box center [476, 178] width 18 height 24
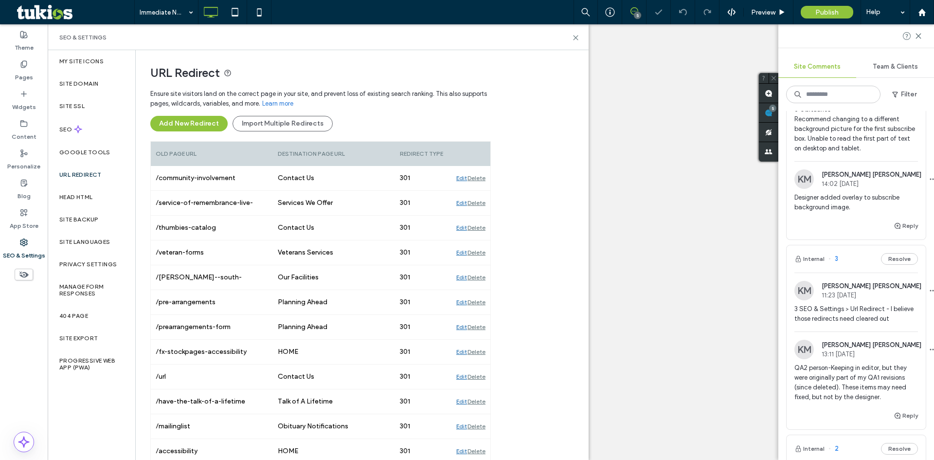
click at [479, 179] on div "Delete" at bounding box center [476, 178] width 18 height 24
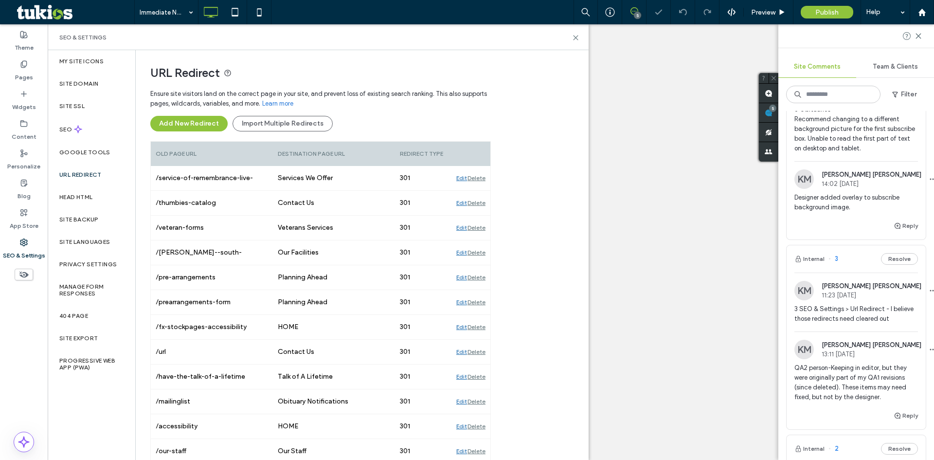
click at [479, 179] on div "Delete" at bounding box center [476, 178] width 18 height 24
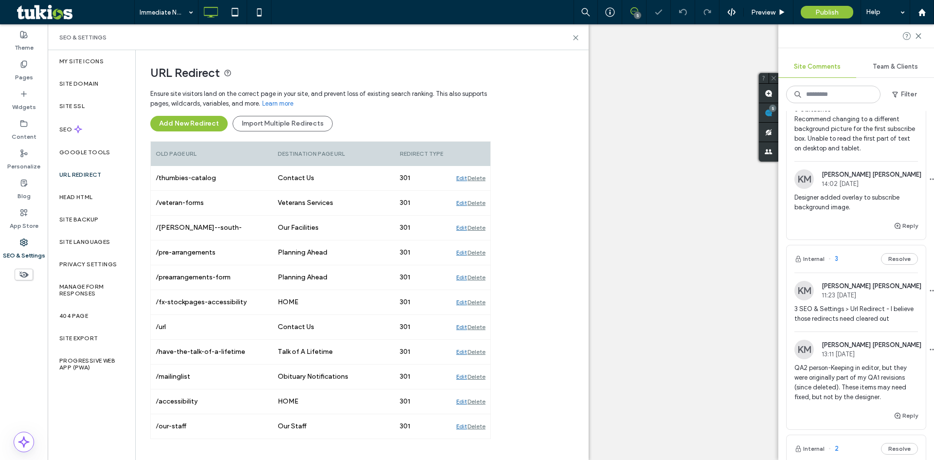
click at [479, 178] on div "Delete" at bounding box center [476, 178] width 18 height 24
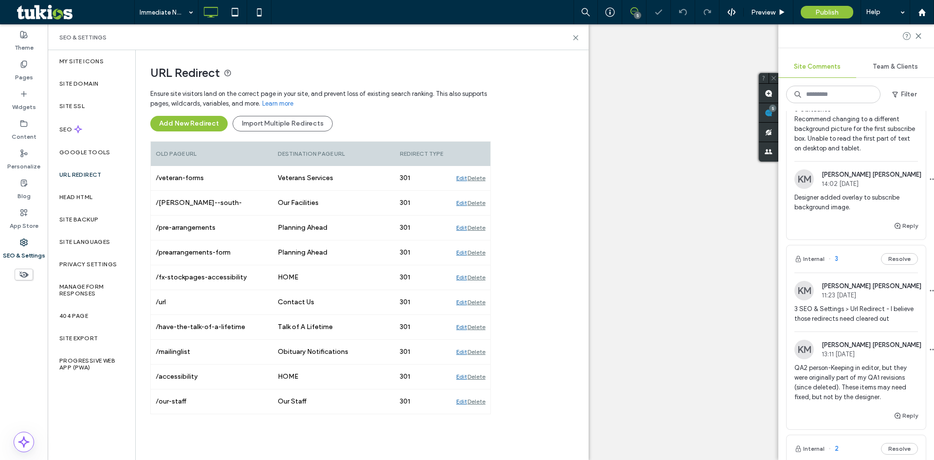
click at [479, 178] on div "Delete" at bounding box center [476, 178] width 18 height 24
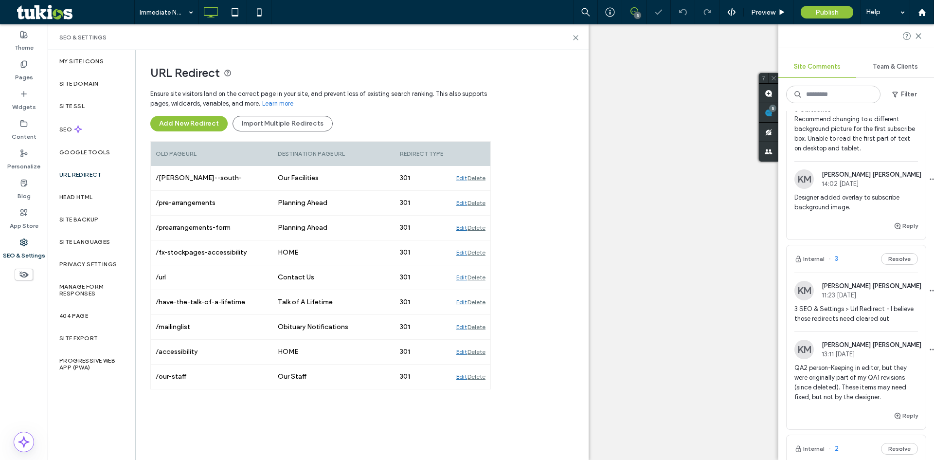
click at [479, 178] on div "Delete" at bounding box center [476, 178] width 18 height 24
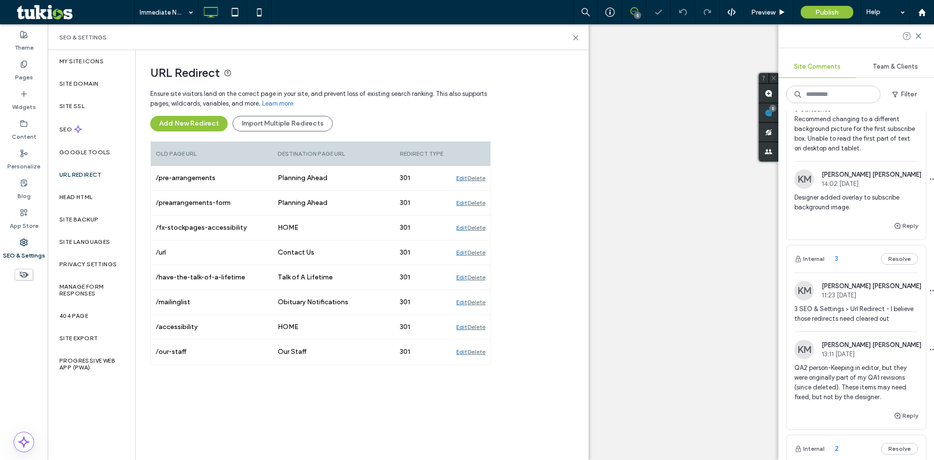
click at [479, 178] on div "Delete" at bounding box center [476, 178] width 18 height 24
click at [479, 191] on div "Delete" at bounding box center [476, 203] width 18 height 24
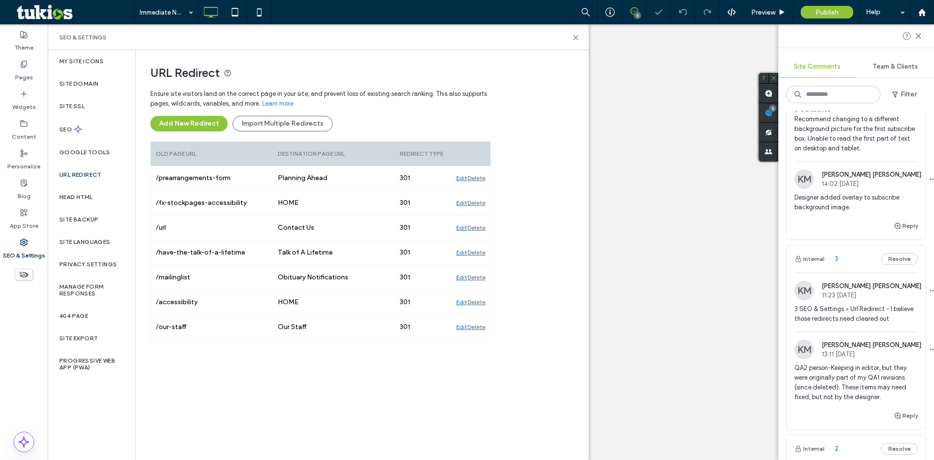
click at [479, 191] on div "Delete" at bounding box center [476, 203] width 18 height 24
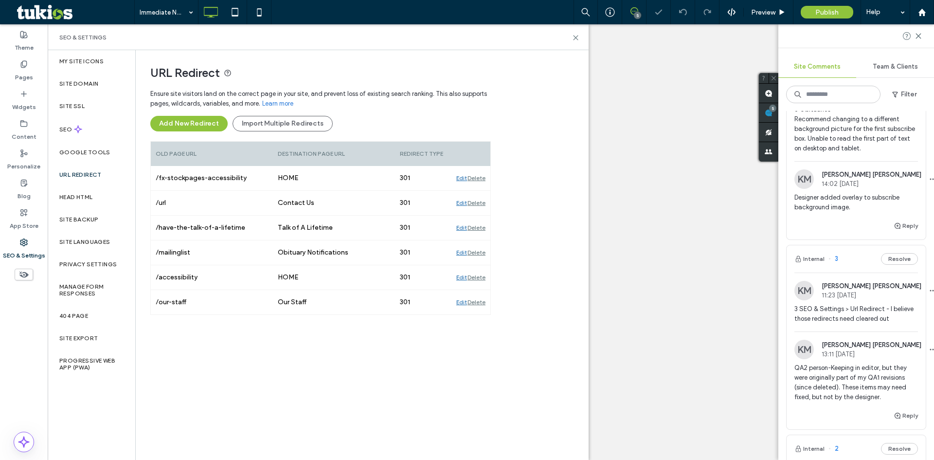
click at [479, 191] on div "Delete" at bounding box center [476, 203] width 18 height 24
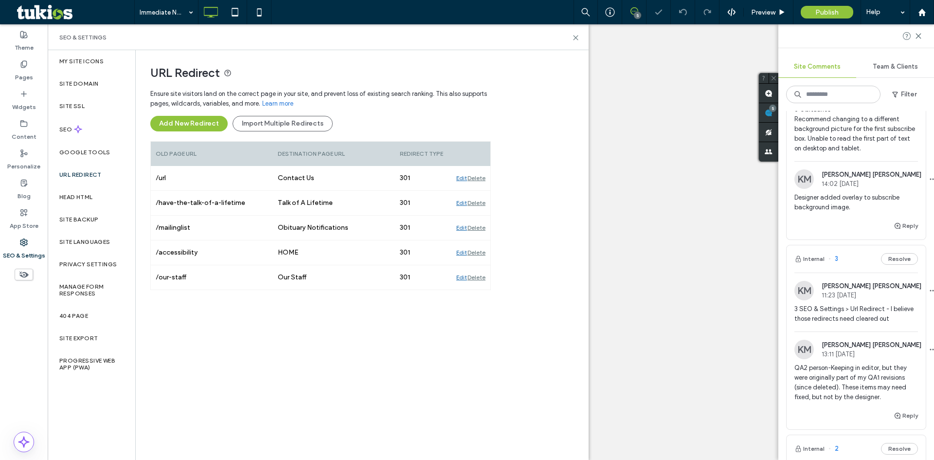
click at [479, 191] on div "Delete" at bounding box center [476, 203] width 18 height 24
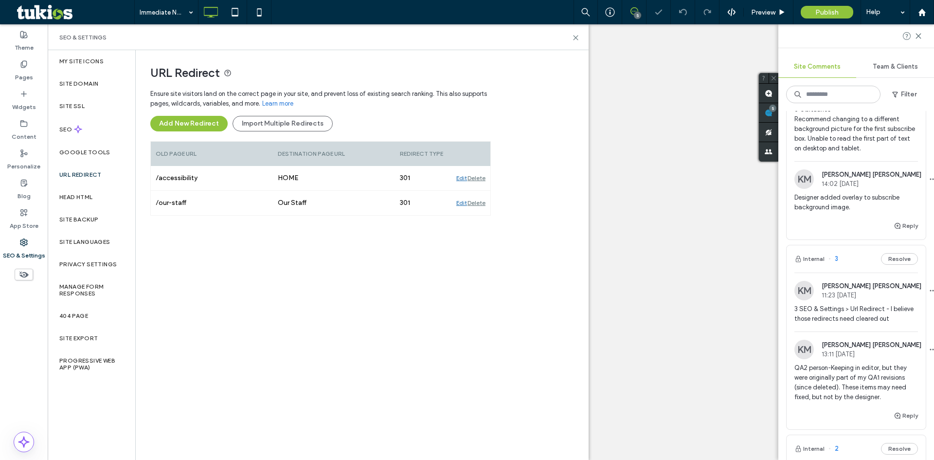
click at [479, 178] on div "Delete" at bounding box center [476, 178] width 18 height 24
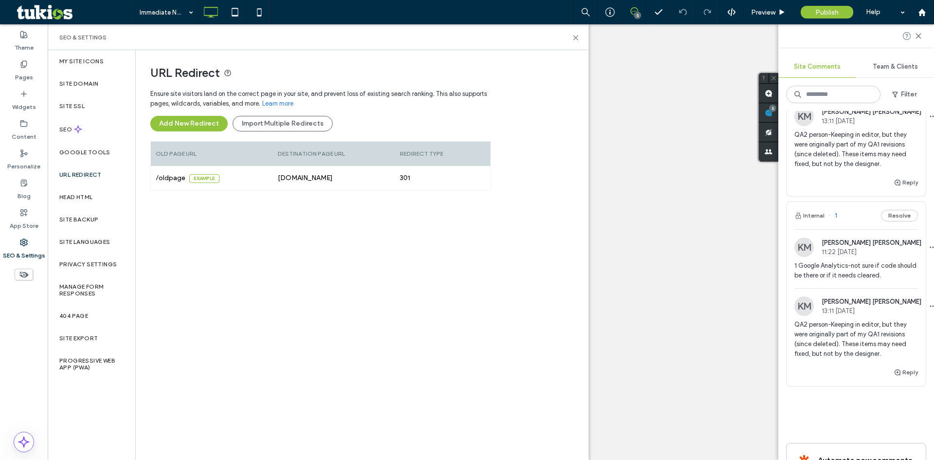
scroll to position [632, 0]
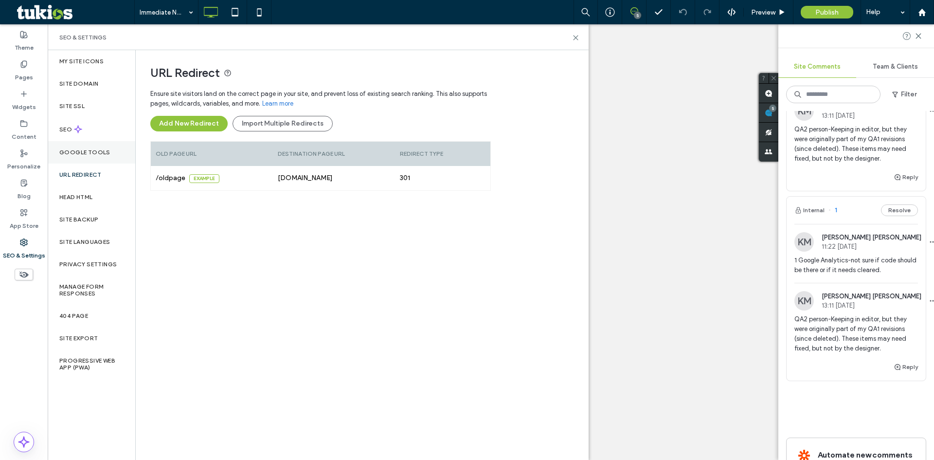
click at [113, 153] on div "Google Tools" at bounding box center [92, 152] width 88 height 22
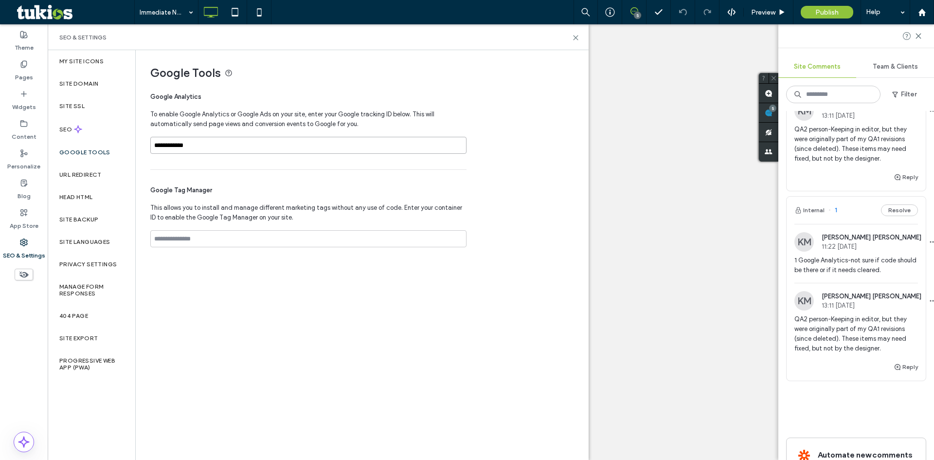
drag, startPoint x: 218, startPoint y: 144, endPoint x: 150, endPoint y: 136, distance: 69.0
click at [142, 136] on div "**********" at bounding box center [358, 156] width 445 height 213
click at [265, 180] on div "Google Tag Manager This allows you to install and manage different marketing ta…" at bounding box center [308, 216] width 316 height 93
drag, startPoint x: 118, startPoint y: 184, endPoint x: 115, endPoint y: 193, distance: 9.7
click at [118, 182] on div "URL Redirect" at bounding box center [92, 174] width 88 height 22
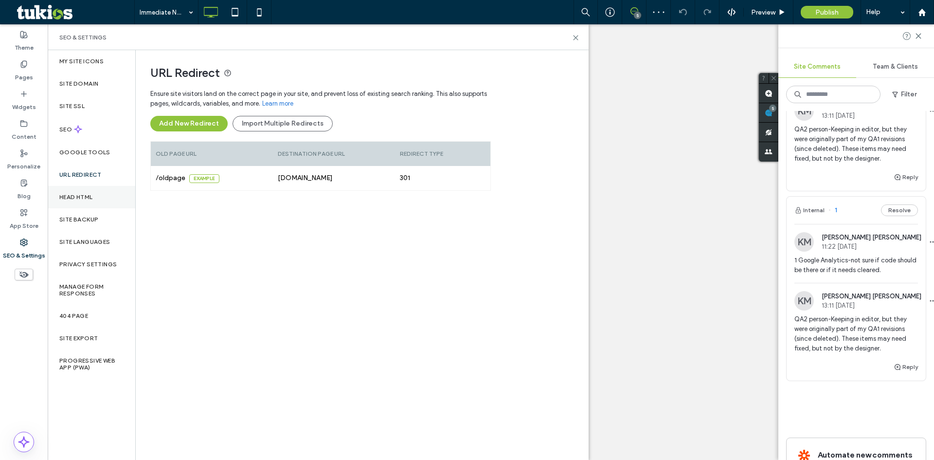
click at [116, 199] on div "Head HTML" at bounding box center [92, 197] width 88 height 22
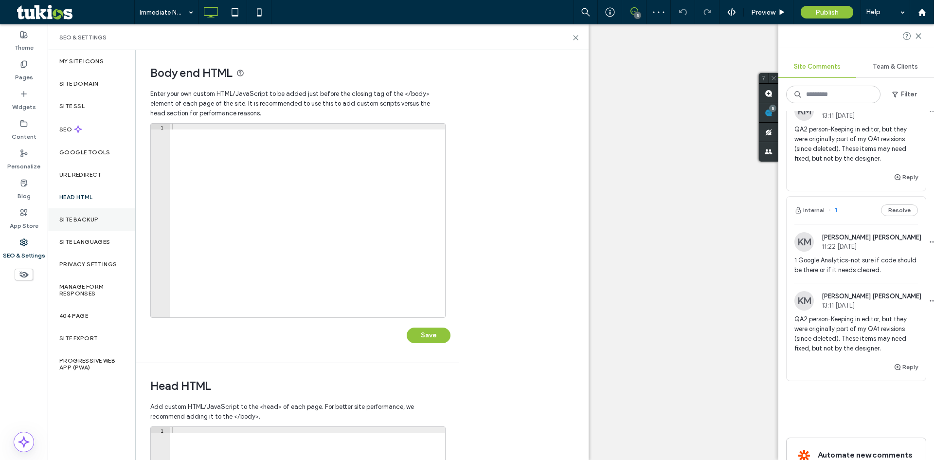
drag, startPoint x: 118, startPoint y: 221, endPoint x: 112, endPoint y: 224, distance: 6.3
click at [117, 222] on div "Site Backup" at bounding box center [92, 219] width 88 height 22
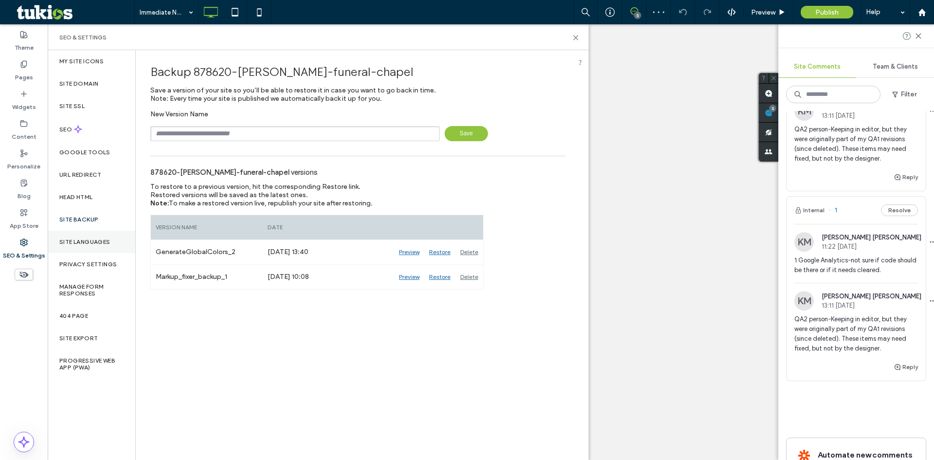
click at [107, 240] on label "Site Languages" at bounding box center [84, 241] width 51 height 7
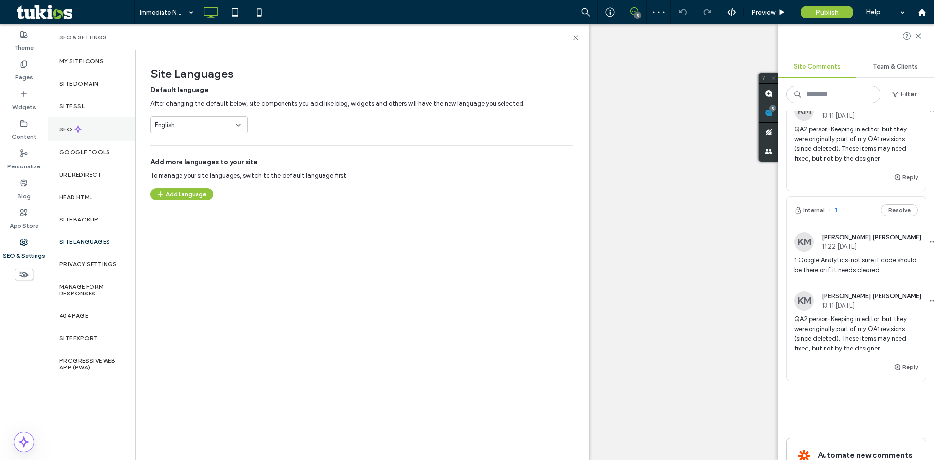
click at [104, 130] on div "SEO" at bounding box center [92, 129] width 88 height 24
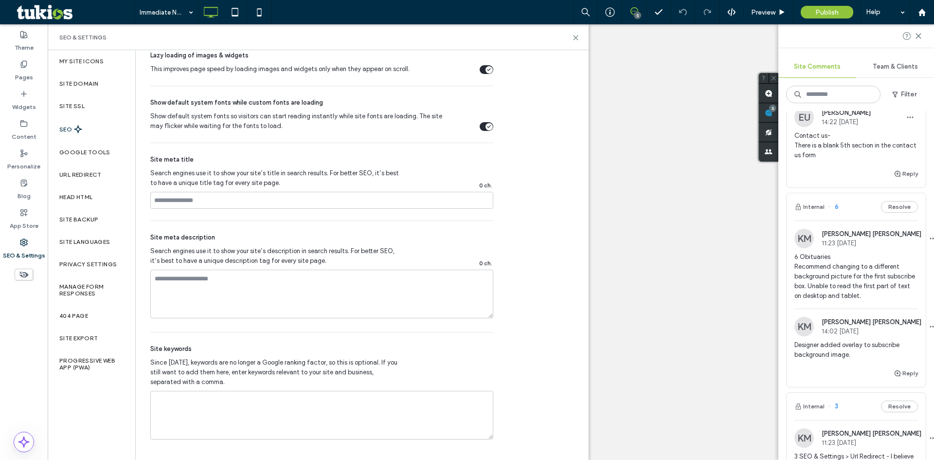
scroll to position [49, 0]
click at [835, 284] on span "6 Obituaries Recommend changing to a different background picture for the first…" at bounding box center [856, 274] width 124 height 49
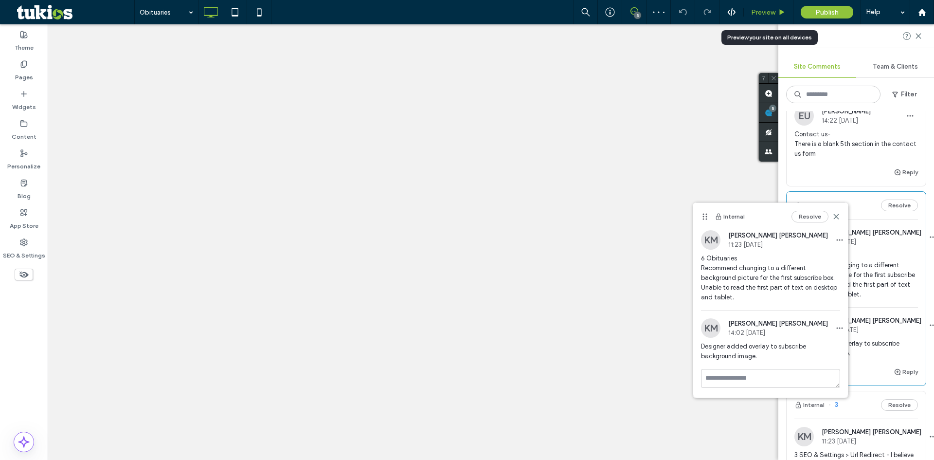
click at [764, 15] on span "Preview" at bounding box center [763, 12] width 24 height 8
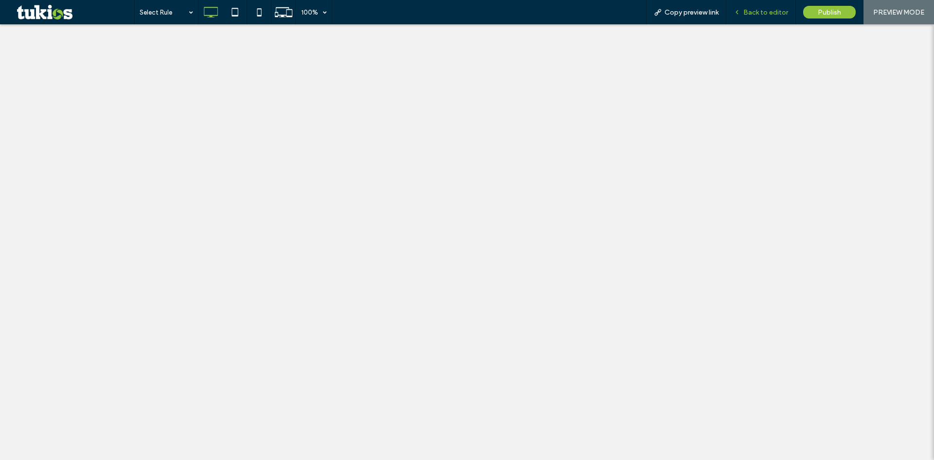
click at [769, 16] on span "Back to editor" at bounding box center [765, 12] width 45 height 8
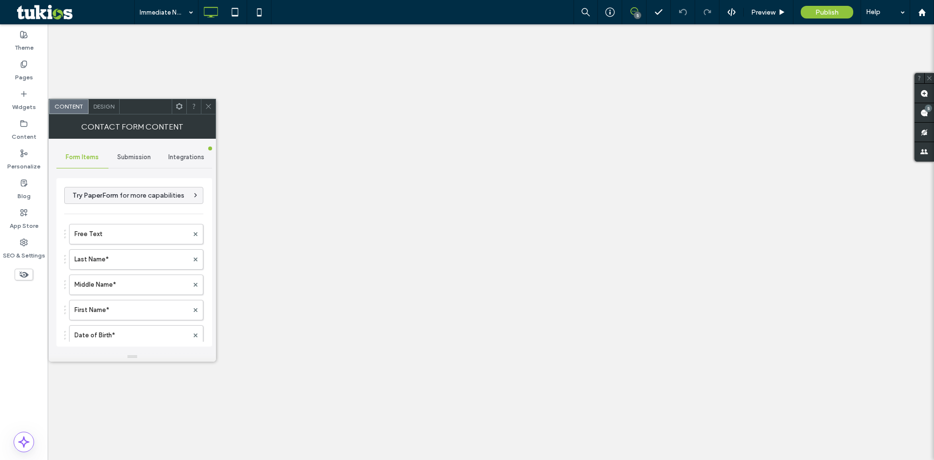
click at [140, 150] on div "Submission" at bounding box center [134, 156] width 52 height 21
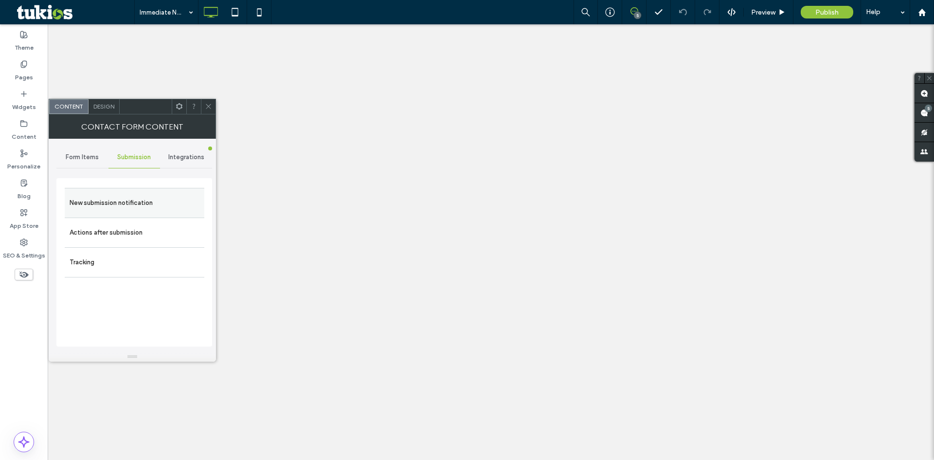
click at [154, 203] on label "New submission notification" at bounding box center [135, 202] width 130 height 19
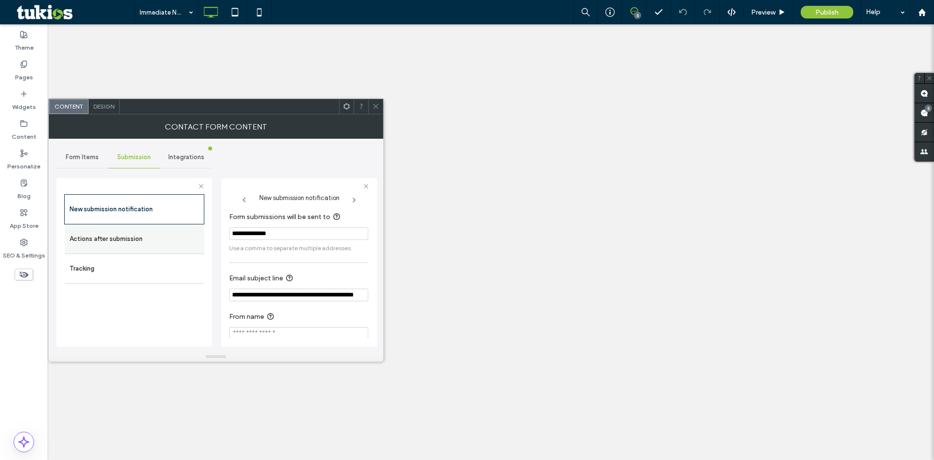
click at [180, 241] on label "Actions after submission" at bounding box center [135, 238] width 130 height 19
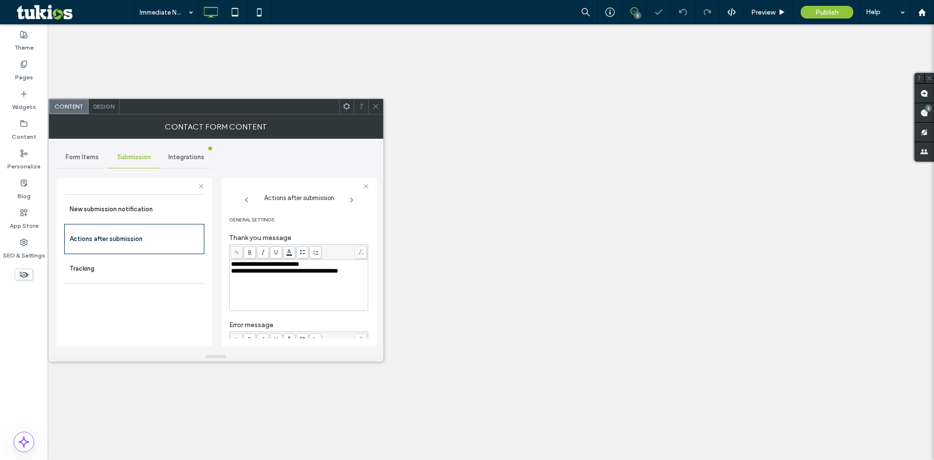
drag, startPoint x: 182, startPoint y: 212, endPoint x: 222, endPoint y: 221, distance: 41.3
click at [185, 213] on label "New submission notification" at bounding box center [135, 208] width 130 height 19
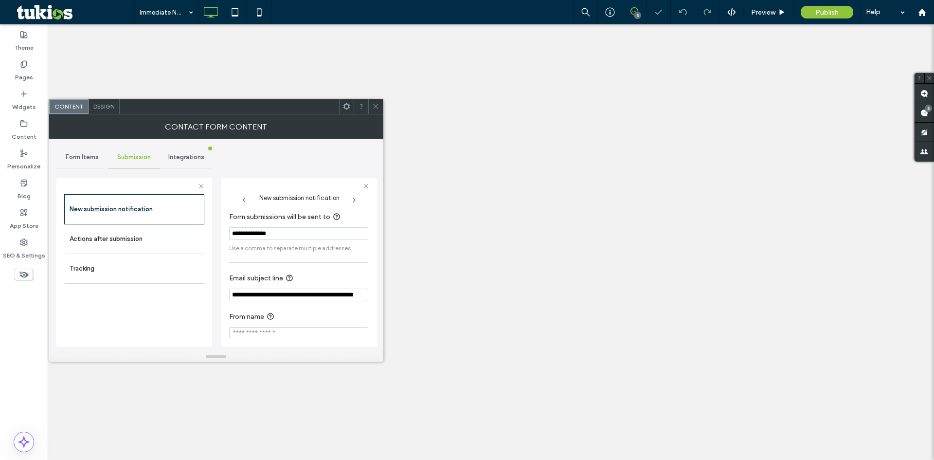
click at [263, 235] on input "**********" at bounding box center [298, 233] width 139 height 13
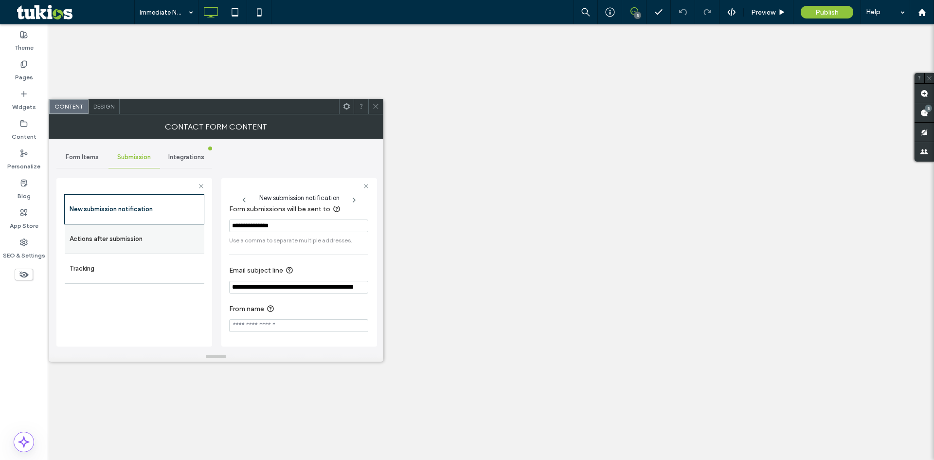
type input "**********"
click at [197, 245] on label "Actions after submission" at bounding box center [135, 238] width 130 height 19
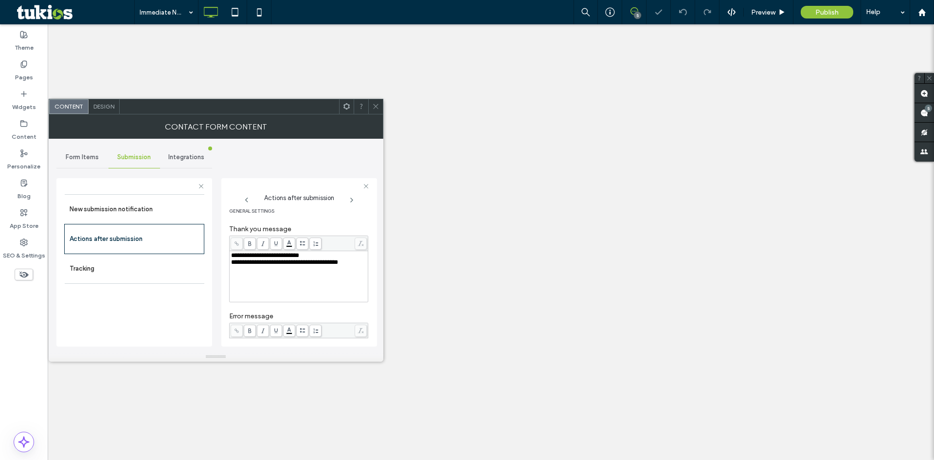
scroll to position [168, 0]
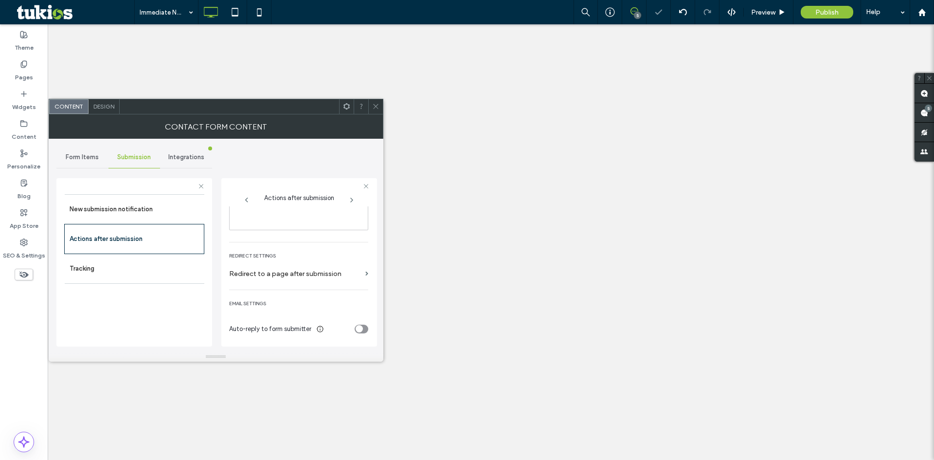
click at [360, 327] on div "toggle" at bounding box center [362, 328] width 14 height 9
click at [360, 230] on div "toggle" at bounding box center [363, 231] width 7 height 7
click at [375, 107] on icon at bounding box center [375, 106] width 7 height 7
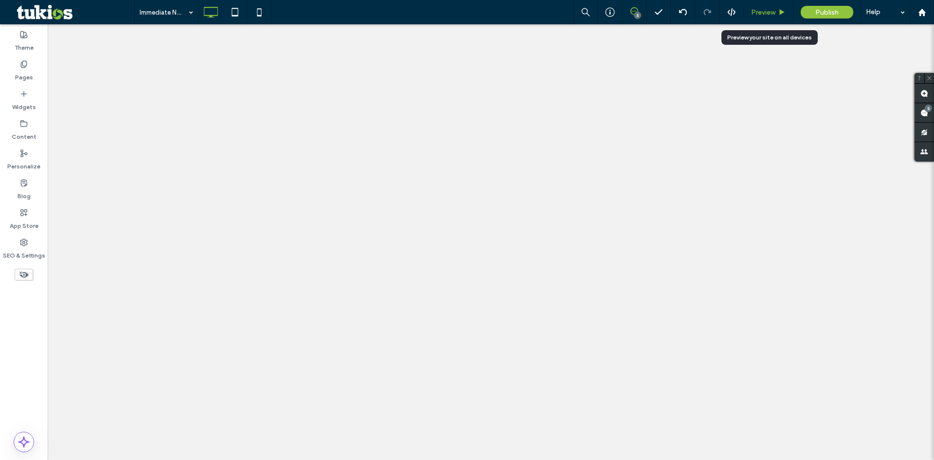
click at [767, 17] on div "Preview" at bounding box center [769, 12] width 50 height 24
click at [764, 12] on span "Preview" at bounding box center [763, 12] width 24 height 8
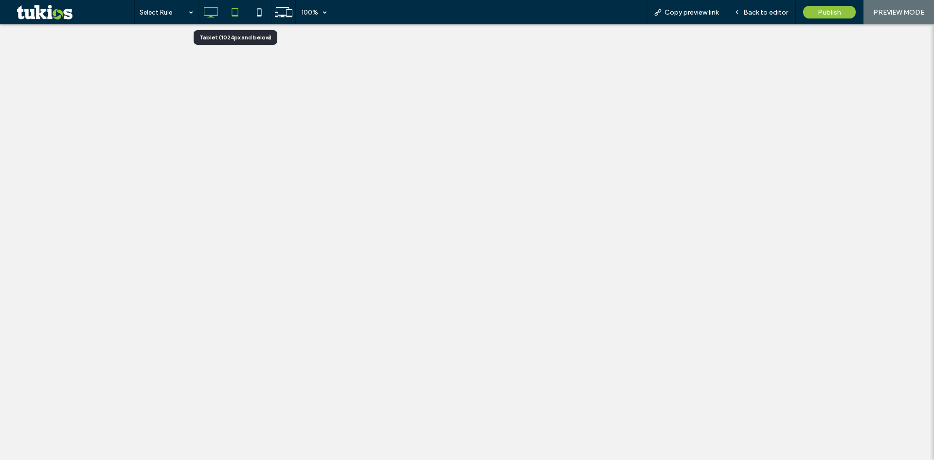
click at [232, 19] on icon at bounding box center [234, 11] width 19 height 19
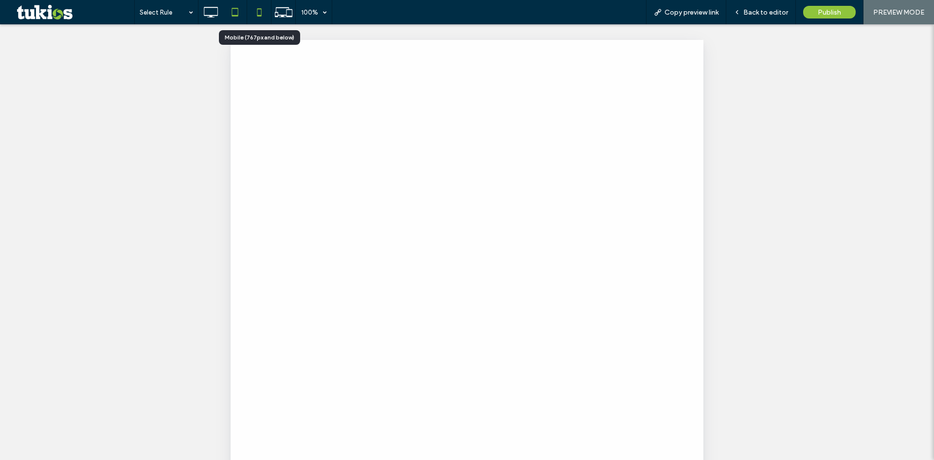
click at [256, 18] on icon at bounding box center [258, 11] width 19 height 19
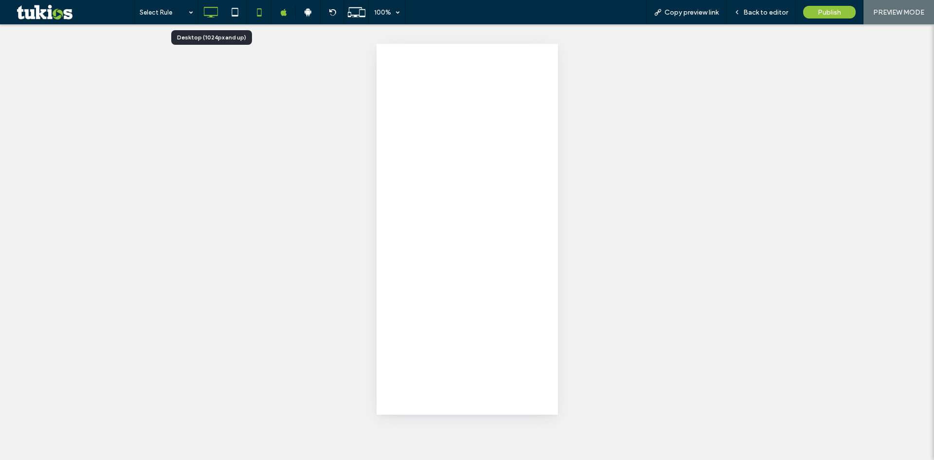
click at [218, 21] on icon at bounding box center [210, 11] width 19 height 19
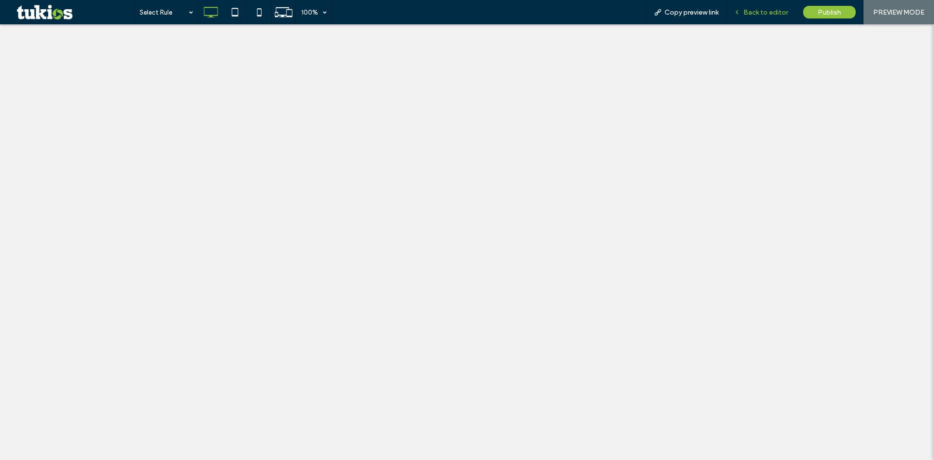
click at [758, 9] on span "Back to editor" at bounding box center [765, 12] width 45 height 8
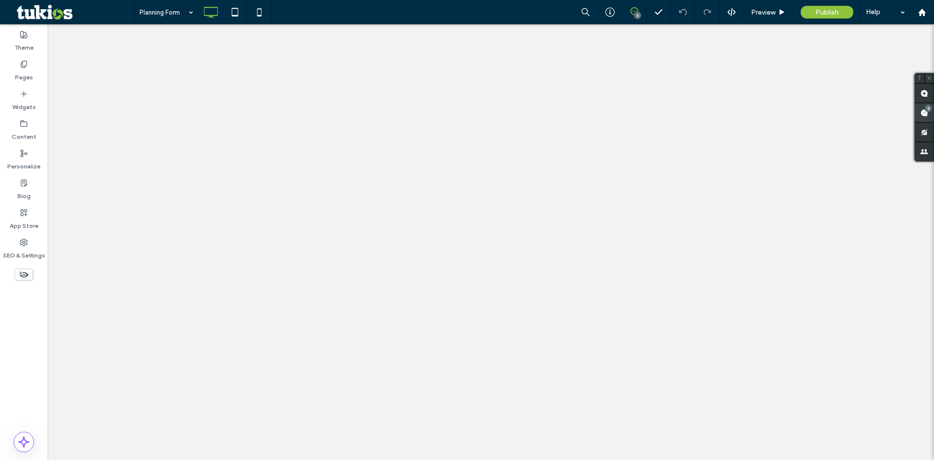
drag, startPoint x: 926, startPoint y: 117, endPoint x: 917, endPoint y: 117, distance: 9.2
click at [925, 117] on span at bounding box center [923, 112] width 19 height 19
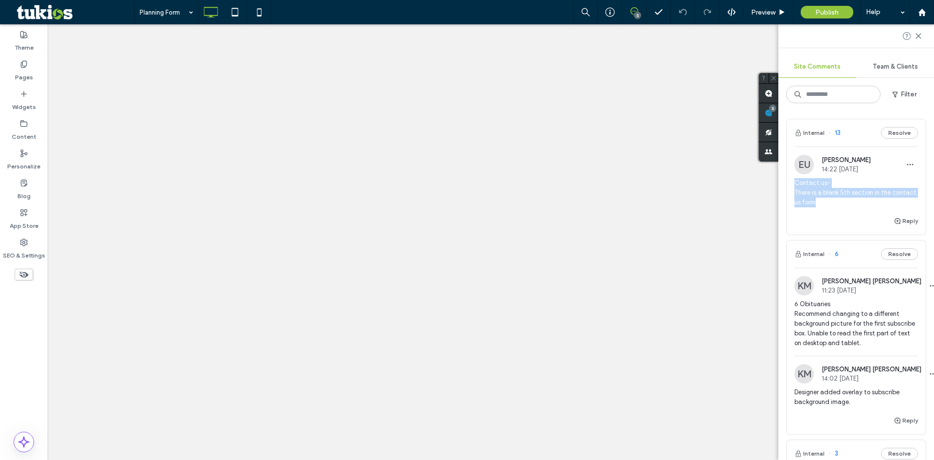
drag, startPoint x: 791, startPoint y: 177, endPoint x: 846, endPoint y: 210, distance: 64.1
click at [846, 210] on div "EU [PERSON_NAME] 14:22 [DATE] Contact us- There is a blank 5th section in the c…" at bounding box center [855, 185] width 139 height 60
copy span "Contact us- There is a blank 5th section in the contact us form"
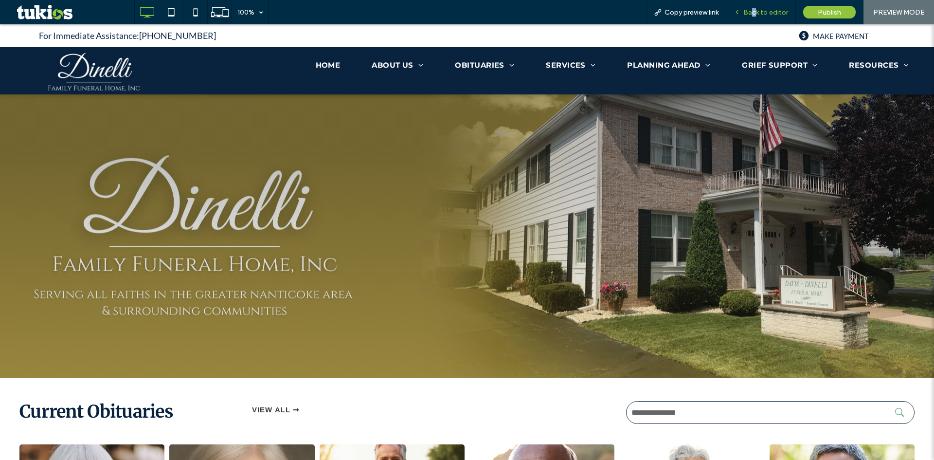
click at [752, 13] on span "Back to editor" at bounding box center [765, 12] width 45 height 8
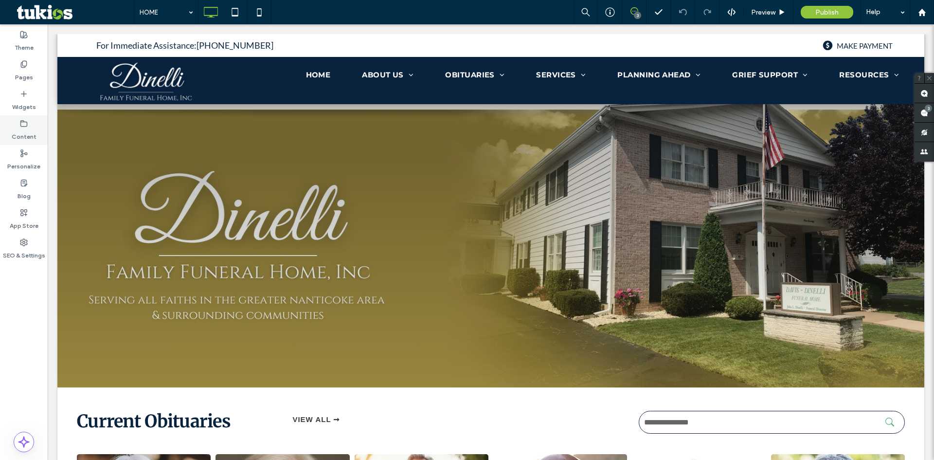
click at [20, 137] on label "Content" at bounding box center [24, 134] width 25 height 14
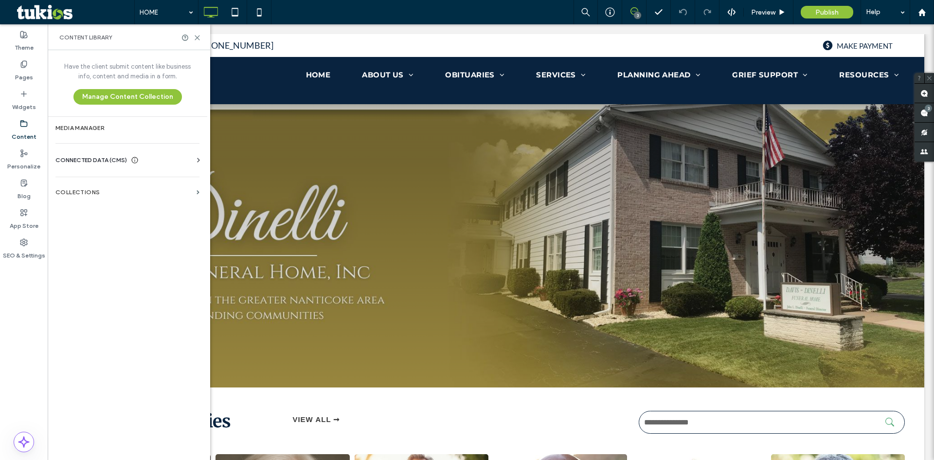
click at [180, 175] on div "Have the client submit content like business info, content and media in a form.…" at bounding box center [128, 254] width 160 height 408
click at [186, 158] on div "CONNECTED DATA (CMS)" at bounding box center [129, 160] width 148 height 10
click at [139, 196] on section "Business Text" at bounding box center [129, 206] width 148 height 22
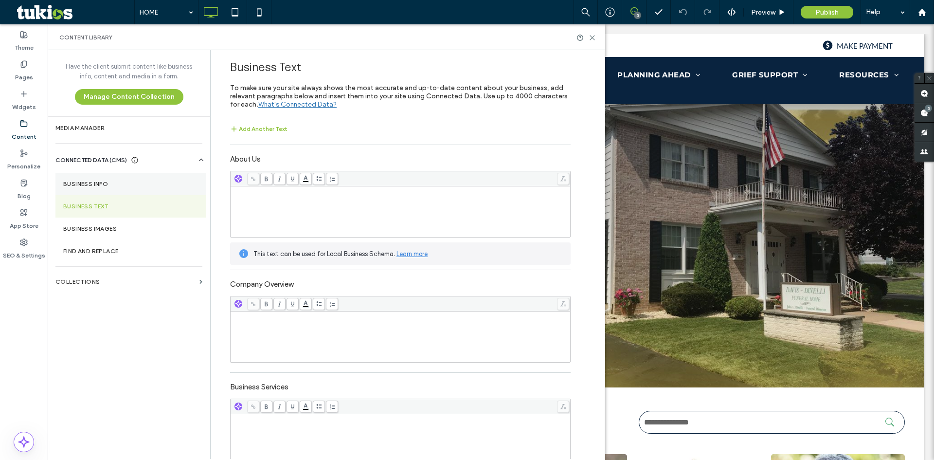
click at [137, 175] on section "Business Info" at bounding box center [130, 184] width 151 height 22
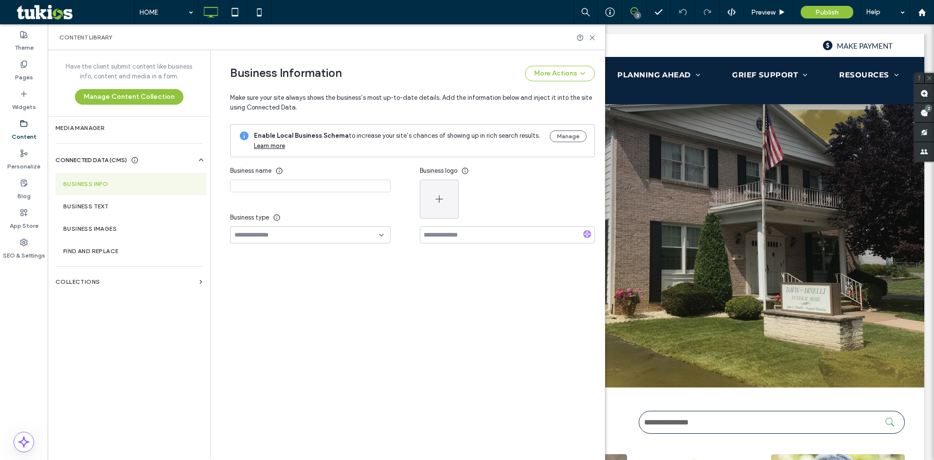
type input "**********"
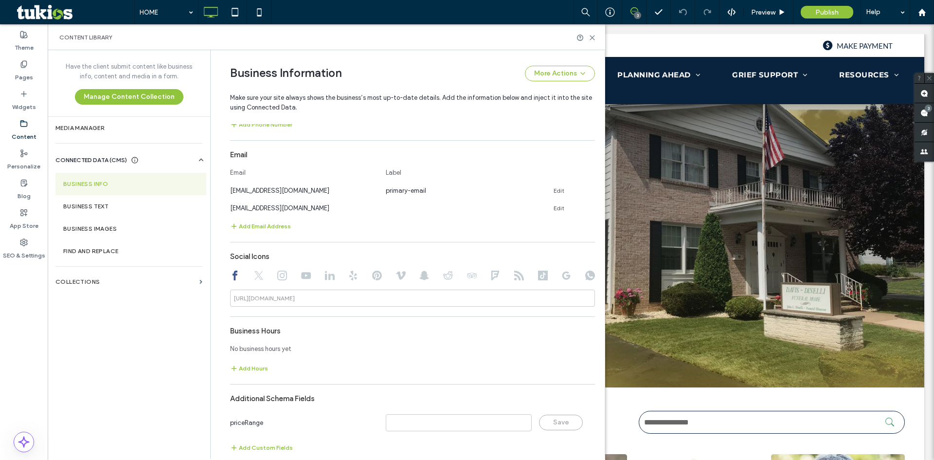
scroll to position [352, 0]
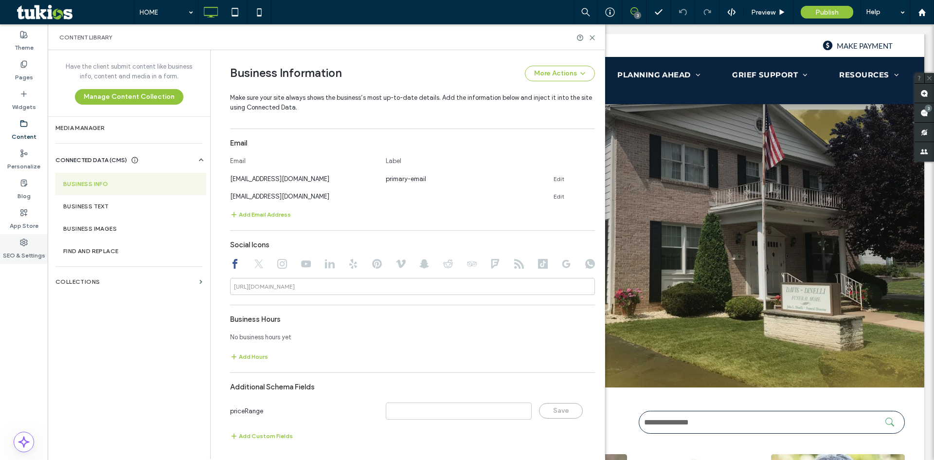
click at [27, 262] on div "SEO & Settings" at bounding box center [24, 249] width 48 height 30
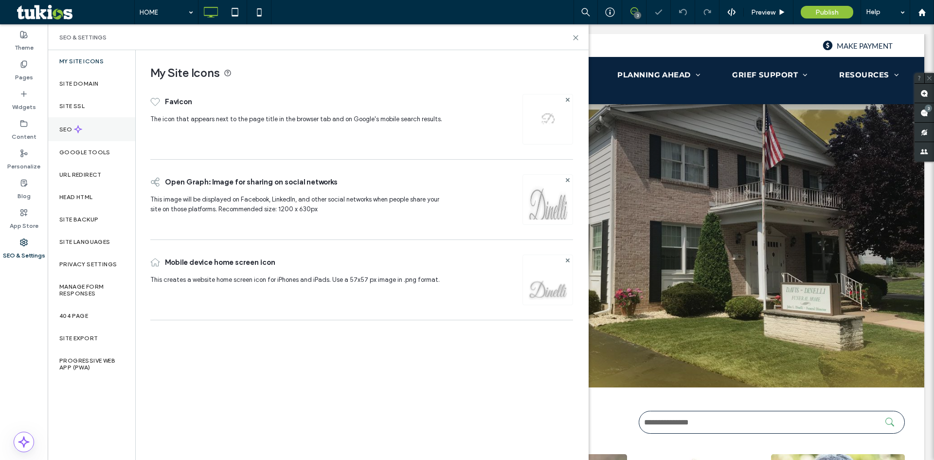
click at [85, 129] on div "SEO" at bounding box center [92, 129] width 88 height 24
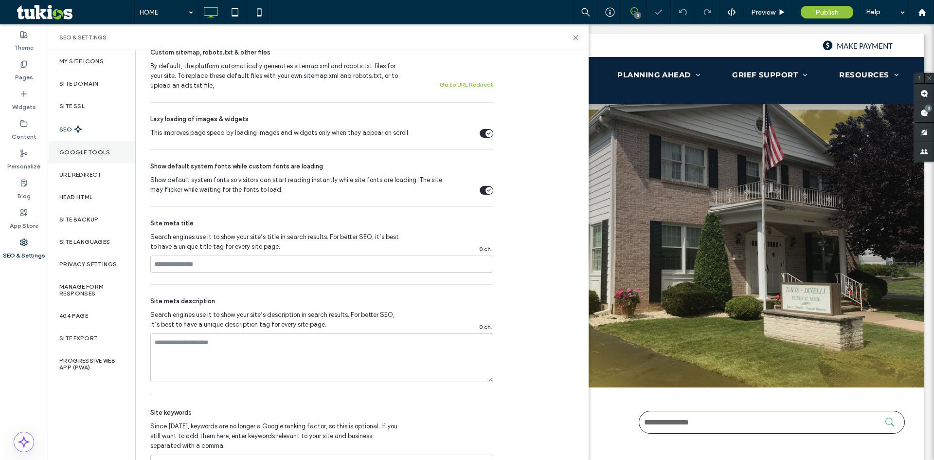
scroll to position [389, 0]
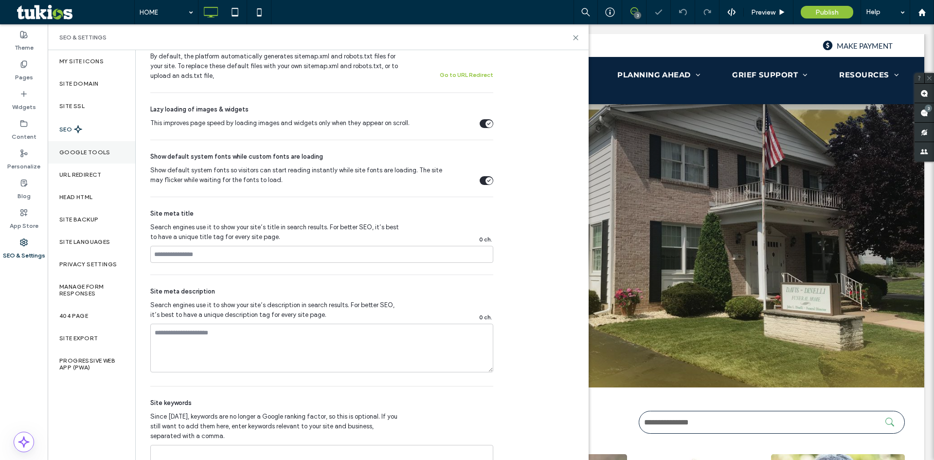
click at [77, 143] on div "Google Tools" at bounding box center [92, 152] width 88 height 22
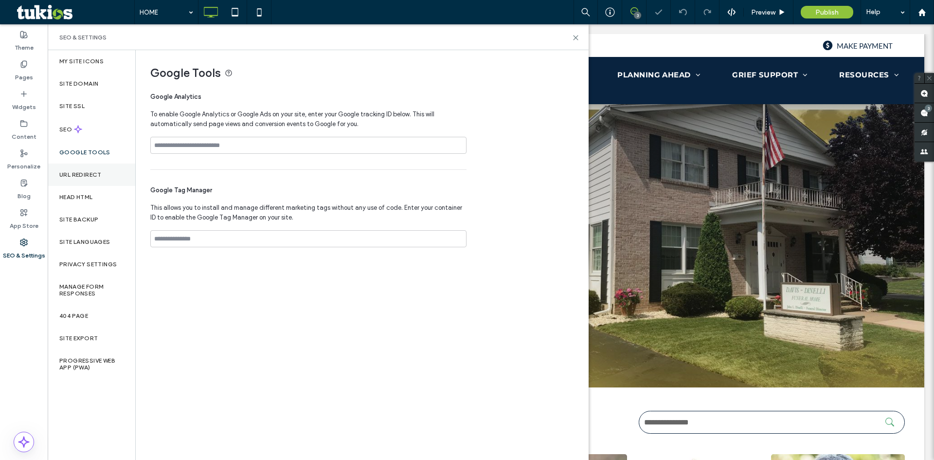
click at [84, 175] on label "URL Redirect" at bounding box center [80, 174] width 42 height 7
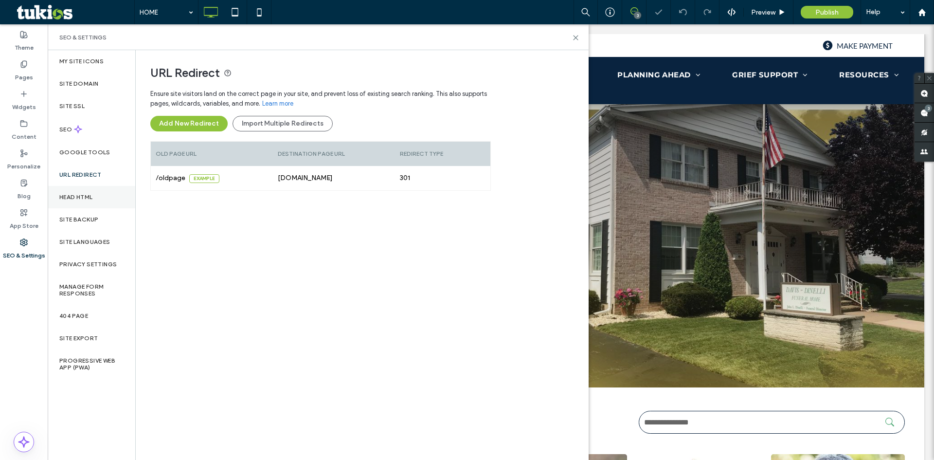
click at [90, 193] on div "Head HTML" at bounding box center [92, 197] width 88 height 22
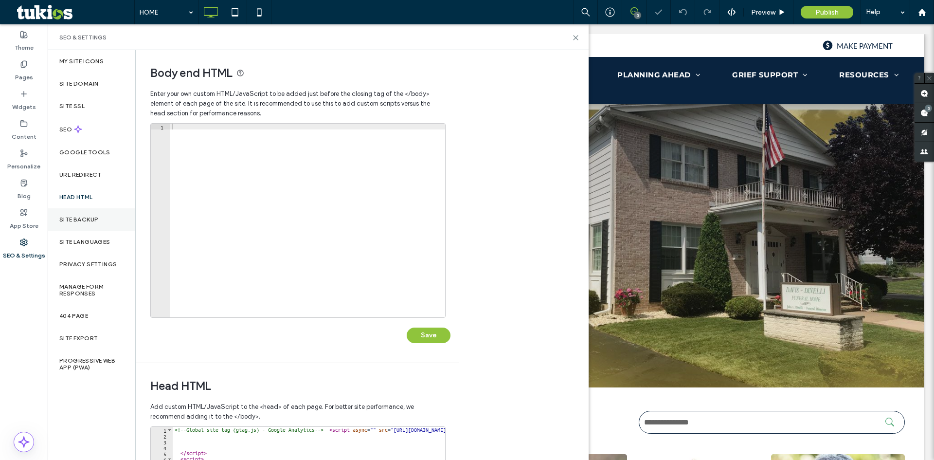
click at [96, 227] on div "Site Backup" at bounding box center [92, 219] width 88 height 22
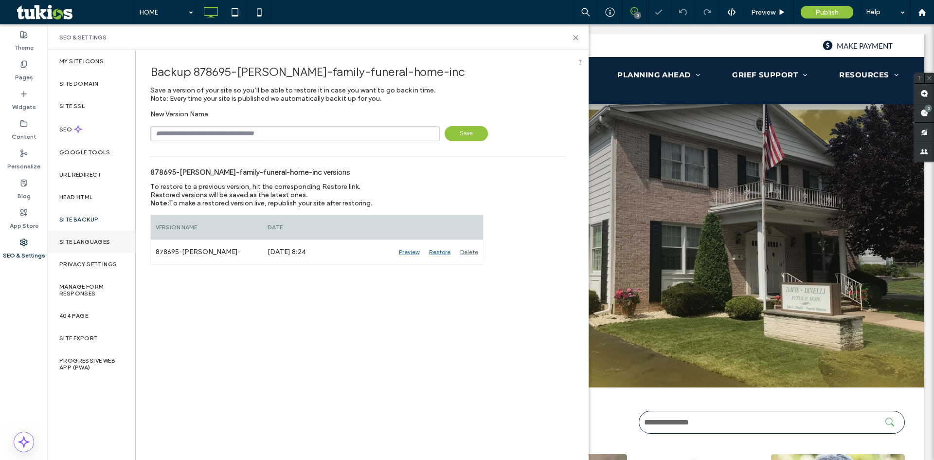
click at [97, 245] on div "Site Languages" at bounding box center [92, 242] width 88 height 22
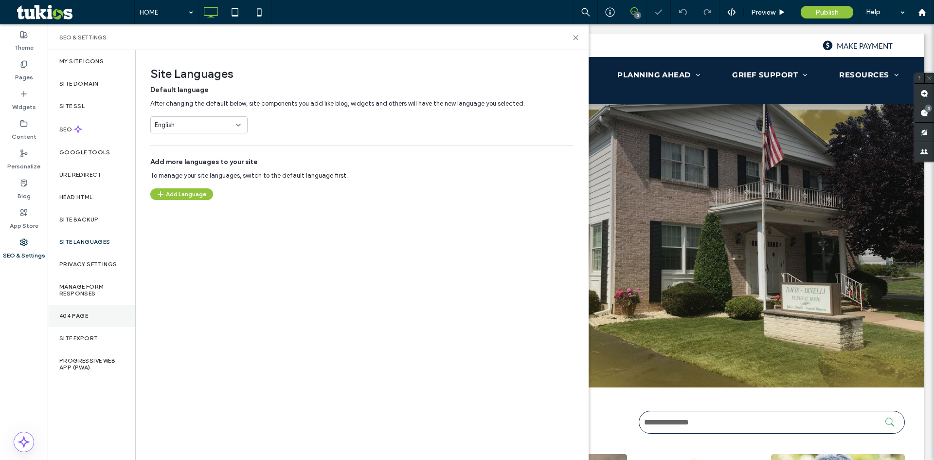
click at [102, 312] on div "404 Page" at bounding box center [92, 315] width 88 height 22
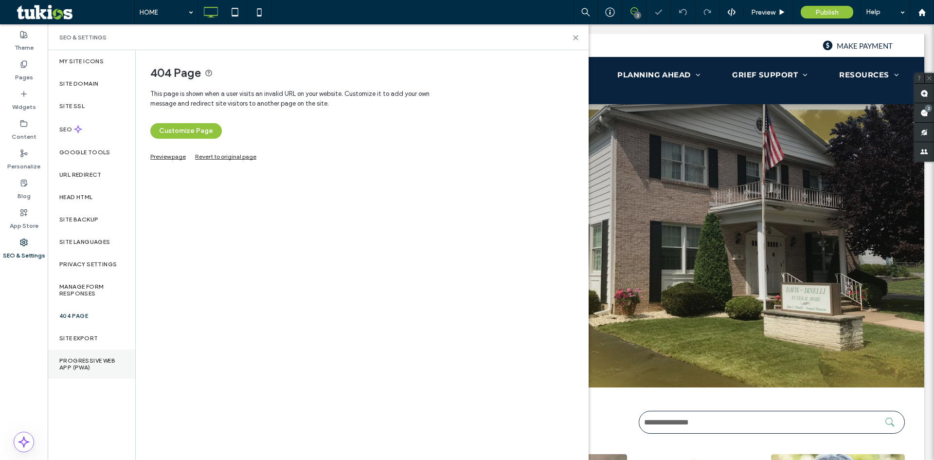
click at [119, 368] on label "Progressive Web App (PWA)" at bounding box center [91, 364] width 64 height 14
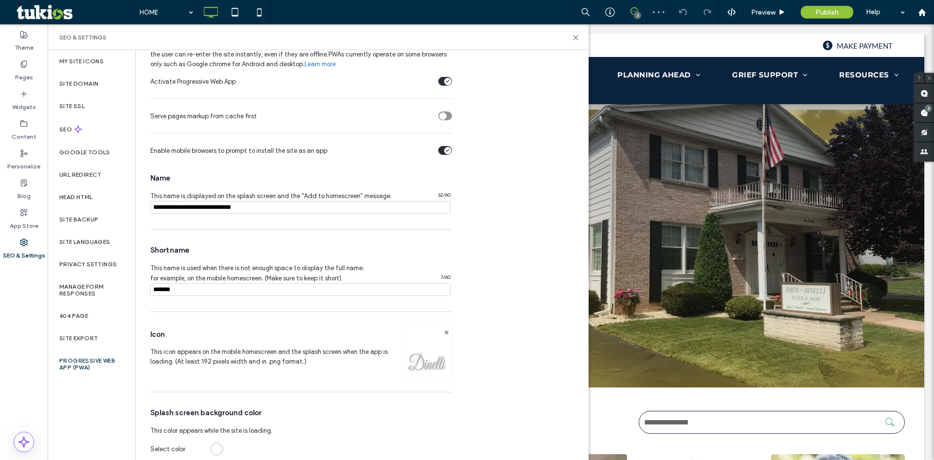
scroll to position [69, 0]
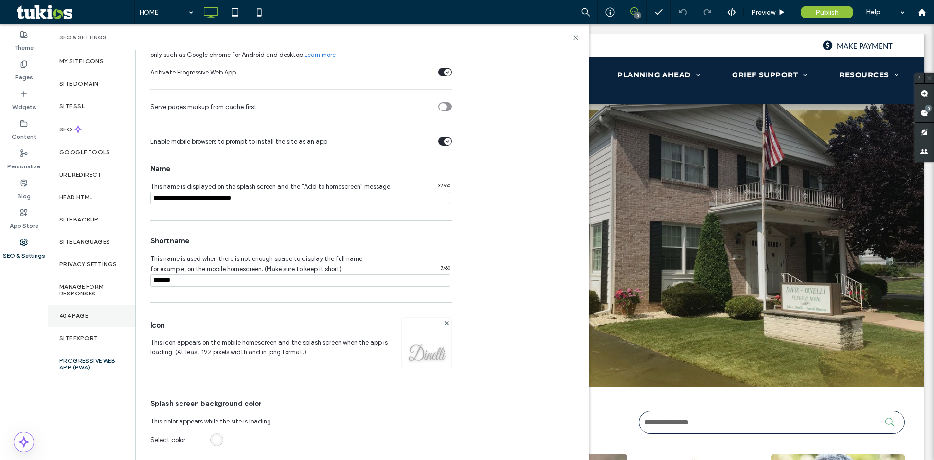
click at [97, 312] on div "404 Page" at bounding box center [92, 315] width 88 height 22
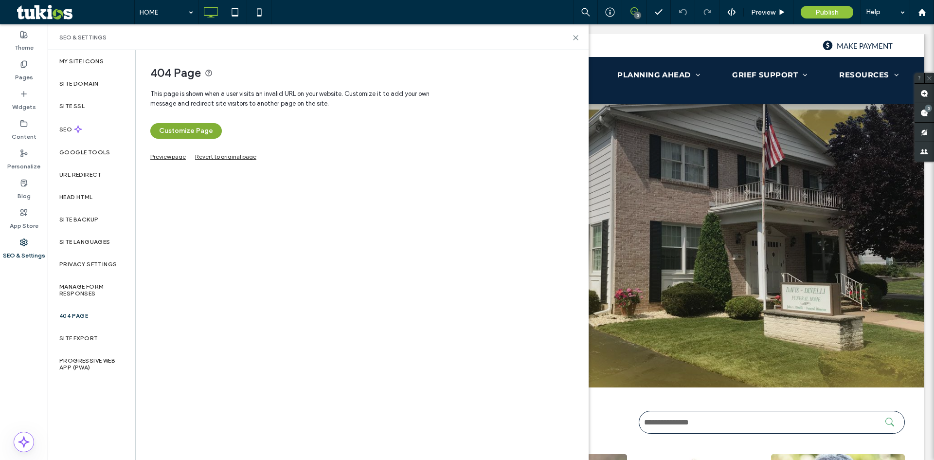
click at [177, 136] on button "Customize Page" at bounding box center [185, 131] width 71 height 16
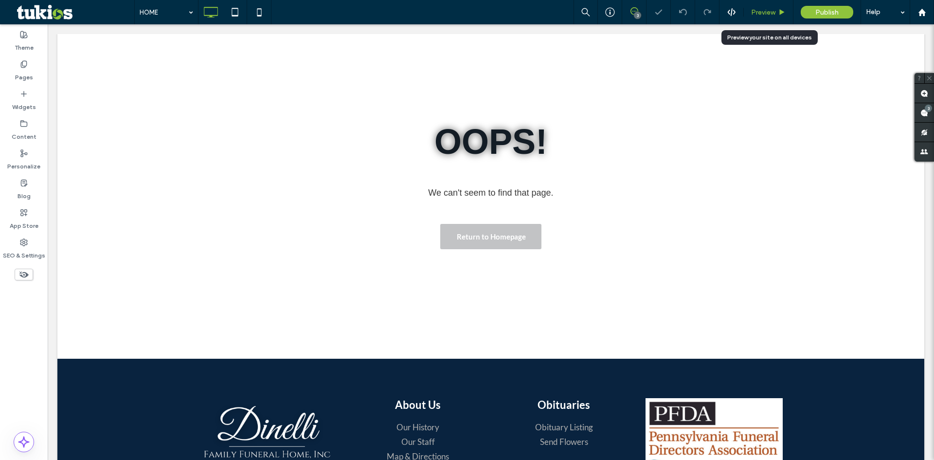
click at [759, 16] on span "Preview" at bounding box center [763, 12] width 24 height 8
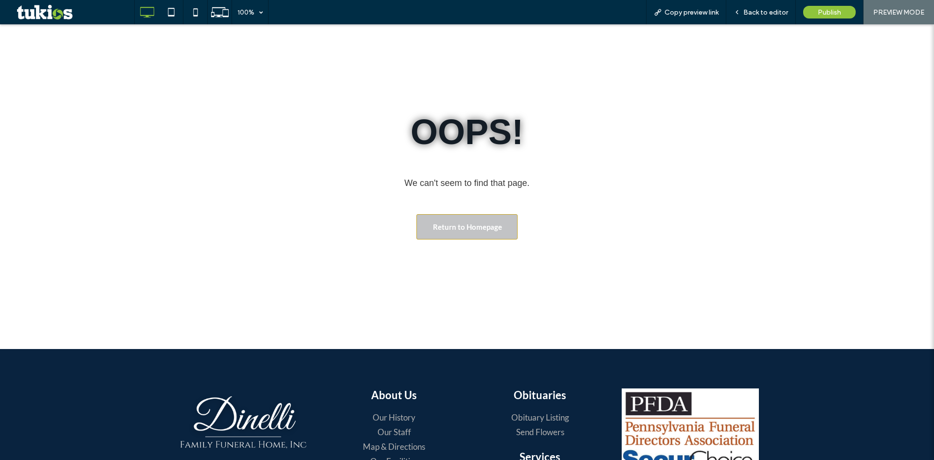
click at [469, 231] on span "Return to Homepage" at bounding box center [467, 226] width 69 height 18
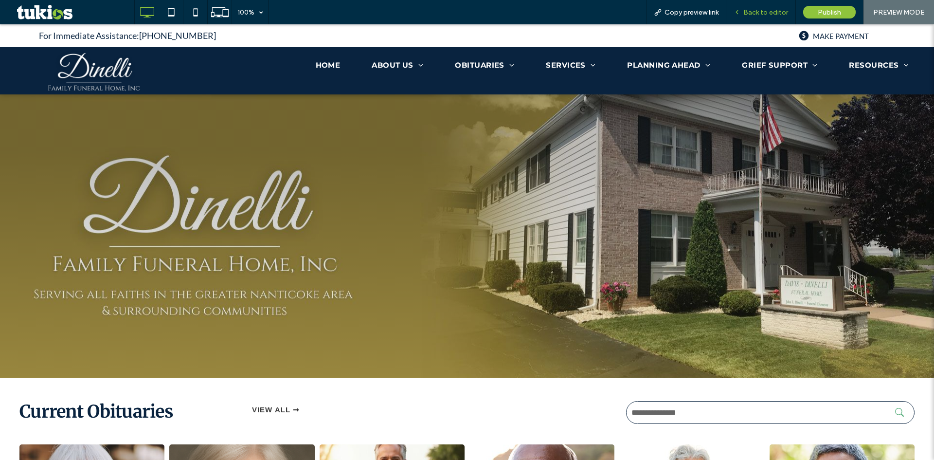
click at [752, 8] on span "Back to editor" at bounding box center [765, 12] width 45 height 8
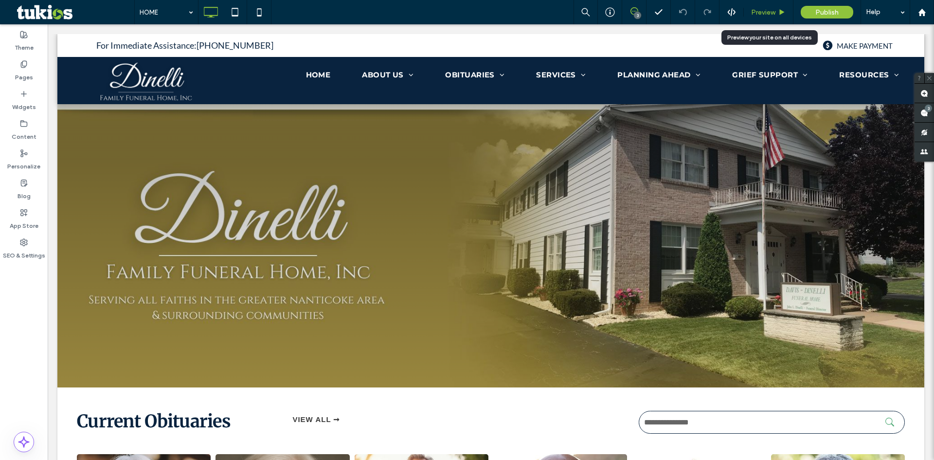
click at [766, 15] on span "Preview" at bounding box center [763, 12] width 24 height 8
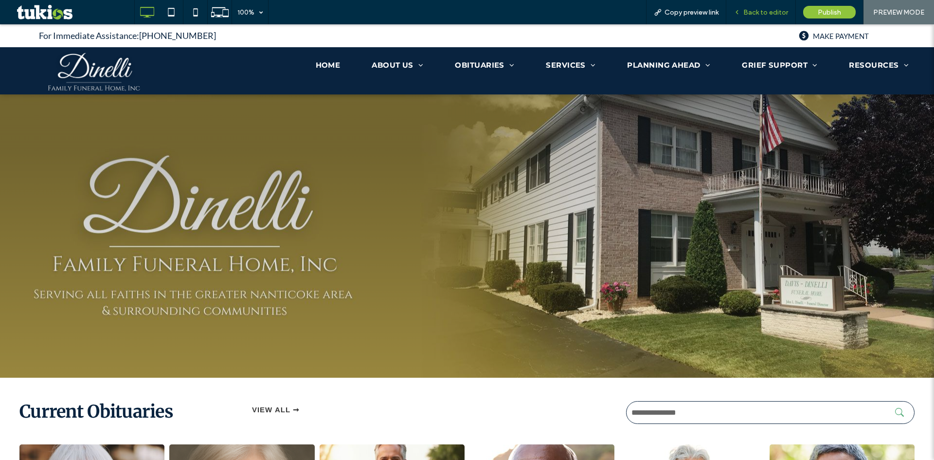
click at [768, 11] on span "Back to editor" at bounding box center [765, 12] width 45 height 8
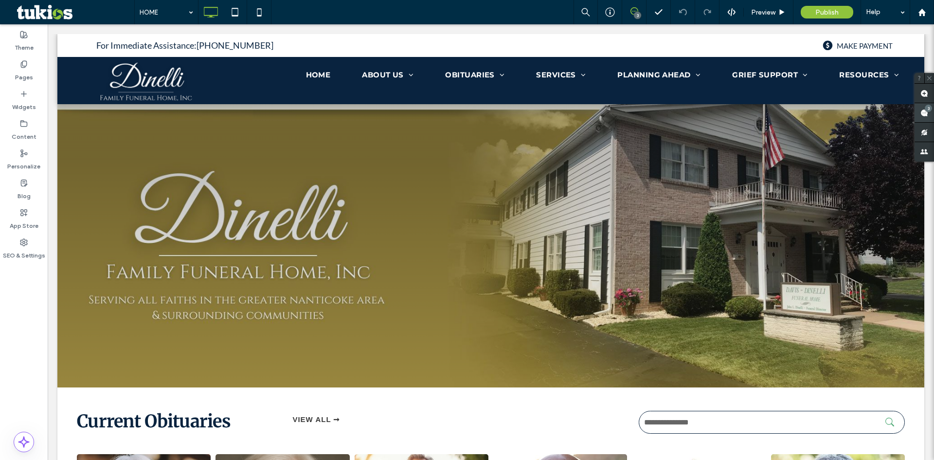
click at [924, 110] on use at bounding box center [924, 113] width 8 height 8
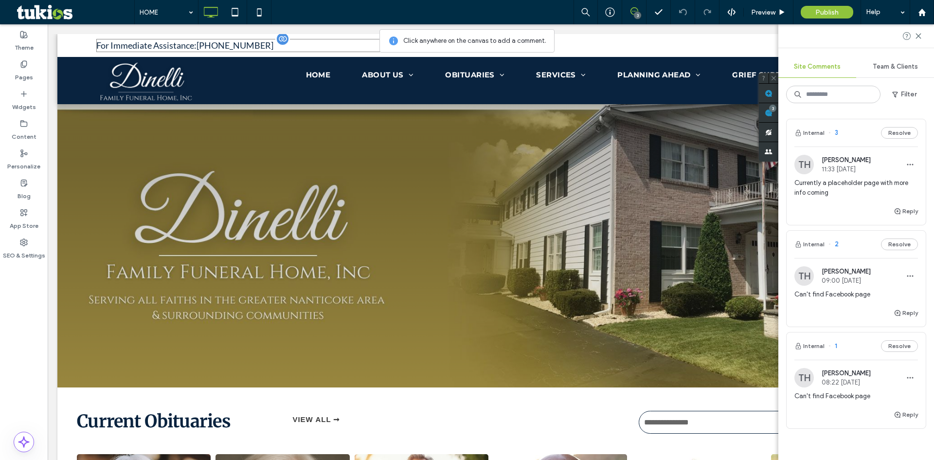
click at [274, 50] on div "For Immediate Assistance: [PHONE_NUMBER]" at bounding box center [297, 45] width 402 height 13
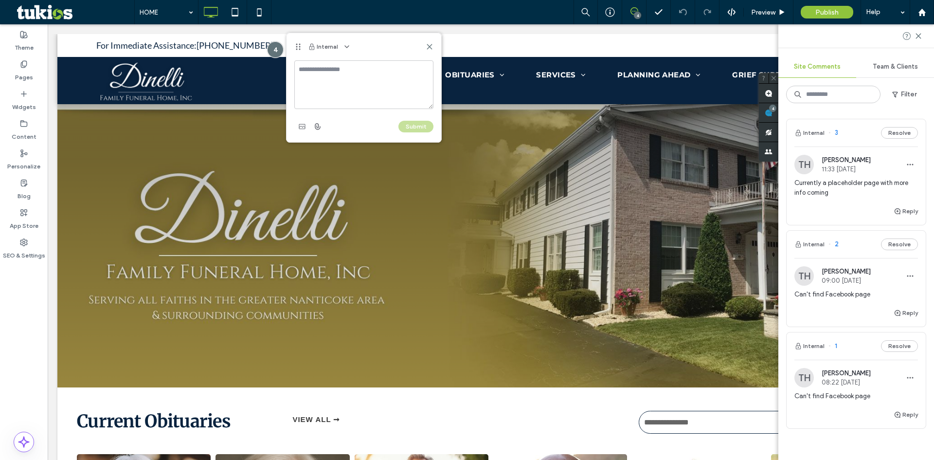
drag, startPoint x: 328, startPoint y: 66, endPoint x: 320, endPoint y: 64, distance: 7.7
click at [328, 66] on textarea at bounding box center [363, 84] width 139 height 49
type textarea "**********"
click at [416, 126] on button "Submit" at bounding box center [415, 127] width 35 height 12
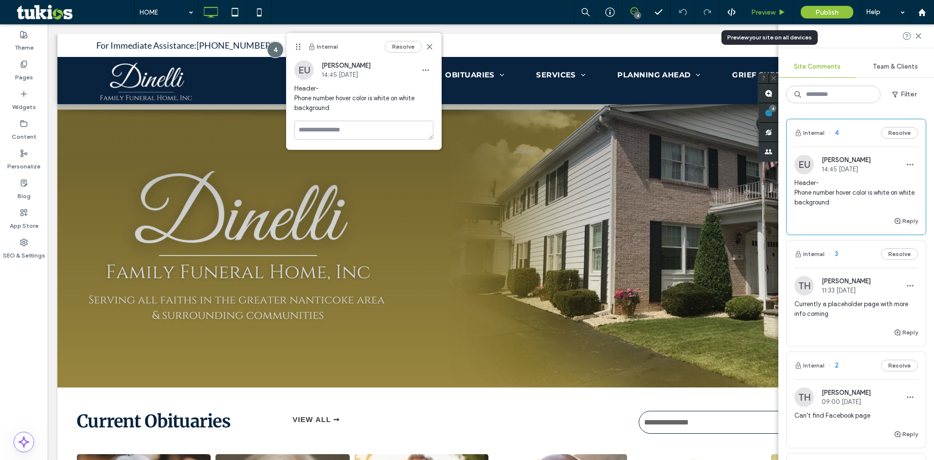
click at [750, 13] on div "Preview" at bounding box center [768, 12] width 49 height 8
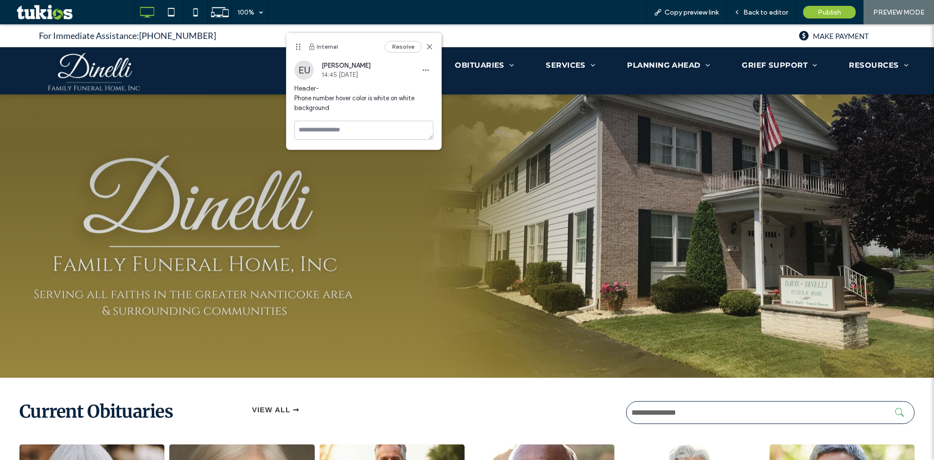
click at [304, 4] on div "100% Copy preview link Back to editor Publish PREVIEW MODE" at bounding box center [534, 12] width 800 height 24
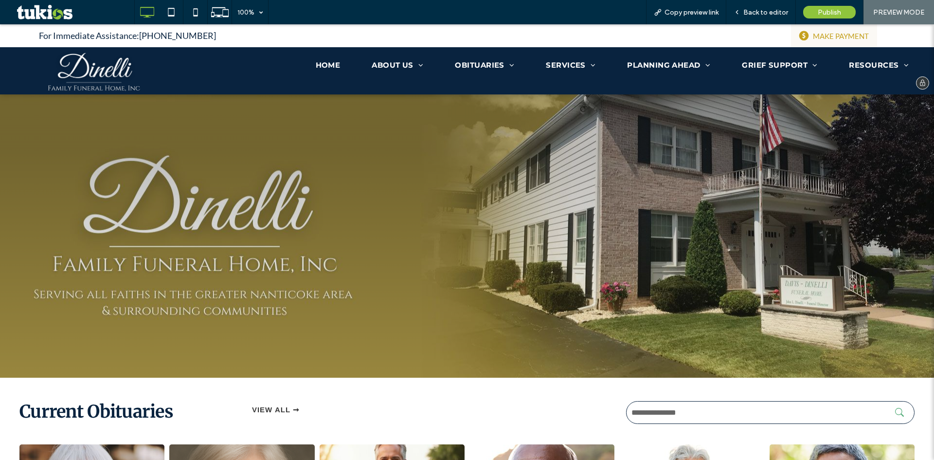
drag, startPoint x: 857, startPoint y: 37, endPoint x: 838, endPoint y: 42, distance: 19.0
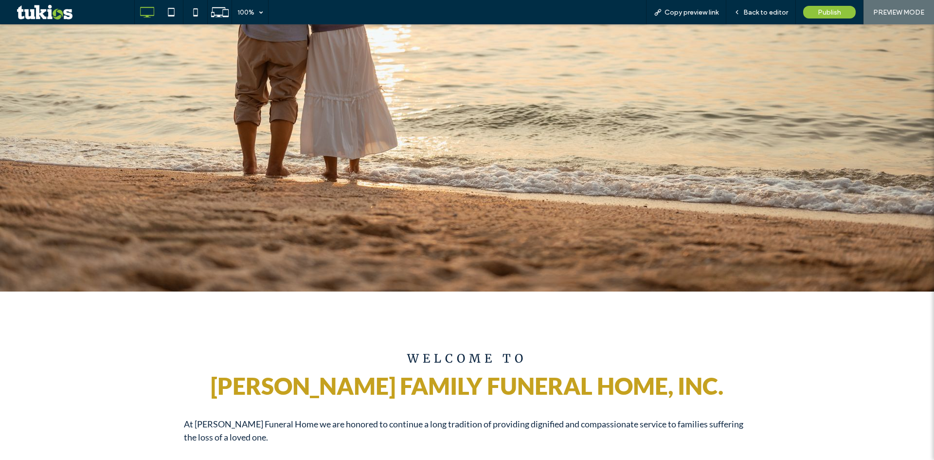
scroll to position [1216, 0]
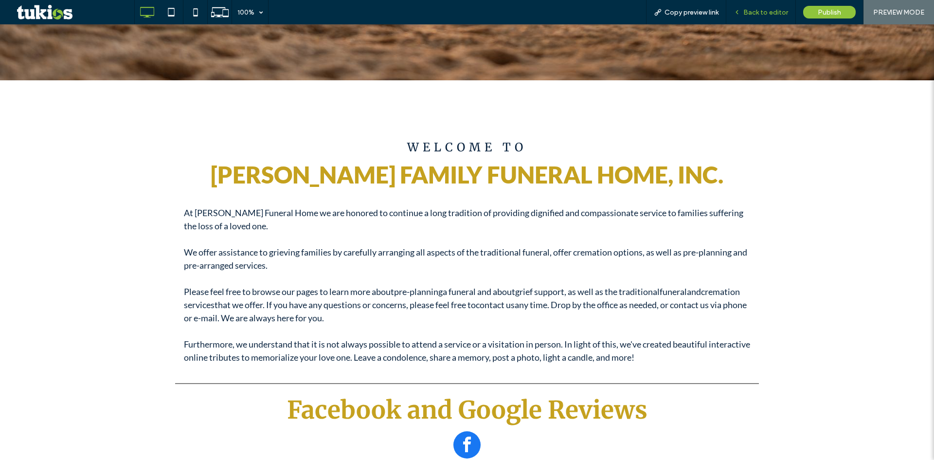
drag, startPoint x: 773, startPoint y: 7, endPoint x: 630, endPoint y: 102, distance: 171.6
click at [773, 7] on div "Back to editor" at bounding box center [761, 12] width 70 height 24
click at [761, 9] on span "Back to editor" at bounding box center [765, 12] width 45 height 8
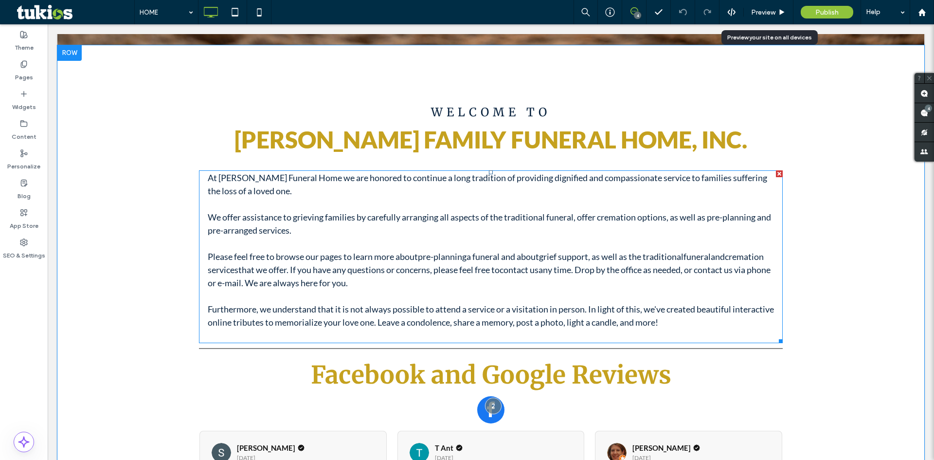
click at [391, 254] on p "Please feel free to browse our pages to learn more about pre-planning a funeral…" at bounding box center [491, 269] width 566 height 39
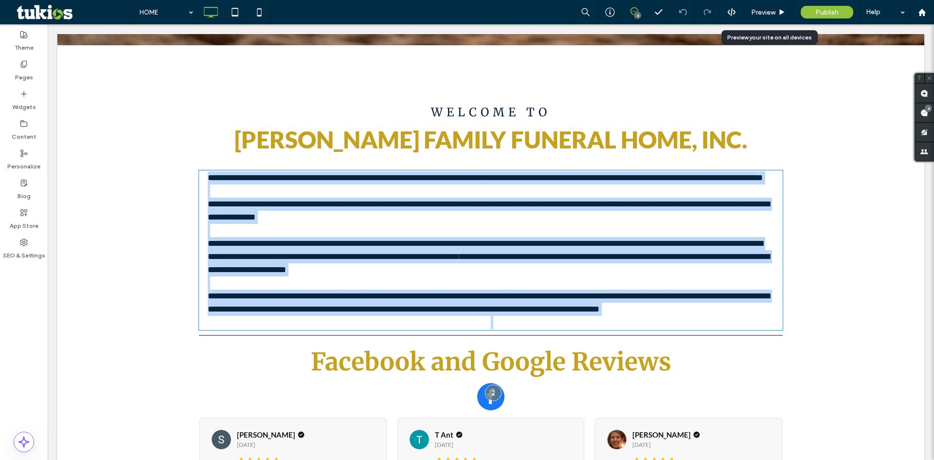
type input "****"
type input "**"
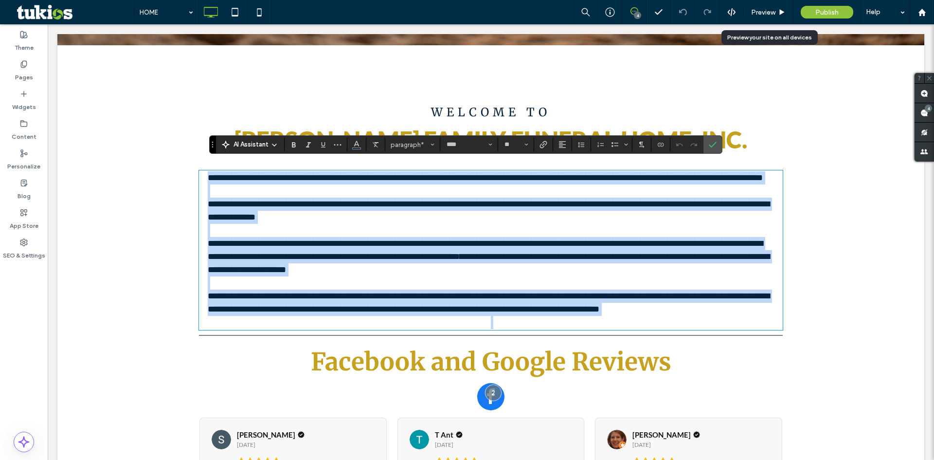
click at [393, 248] on span "**********" at bounding box center [305, 243] width 194 height 9
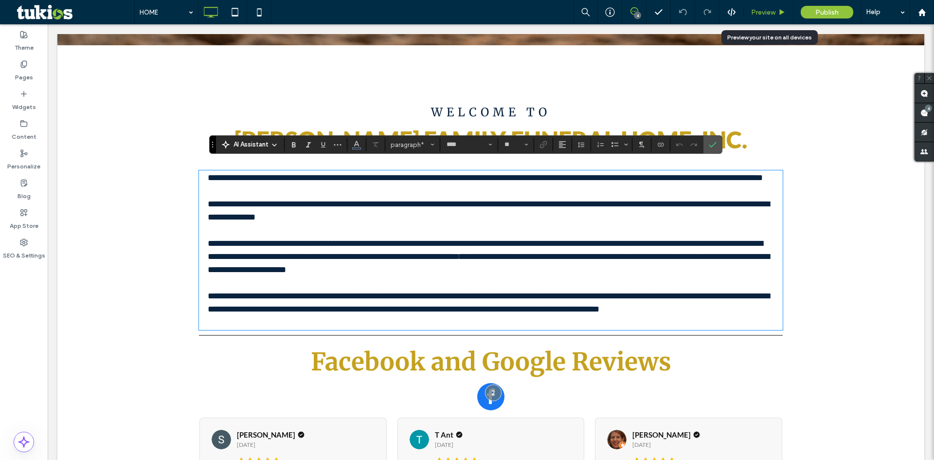
drag, startPoint x: 725, startPoint y: 5, endPoint x: 761, endPoint y: 10, distance: 36.8
click at [761, 10] on span "Preview" at bounding box center [763, 12] width 24 height 8
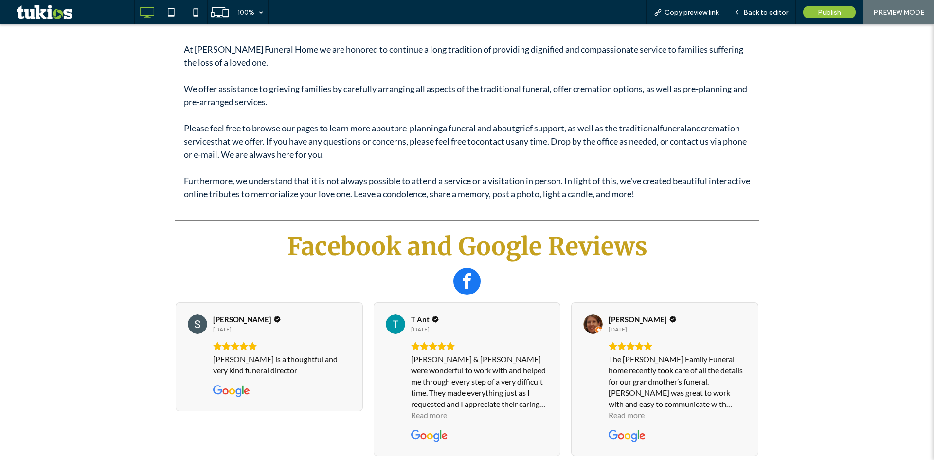
scroll to position [1410, 0]
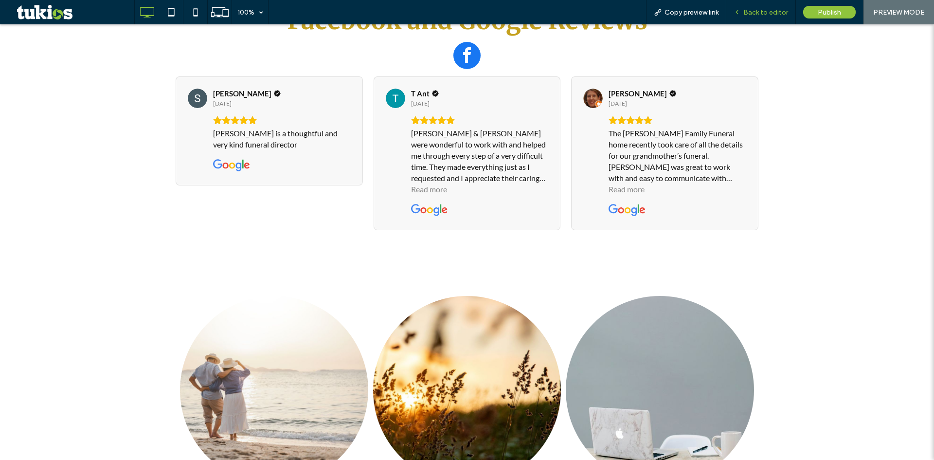
click at [764, 10] on span "Back to editor" at bounding box center [765, 12] width 45 height 8
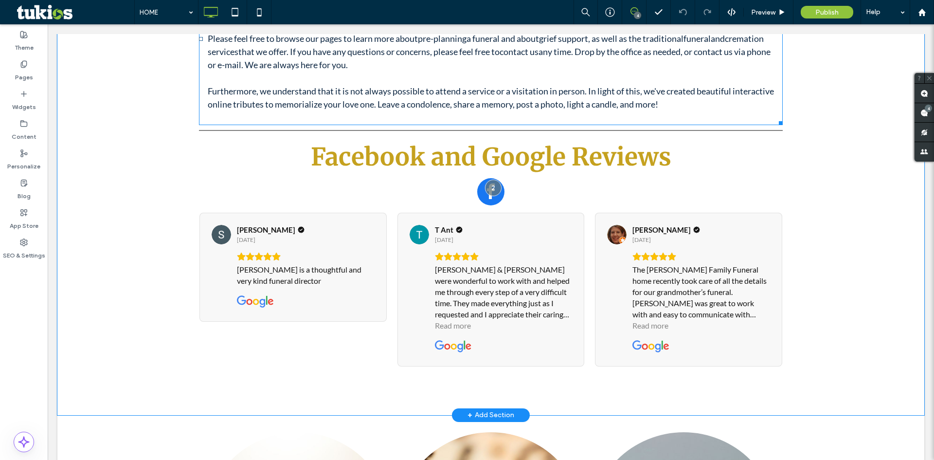
scroll to position [1378, 0]
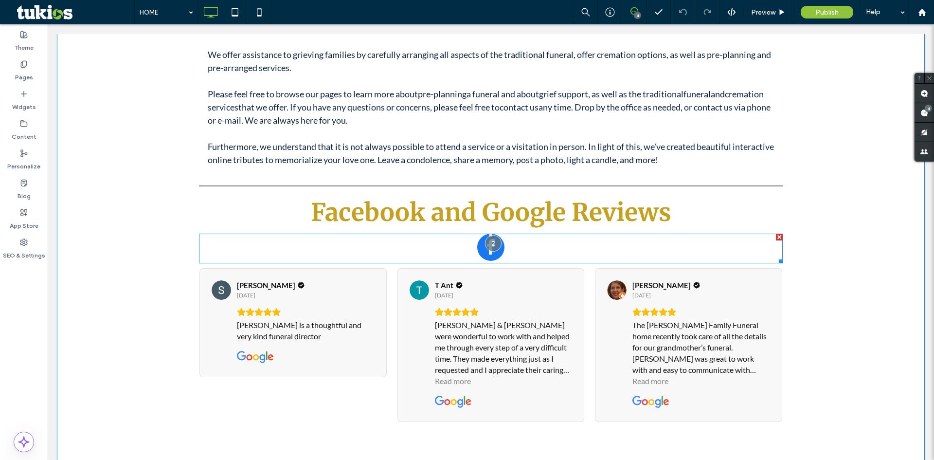
click at [505, 240] on div at bounding box center [491, 248] width 584 height 30
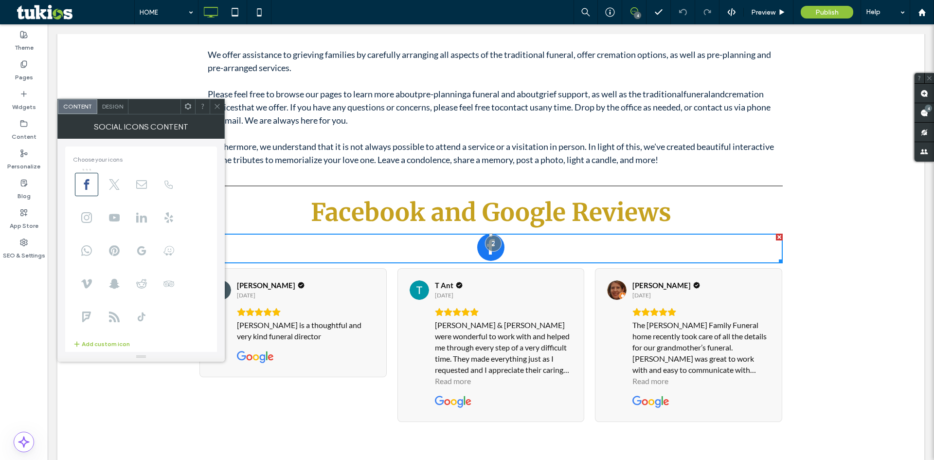
click at [434, 233] on div at bounding box center [491, 248] width 584 height 30
click at [215, 105] on use at bounding box center [216, 106] width 5 height 5
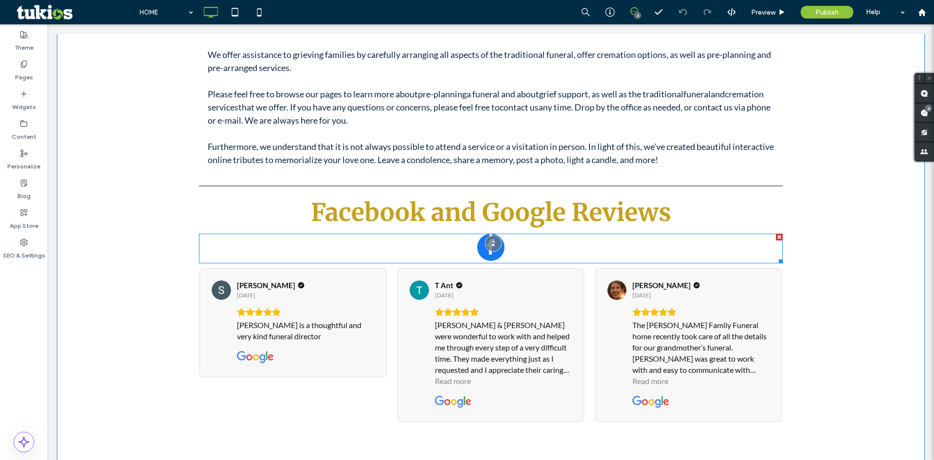
click at [776, 233] on div at bounding box center [779, 236] width 7 height 7
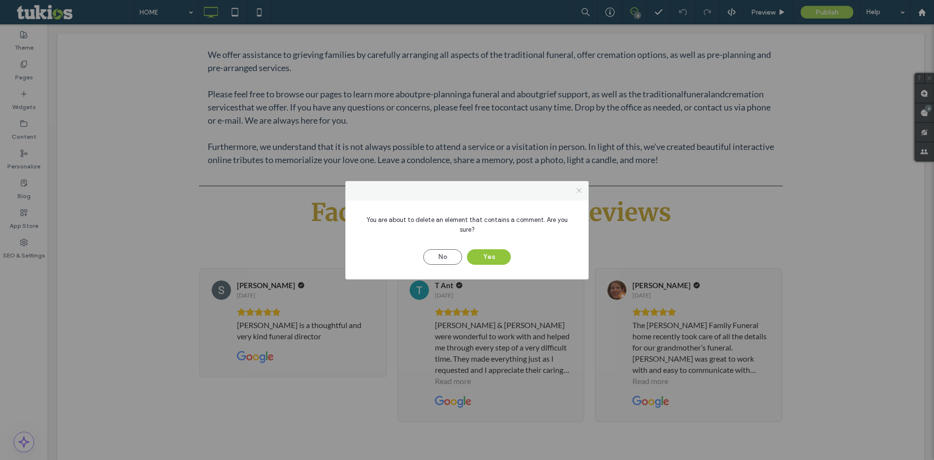
click at [581, 194] on icon at bounding box center [578, 190] width 7 height 7
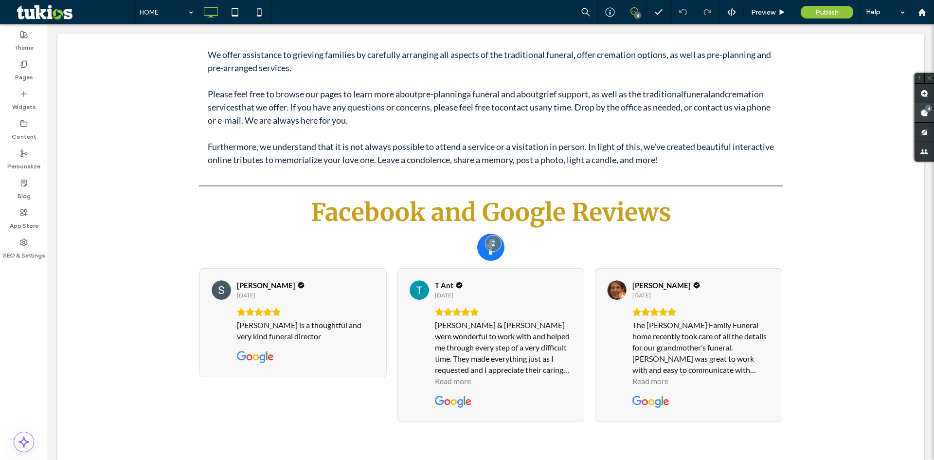
click at [921, 113] on use at bounding box center [924, 113] width 8 height 8
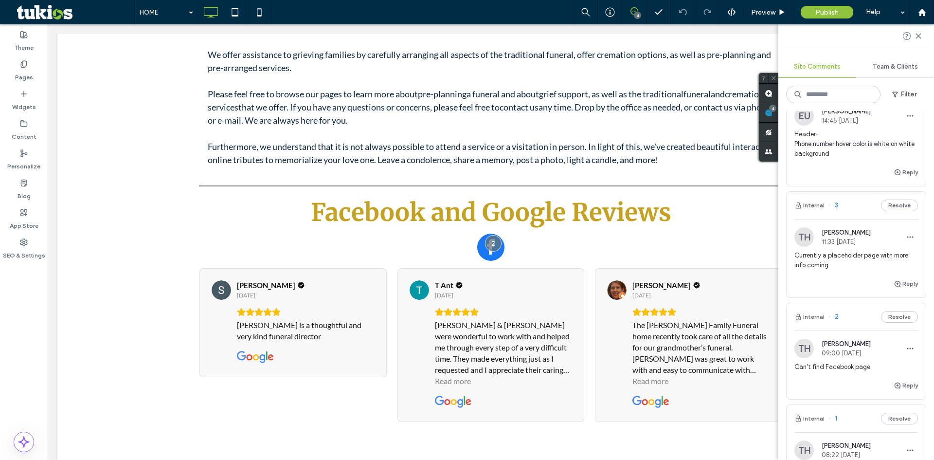
scroll to position [97, 0]
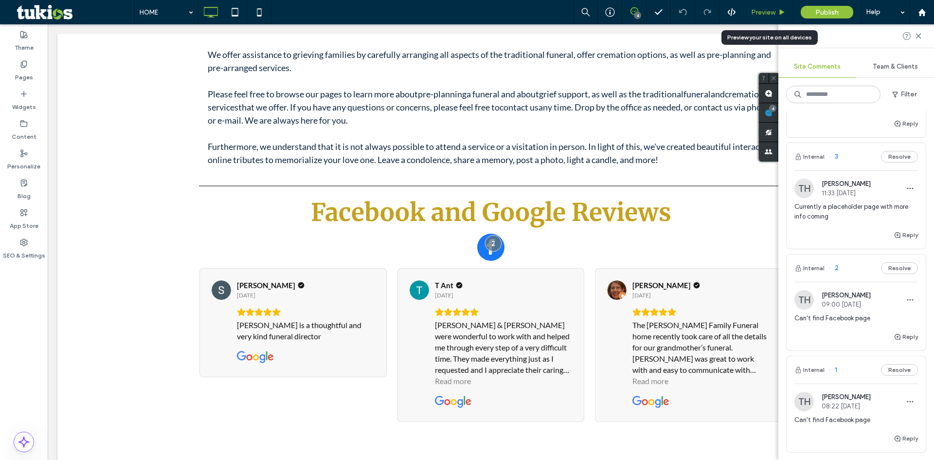
click at [782, 12] on use at bounding box center [782, 11] width 5 height 5
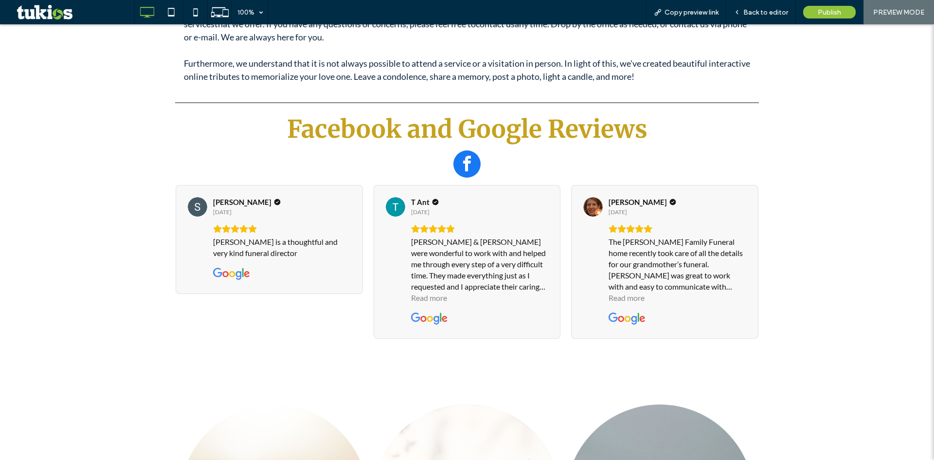
scroll to position [1702, 0]
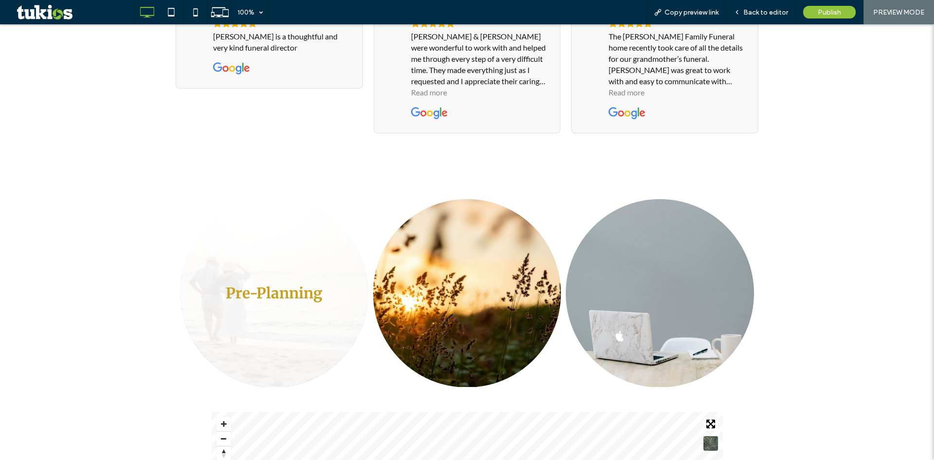
drag, startPoint x: 250, startPoint y: 269, endPoint x: 262, endPoint y: 264, distance: 12.4
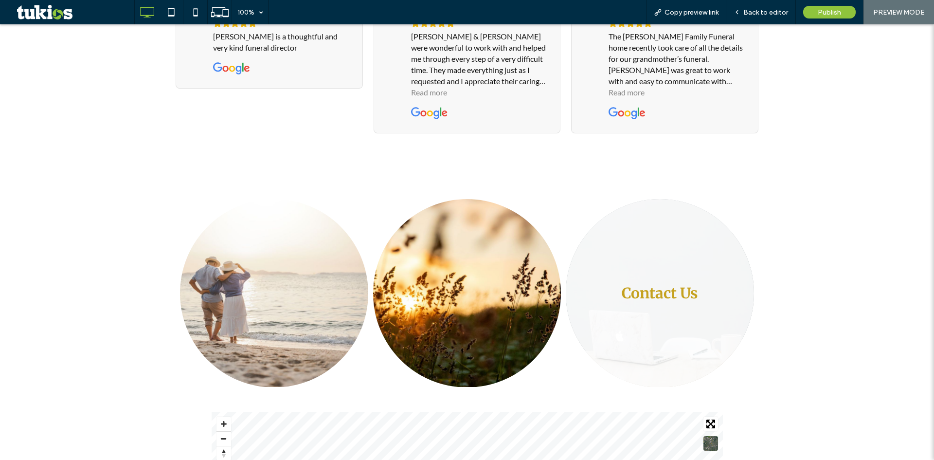
drag, startPoint x: 477, startPoint y: 290, endPoint x: 621, endPoint y: 308, distance: 144.5
drag, startPoint x: 644, startPoint y: 311, endPoint x: 458, endPoint y: 210, distance: 212.0
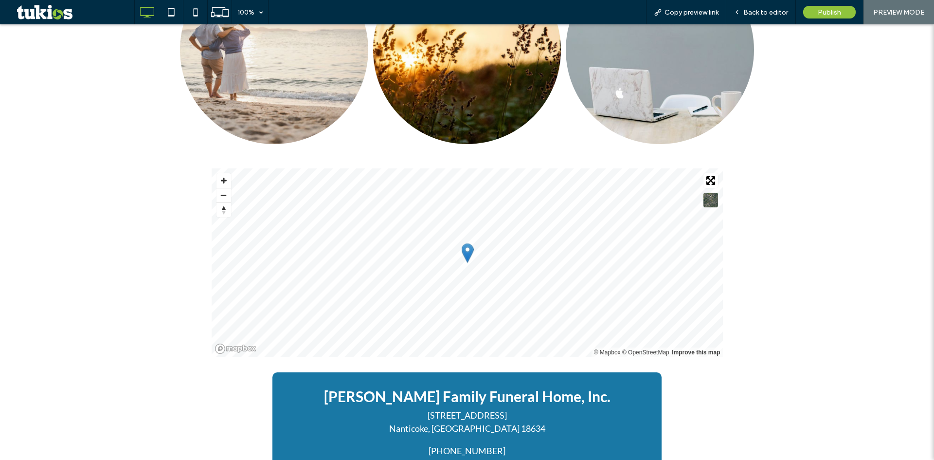
scroll to position [1993, 0]
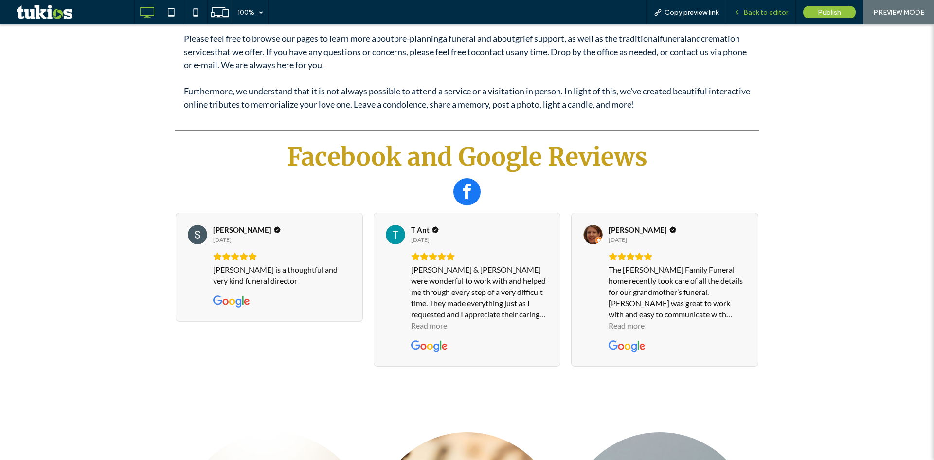
click at [766, 12] on span "Back to editor" at bounding box center [765, 12] width 45 height 8
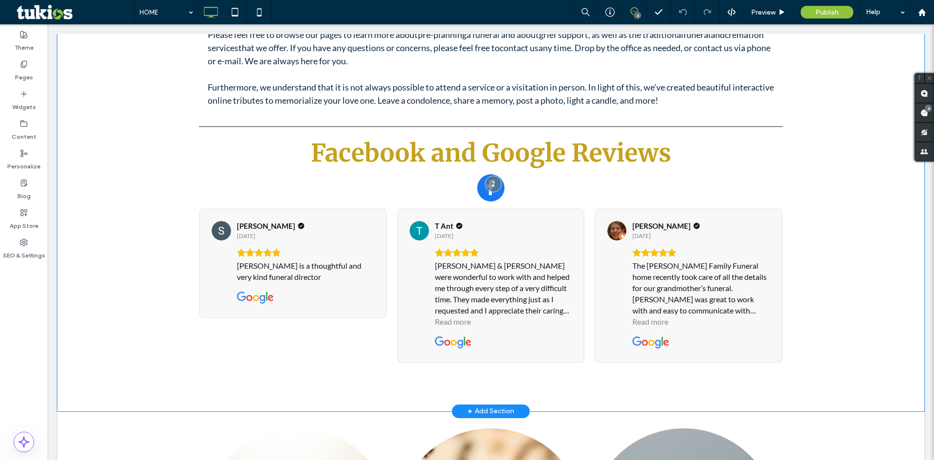
scroll to position [1437, 0]
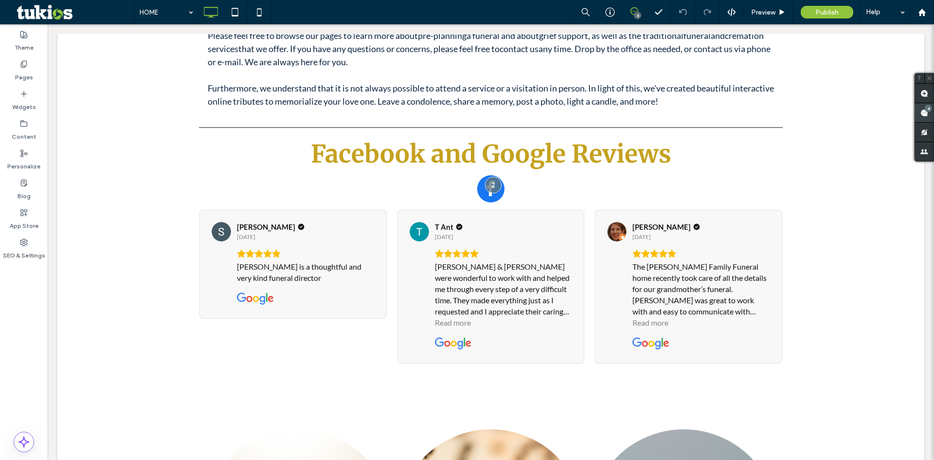
click at [923, 116] on use at bounding box center [924, 113] width 8 height 8
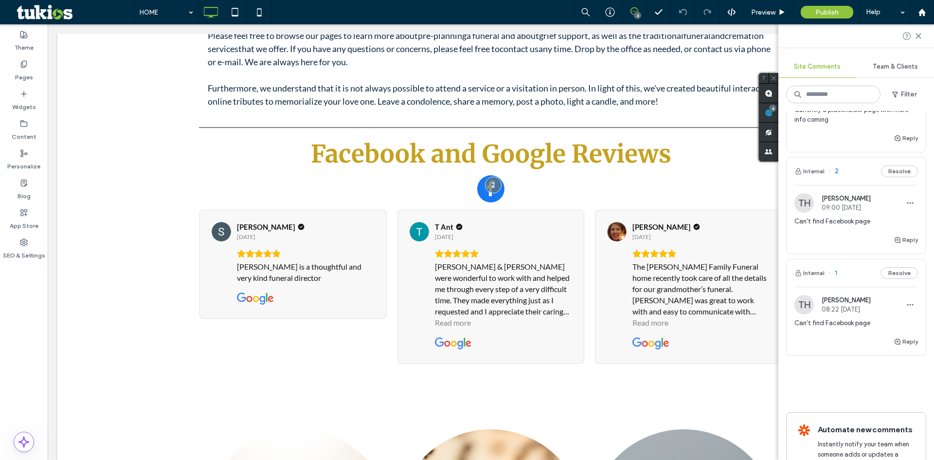
scroll to position [195, 0]
click at [832, 324] on span "Can't find Facebook page" at bounding box center [856, 323] width 124 height 10
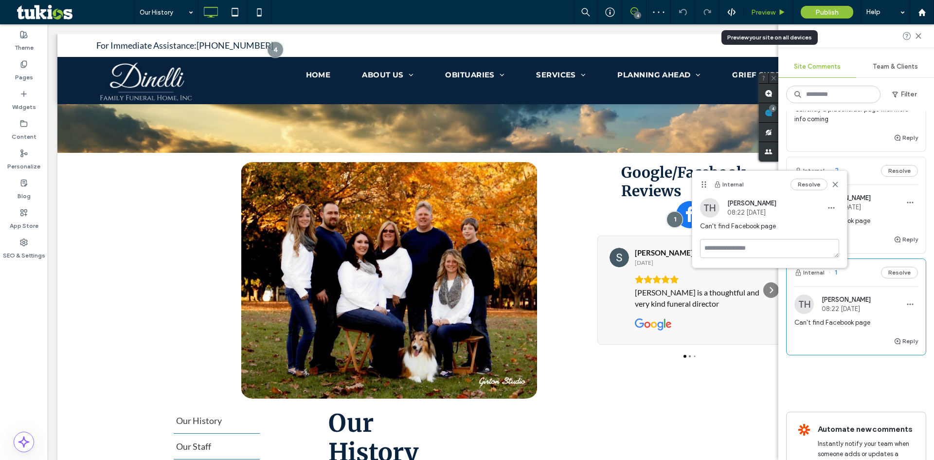
click at [778, 15] on icon at bounding box center [781, 12] width 7 height 7
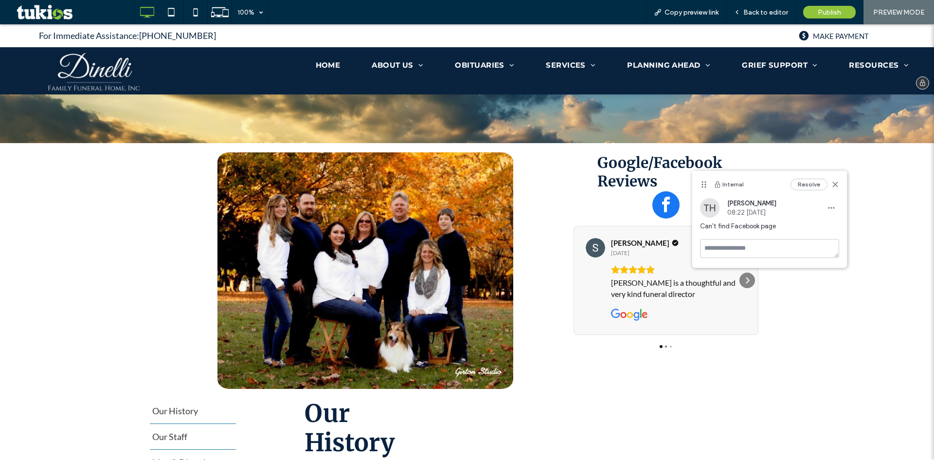
click at [87, 67] on img at bounding box center [93, 70] width 99 height 47
click at [755, 14] on span "Back to editor" at bounding box center [765, 12] width 45 height 8
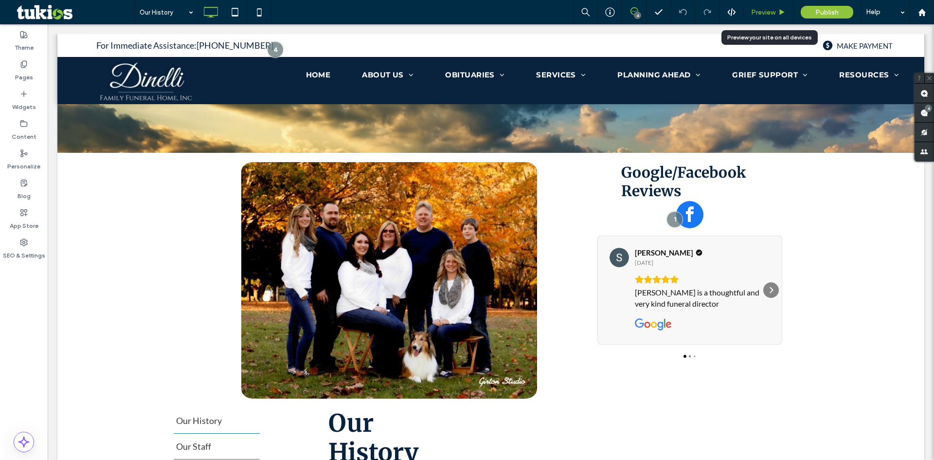
click at [784, 10] on icon at bounding box center [781, 12] width 7 height 7
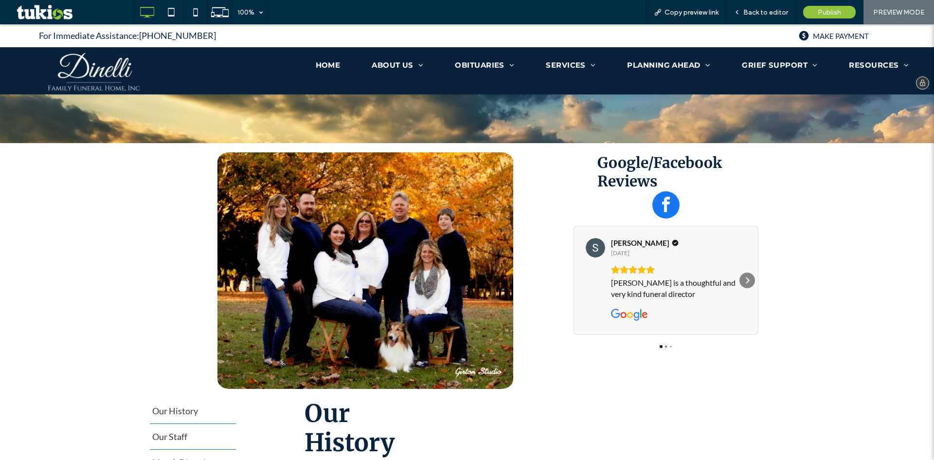
click at [66, 59] on img at bounding box center [93, 70] width 99 height 47
click at [78, 69] on img at bounding box center [93, 70] width 99 height 47
click at [95, 65] on img at bounding box center [93, 70] width 99 height 47
drag, startPoint x: 95, startPoint y: 65, endPoint x: 108, endPoint y: 72, distance: 15.0
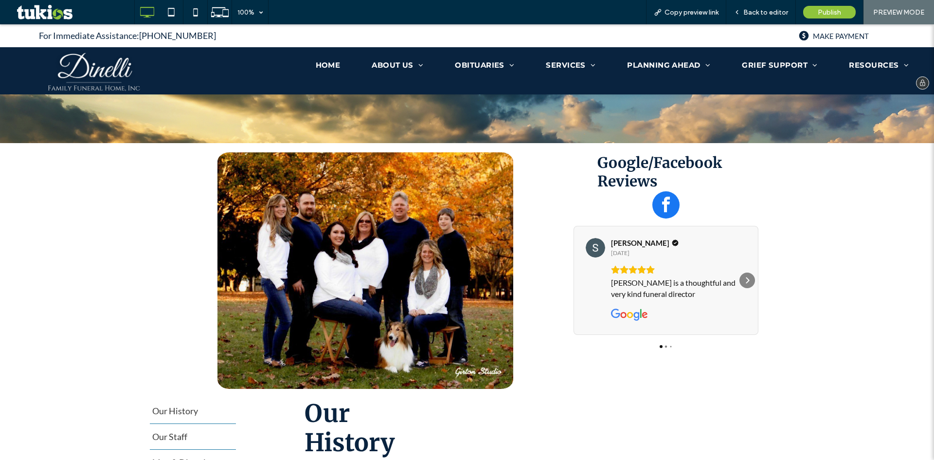
click at [97, 66] on img at bounding box center [93, 70] width 99 height 47
click at [109, 73] on img at bounding box center [93, 70] width 99 height 47
click at [112, 73] on img at bounding box center [93, 70] width 99 height 47
click at [326, 74] on div "HOME ABOUT US Our History Our Staff Map & Directions Our Facilities Contact Us …" at bounding box center [542, 70] width 746 height 47
click at [326, 68] on span "HOME" at bounding box center [328, 64] width 25 height 9
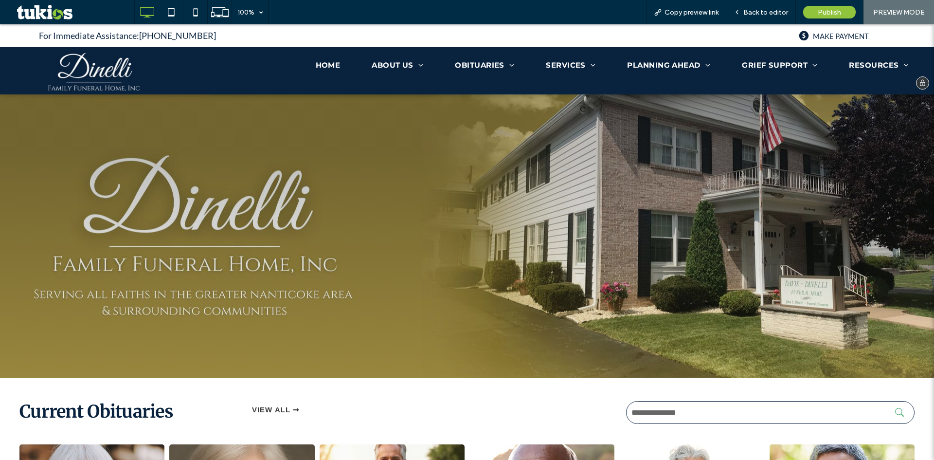
click at [93, 82] on img at bounding box center [93, 70] width 99 height 47
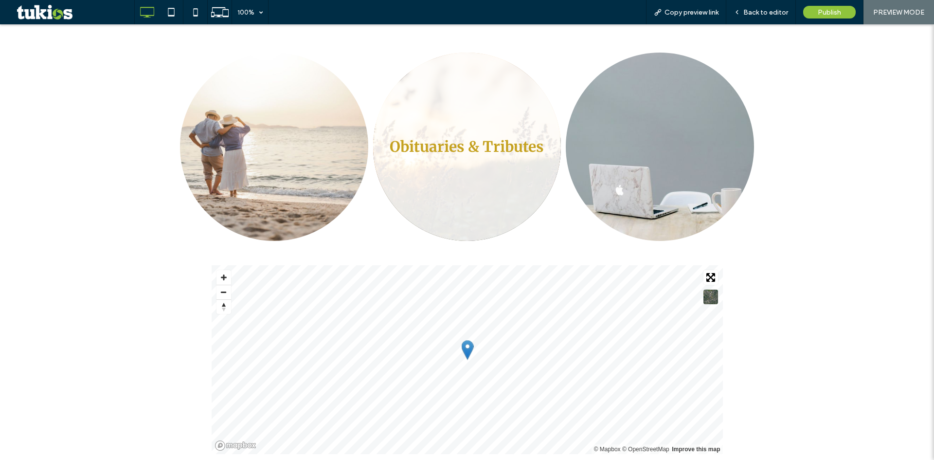
drag, startPoint x: 279, startPoint y: 186, endPoint x: 499, endPoint y: 166, distance: 221.2
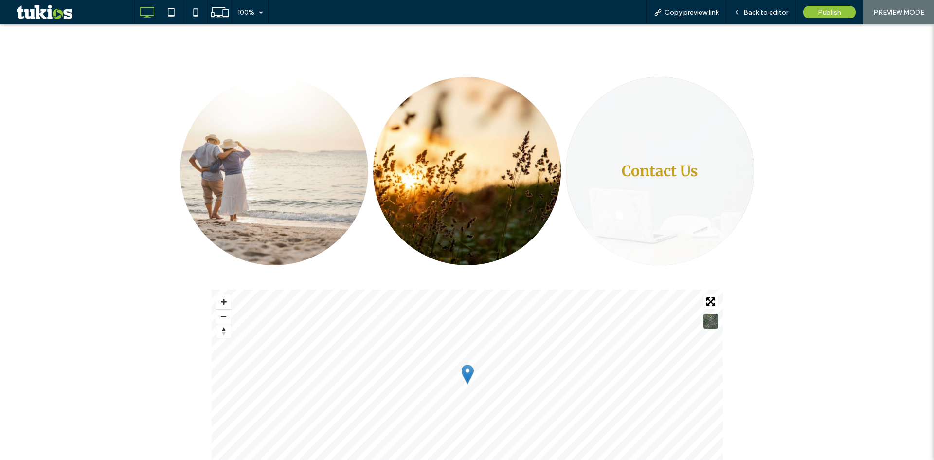
drag, startPoint x: 521, startPoint y: 161, endPoint x: 571, endPoint y: 148, distance: 51.3
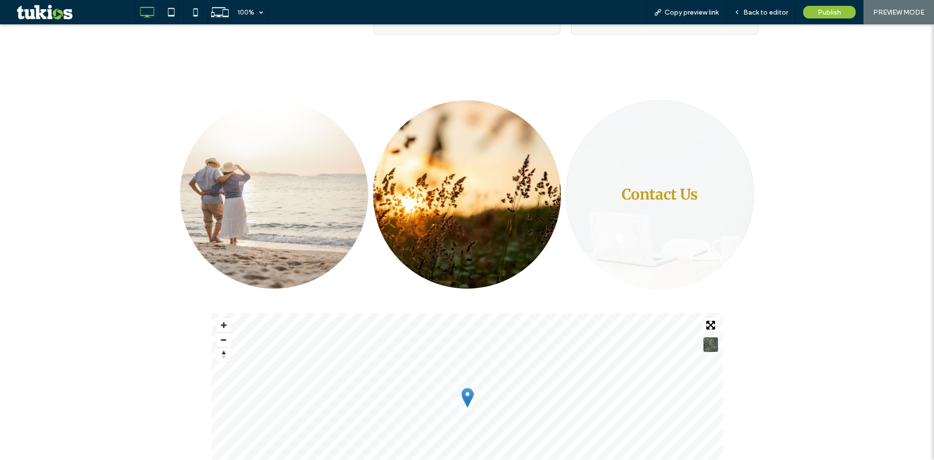
scroll to position [1799, 0]
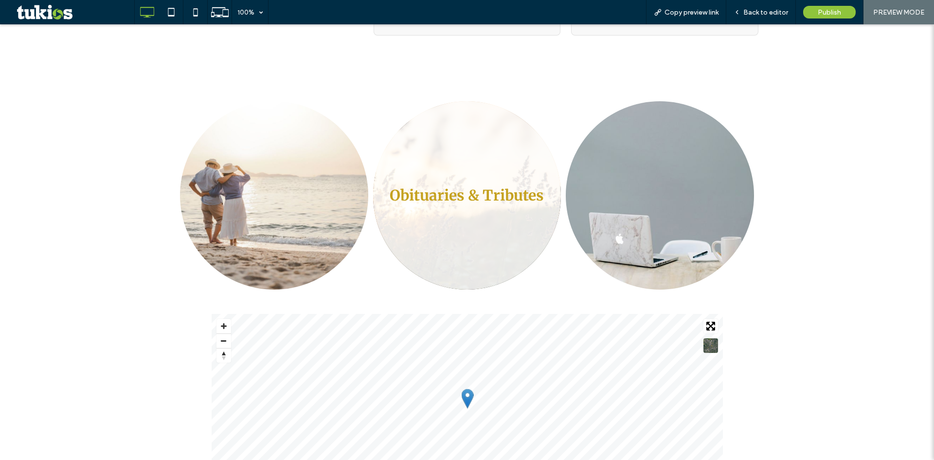
drag, startPoint x: 686, startPoint y: 156, endPoint x: 445, endPoint y: 139, distance: 241.8
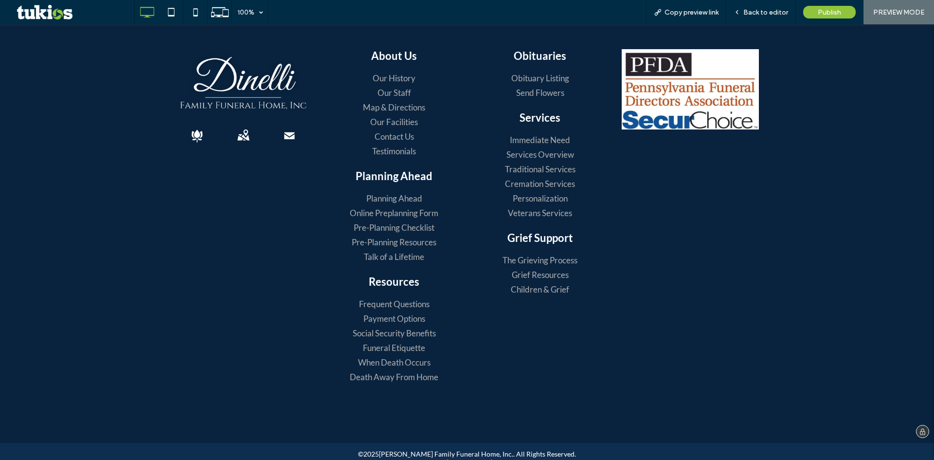
scroll to position [2490, 0]
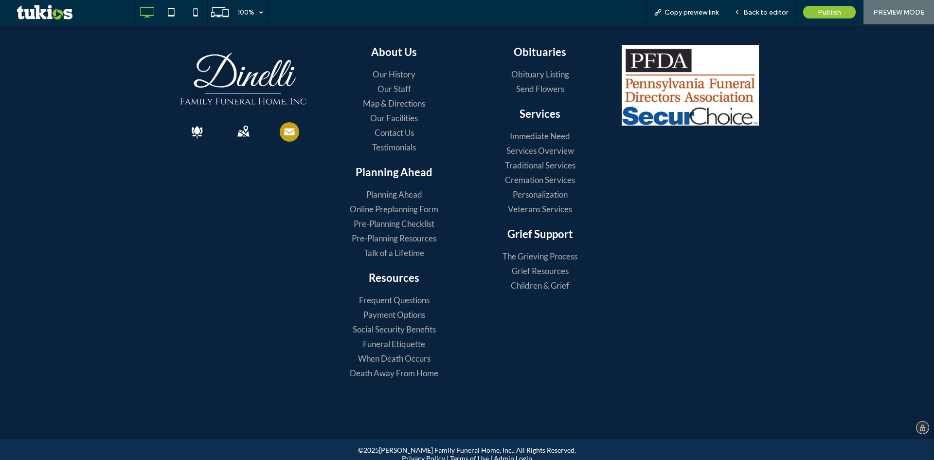
drag, startPoint x: 238, startPoint y: 131, endPoint x: 288, endPoint y: 120, distance: 51.7
drag, startPoint x: 424, startPoint y: 446, endPoint x: 460, endPoint y: 446, distance: 36.5
drag, startPoint x: 673, startPoint y: 366, endPoint x: 668, endPoint y: 279, distance: 87.7
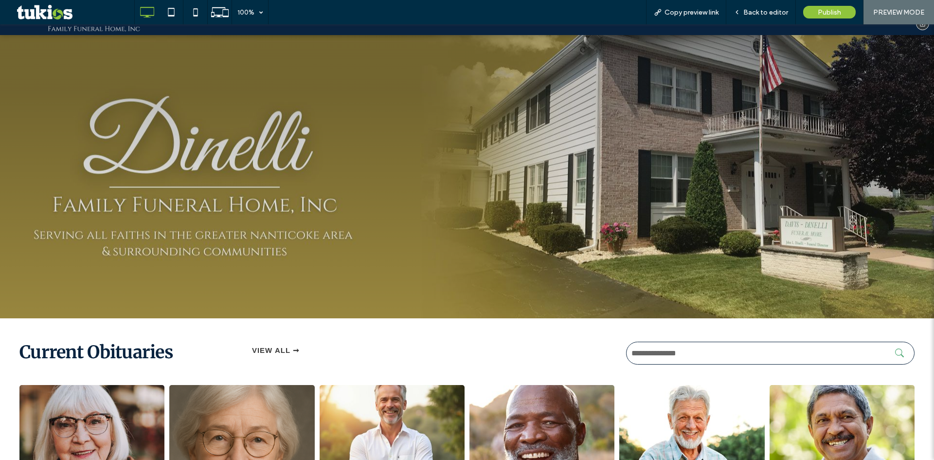
scroll to position [0, 0]
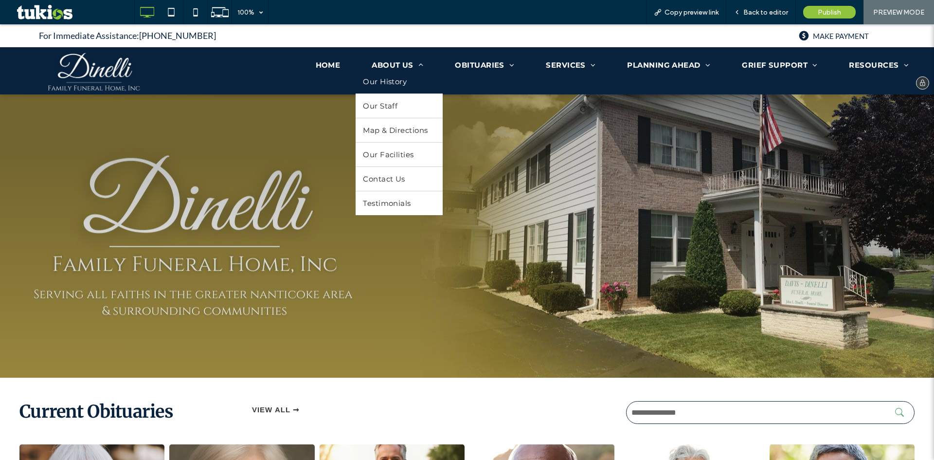
click at [398, 85] on span "Our History" at bounding box center [385, 81] width 44 height 9
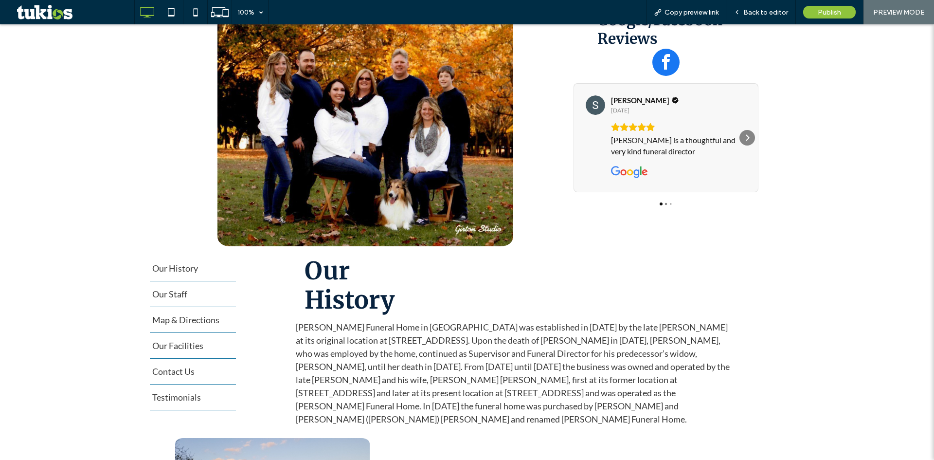
scroll to position [146, 0]
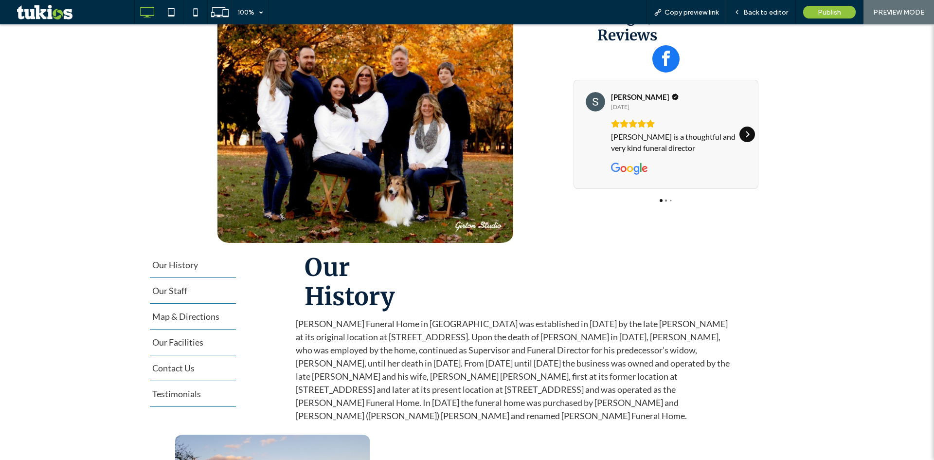
click at [746, 133] on icon "Next" at bounding box center [747, 134] width 8 height 8
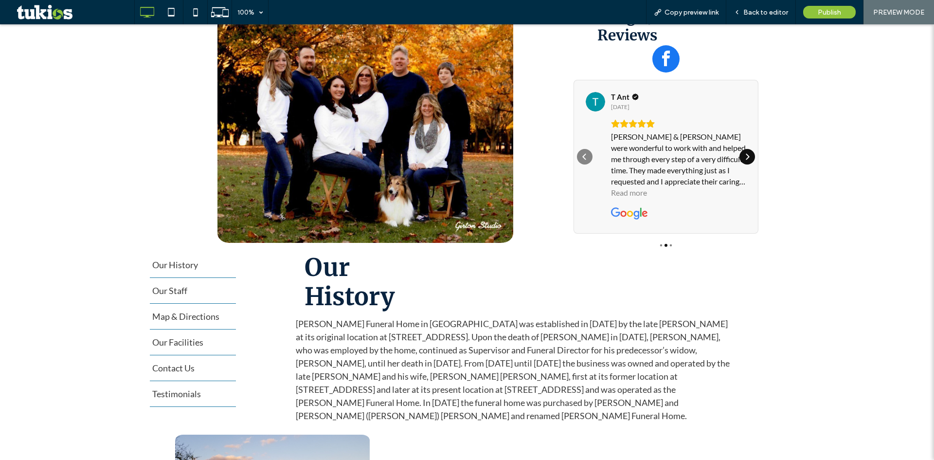
click at [744, 140] on div "[PERSON_NAME] & [PERSON_NAME] were wonderful to work with and helped me through…" at bounding box center [678, 159] width 135 height 56
click at [743, 149] on div "[PERSON_NAME] [DATE] [PERSON_NAME] is a thoughtful and very kind funeral direct…" at bounding box center [666, 157] width 186 height 154
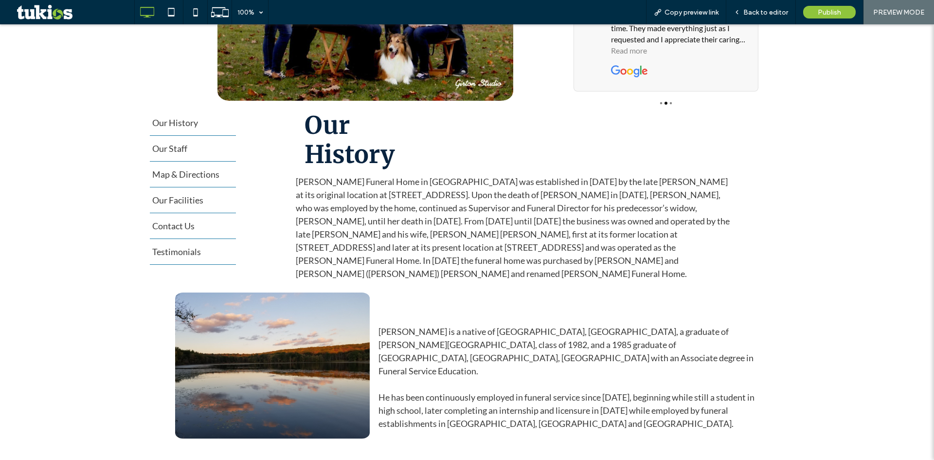
scroll to position [292, 0]
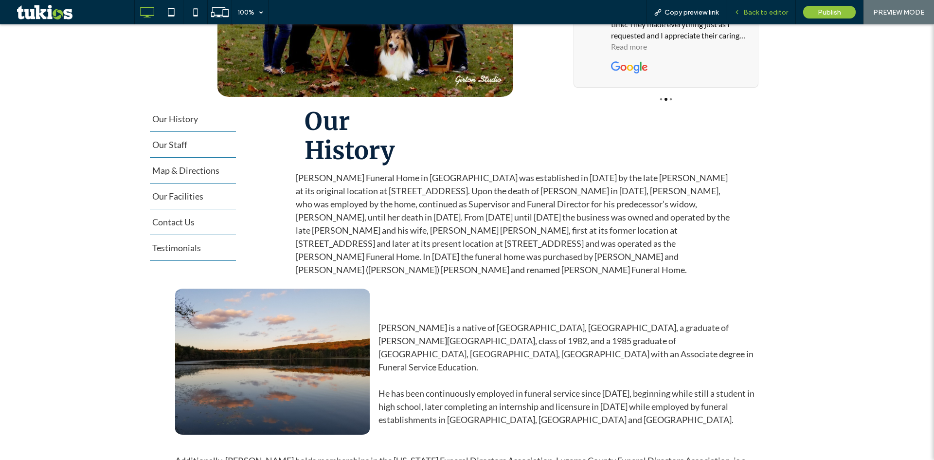
click at [768, 7] on div "Back to editor" at bounding box center [761, 12] width 70 height 24
click at [772, 17] on div "Back to editor" at bounding box center [761, 12] width 70 height 24
drag, startPoint x: 770, startPoint y: 11, endPoint x: 760, endPoint y: 2, distance: 13.5
click at [770, 11] on span "Back to editor" at bounding box center [765, 12] width 45 height 8
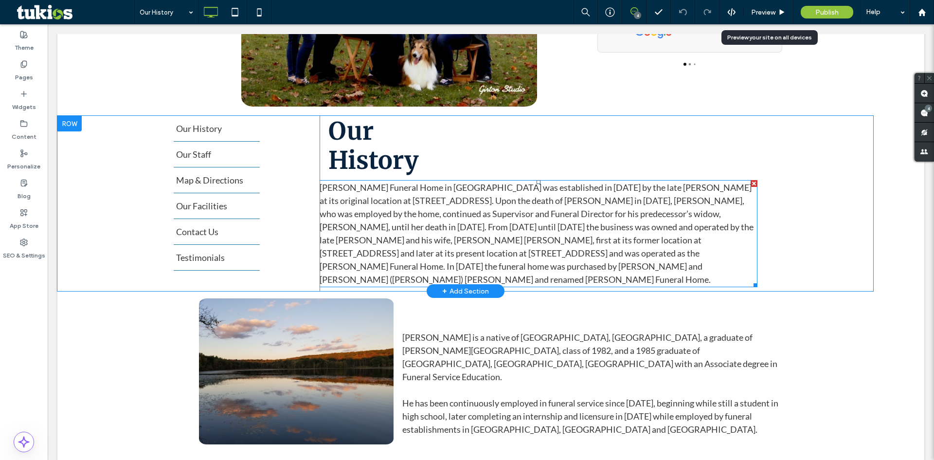
click at [541, 216] on span "[PERSON_NAME] Funeral Home in [GEOGRAPHIC_DATA] was established in [DATE] by th…" at bounding box center [537, 233] width 434 height 103
type input "****"
type input "**"
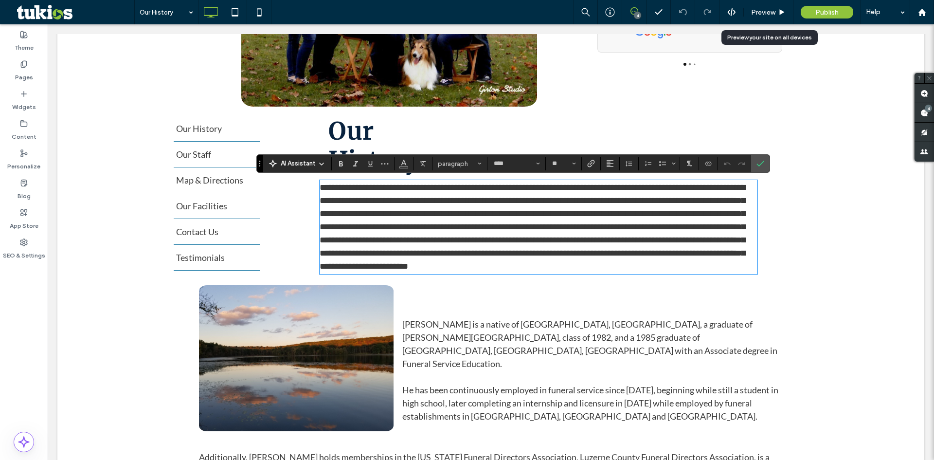
click at [502, 218] on span "**********" at bounding box center [533, 227] width 426 height 88
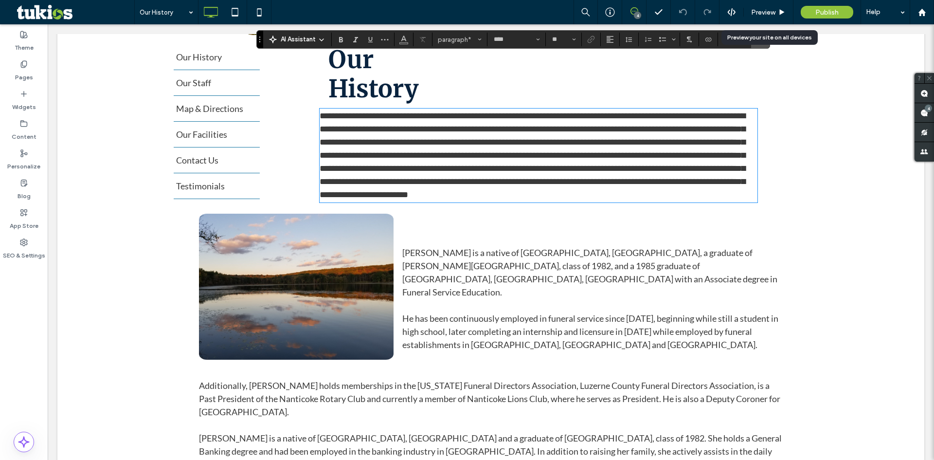
scroll to position [486, 0]
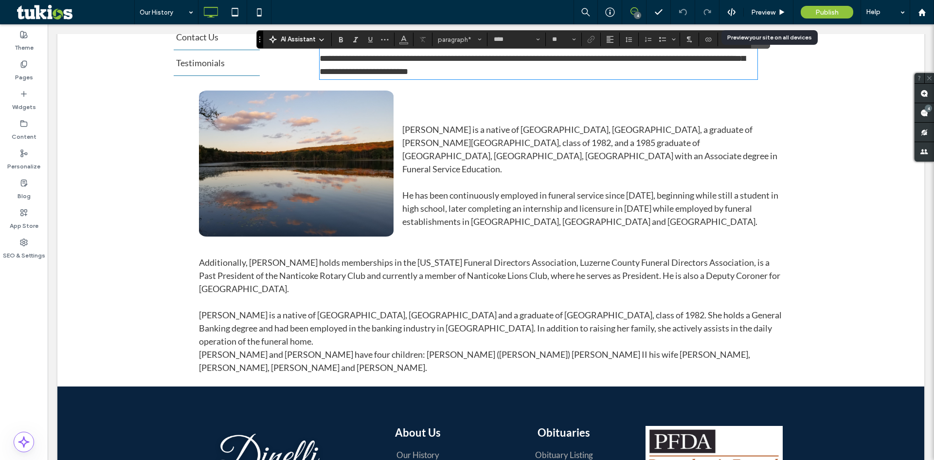
click at [528, 144] on span "[PERSON_NAME] is a native of [GEOGRAPHIC_DATA], [GEOGRAPHIC_DATA], a graduate o…" at bounding box center [589, 149] width 375 height 50
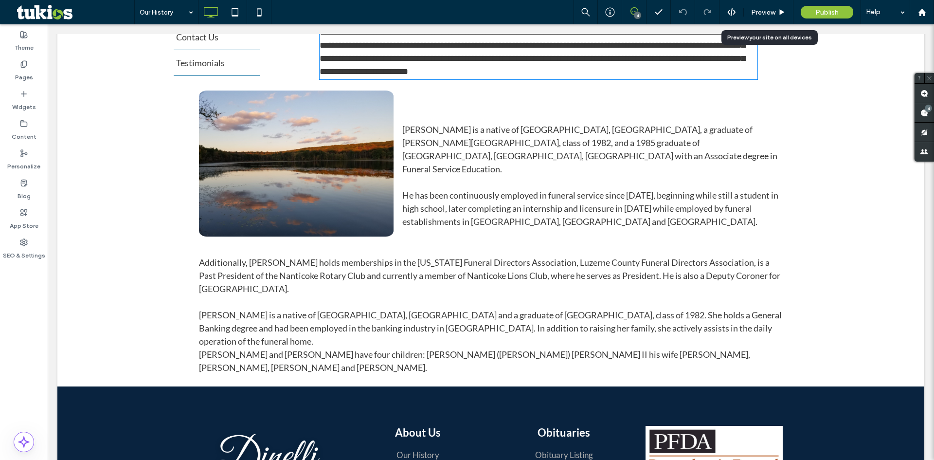
click at [528, 144] on span "[PERSON_NAME] is a native of [GEOGRAPHIC_DATA], [GEOGRAPHIC_DATA], a graduate o…" at bounding box center [589, 149] width 375 height 50
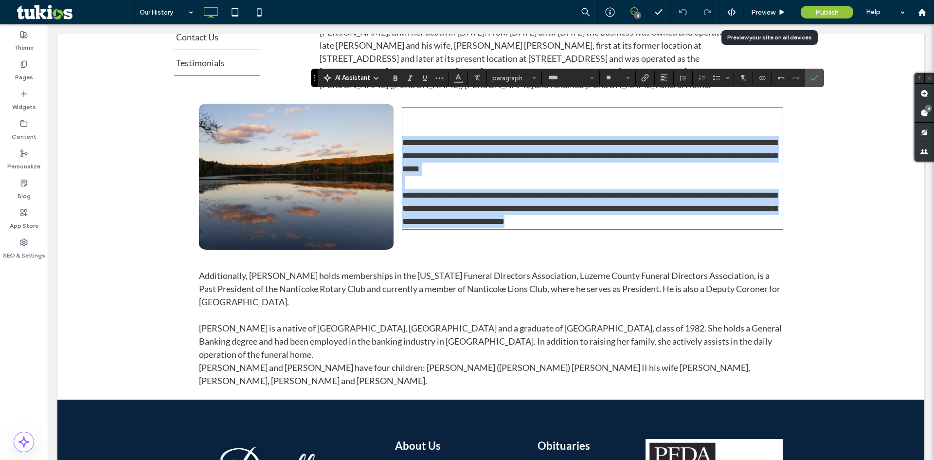
click at [502, 138] on span "**********" at bounding box center [589, 155] width 374 height 35
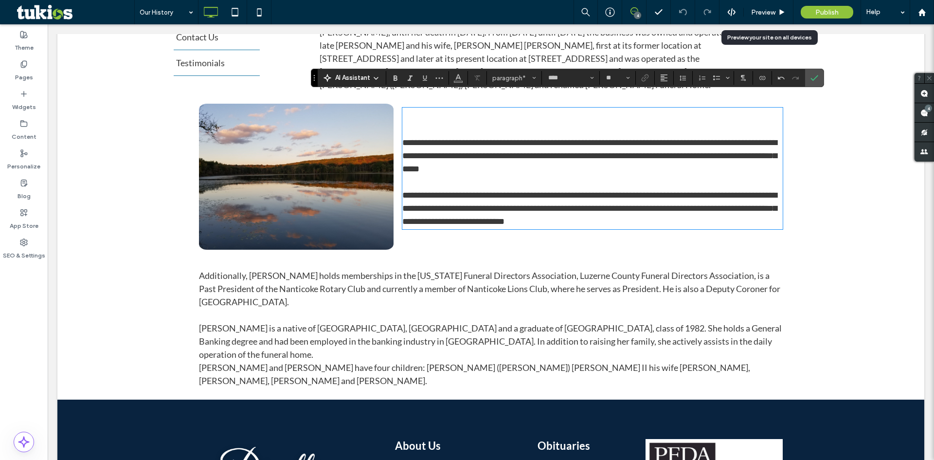
click at [437, 277] on span "Additionally, [PERSON_NAME] holds memberships in the [US_STATE] Funeral Directo…" at bounding box center [489, 288] width 581 height 37
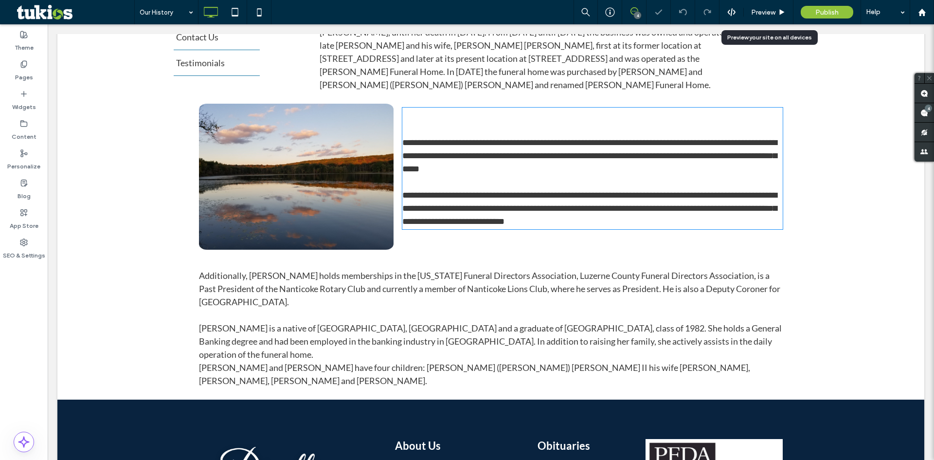
click at [437, 277] on span "Additionally, [PERSON_NAME] holds memberships in the [US_STATE] Funeral Directo…" at bounding box center [489, 288] width 581 height 37
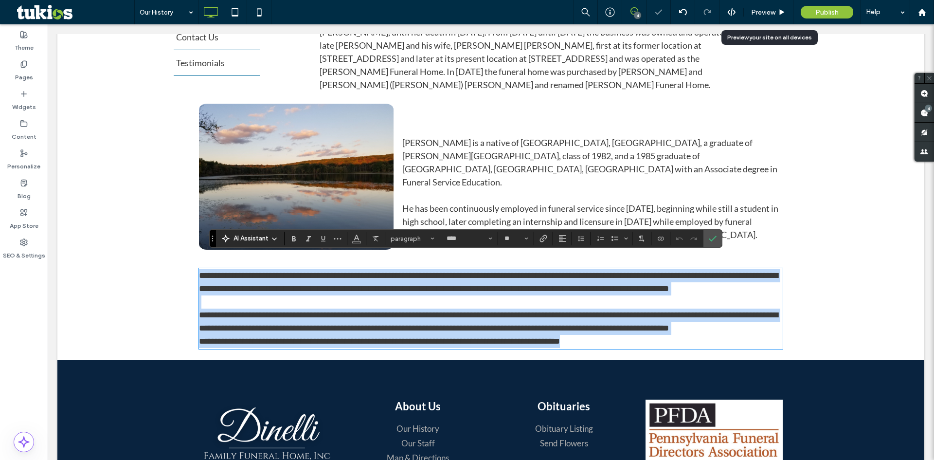
click at [437, 274] on span "**********" at bounding box center [488, 282] width 579 height 22
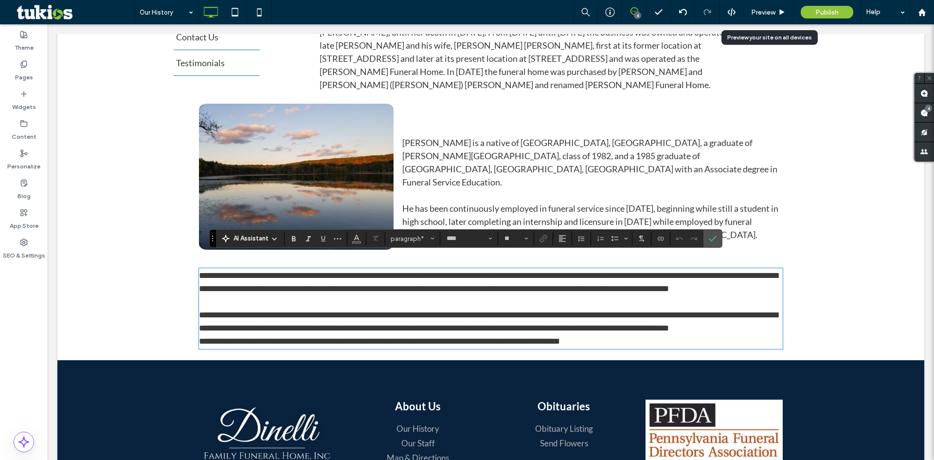
click at [361, 278] on span "**********" at bounding box center [488, 282] width 579 height 22
click at [759, 317] on span "**********" at bounding box center [488, 321] width 579 height 22
click at [769, 11] on span "Preview" at bounding box center [763, 12] width 24 height 8
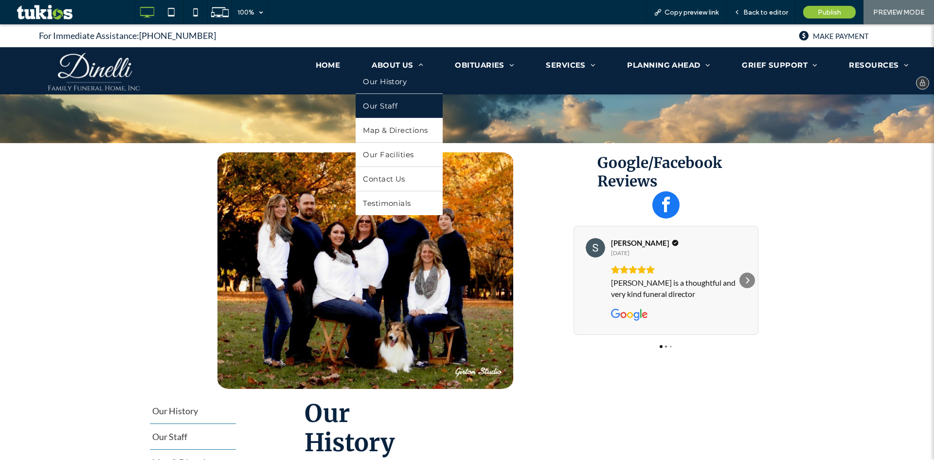
click at [405, 105] on link "Our Staff" at bounding box center [399, 106] width 87 height 24
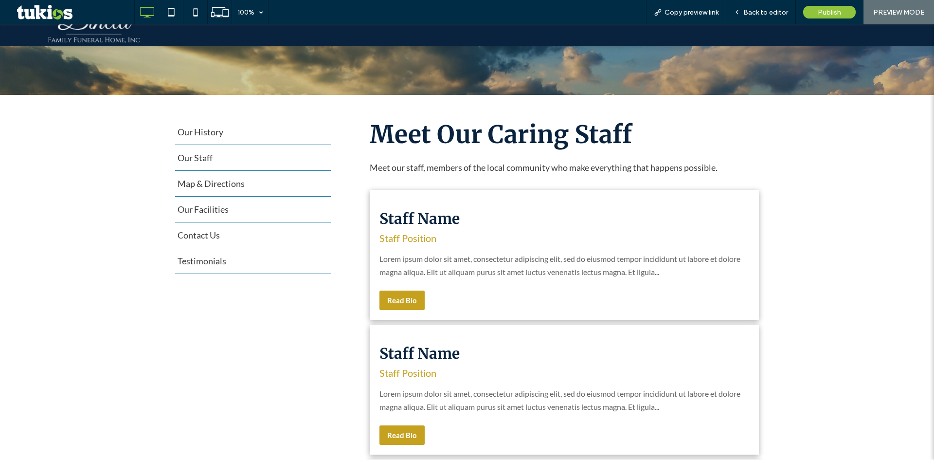
scroll to position [49, 0]
click at [746, 11] on span "Back to editor" at bounding box center [765, 12] width 45 height 8
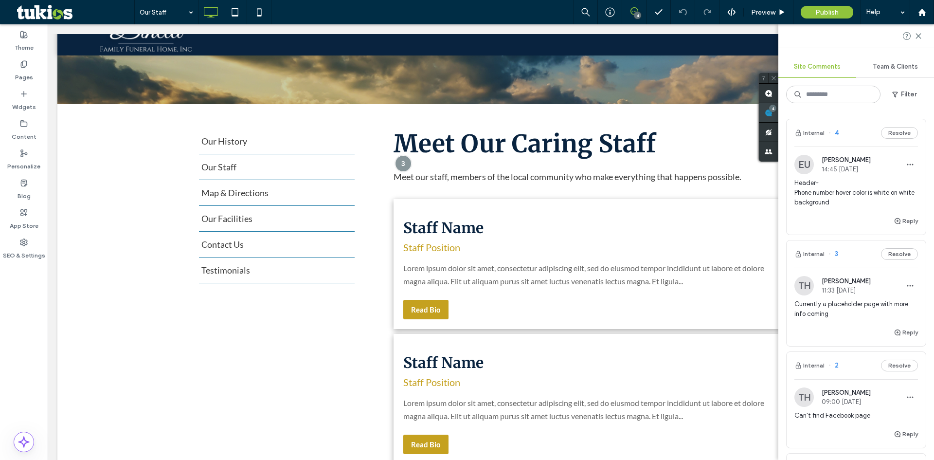
click at [925, 119] on div "Site Comments Team & Clients Filter Internal 4 Resolve EU Easton Ulrich 14:45 […" at bounding box center [856, 241] width 156 height 435
click at [779, 15] on icon at bounding box center [781, 12] width 7 height 7
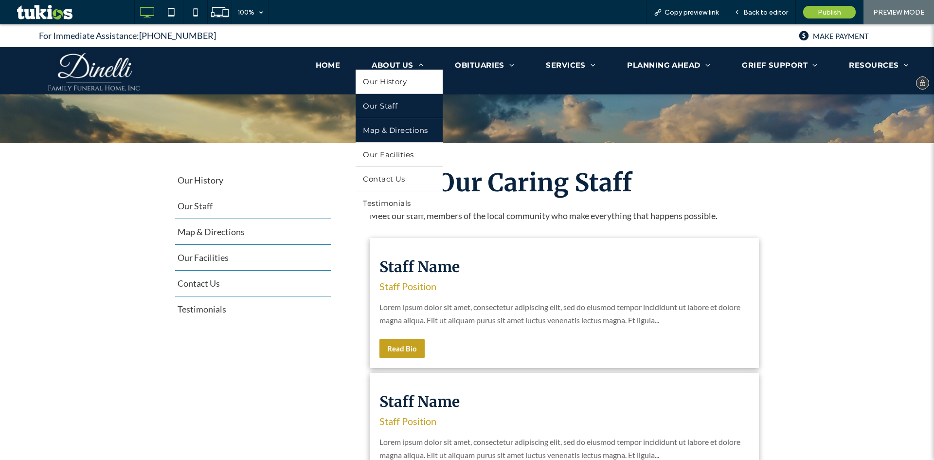
click at [392, 121] on link "Map & Directions" at bounding box center [399, 130] width 87 height 24
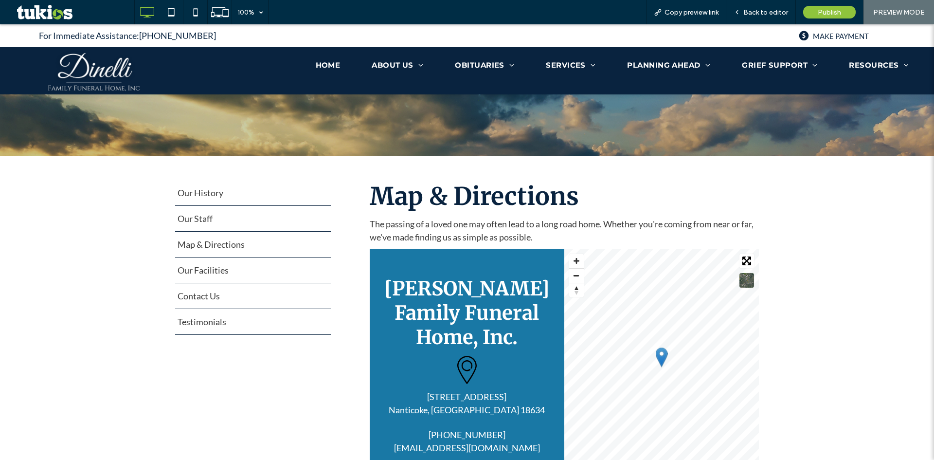
scroll to position [146, 0]
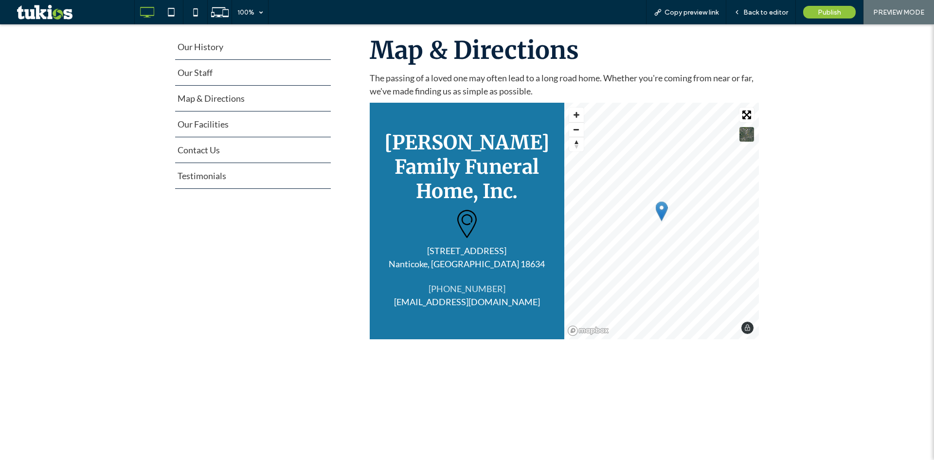
drag, startPoint x: 467, startPoint y: 252, endPoint x: 466, endPoint y: 283, distance: 30.7
click at [475, 225] on icon at bounding box center [466, 223] width 29 height 29
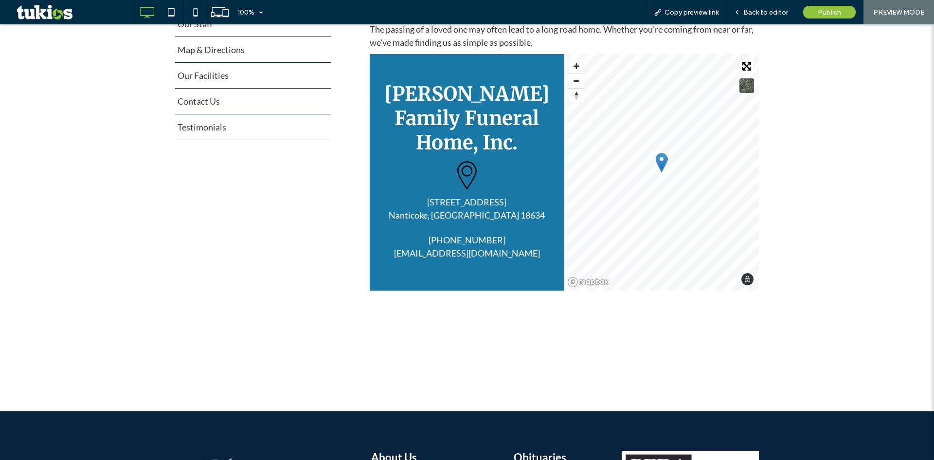
scroll to position [0, 0]
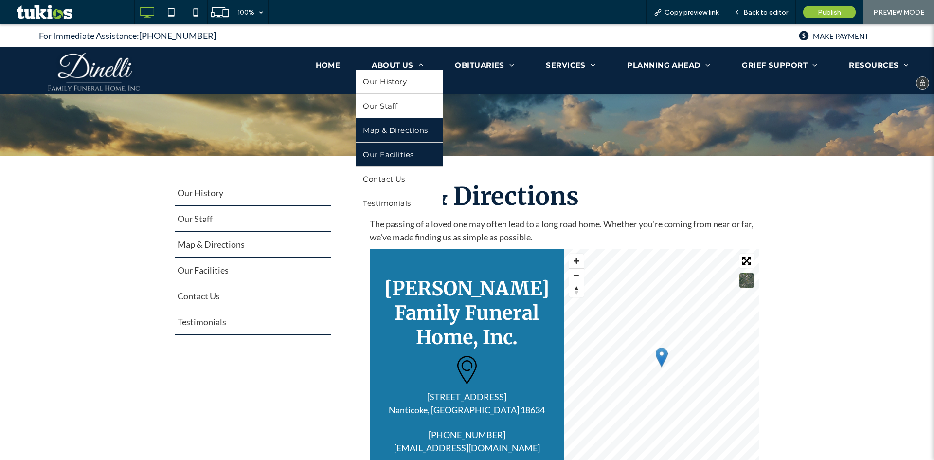
click at [397, 153] on span "Our Facilities" at bounding box center [388, 154] width 51 height 9
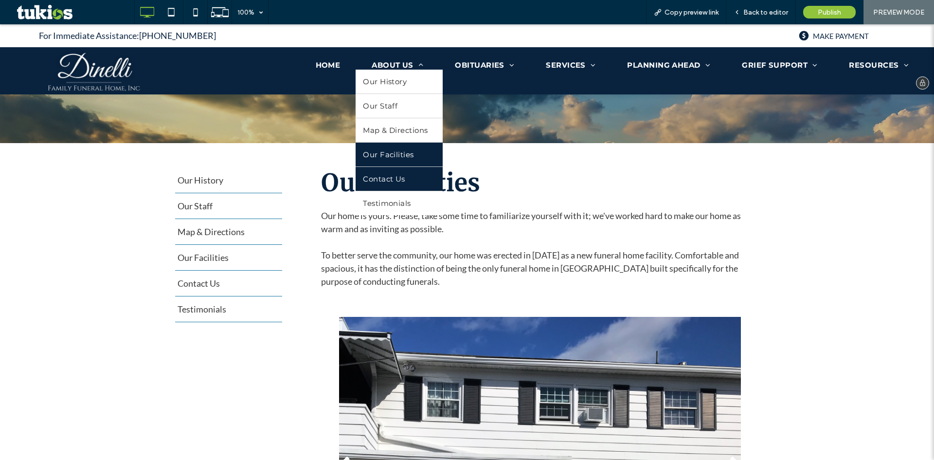
click at [394, 175] on span "Contact Us" at bounding box center [384, 178] width 42 height 9
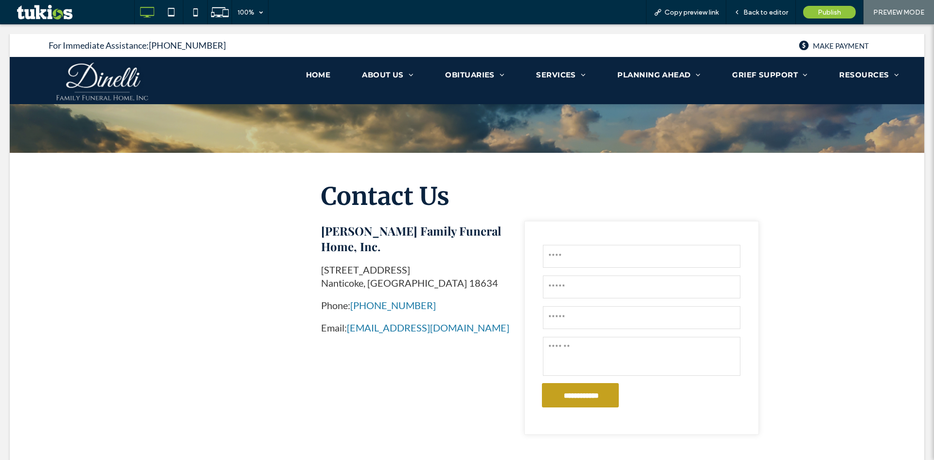
scroll to position [49, 0]
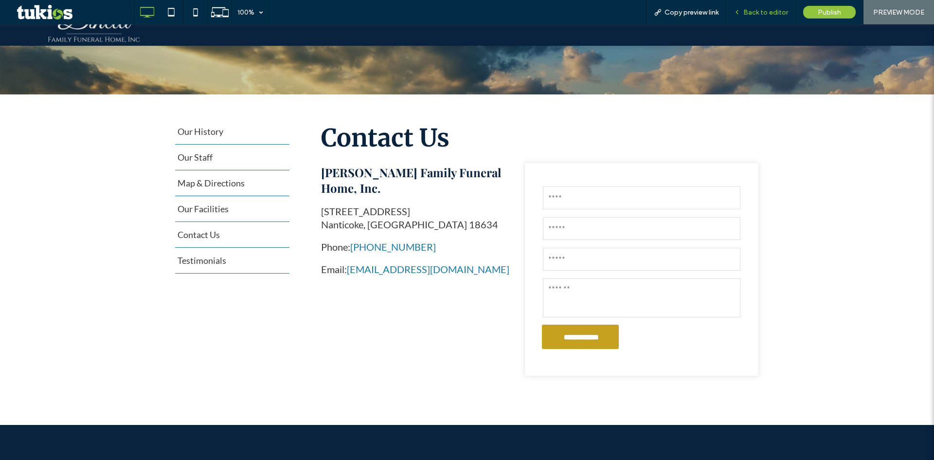
drag, startPoint x: 773, startPoint y: 11, endPoint x: 630, endPoint y: 148, distance: 198.1
click at [773, 11] on span "Back to editor" at bounding box center [765, 12] width 45 height 8
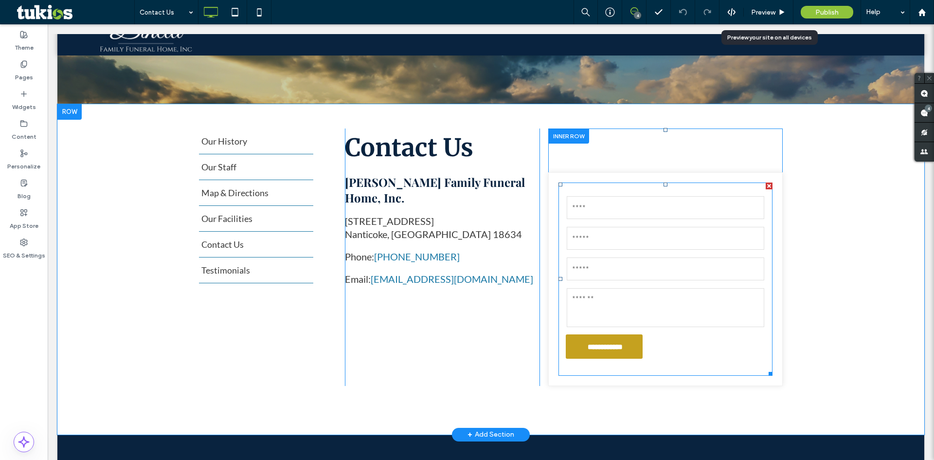
click at [626, 217] on input "text" at bounding box center [665, 207] width 197 height 23
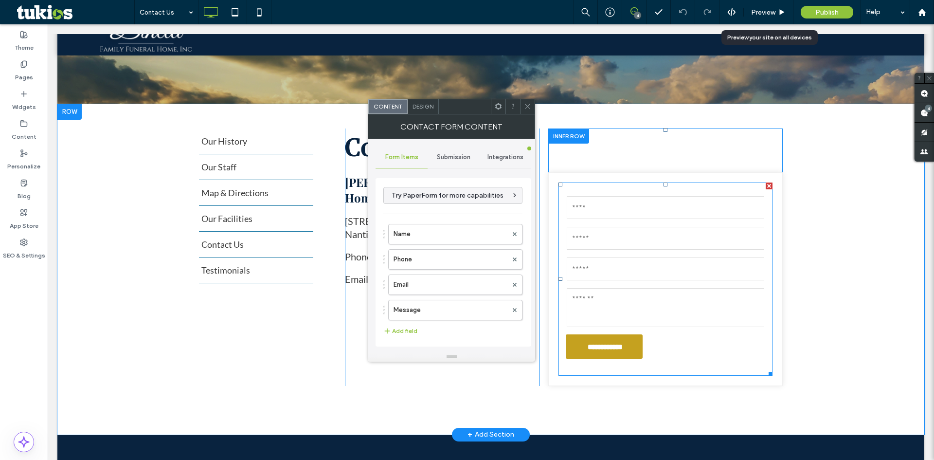
type input "**********"
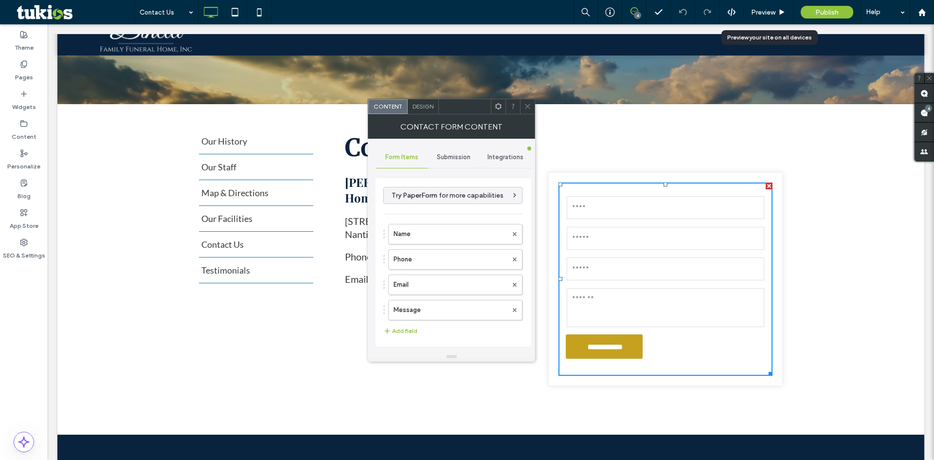
click at [447, 164] on div "Submission" at bounding box center [453, 156] width 52 height 21
click at [450, 201] on label "New submission notification" at bounding box center [454, 202] width 130 height 19
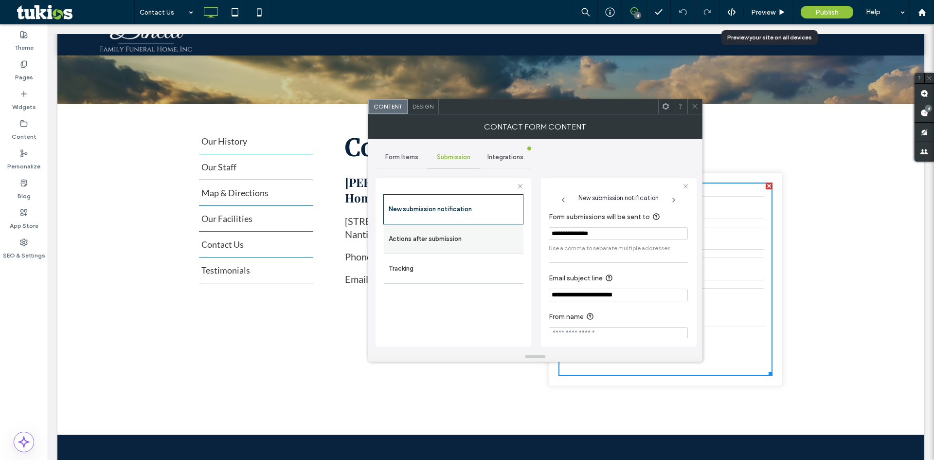
click at [407, 229] on label "Actions after submission" at bounding box center [454, 238] width 130 height 19
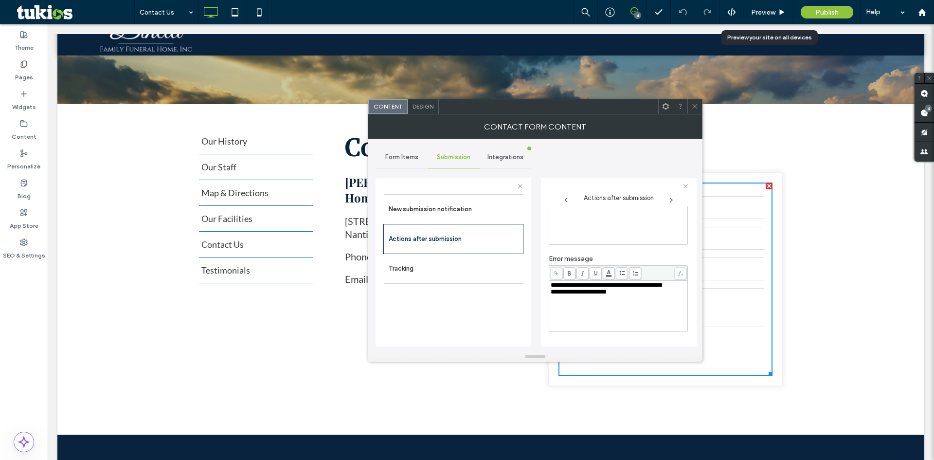
scroll to position [168, 0]
click at [682, 330] on div "toggle" at bounding box center [681, 328] width 14 height 9
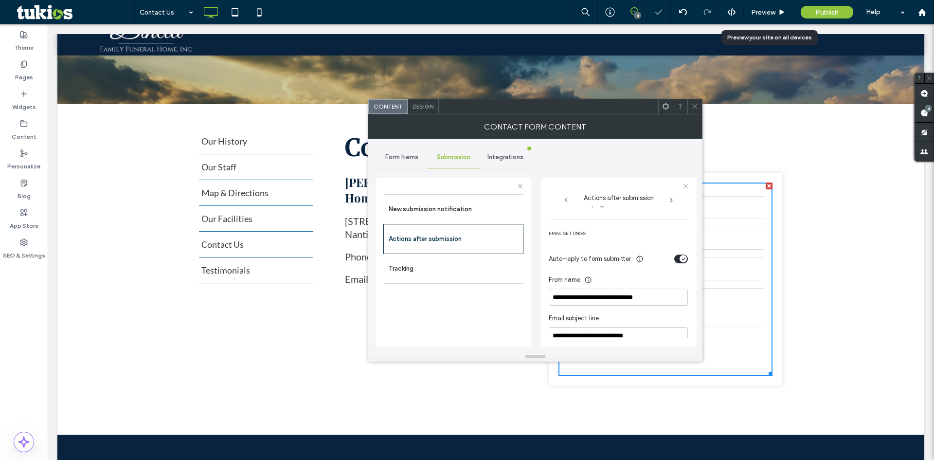
scroll to position [265, 0]
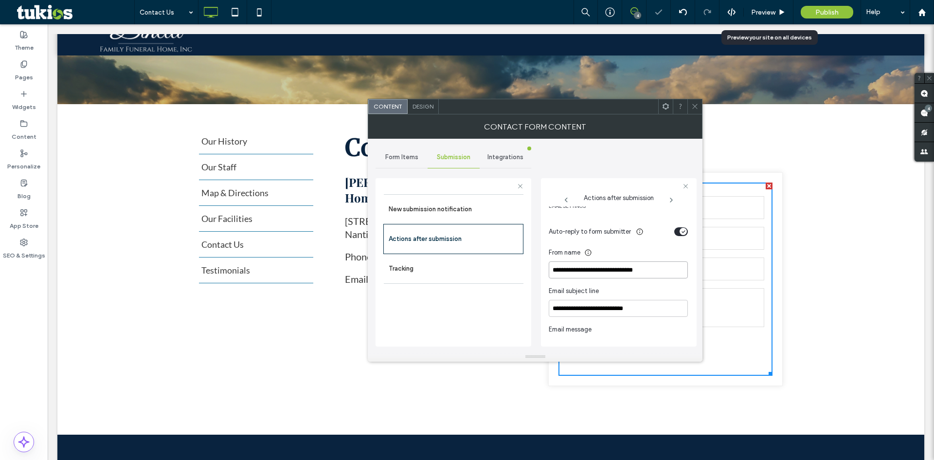
drag, startPoint x: 682, startPoint y: 296, endPoint x: 724, endPoint y: 258, distance: 56.4
click at [681, 231] on icon "toggle" at bounding box center [683, 231] width 4 height 3
click at [770, 18] on div "Preview" at bounding box center [769, 12] width 50 height 24
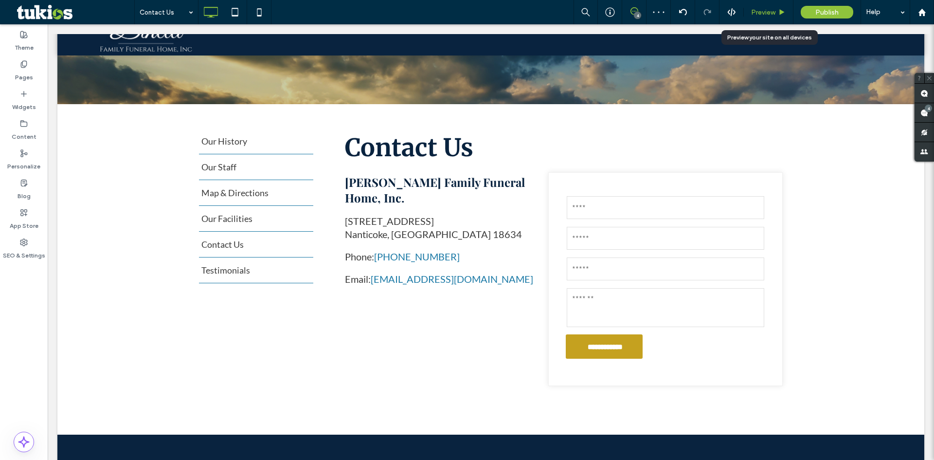
click at [770, 11] on span "Preview" at bounding box center [763, 12] width 24 height 8
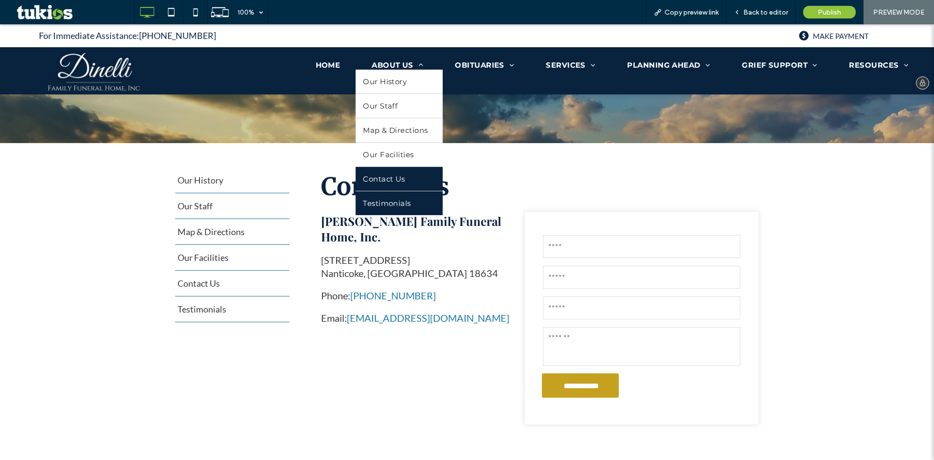
click at [403, 195] on link "Testimonials" at bounding box center [399, 203] width 87 height 24
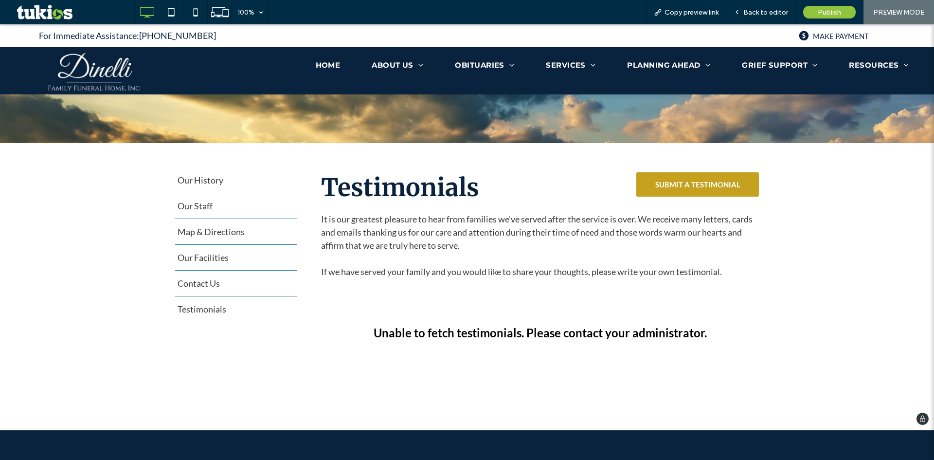
click at [721, 180] on span "SUBMIT A TESTIMONIAL" at bounding box center [697, 184] width 85 height 18
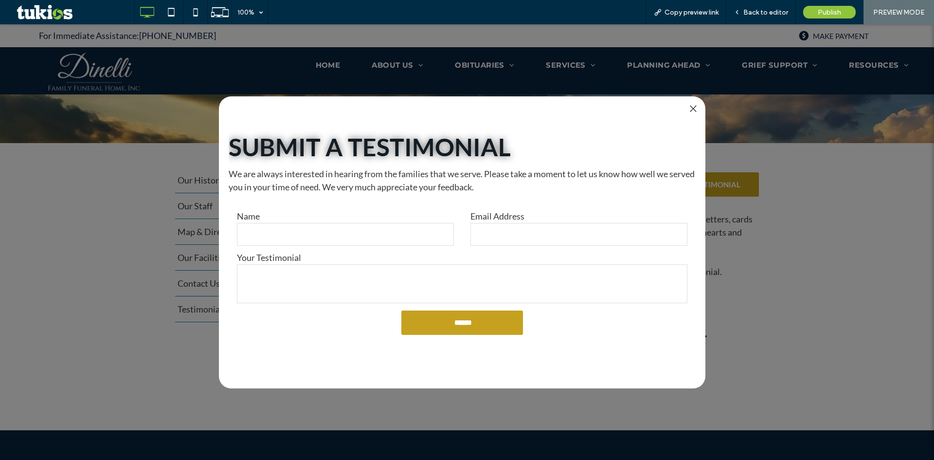
drag, startPoint x: 413, startPoint y: 239, endPoint x: 487, endPoint y: 206, distance: 80.5
click at [413, 240] on input "text" at bounding box center [345, 234] width 217 height 23
click at [693, 107] on div at bounding box center [692, 108] width 13 height 13
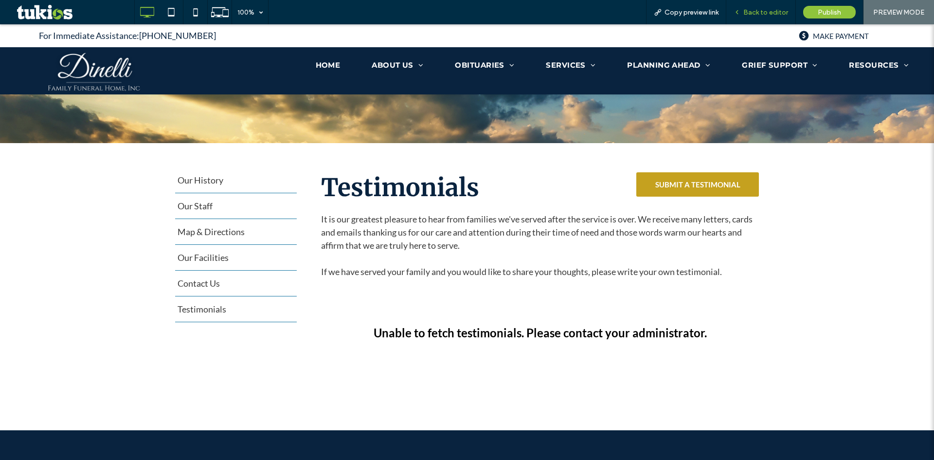
click at [753, 9] on span "Back to editor" at bounding box center [765, 12] width 45 height 8
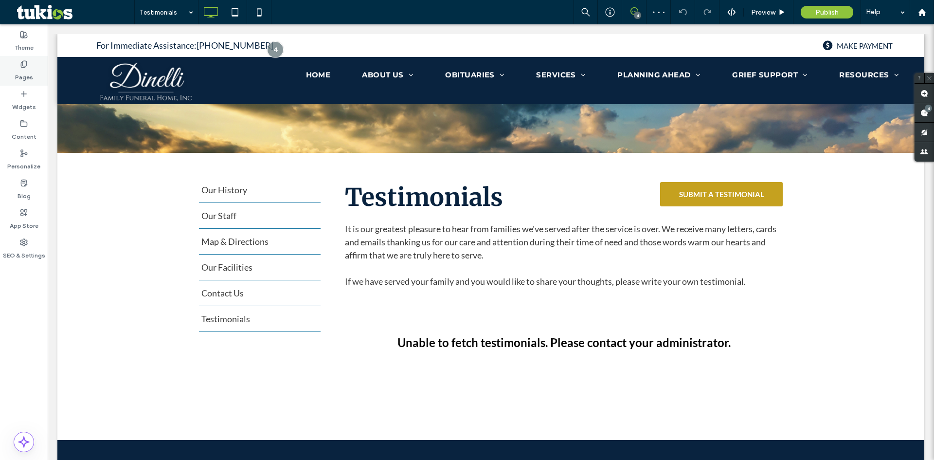
click at [28, 62] on div "Pages" at bounding box center [24, 71] width 48 height 30
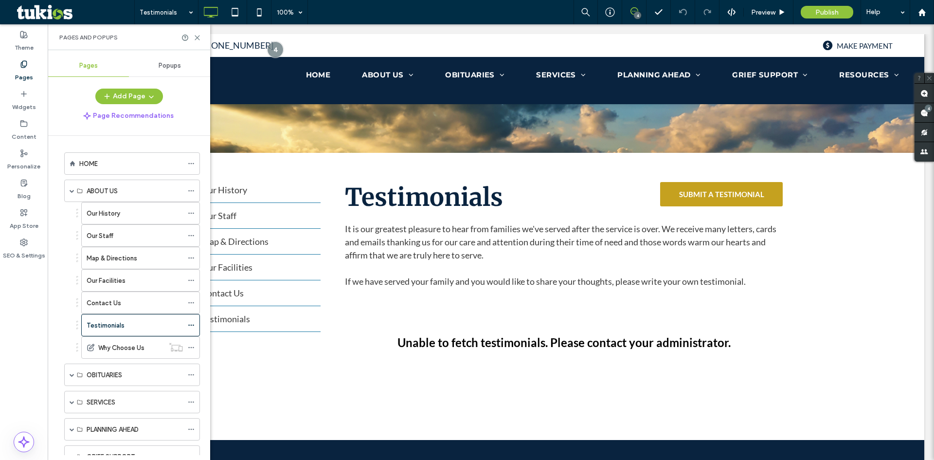
click at [172, 63] on span "Popups" at bounding box center [170, 66] width 22 height 8
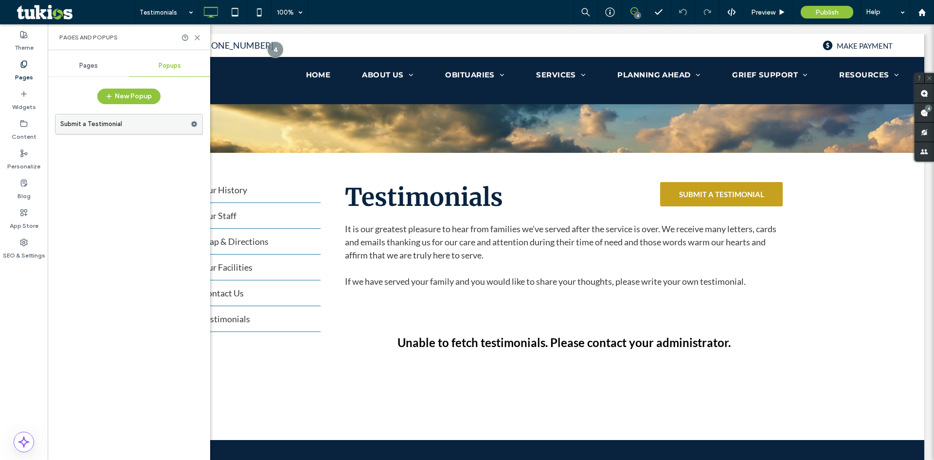
click at [132, 124] on label "Submit a Testimonial" at bounding box center [125, 123] width 130 height 19
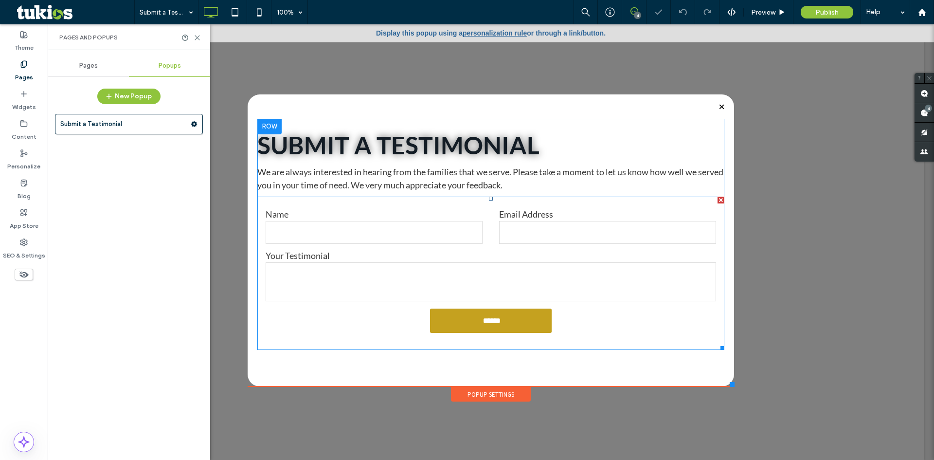
click at [491, 235] on div "Email Address" at bounding box center [607, 227] width 233 height 36
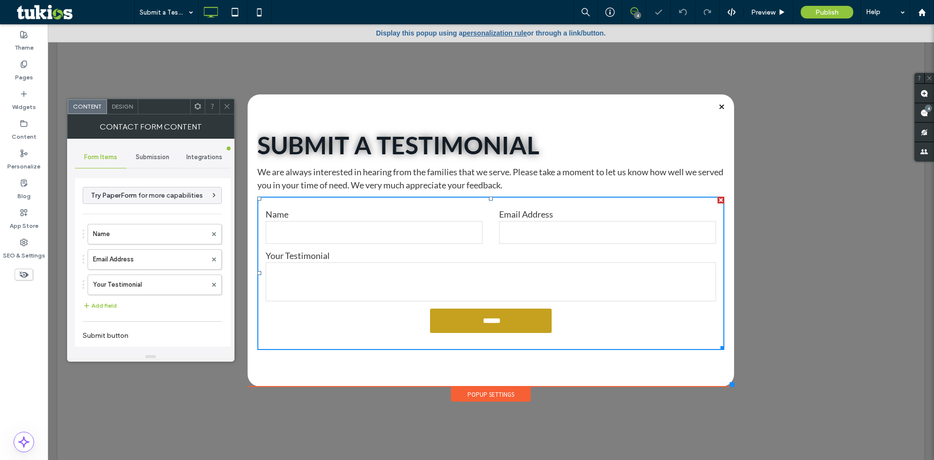
click at [141, 153] on span "Submission" at bounding box center [153, 157] width 34 height 8
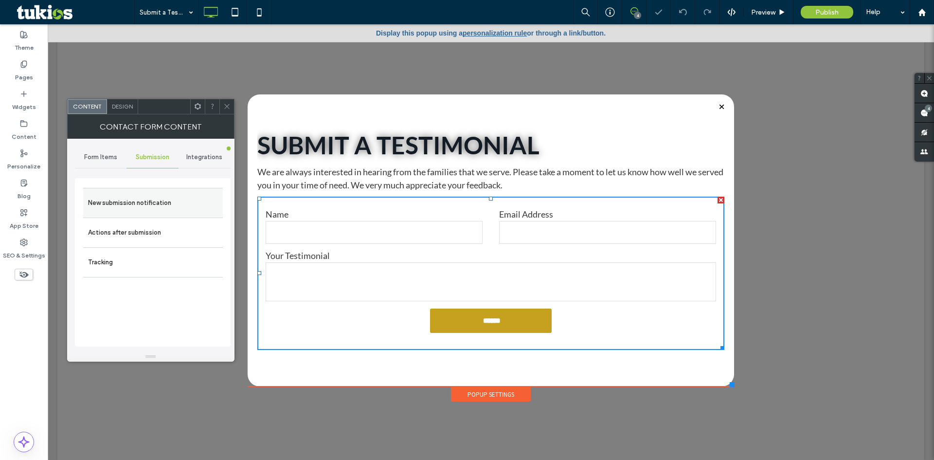
click at [143, 208] on label "New submission notification" at bounding box center [153, 202] width 130 height 19
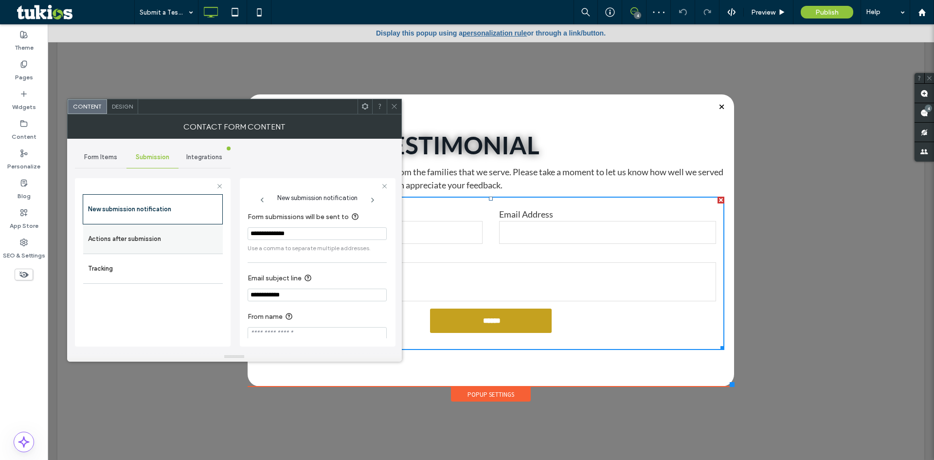
click at [116, 242] on label "Actions after submission" at bounding box center [153, 238] width 130 height 19
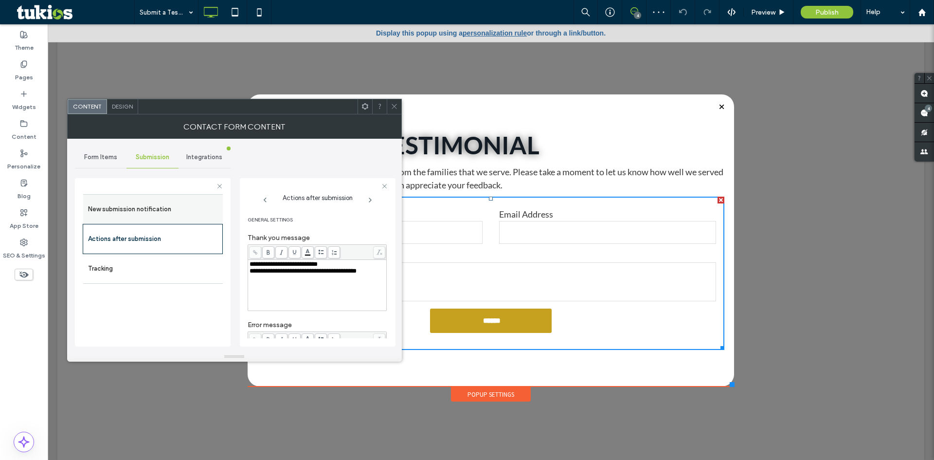
click at [148, 213] on label "New submission notification" at bounding box center [153, 208] width 130 height 19
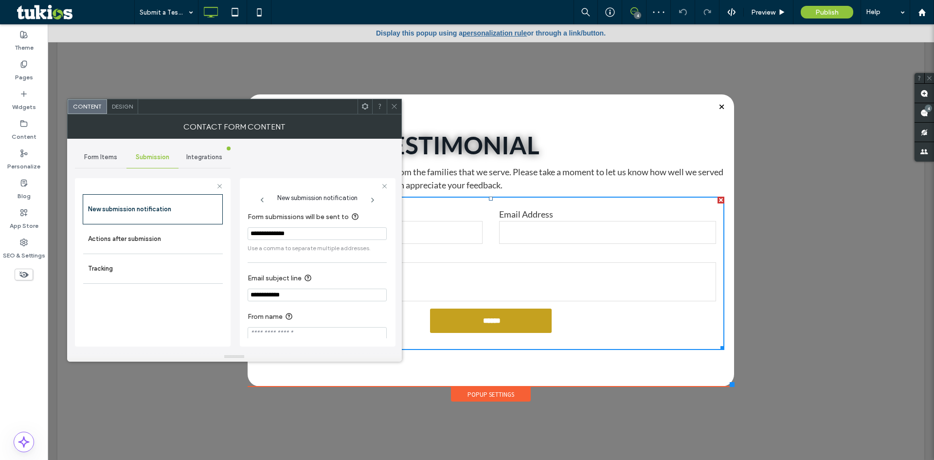
click at [280, 230] on input "**********" at bounding box center [317, 233] width 139 height 13
type input "**********"
click at [176, 243] on label "Actions after submission" at bounding box center [153, 238] width 130 height 19
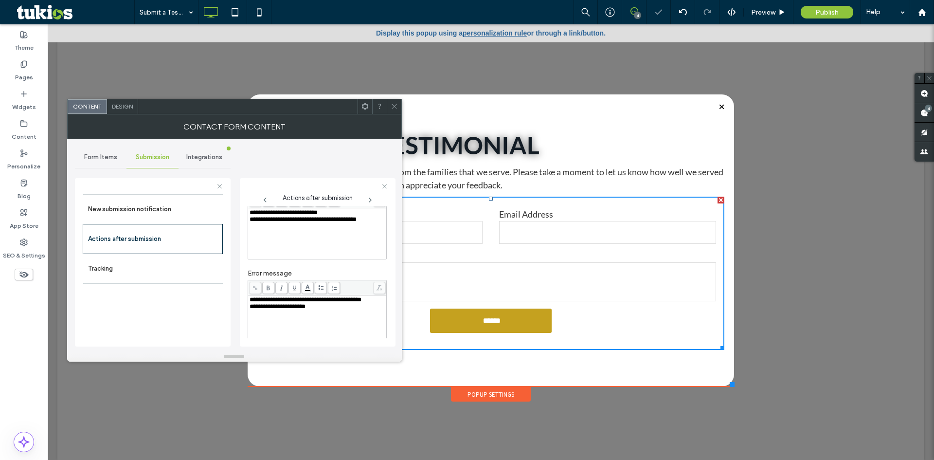
scroll to position [168, 0]
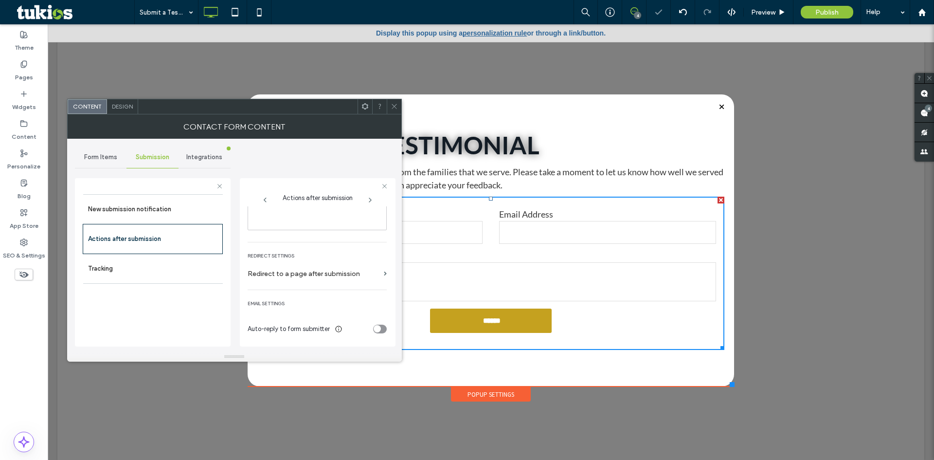
click at [378, 335] on div "Auto-reply to form submitter" at bounding box center [317, 328] width 139 height 17
click at [376, 330] on div "toggle" at bounding box center [376, 328] width 7 height 7
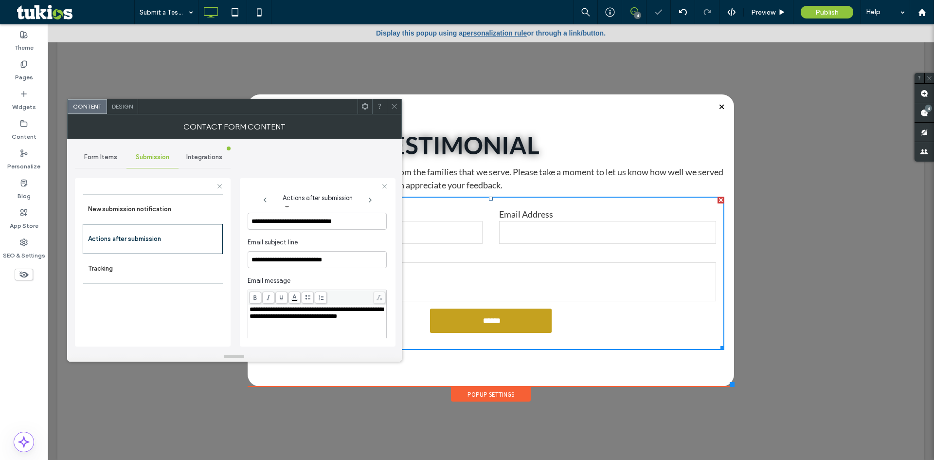
scroll to position [265, 0]
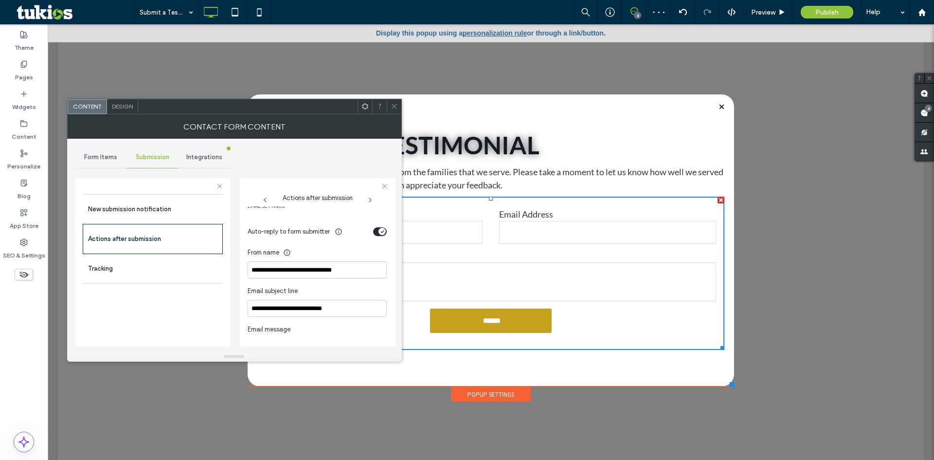
click at [373, 234] on div "toggle" at bounding box center [380, 231] width 14 height 9
click at [38, 68] on div "Pages" at bounding box center [24, 71] width 48 height 30
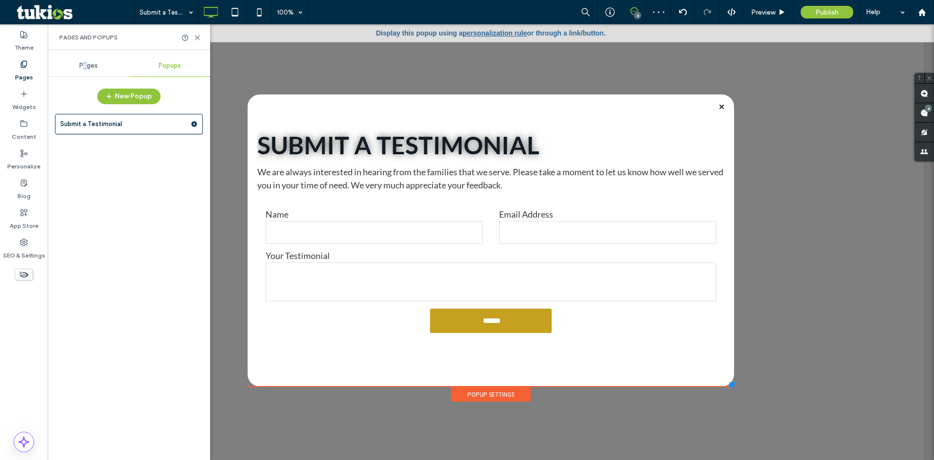
drag, startPoint x: 85, startPoint y: 69, endPoint x: 99, endPoint y: 75, distance: 15.3
click at [89, 69] on span "Pages" at bounding box center [88, 66] width 18 height 8
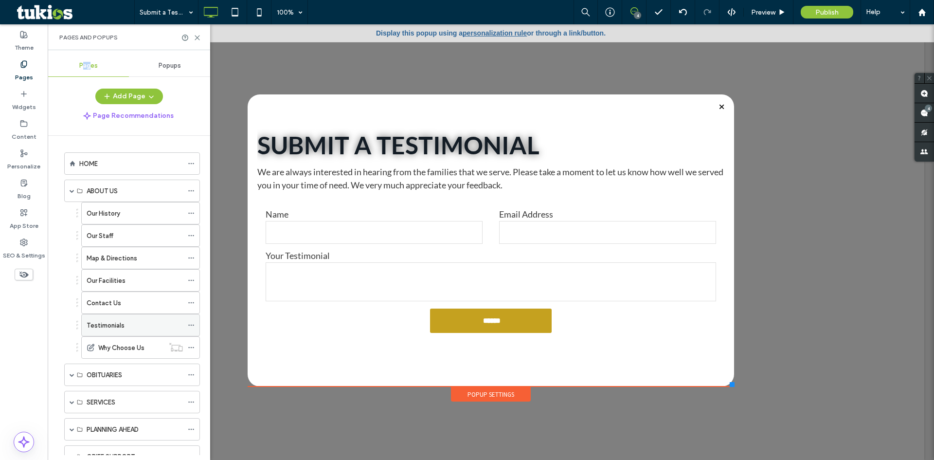
click at [137, 317] on div "Testimonials" at bounding box center [135, 324] width 96 height 21
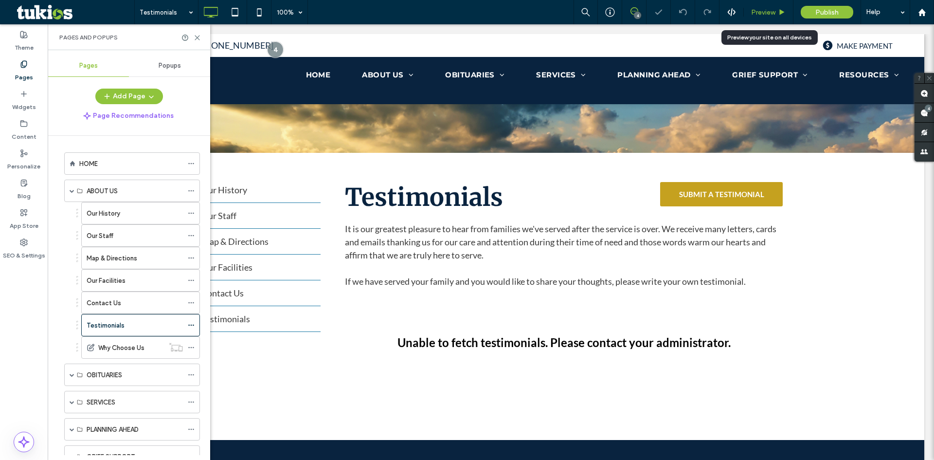
click at [773, 12] on span "Preview" at bounding box center [763, 12] width 24 height 8
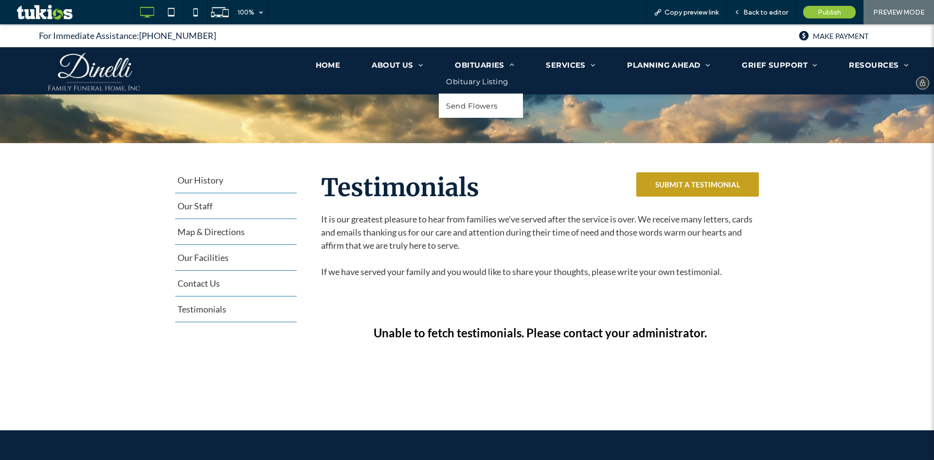
click at [486, 74] on link "Obituary Listing" at bounding box center [481, 82] width 84 height 24
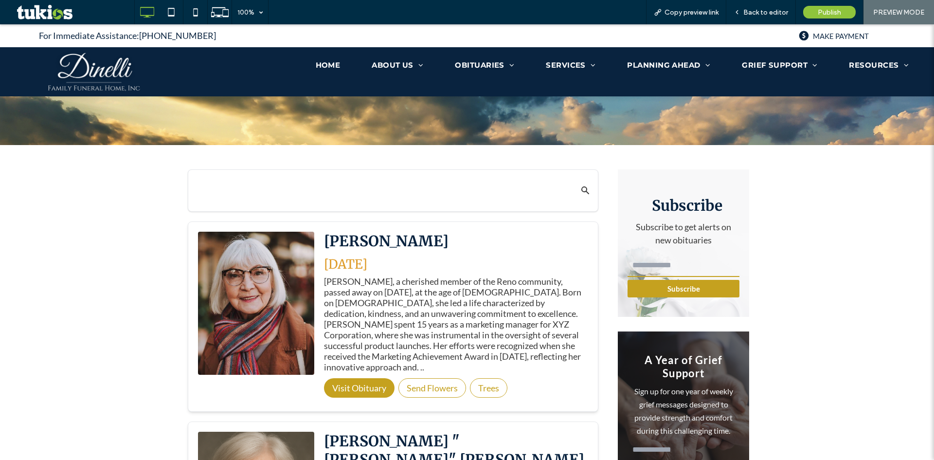
click at [698, 294] on button "Subscribe" at bounding box center [683, 289] width 112 height 18
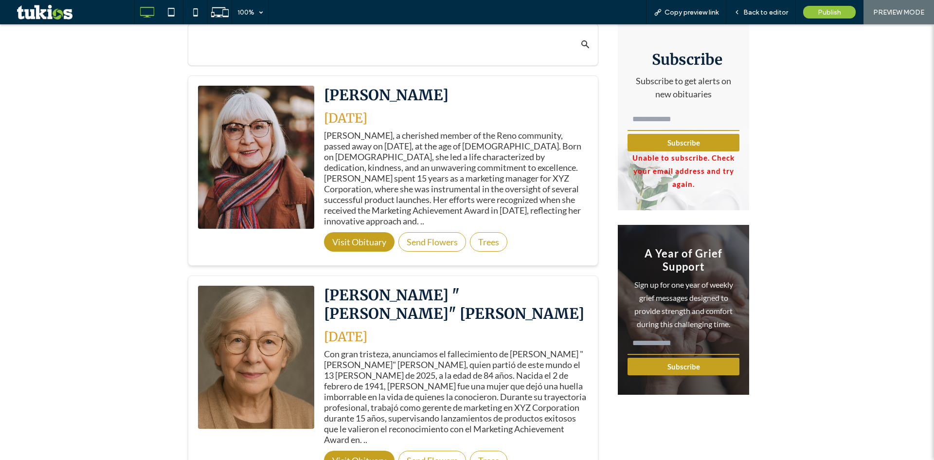
drag, startPoint x: 695, startPoint y: 356, endPoint x: 699, endPoint y: 363, distance: 7.8
click at [695, 356] on form "Subscribe" at bounding box center [683, 352] width 112 height 45
click at [699, 363] on button "Subscribe" at bounding box center [683, 366] width 112 height 18
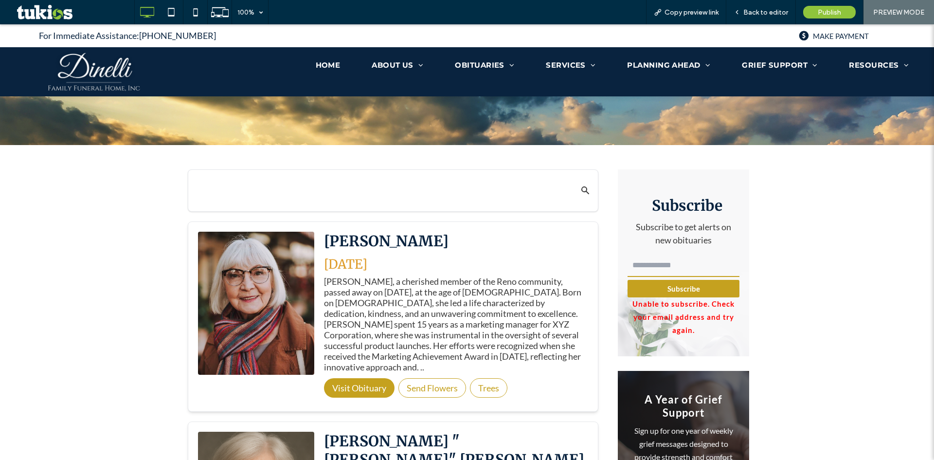
click at [313, 184] on input "text" at bounding box center [382, 190] width 372 height 23
click at [335, 179] on input "text" at bounding box center [382, 190] width 372 height 23
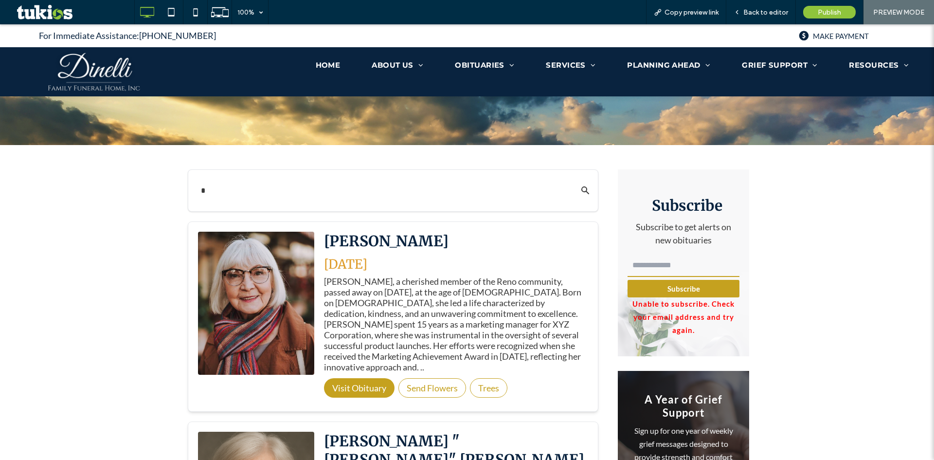
type input "**"
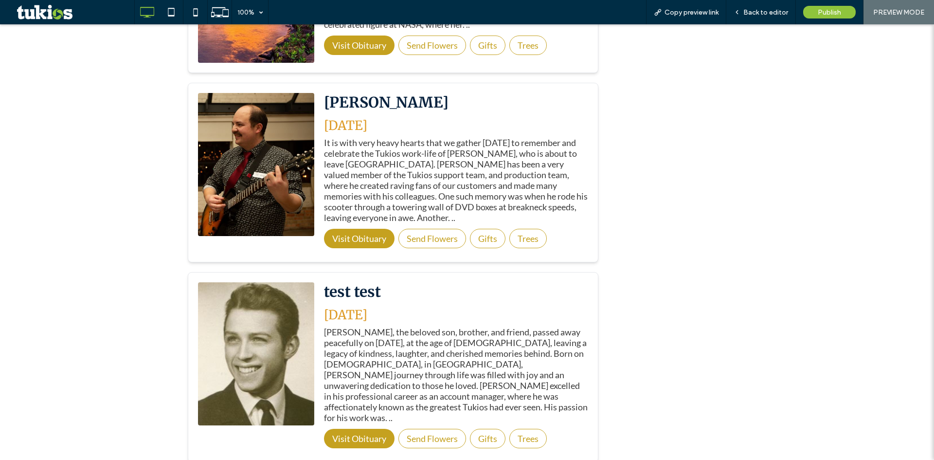
scroll to position [1805, 0]
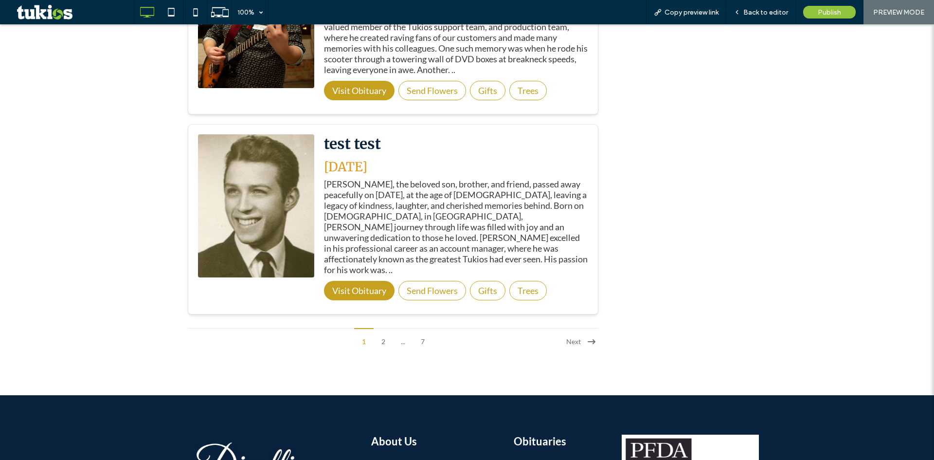
type input "**"
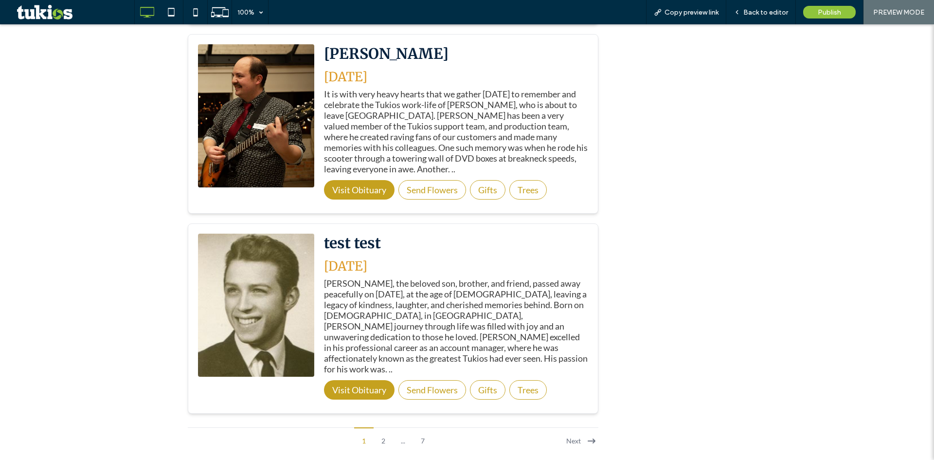
drag, startPoint x: 708, startPoint y: 285, endPoint x: 712, endPoint y: 281, distance: 5.9
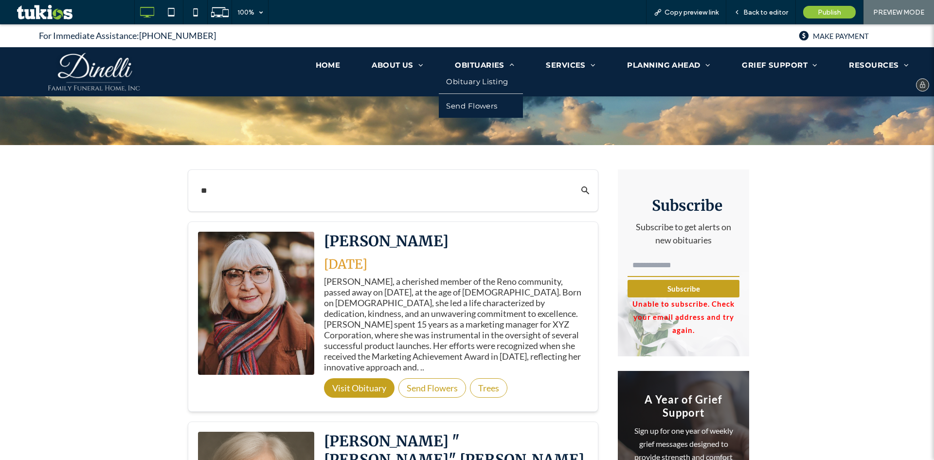
click at [495, 103] on link "Send Flowers" at bounding box center [481, 106] width 84 height 24
click at [757, 11] on span "Back to editor" at bounding box center [765, 12] width 45 height 8
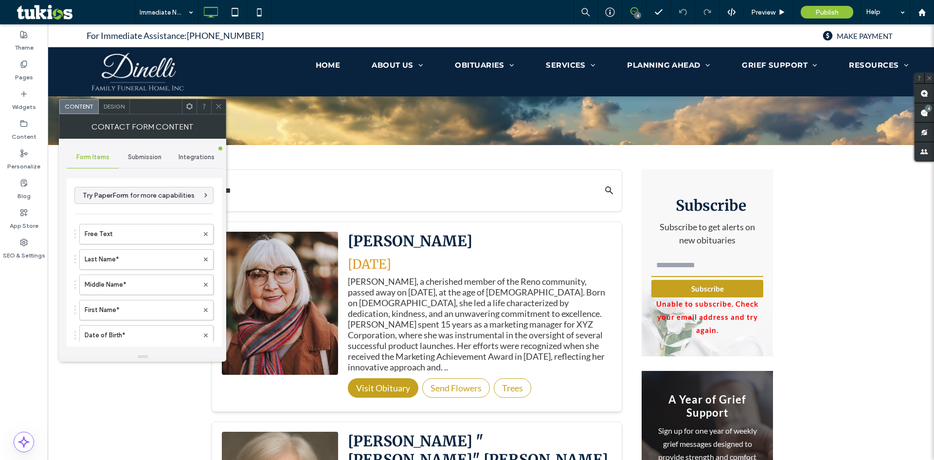
click at [137, 155] on span "Submission" at bounding box center [145, 157] width 34 height 8
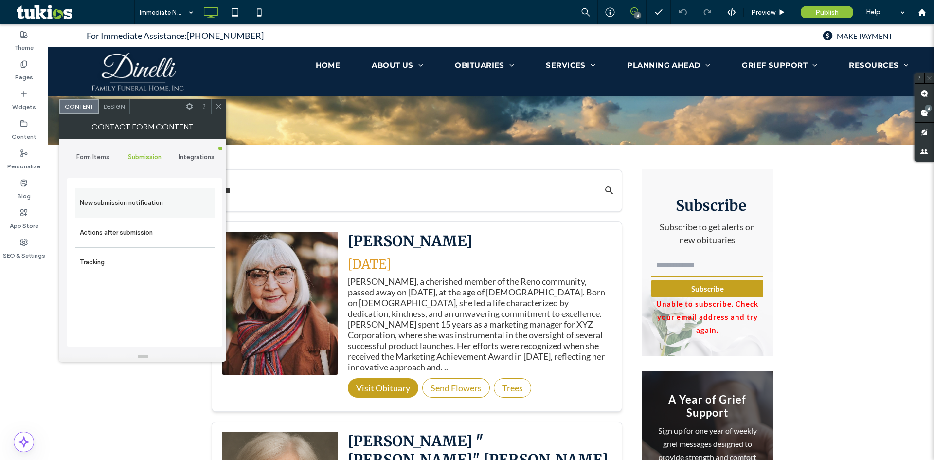
click at [135, 198] on label "New submission notification" at bounding box center [145, 202] width 130 height 19
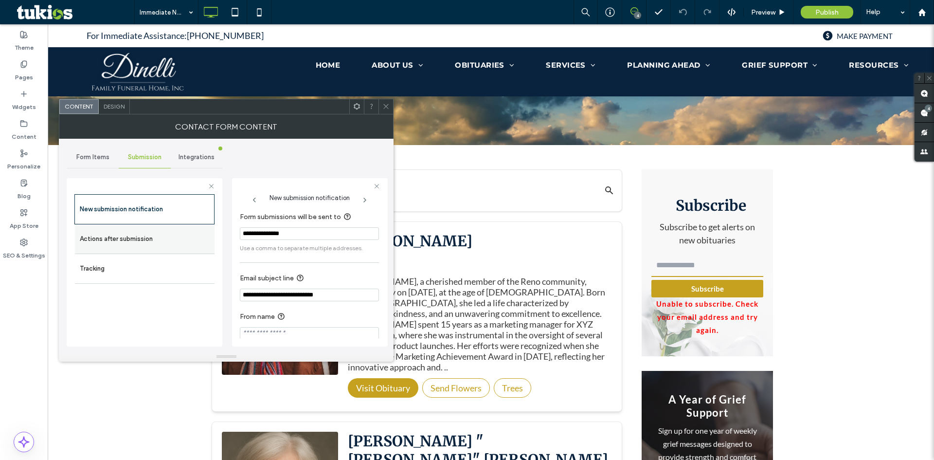
drag, startPoint x: 100, startPoint y: 235, endPoint x: 216, endPoint y: 253, distance: 117.6
click at [100, 236] on label "Actions after submission" at bounding box center [145, 238] width 130 height 19
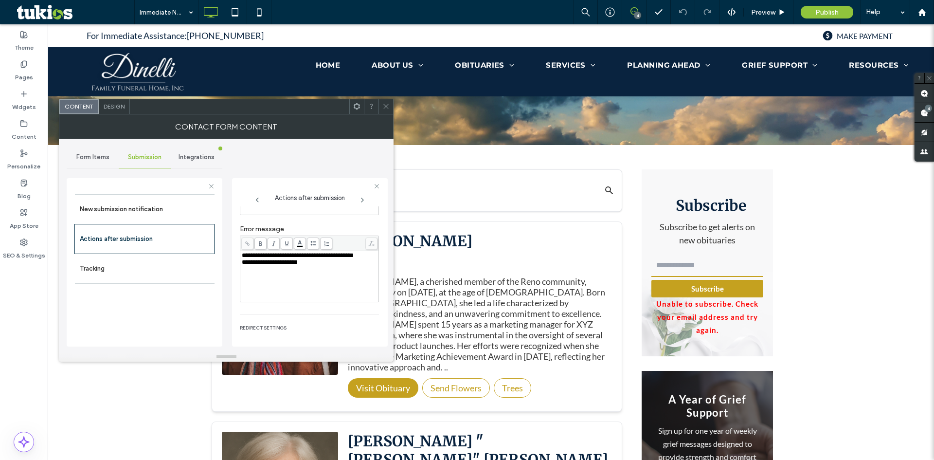
scroll to position [168, 0]
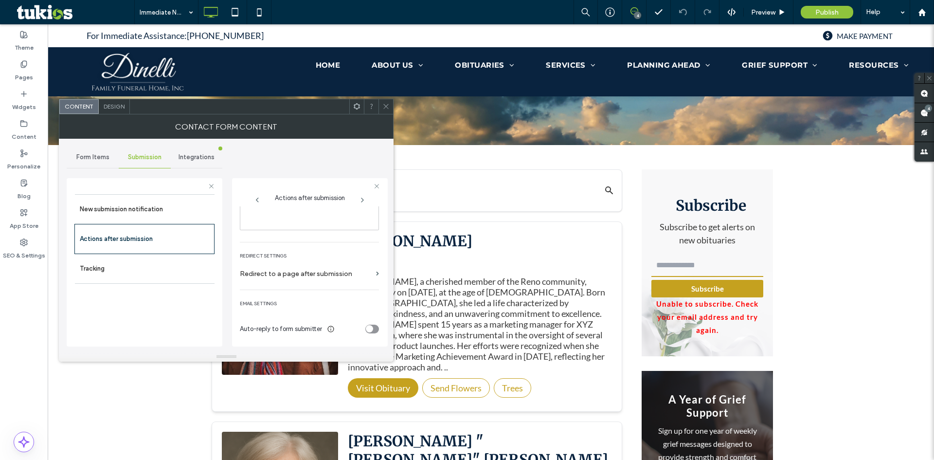
drag, startPoint x: 363, startPoint y: 329, endPoint x: 365, endPoint y: 316, distance: 13.2
click at [366, 326] on div "toggle" at bounding box center [369, 328] width 7 height 7
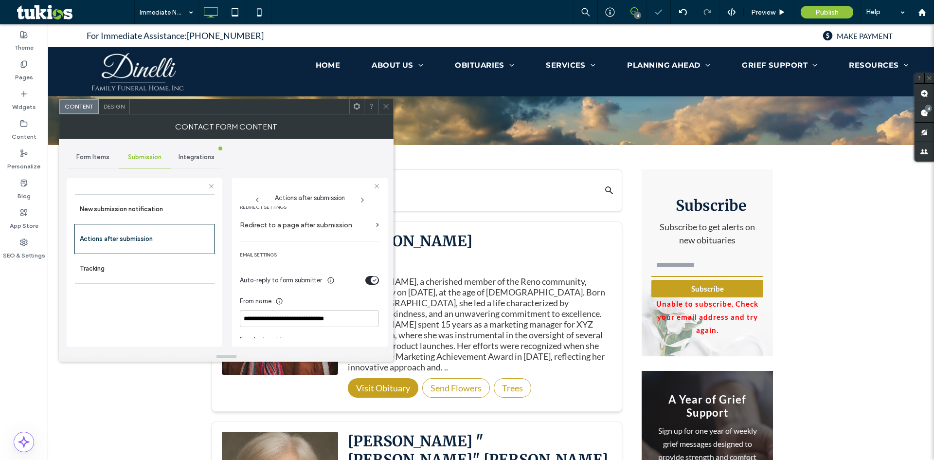
click at [371, 285] on div "Auto-reply to form submitter" at bounding box center [309, 279] width 139 height 17
drag, startPoint x: 369, startPoint y: 279, endPoint x: 391, endPoint y: 264, distance: 26.6
click at [373, 279] on icon "toggle" at bounding box center [375, 280] width 4 height 3
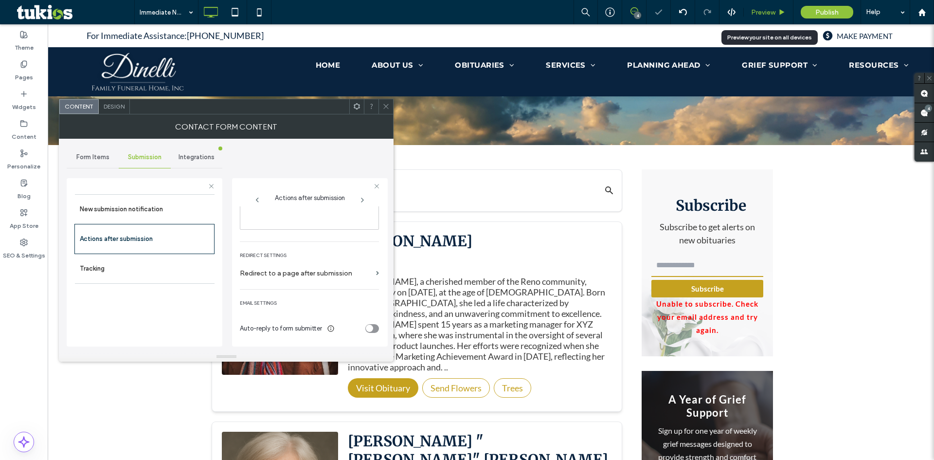
click at [763, 13] on span "Preview" at bounding box center [763, 12] width 24 height 8
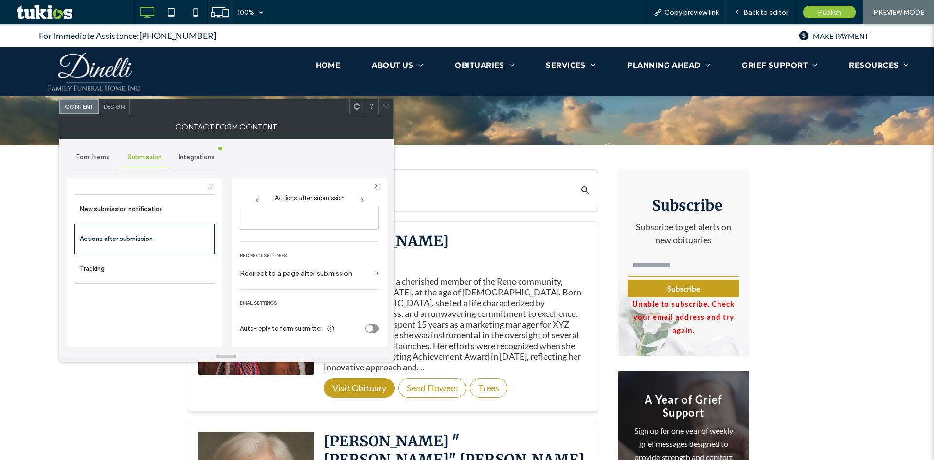
click at [390, 108] on div at bounding box center [385, 106] width 15 height 15
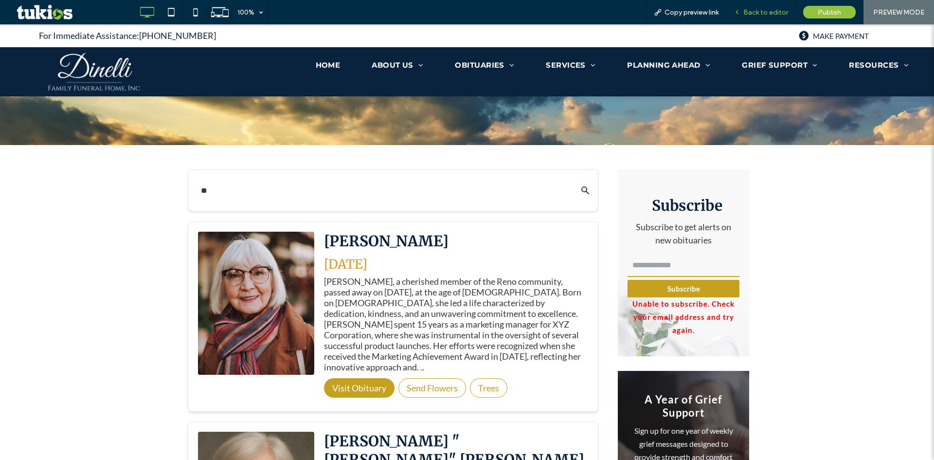
click at [749, 9] on span "Back to editor" at bounding box center [765, 12] width 45 height 8
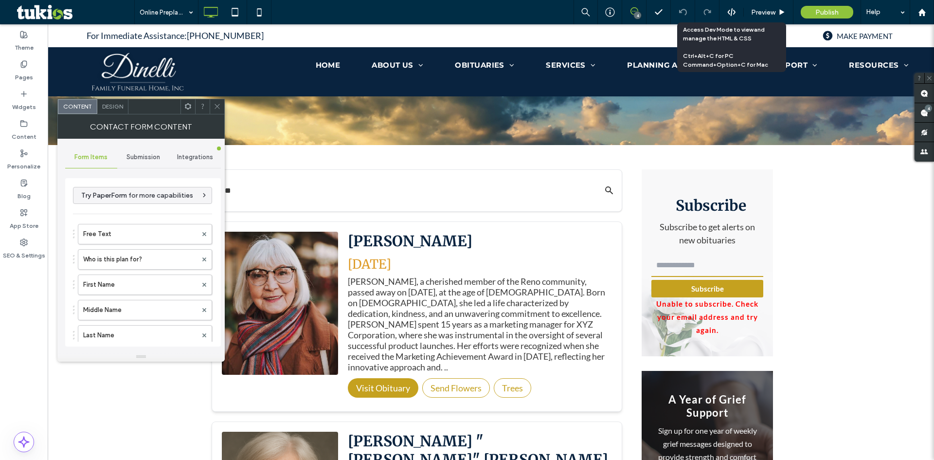
drag, startPoint x: 142, startPoint y: 158, endPoint x: 140, endPoint y: 167, distance: 9.7
click at [142, 159] on span "Submission" at bounding box center [143, 157] width 34 height 8
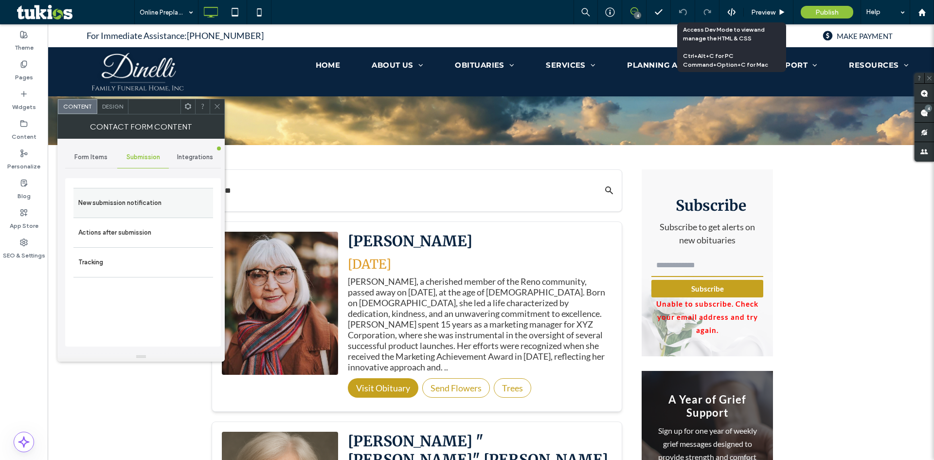
click at [118, 208] on label "New submission notification" at bounding box center [143, 202] width 130 height 19
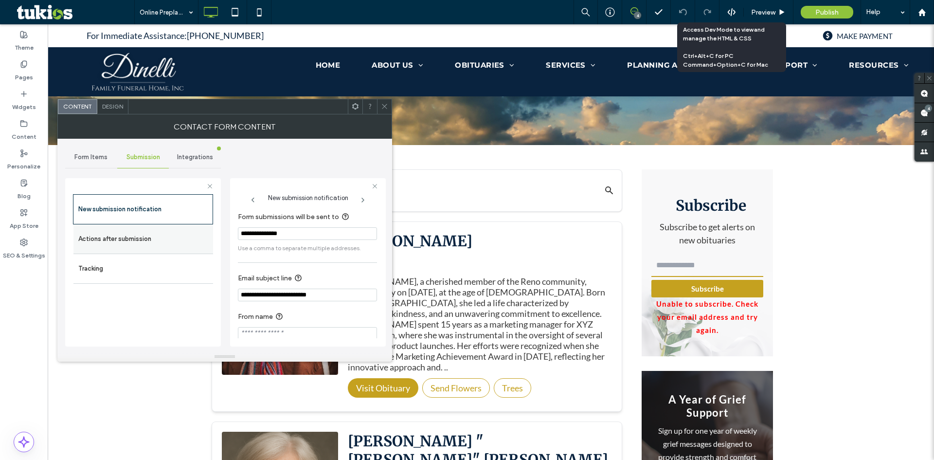
click at [118, 233] on label "Actions after submission" at bounding box center [143, 238] width 130 height 19
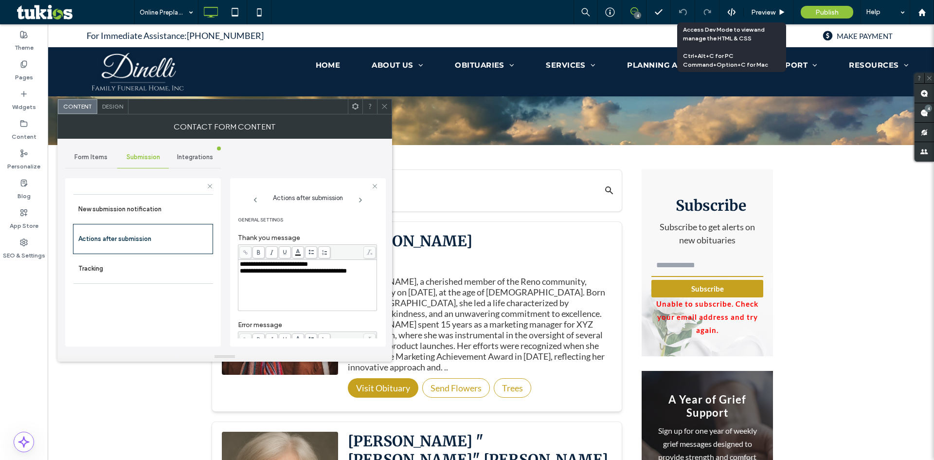
scroll to position [168, 0]
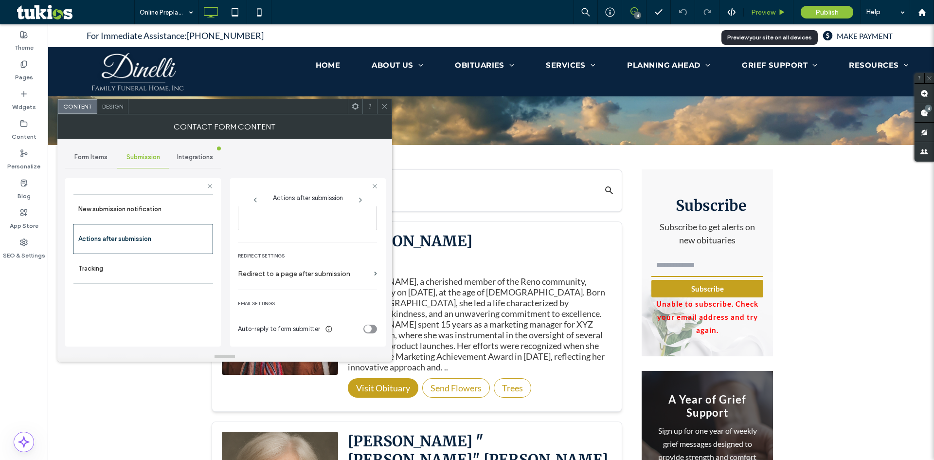
click at [761, 6] on div "Preview" at bounding box center [769, 12] width 50 height 24
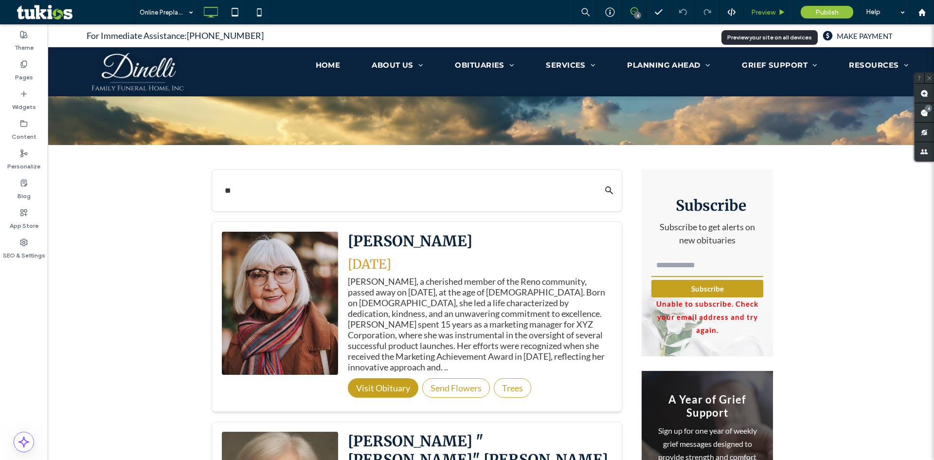
click at [762, 14] on span "Preview" at bounding box center [763, 12] width 24 height 8
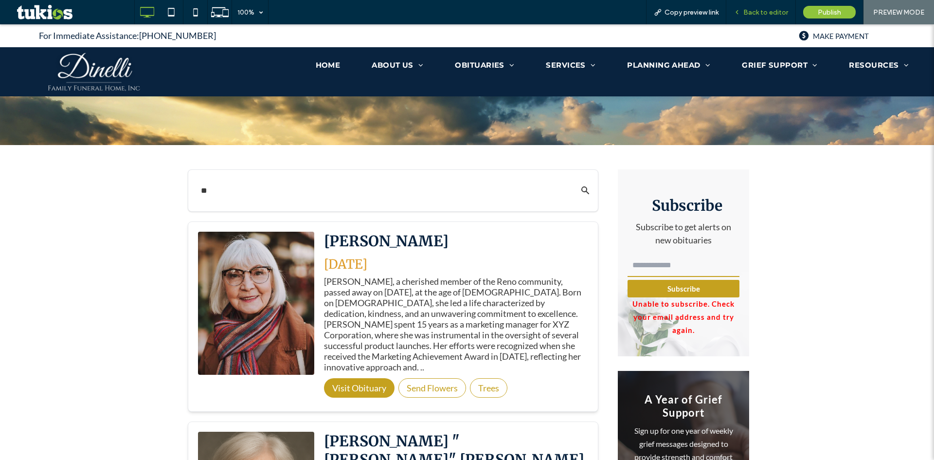
click at [765, 12] on span "Back to editor" at bounding box center [765, 12] width 45 height 8
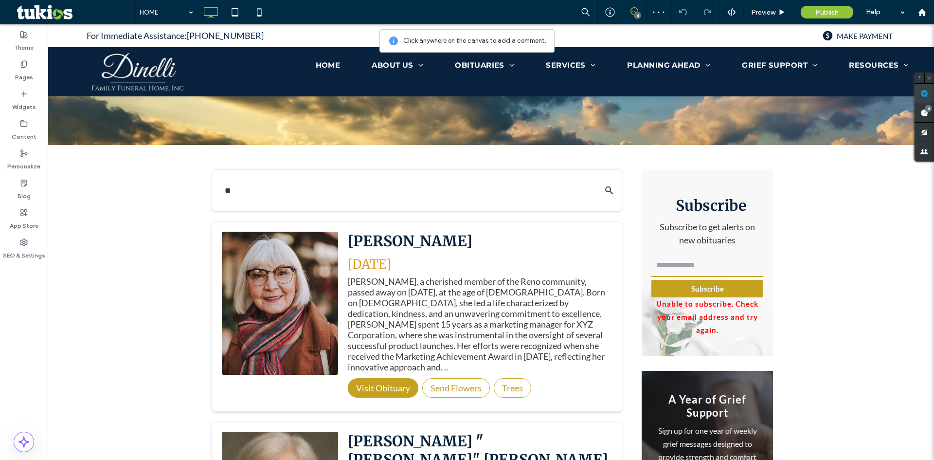
click at [932, 92] on span at bounding box center [923, 93] width 19 height 19
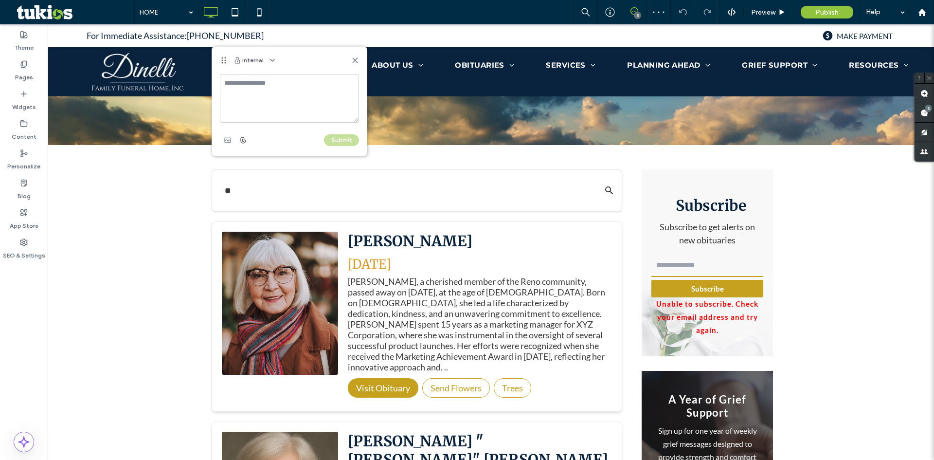
drag, startPoint x: 920, startPoint y: 90, endPoint x: 283, endPoint y: 100, distance: 637.2
click at [284, 96] on textarea at bounding box center [289, 98] width 139 height 49
type textarea "**********"
click at [348, 146] on div "**********" at bounding box center [289, 115] width 155 height 82
click at [348, 145] on button "Submit" at bounding box center [341, 140] width 35 height 12
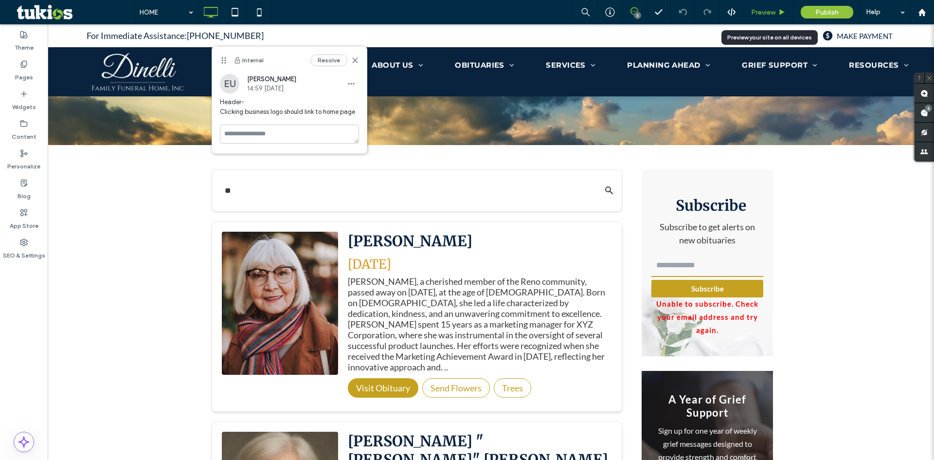
click at [759, 11] on span "Preview" at bounding box center [763, 12] width 24 height 8
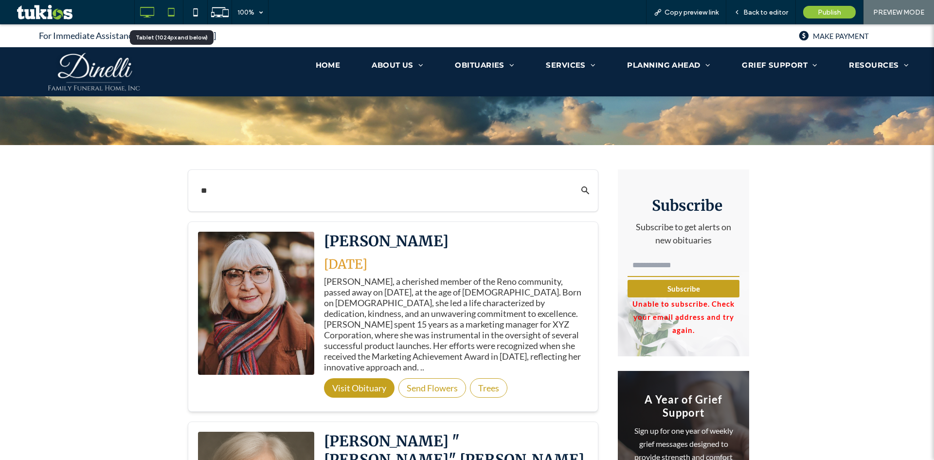
click at [167, 5] on icon at bounding box center [170, 11] width 19 height 19
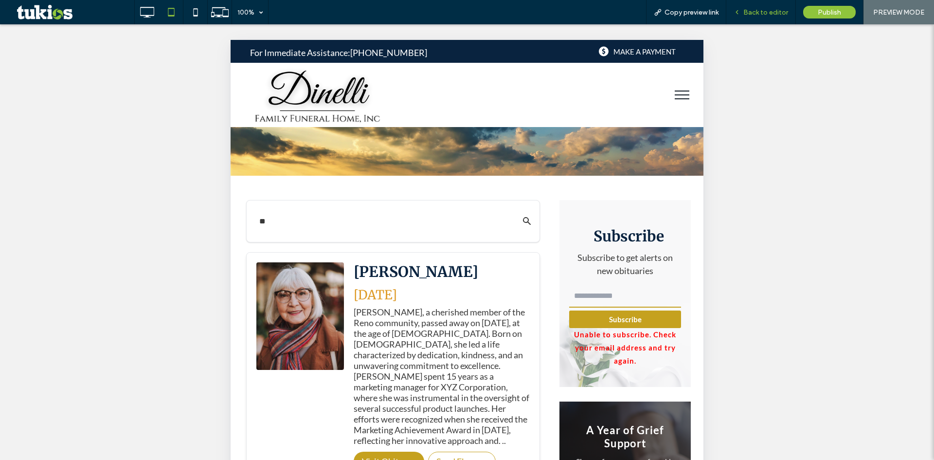
click at [750, 15] on span "Back to editor" at bounding box center [765, 12] width 45 height 8
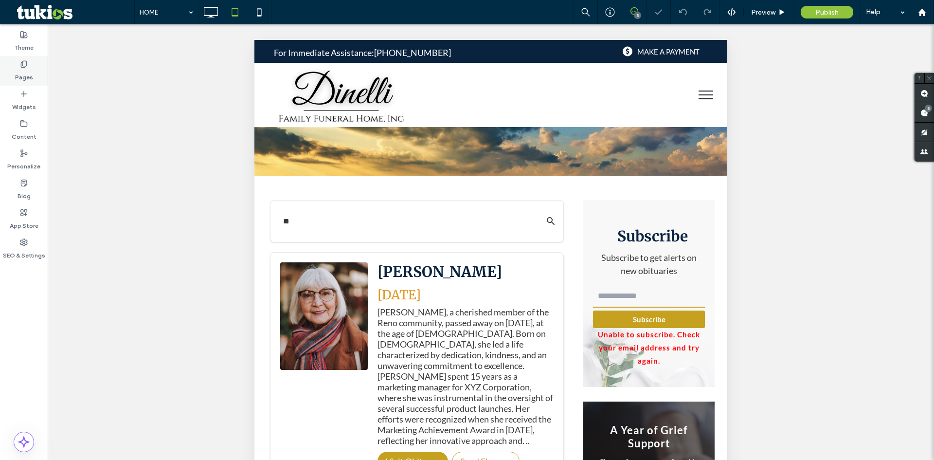
click at [44, 67] on div "Pages" at bounding box center [24, 71] width 48 height 30
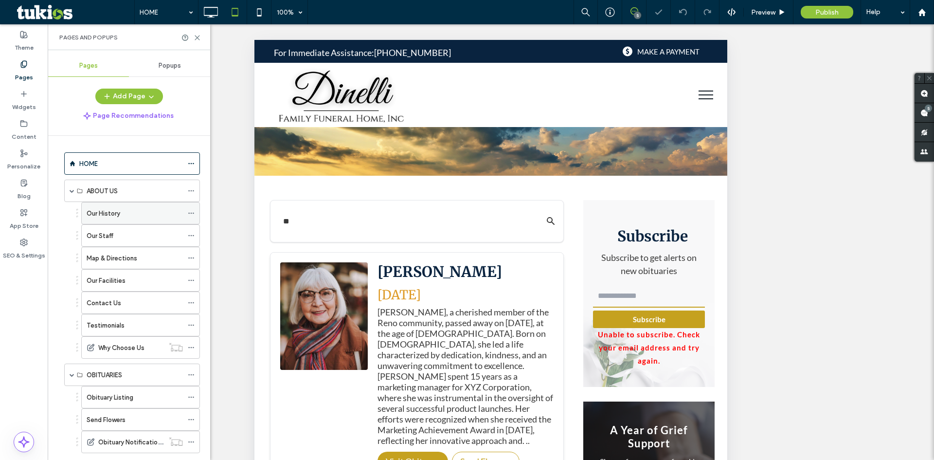
click at [138, 210] on div "Our History" at bounding box center [135, 213] width 96 height 10
click at [161, 231] on div "Our Staff" at bounding box center [135, 236] width 96 height 10
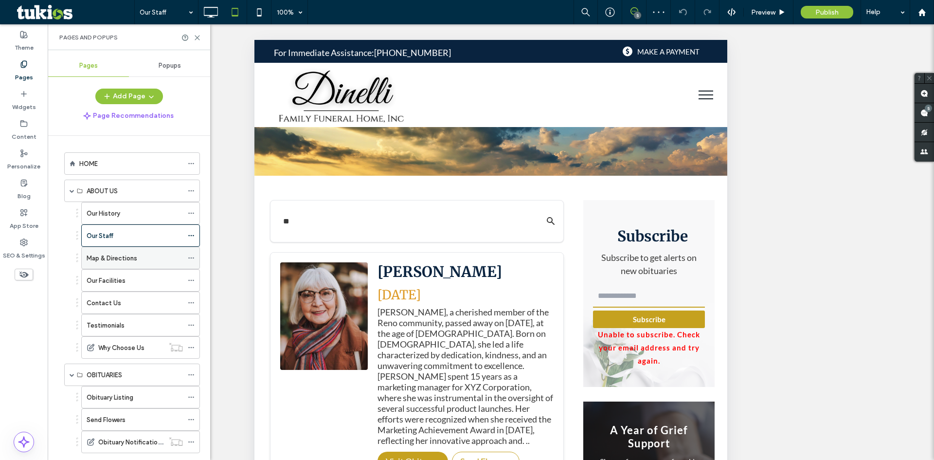
click at [142, 260] on div "Map & Directions" at bounding box center [135, 258] width 96 height 10
click at [148, 280] on div "Our Facilities" at bounding box center [135, 280] width 96 height 10
click at [145, 296] on div "Contact Us" at bounding box center [135, 302] width 96 height 21
click at [145, 320] on div "Testimonials" at bounding box center [135, 325] width 96 height 10
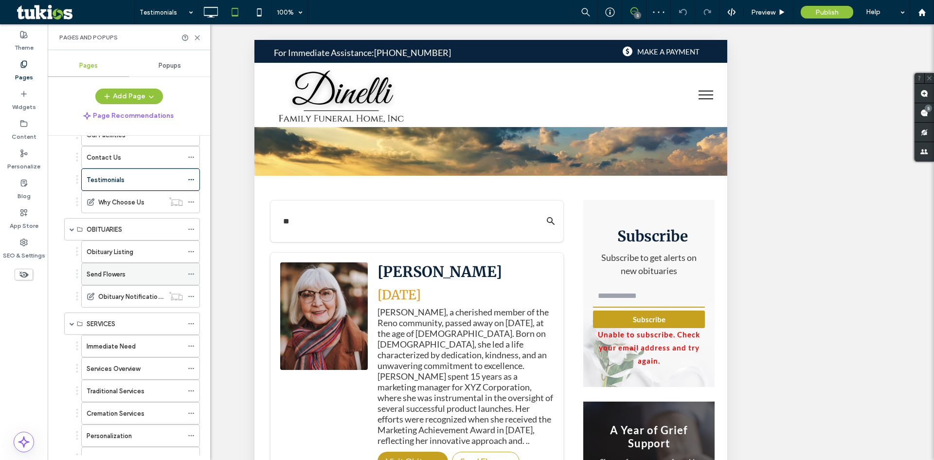
scroll to position [146, 0]
click at [152, 256] on div "Obituary Listing" at bounding box center [135, 250] width 96 height 21
click at [143, 275] on div at bounding box center [467, 230] width 934 height 460
click at [161, 272] on div "Send Flowers" at bounding box center [135, 273] width 96 height 10
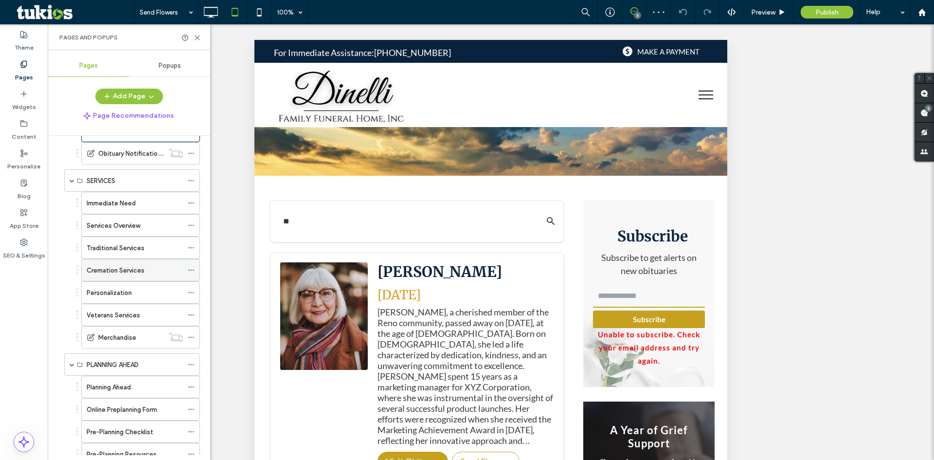
scroll to position [292, 0]
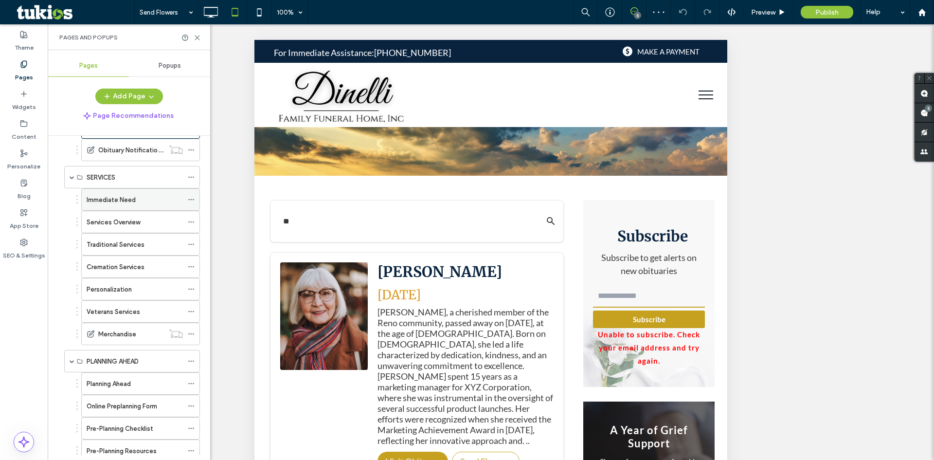
click at [150, 203] on div "Immediate Need" at bounding box center [135, 200] width 96 height 10
drag, startPoint x: 142, startPoint y: 227, endPoint x: 151, endPoint y: 221, distance: 11.2
click at [142, 227] on div "Services Overview" at bounding box center [135, 221] width 96 height 21
click at [147, 252] on div "Traditional Services" at bounding box center [135, 243] width 96 height 21
click at [164, 271] on div "Cremation Services" at bounding box center [135, 267] width 96 height 10
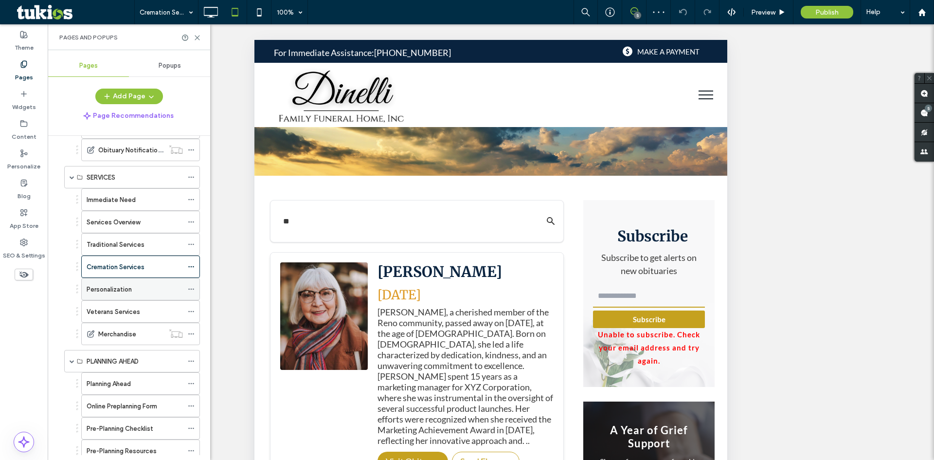
click at [157, 293] on div "Personalization" at bounding box center [135, 289] width 96 height 10
click at [151, 307] on div "Veterans Services" at bounding box center [135, 311] width 96 height 10
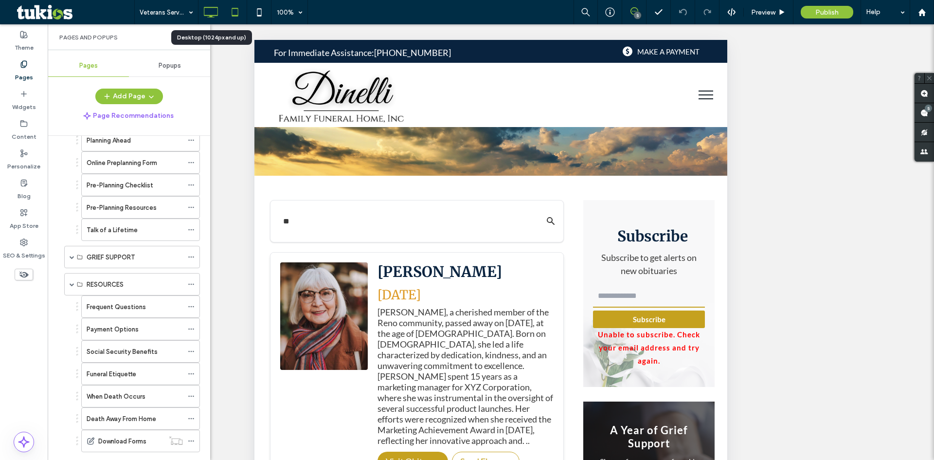
click at [212, 10] on icon at bounding box center [210, 11] width 19 height 19
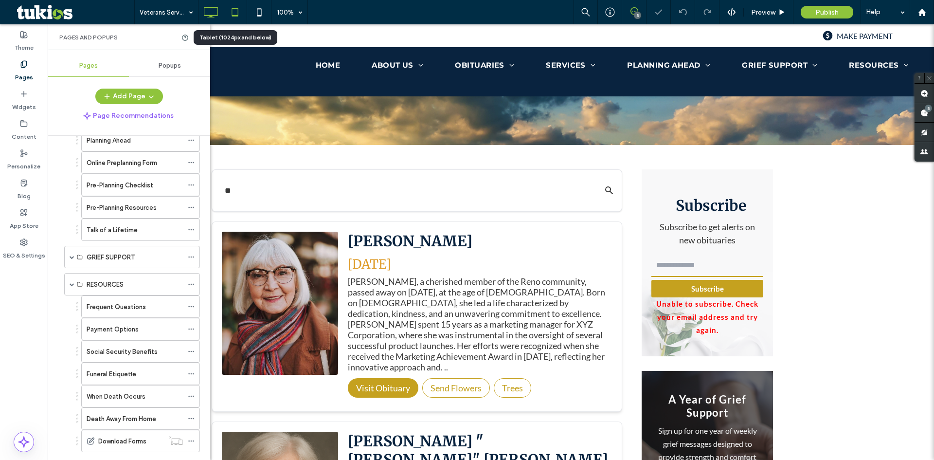
click at [232, 13] on icon at bounding box center [234, 11] width 19 height 19
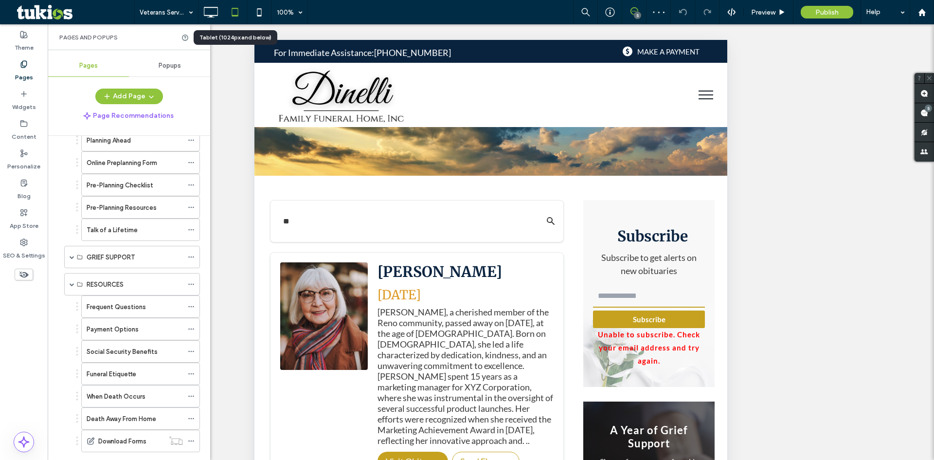
click at [232, 15] on use at bounding box center [234, 12] width 6 height 8
click at [125, 309] on label "Frequent Questions" at bounding box center [116, 306] width 59 height 17
click at [253, 12] on icon at bounding box center [258, 11] width 19 height 19
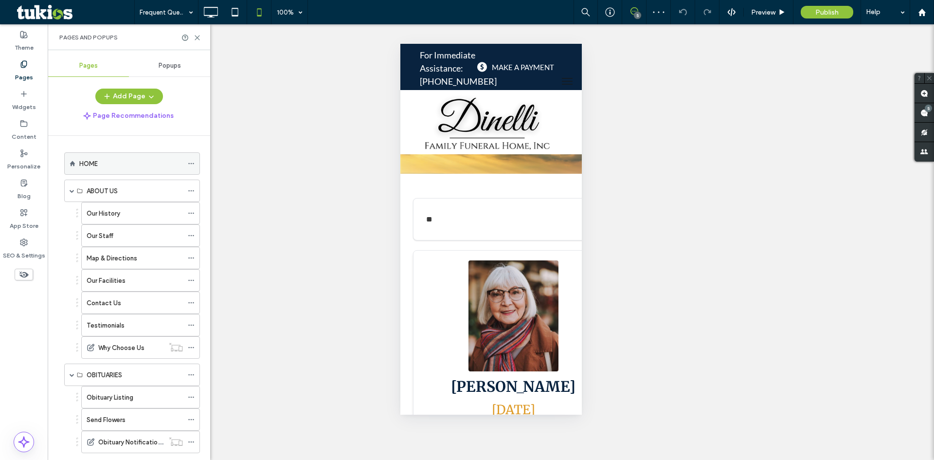
click at [138, 160] on div "HOME" at bounding box center [131, 164] width 104 height 10
click at [769, 10] on span "Preview" at bounding box center [763, 12] width 24 height 8
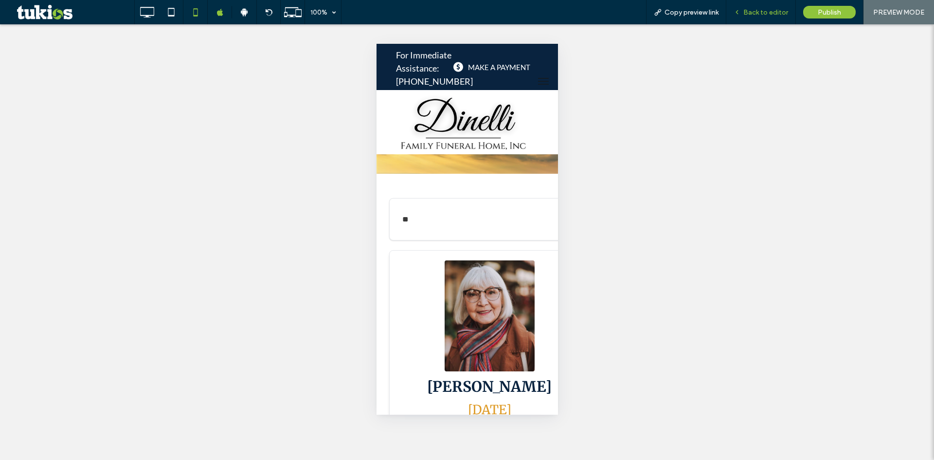
click at [757, 8] on span "Back to editor" at bounding box center [765, 12] width 45 height 8
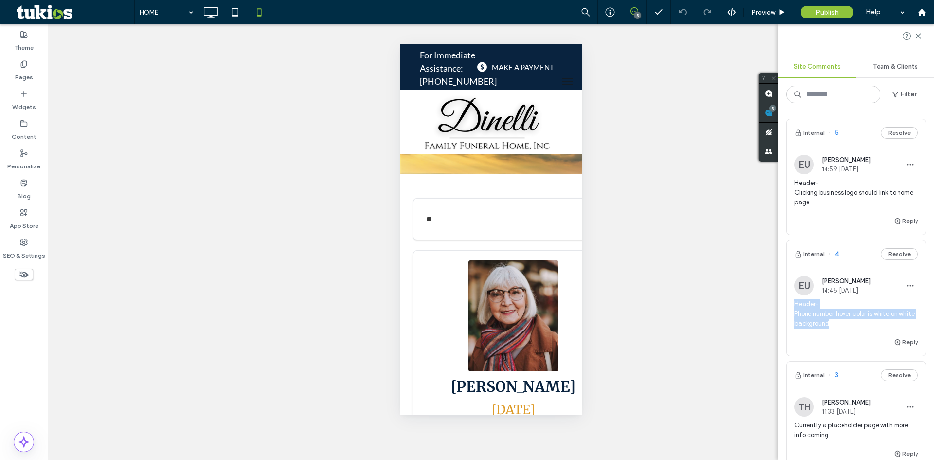
drag, startPoint x: 795, startPoint y: 301, endPoint x: 849, endPoint y: 321, distance: 57.5
click at [849, 321] on span "Header- Phone number hover color is white on white background" at bounding box center [856, 313] width 124 height 29
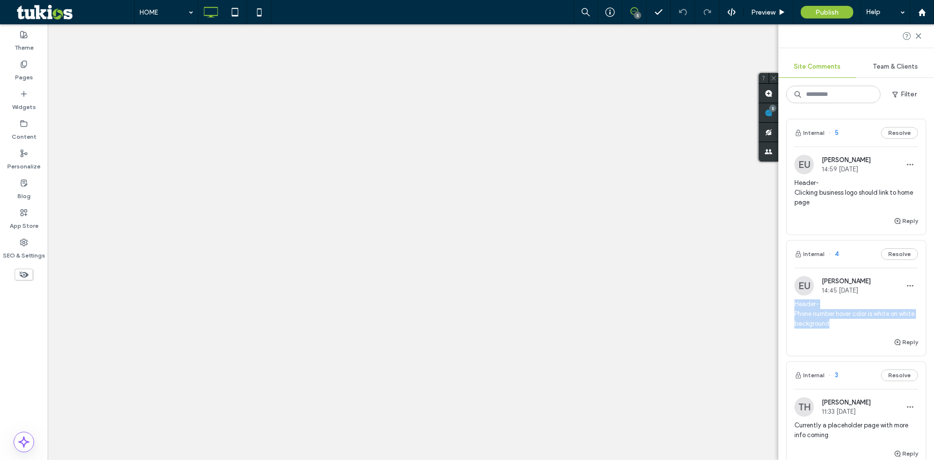
copy span "Header- Phone number hover color is white on white background"
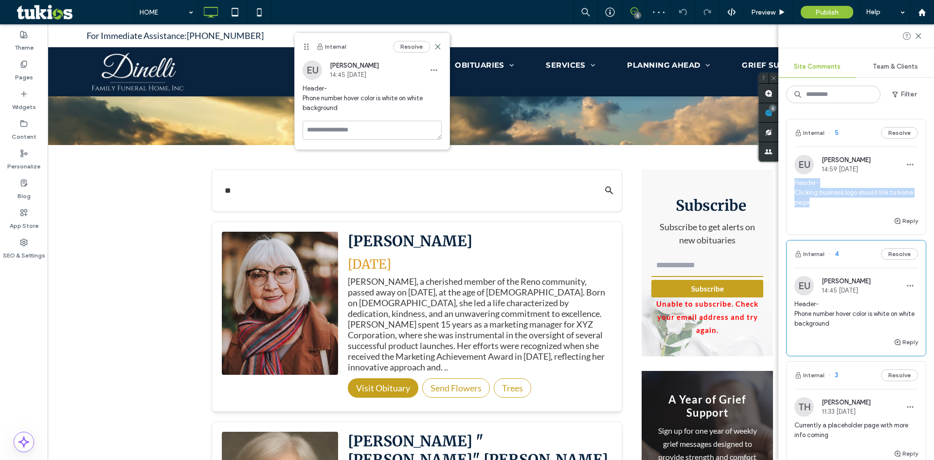
drag, startPoint x: 816, startPoint y: 191, endPoint x: 842, endPoint y: 203, distance: 28.7
click at [842, 203] on div "EU Easton Ulrich 14:59 Oct 13 2025 Header- Clicking business logo should link t…" at bounding box center [855, 185] width 139 height 60
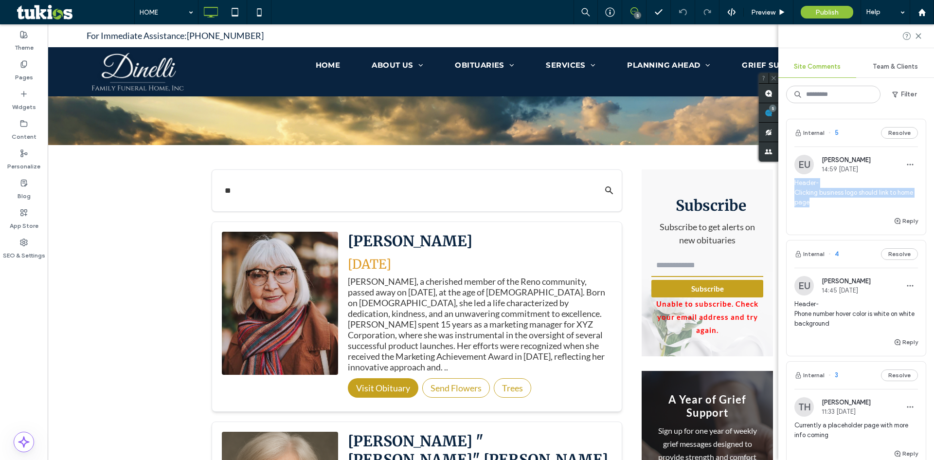
copy span "Header- Clicking business logo should link to home page"
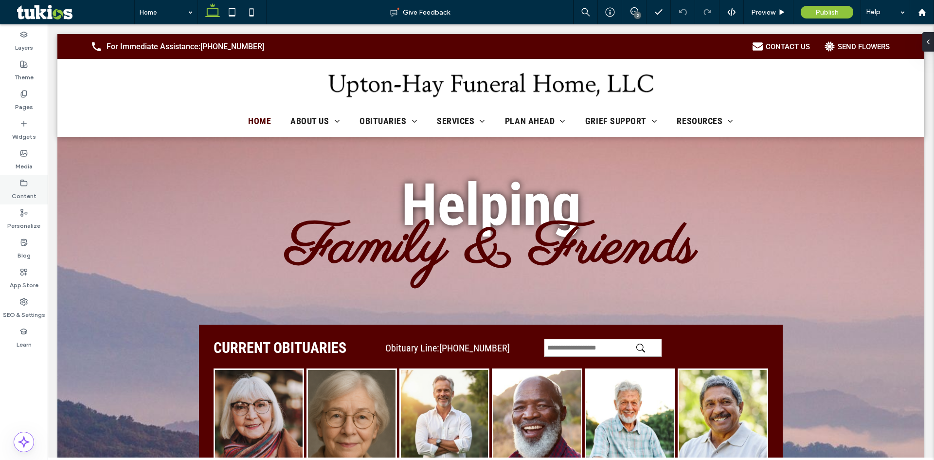
click at [29, 184] on div "Content" at bounding box center [24, 190] width 48 height 30
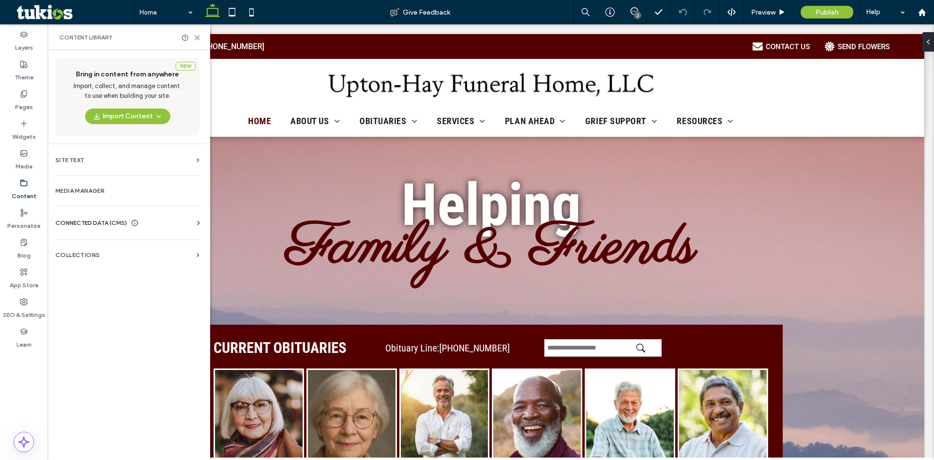
click at [150, 222] on div "CONNECTED DATA (CMS)" at bounding box center [129, 223] width 148 height 10
click at [127, 251] on section "Business Info" at bounding box center [129, 246] width 148 height 22
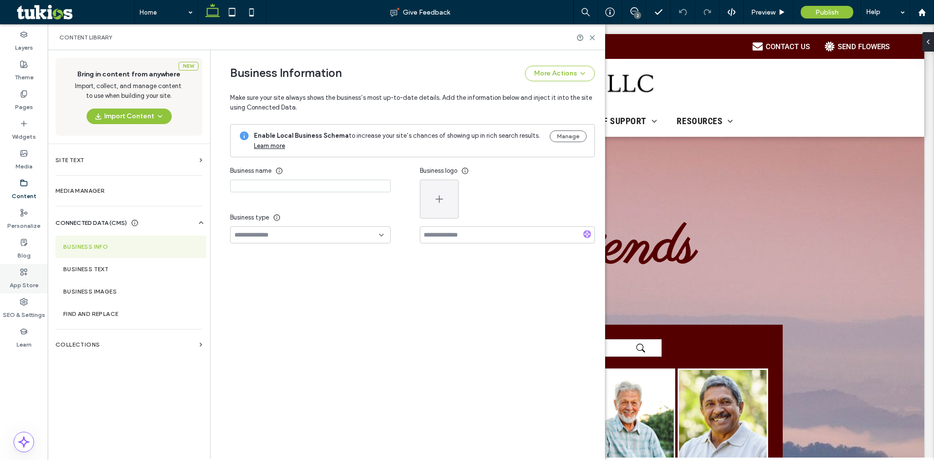
type input "**********"
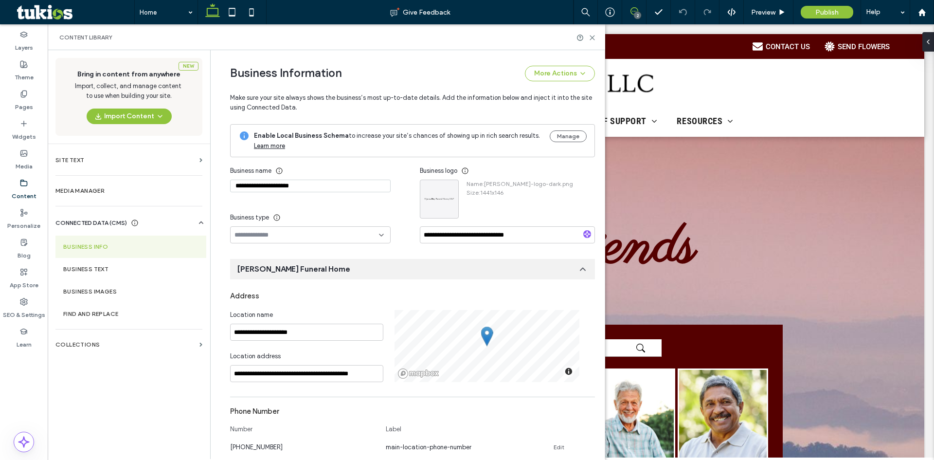
click at [636, 9] on icon at bounding box center [634, 11] width 8 height 8
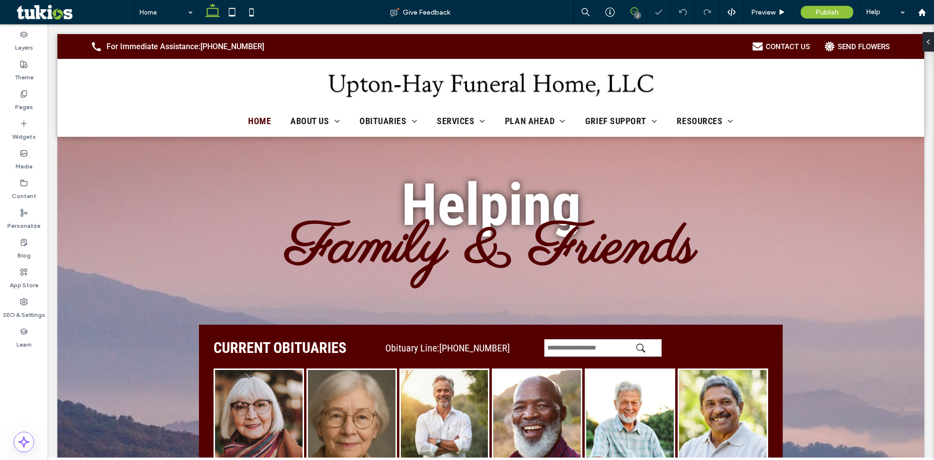
click at [634, 10] on icon at bounding box center [634, 11] width 8 height 8
click at [637, 11] on icon at bounding box center [634, 11] width 8 height 8
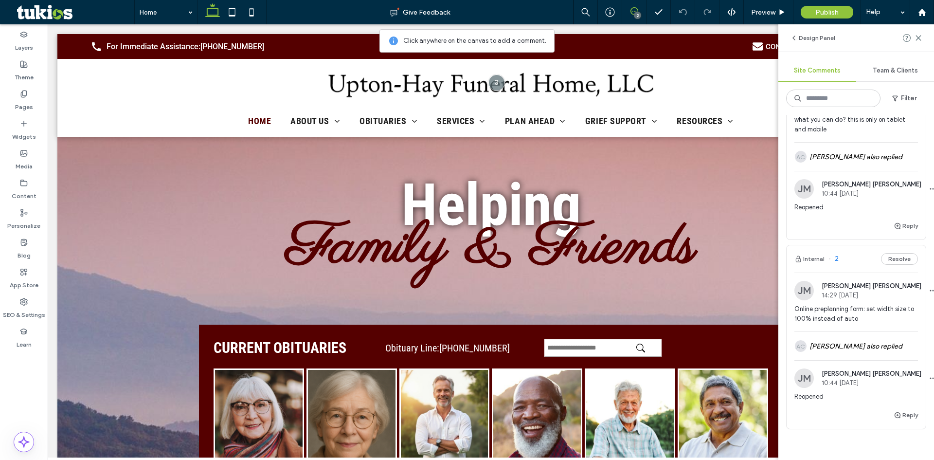
scroll to position [97, 0]
click at [846, 310] on span "Online preplanning form: set width size to 100% instead of auto" at bounding box center [856, 312] width 124 height 19
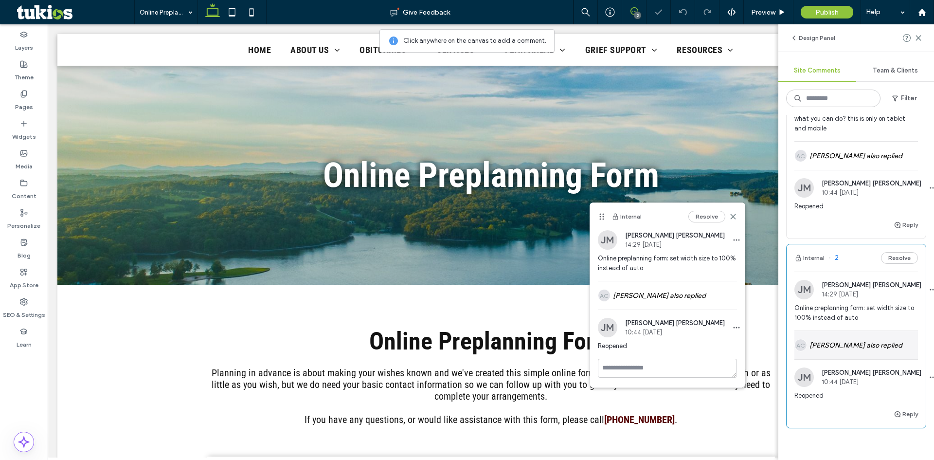
scroll to position [334, 0]
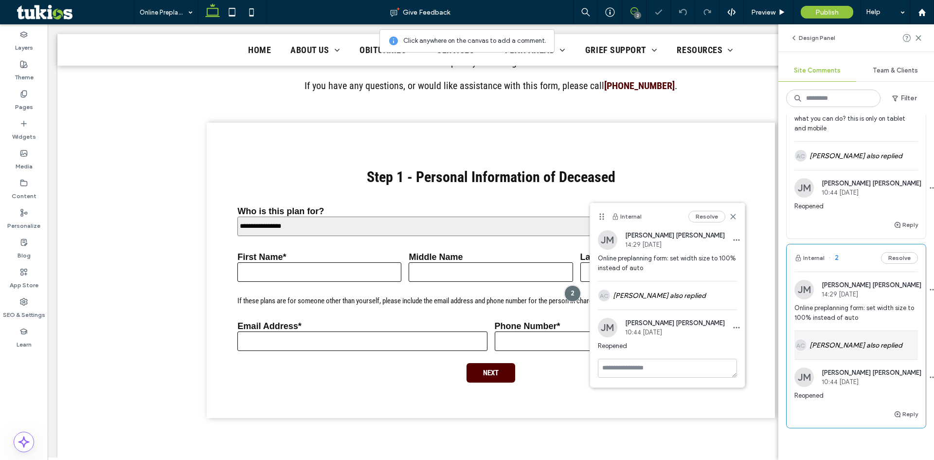
click at [854, 340] on div "AC [PERSON_NAME] also replied" at bounding box center [856, 345] width 124 height 28
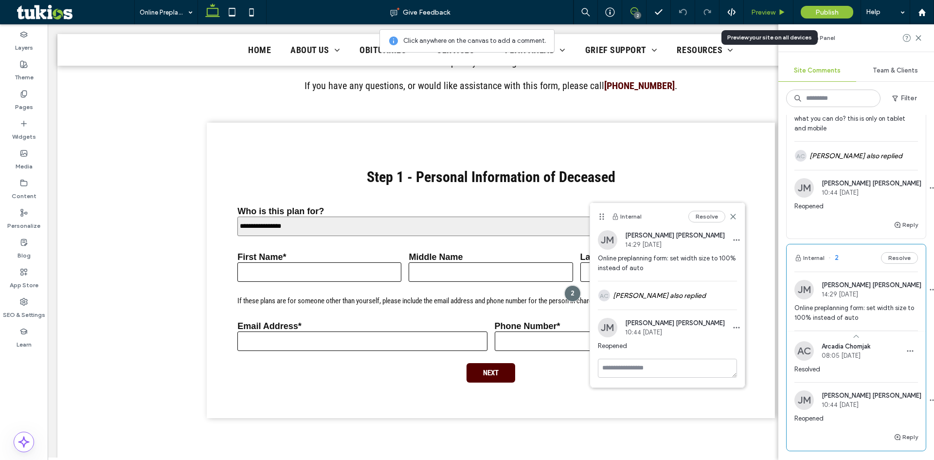
click at [751, 12] on span "Preview" at bounding box center [763, 12] width 24 height 8
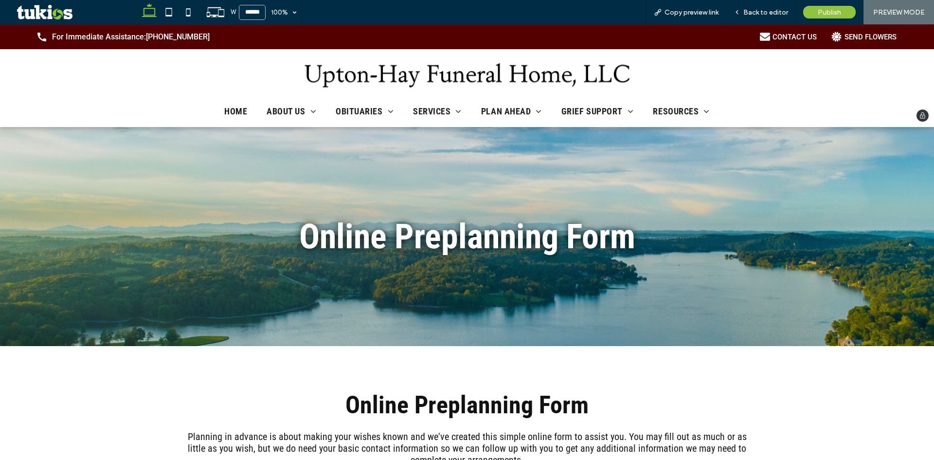
click at [450, 68] on img at bounding box center [467, 75] width 337 height 34
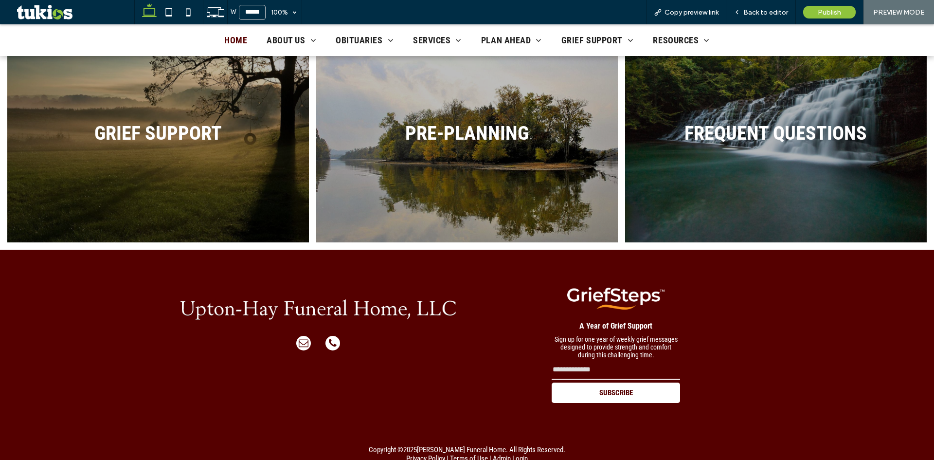
scroll to position [1077, 0]
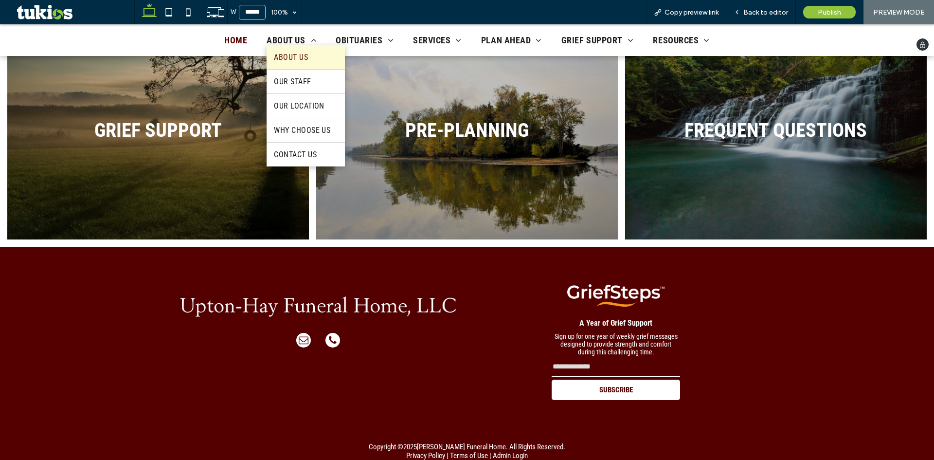
click at [306, 57] on link "About Us" at bounding box center [306, 57] width 78 height 24
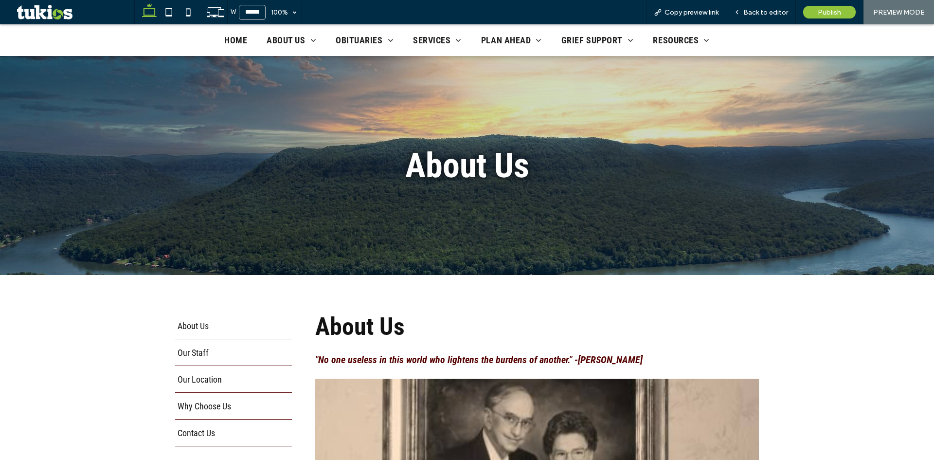
scroll to position [340, 0]
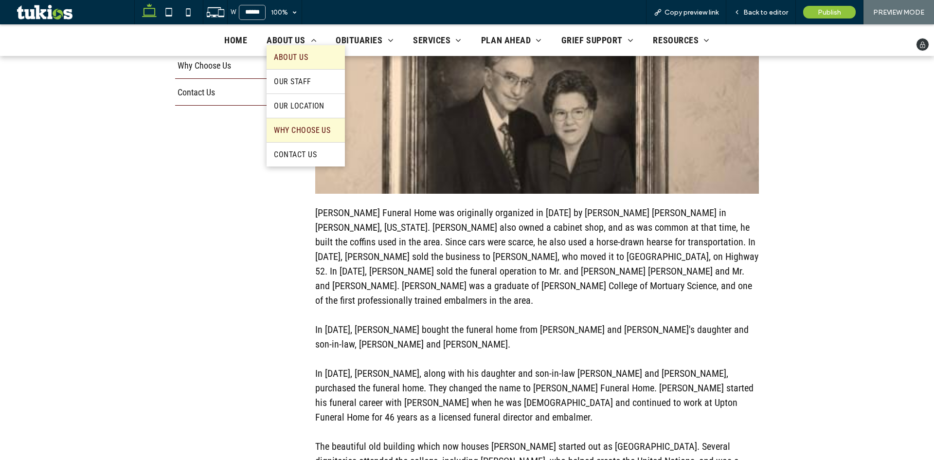
click at [302, 137] on link "Why Choose Us" at bounding box center [306, 130] width 78 height 24
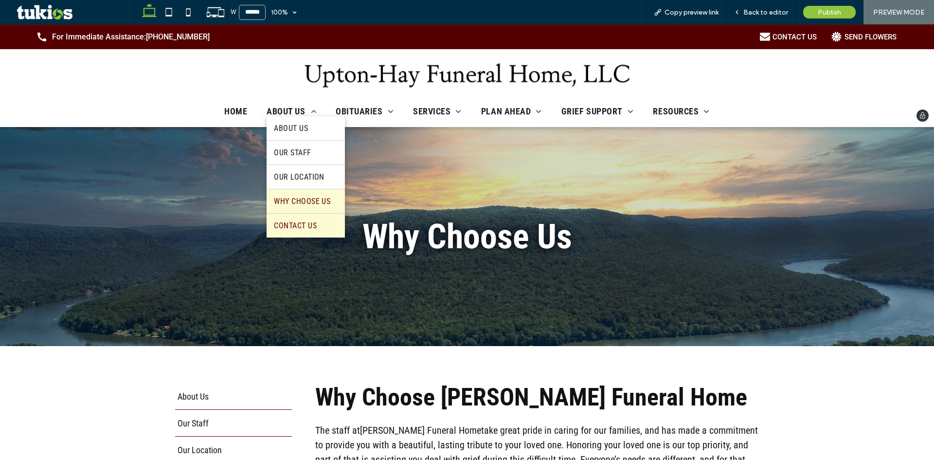
click at [306, 229] on span "Contact Us" at bounding box center [295, 225] width 43 height 9
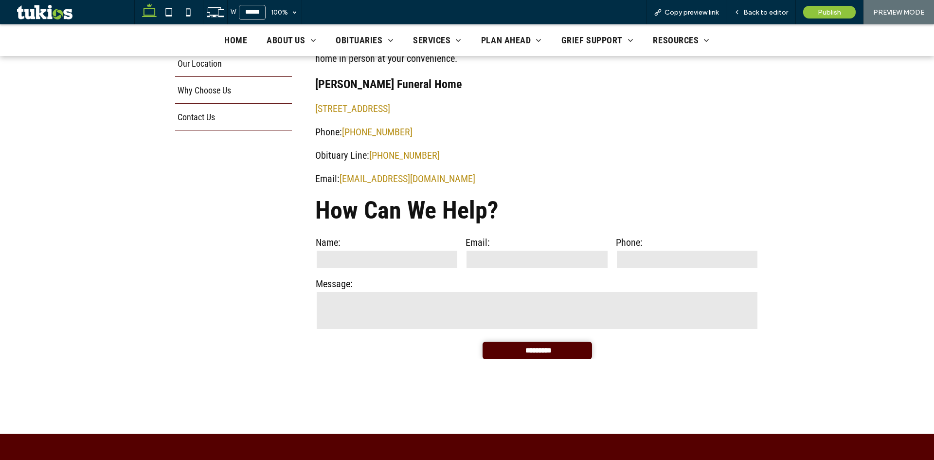
scroll to position [292, 0]
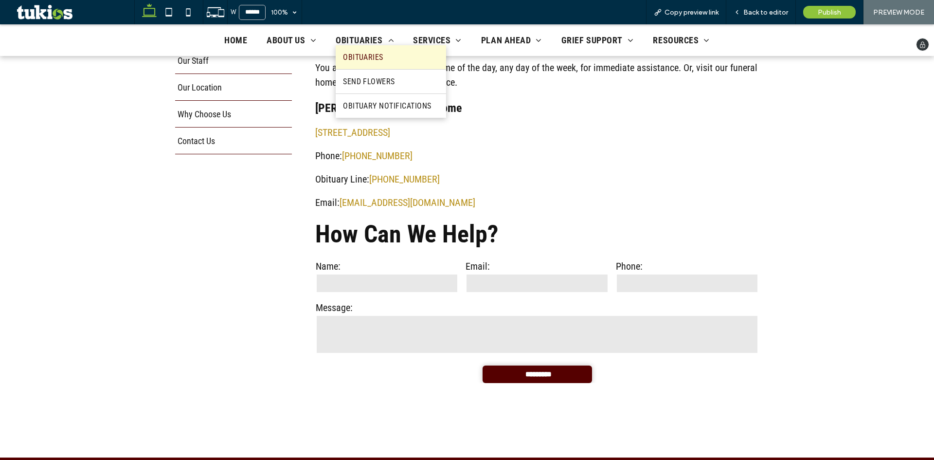
click at [366, 53] on span "Obituaries" at bounding box center [363, 57] width 40 height 9
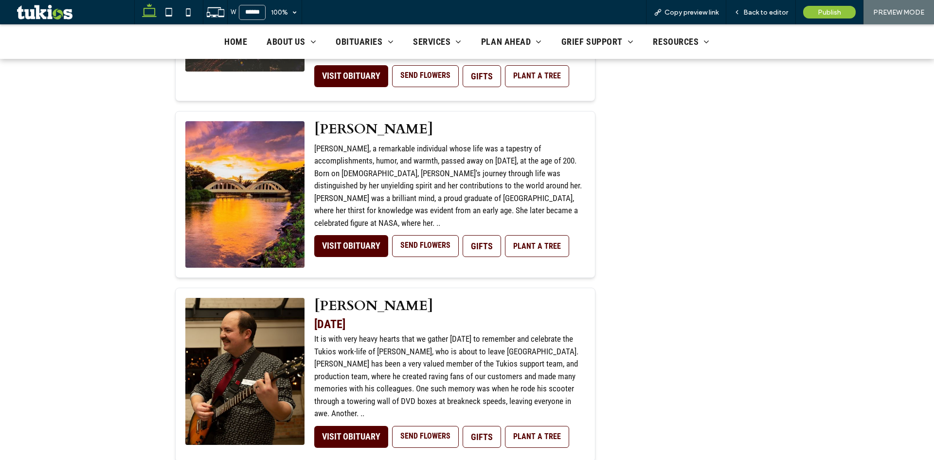
scroll to position [2140, 0]
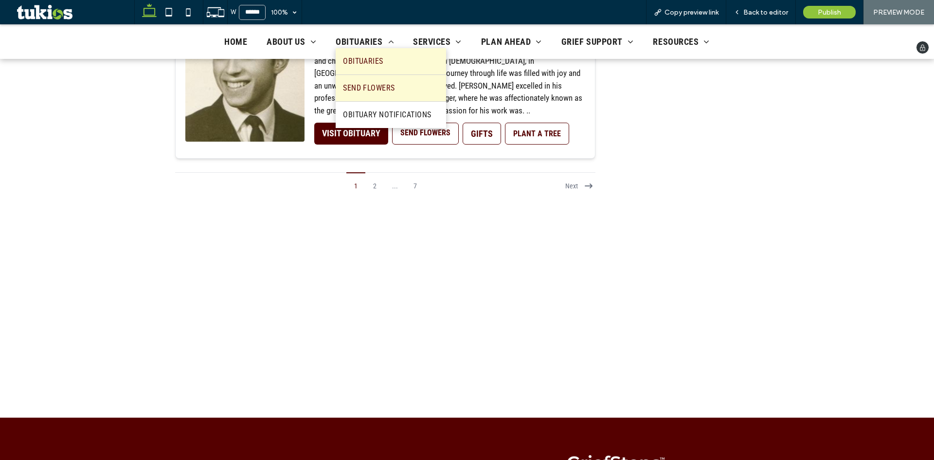
drag, startPoint x: 385, startPoint y: 79, endPoint x: 385, endPoint y: 102, distance: 23.3
click at [385, 79] on link "Send Flowers" at bounding box center [391, 88] width 110 height 26
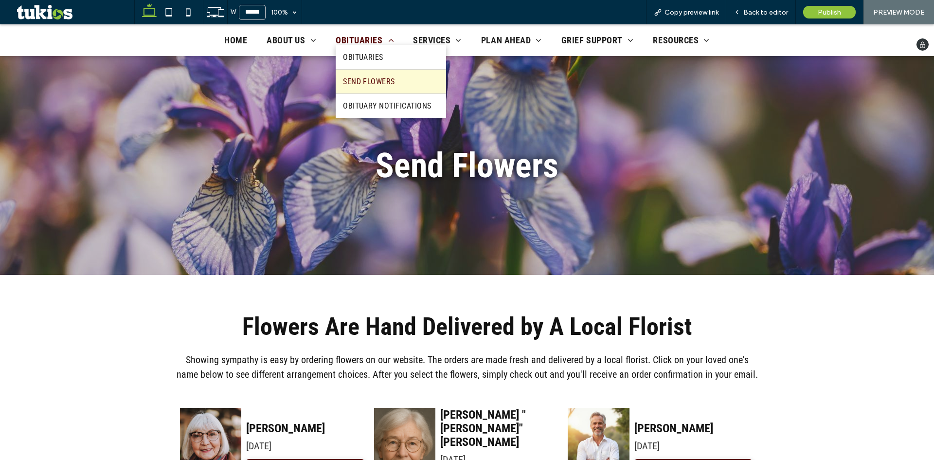
scroll to position [389, 0]
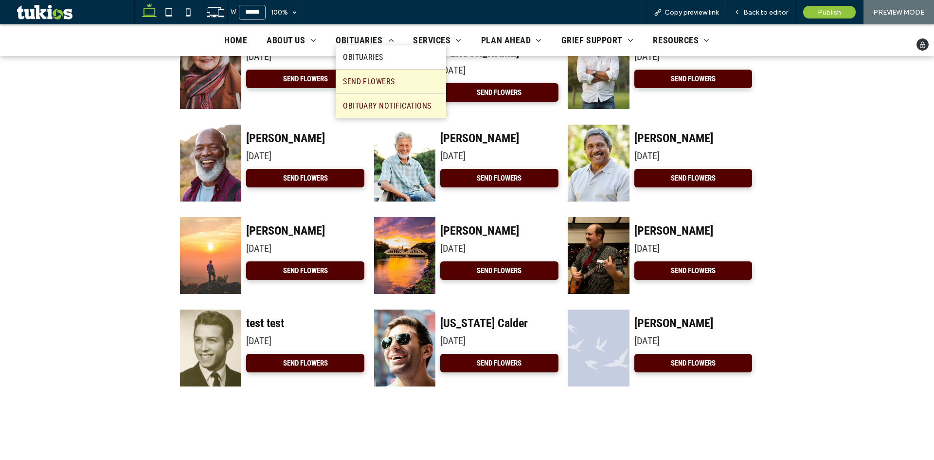
click at [380, 103] on span "Obituary Notifications" at bounding box center [387, 105] width 89 height 9
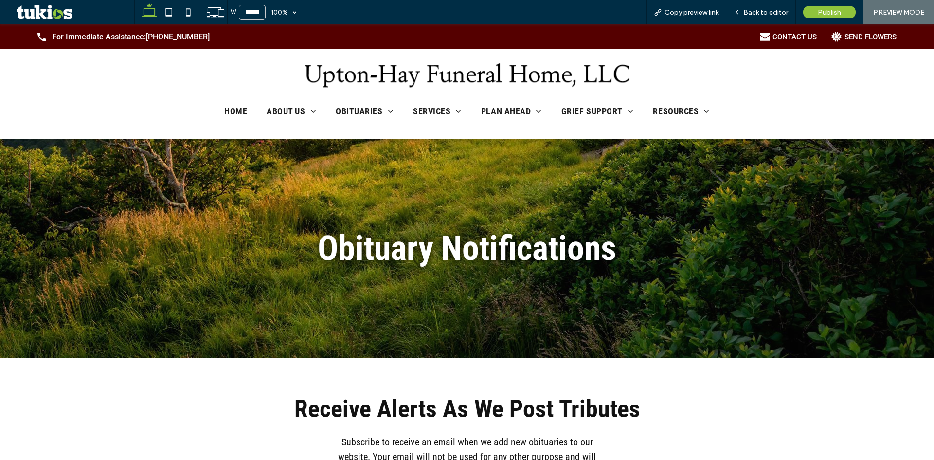
scroll to position [284, 0]
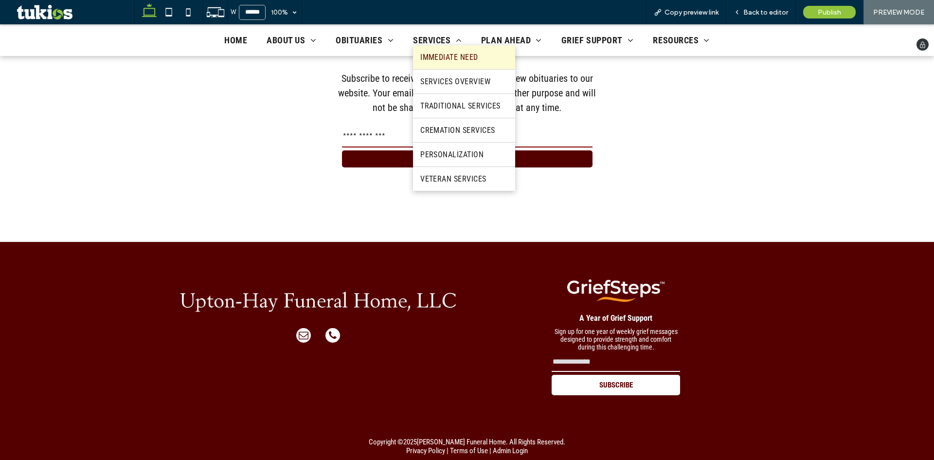
click at [437, 62] on link "Immediate Need" at bounding box center [464, 57] width 102 height 24
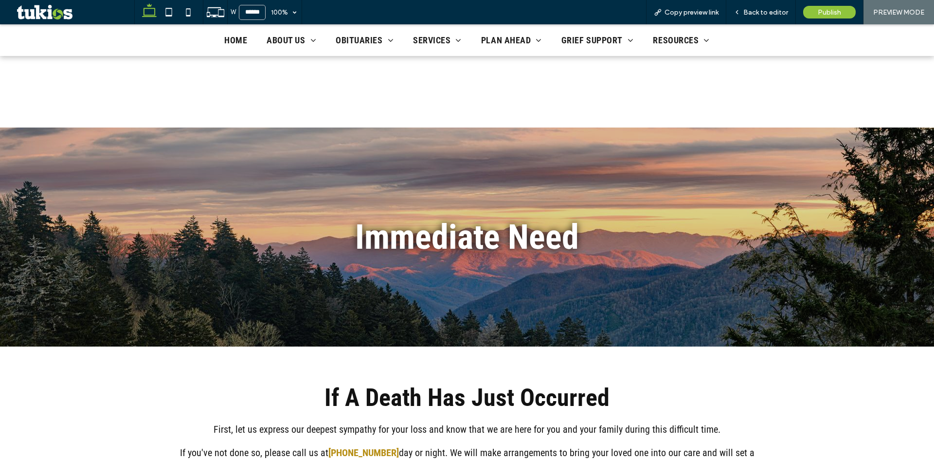
scroll to position [340, 0]
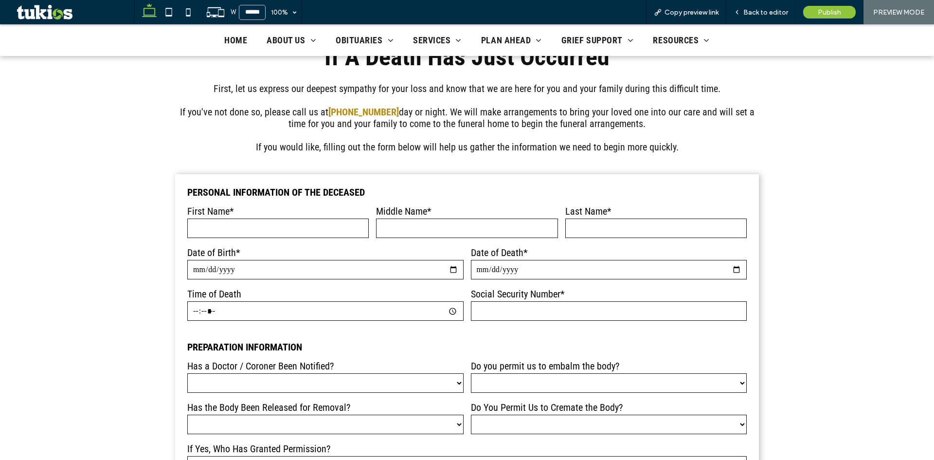
drag, startPoint x: 418, startPoint y: 92, endPoint x: 492, endPoint y: 224, distance: 151.1
click at [492, 224] on input "text" at bounding box center [466, 227] width 181 height 19
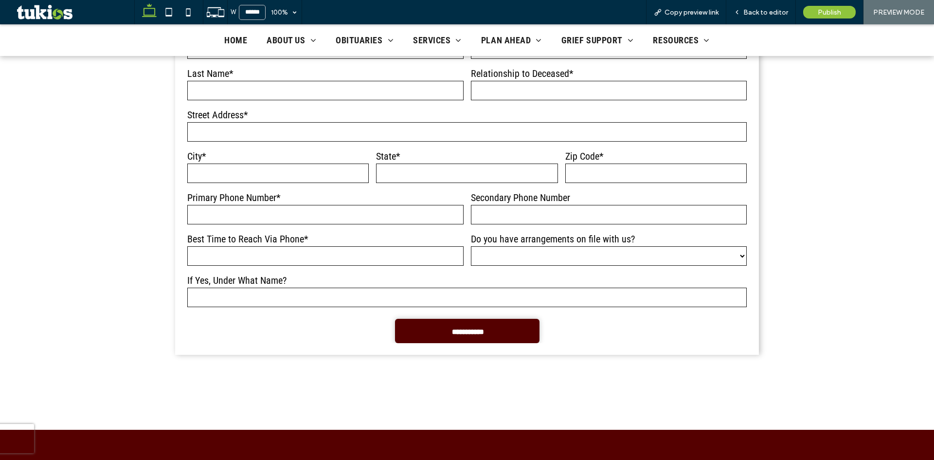
scroll to position [1021, 0]
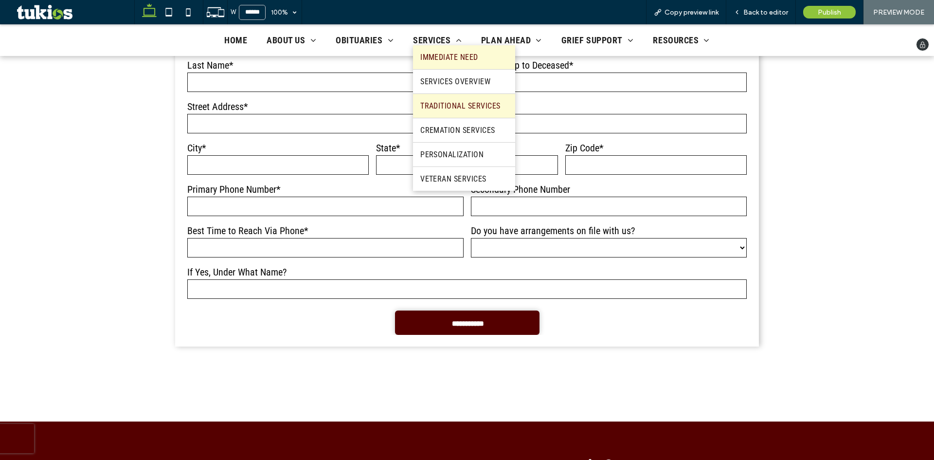
type input "***"
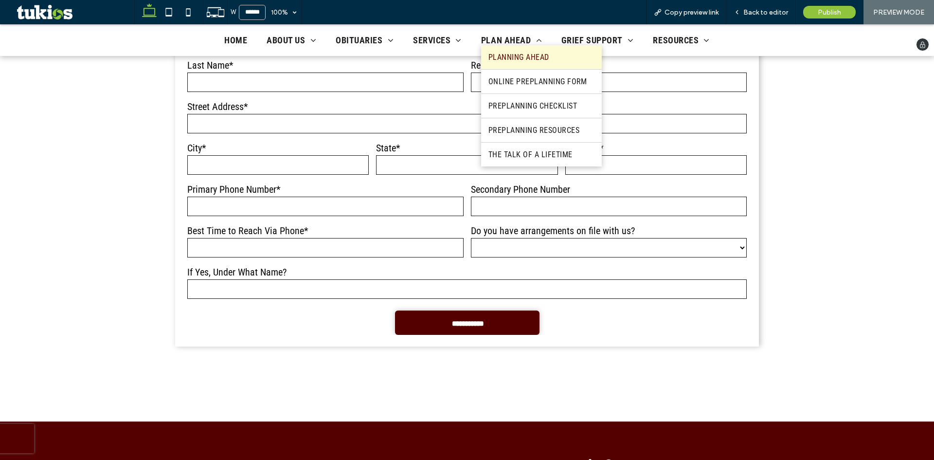
click at [498, 55] on span "Planning Ahead" at bounding box center [518, 57] width 61 height 9
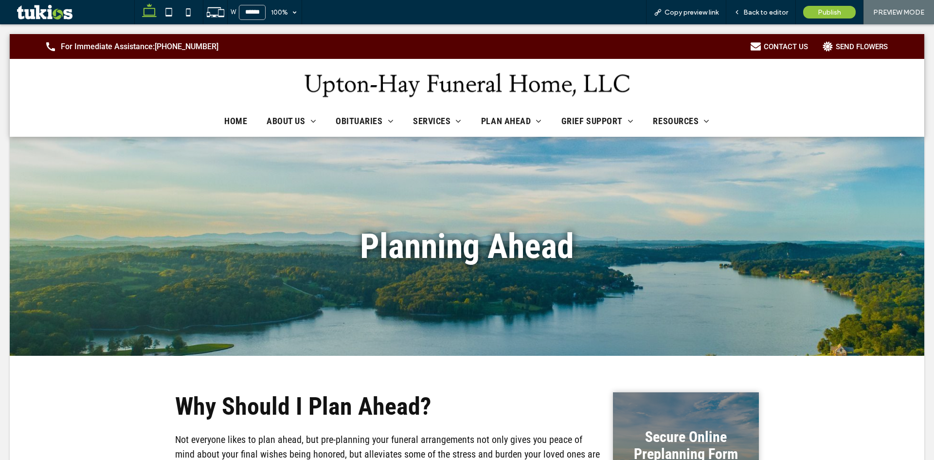
scroll to position [0, 0]
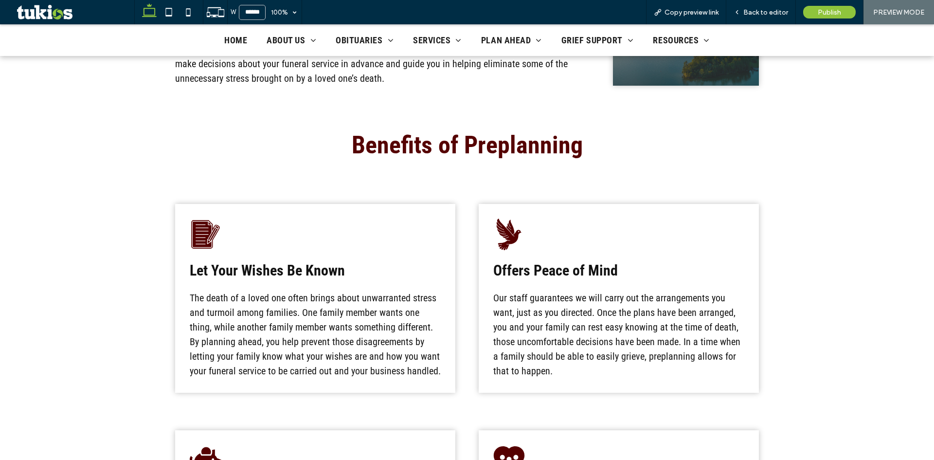
scroll to position [243, 0]
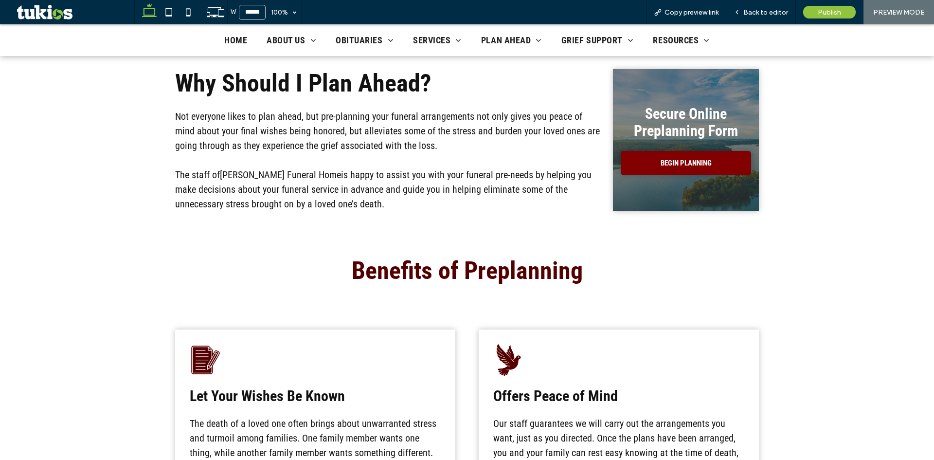
click at [658, 156] on link "BEGIN PLANNING" at bounding box center [686, 163] width 130 height 24
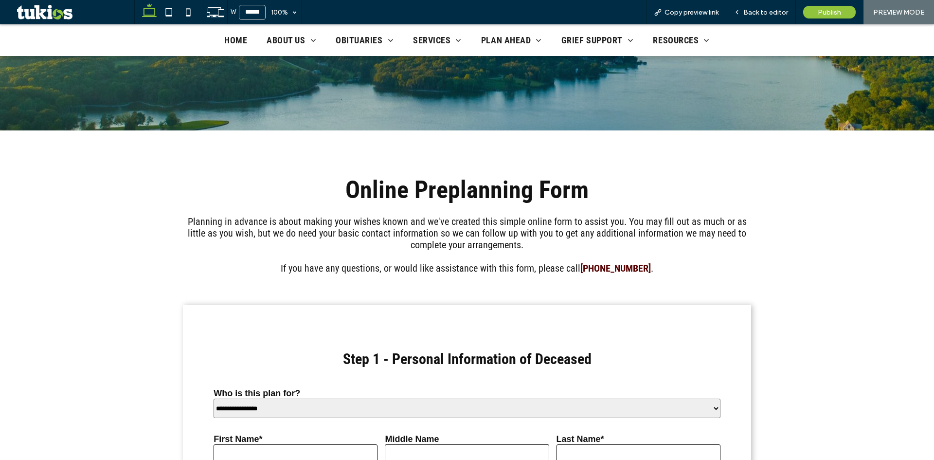
scroll to position [146, 0]
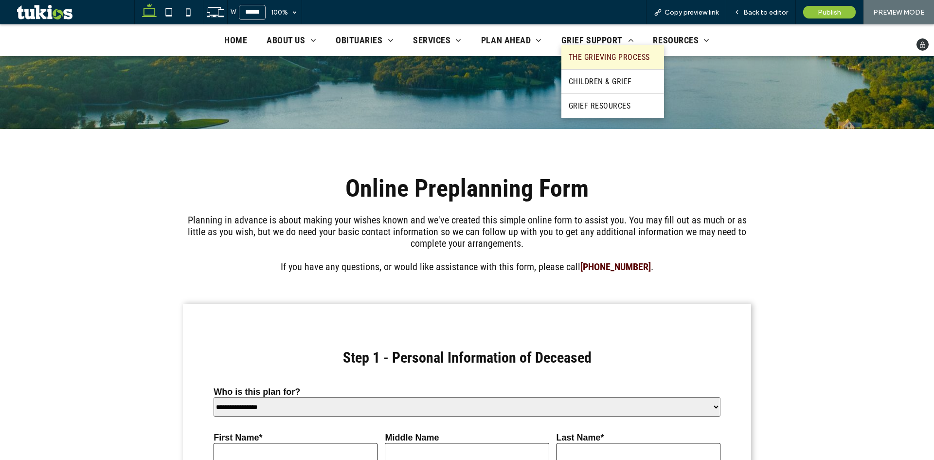
click at [598, 67] on link "The Grieving Process" at bounding box center [612, 57] width 103 height 24
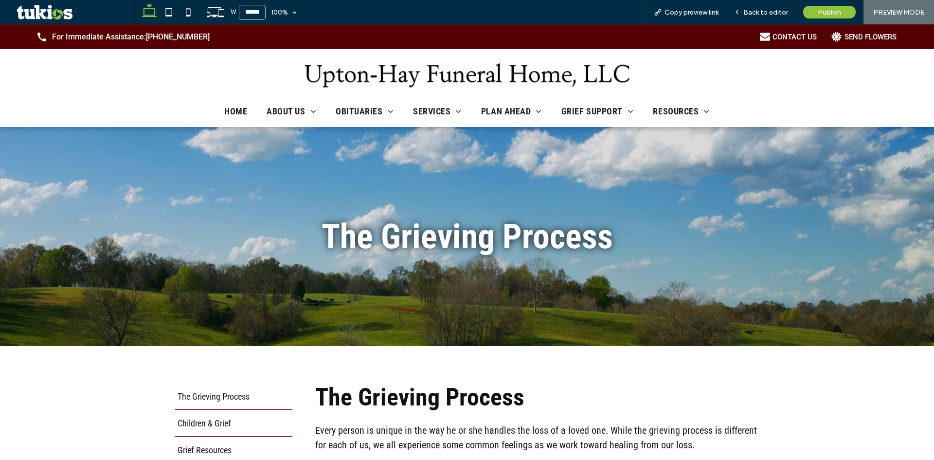
click at [678, 125] on span "Frequent Questions" at bounding box center [648, 123] width 77 height 9
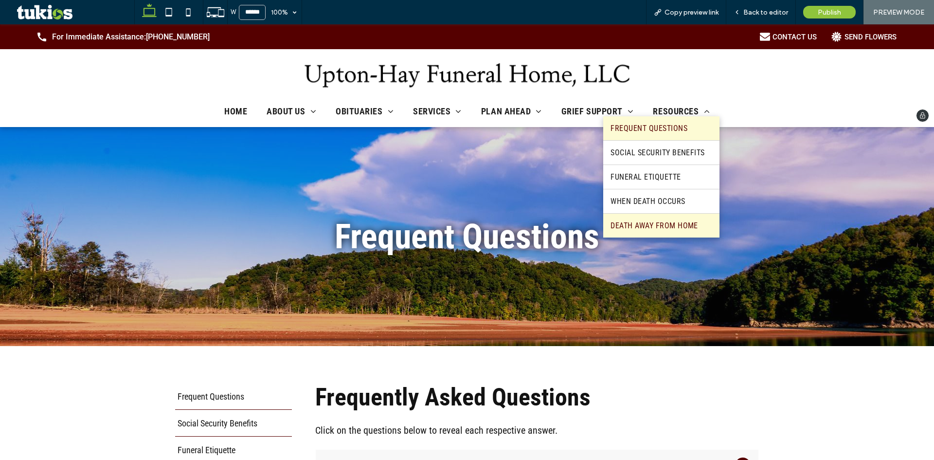
click at [691, 216] on link "Death Away From Home" at bounding box center [661, 225] width 116 height 24
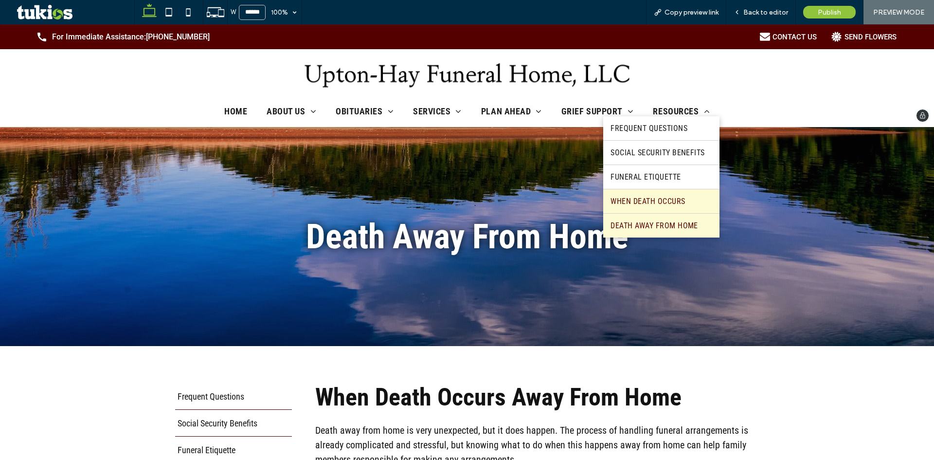
click at [675, 199] on span "When Death Occurs" at bounding box center [647, 200] width 74 height 9
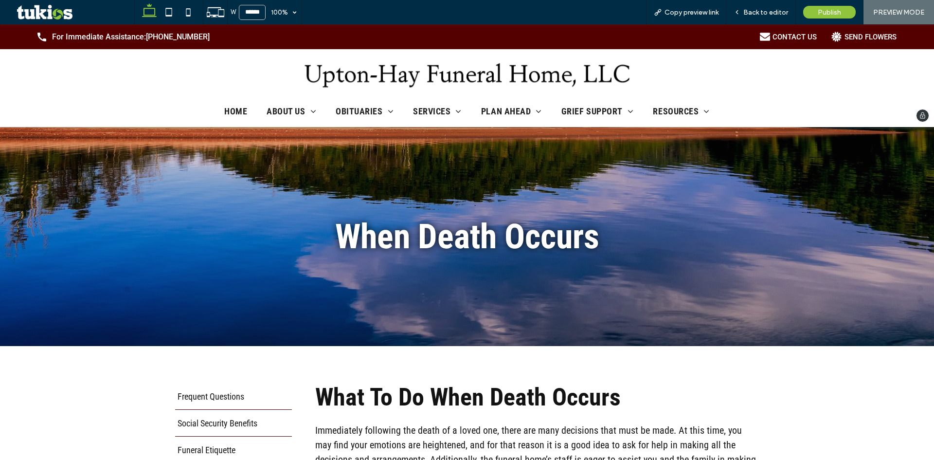
click at [486, 66] on img at bounding box center [467, 75] width 337 height 34
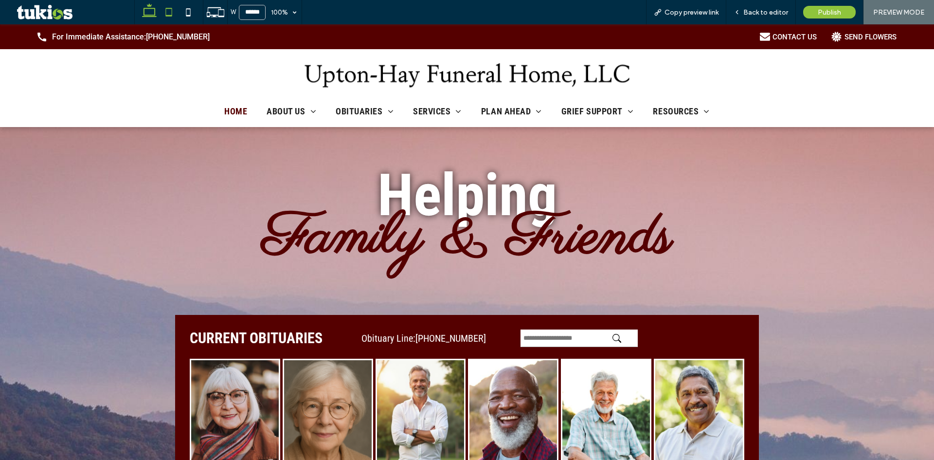
click at [163, 14] on icon at bounding box center [168, 11] width 19 height 19
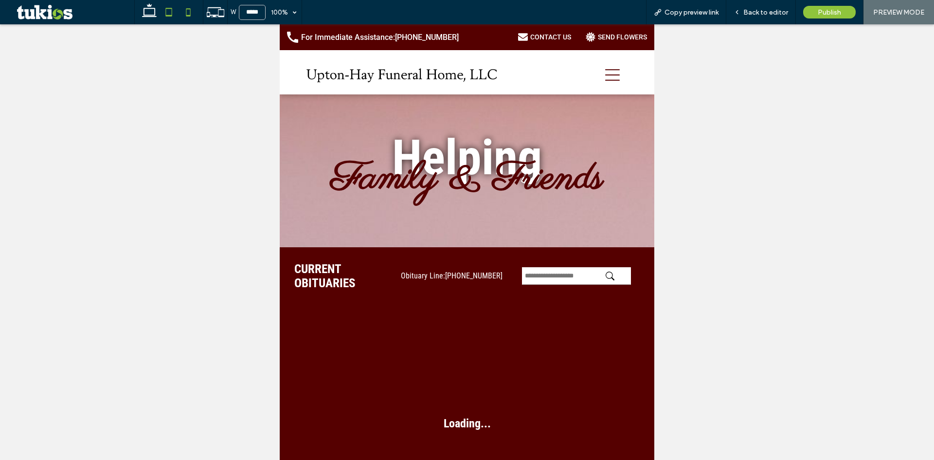
click at [182, 9] on icon at bounding box center [187, 11] width 19 height 19
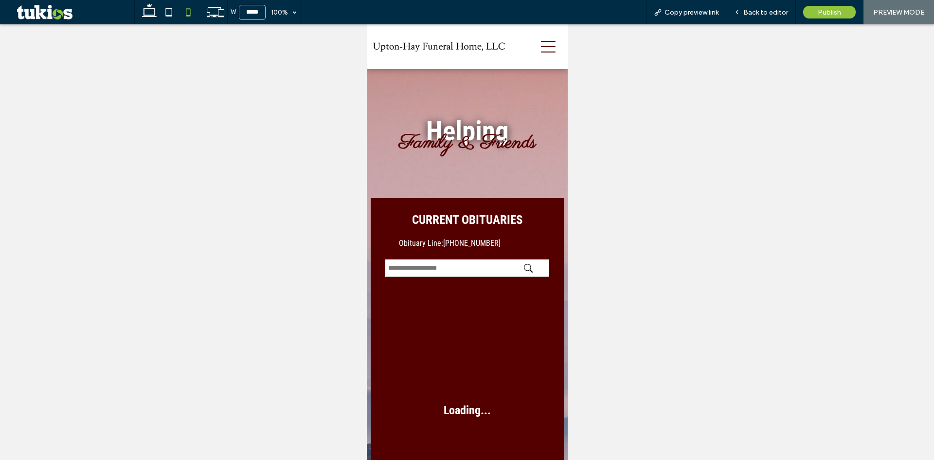
drag, startPoint x: 539, startPoint y: 52, endPoint x: 537, endPoint y: 59, distance: 7.0
click at [540, 52] on icon at bounding box center [547, 47] width 15 height 12
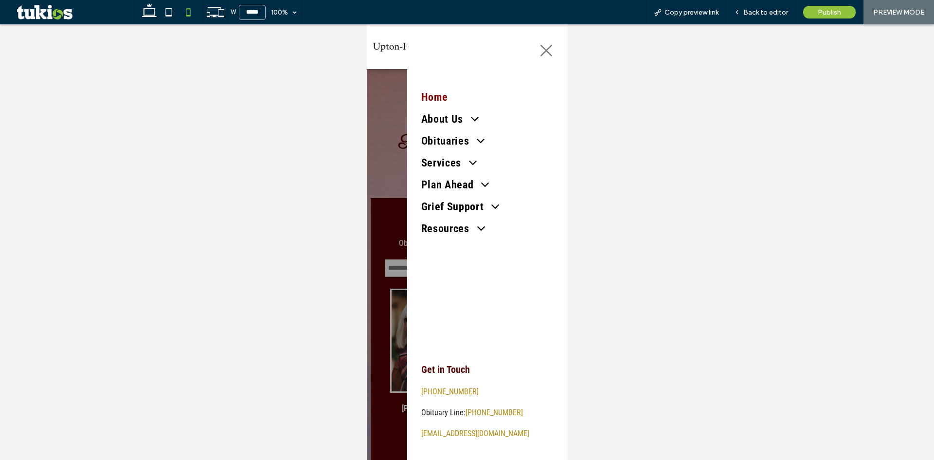
click at [389, 379] on div at bounding box center [466, 241] width 201 height 435
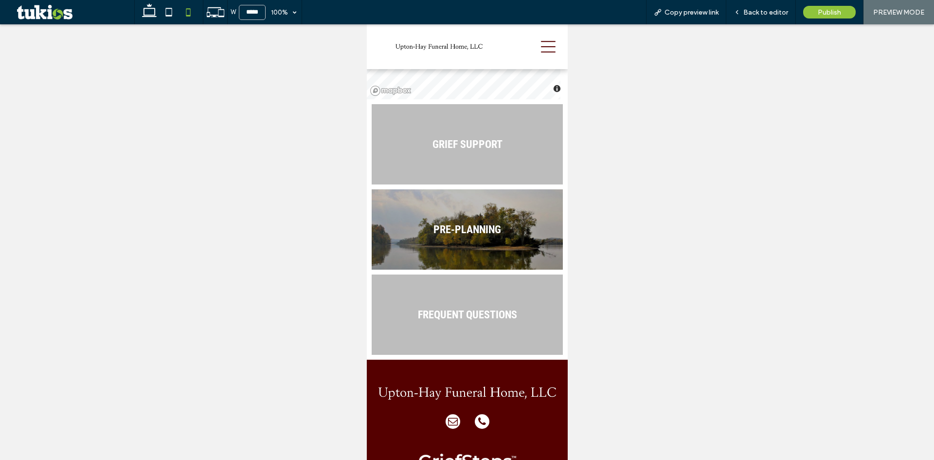
scroll to position [1677, 0]
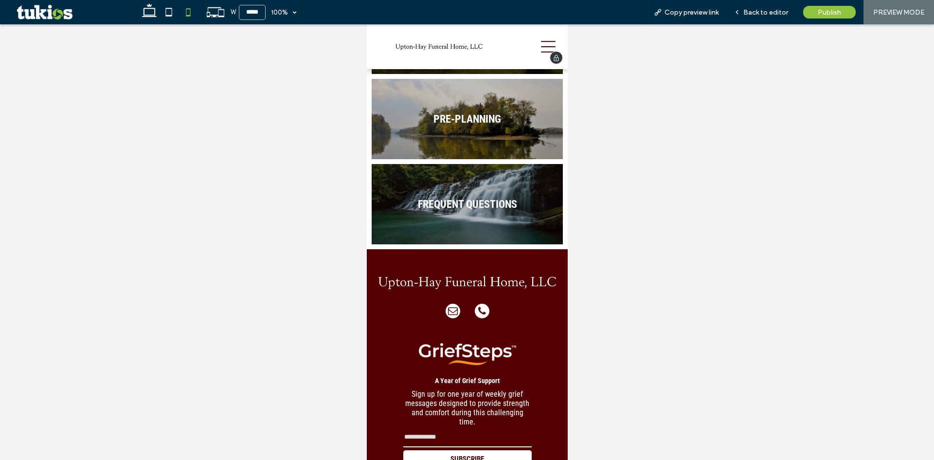
drag, startPoint x: 418, startPoint y: 45, endPoint x: 753, endPoint y: 73, distance: 336.3
click at [418, 45] on img at bounding box center [438, 46] width 90 height 9
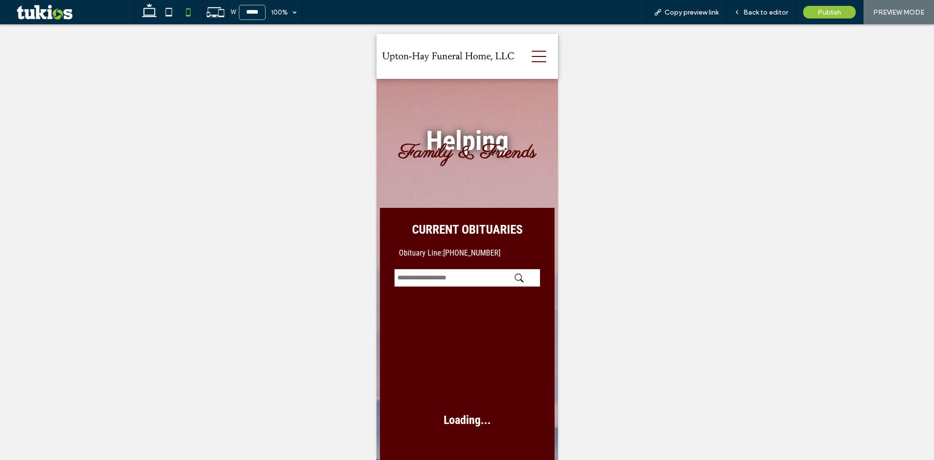
scroll to position [0, 0]
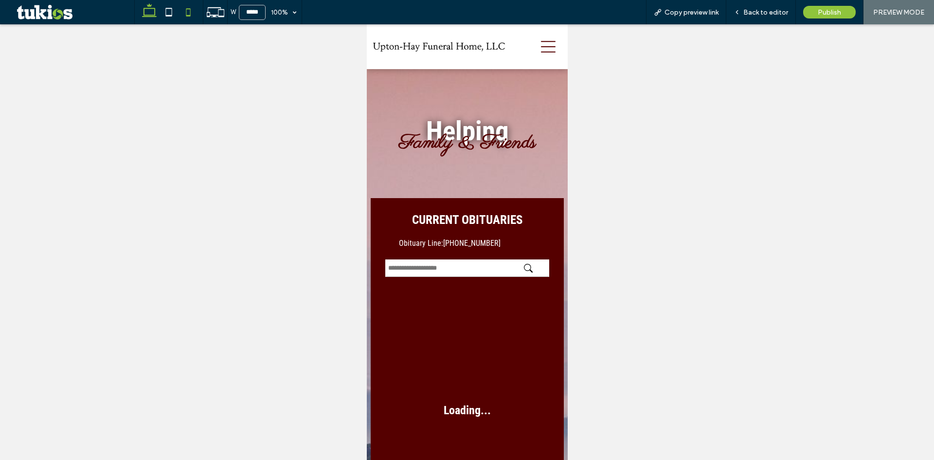
click at [156, 15] on icon at bounding box center [149, 11] width 19 height 19
type input "******"
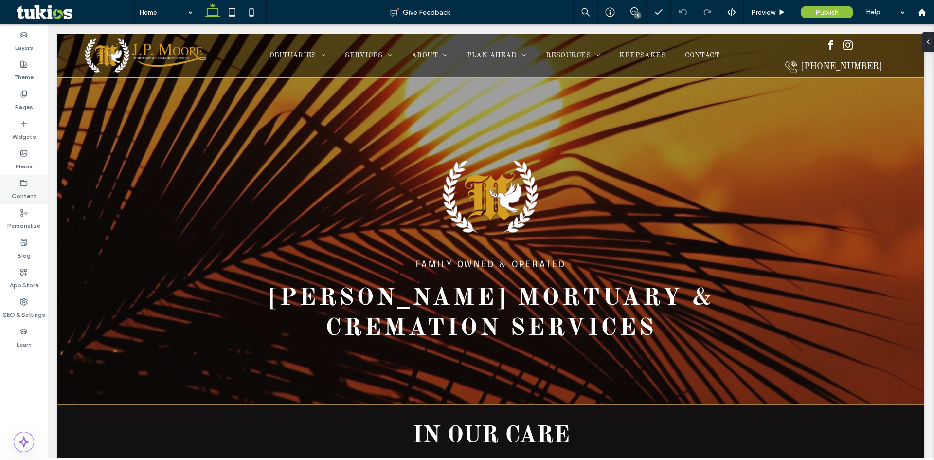
click at [27, 189] on label "Content" at bounding box center [24, 194] width 25 height 14
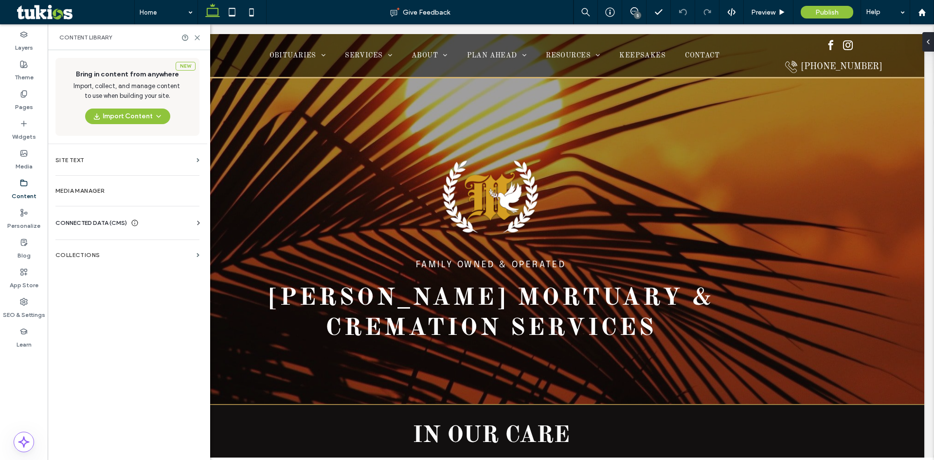
click at [100, 224] on span "CONNECTED DATA (CMS)" at bounding box center [90, 223] width 71 height 10
click at [98, 240] on section "Business Info" at bounding box center [129, 246] width 148 height 22
